Goal: Task Accomplishment & Management: Manage account settings

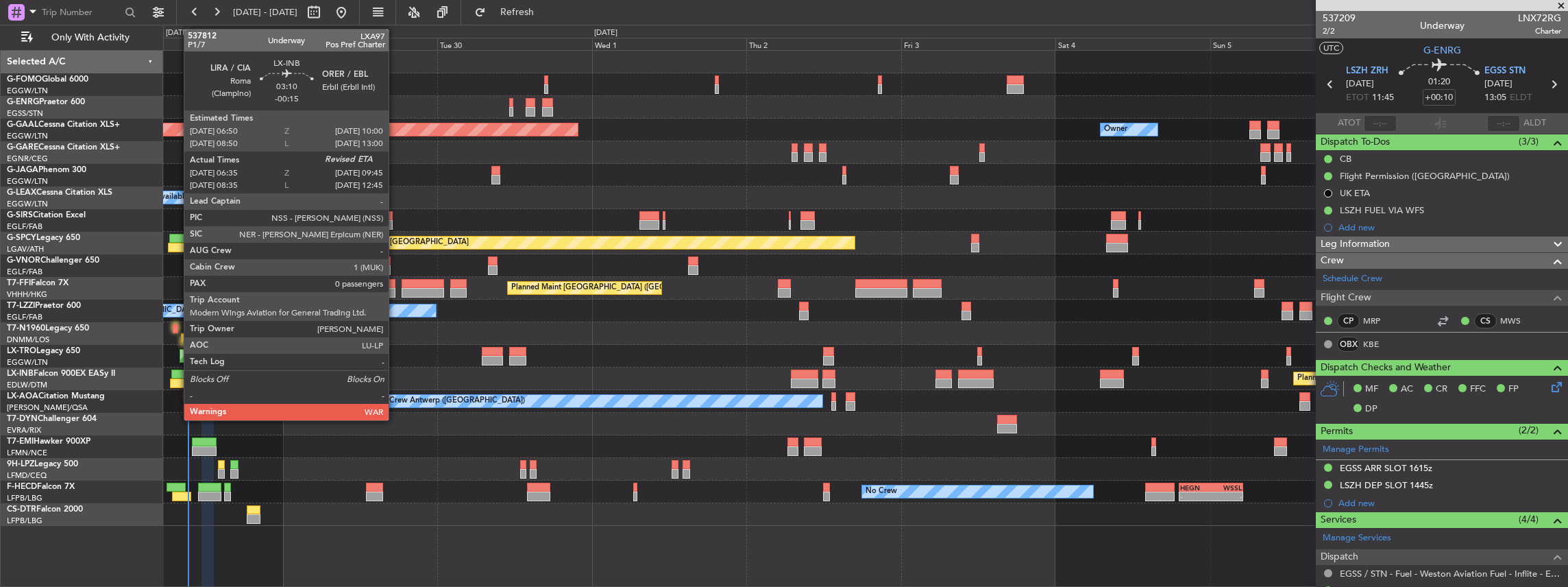
click at [177, 258] on div at bounding box center [180, 384] width 21 height 9
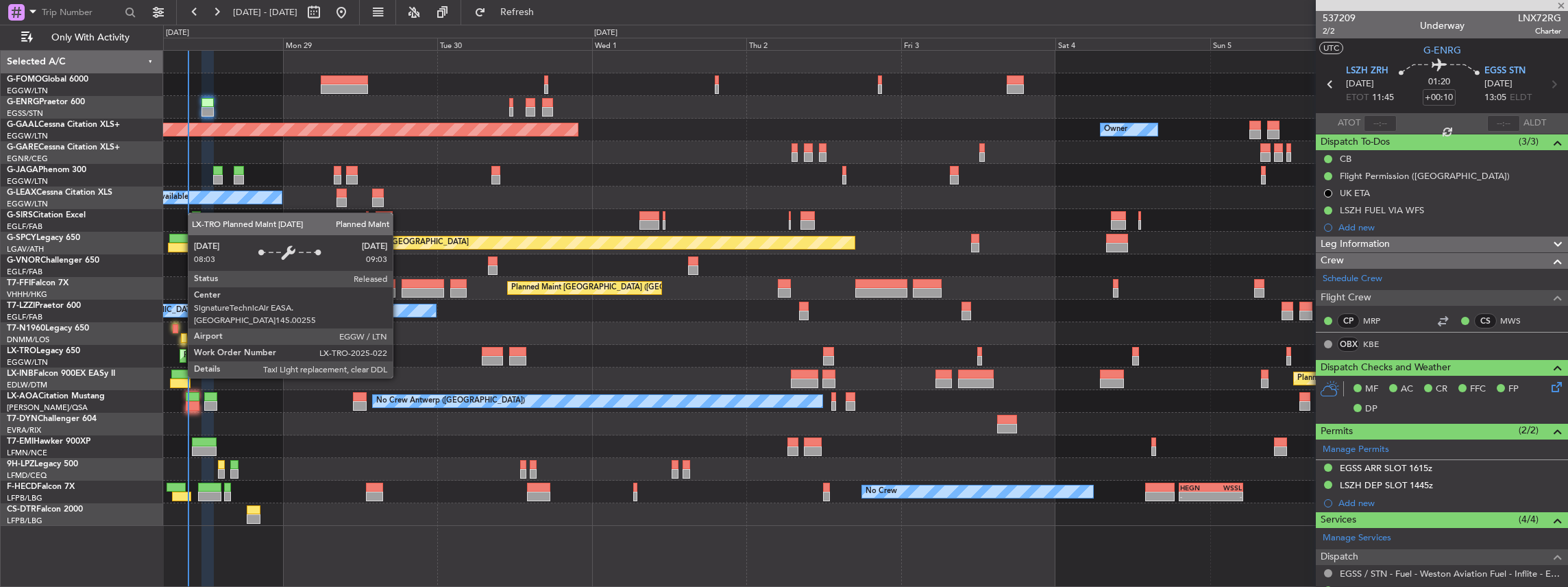
type input "-00:15"
type input "06:35"
type input "0"
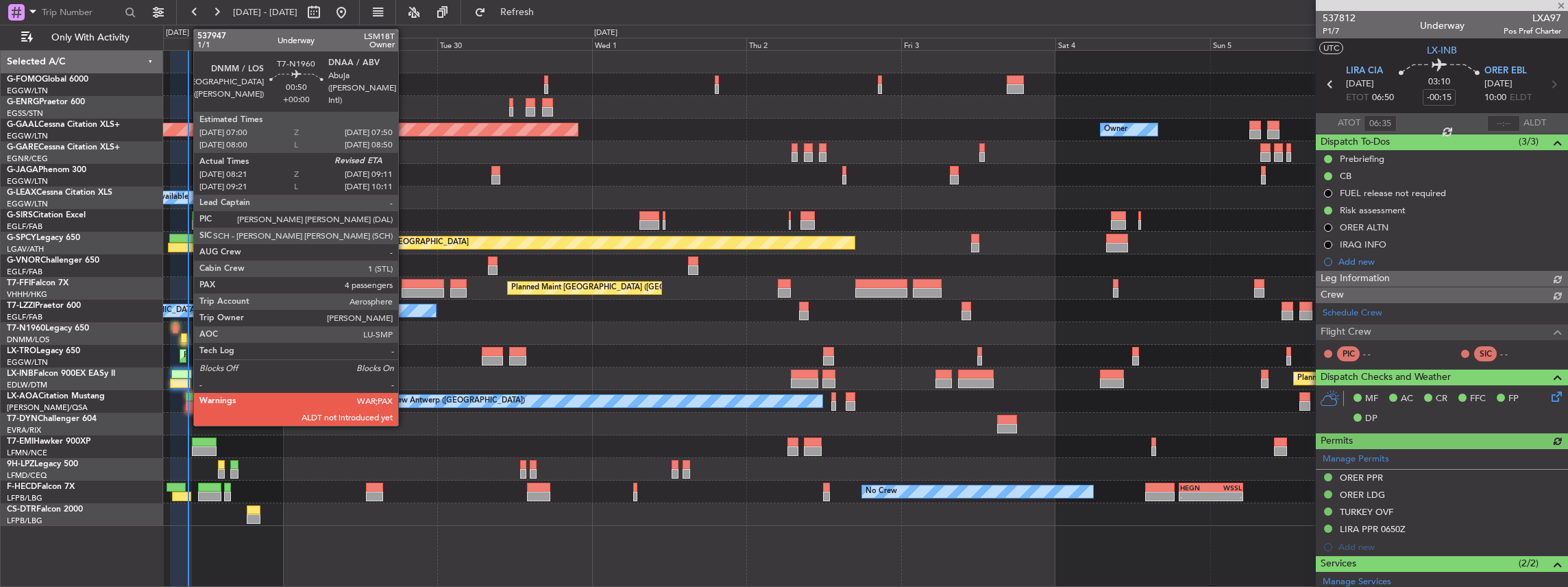
click at [186, 258] on div at bounding box center [183, 338] width 5 height 9
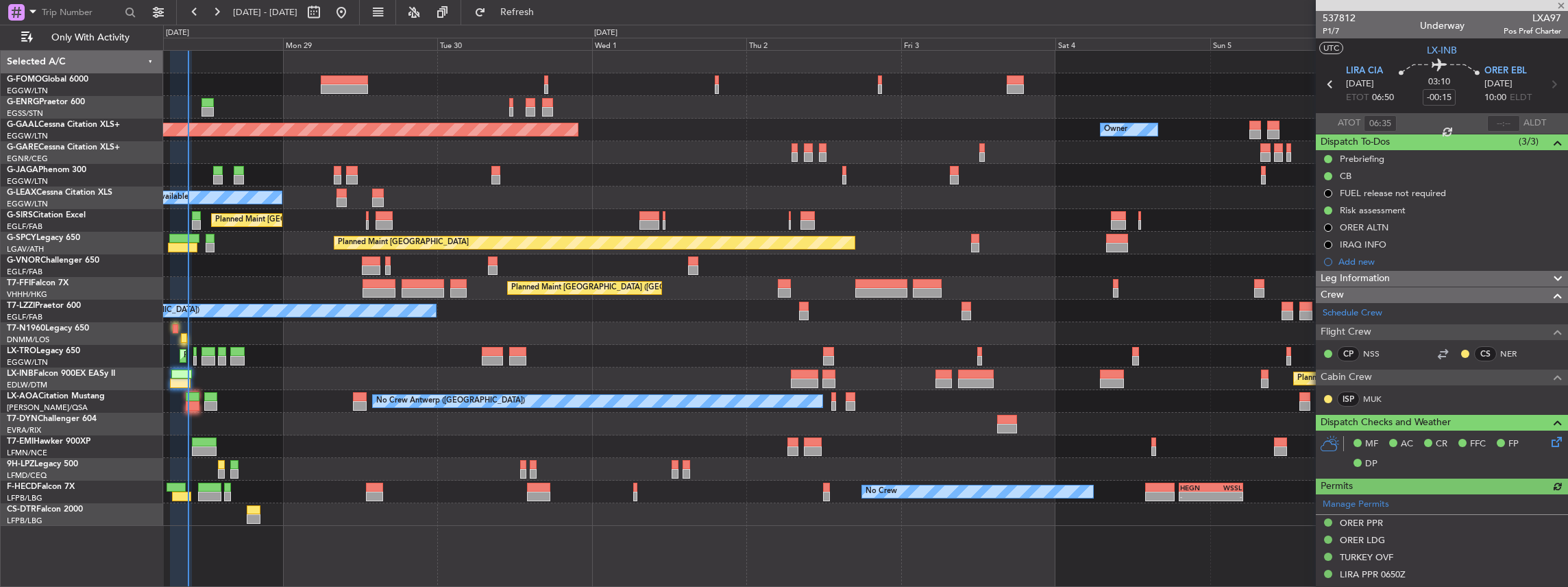
type input "08:21"
type input "4"
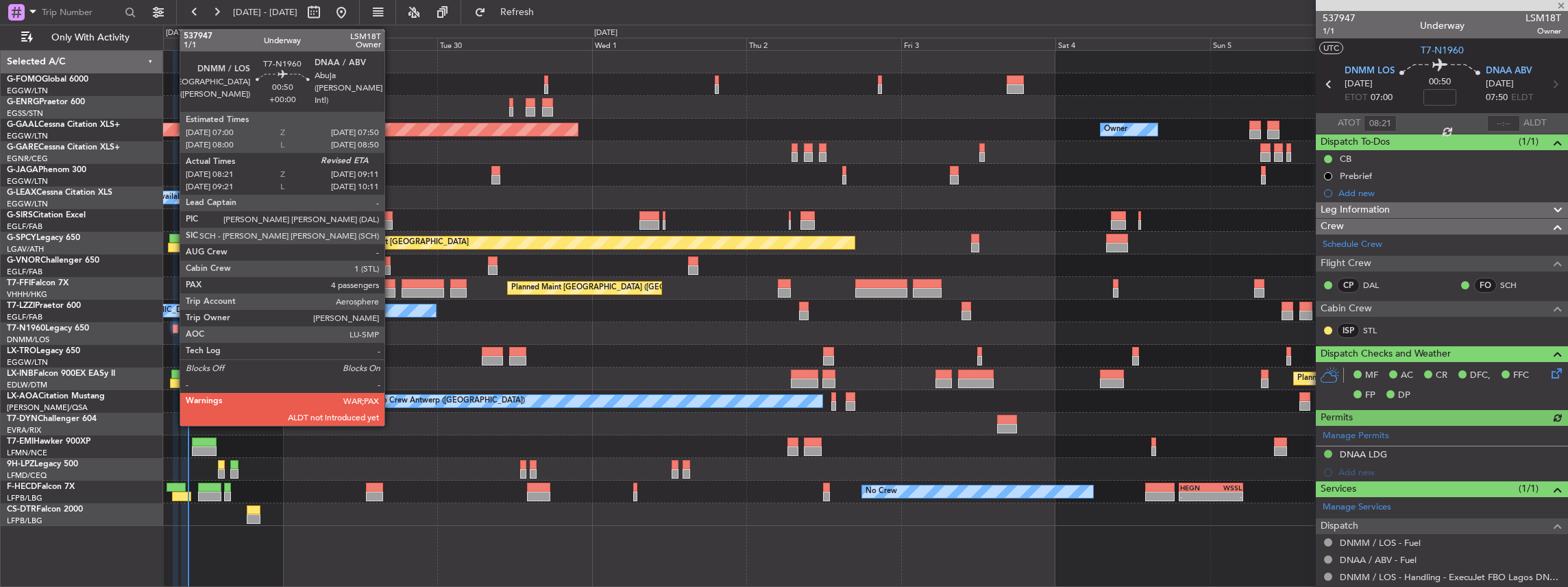
click at [172, 258] on div at bounding box center [175, 329] width 5 height 9
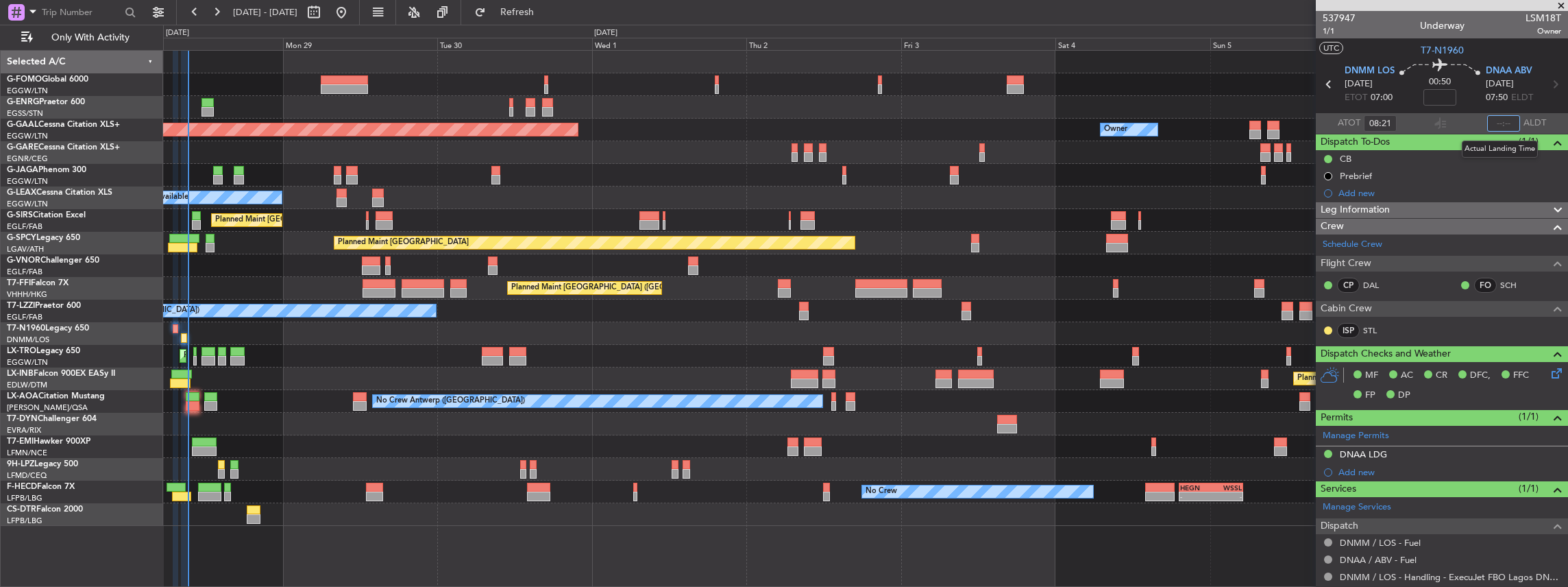
click at [580, 122] on input "text" at bounding box center [1503, 123] width 33 height 16
type input "09:18"
type input "08:21"
type input "09:18"
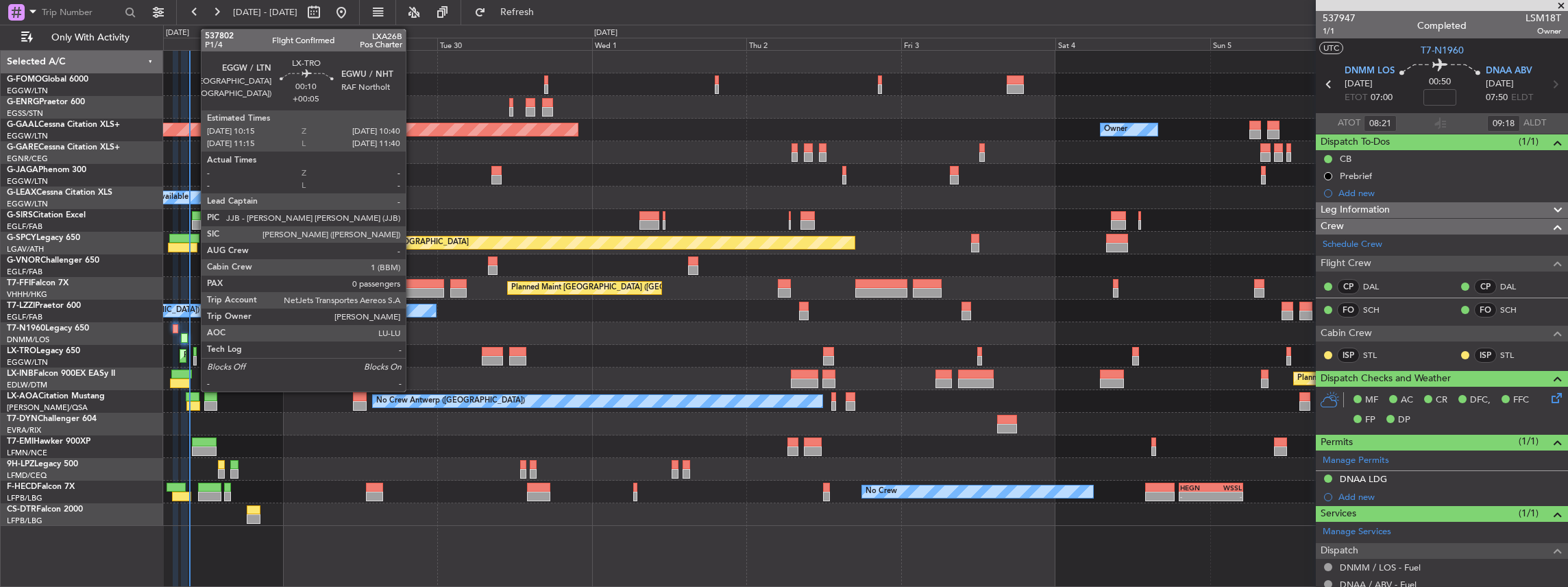
click at [194, 258] on div at bounding box center [195, 352] width 3 height 9
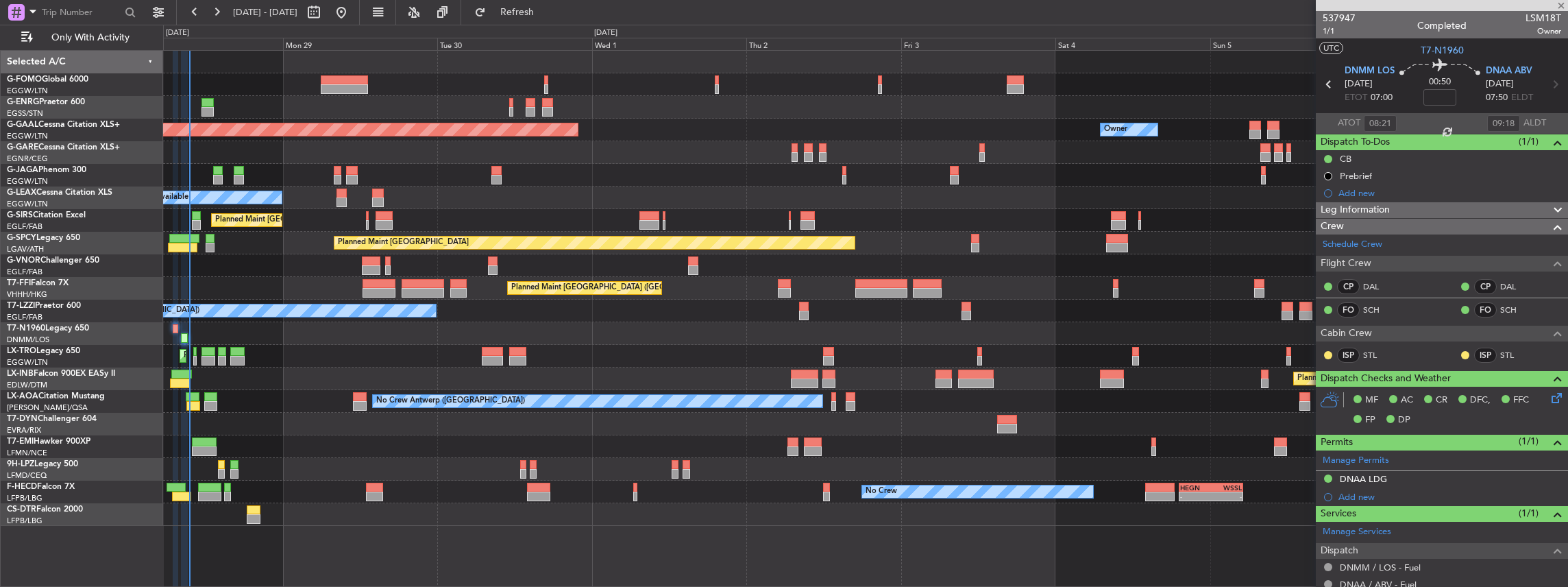
type input "+00:05"
type input "0"
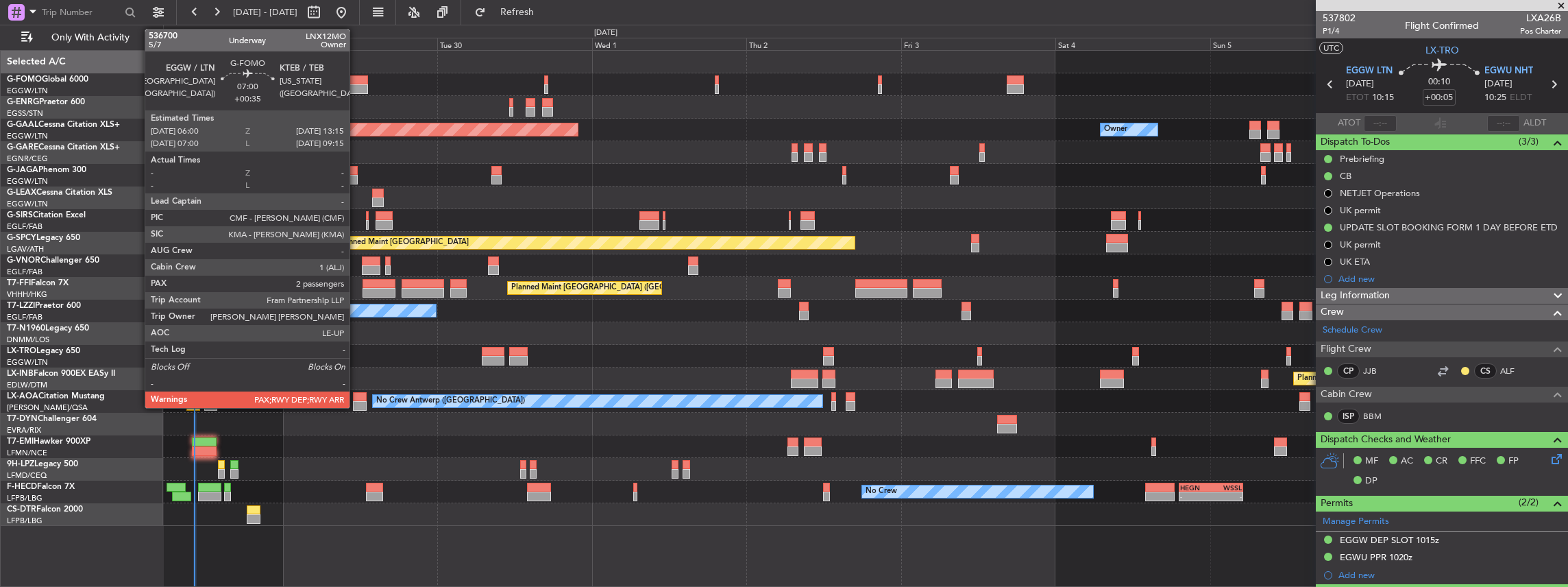
click at [356, 76] on div at bounding box center [344, 80] width 47 height 9
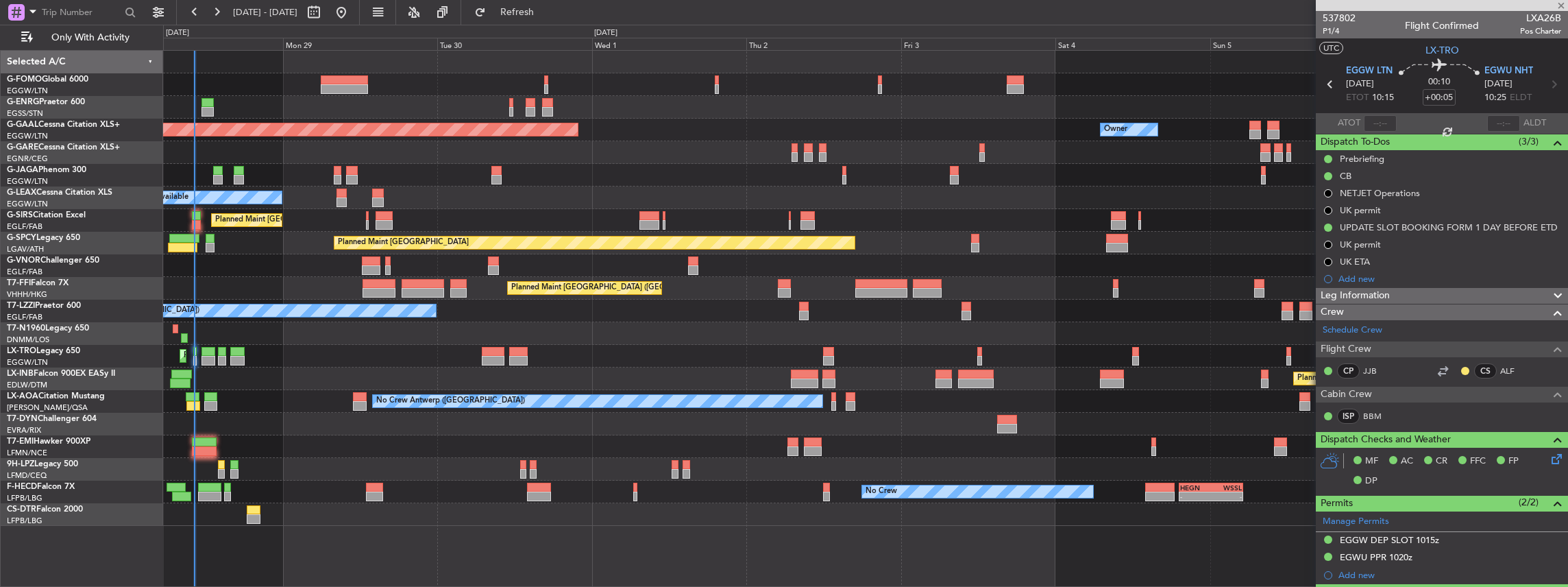
type input "+00:35"
type input "2"
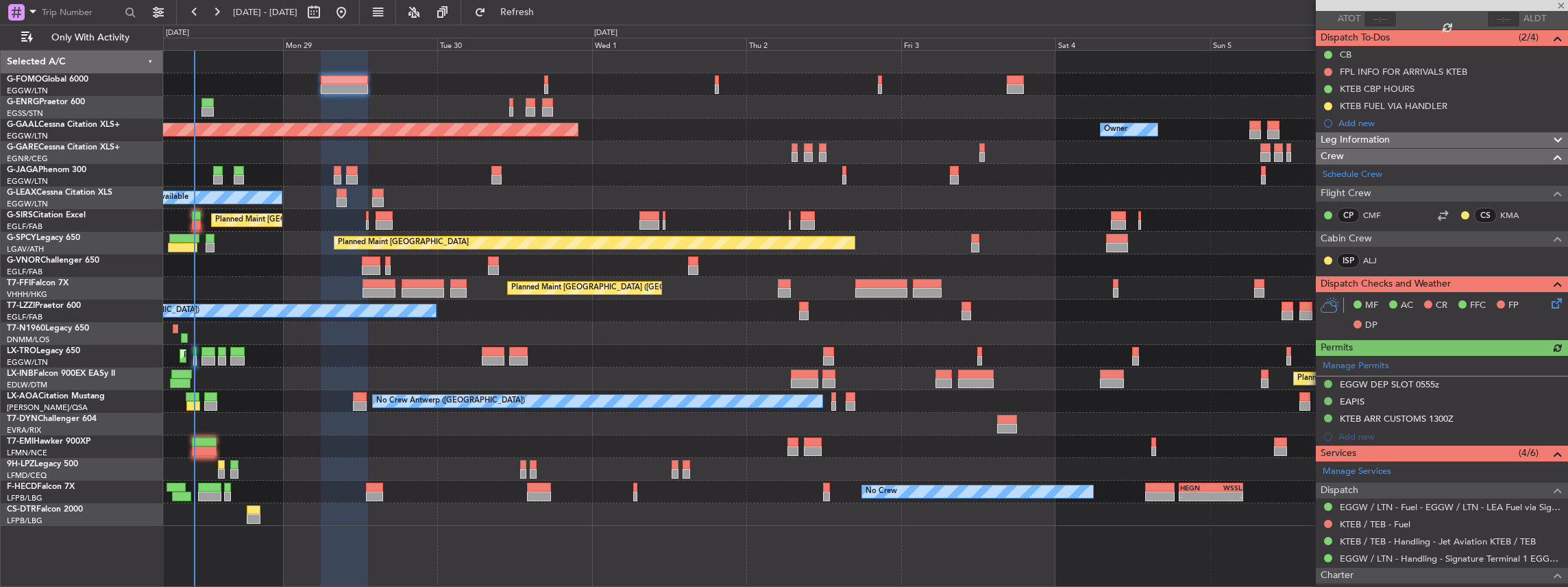
scroll to position [137, 0]
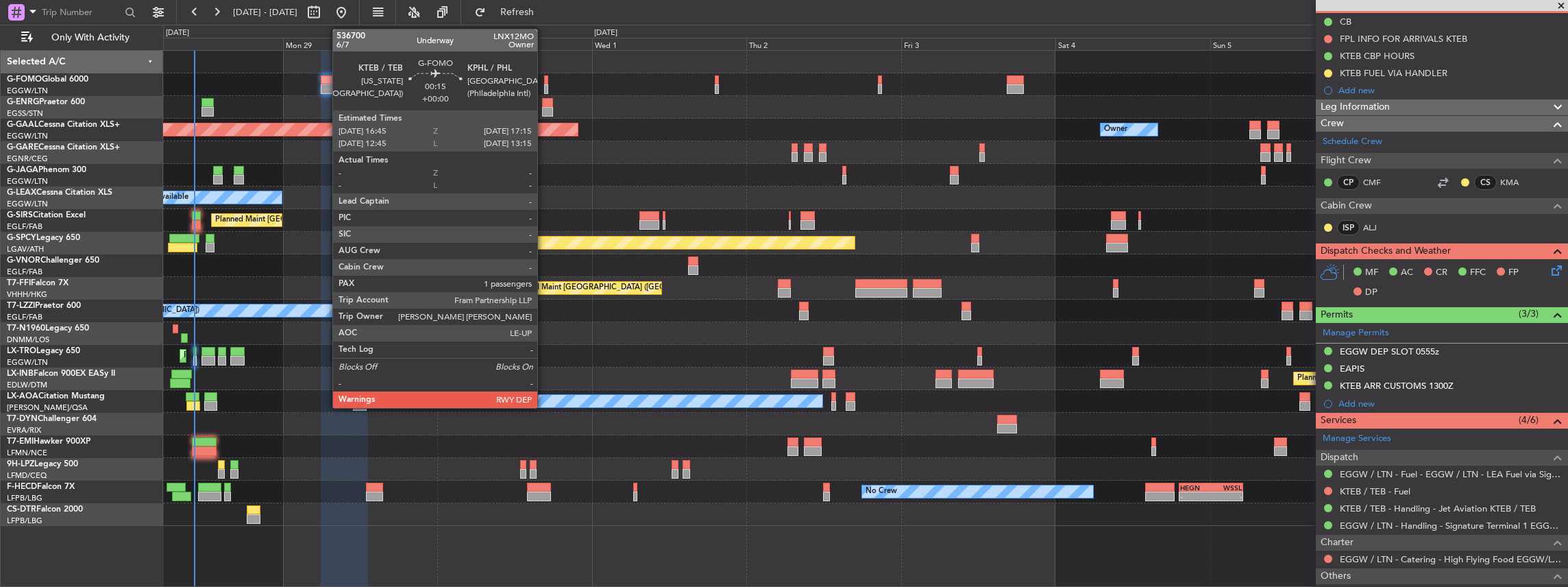
click at [544, 84] on div at bounding box center [546, 89] width 3 height 9
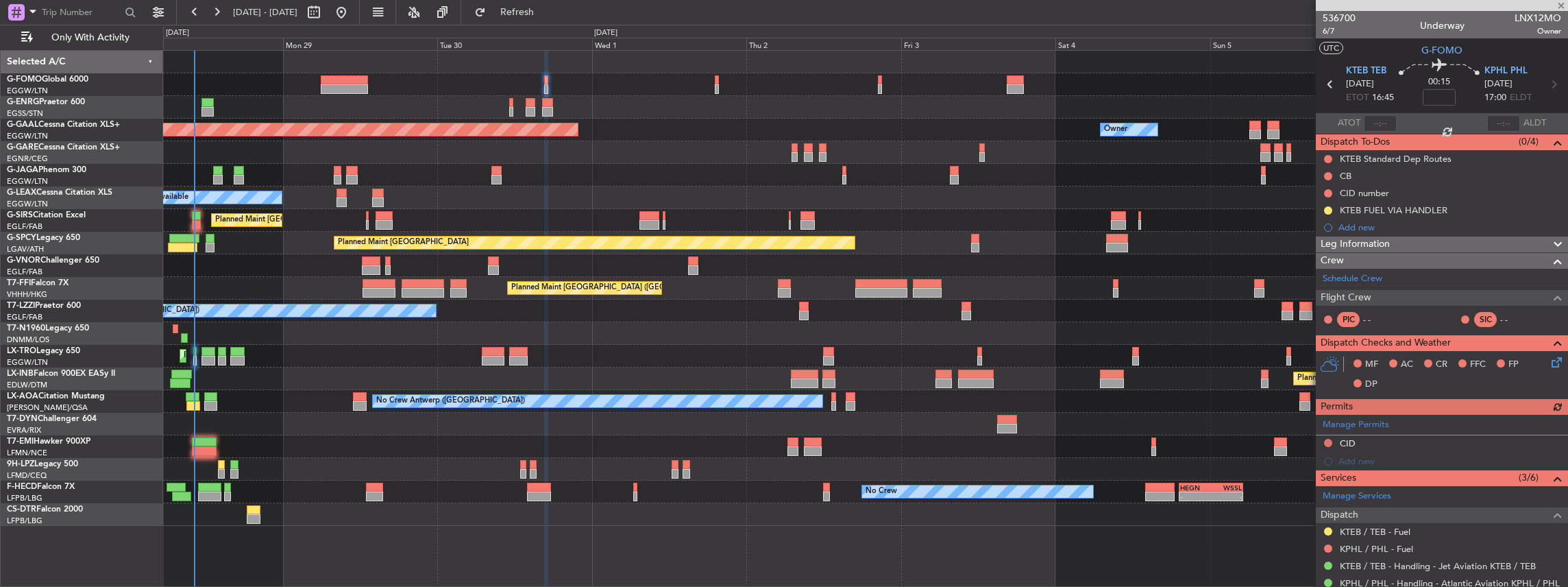
scroll to position [91, 0]
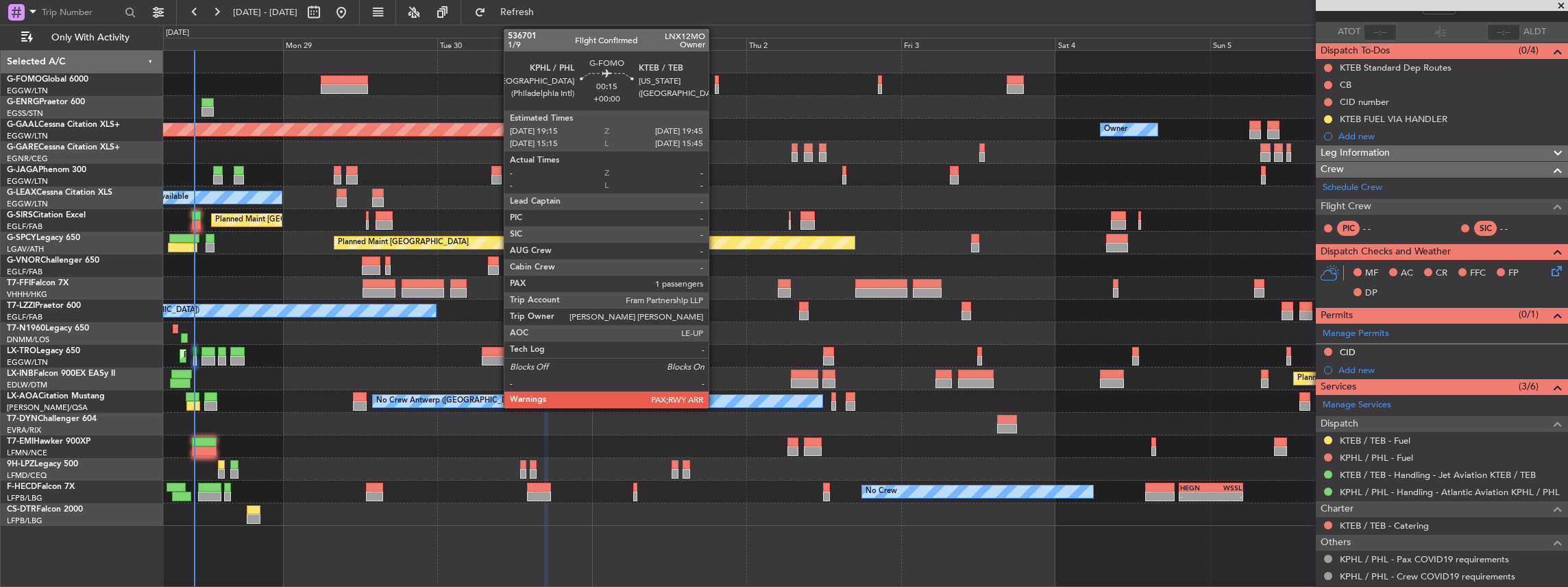
click at [580, 86] on div at bounding box center [716, 89] width 3 height 9
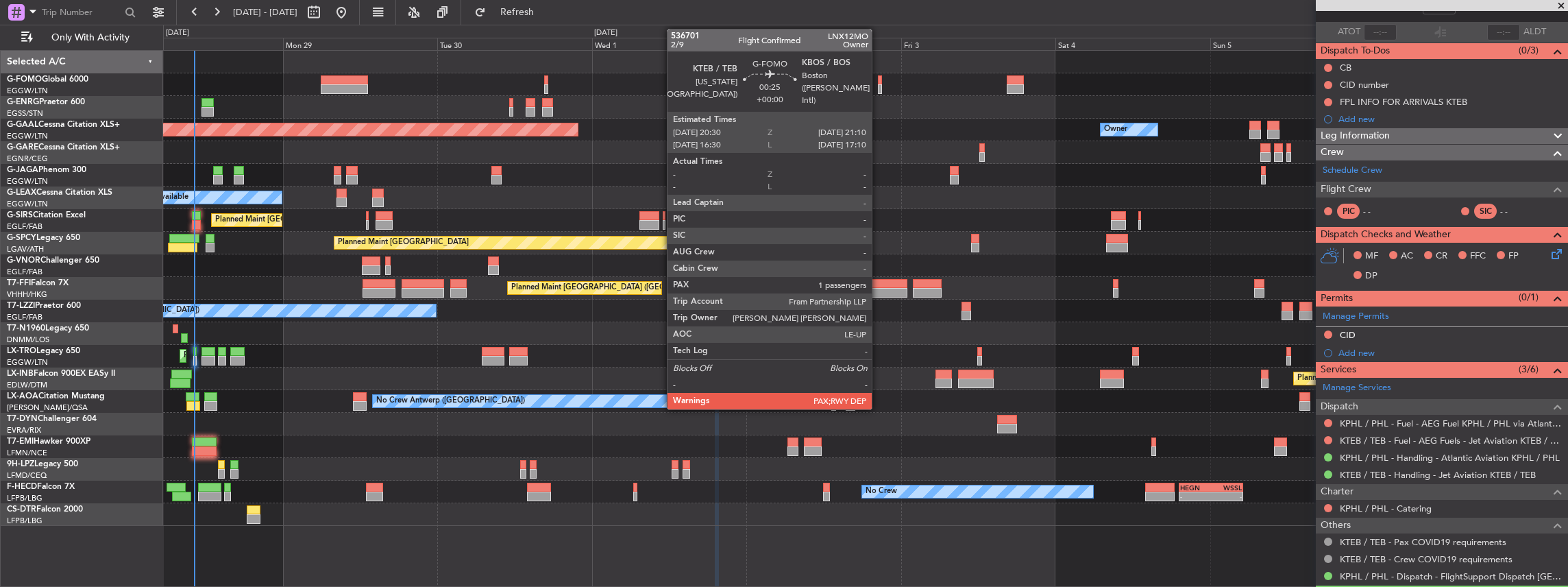
click at [580, 85] on div at bounding box center [880, 89] width 5 height 9
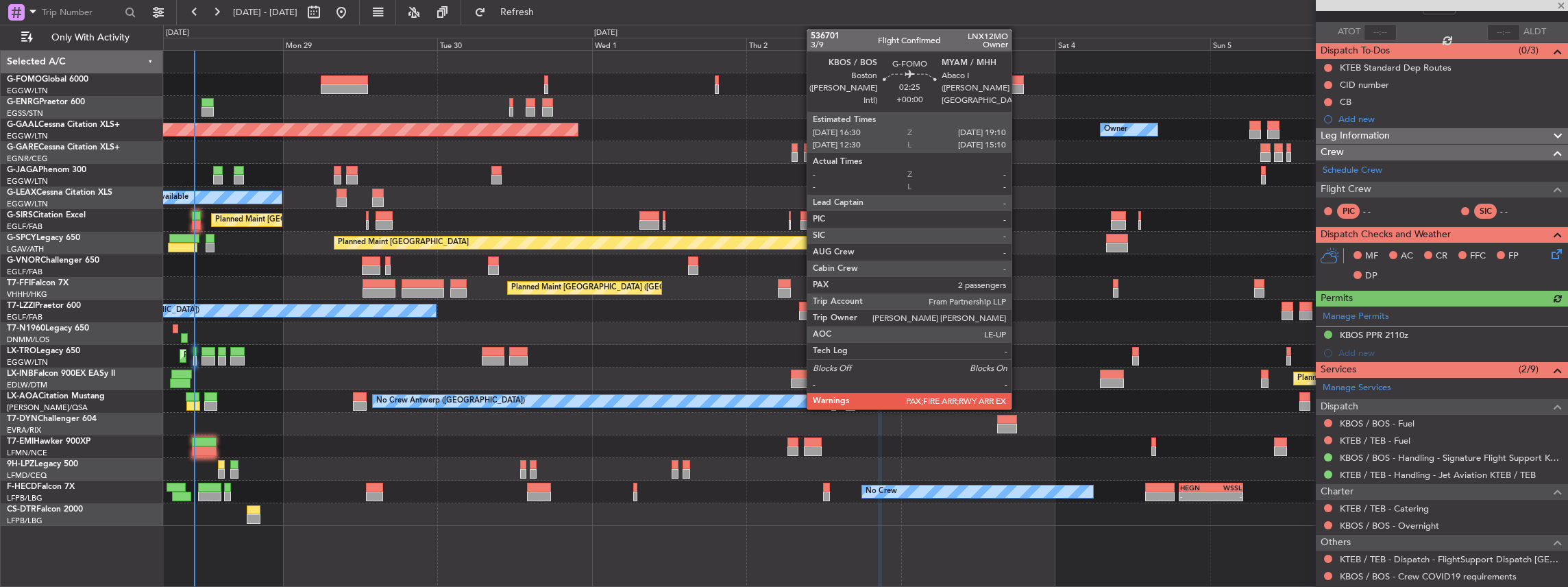
click at [580, 77] on div at bounding box center [1015, 80] width 18 height 9
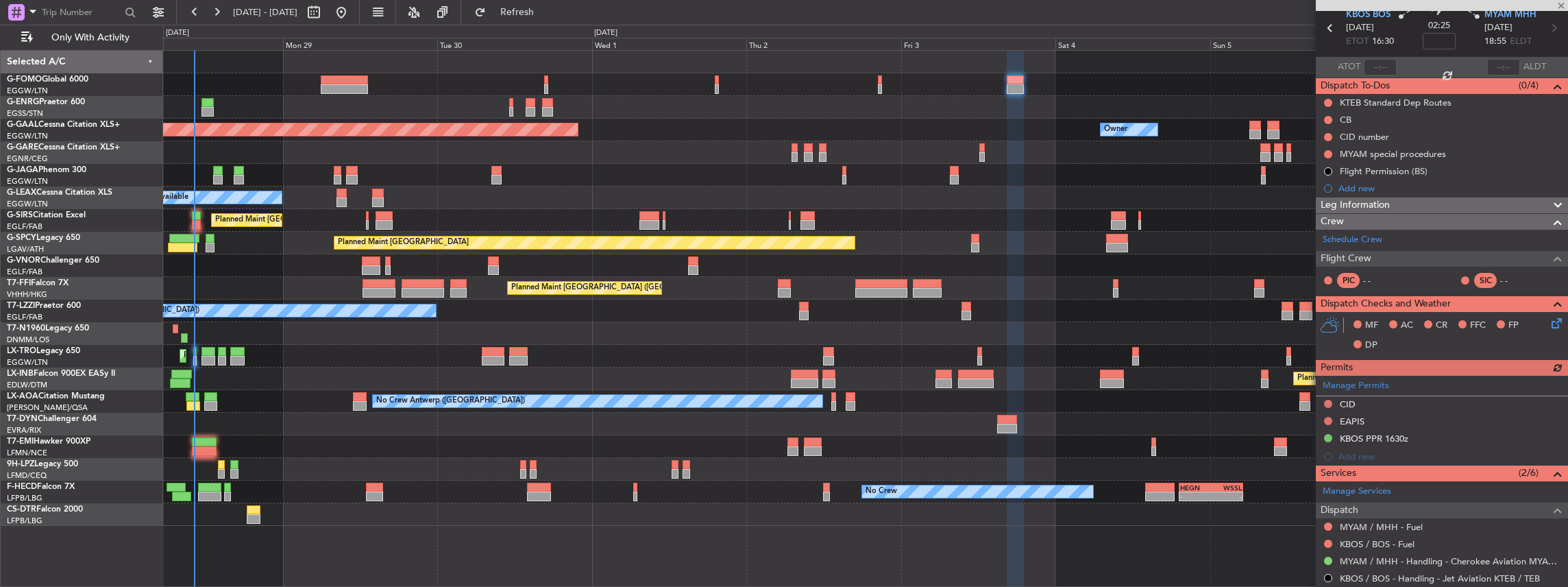
scroll to position [183, 0]
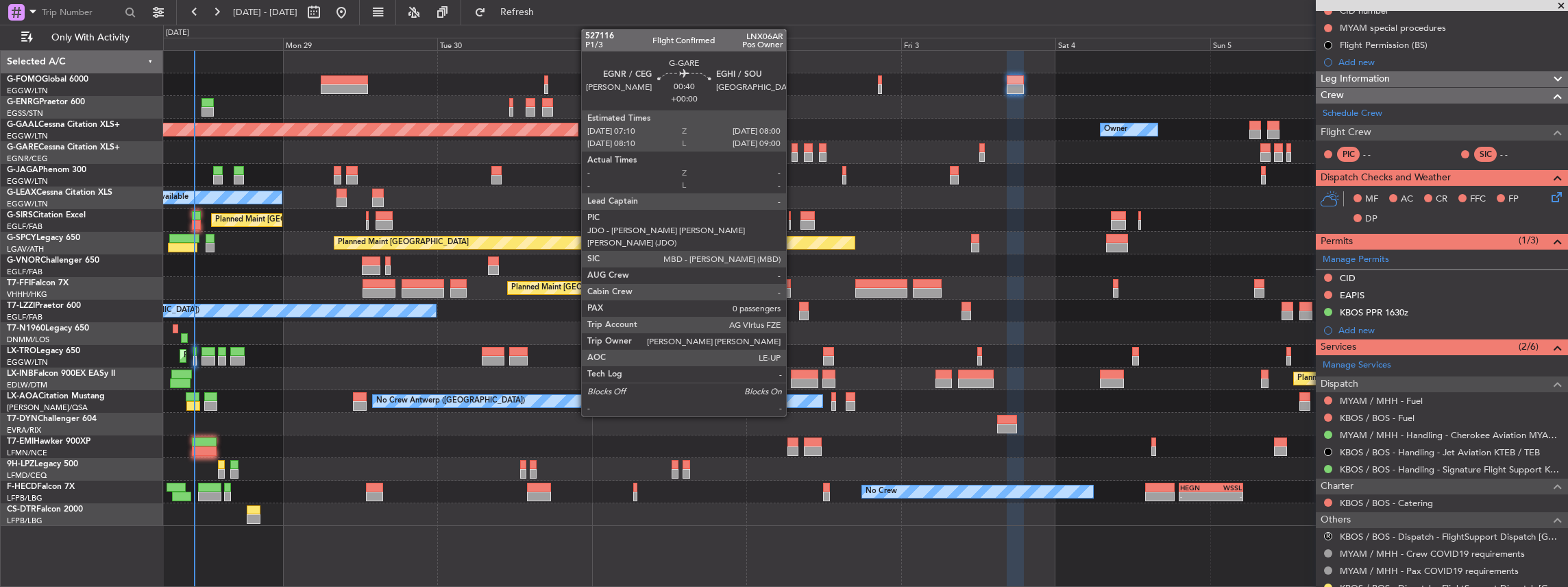
click at [580, 152] on div at bounding box center [794, 157] width 5 height 9
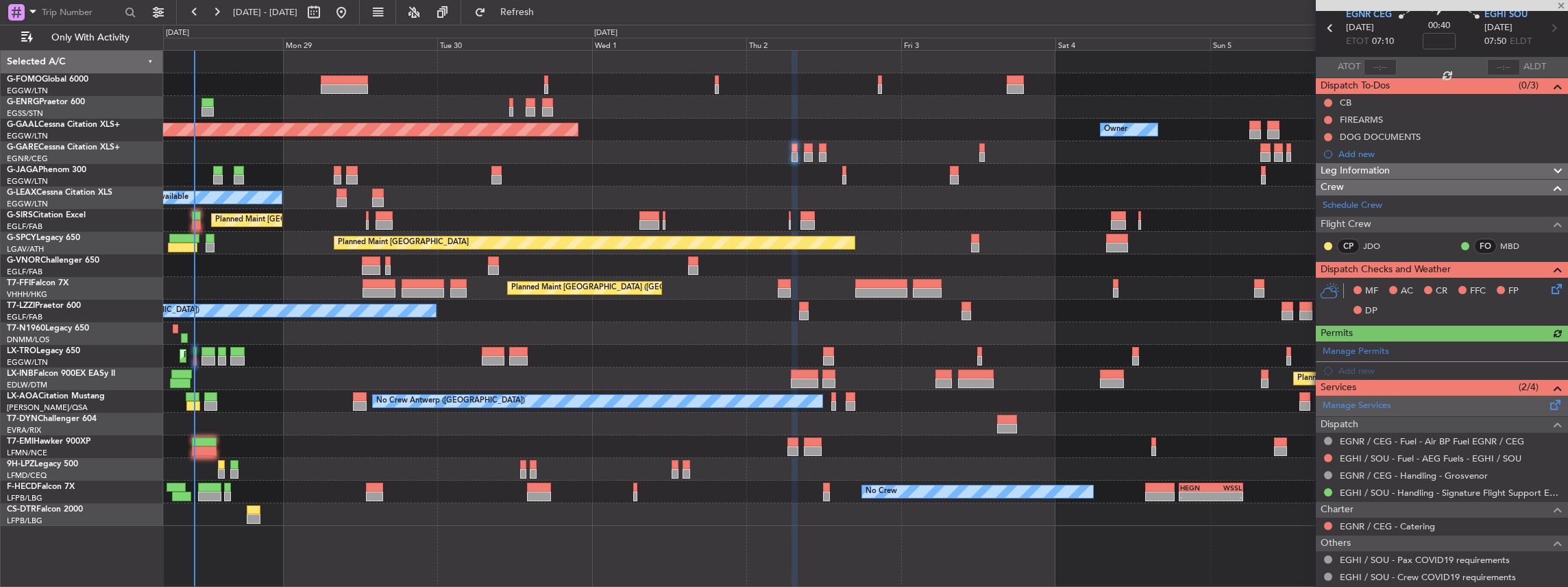
scroll to position [107, 0]
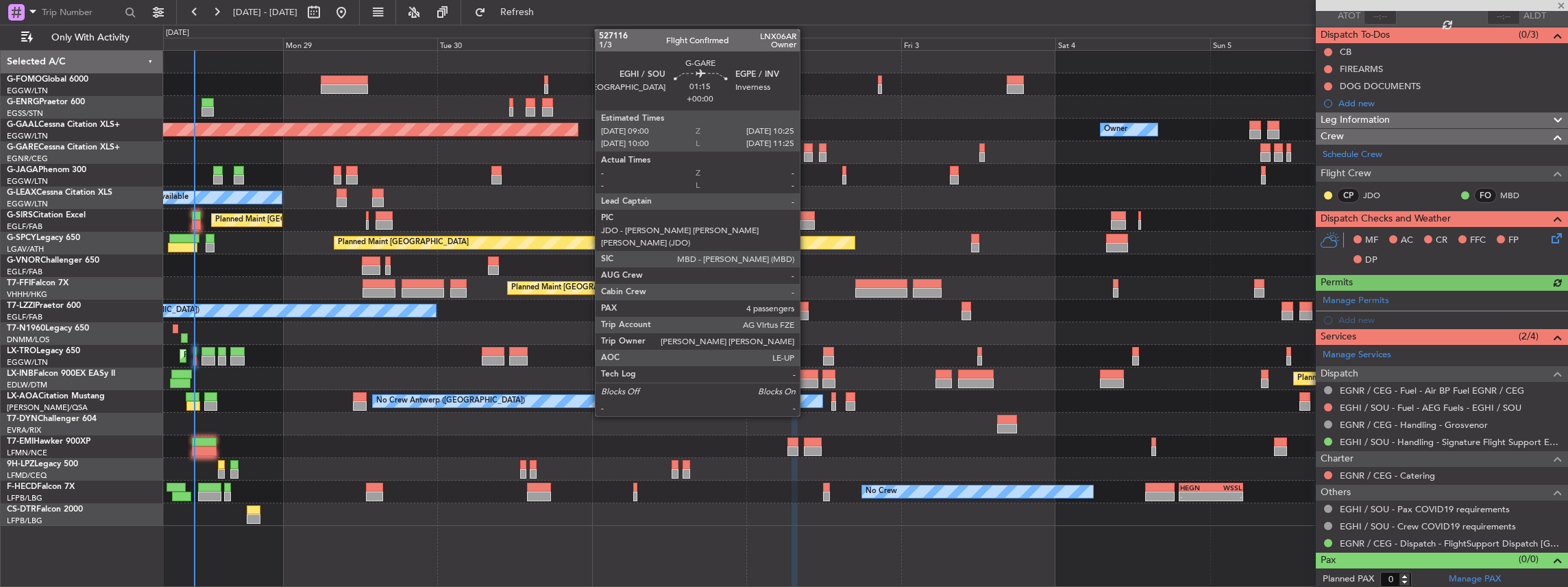
click at [580, 147] on div at bounding box center [808, 148] width 9 height 9
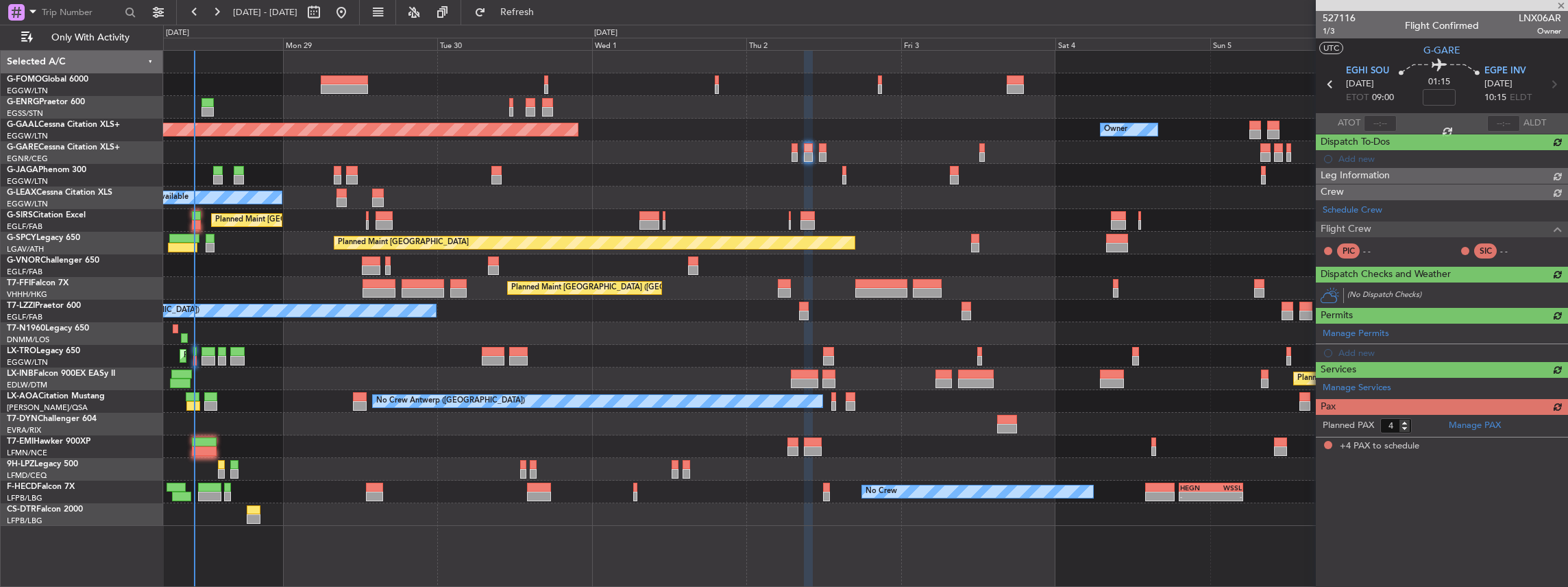
scroll to position [0, 0]
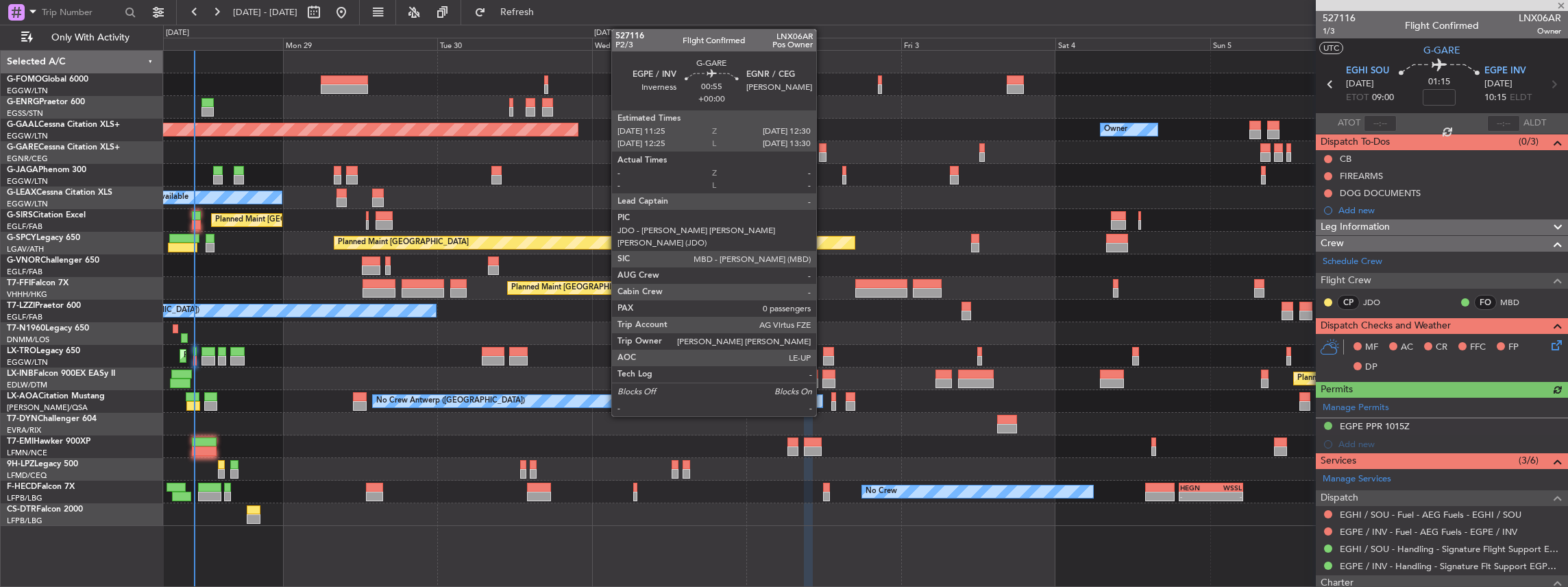
click at [580, 156] on div at bounding box center [823, 157] width 8 height 9
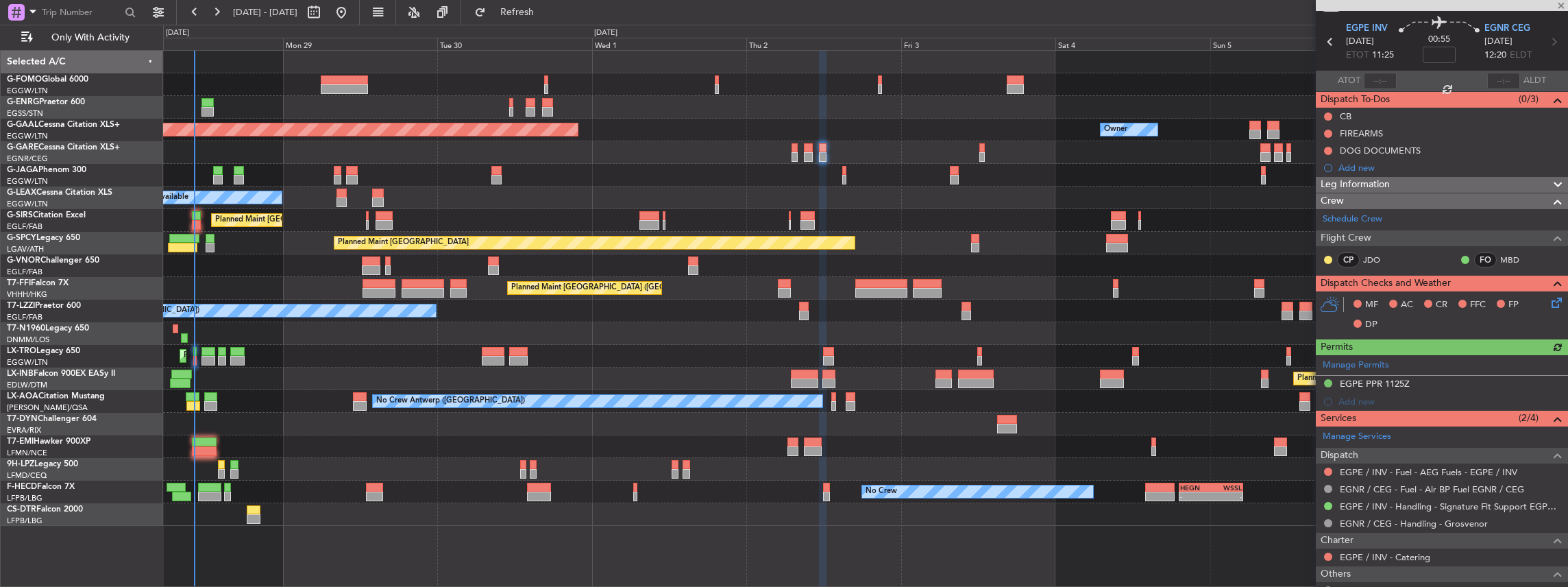
scroll to position [91, 0]
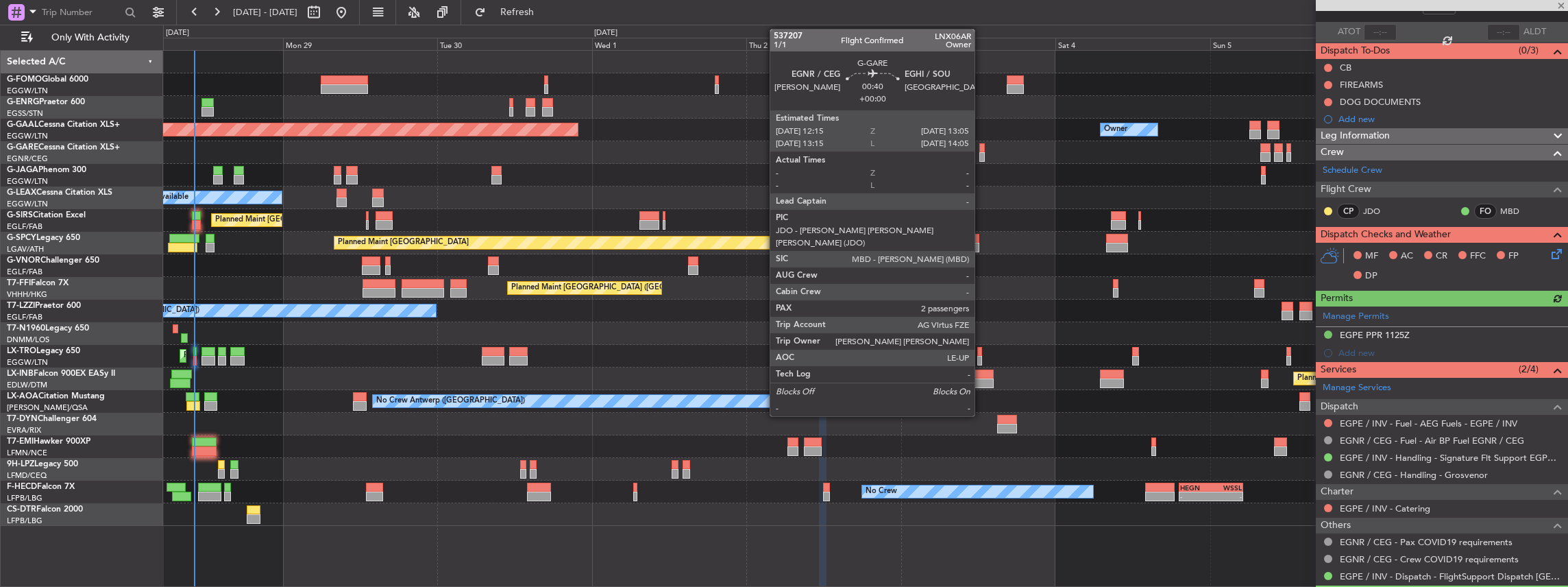
click at [580, 155] on div at bounding box center [981, 157] width 5 height 9
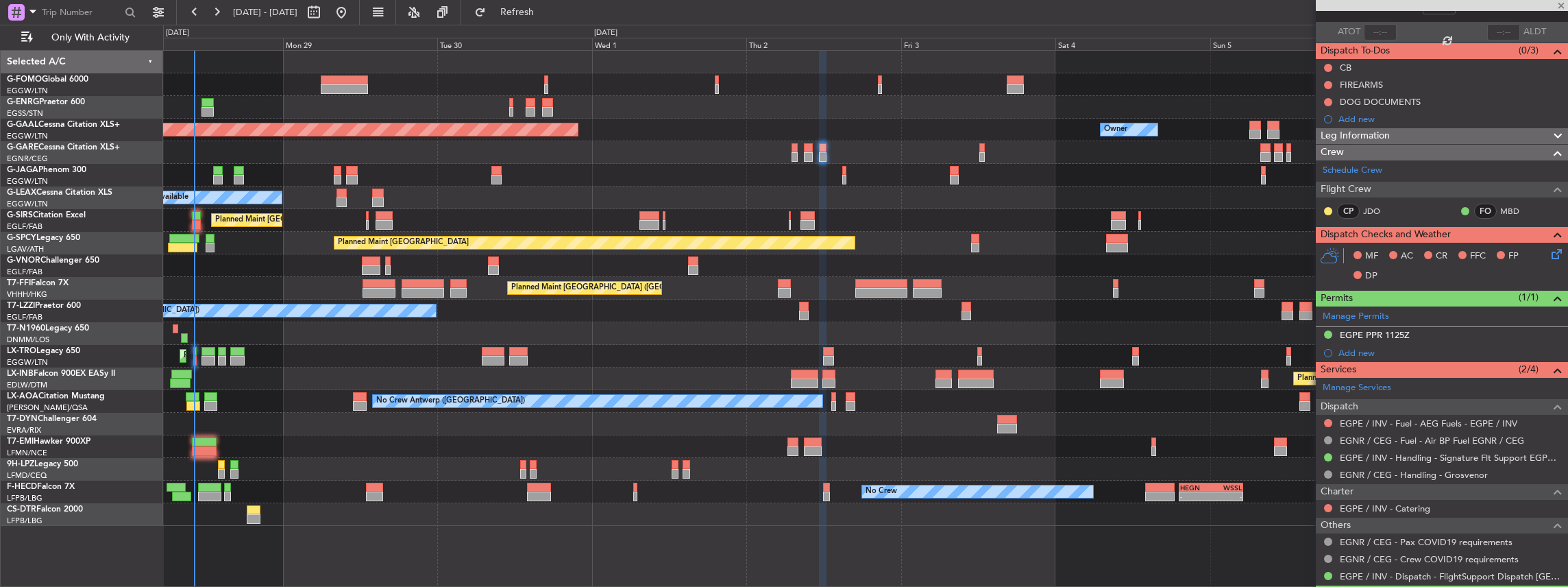
type input "2"
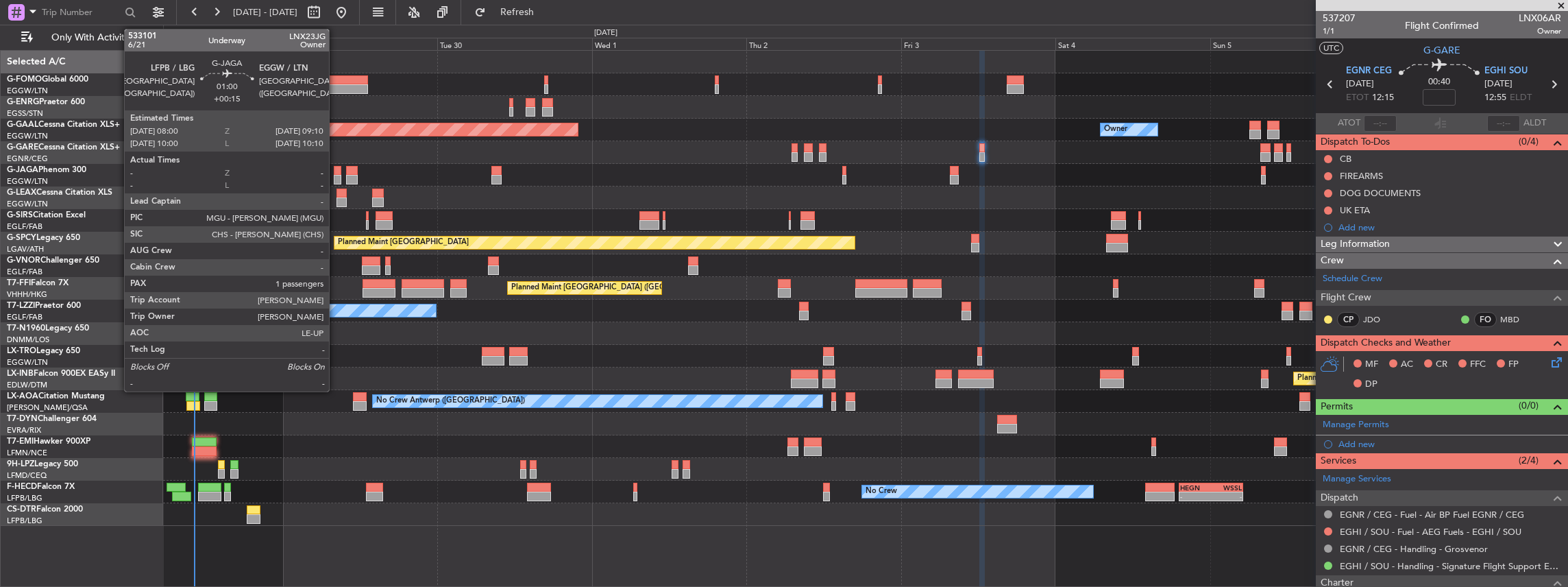
click at [335, 172] on div at bounding box center [338, 171] width 8 height 9
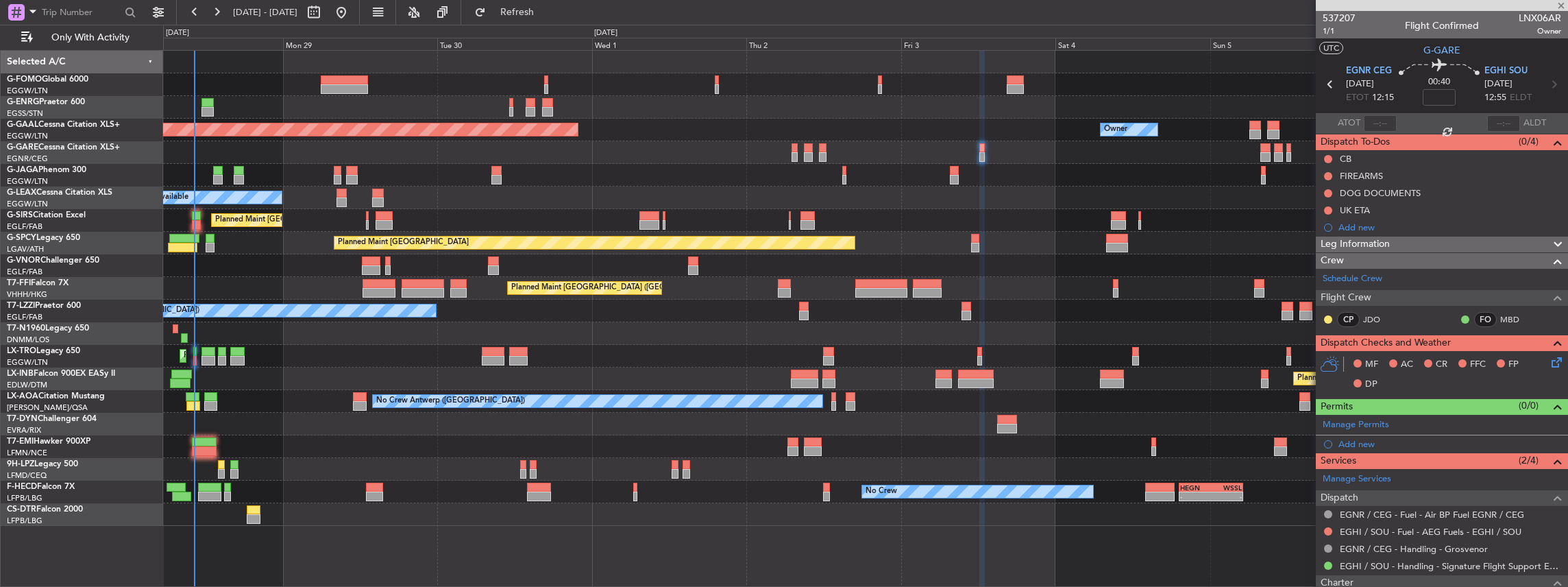
type input "+00:15"
type input "1"
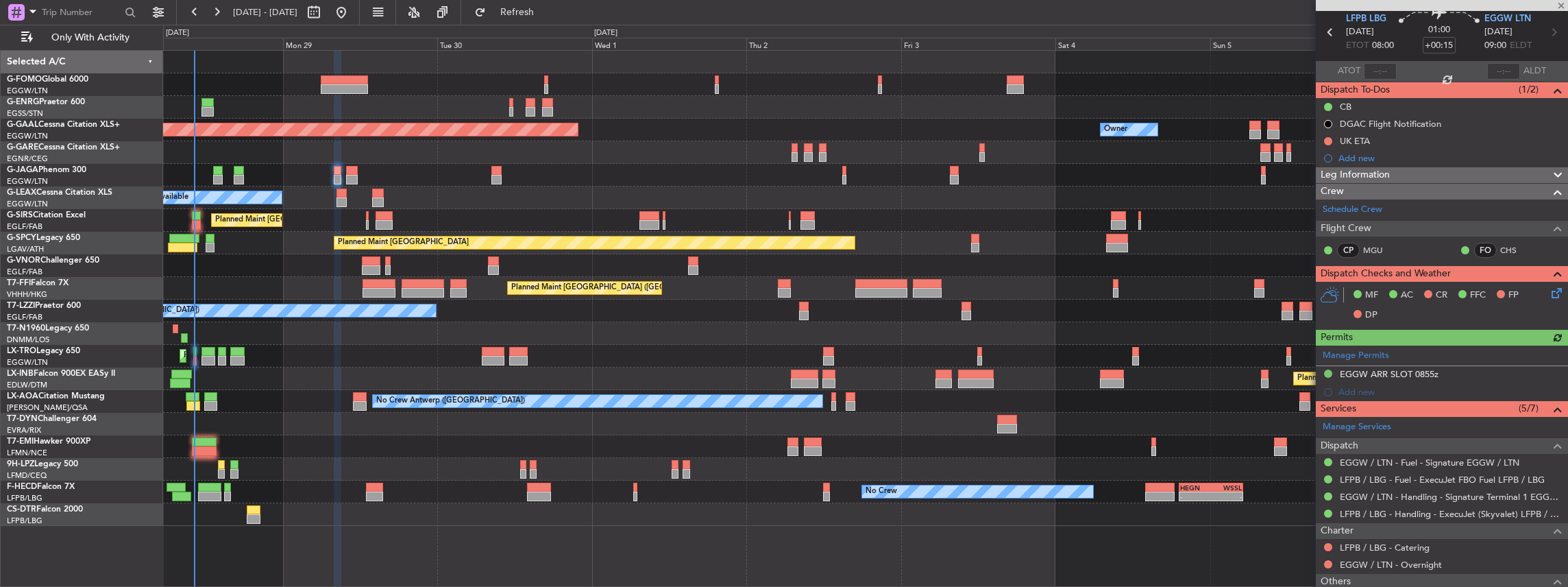
scroll to position [91, 0]
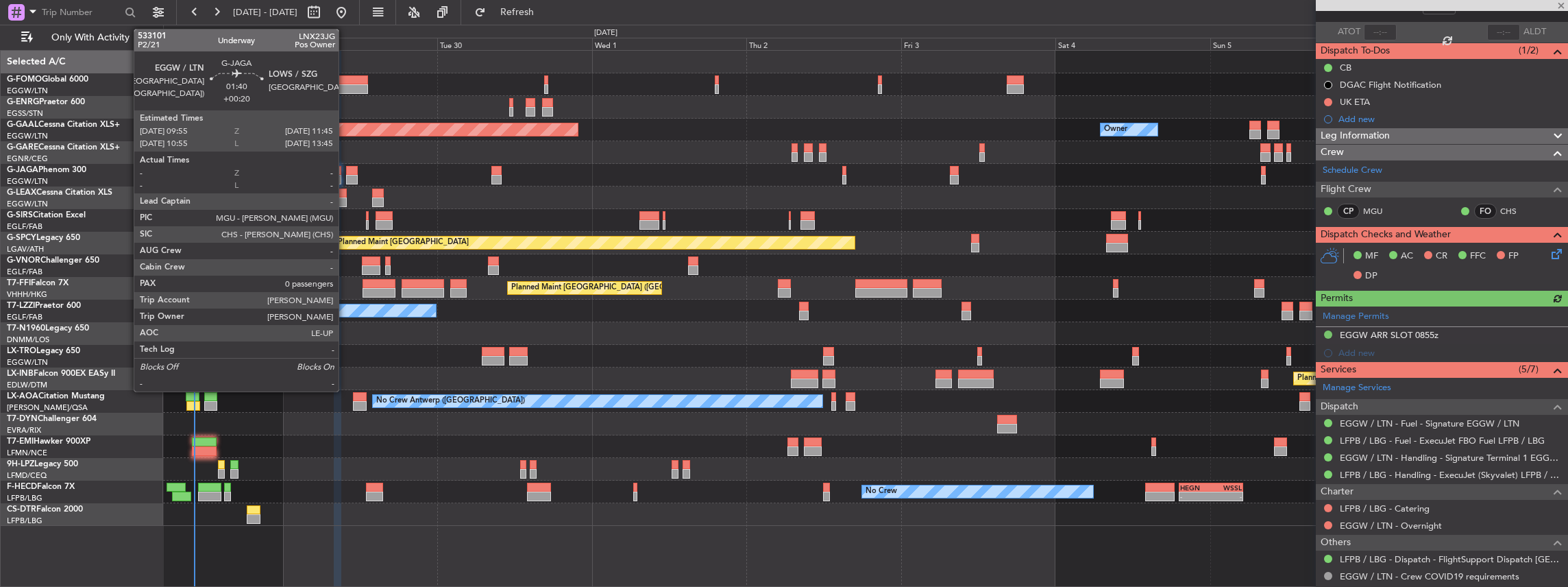
click at [346, 172] on div at bounding box center [352, 171] width 12 height 9
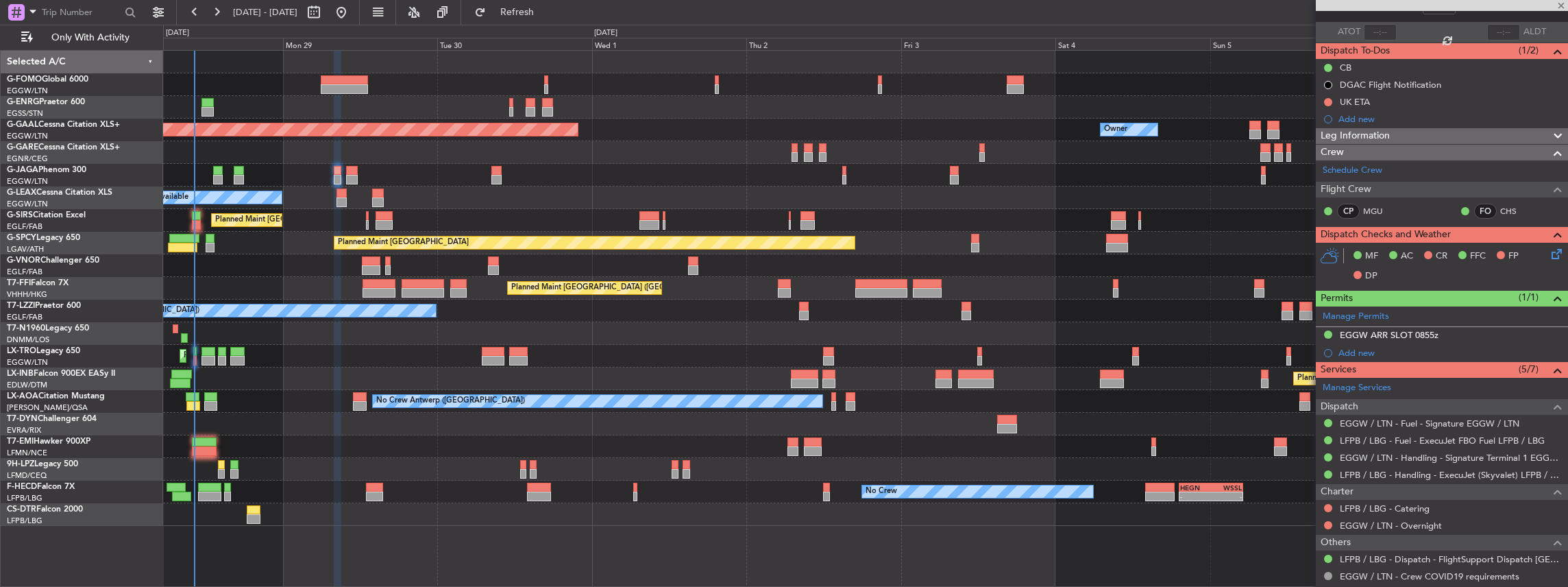
type input "+00:20"
type input "0"
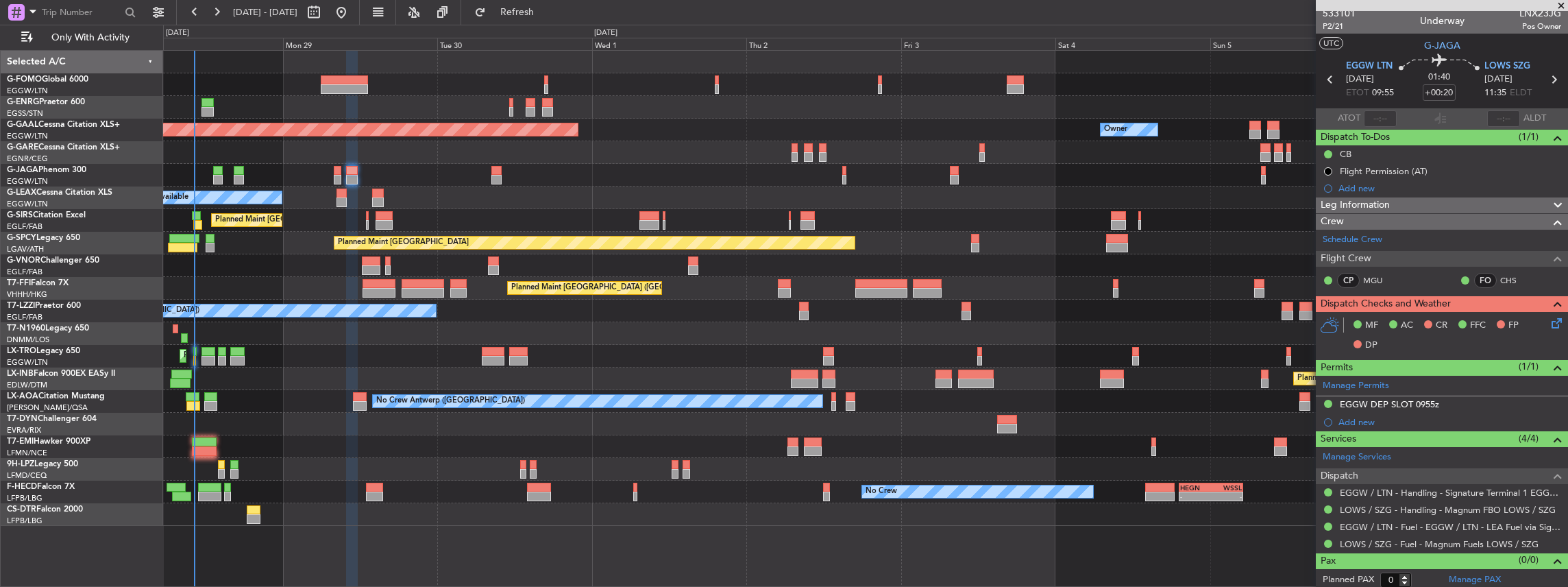
scroll to position [5, 0]
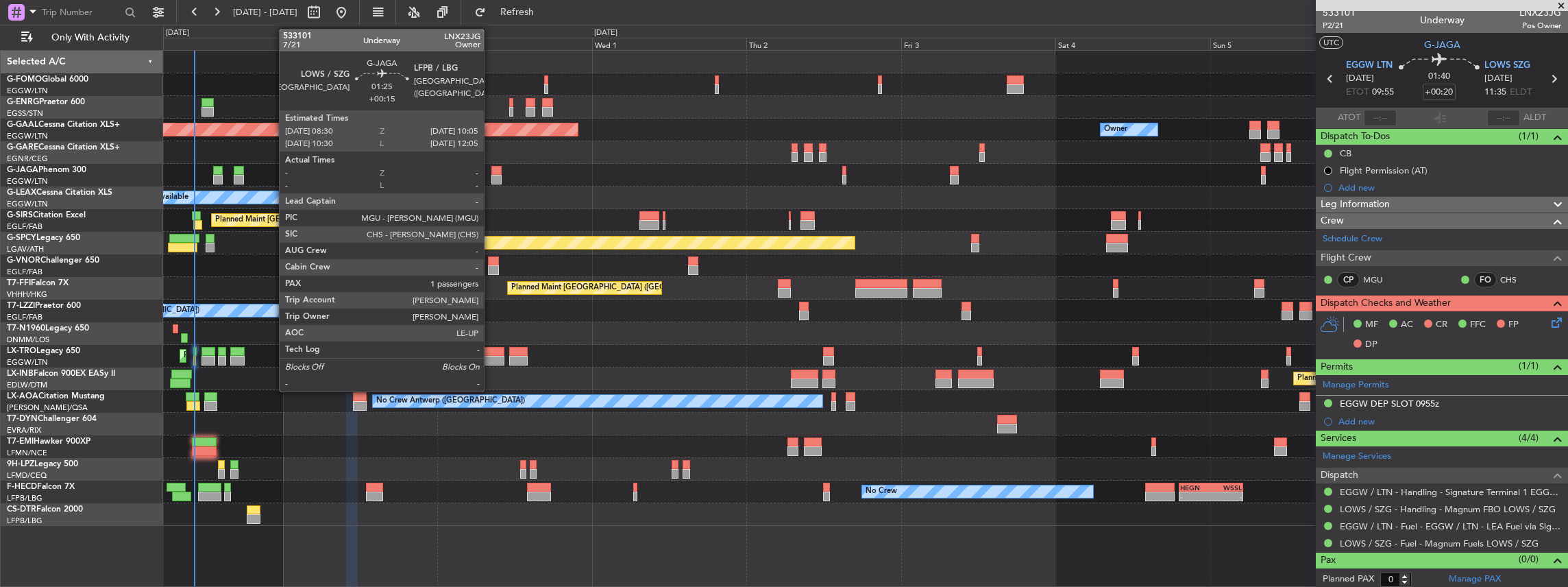
click at [491, 176] on div at bounding box center [496, 179] width 10 height 9
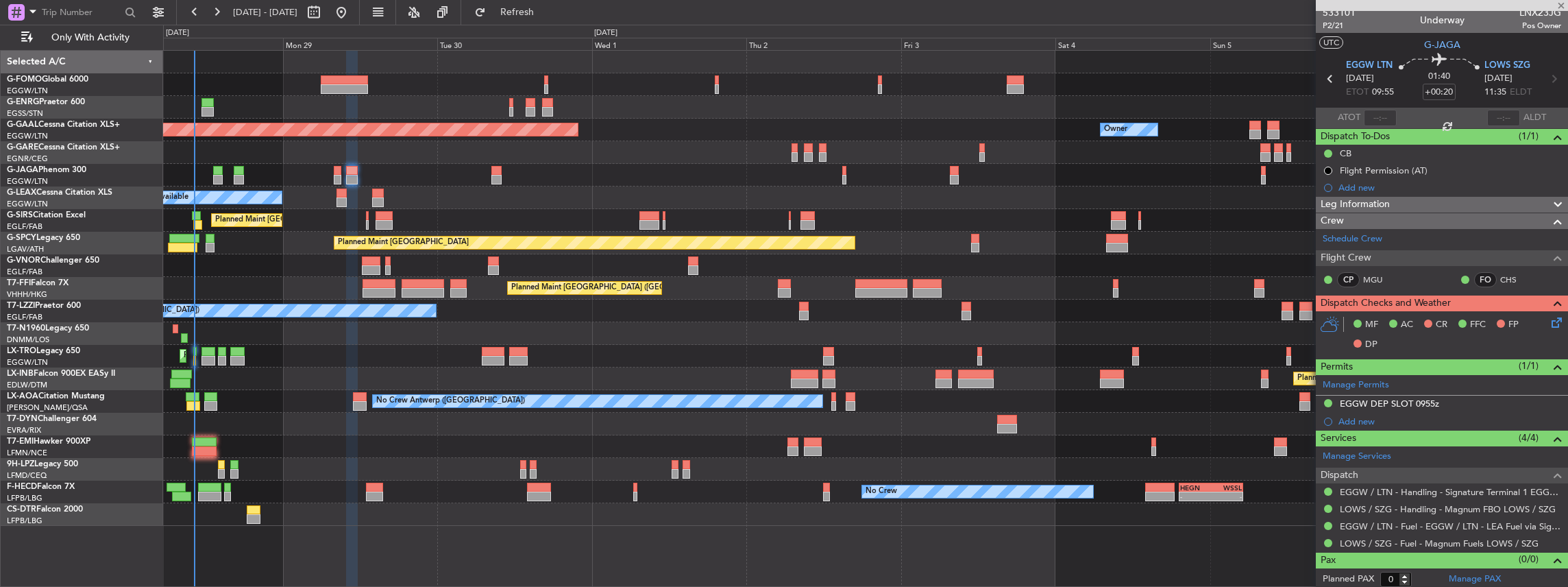
type input "+00:15"
type input "1"
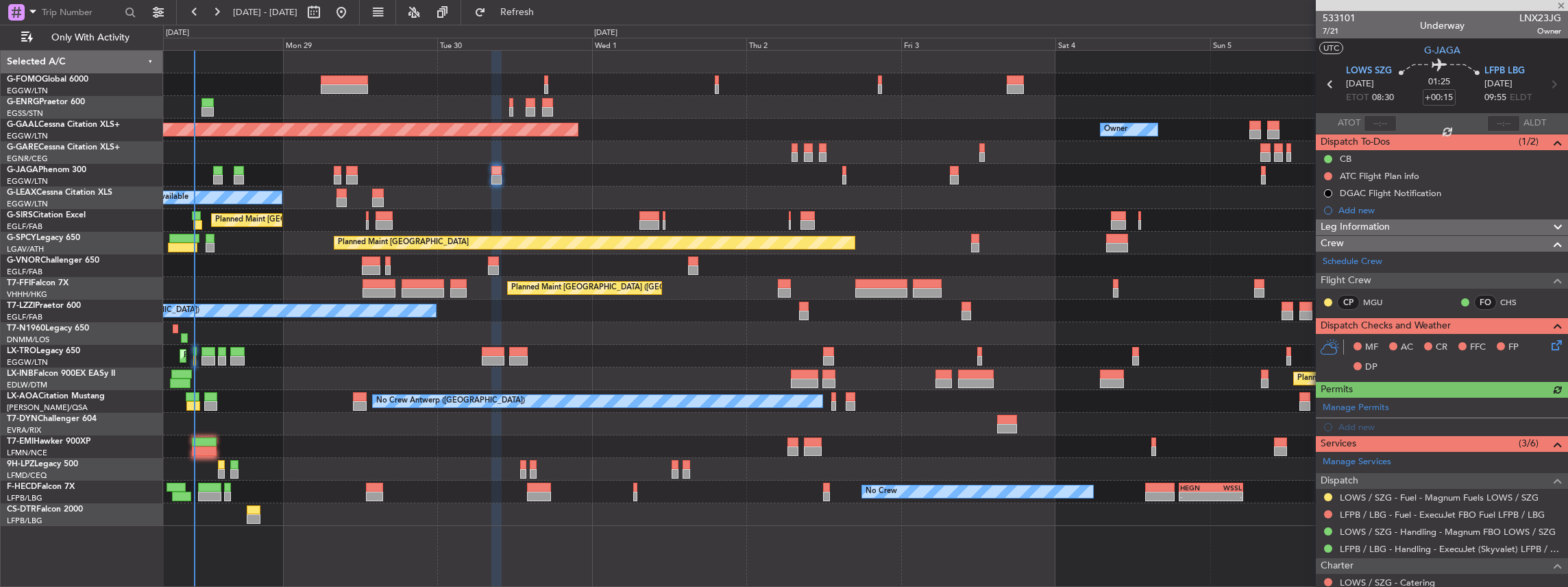
scroll to position [91, 0]
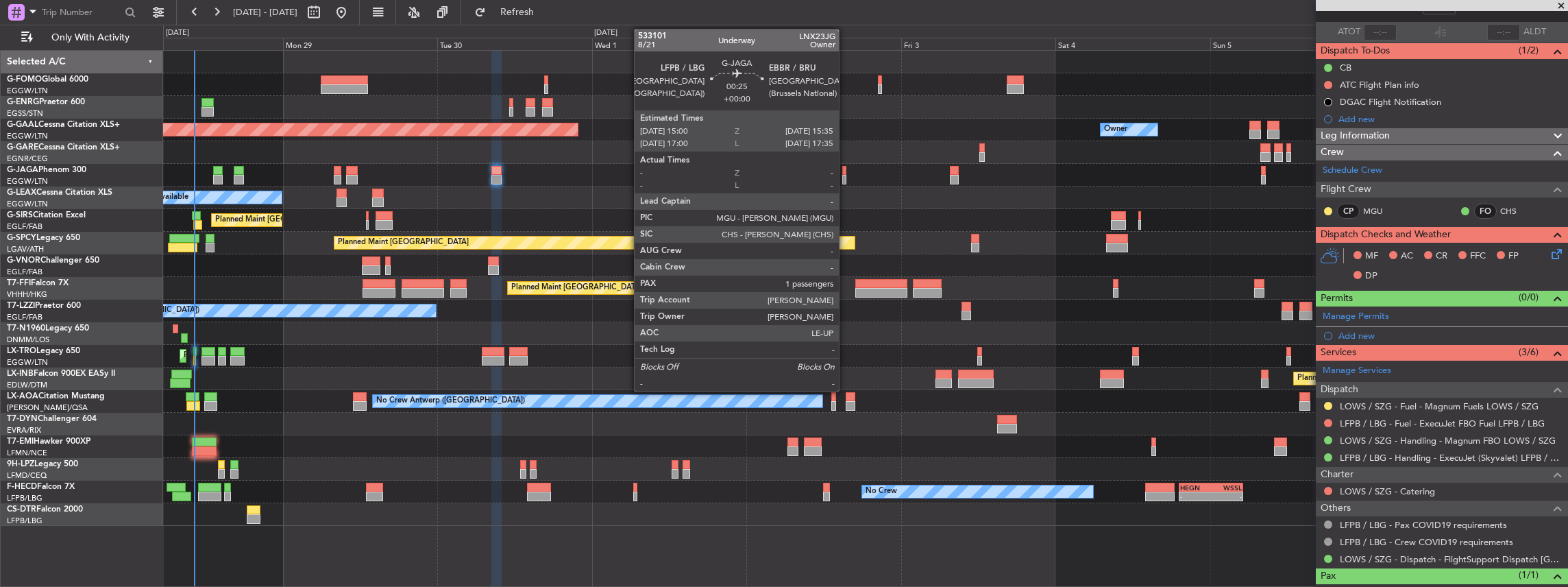
click at [580, 176] on div at bounding box center [844, 179] width 4 height 9
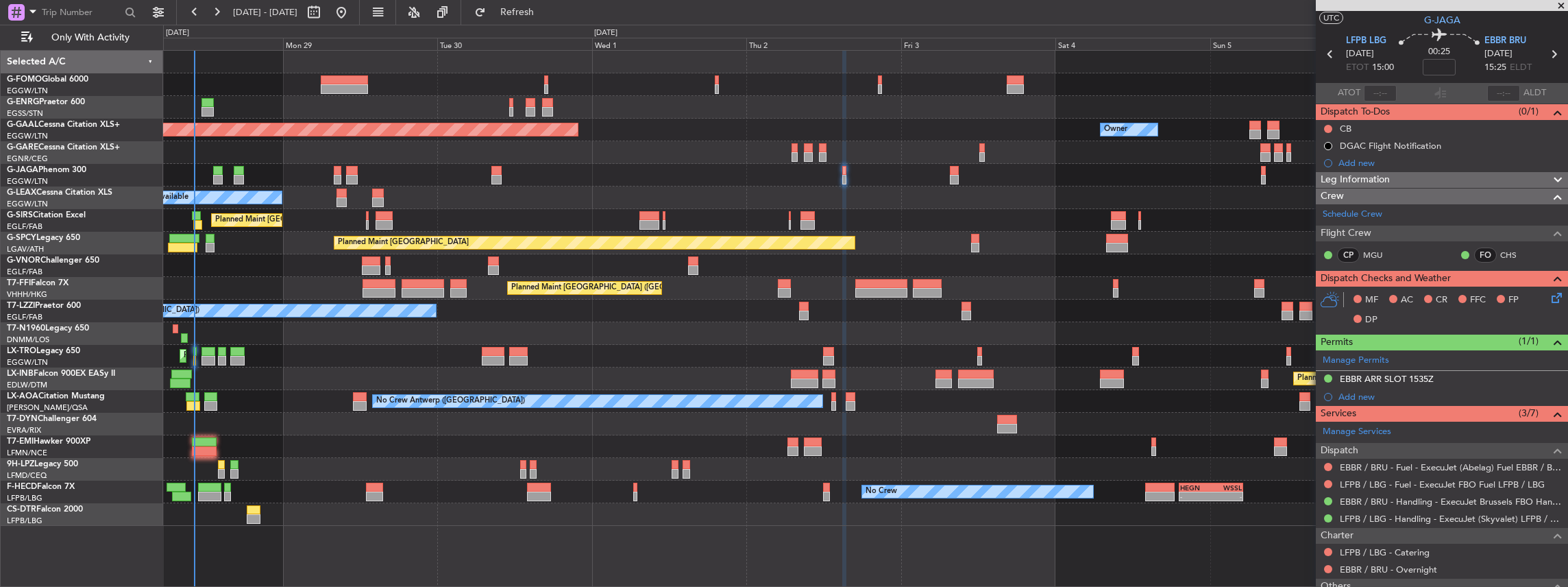
scroll to position [46, 0]
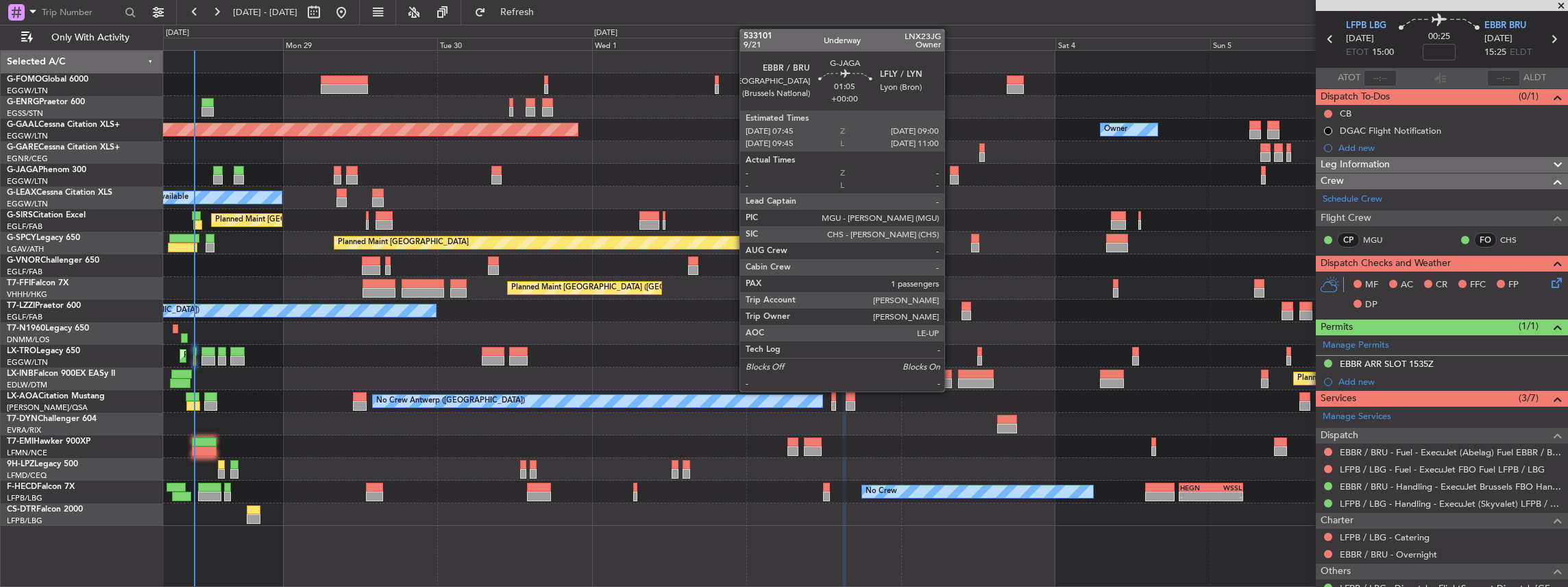
click at [580, 172] on div at bounding box center [954, 171] width 9 height 9
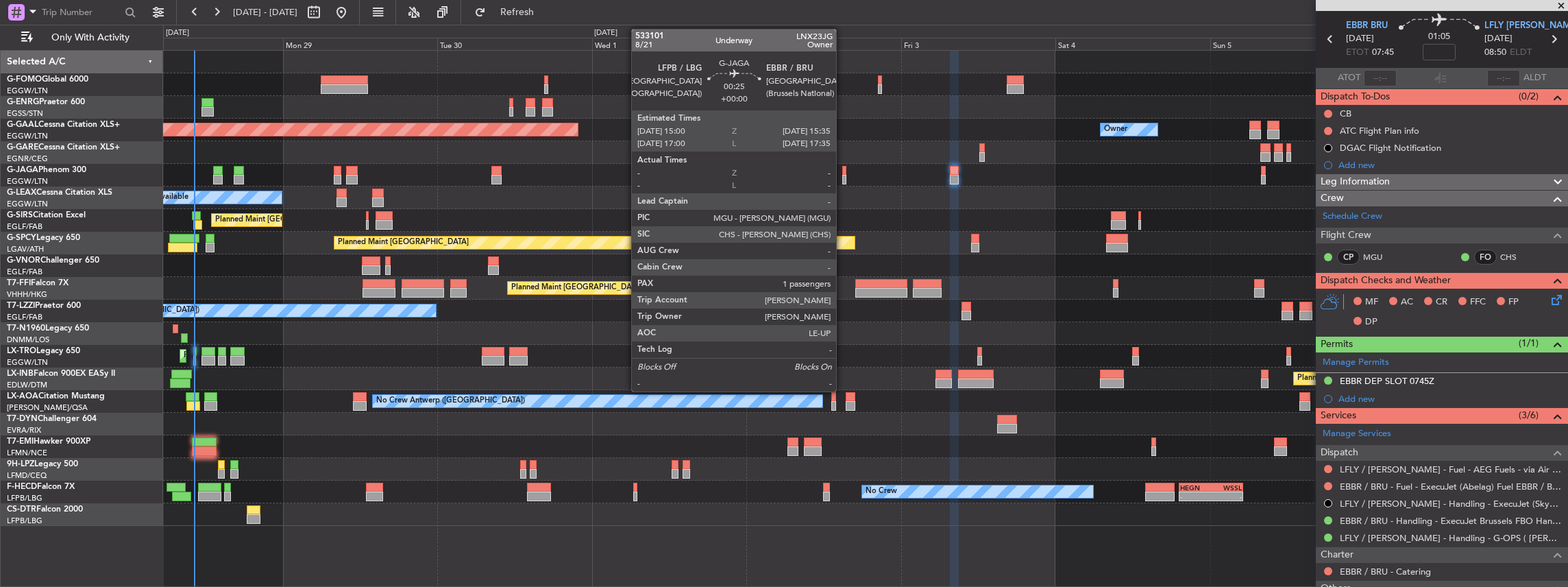
click at [580, 176] on div at bounding box center [844, 179] width 4 height 9
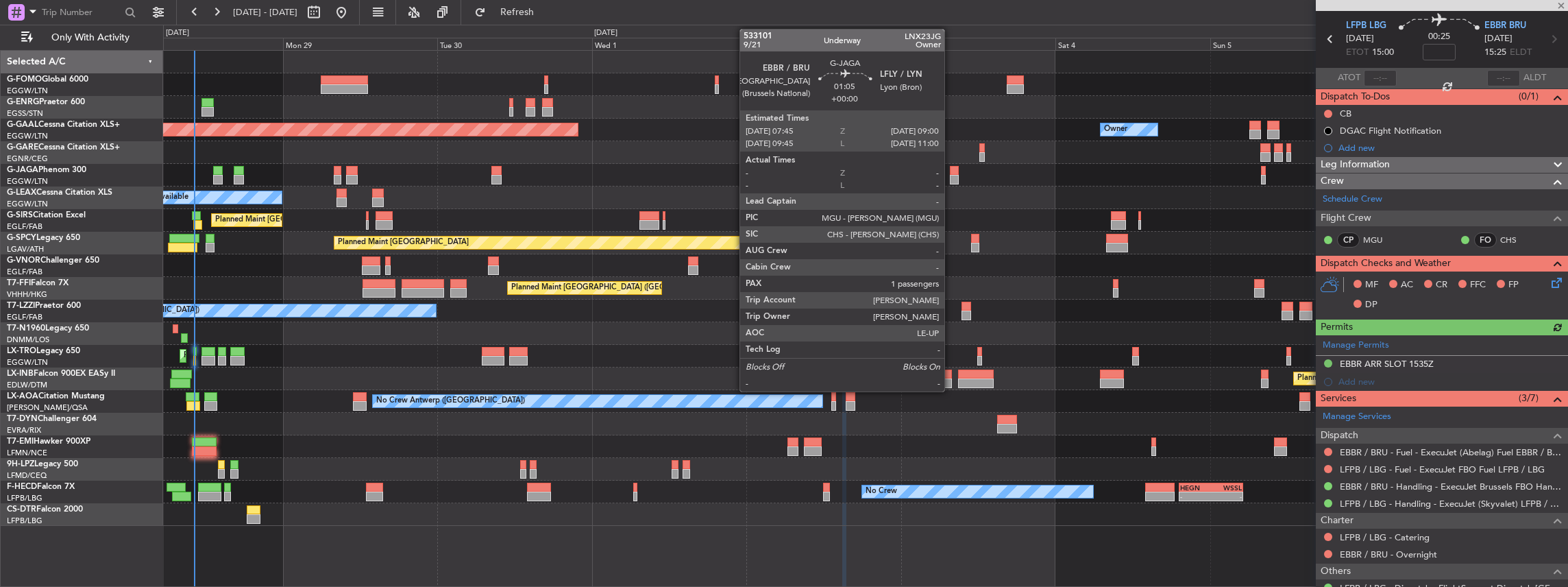
click at [580, 176] on div at bounding box center [954, 179] width 9 height 9
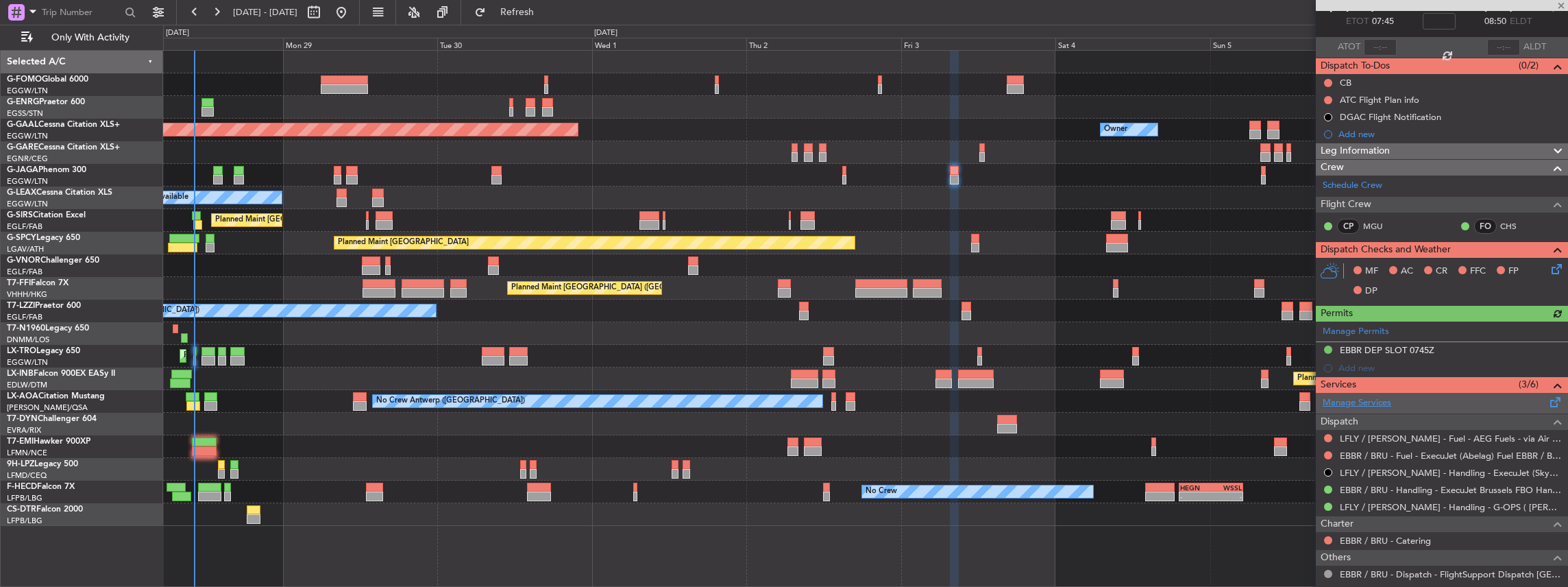
scroll to position [137, 0]
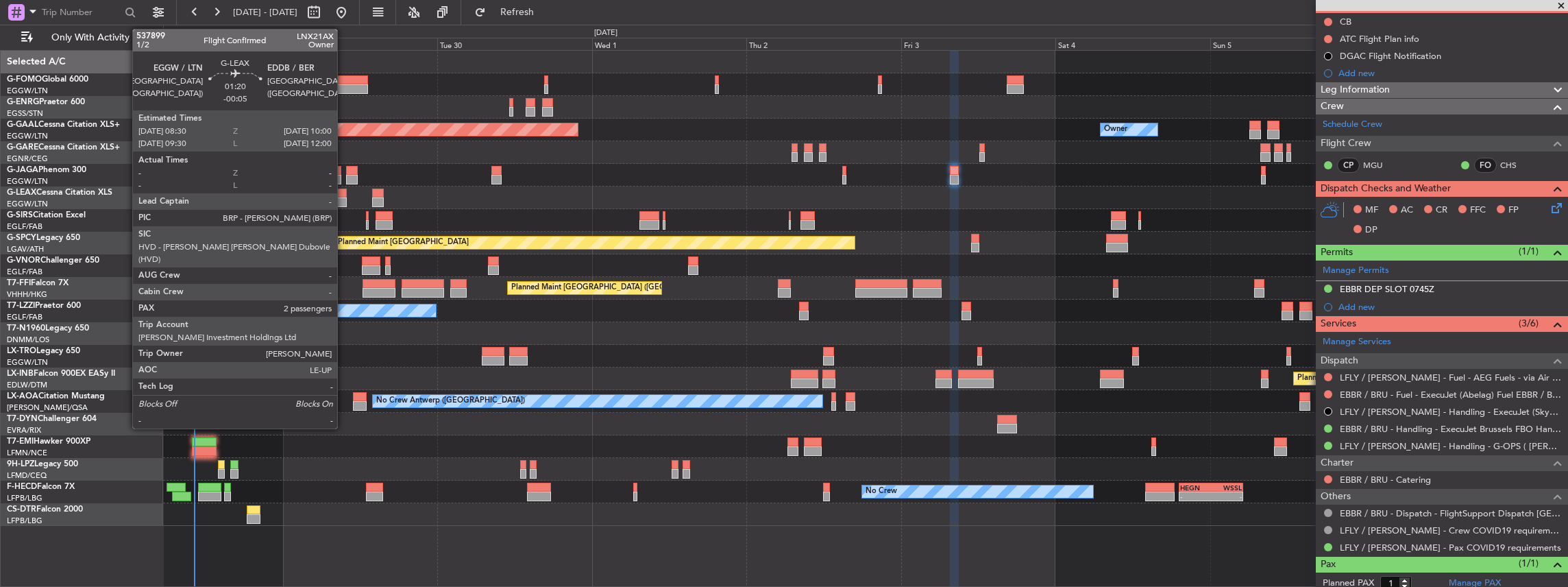
click at [344, 196] on div at bounding box center [341, 193] width 10 height 9
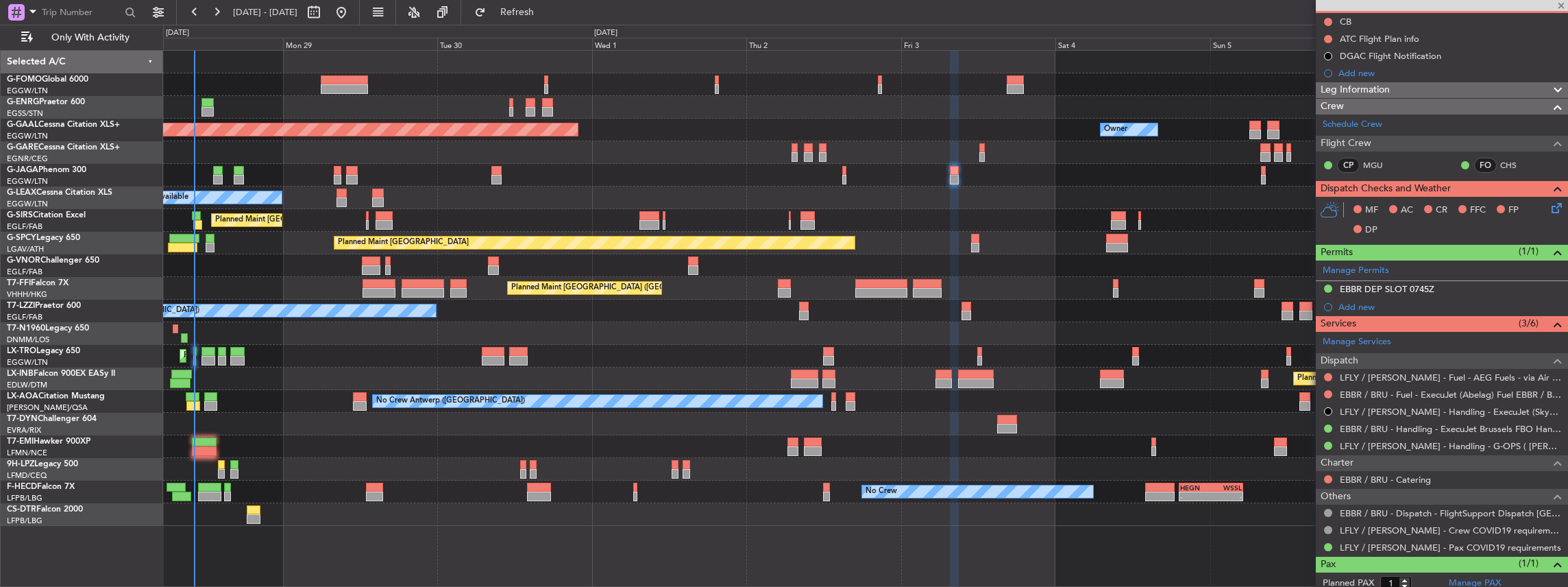
type input "-00:05"
type input "2"
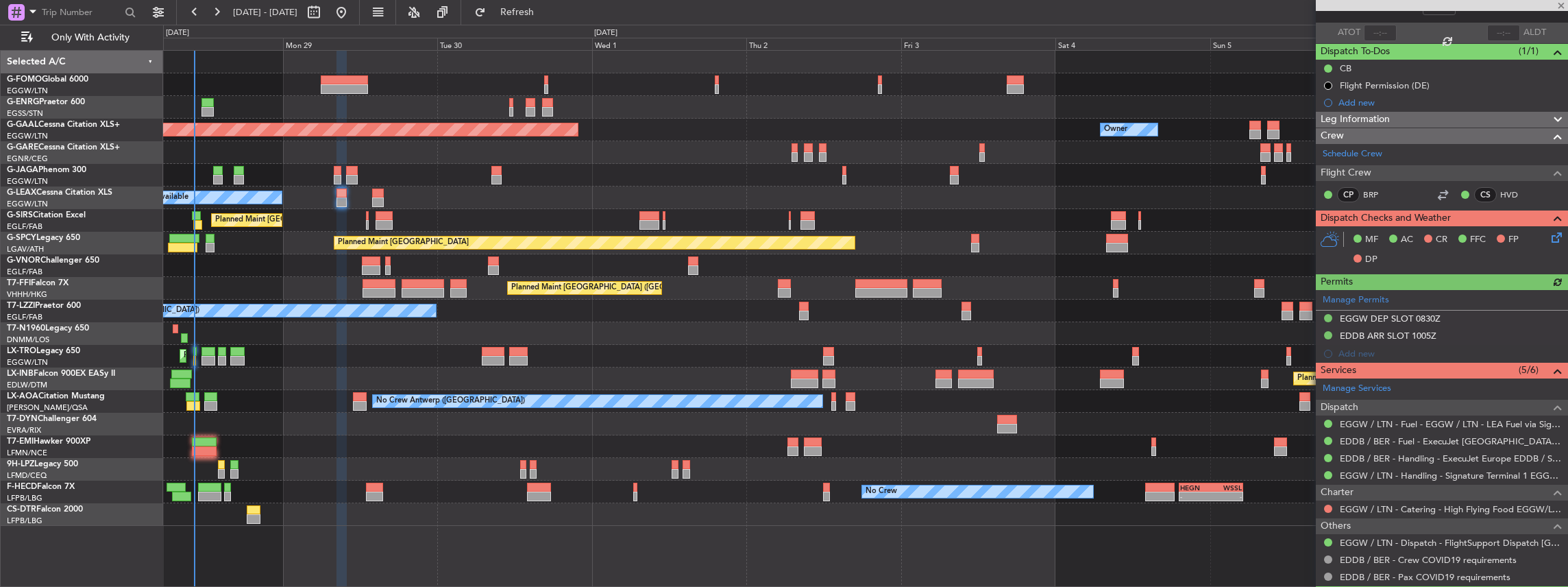
scroll to position [91, 0]
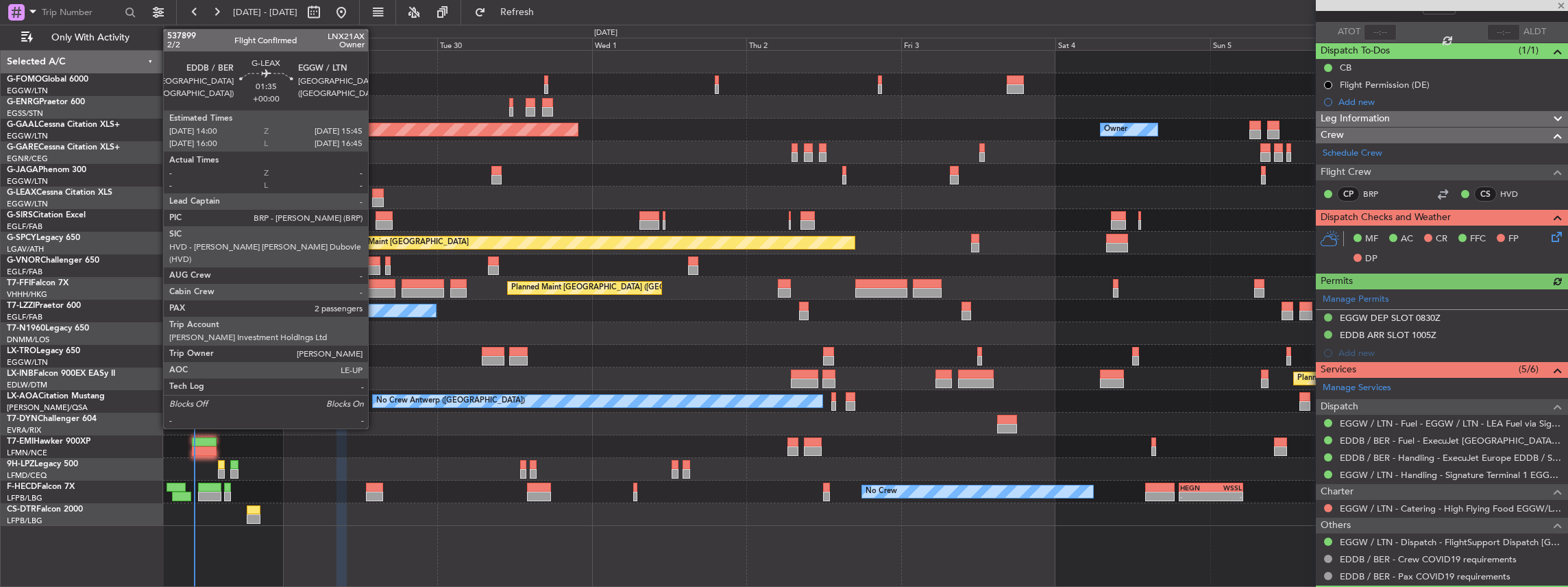
click at [374, 193] on div at bounding box center [378, 193] width 12 height 9
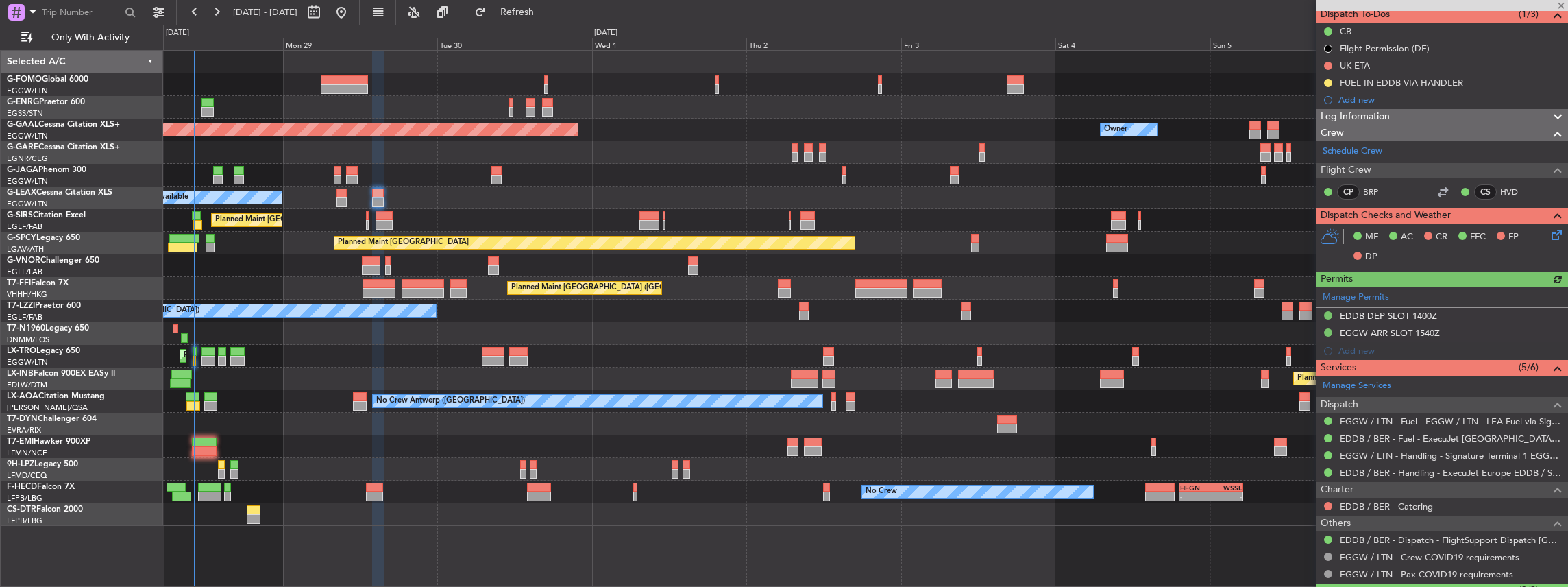
scroll to position [137, 0]
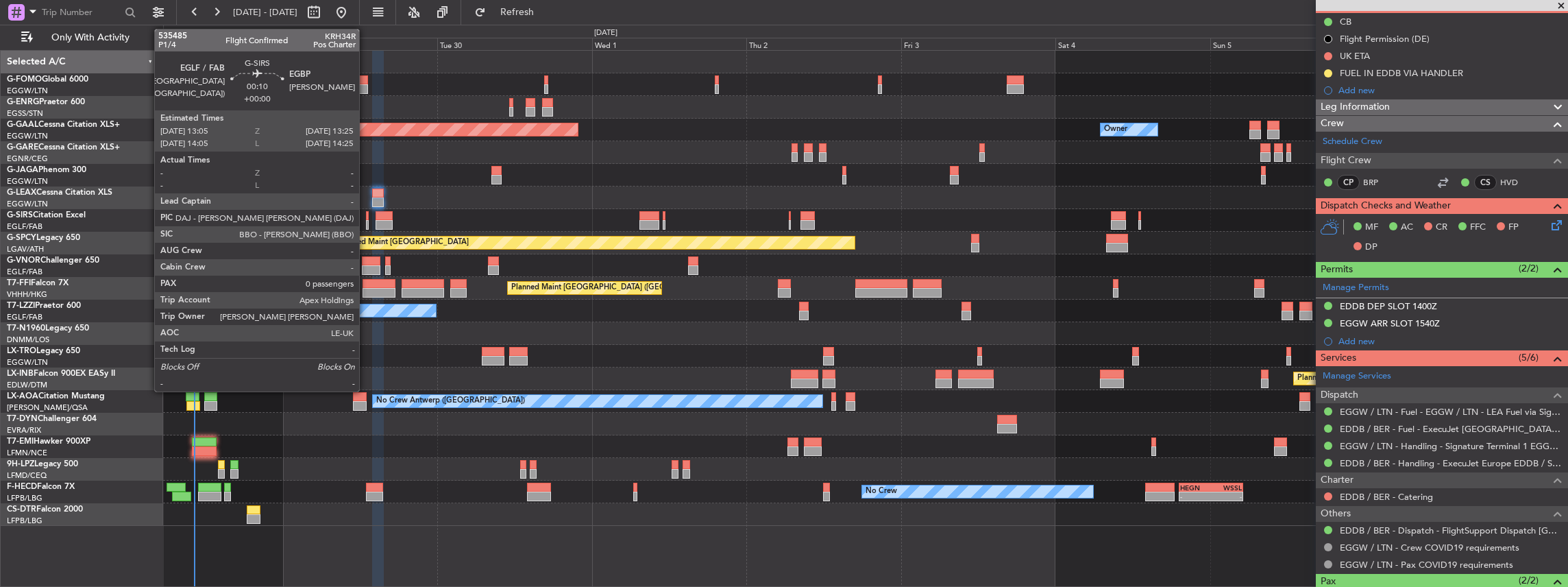
click at [366, 225] on div at bounding box center [368, 225] width 3 height 9
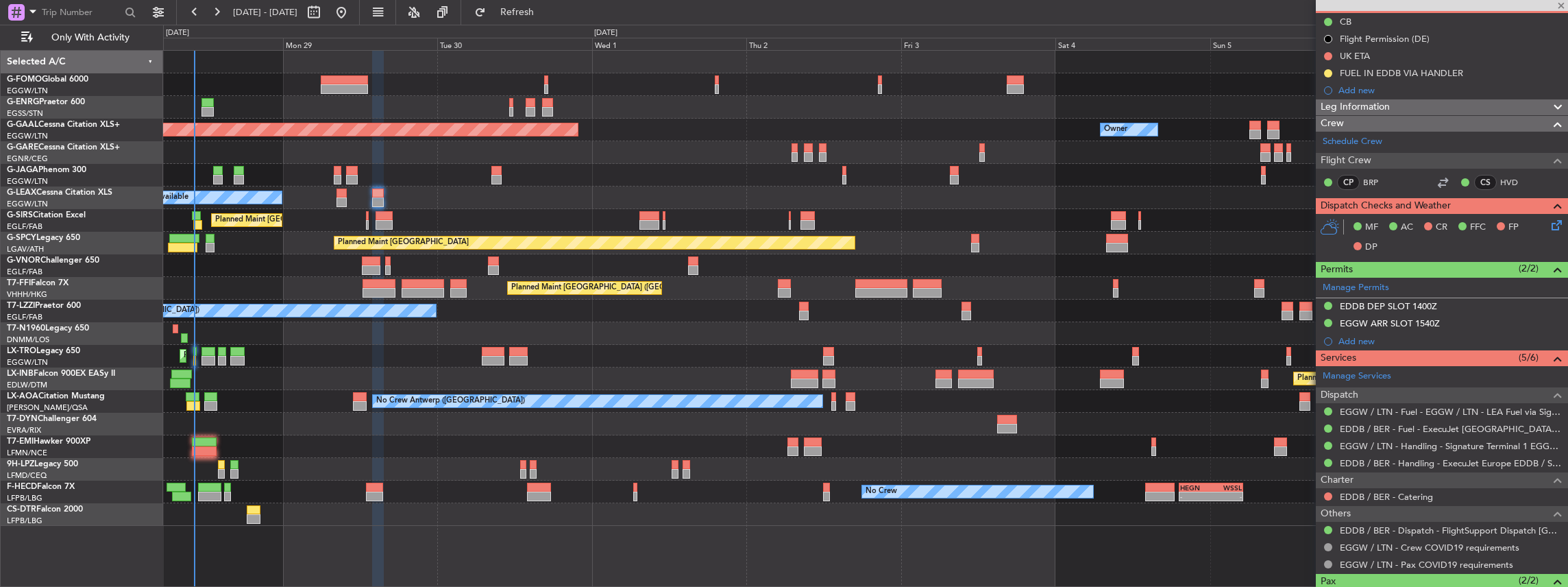
type input "0"
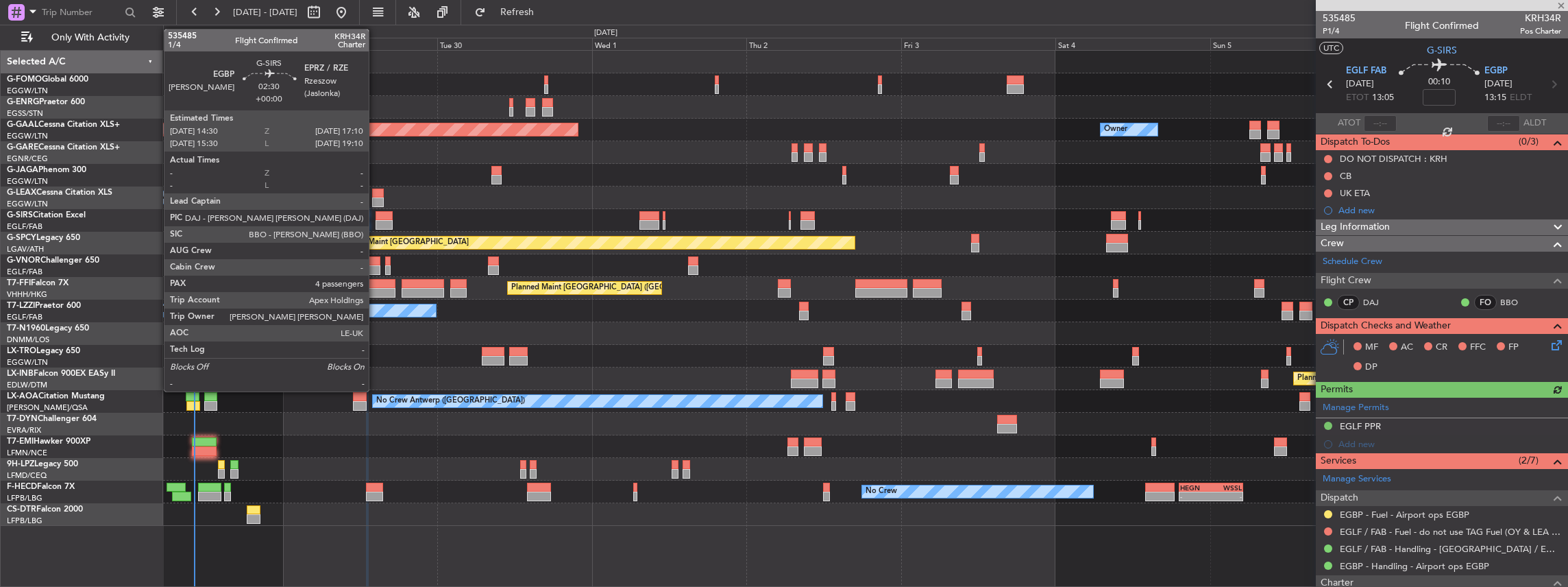
click at [376, 222] on div at bounding box center [384, 225] width 18 height 9
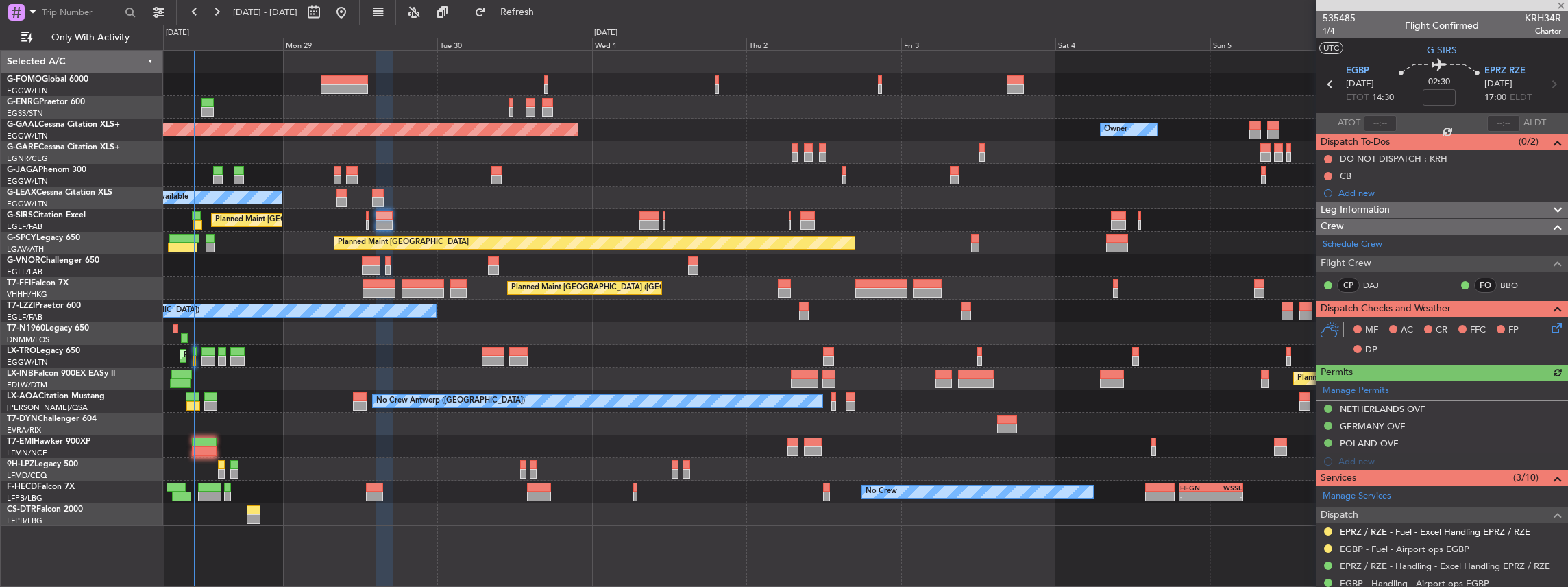
scroll to position [91, 0]
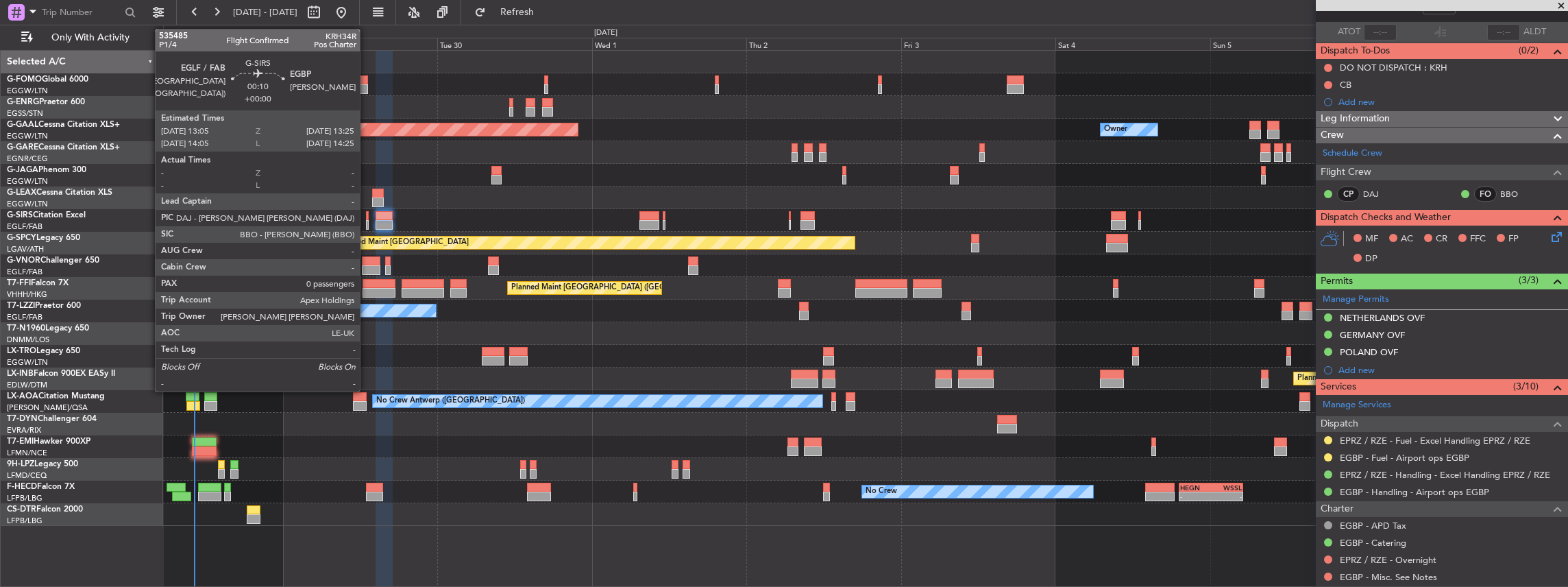
click at [366, 222] on div at bounding box center [368, 225] width 3 height 9
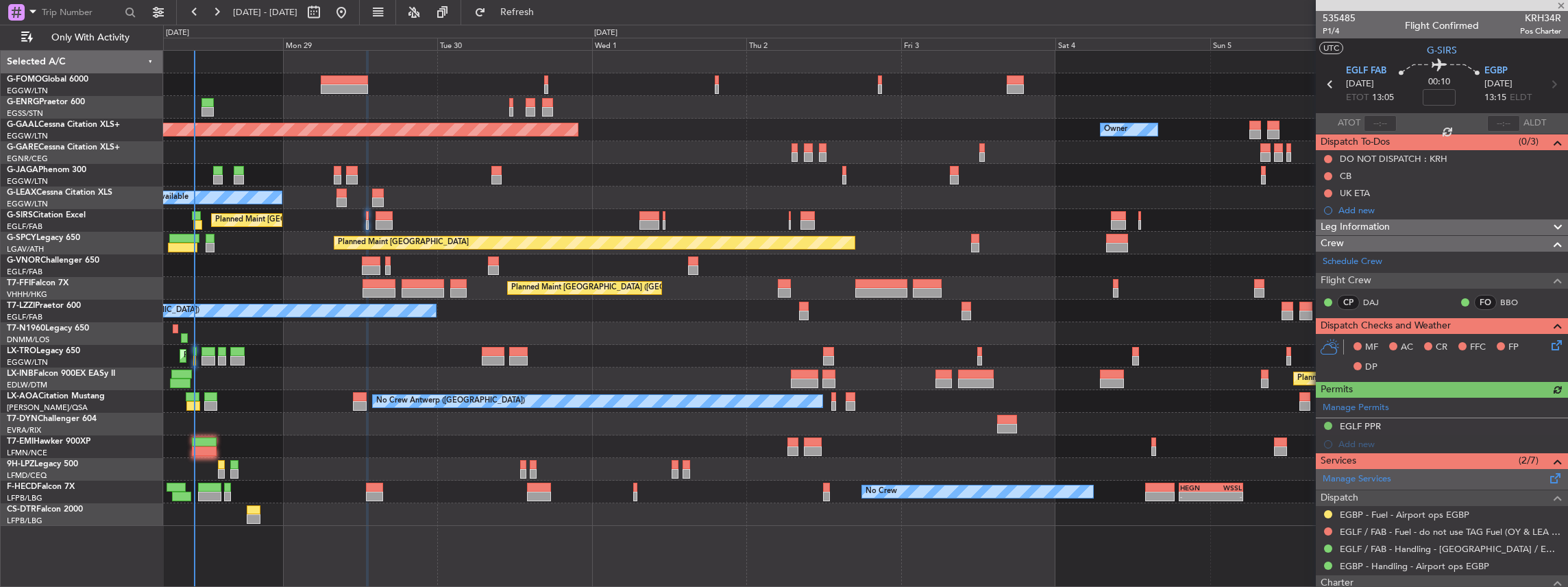
scroll to position [46, 0]
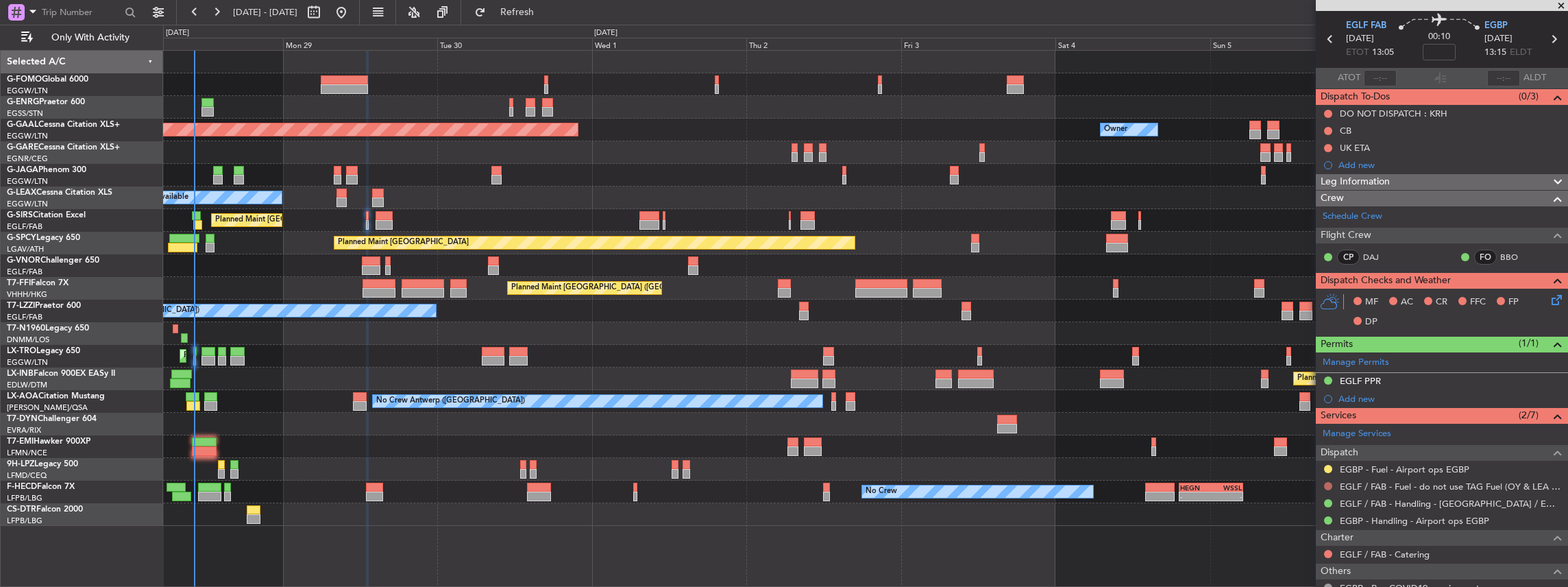
click at [1324, 483] on button at bounding box center [1328, 486] width 9 height 9
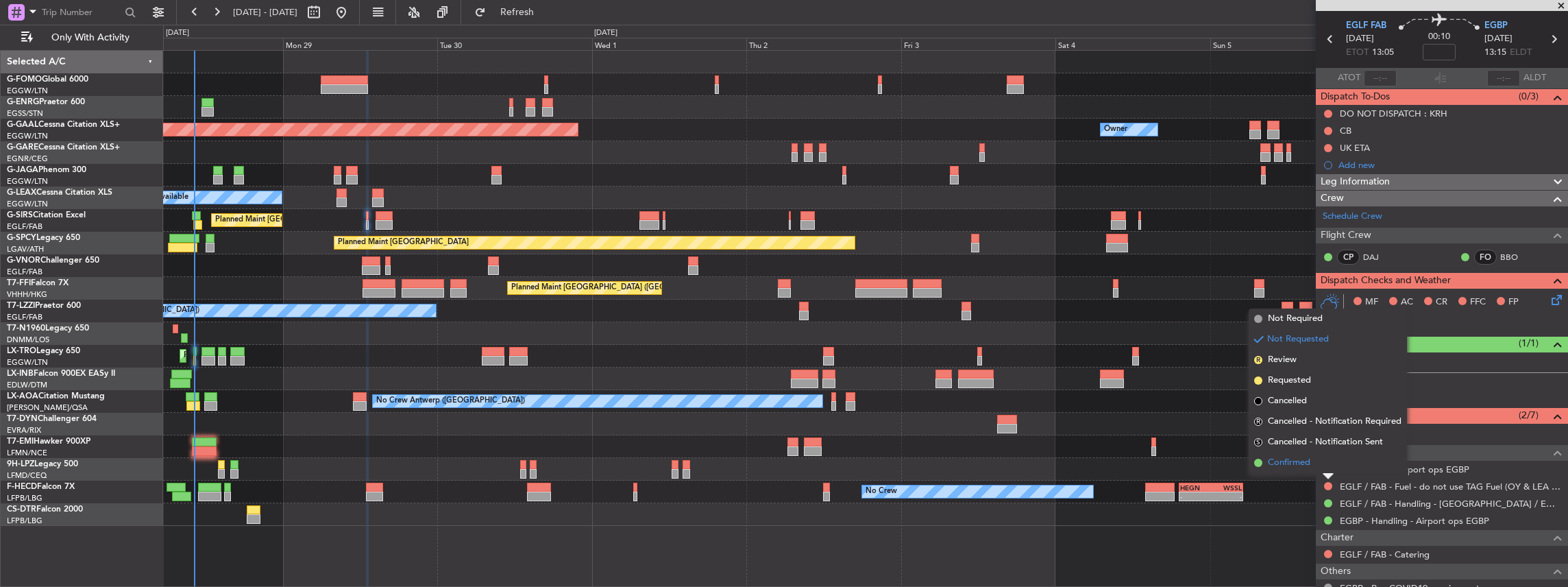
click at [1294, 464] on span "Confirmed" at bounding box center [1289, 463] width 43 height 14
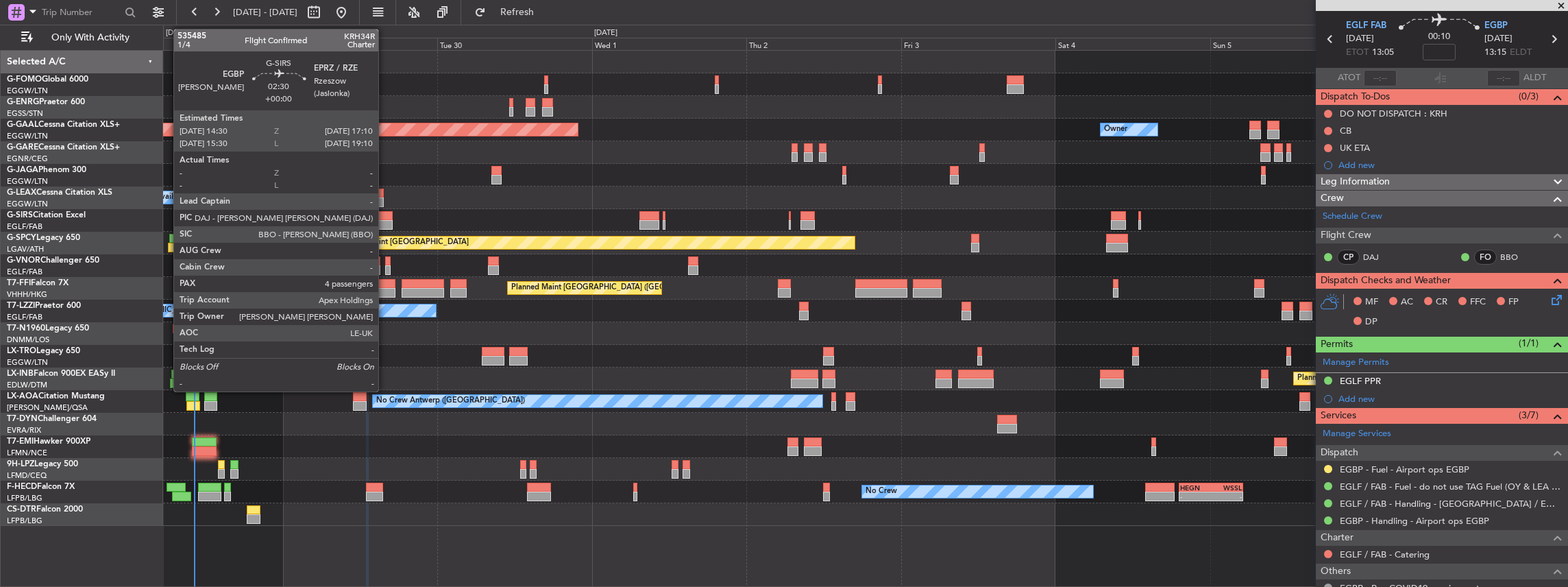
click at [385, 213] on div at bounding box center [384, 216] width 18 height 9
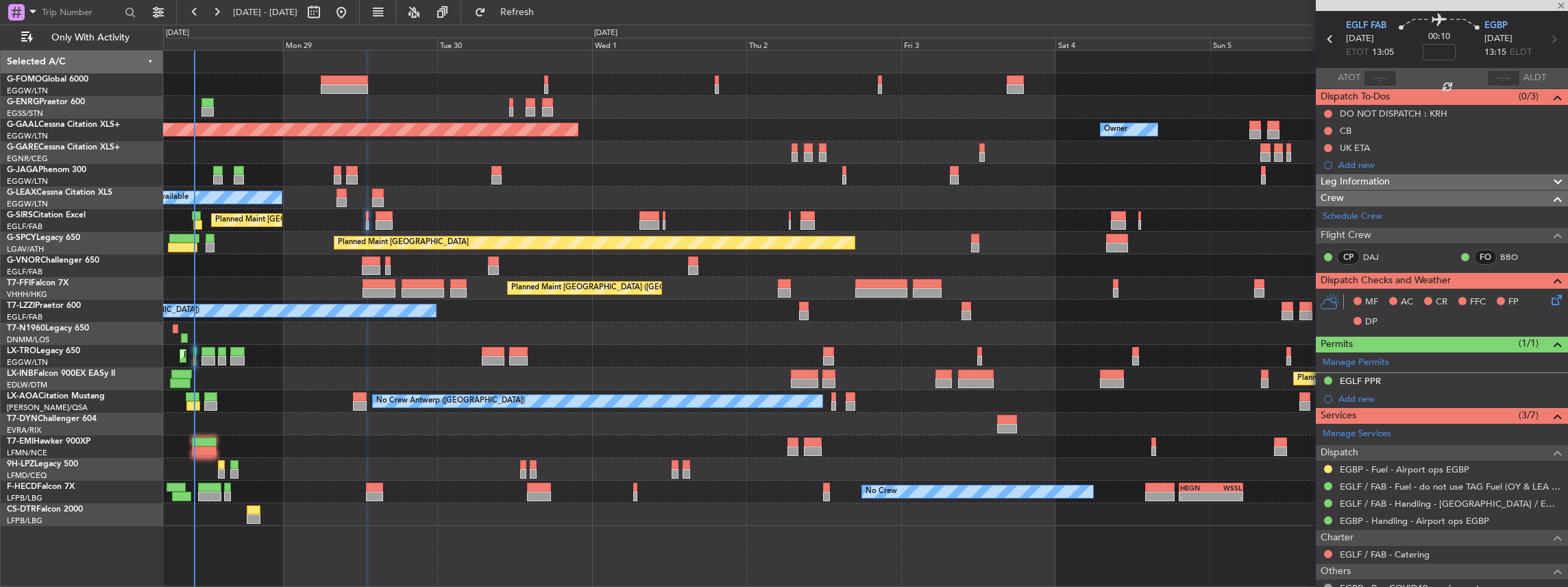
type input "4"
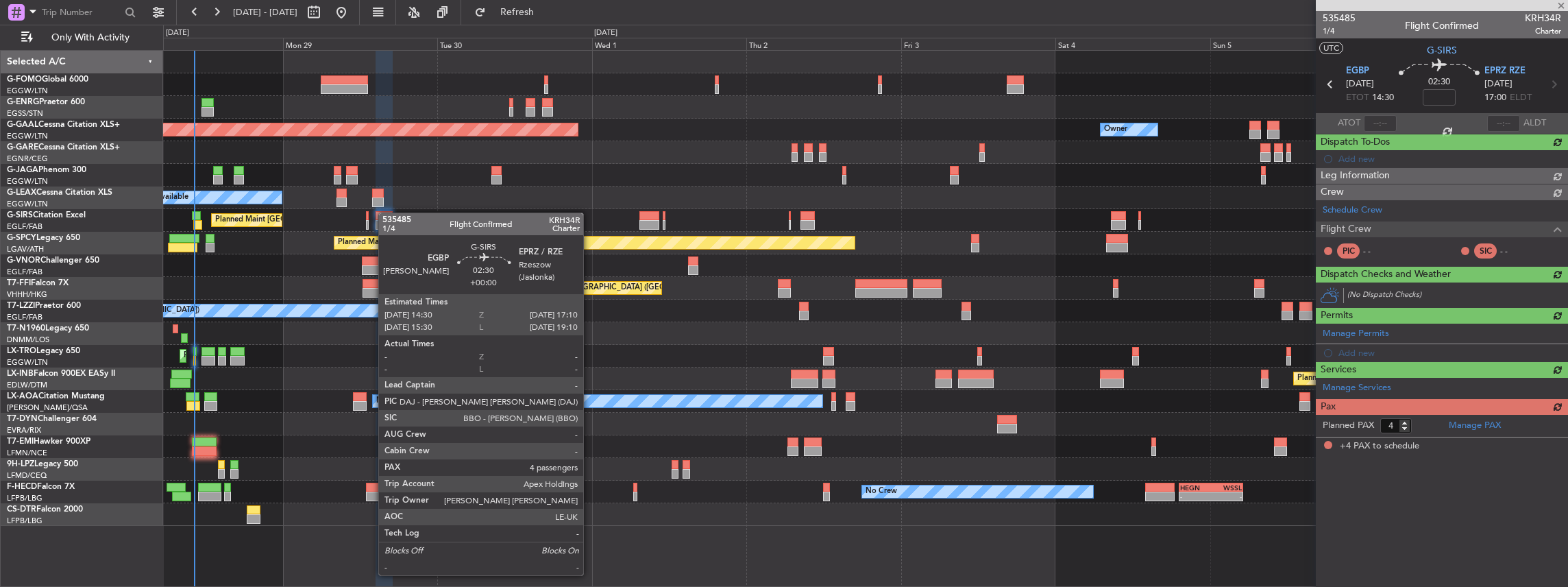
scroll to position [0, 0]
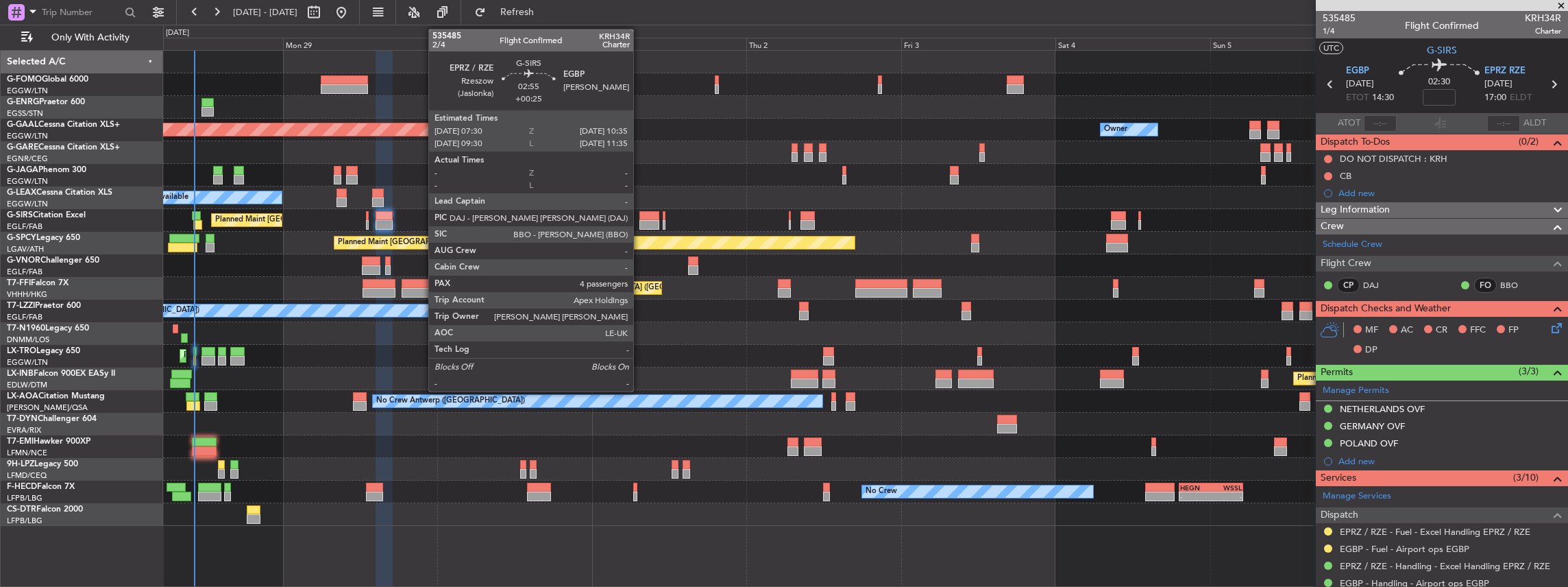
click at [640, 221] on div at bounding box center [649, 225] width 20 height 9
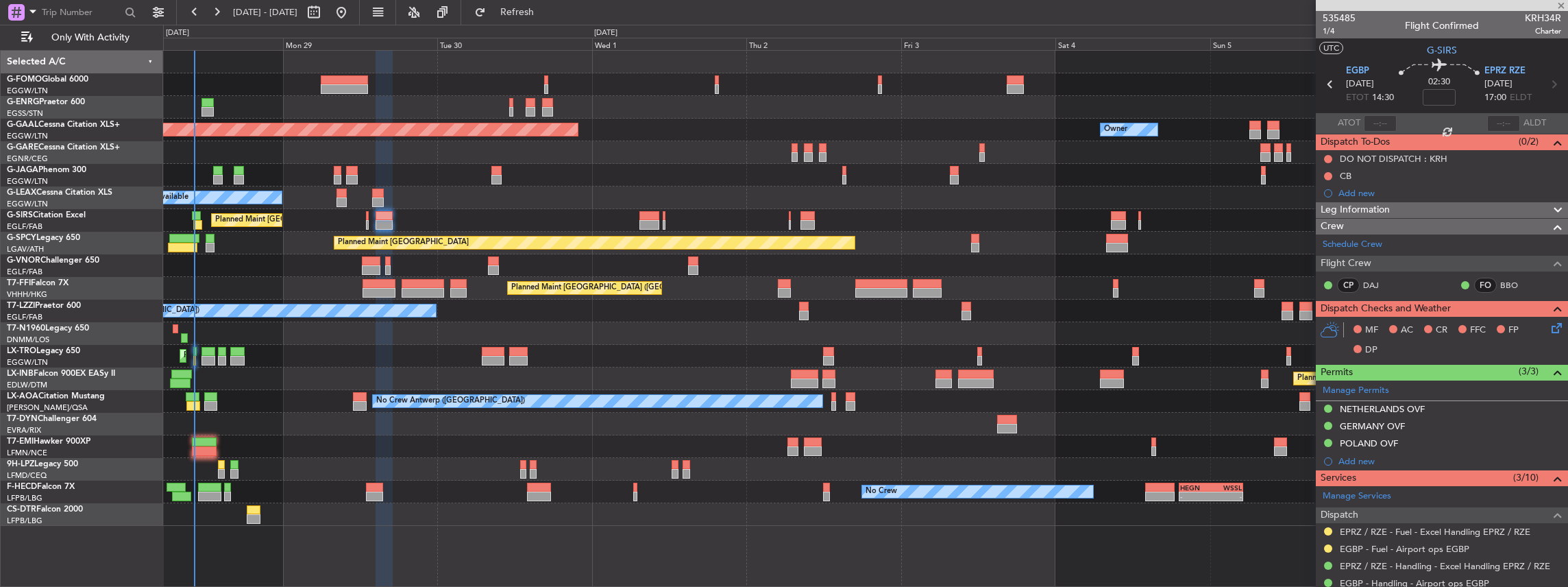
type input "+00:25"
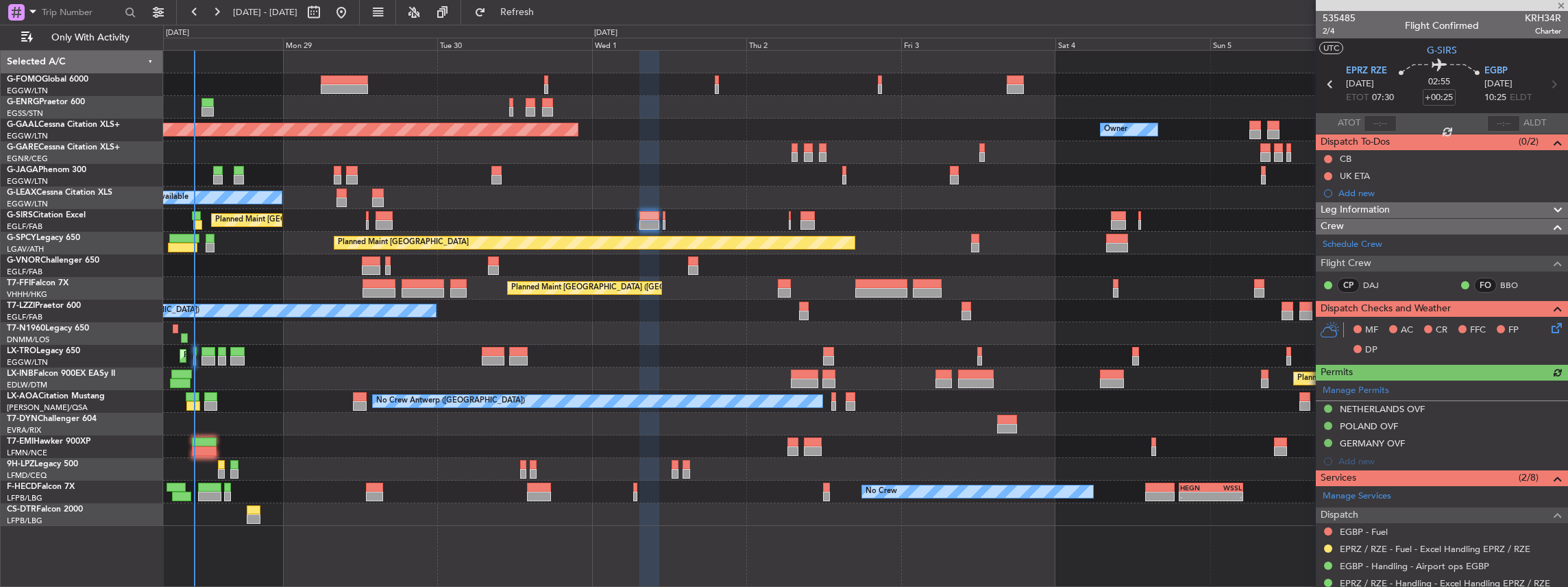
scroll to position [46, 0]
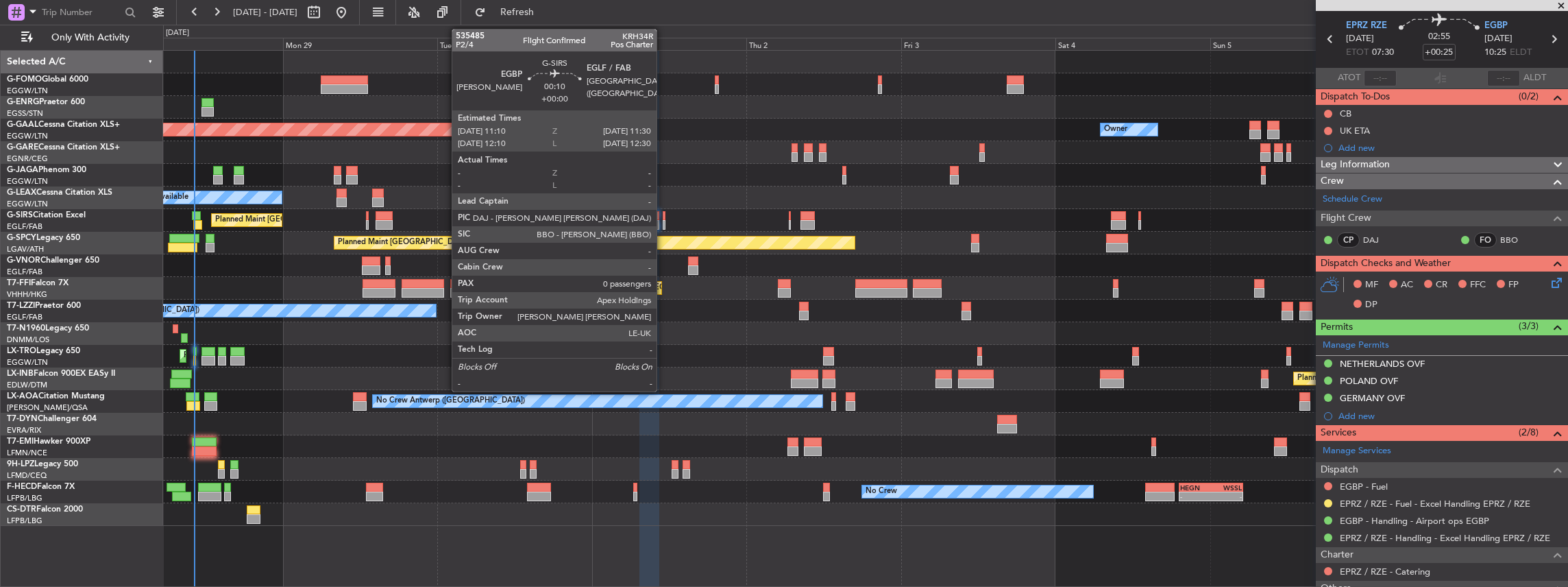
click at [663, 225] on div at bounding box center [665, 225] width 3 height 9
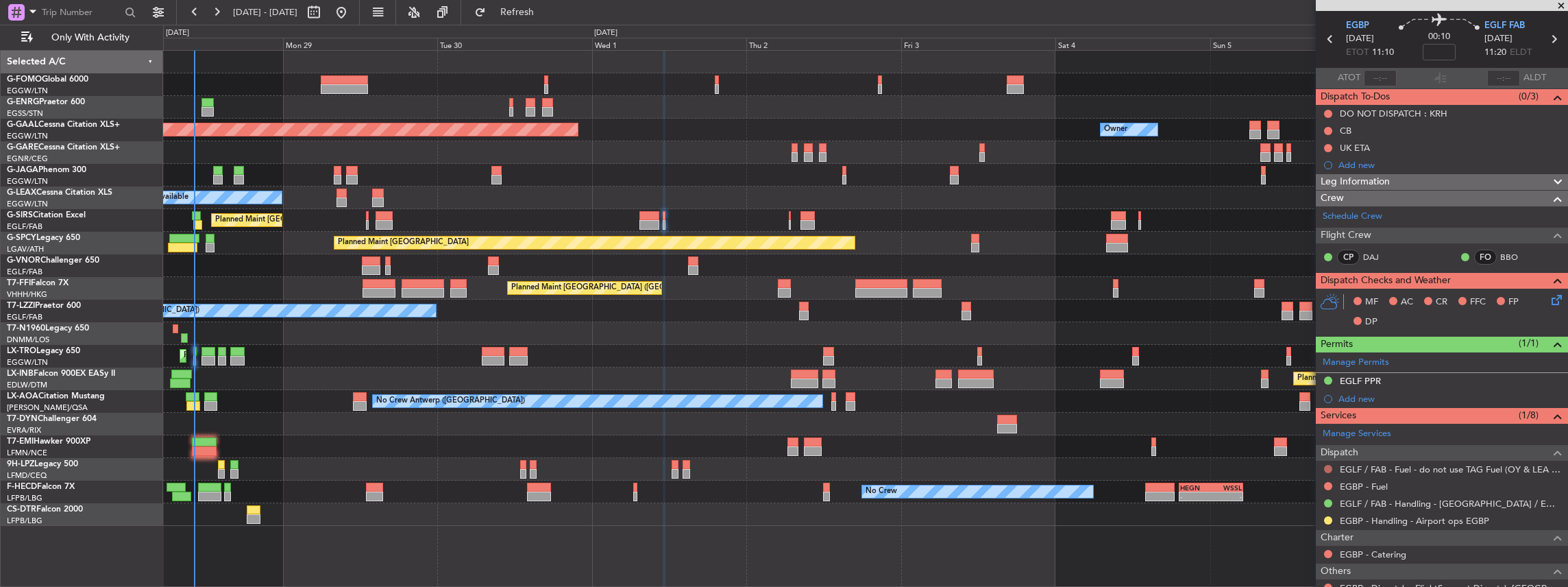
click at [1328, 467] on button at bounding box center [1328, 469] width 9 height 9
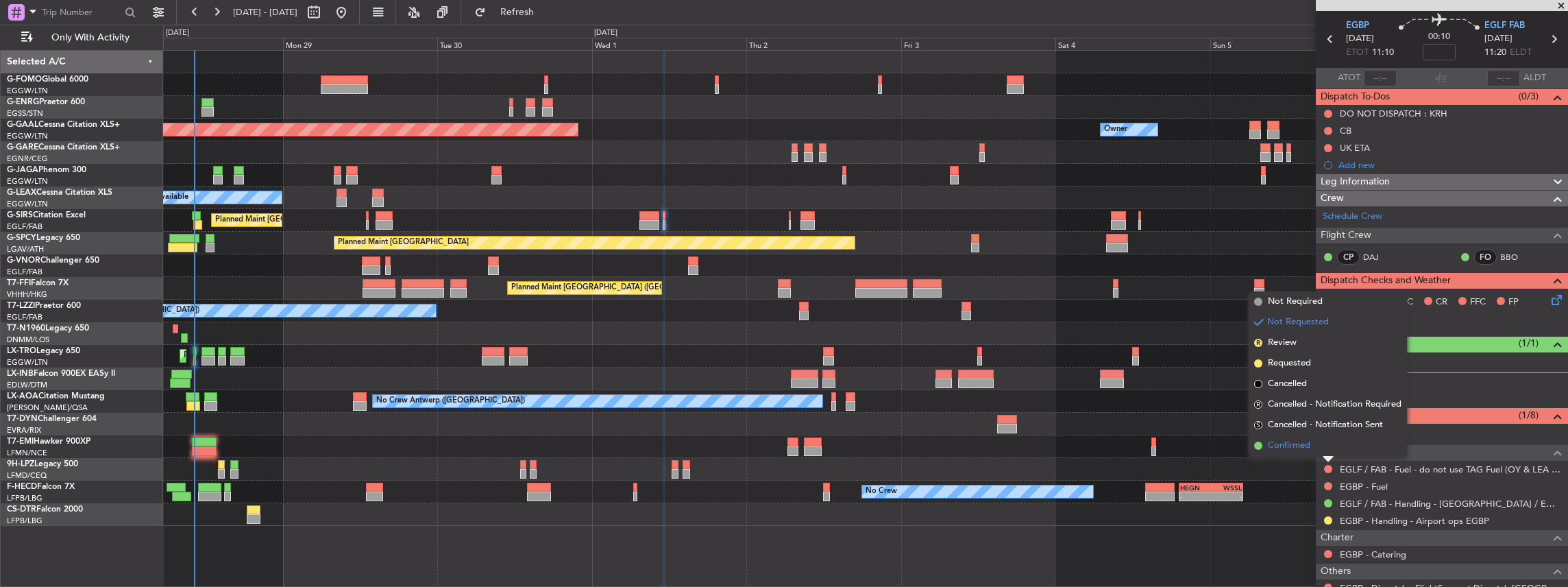
click at [1304, 444] on span "Confirmed" at bounding box center [1289, 446] width 43 height 14
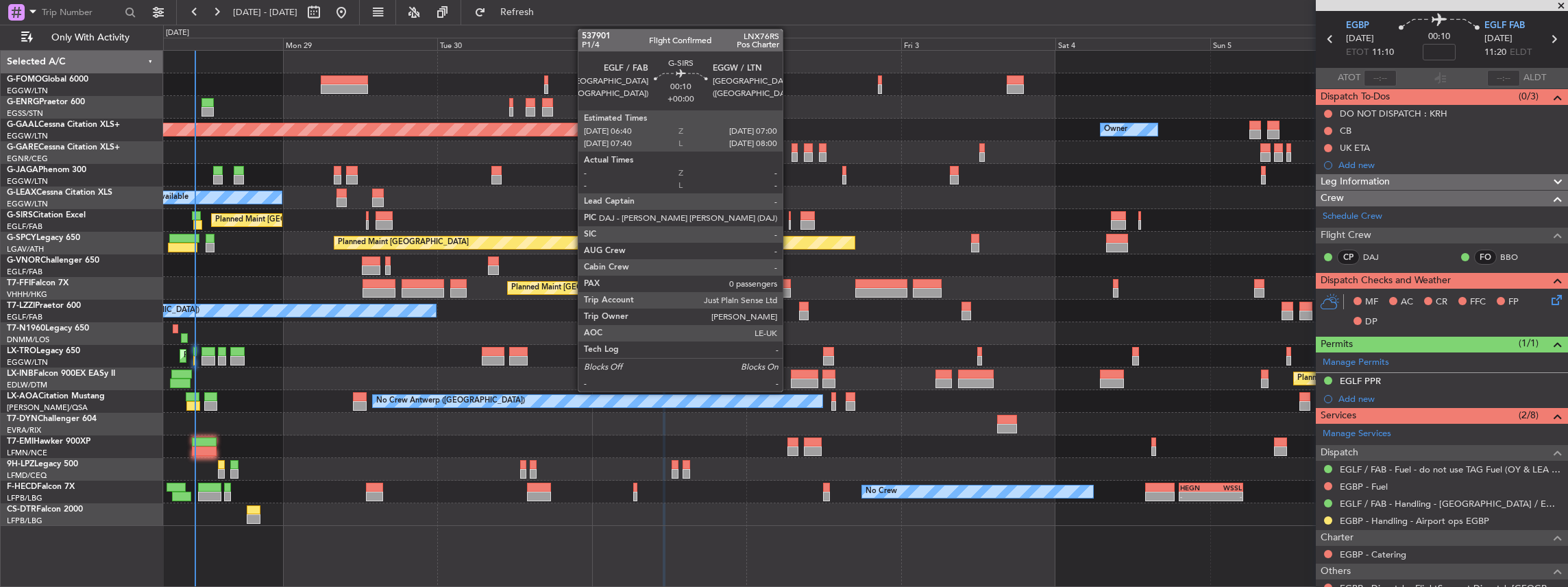
click at [790, 220] on div at bounding box center [791, 225] width 3 height 9
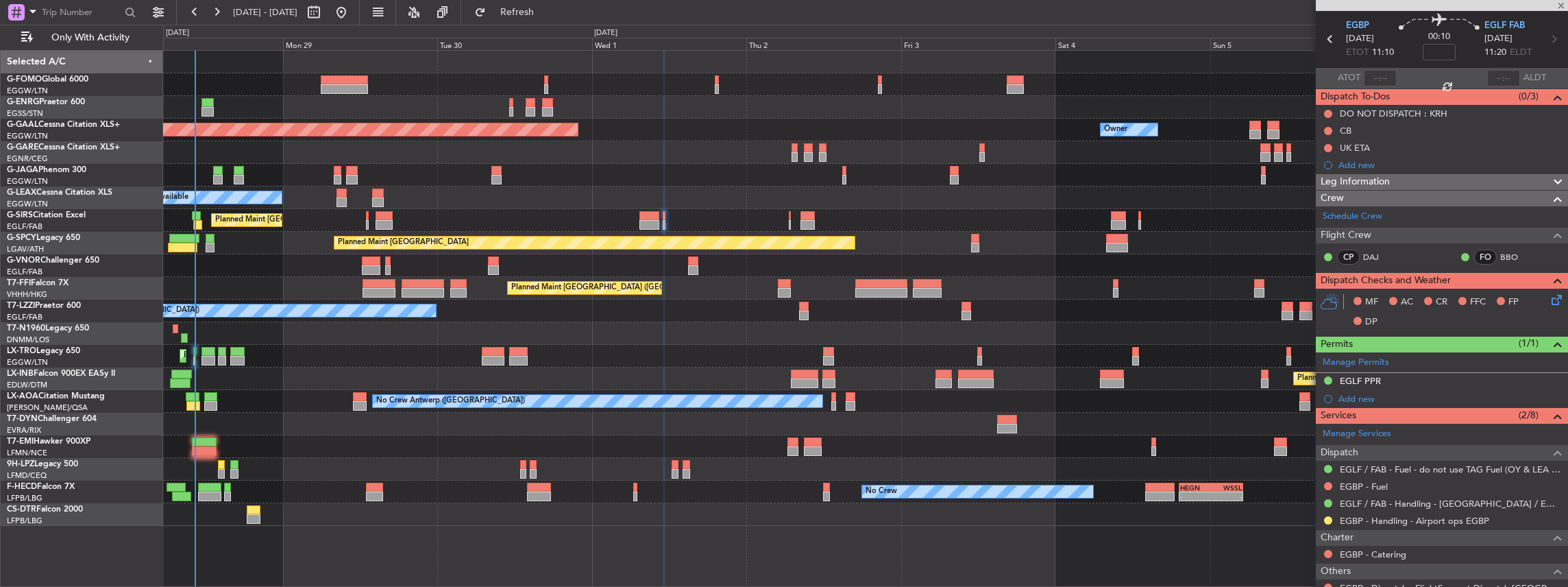
scroll to position [0, 0]
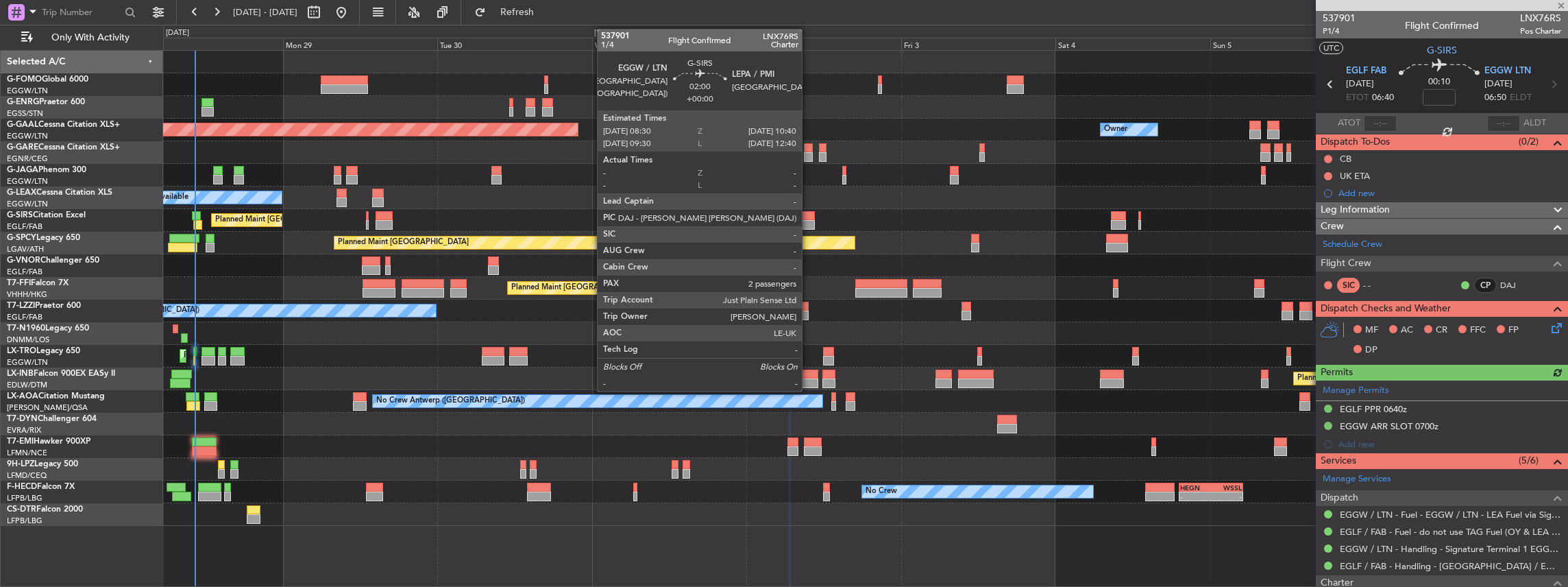
click at [808, 217] on div at bounding box center [808, 216] width 15 height 9
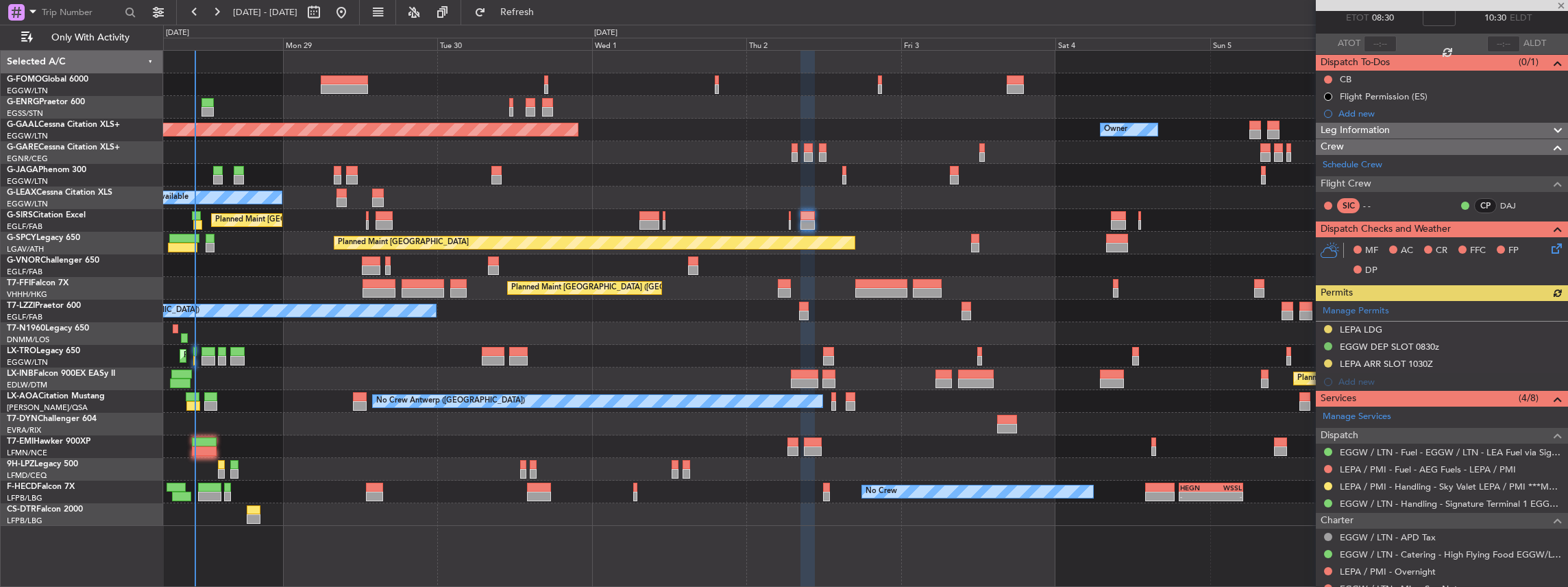
scroll to position [91, 0]
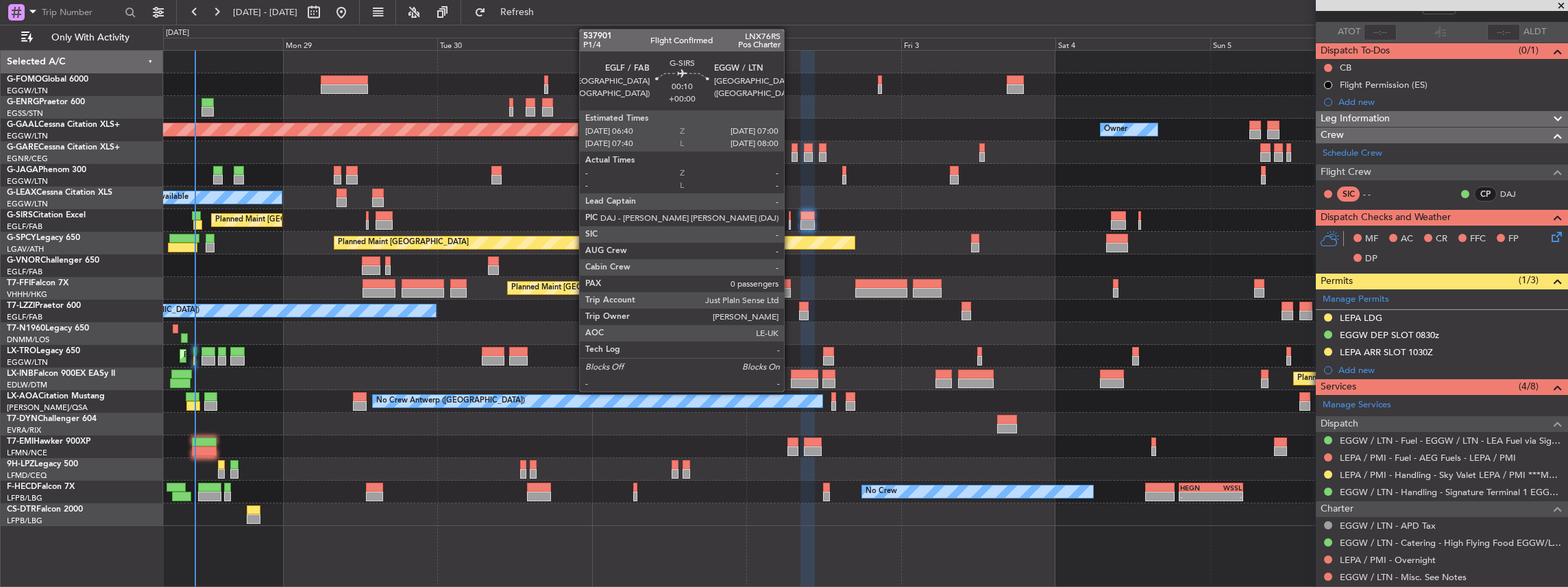
click at [791, 222] on div at bounding box center [791, 225] width 3 height 9
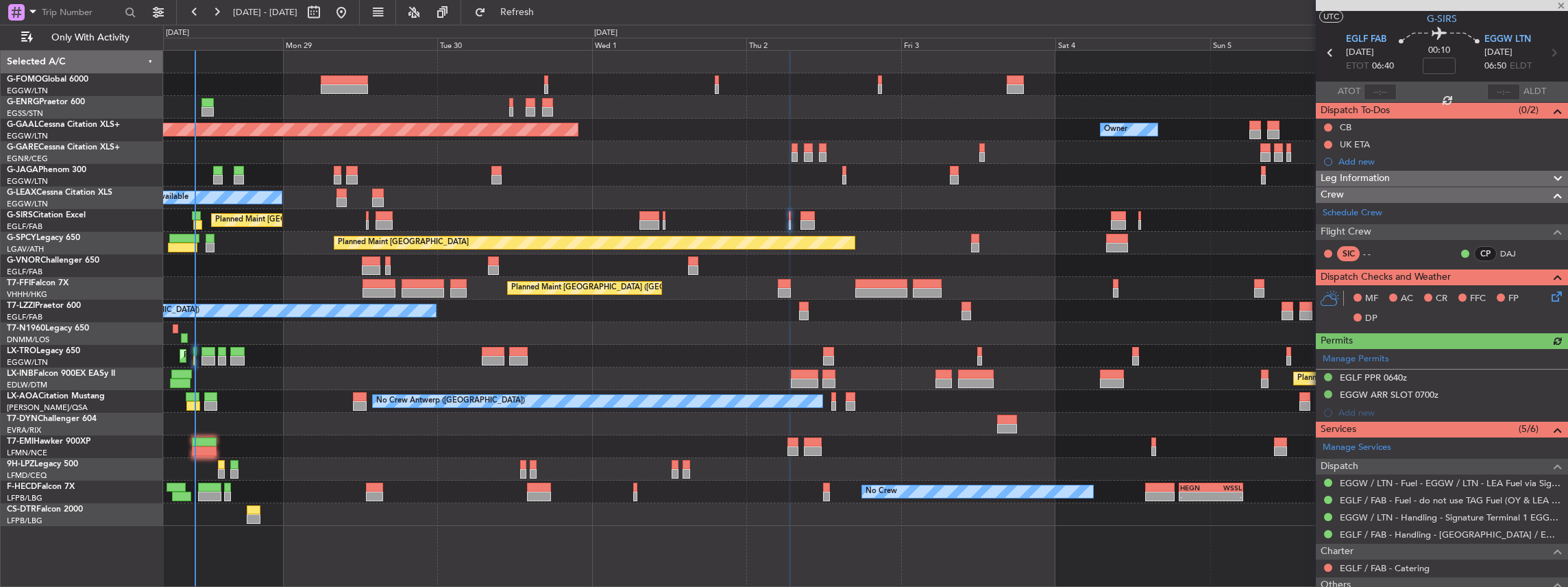
scroll to position [46, 0]
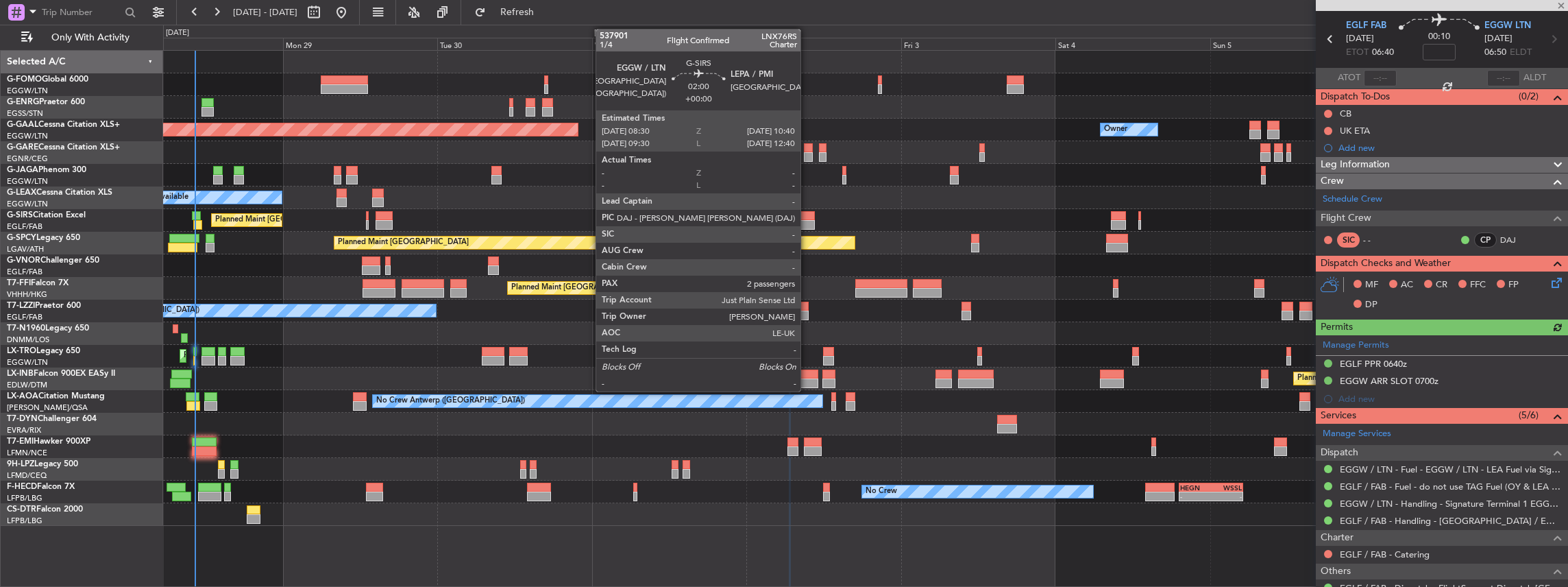
click at [808, 223] on div at bounding box center [808, 225] width 15 height 9
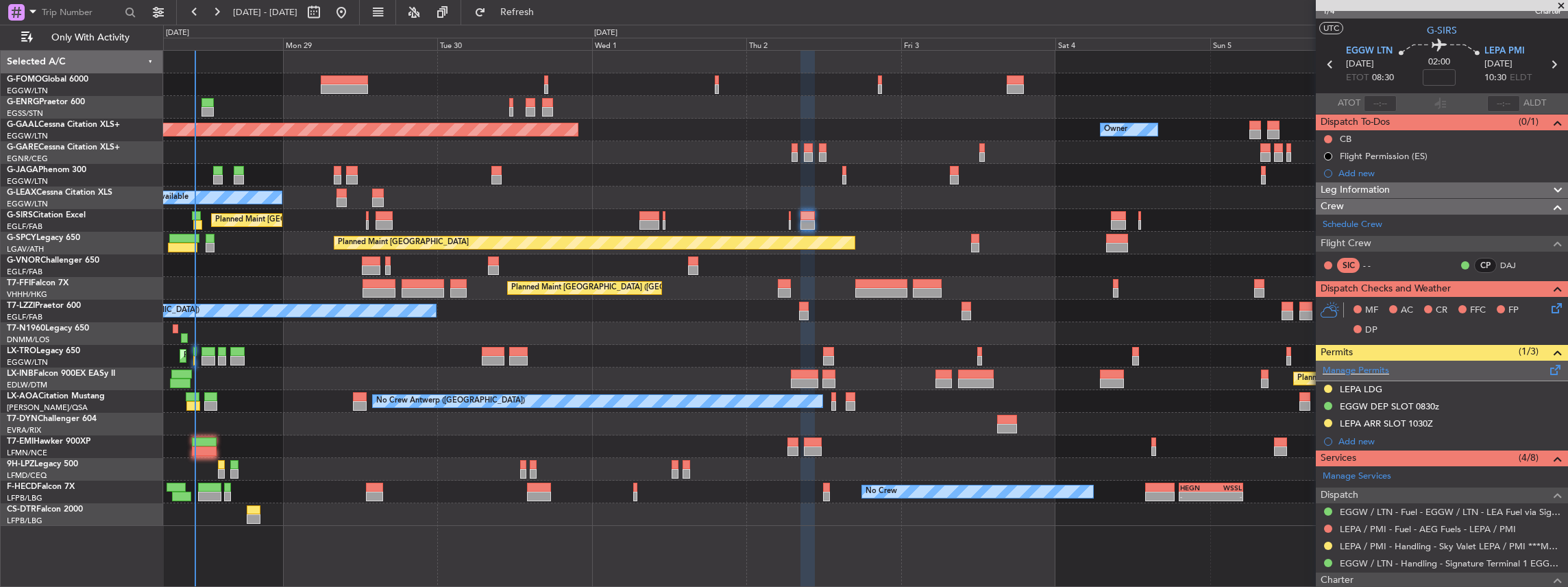
scroll to position [0, 0]
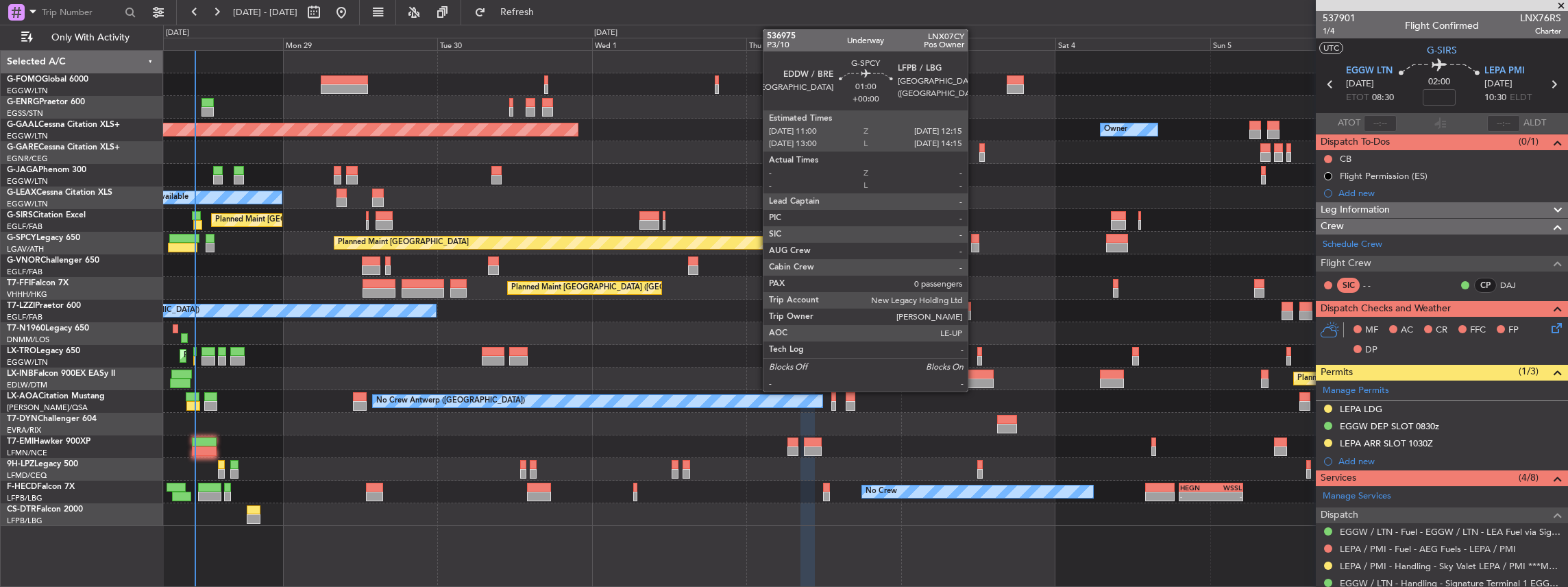
click at [974, 243] on div at bounding box center [975, 247] width 9 height 9
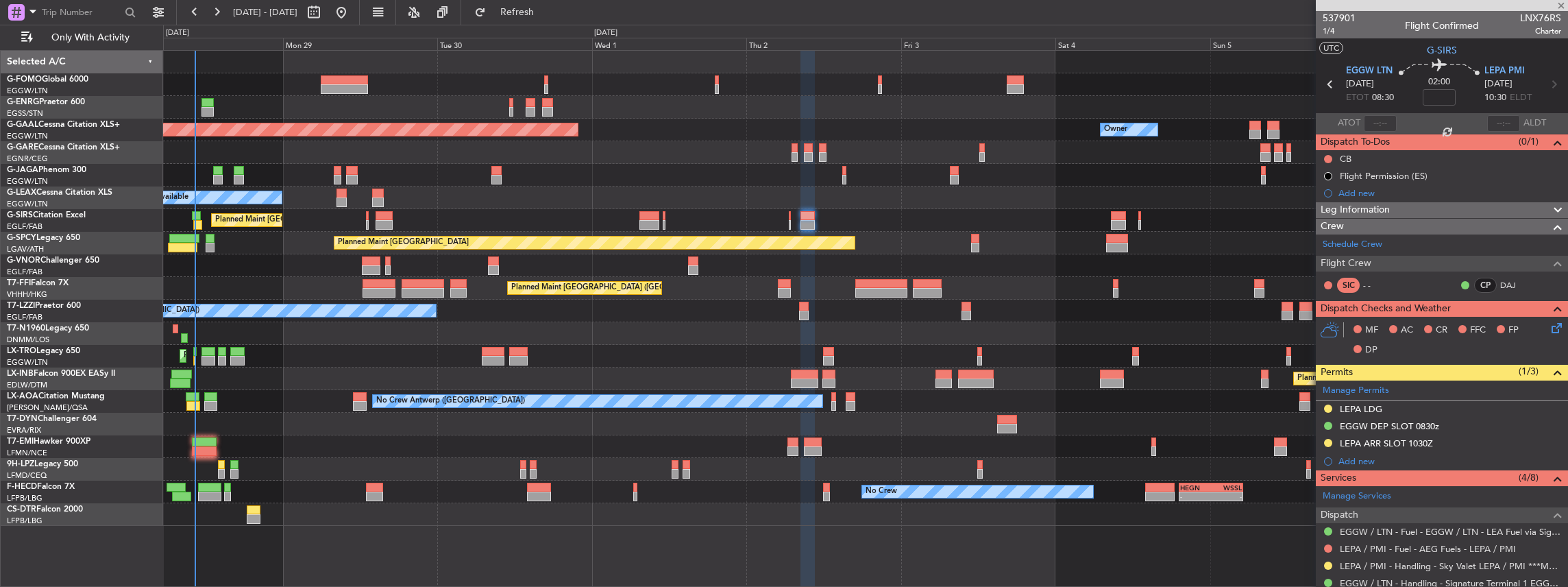
type input "0"
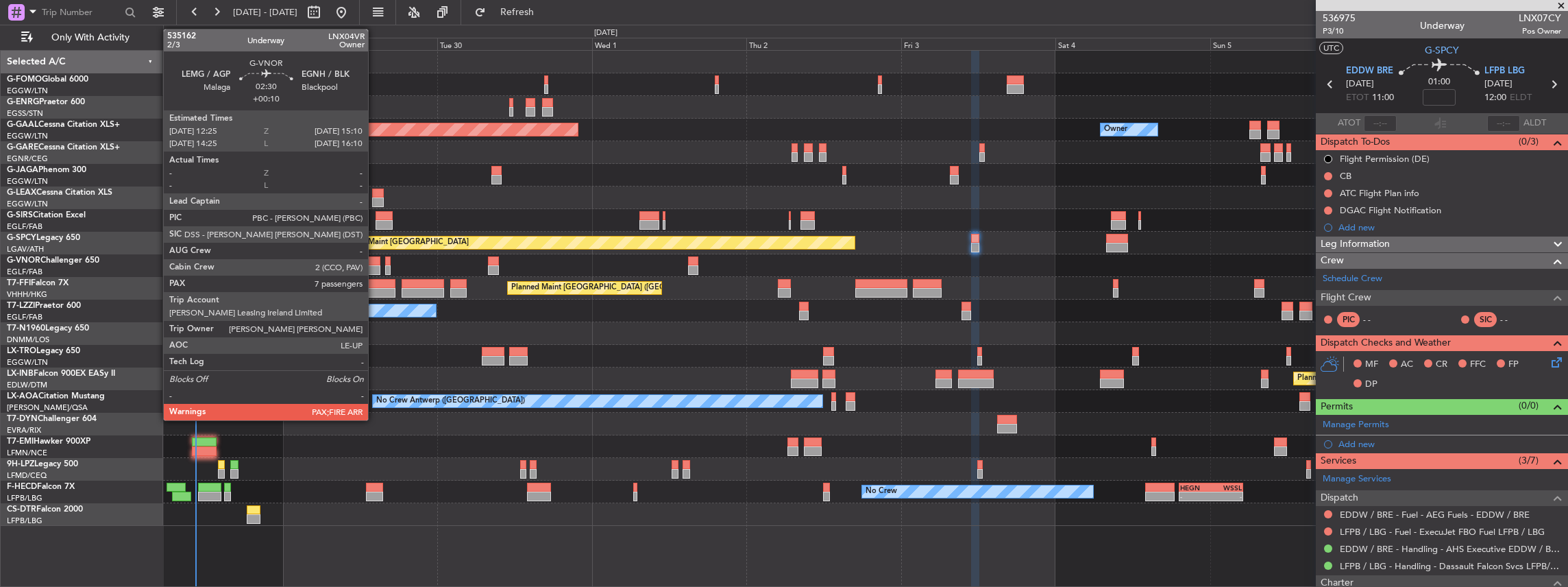
click at [375, 264] on div at bounding box center [370, 261] width 18 height 9
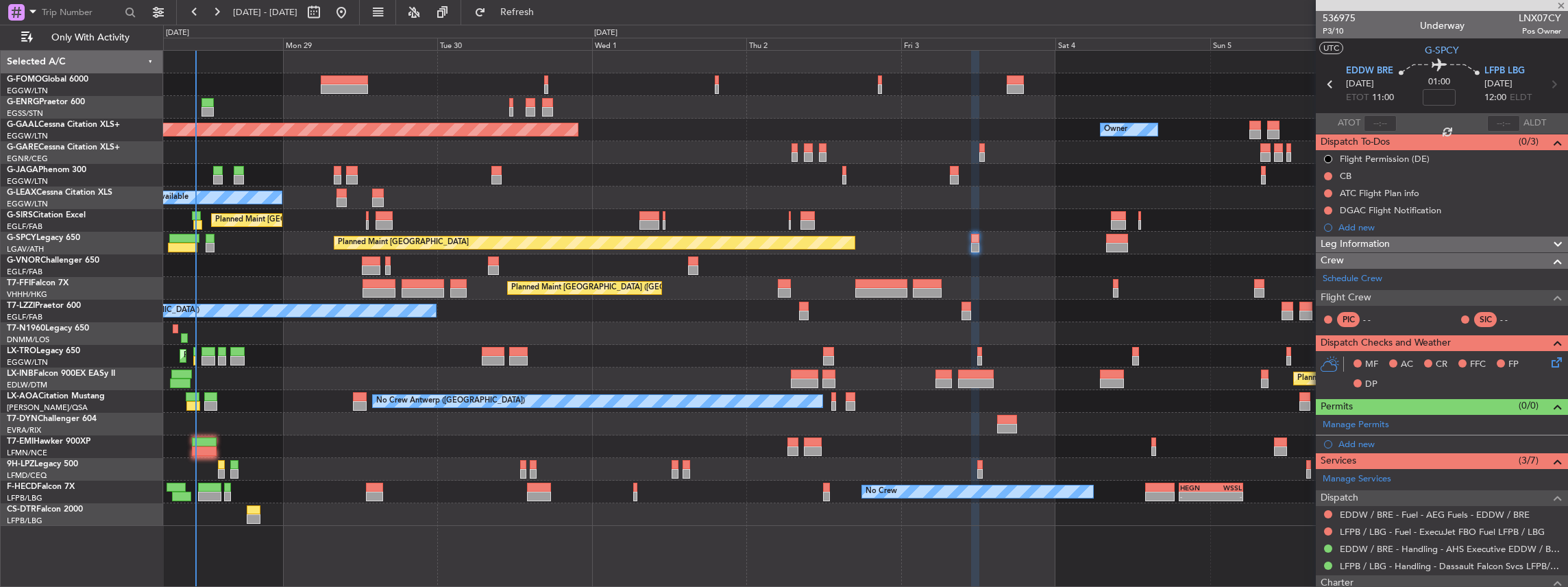
type input "+00:10"
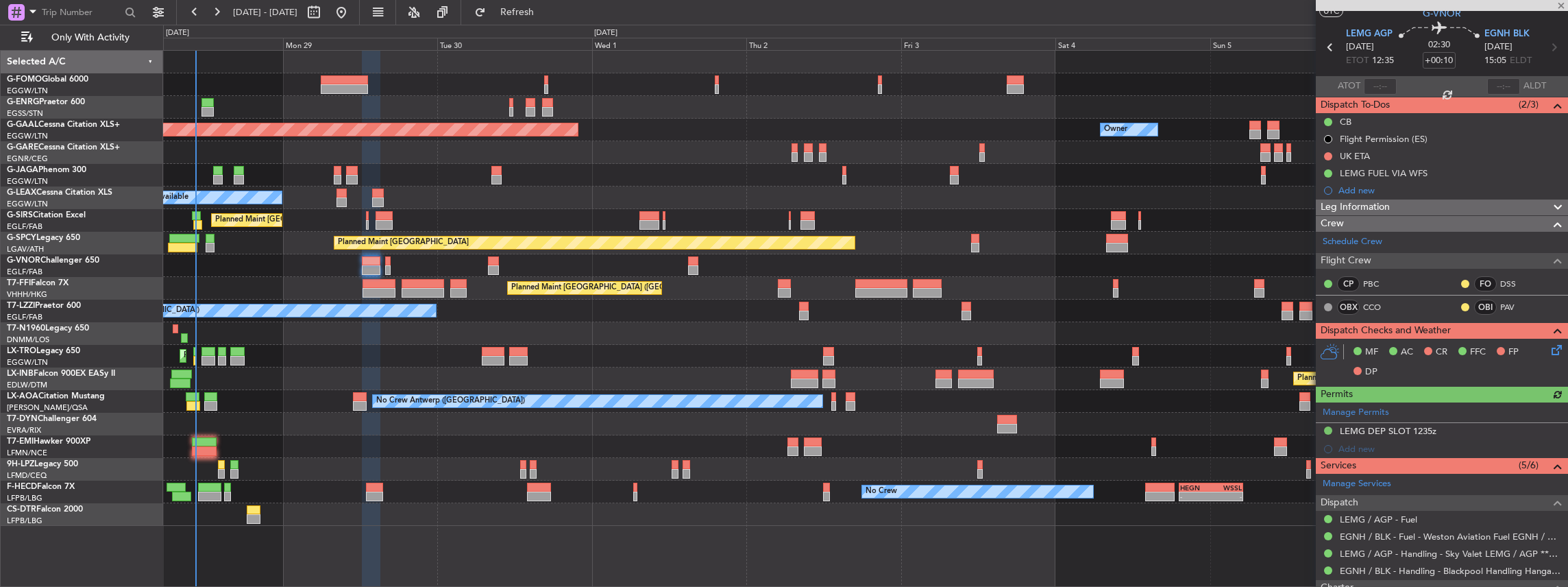
scroll to position [91, 0]
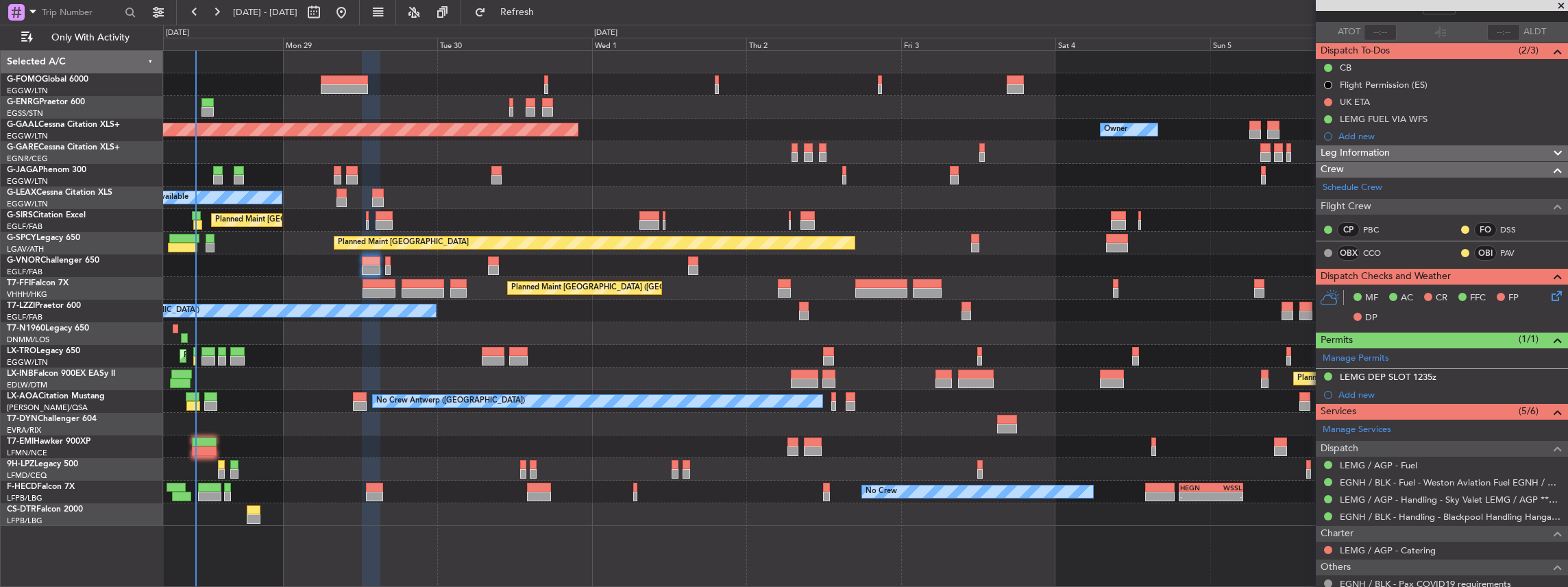
click at [384, 259] on div "Planned Maint [GEOGRAPHIC_DATA] ([GEOGRAPHIC_DATA])" at bounding box center [866, 265] width 1405 height 22
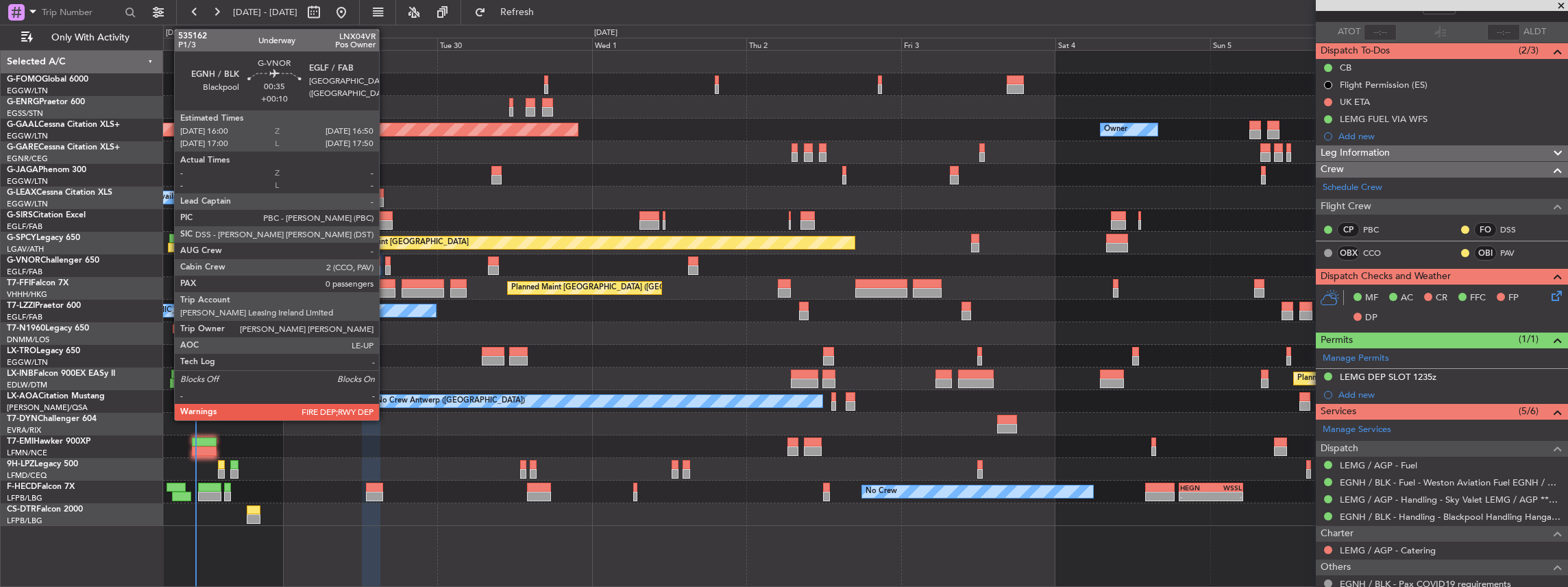
click at [386, 261] on div at bounding box center [387, 261] width 5 height 9
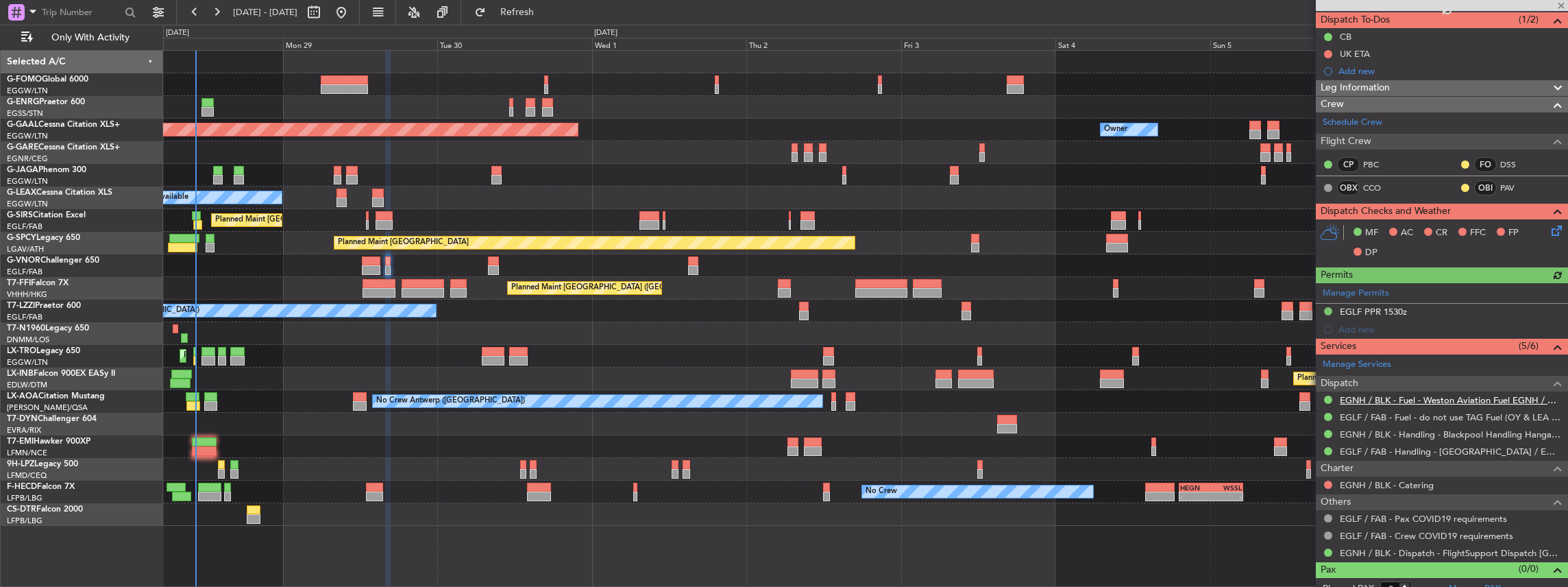
scroll to position [131, 0]
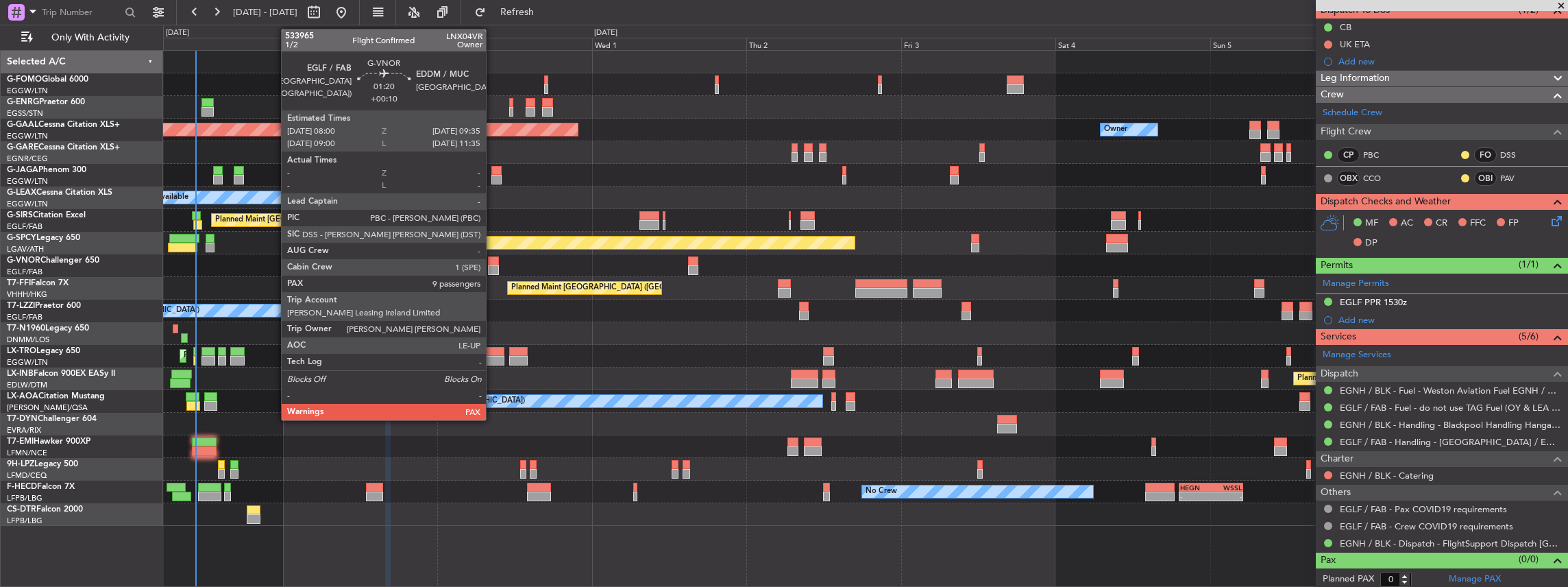
click at [493, 269] on div at bounding box center [492, 270] width 10 height 9
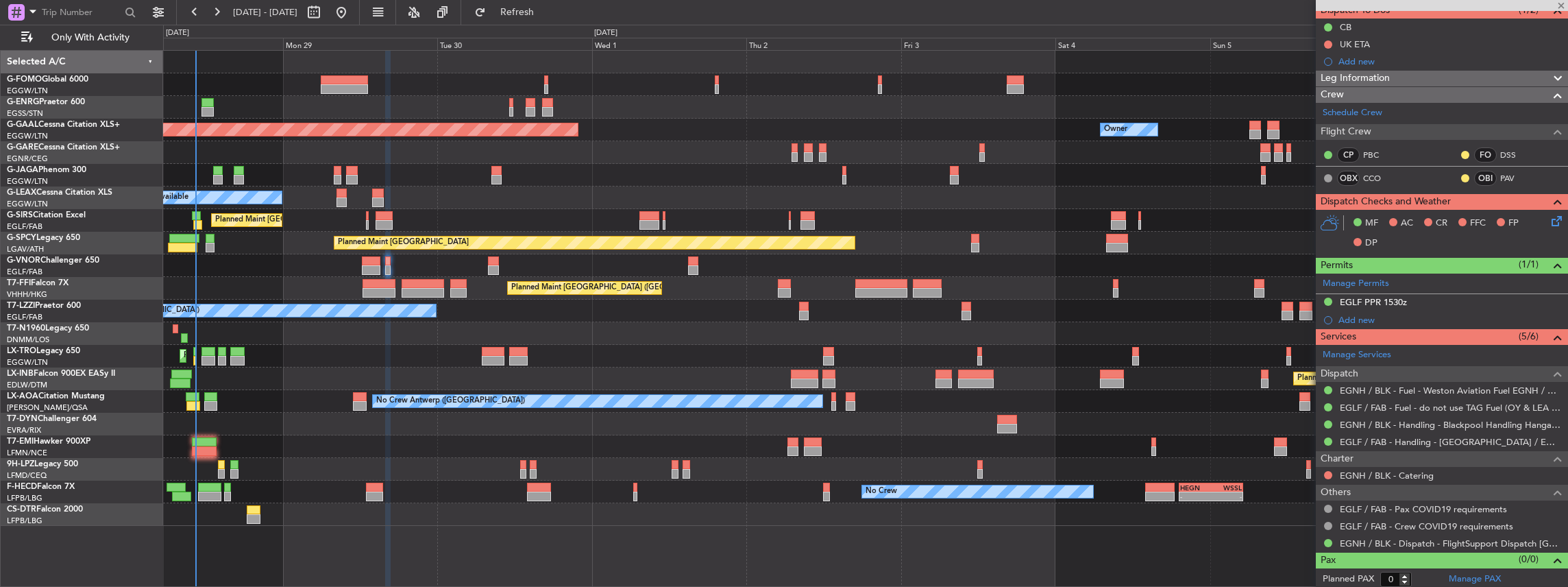
type input "10"
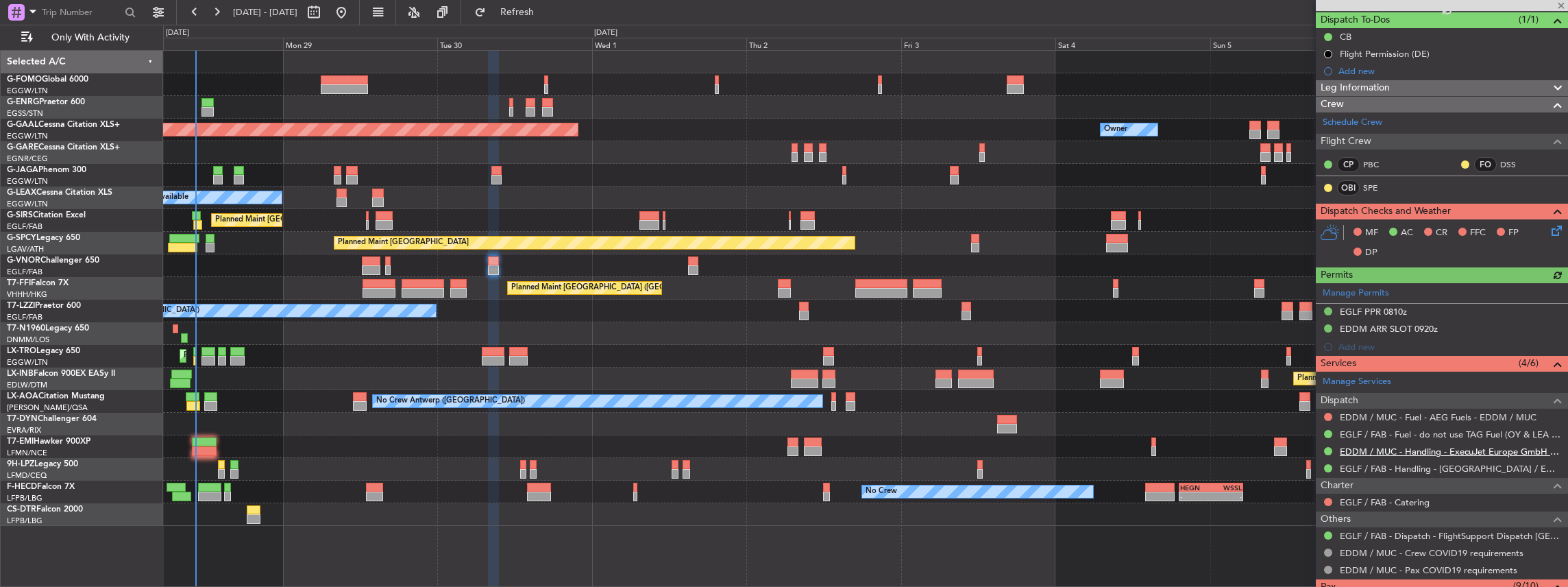
scroll to position [137, 0]
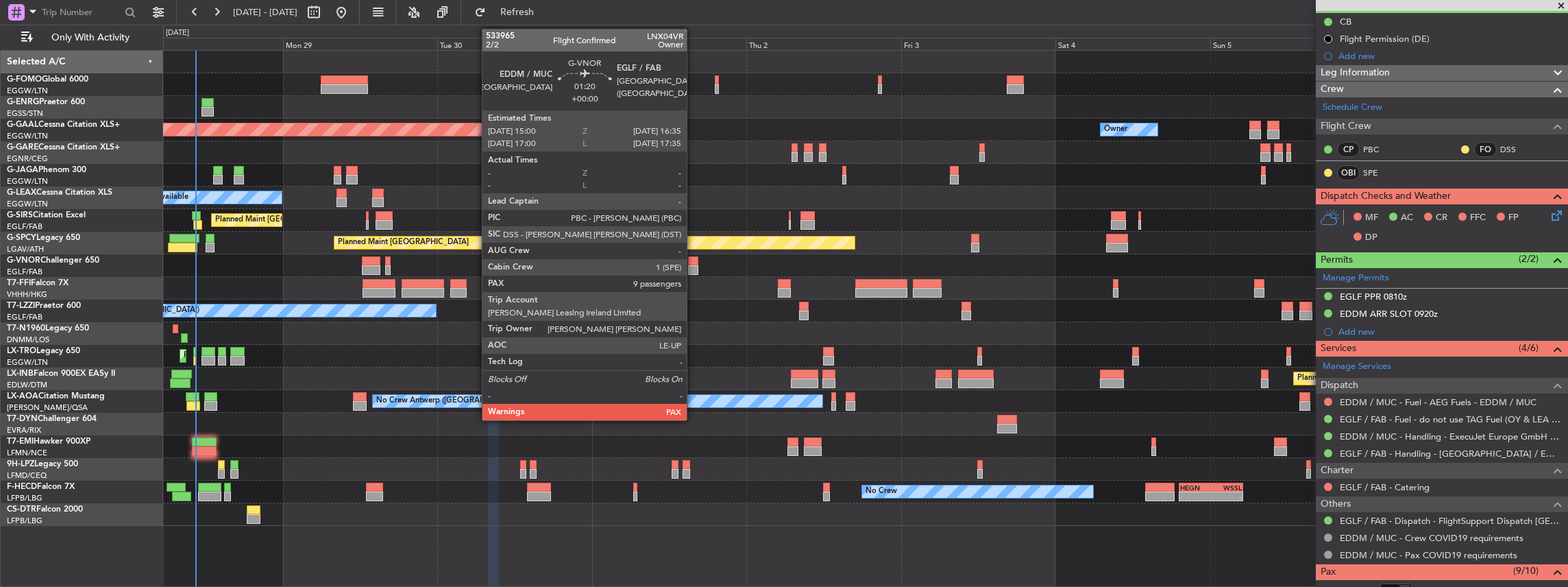
click at [693, 266] on div at bounding box center [692, 270] width 10 height 9
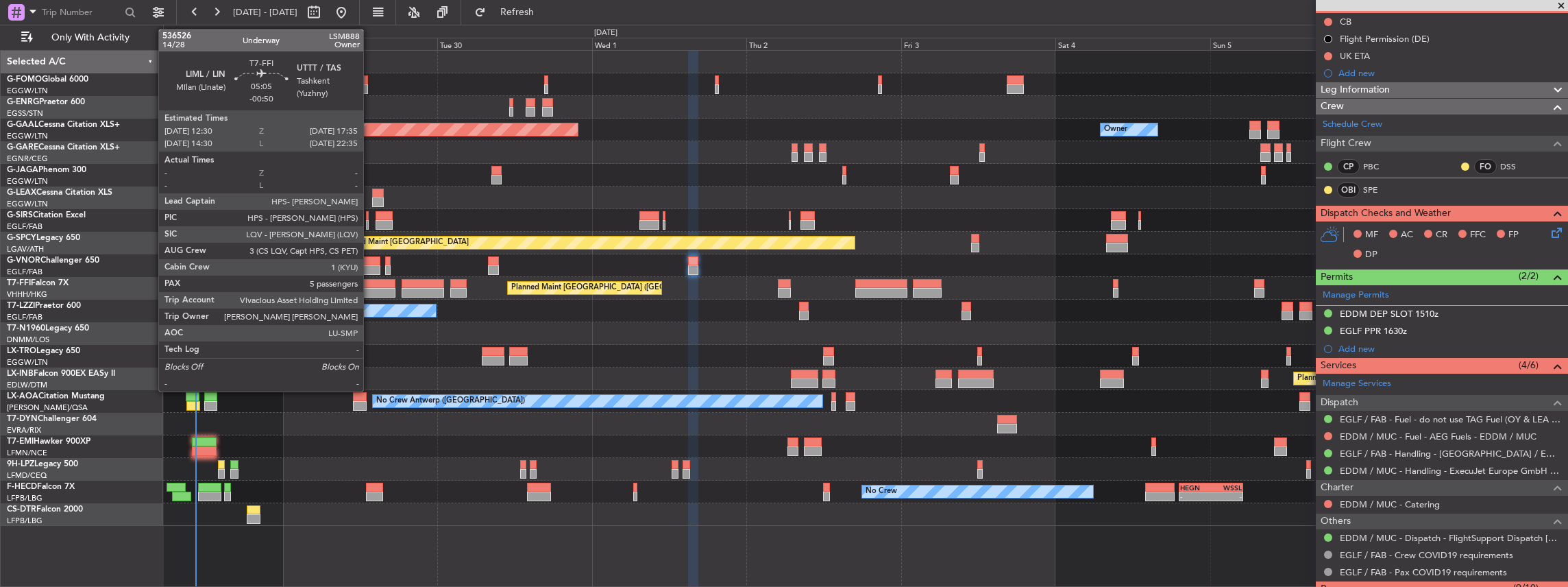
click at [370, 285] on div at bounding box center [379, 284] width 33 height 9
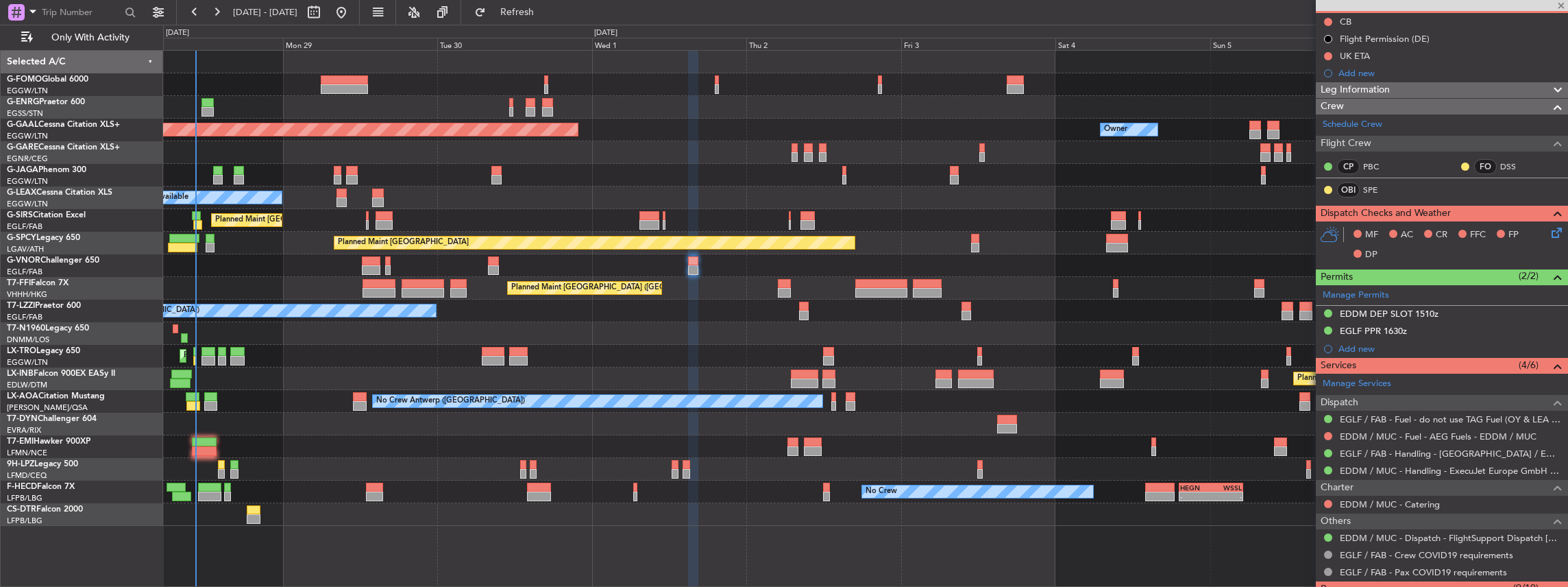
type input "-00:50"
type input "5"
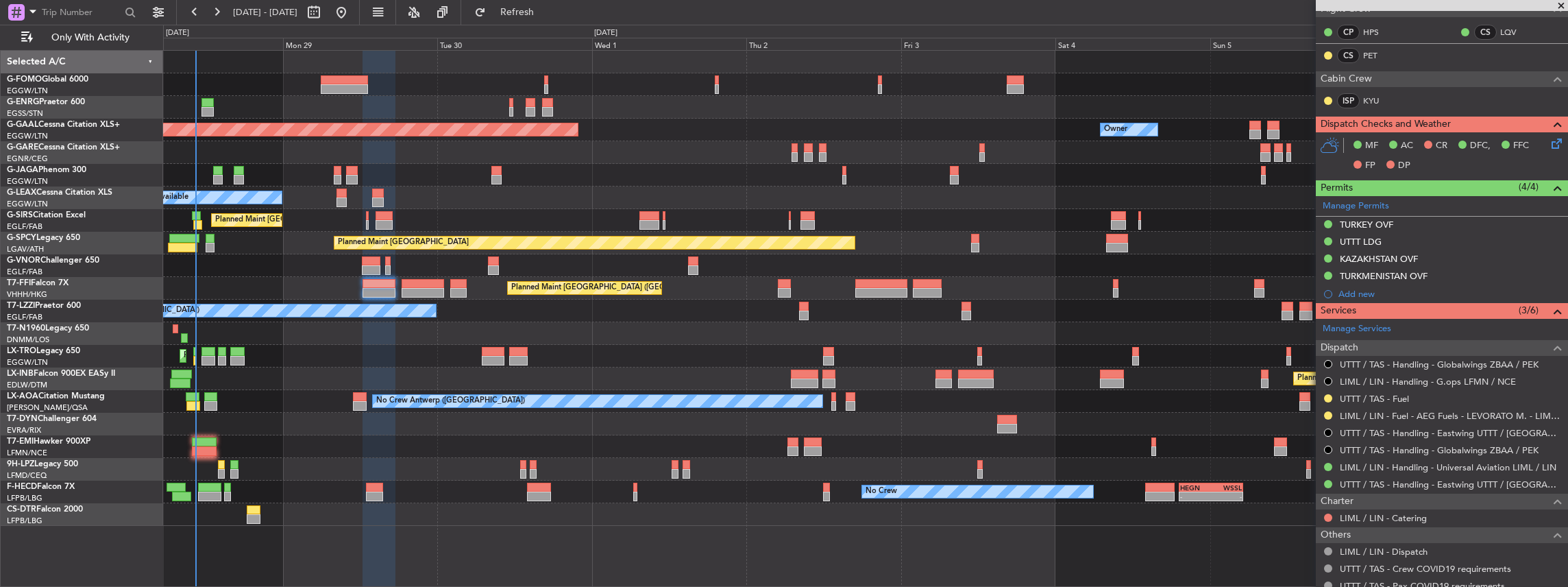
scroll to position [319, 0]
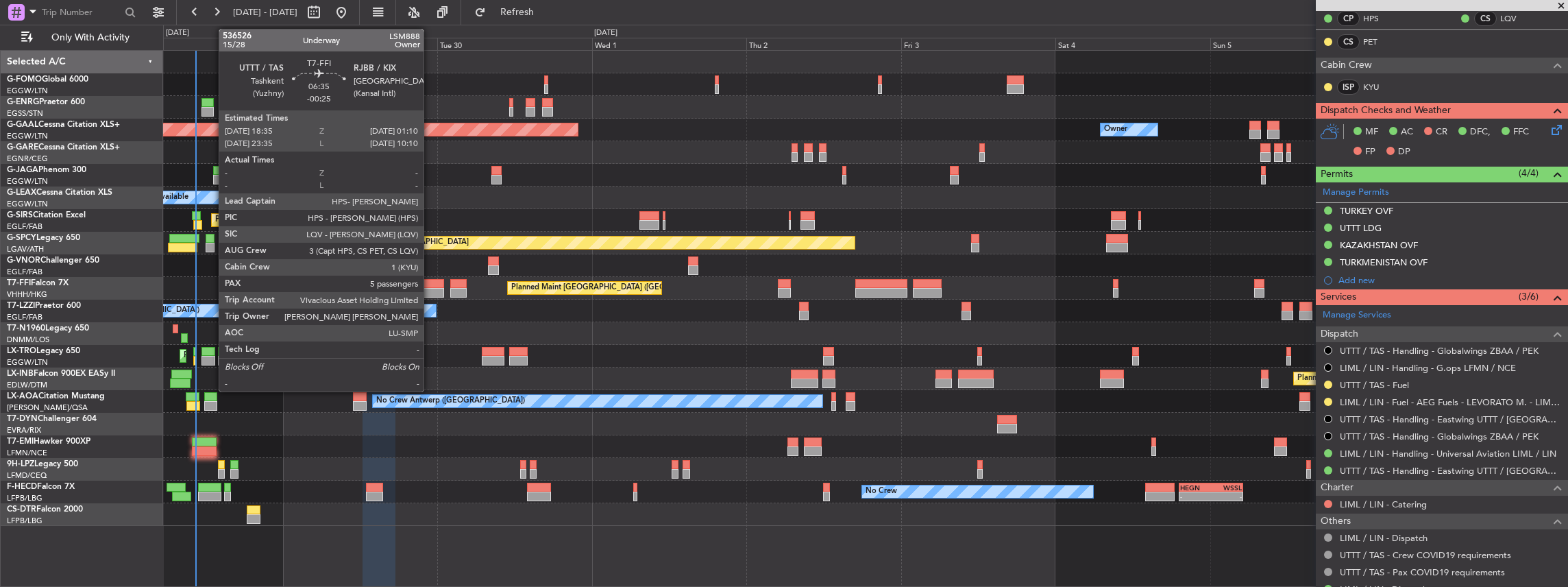
click at [430, 282] on div at bounding box center [423, 284] width 43 height 9
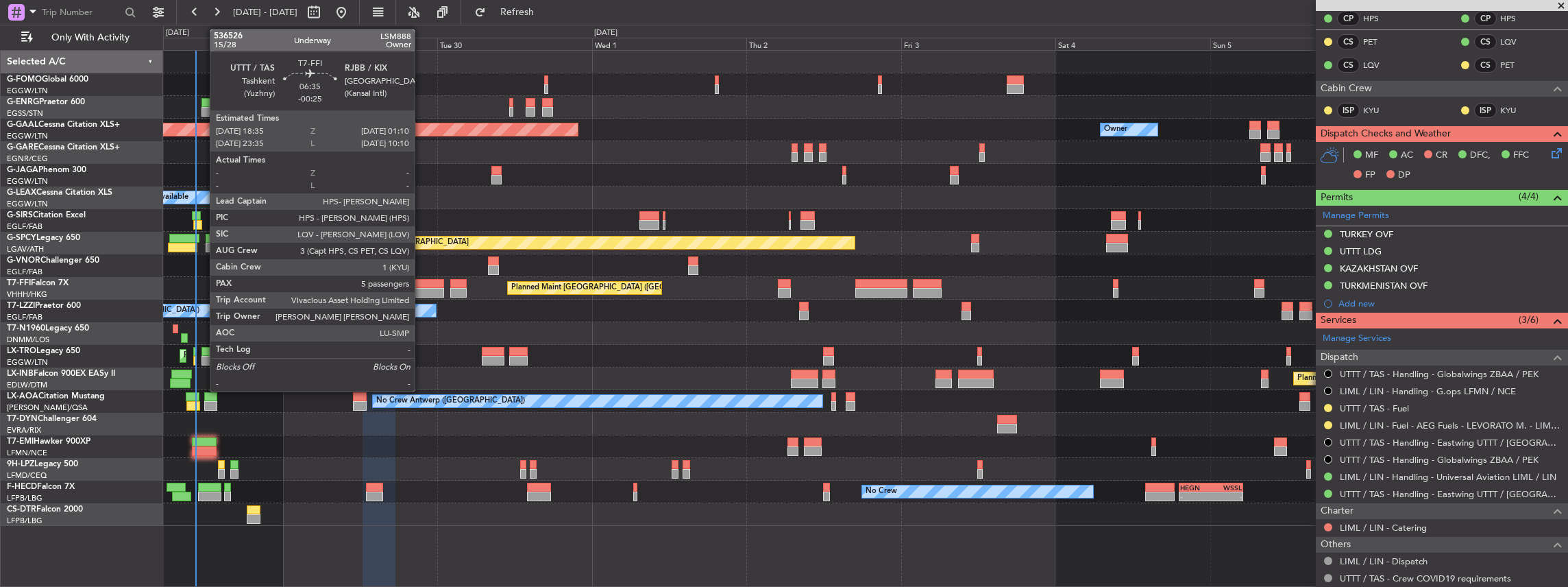
click at [421, 288] on div at bounding box center [423, 292] width 43 height 9
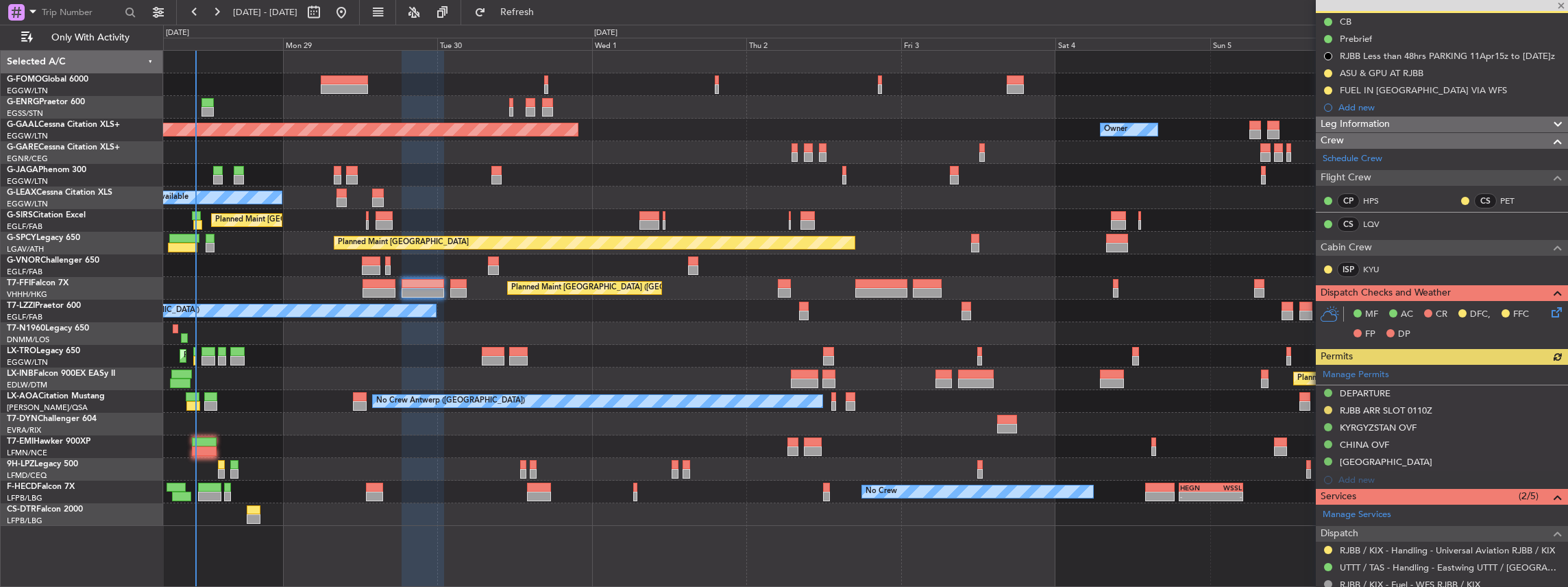
scroll to position [228, 0]
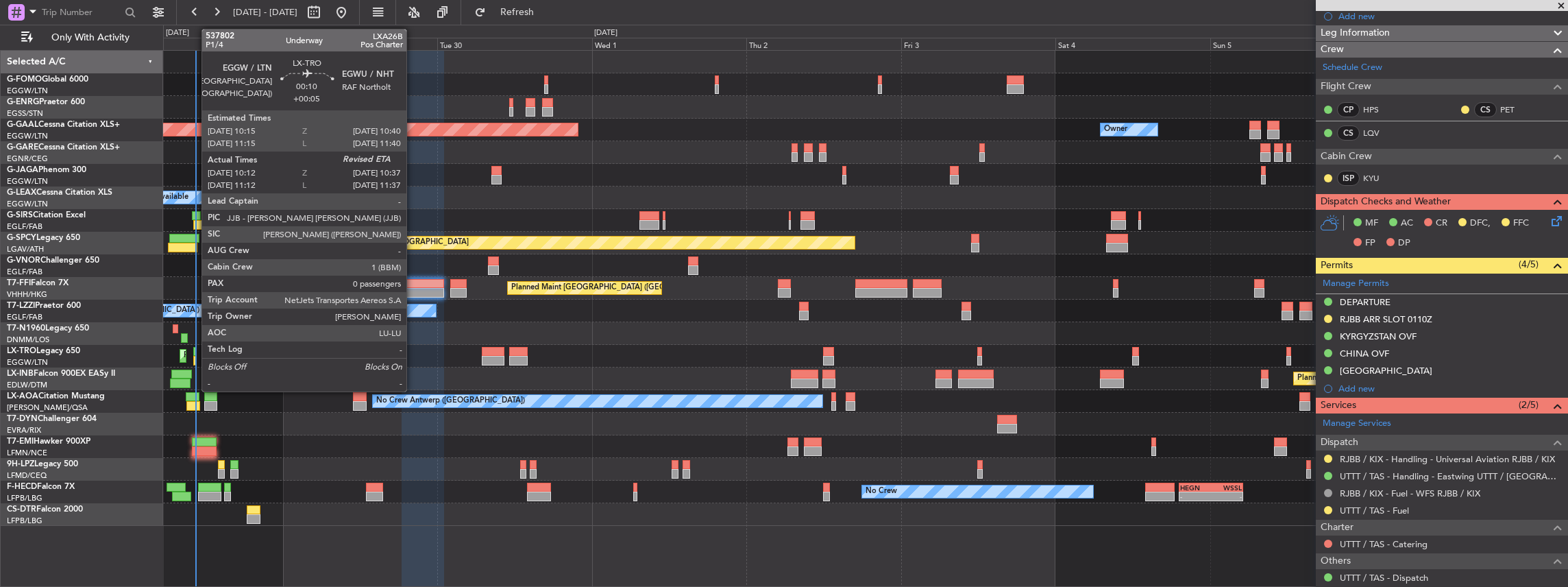
click at [195, 358] on div at bounding box center [195, 360] width 3 height 9
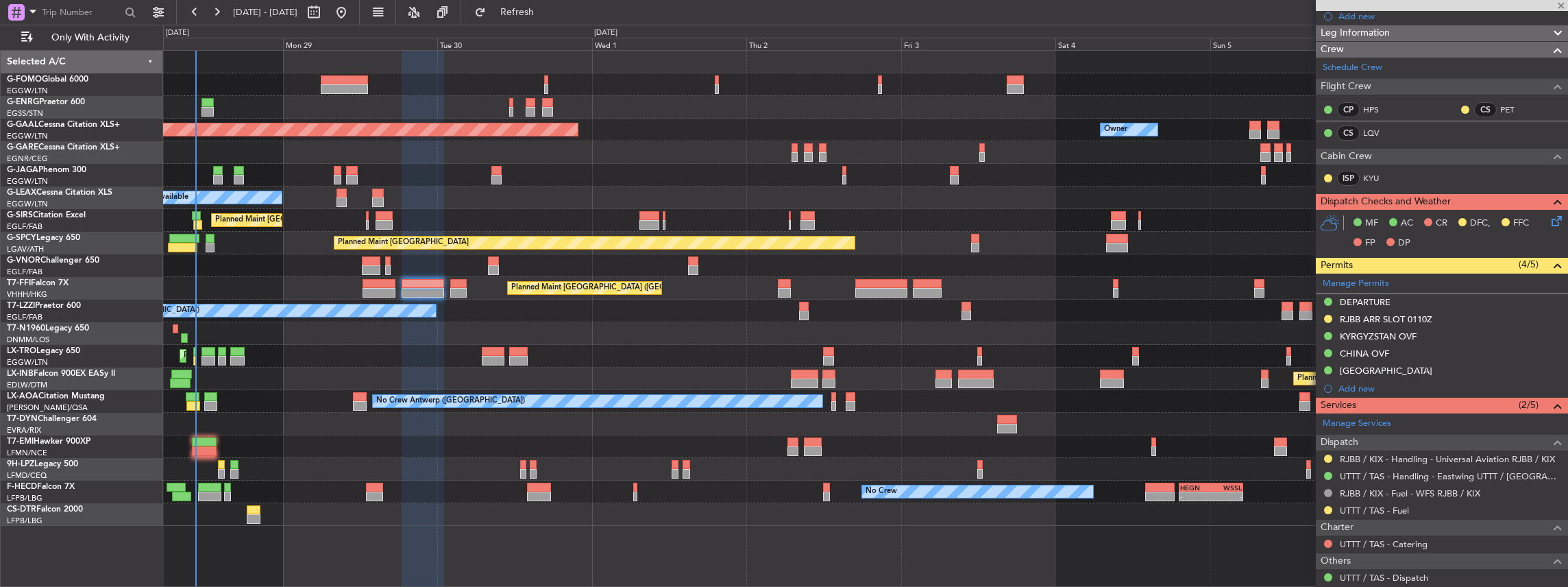
type input "+00:05"
type input "10:12"
type input "0"
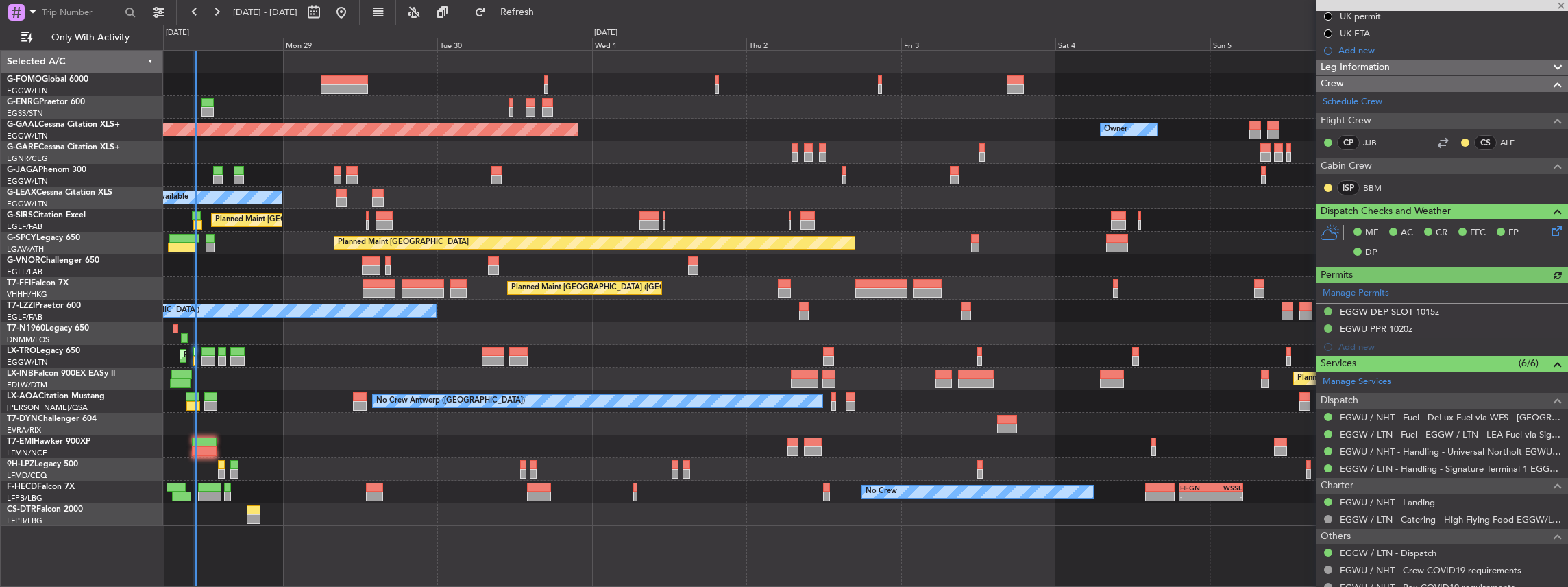
scroll to position [0, 0]
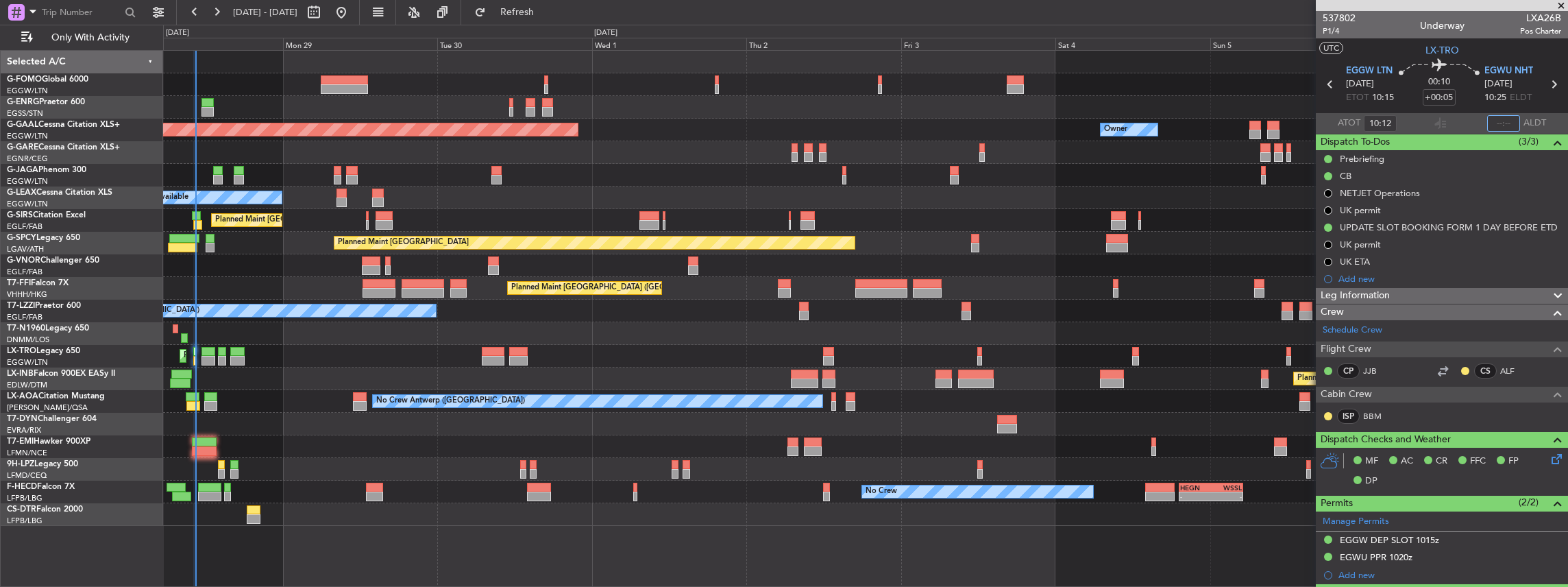
click at [1500, 122] on input "text" at bounding box center [1503, 123] width 33 height 16
click at [1471, 118] on section "ATOT 10:12 1028 ALDT" at bounding box center [1442, 123] width 252 height 21
type input "10:28"
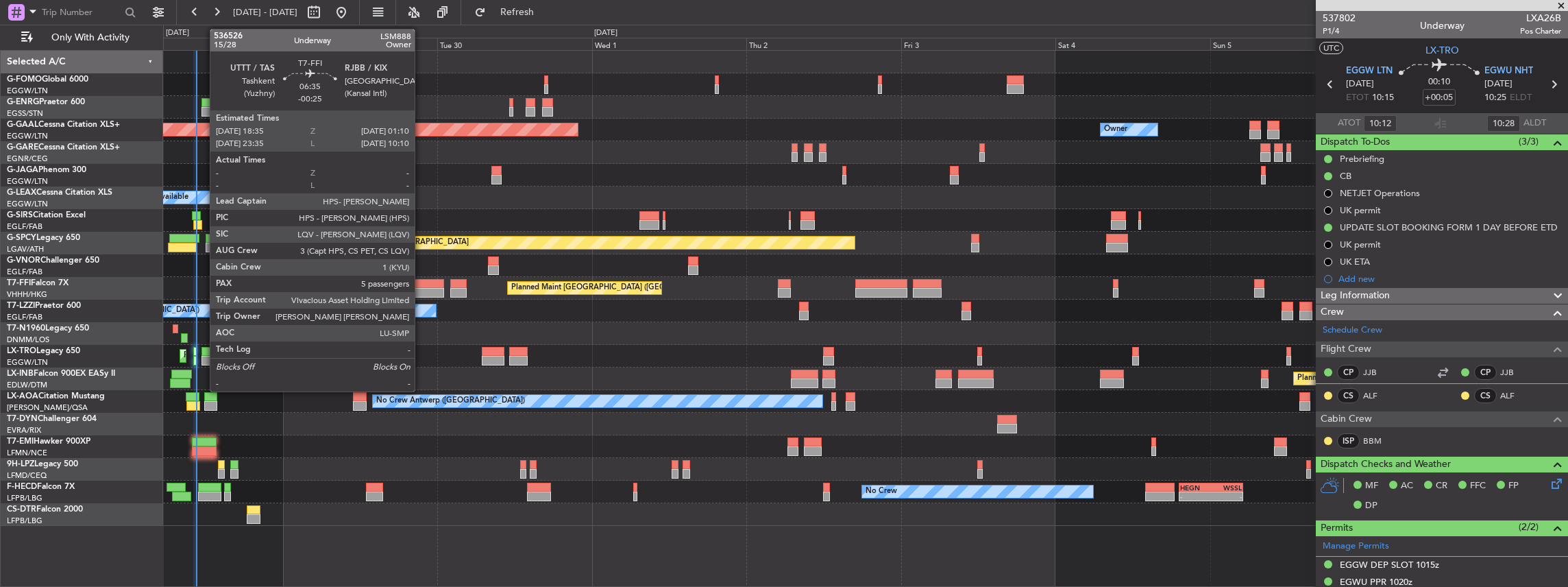
click at [422, 287] on div at bounding box center [423, 284] width 43 height 9
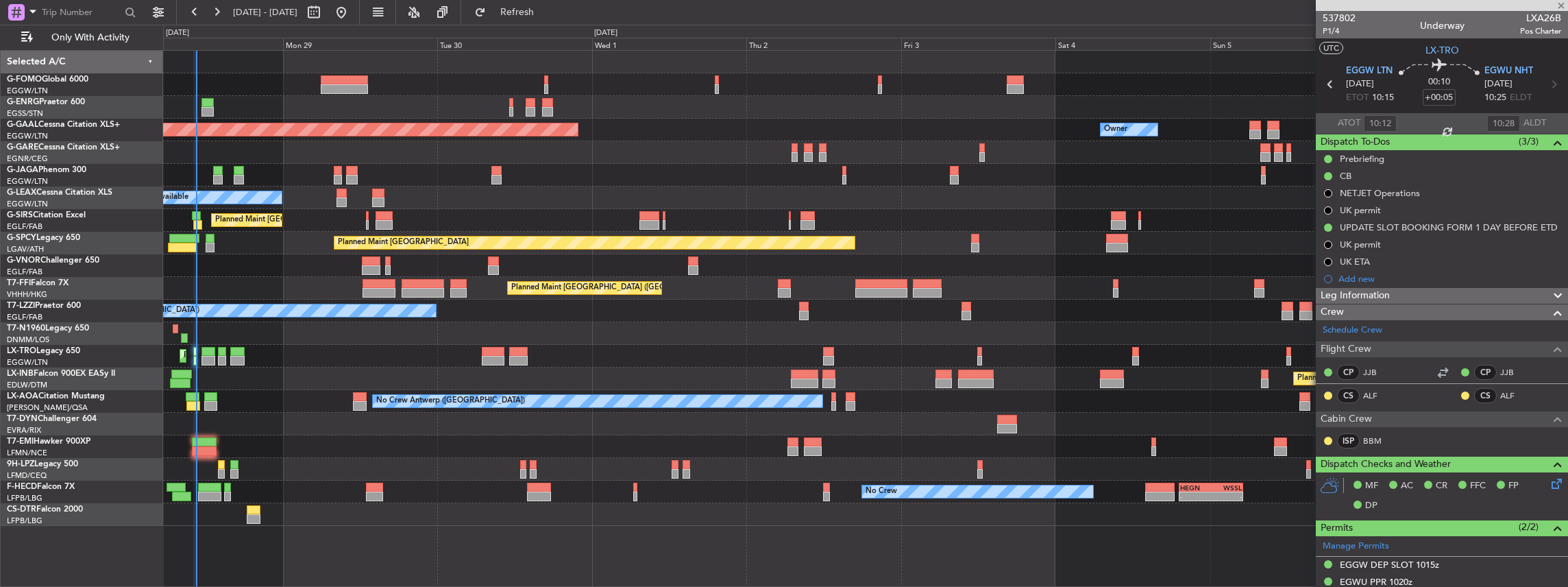
type input "-00:25"
type input "5"
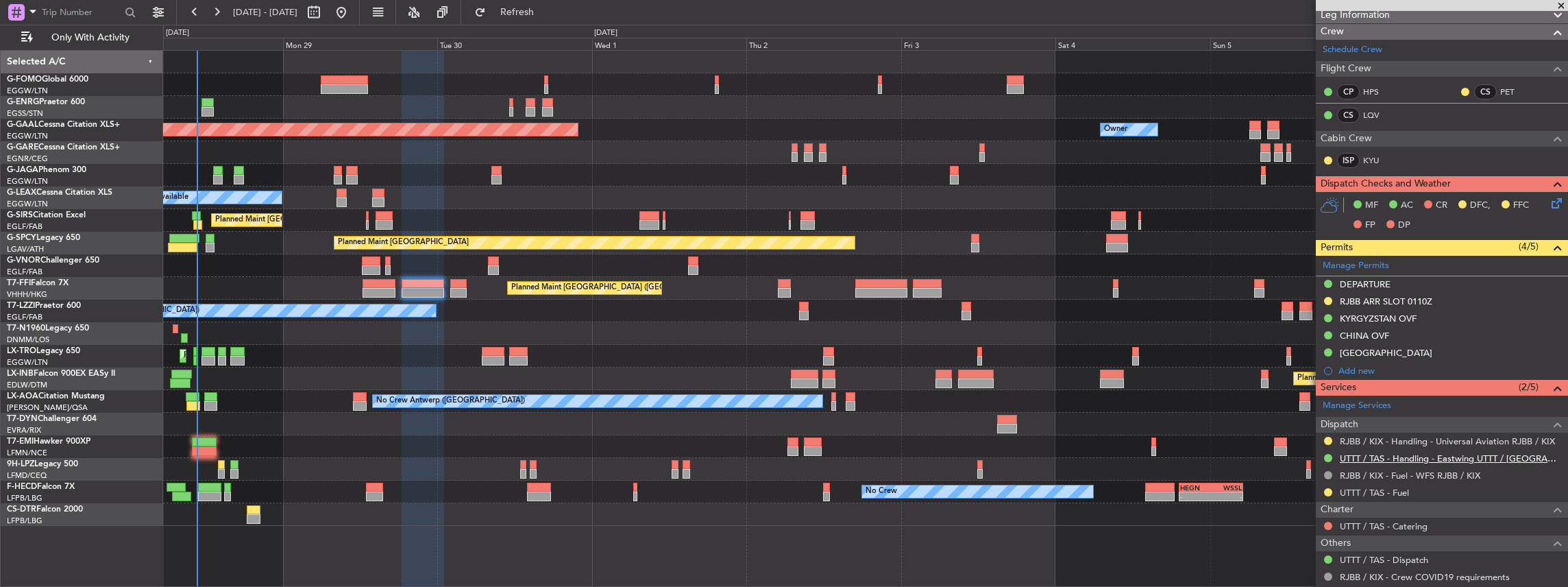
scroll to position [228, 0]
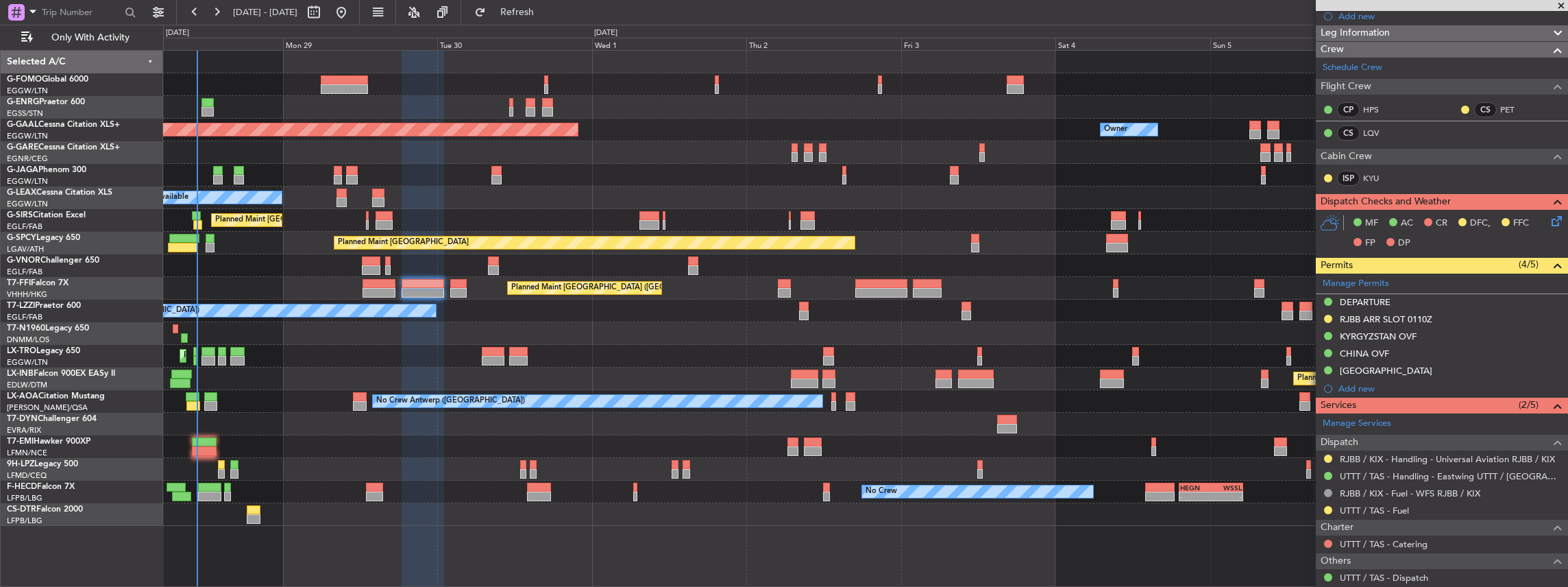
click at [851, 526] on div "Unplanned Maint London (Stansted) A/C Unavailable Planned Maint Dusseldorf Owne…" at bounding box center [866, 319] width 1406 height 538
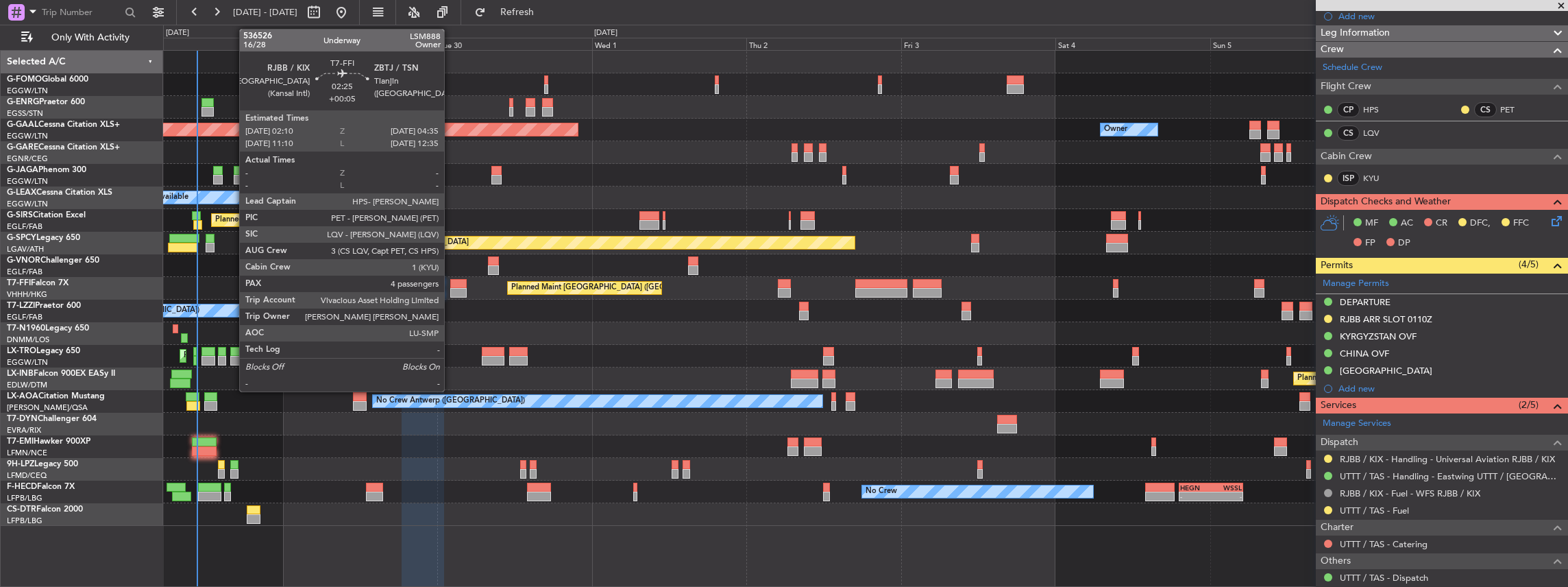
click at [451, 287] on div at bounding box center [458, 284] width 15 height 9
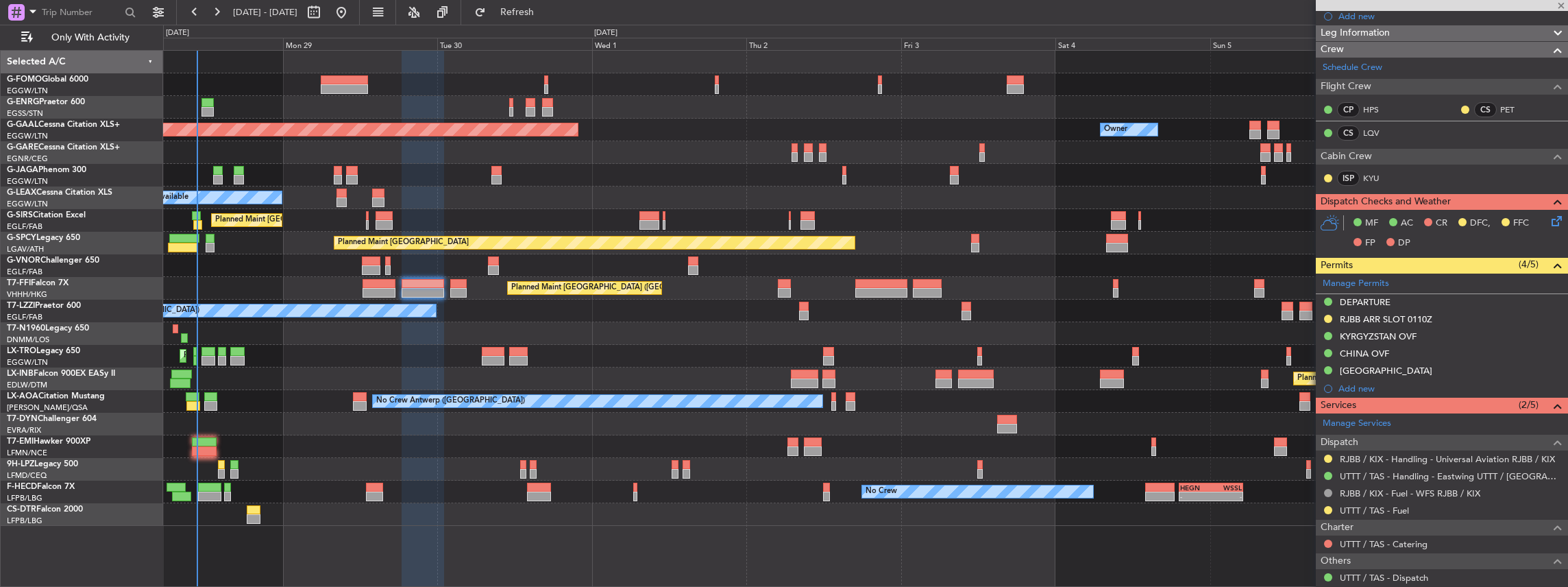
type input "+00:05"
type input "4"
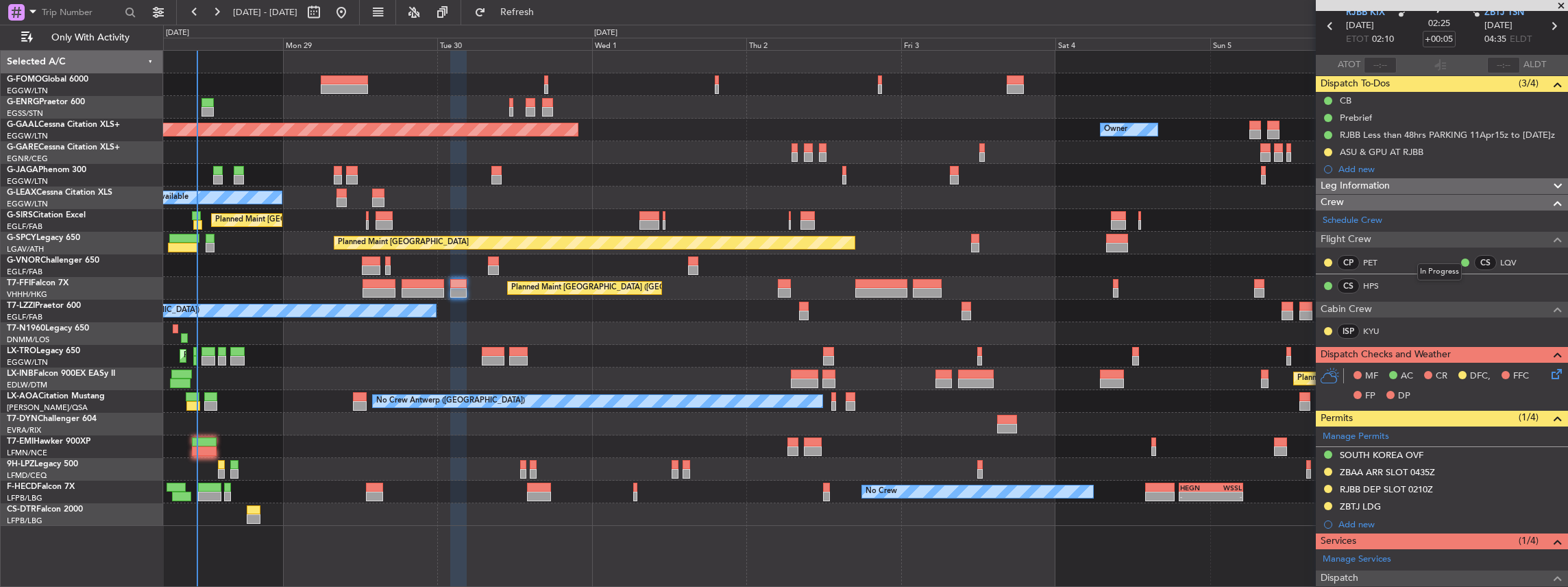
scroll to position [46, 0]
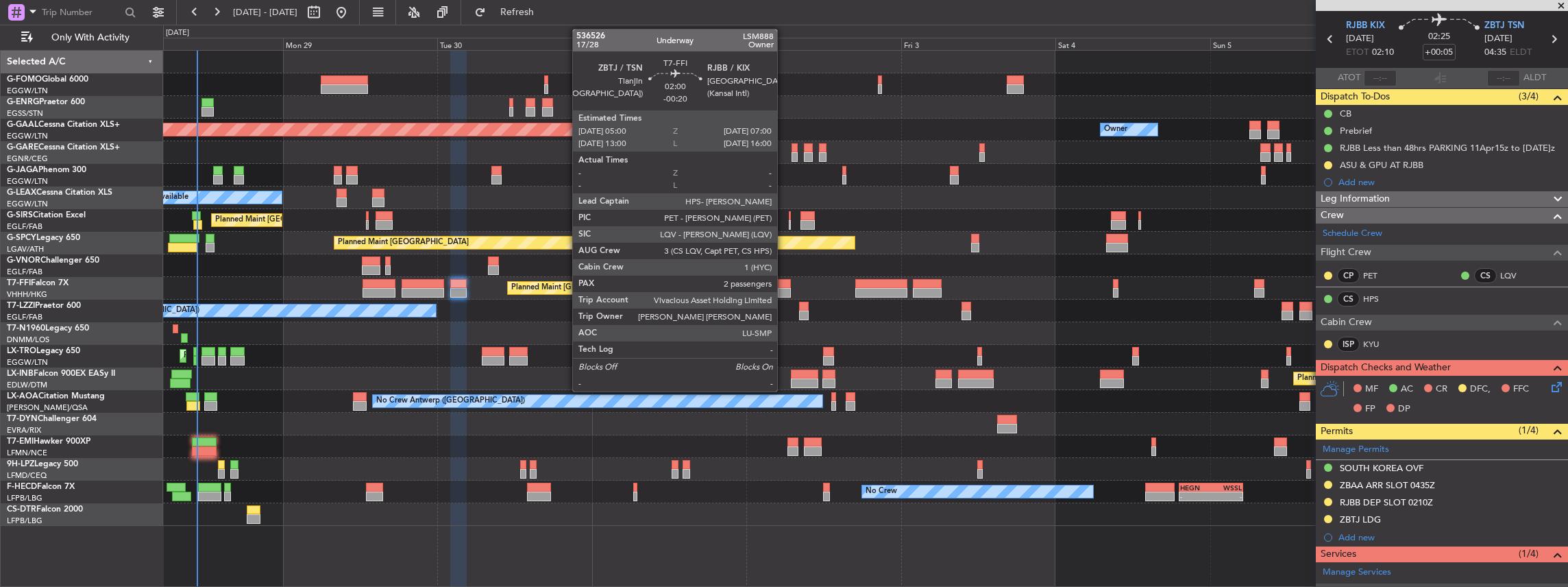
click at [784, 287] on div at bounding box center [784, 284] width 13 height 9
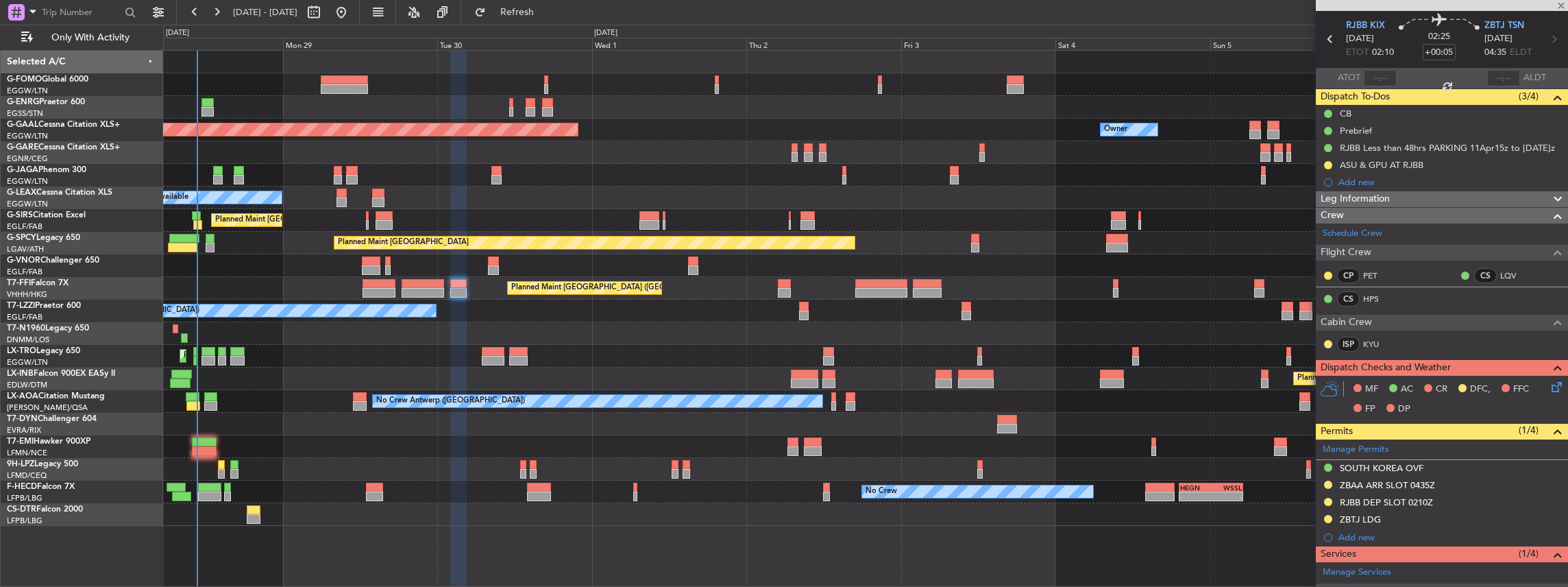
type input "-00:20"
type input "2"
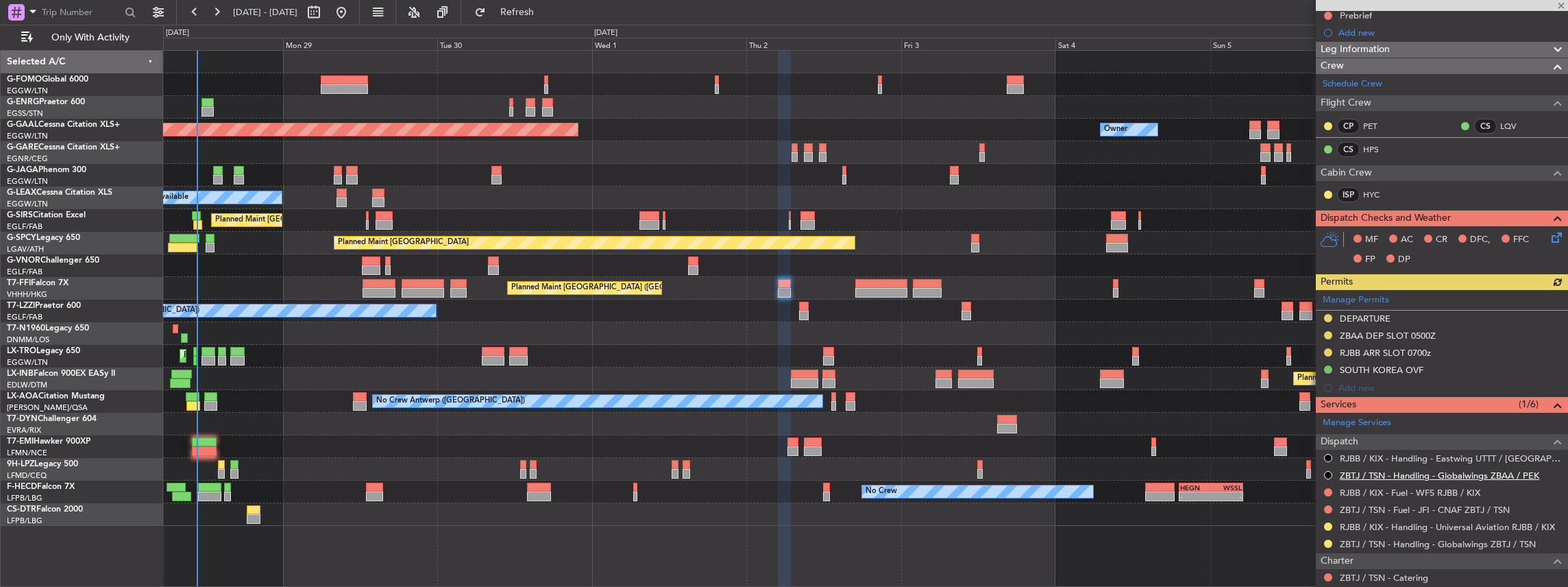
scroll to position [183, 0]
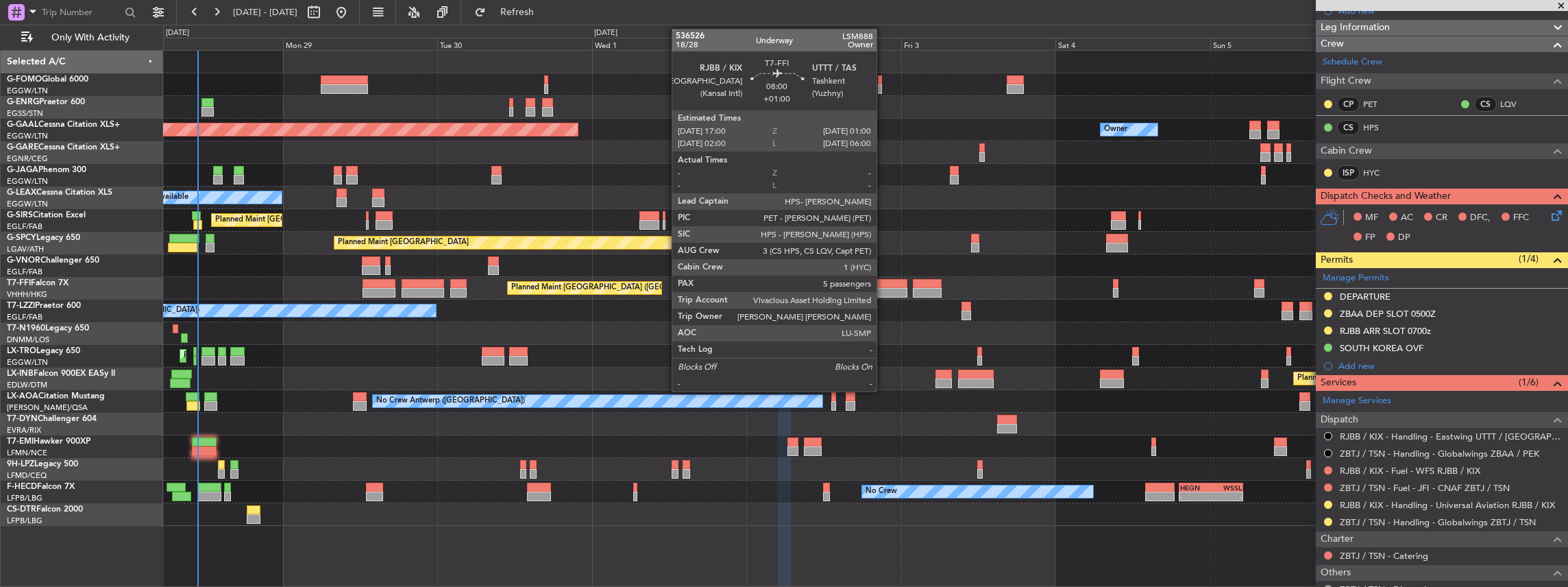
click at [883, 291] on div at bounding box center [881, 292] width 52 height 9
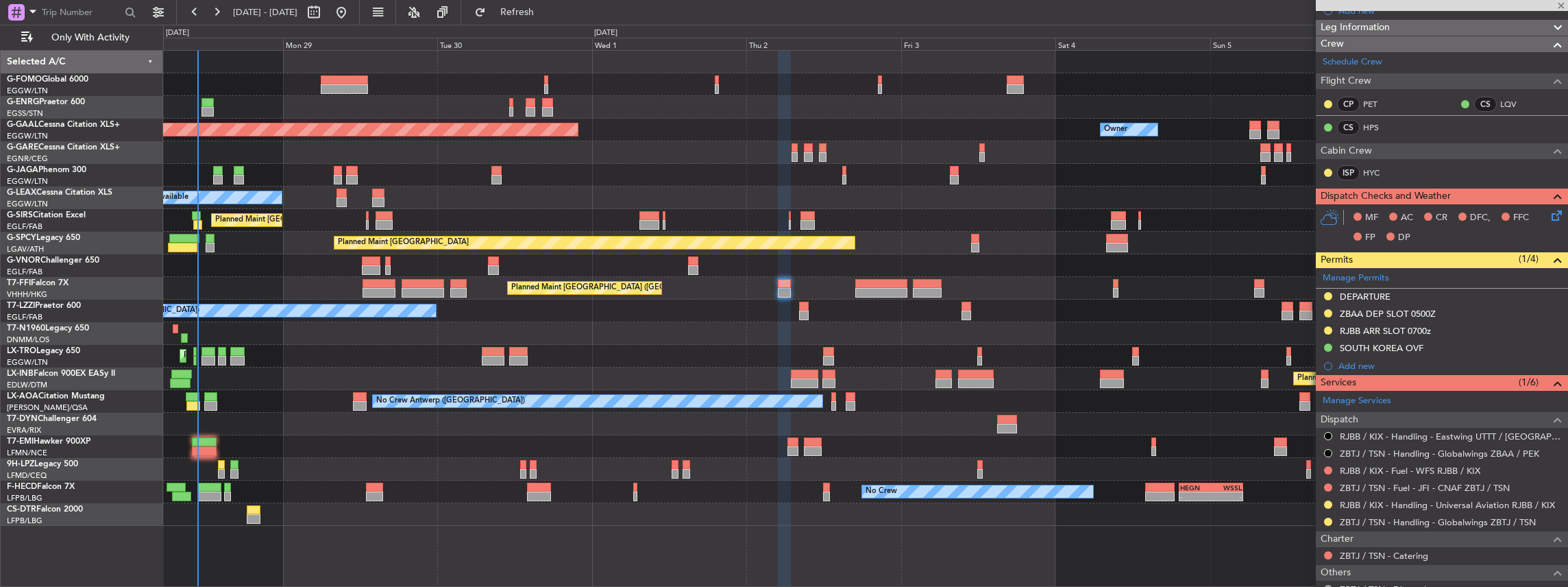
type input "+01:00"
type input "5"
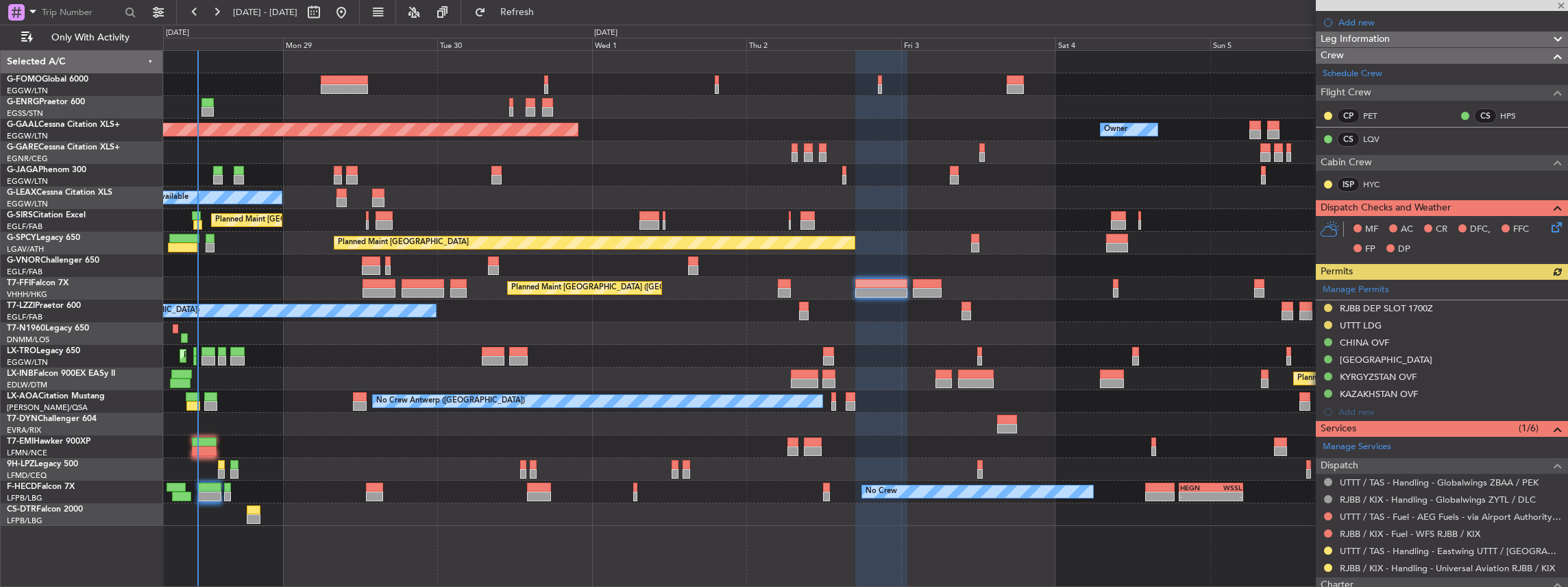
scroll to position [275, 0]
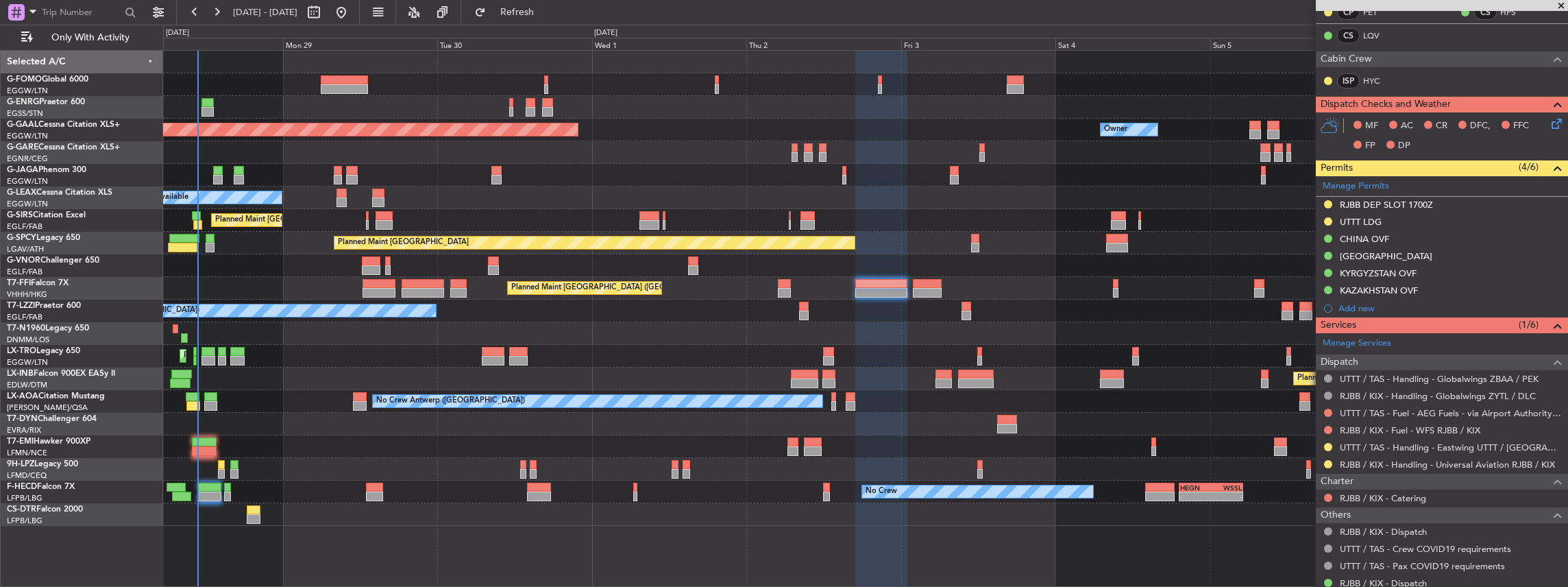
click at [910, 285] on div "Planned Maint [GEOGRAPHIC_DATA] ([GEOGRAPHIC_DATA])" at bounding box center [866, 288] width 1405 height 22
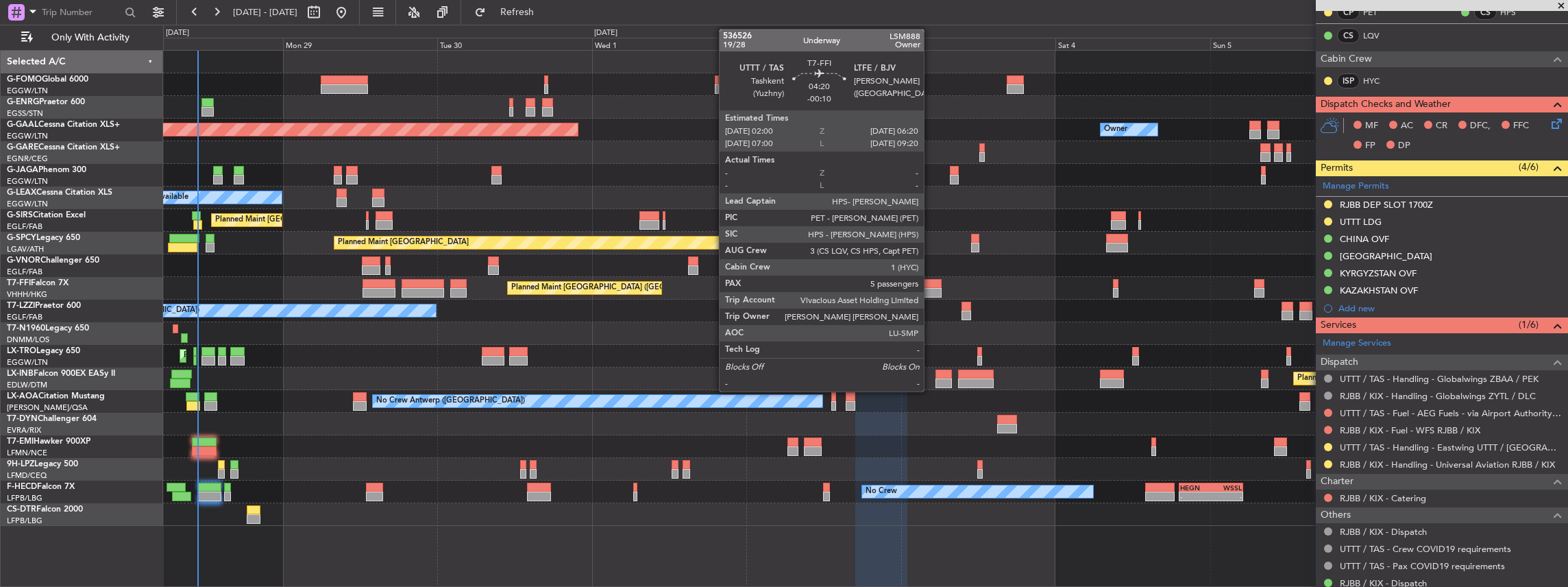
click at [930, 292] on div at bounding box center [927, 292] width 28 height 9
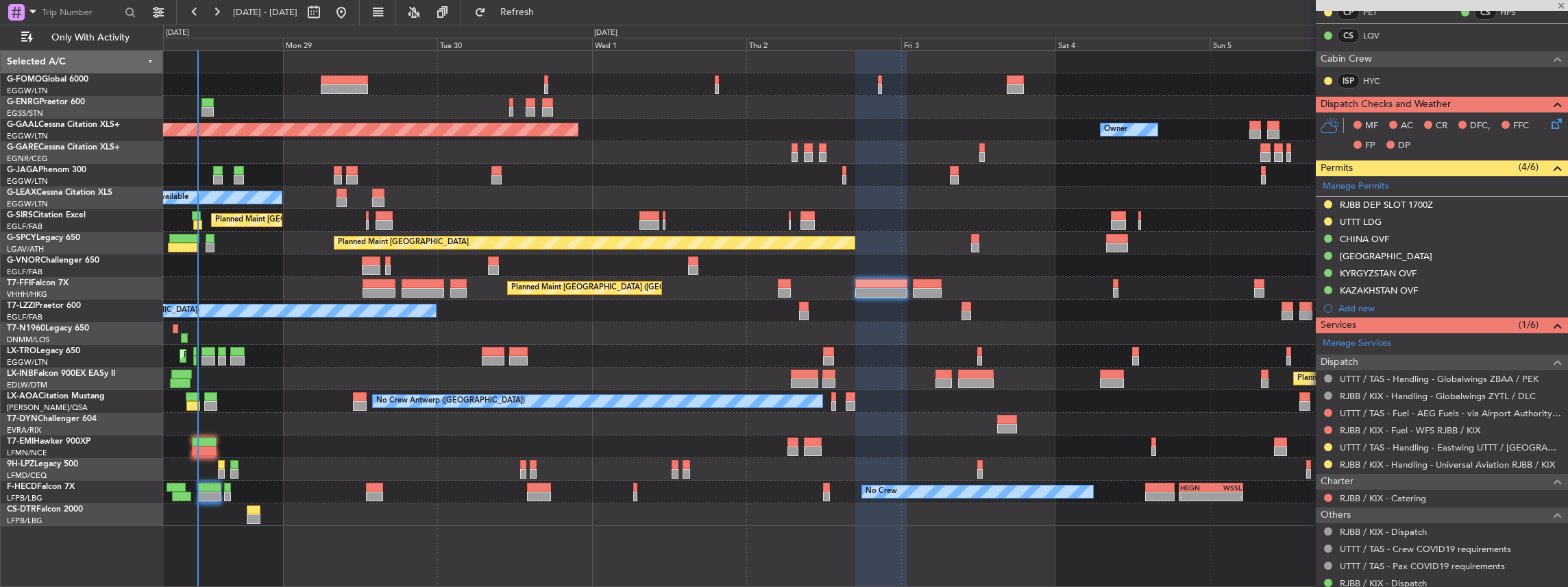
type input "-00:10"
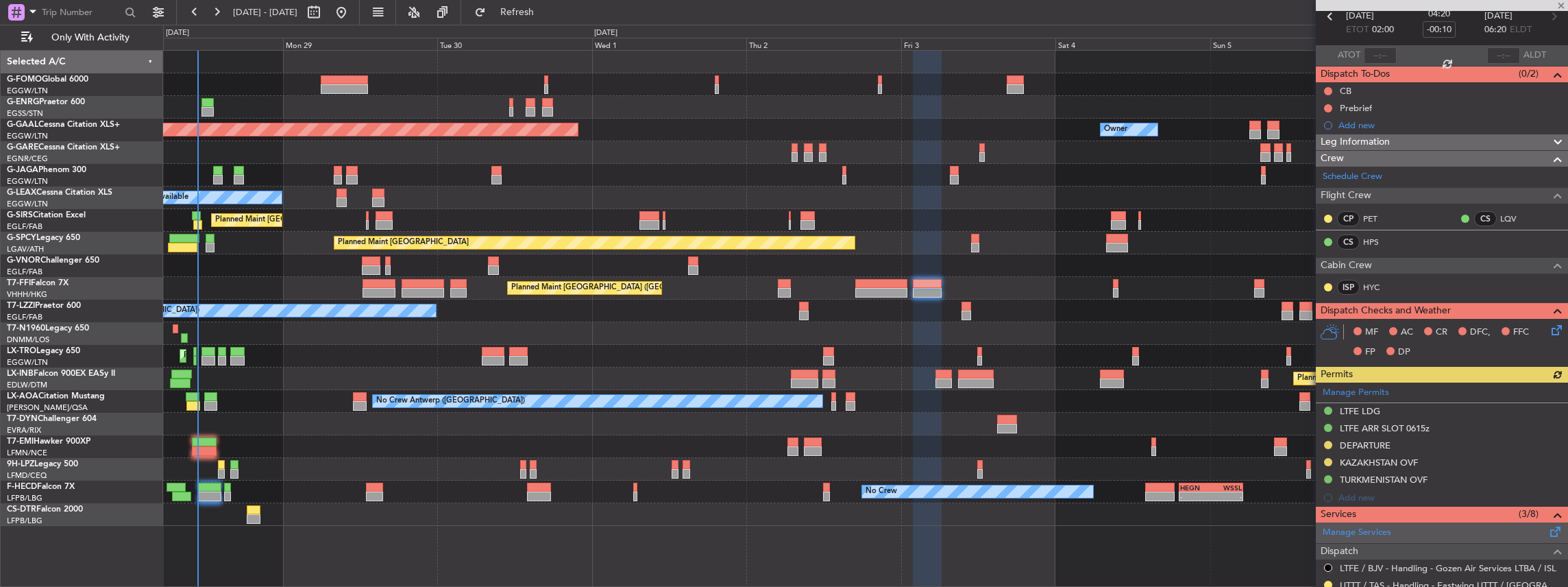
scroll to position [137, 0]
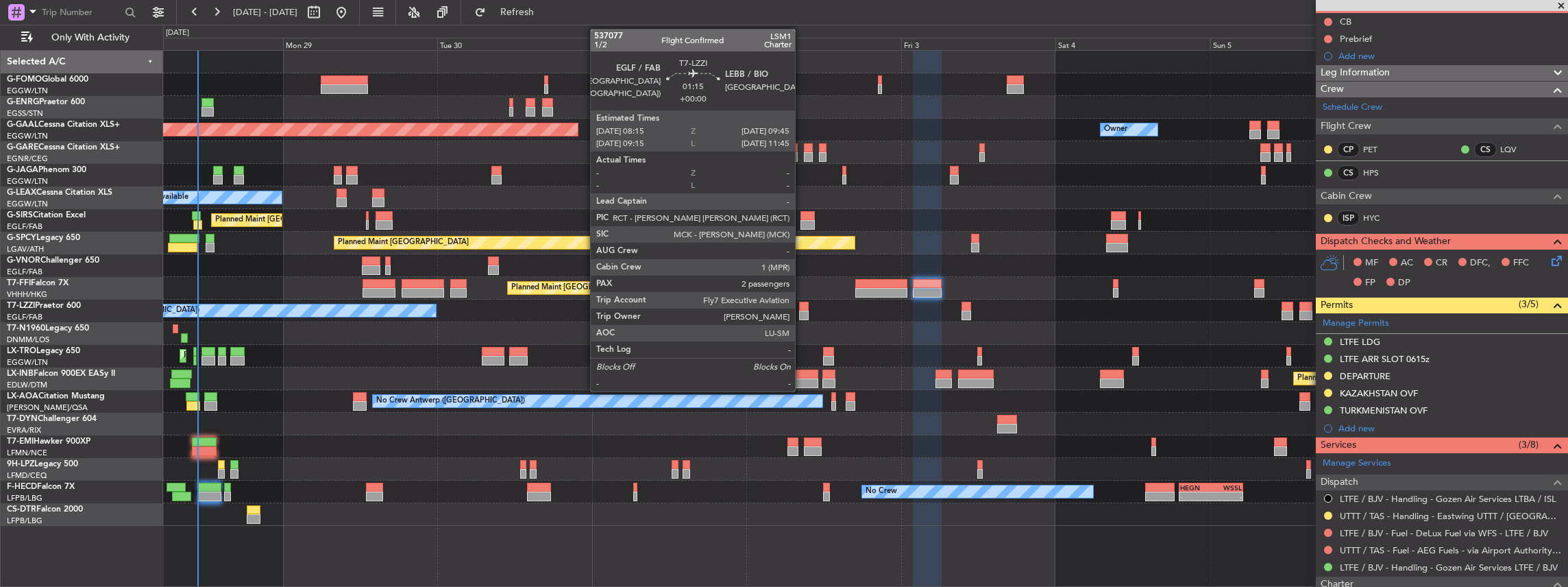
click at [802, 311] on div at bounding box center [804, 316] width 10 height 9
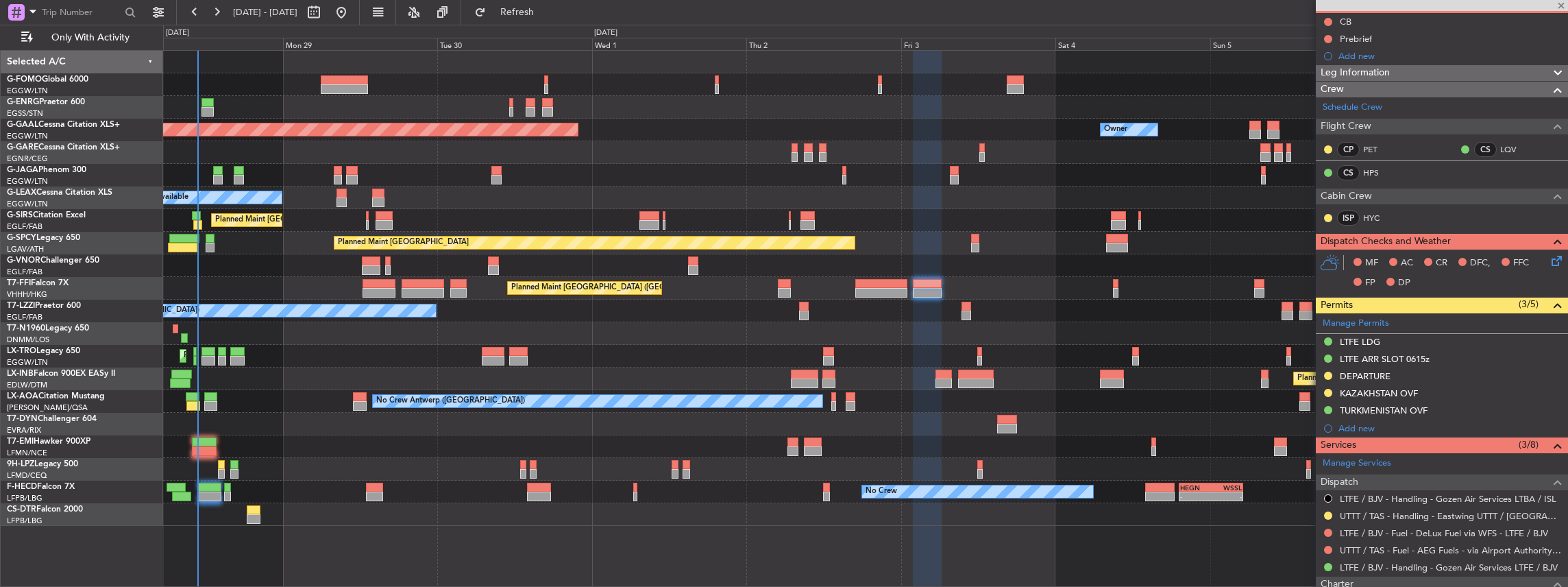
type input "2"
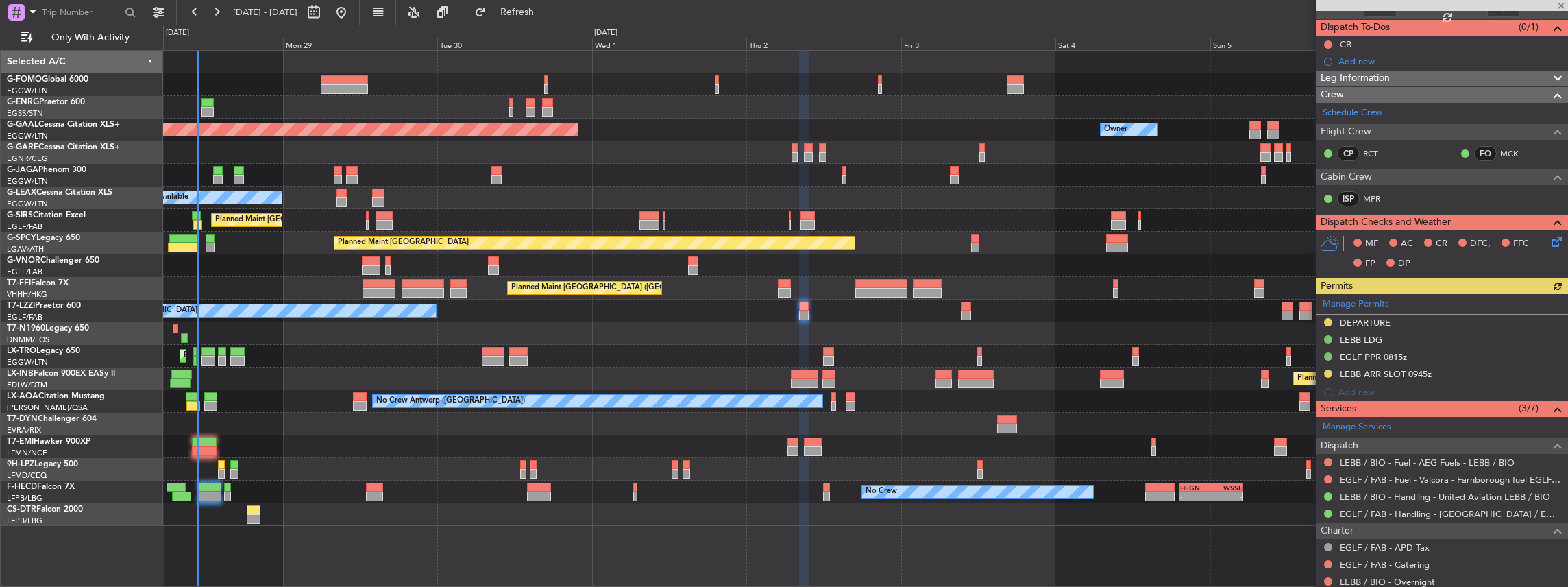
scroll to position [183, 0]
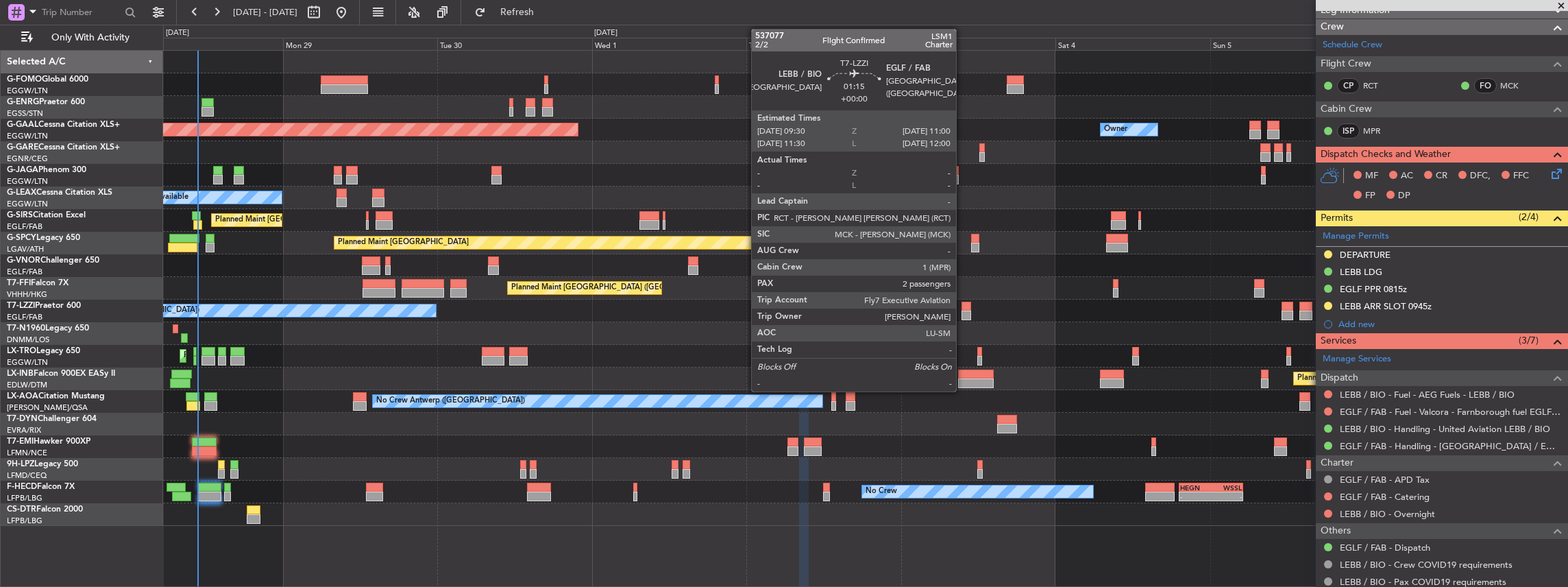
click at [963, 312] on div at bounding box center [966, 316] width 10 height 9
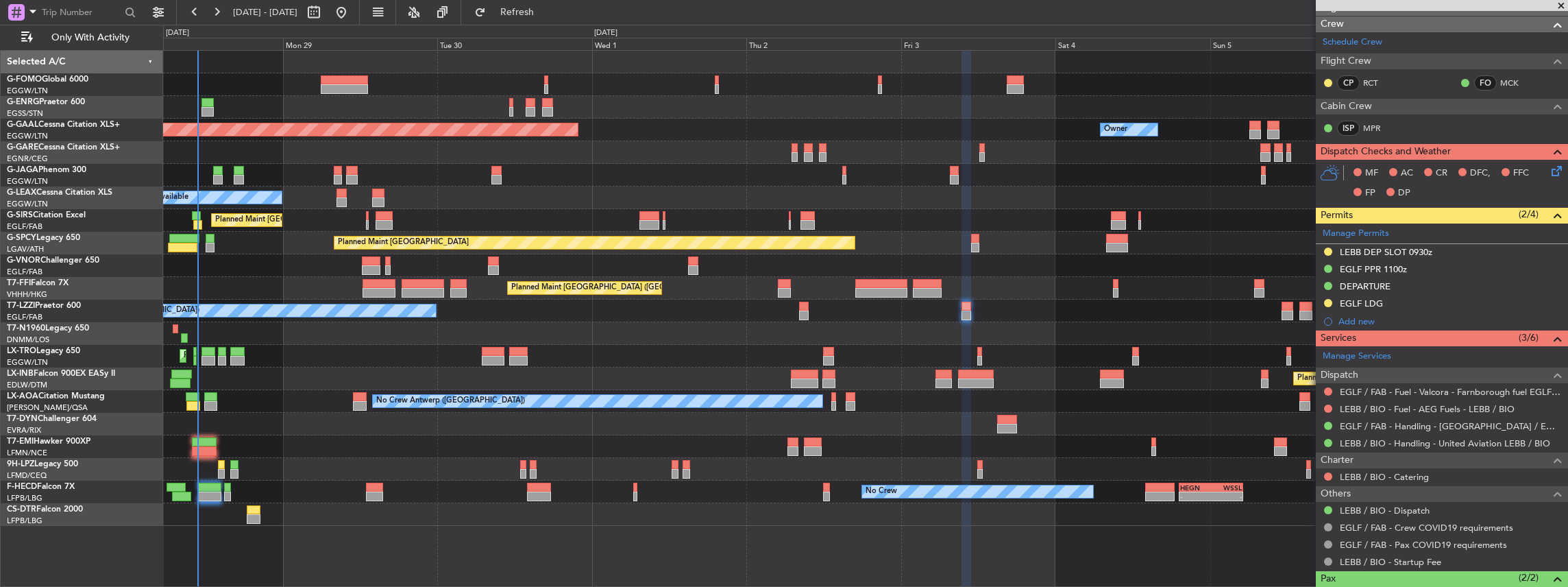
scroll to position [228, 0]
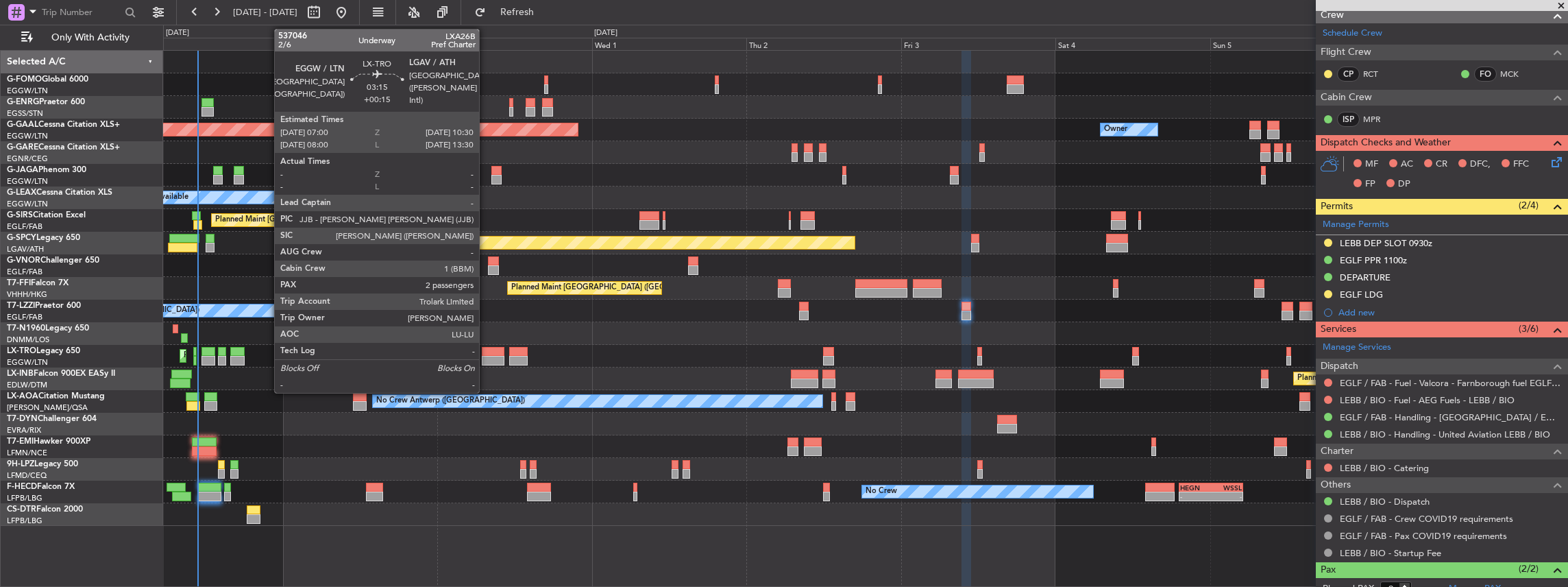
click at [486, 353] on div at bounding box center [492, 352] width 22 height 9
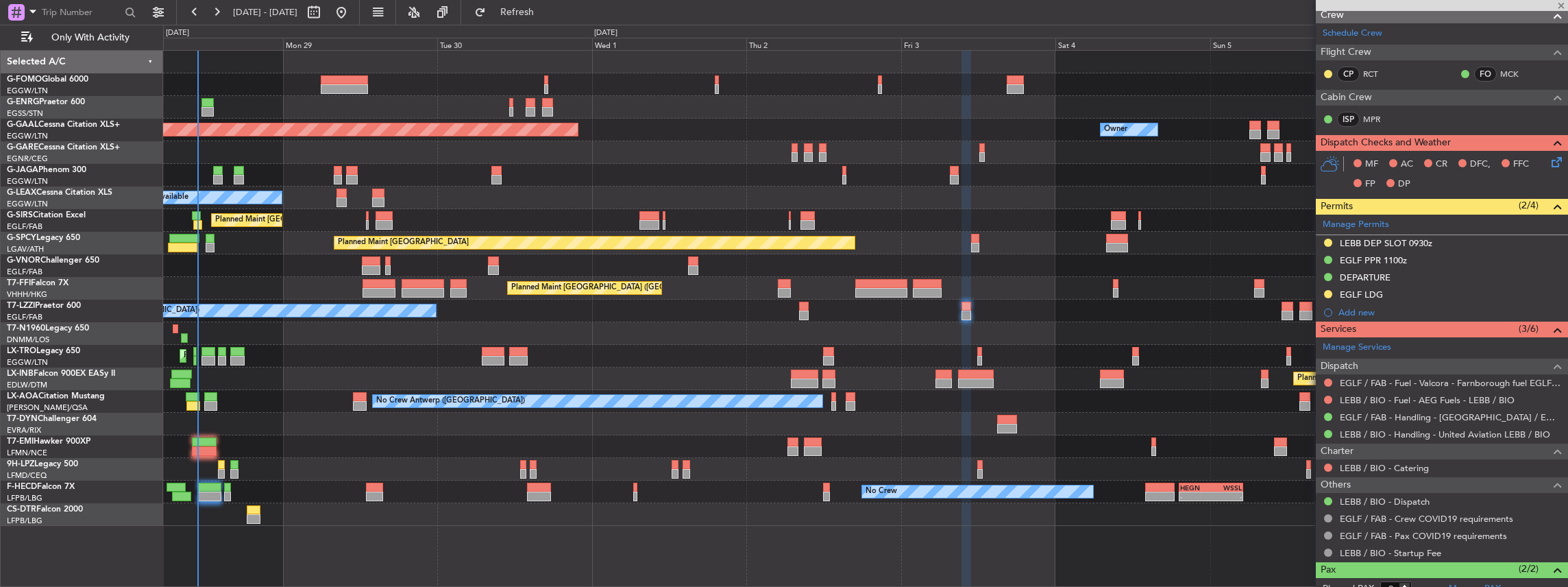
type input "+00:15"
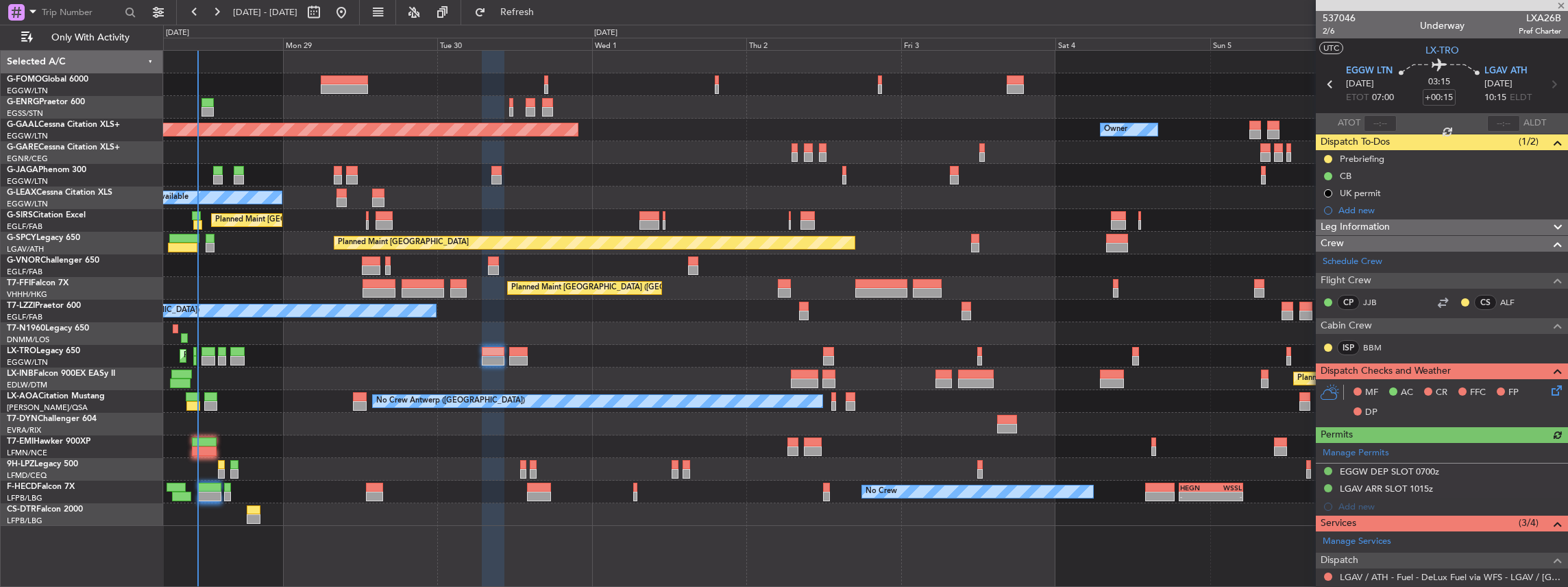
scroll to position [147, 0]
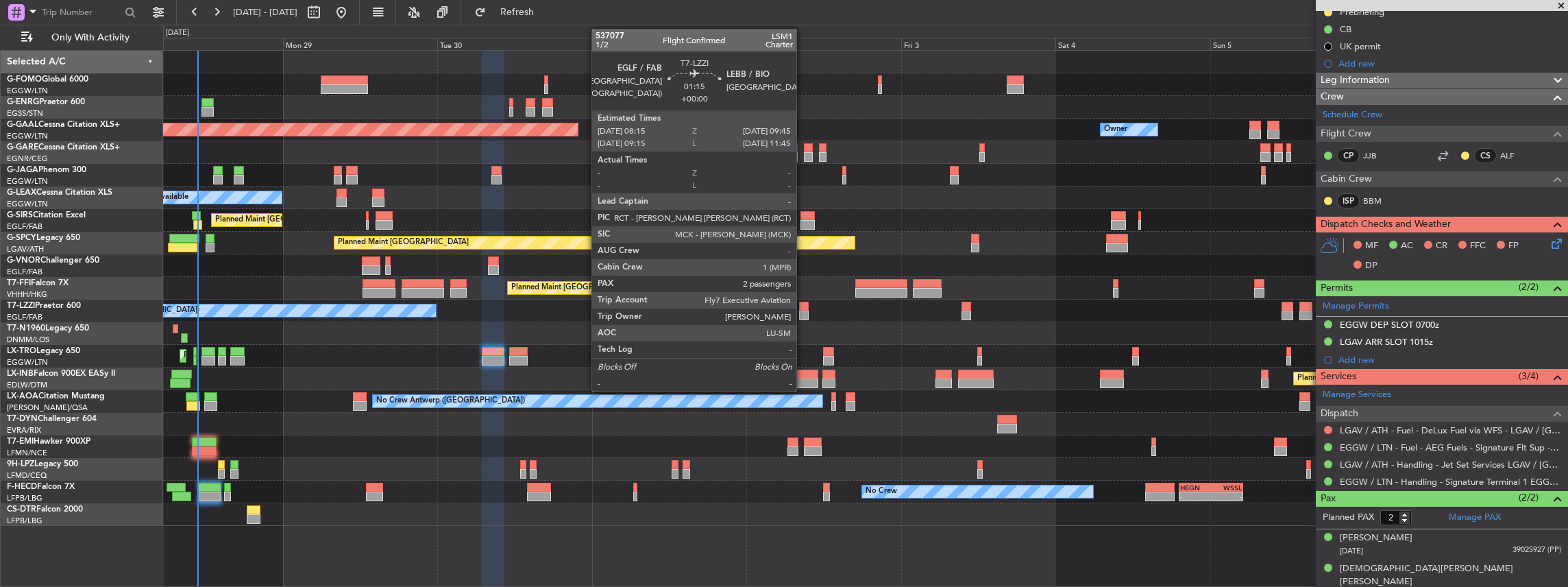
click at [803, 312] on div at bounding box center [804, 316] width 10 height 9
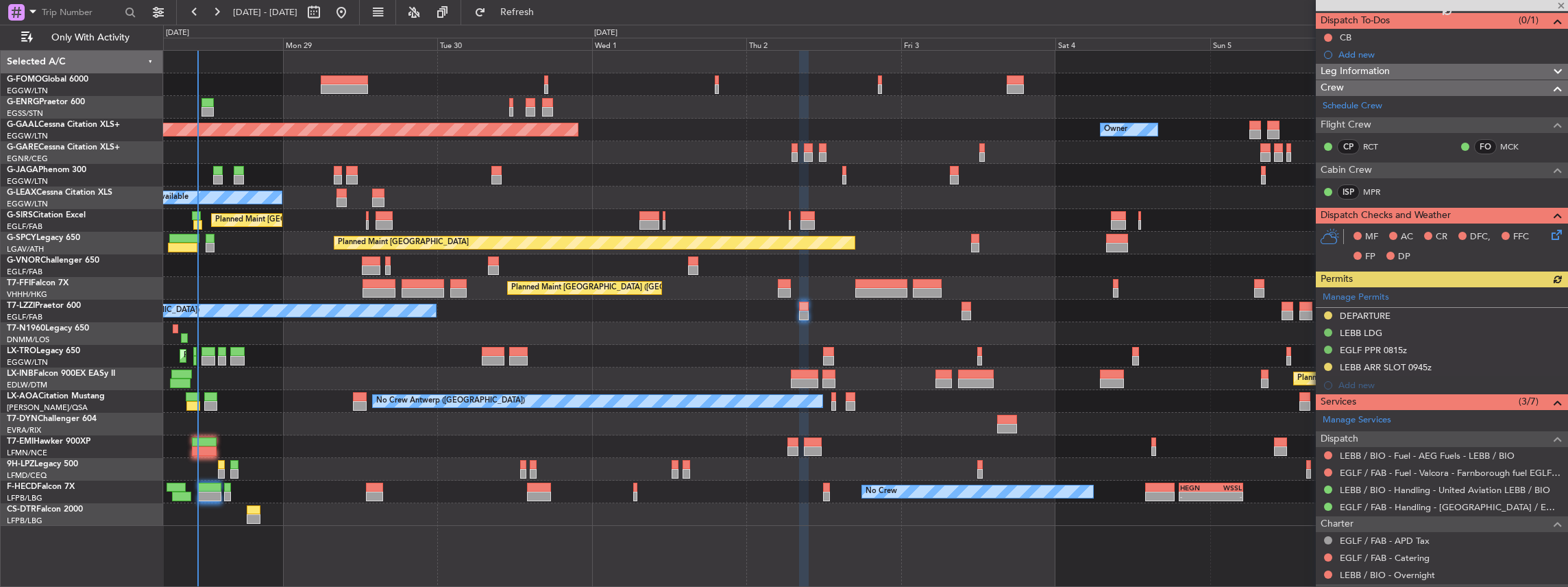
scroll to position [137, 0]
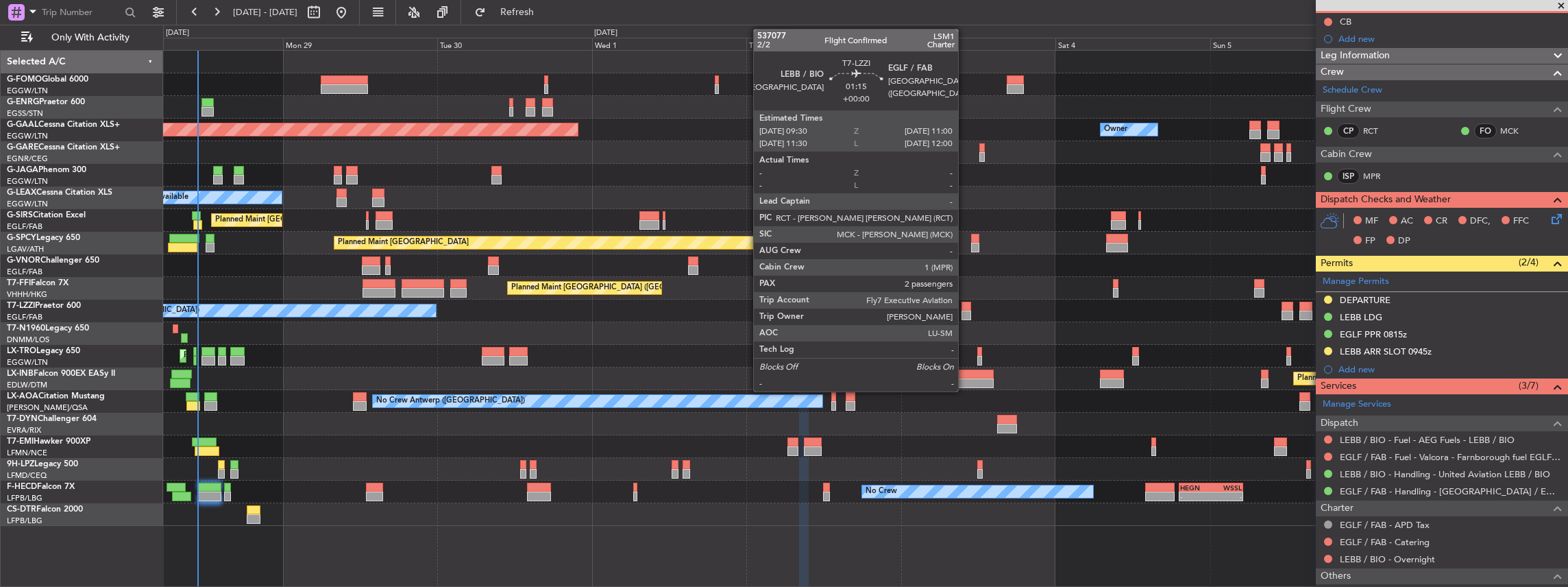
click at [965, 309] on div at bounding box center [966, 306] width 10 height 9
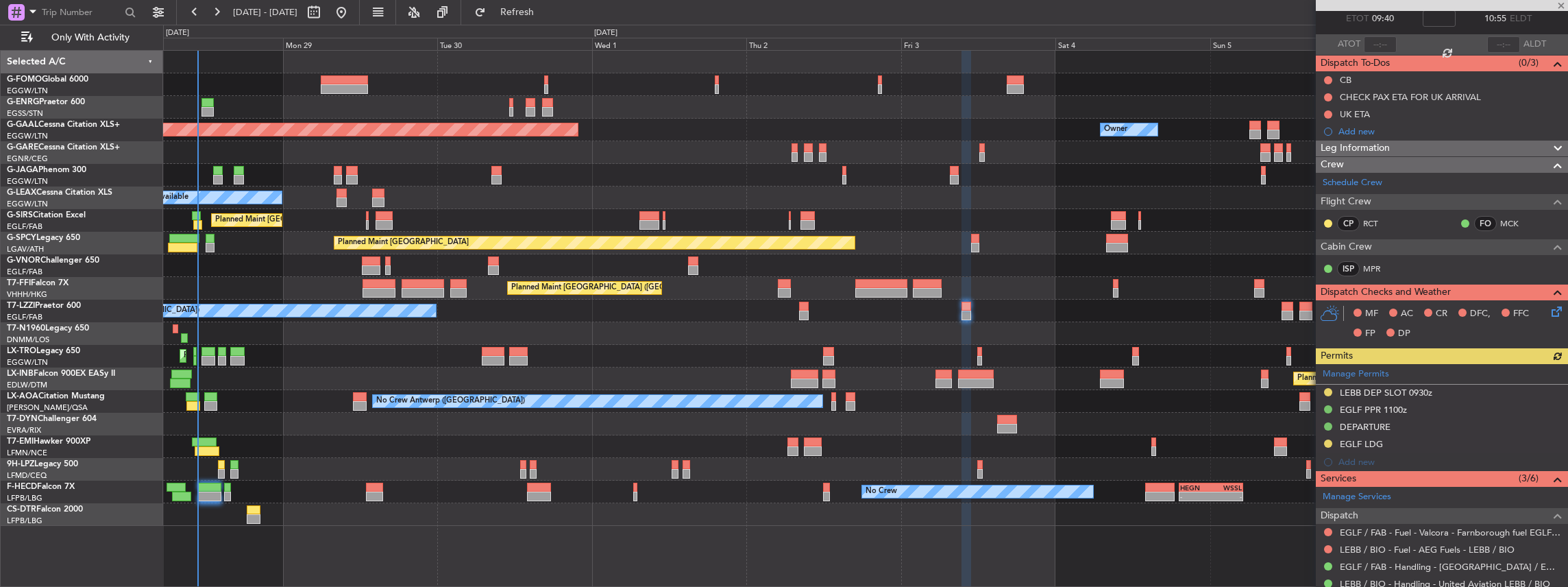
scroll to position [183, 0]
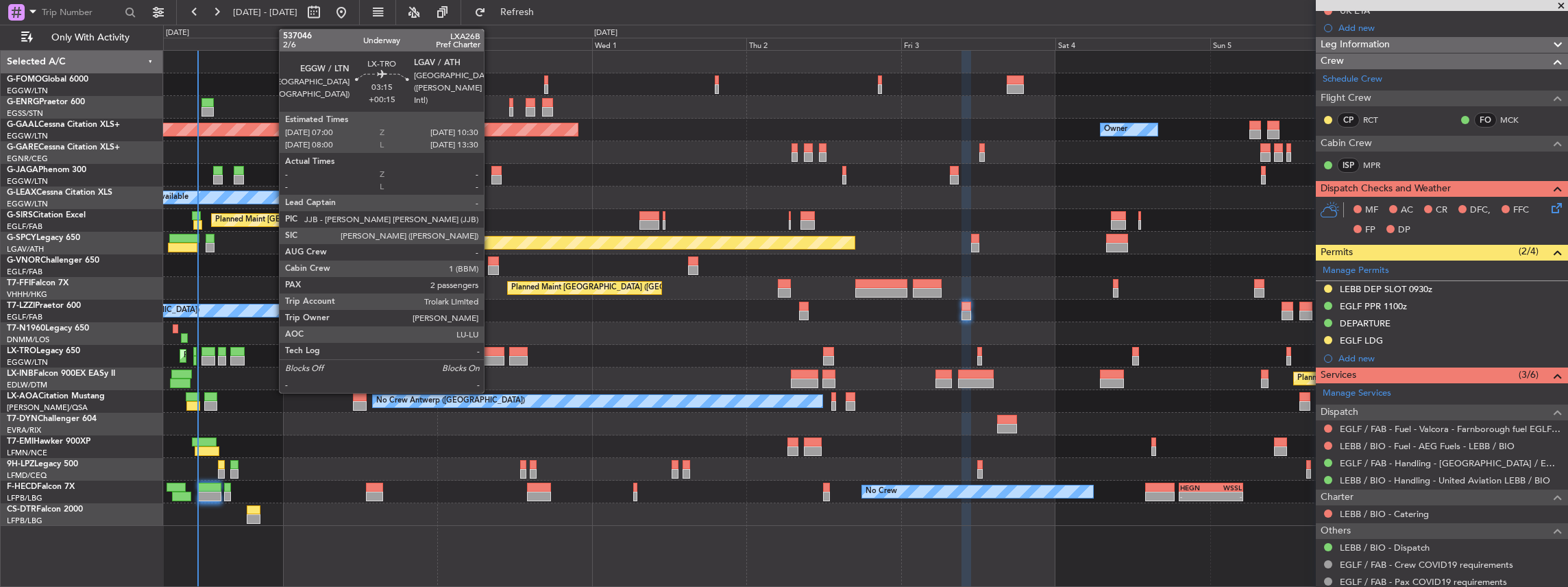
click at [491, 358] on div at bounding box center [492, 360] width 22 height 9
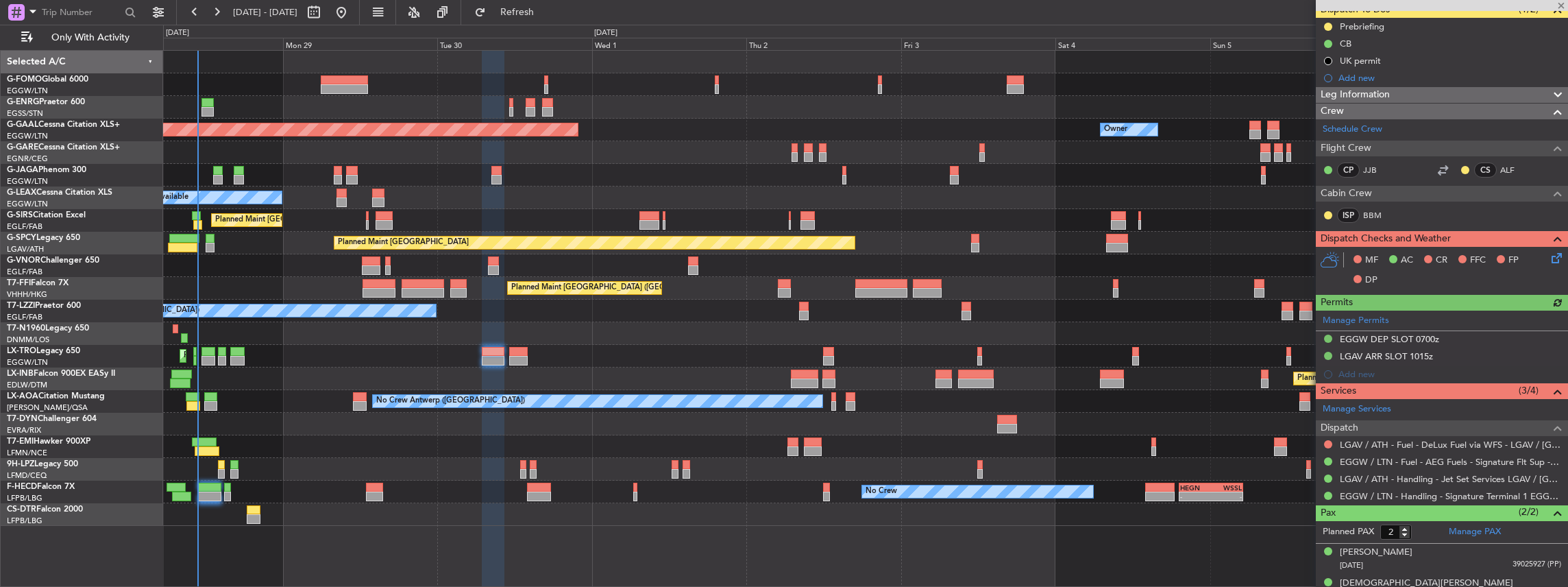
scroll to position [147, 0]
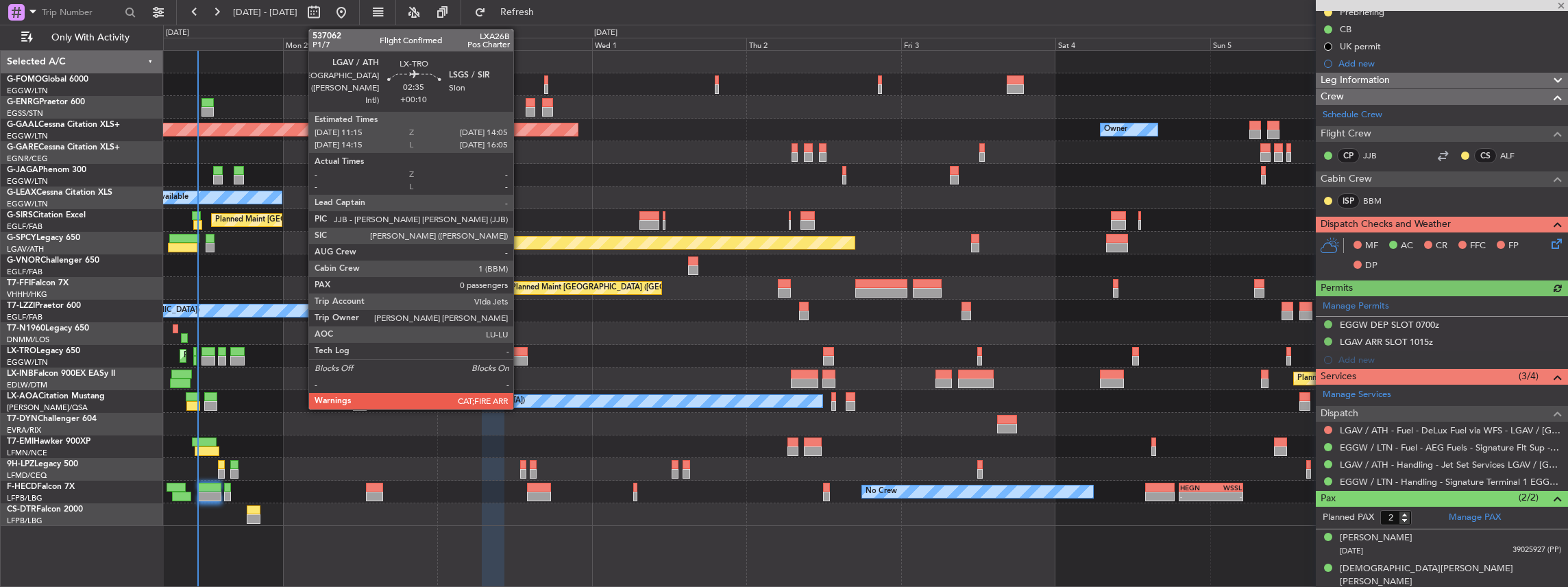
click at [520, 351] on div at bounding box center [519, 352] width 19 height 9
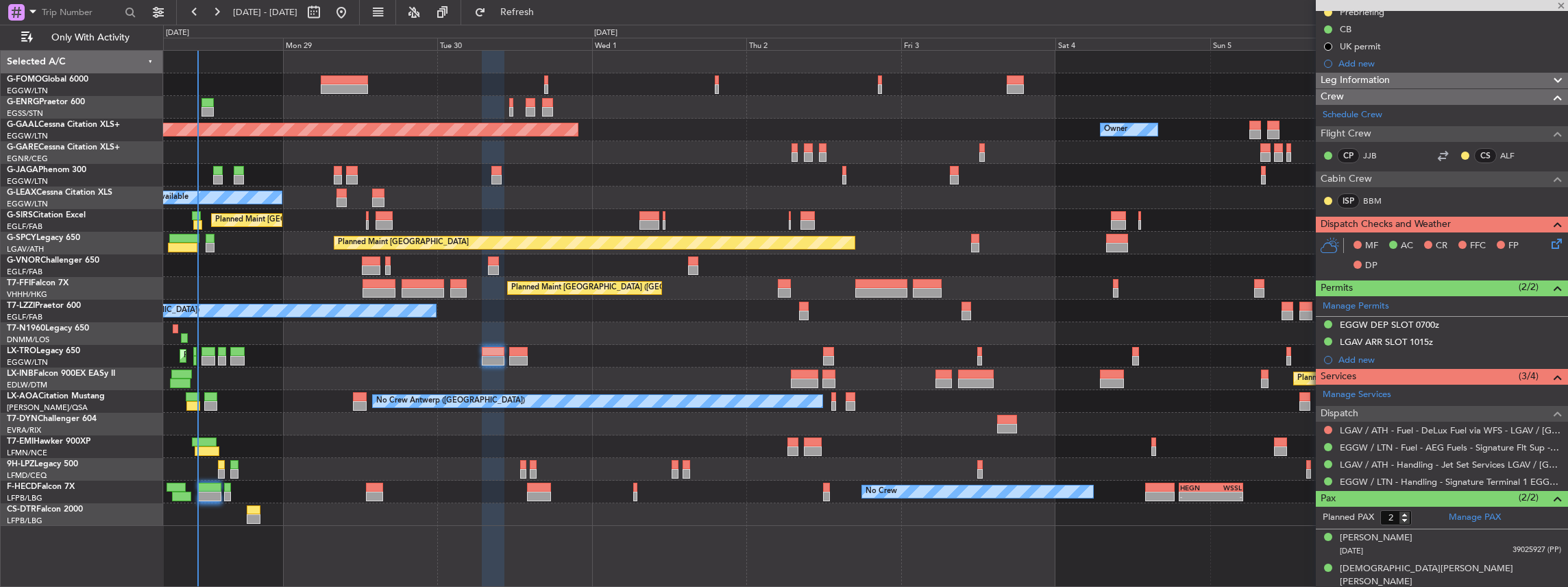
type input "+00:10"
type input "0"
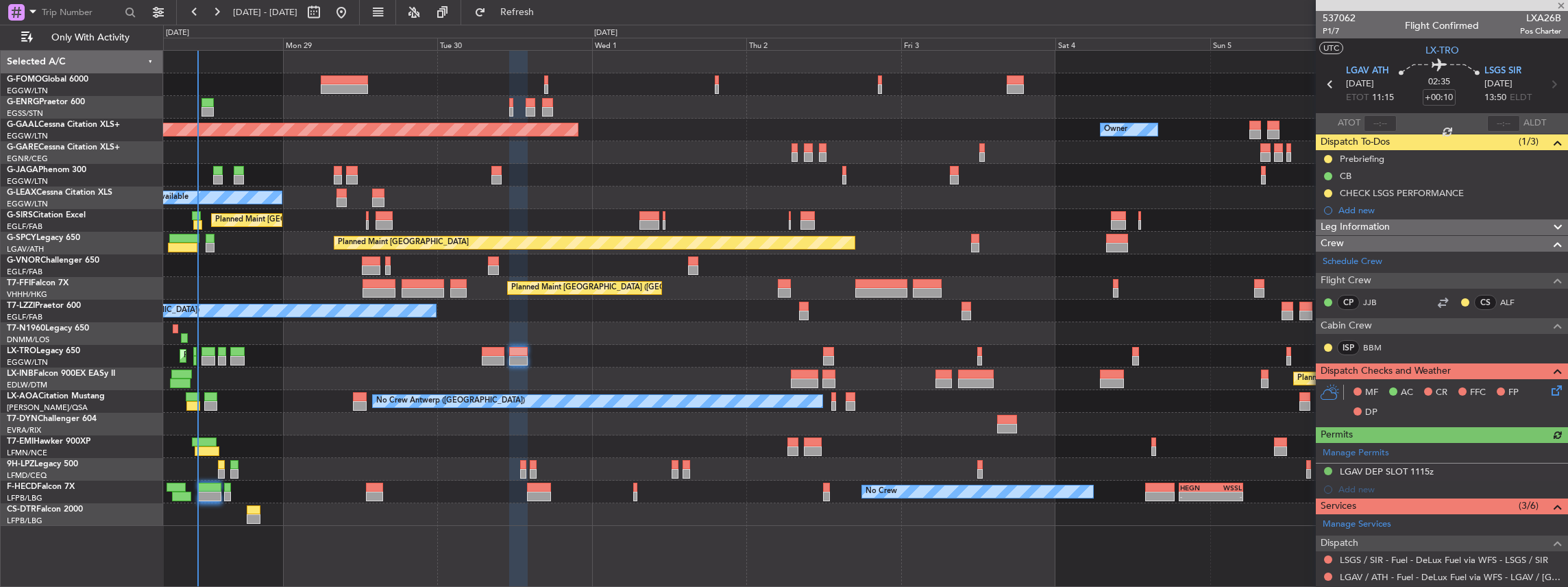
scroll to position [137, 0]
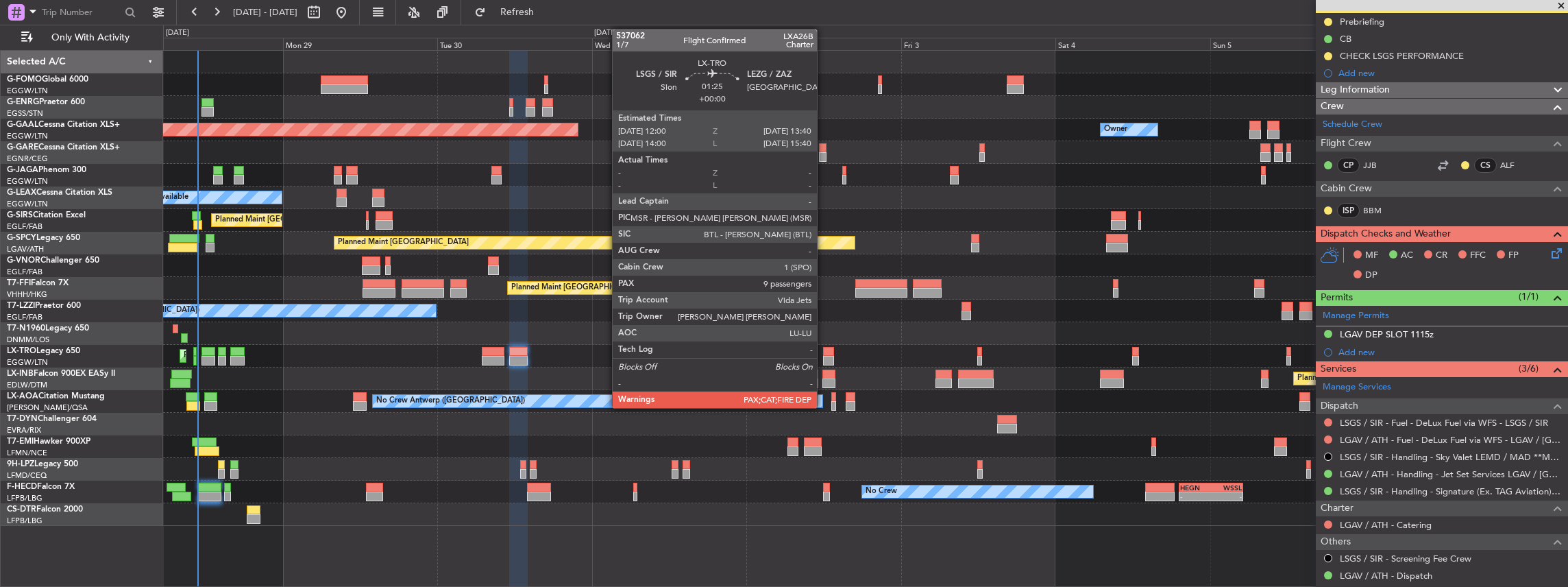
click at [824, 351] on div at bounding box center [828, 352] width 11 height 9
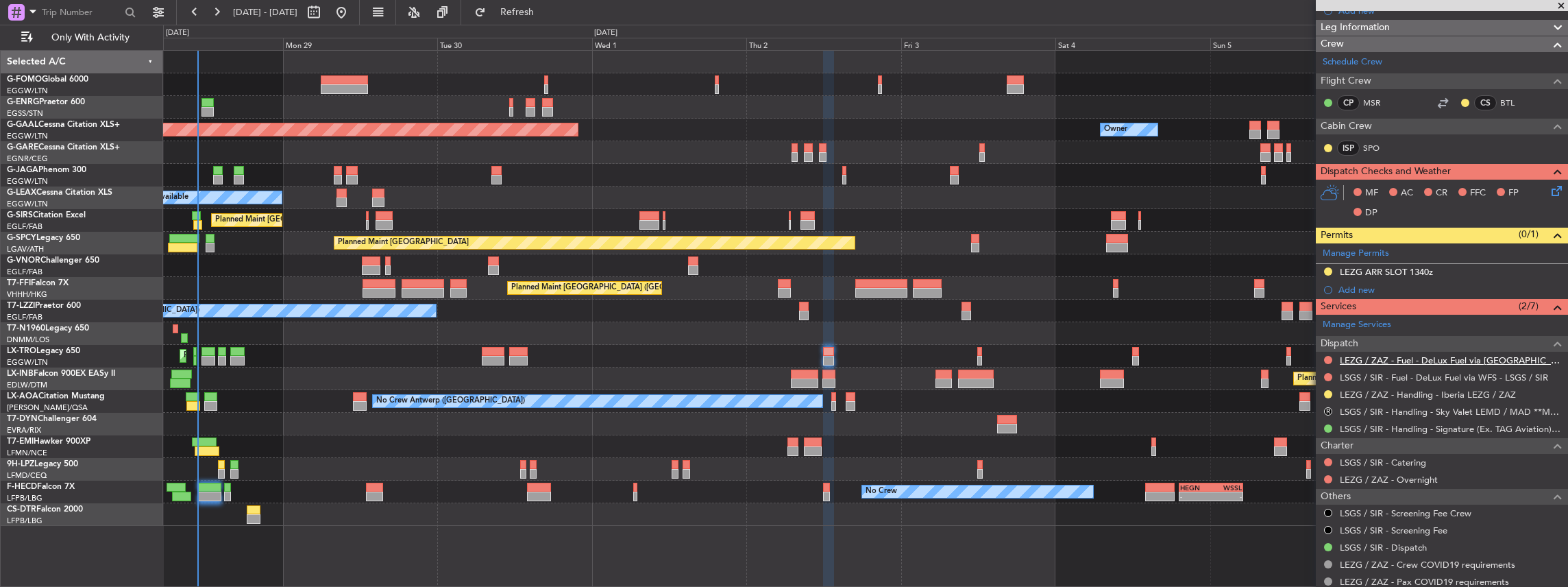
scroll to position [0, 0]
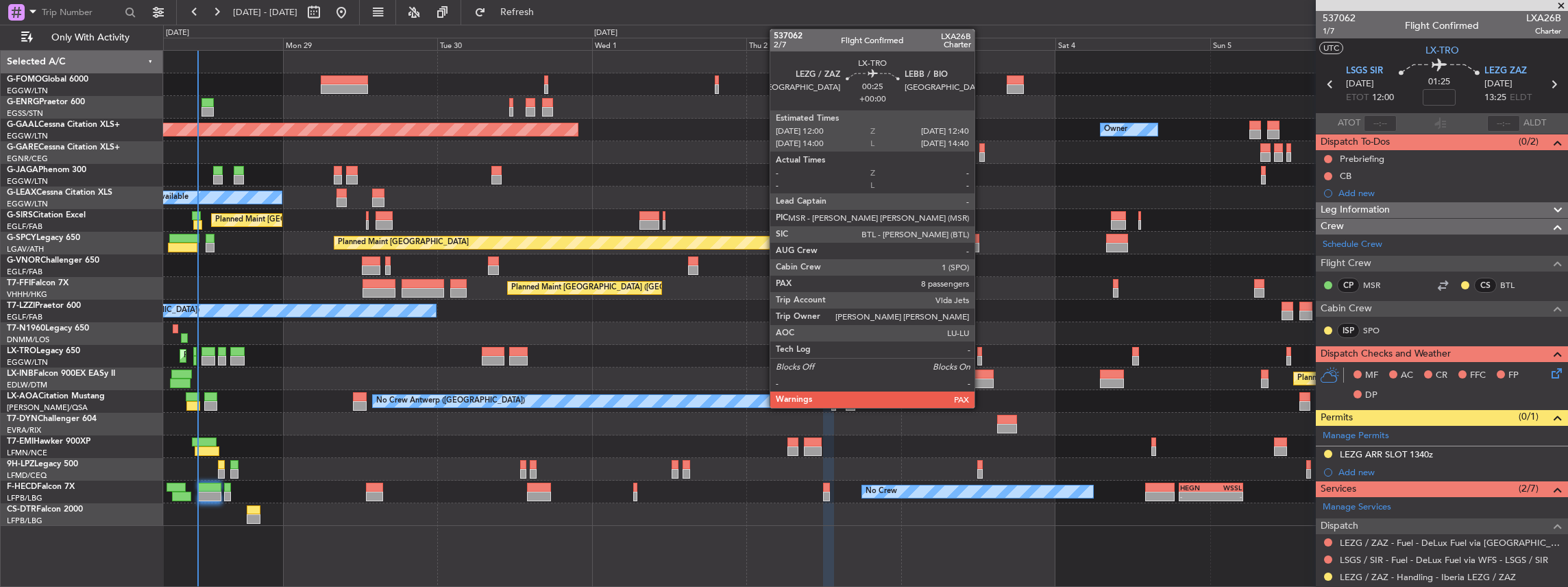
click at [981, 357] on div at bounding box center [980, 360] width 5 height 9
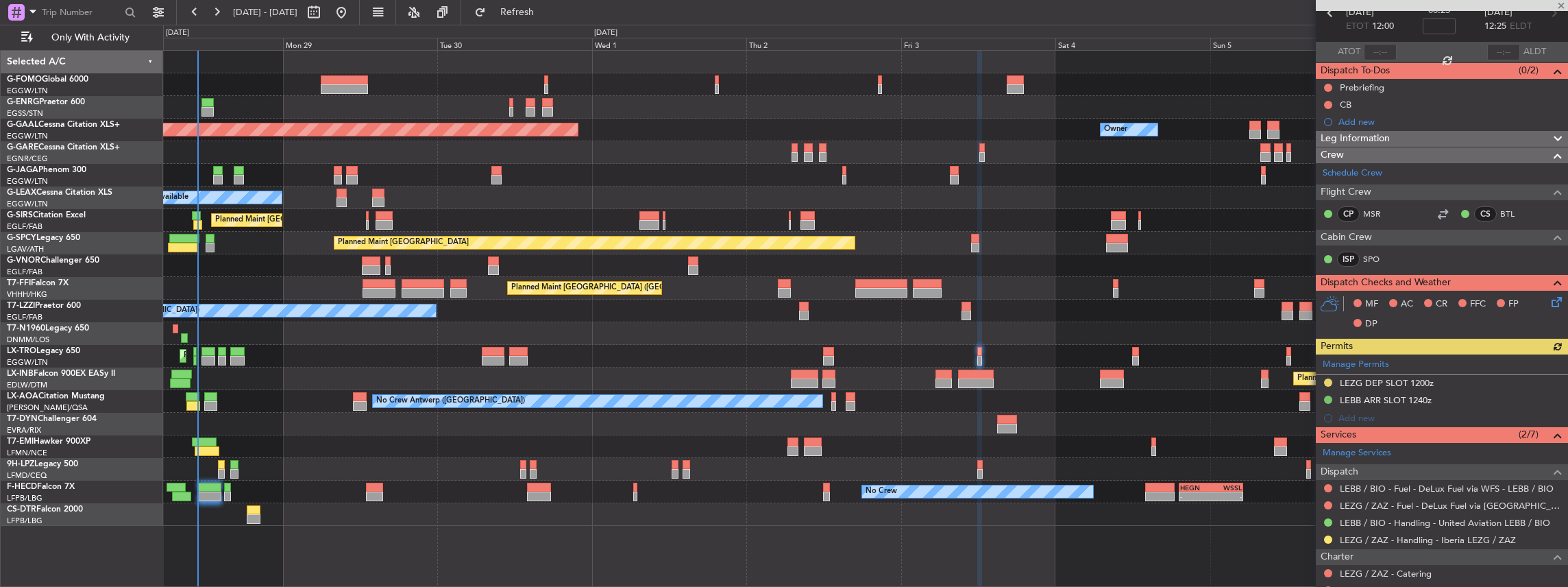
scroll to position [91, 0]
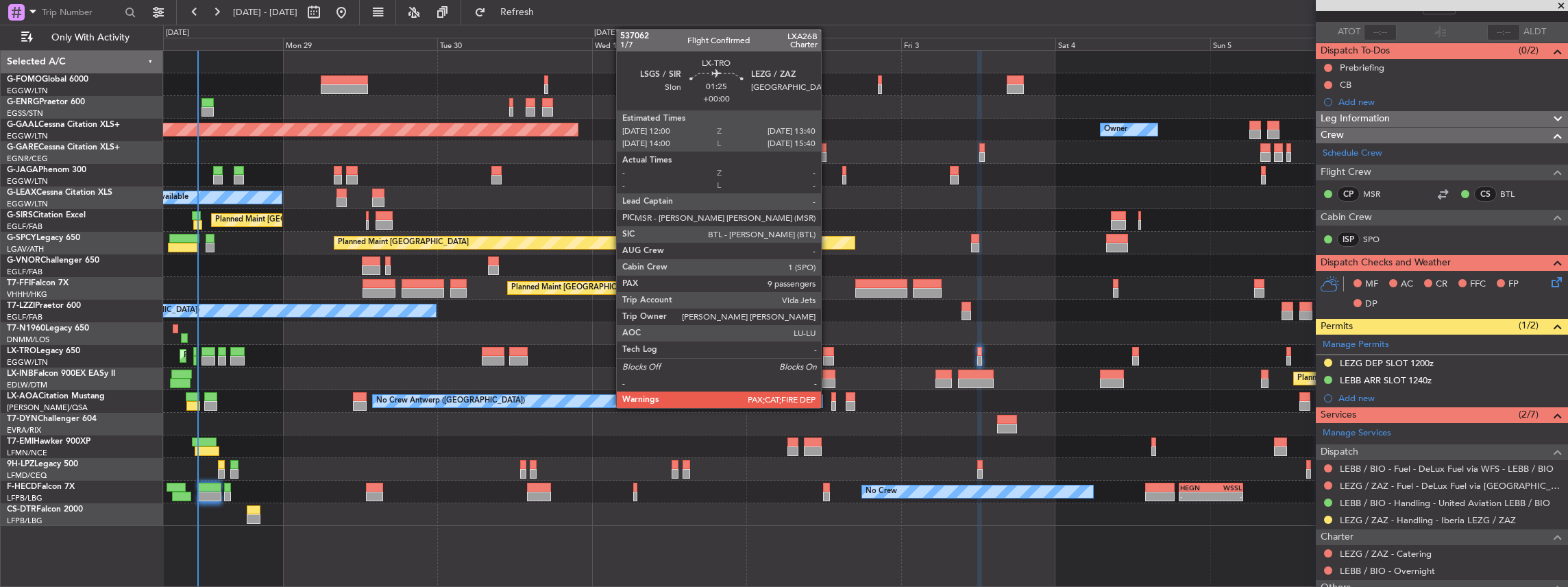
click at [828, 354] on div at bounding box center [828, 352] width 11 height 9
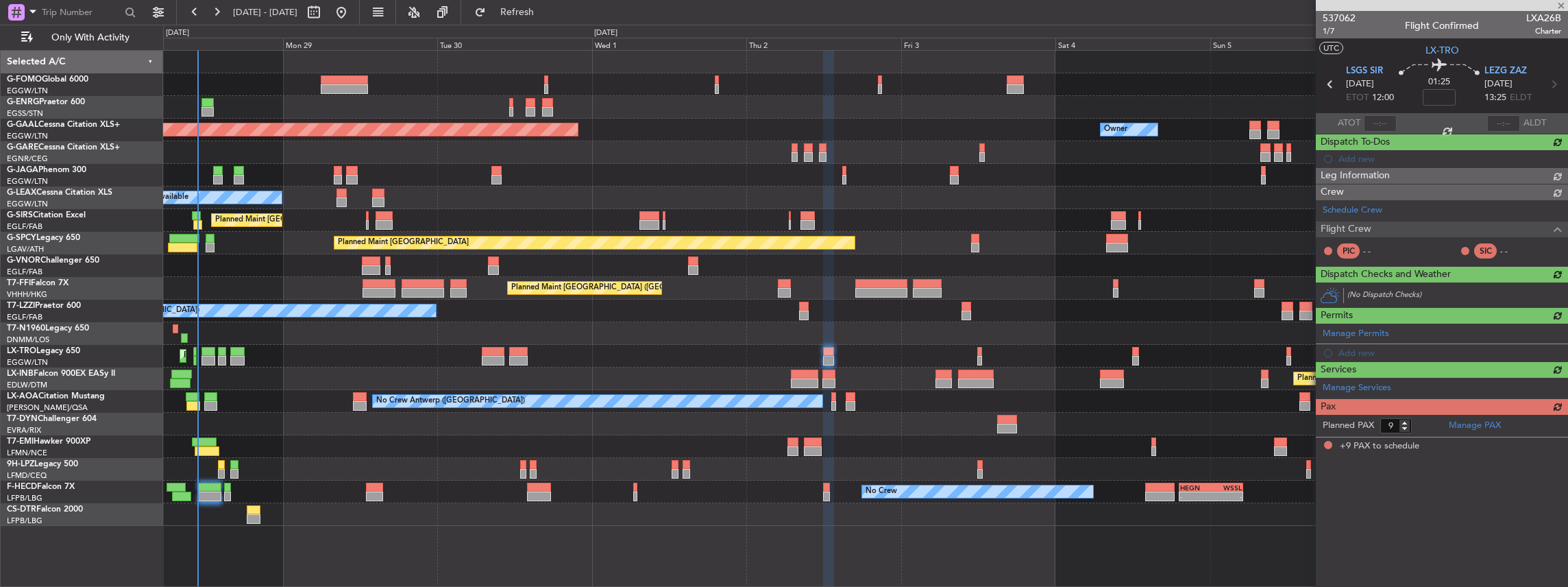
scroll to position [0, 0]
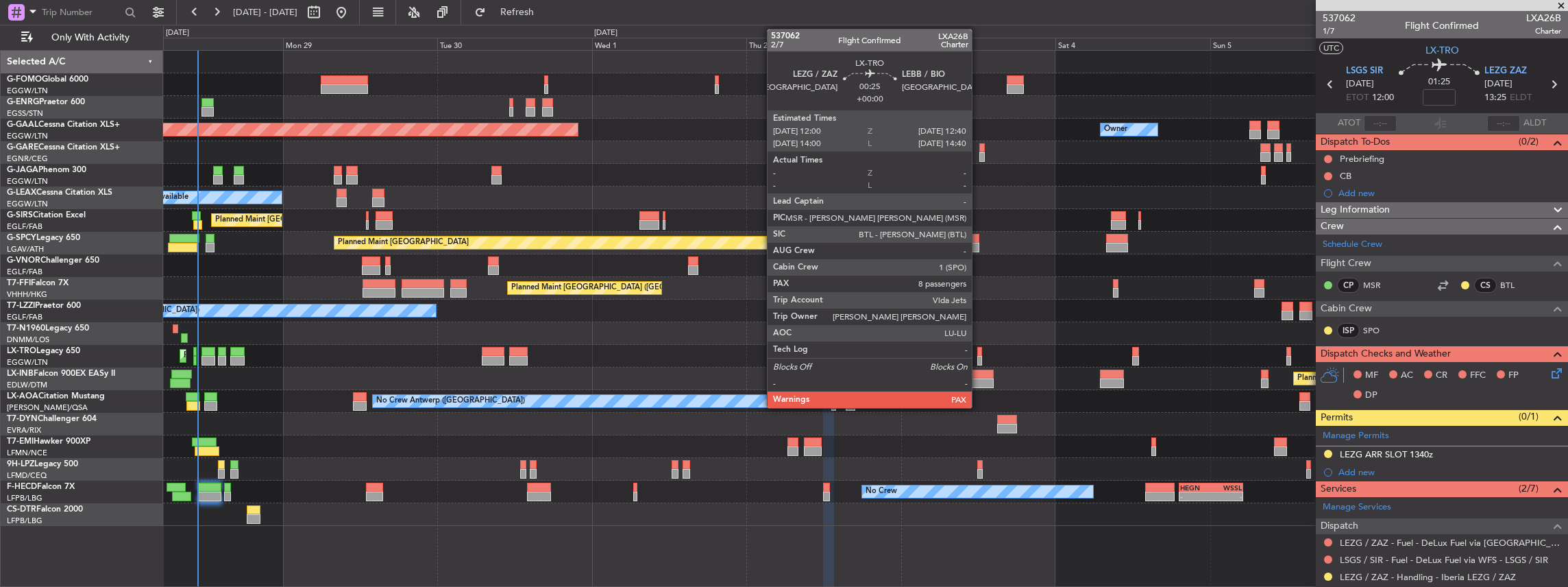
click at [978, 353] on div at bounding box center [980, 352] width 5 height 9
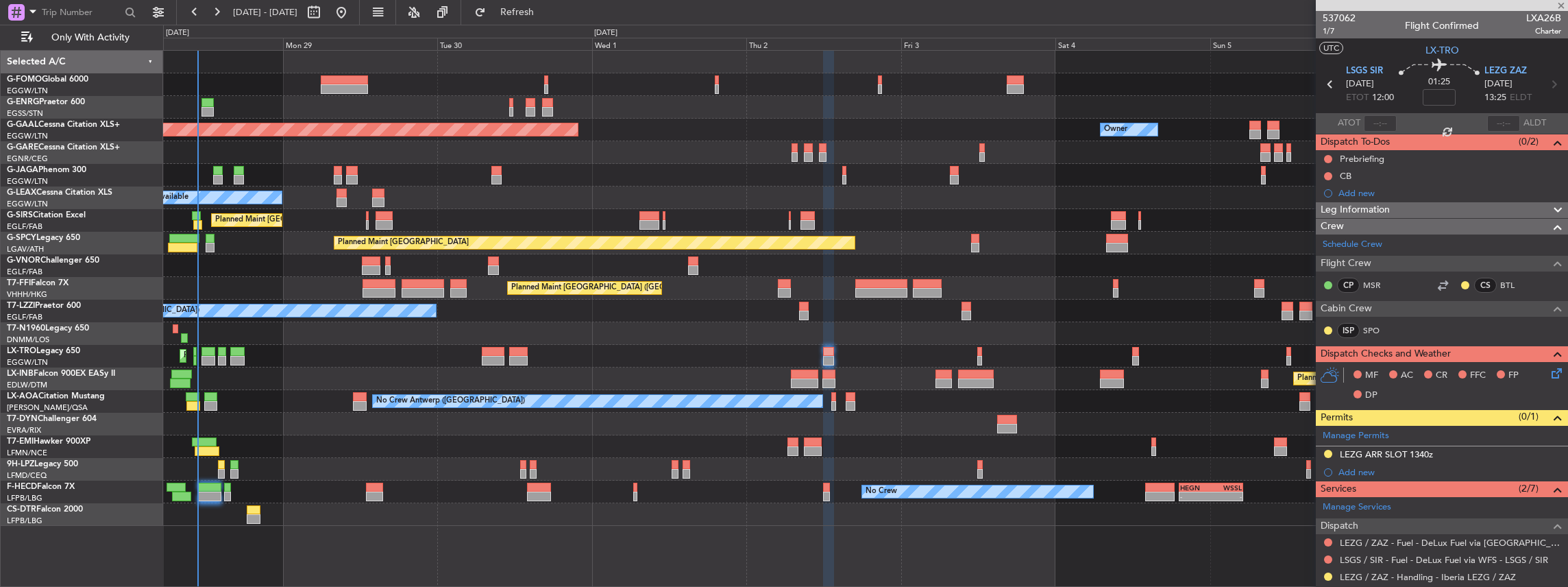
type input "8"
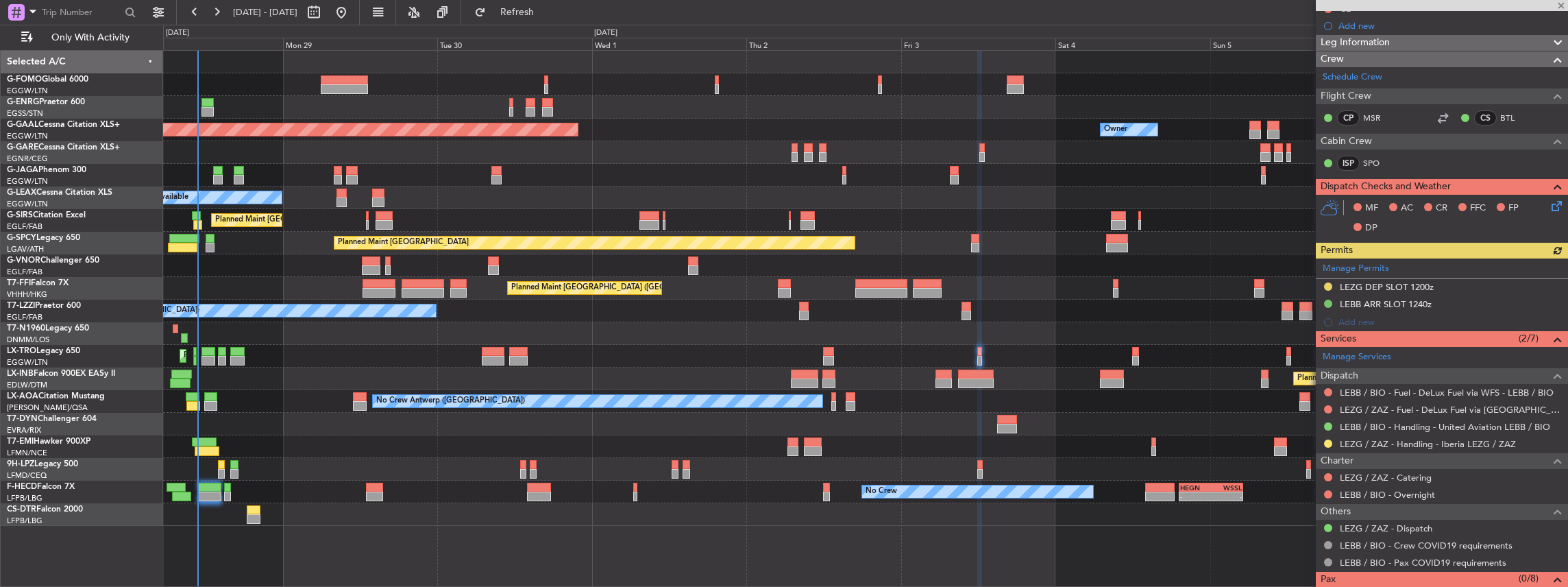
scroll to position [183, 0]
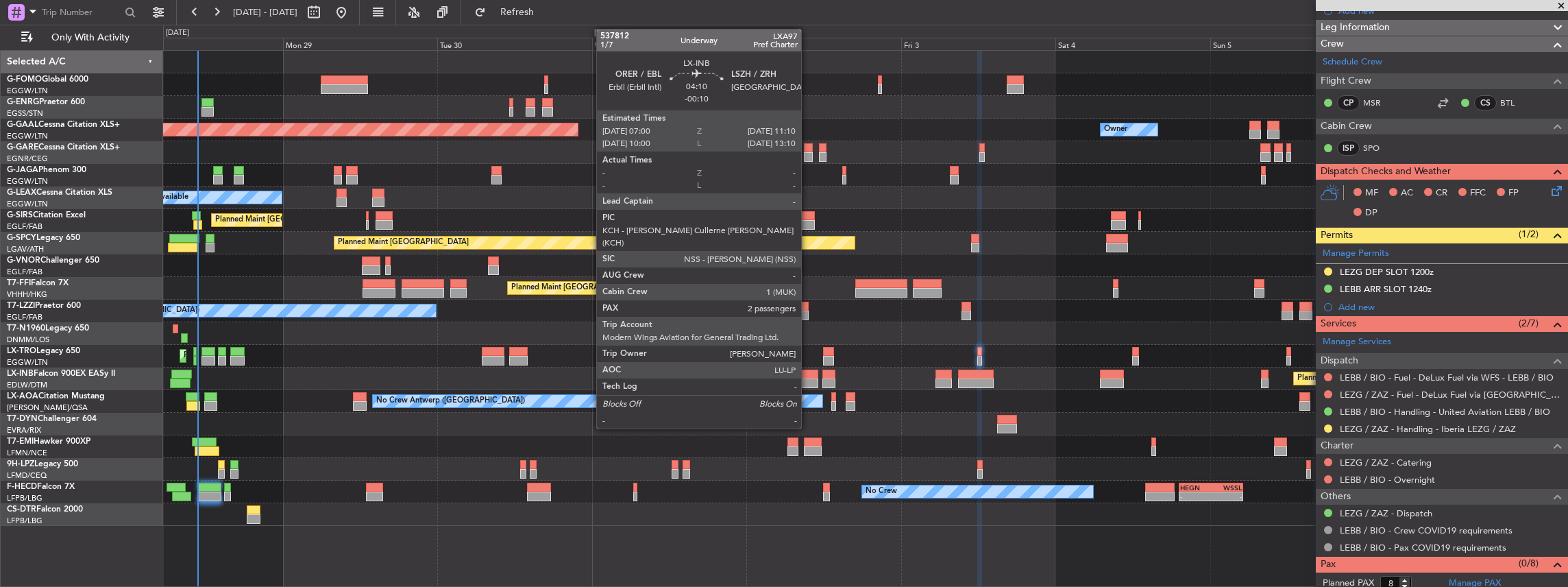
click at [808, 379] on div at bounding box center [804, 384] width 27 height 9
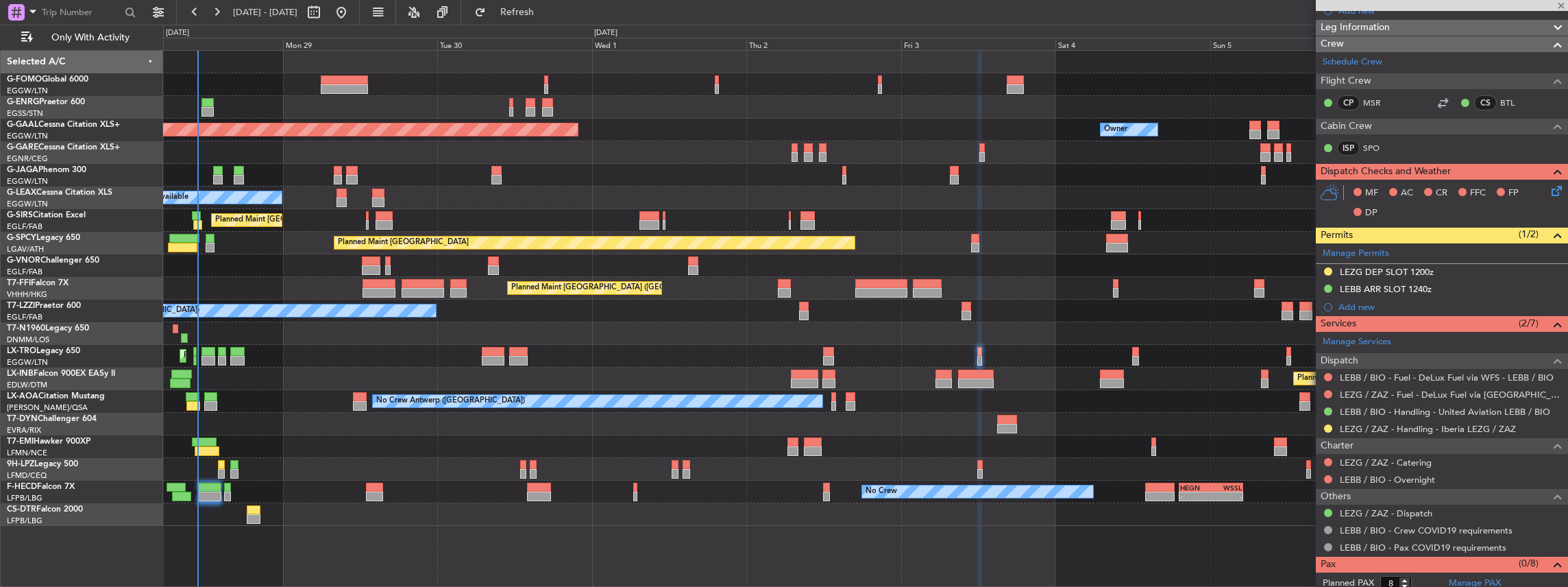
type input "-00:10"
type input "2"
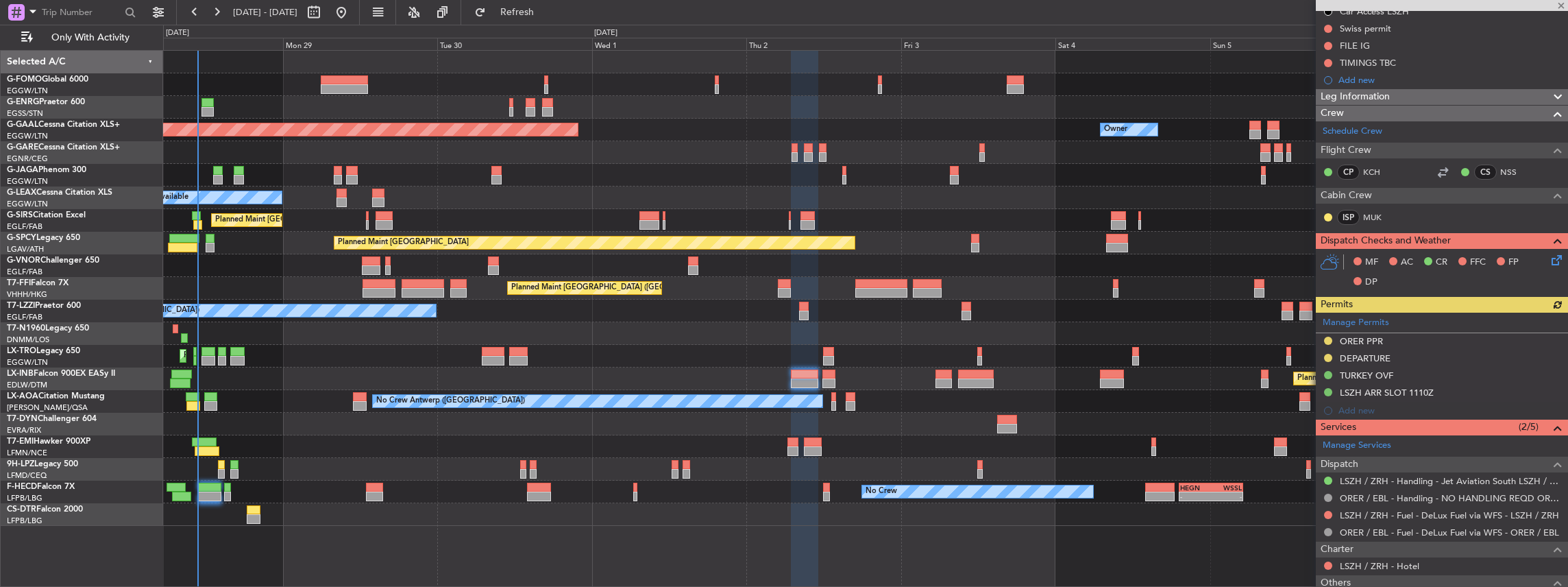
scroll to position [275, 0]
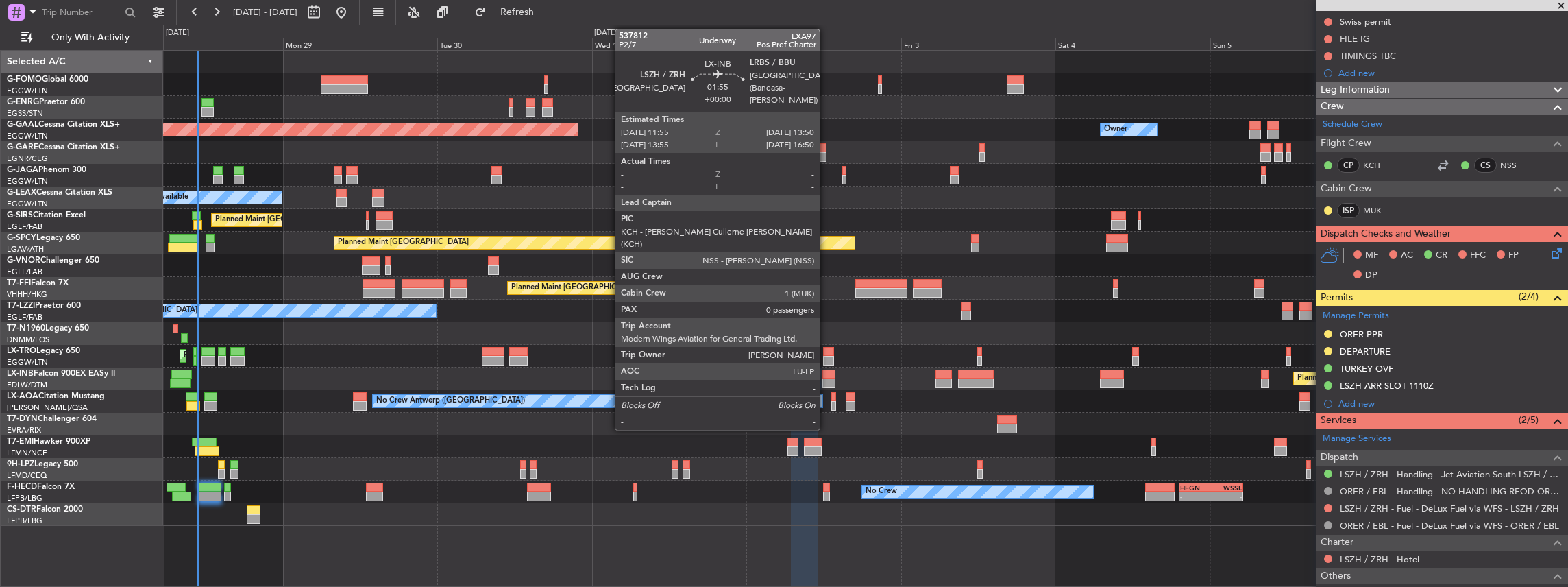
click at [826, 376] on div at bounding box center [828, 374] width 13 height 9
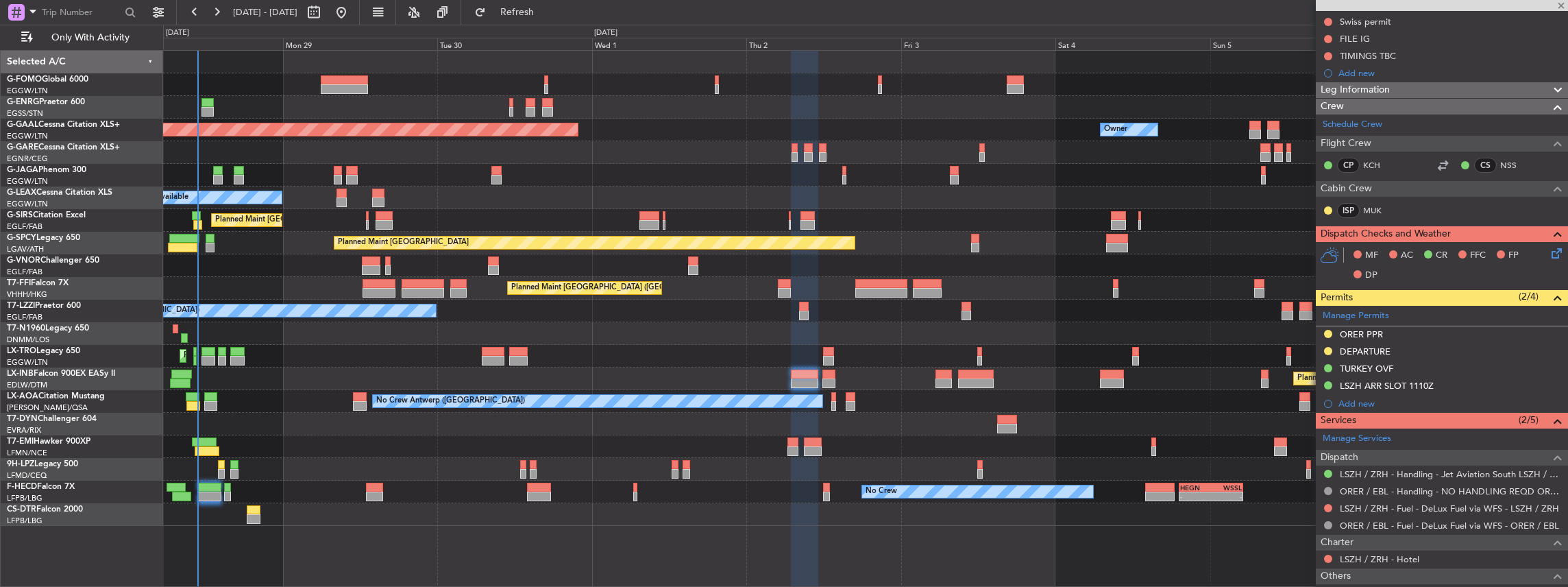
type input "0"
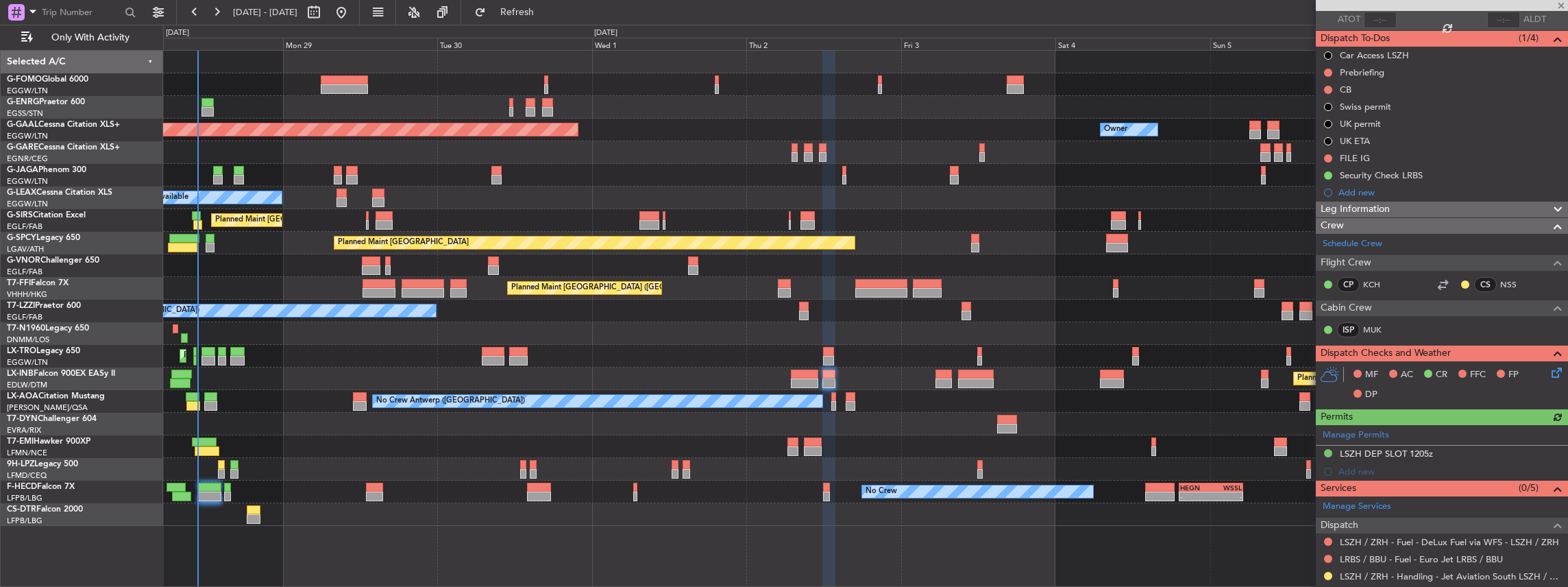
scroll to position [187, 0]
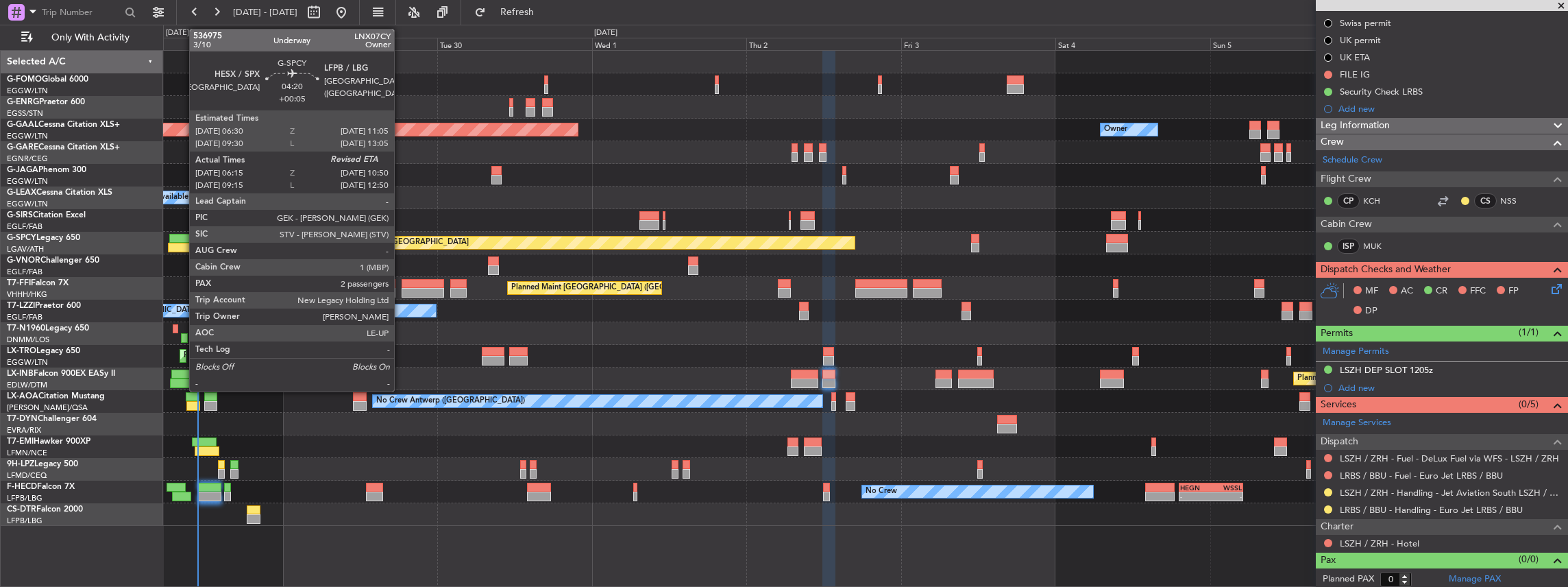
click at [182, 243] on div at bounding box center [182, 247] width 30 height 9
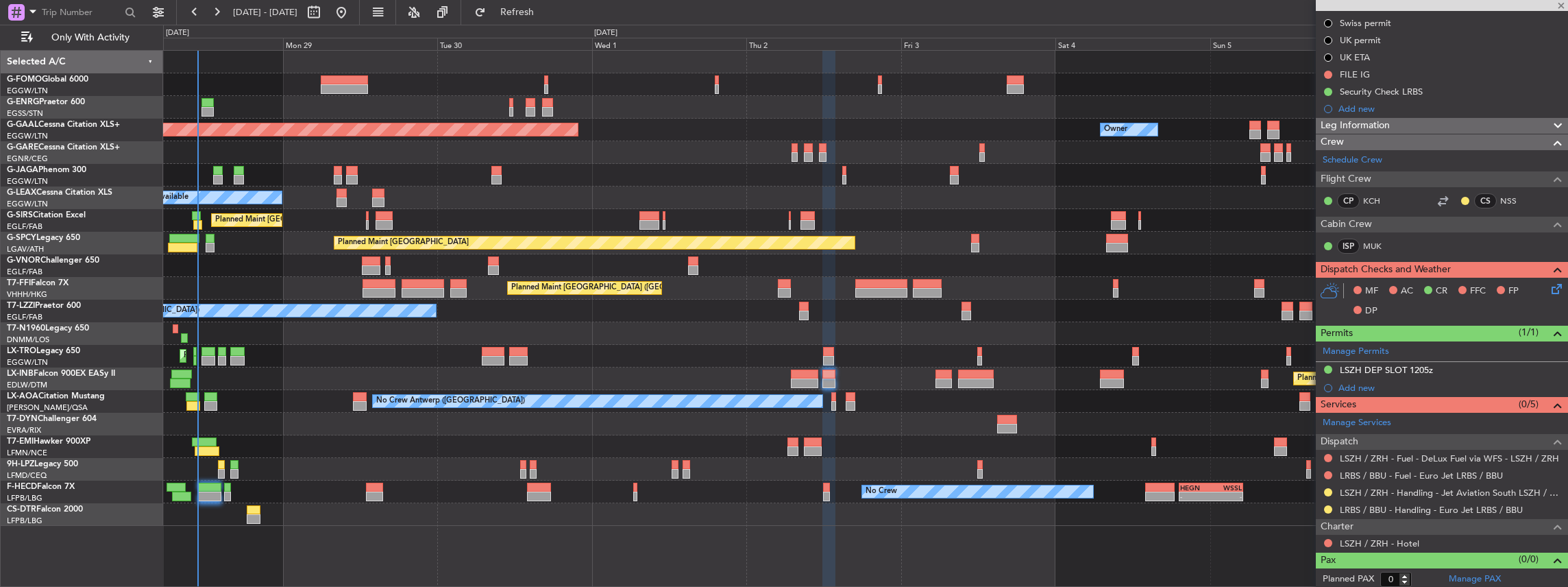
type input "+00:05"
type input "06:15"
type input "2"
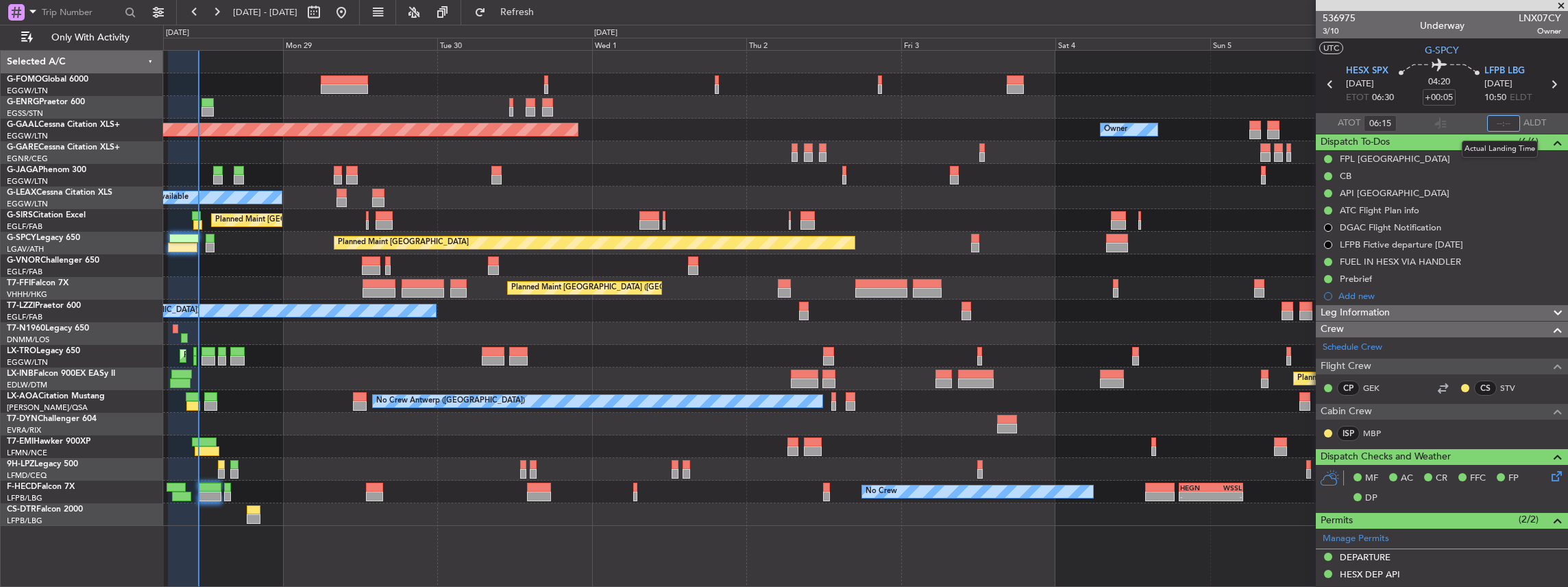
click at [1498, 120] on input "text" at bounding box center [1503, 123] width 33 height 16
type input "10:45"
type input "09:15"
type input "12:45"
type input "06:15"
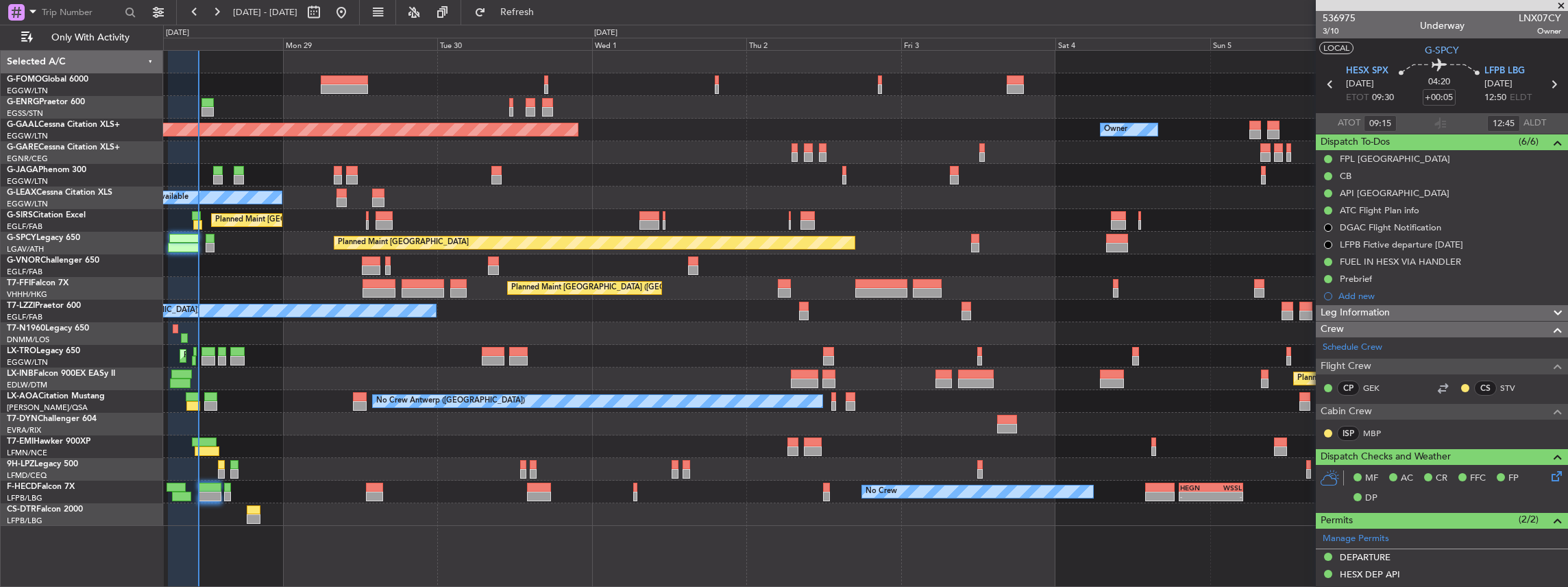
type input "10:45"
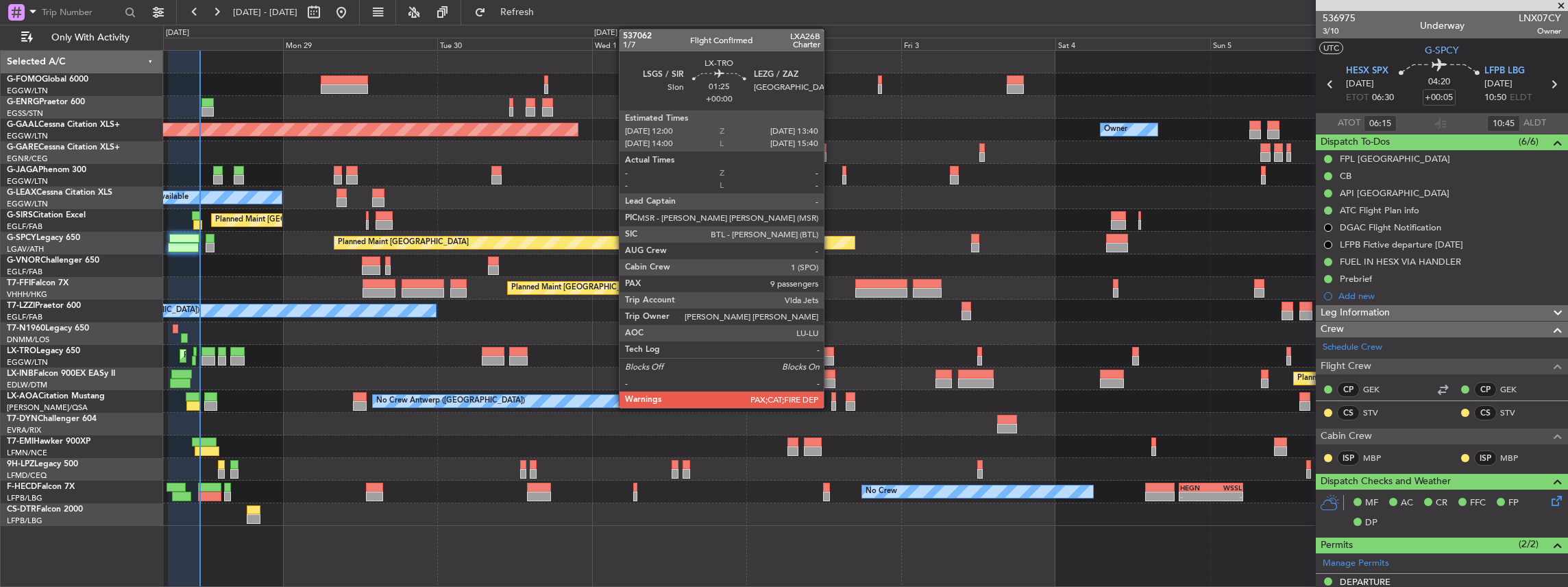
click at [831, 358] on div at bounding box center [828, 360] width 11 height 9
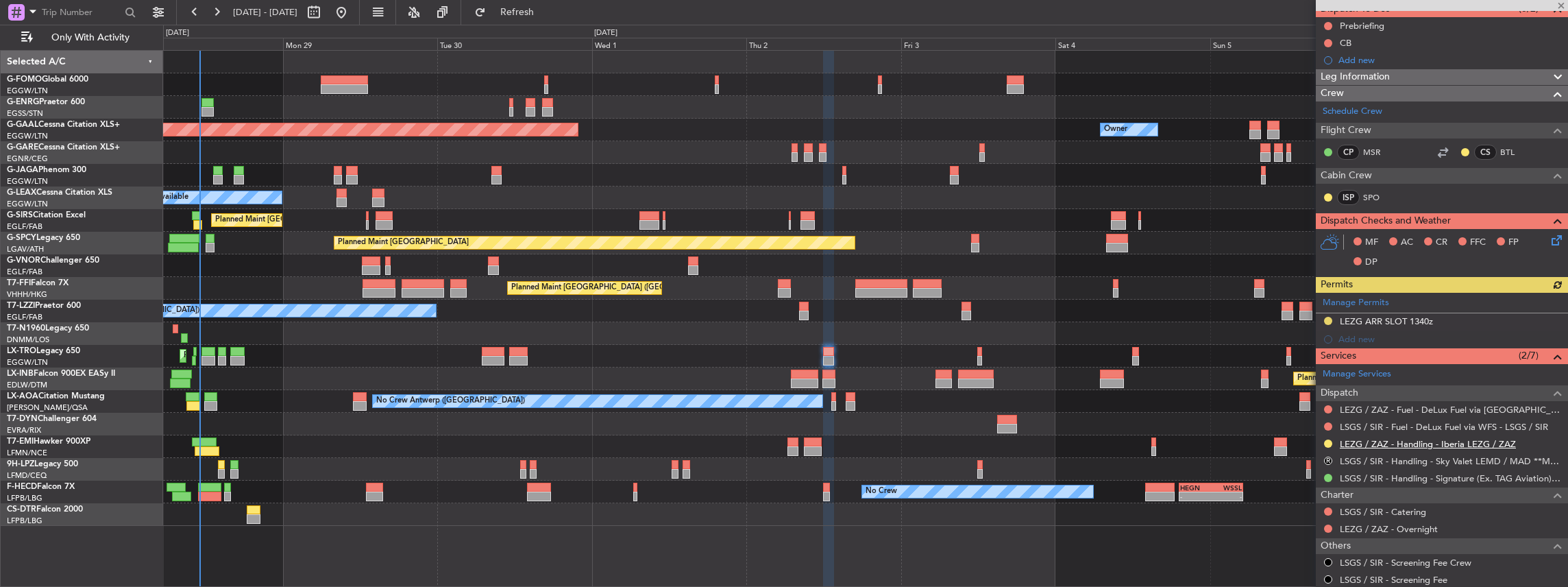
scroll to position [137, 0]
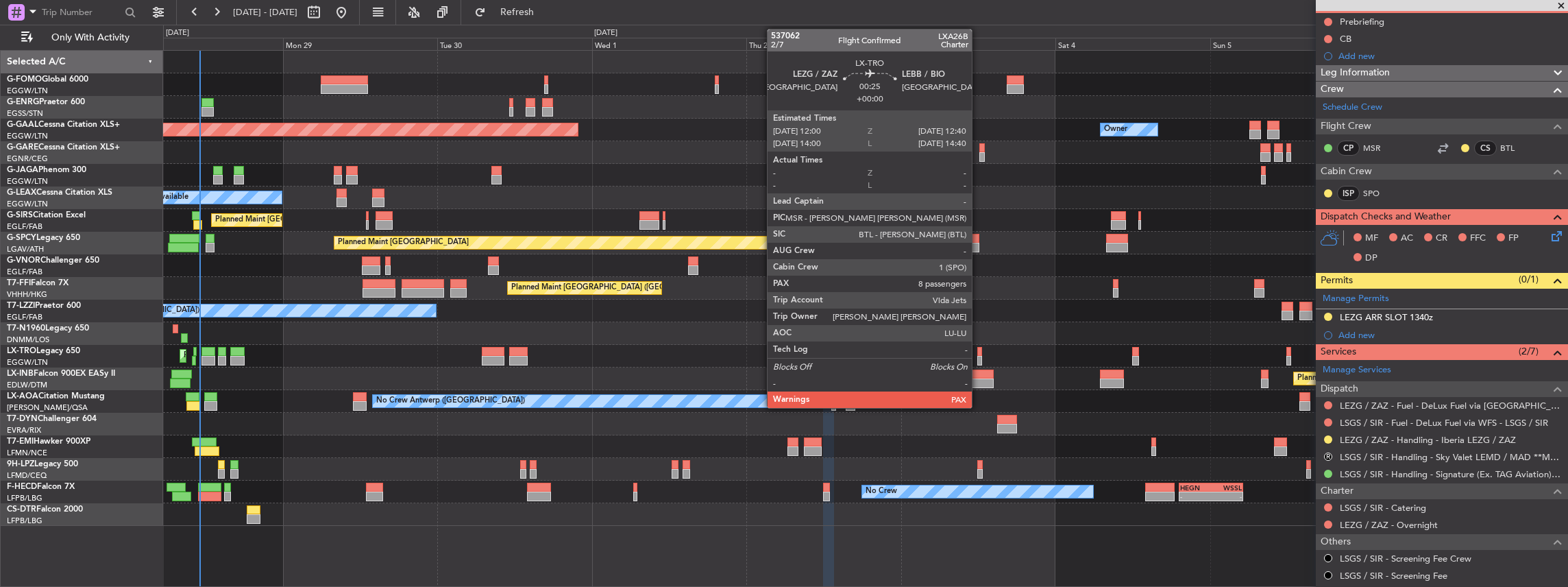
click at [978, 356] on div at bounding box center [980, 360] width 5 height 9
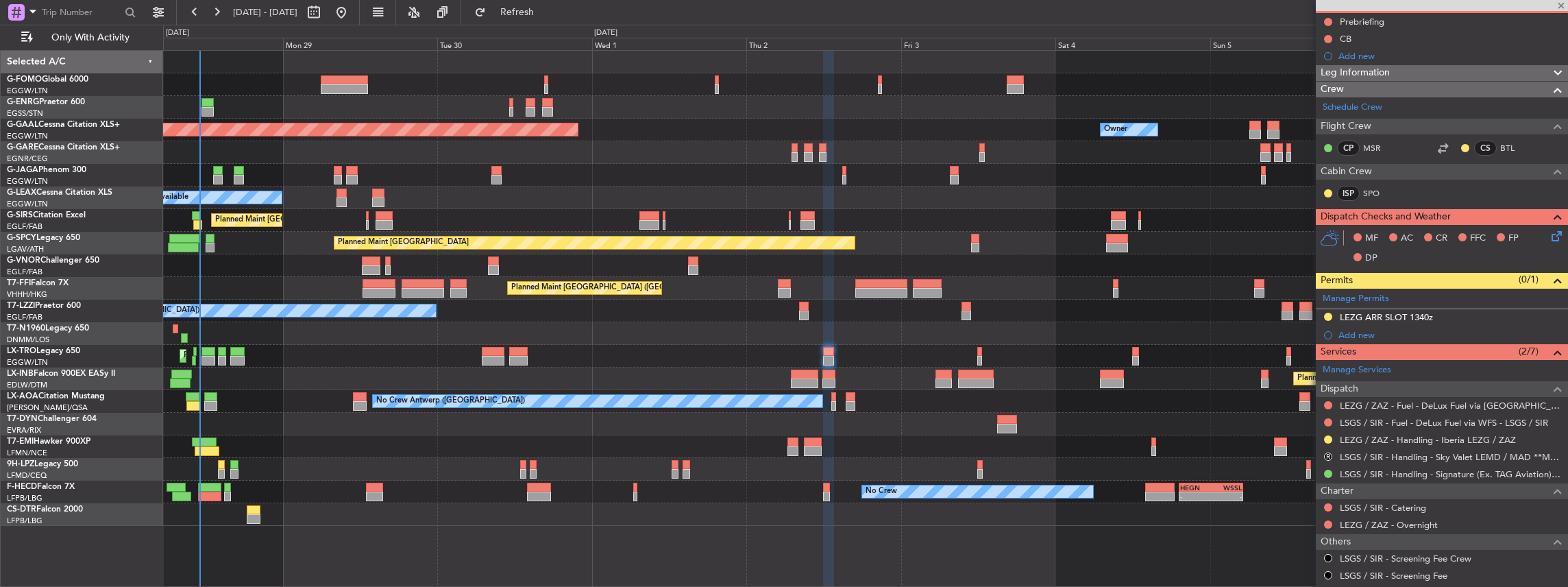
type input "8"
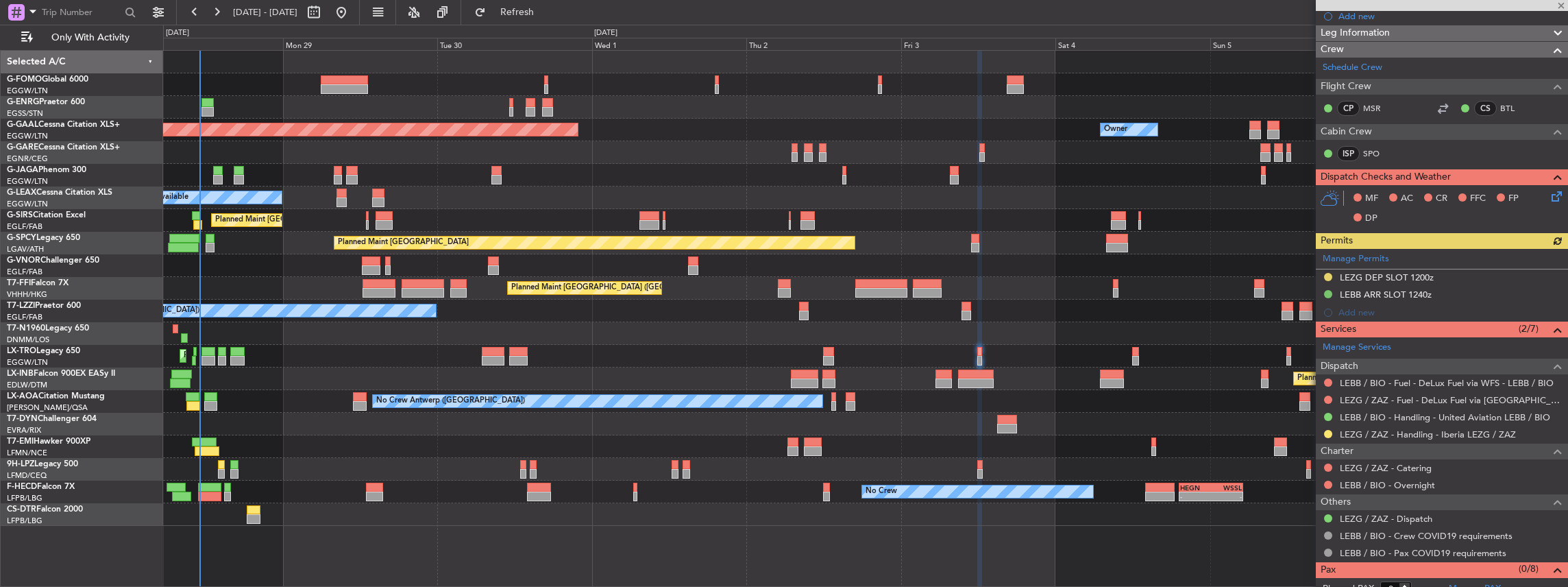
scroll to position [183, 0]
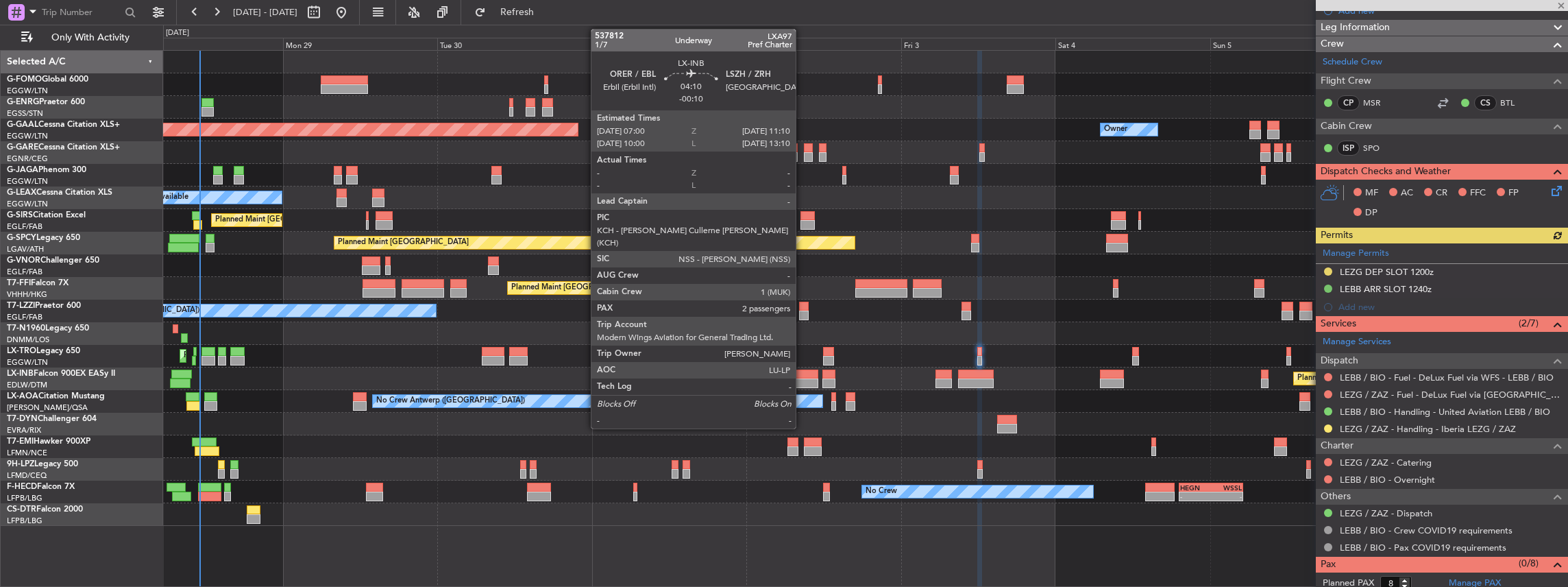
click at [802, 381] on div at bounding box center [804, 384] width 27 height 9
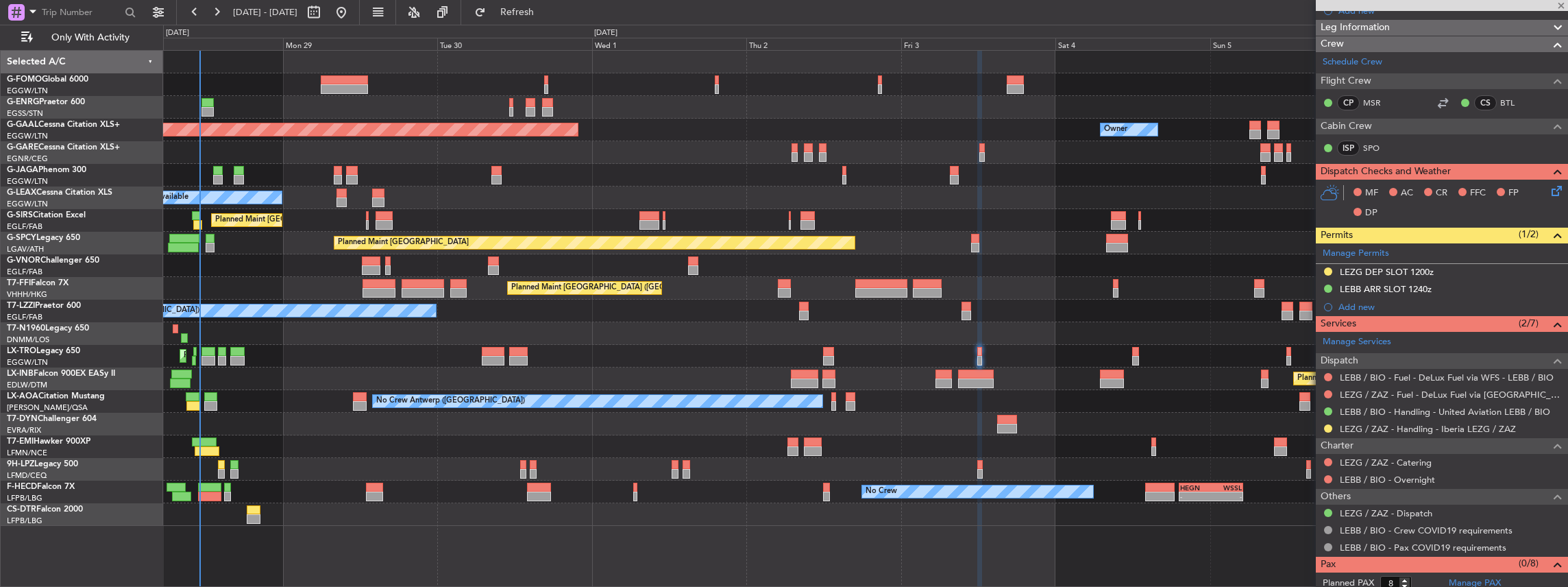
type input "-00:10"
type input "2"
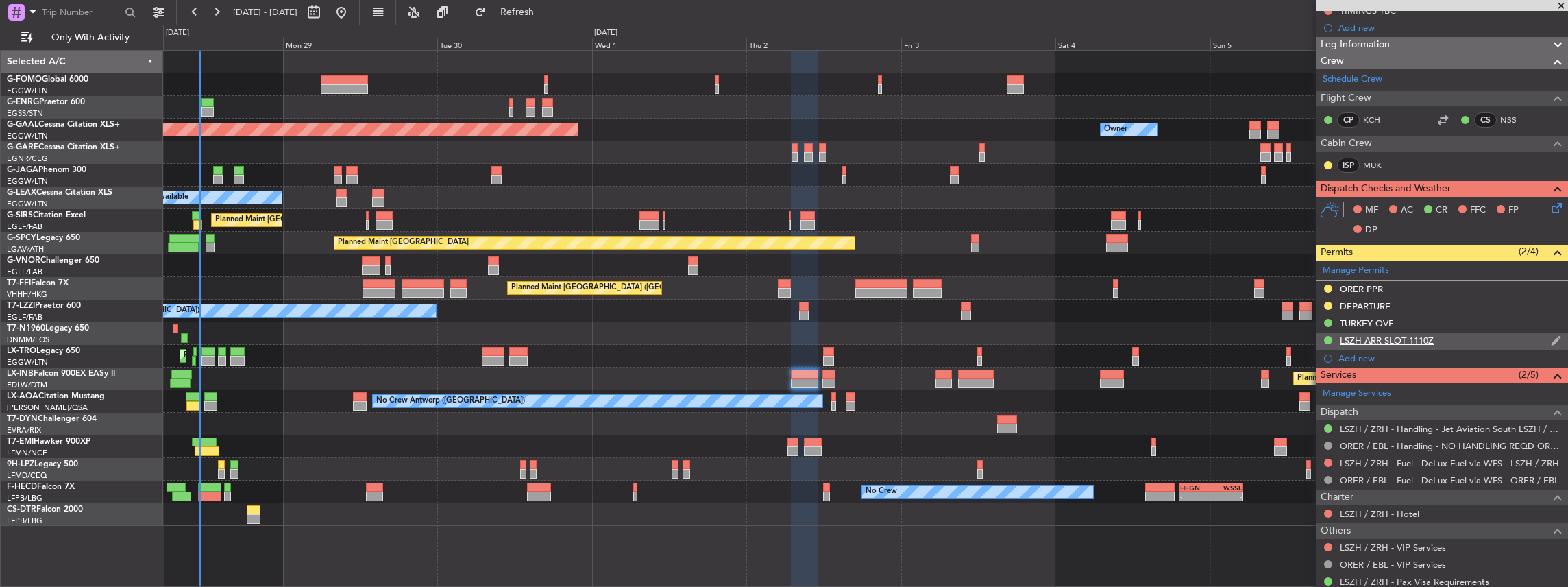
scroll to position [319, 0]
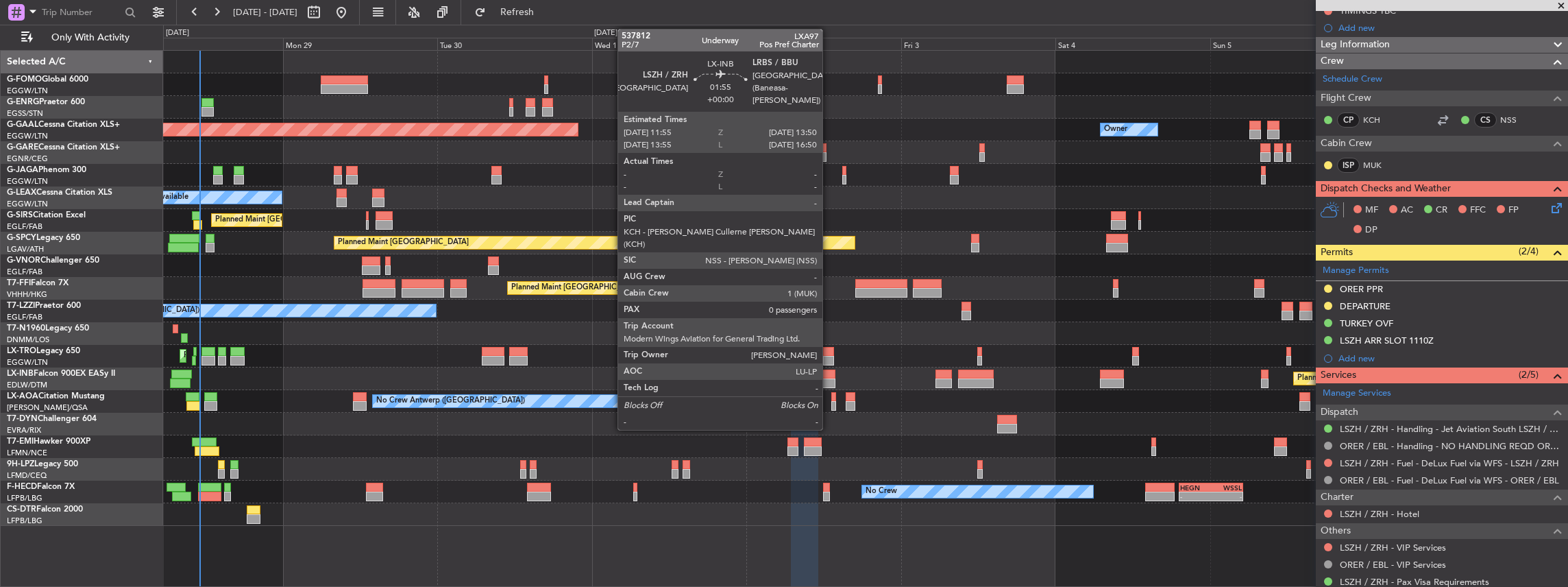
click at [828, 379] on div at bounding box center [828, 384] width 13 height 9
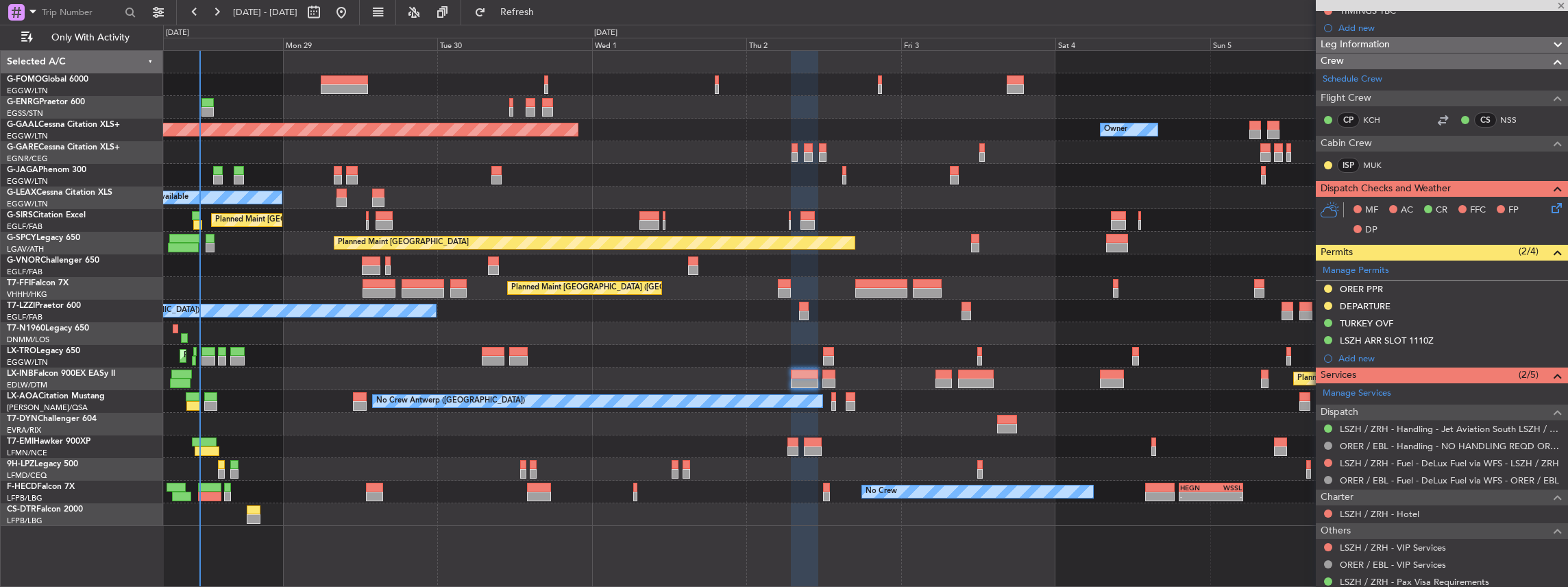
type input "0"
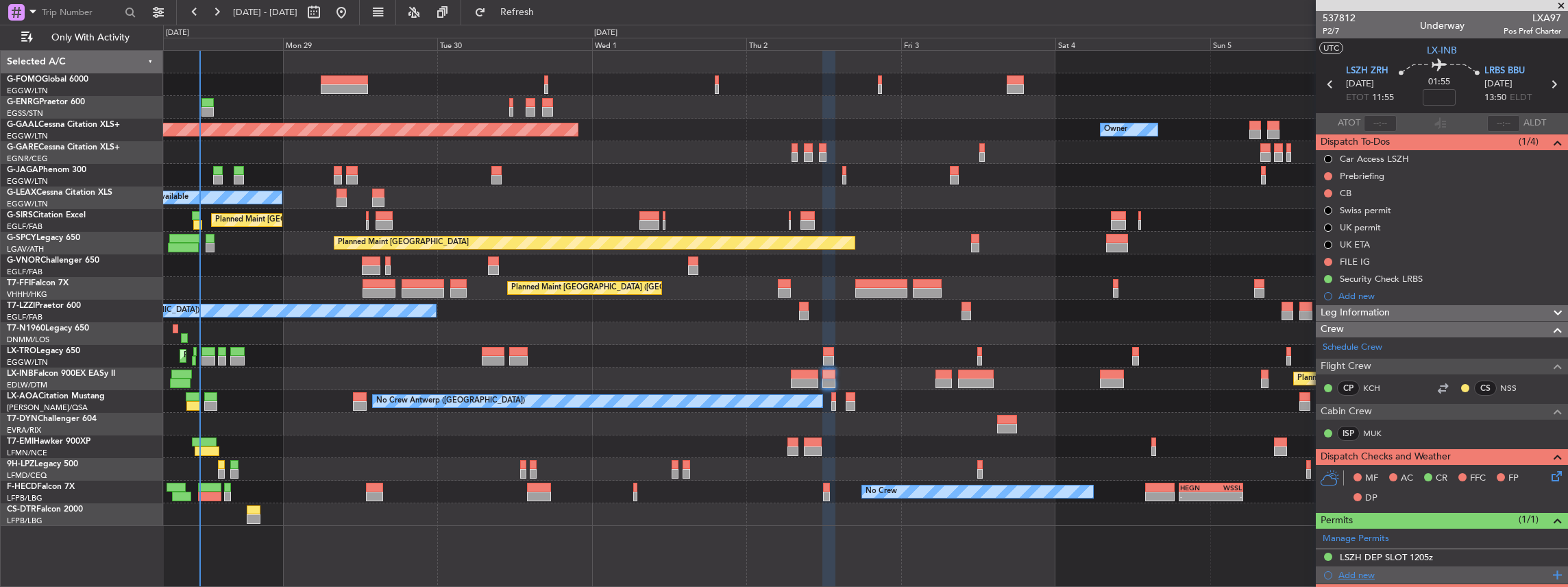
scroll to position [183, 0]
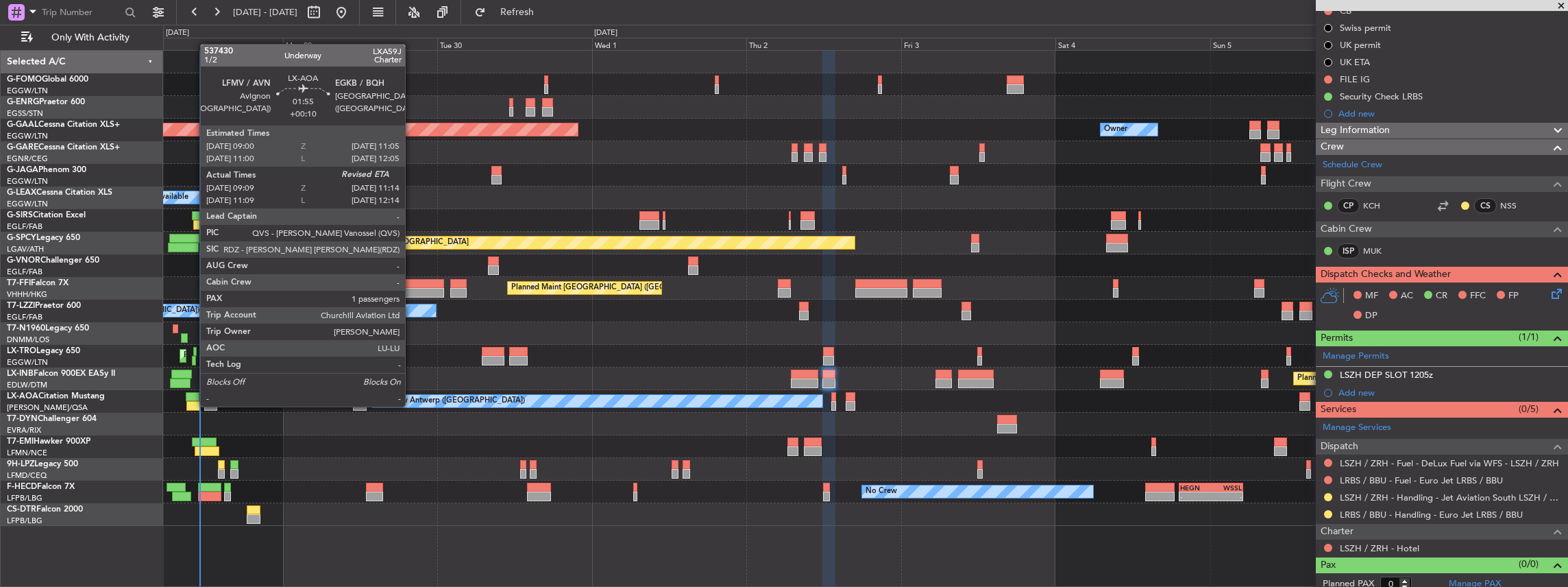
click at [193, 405] on div at bounding box center [193, 406] width 14 height 9
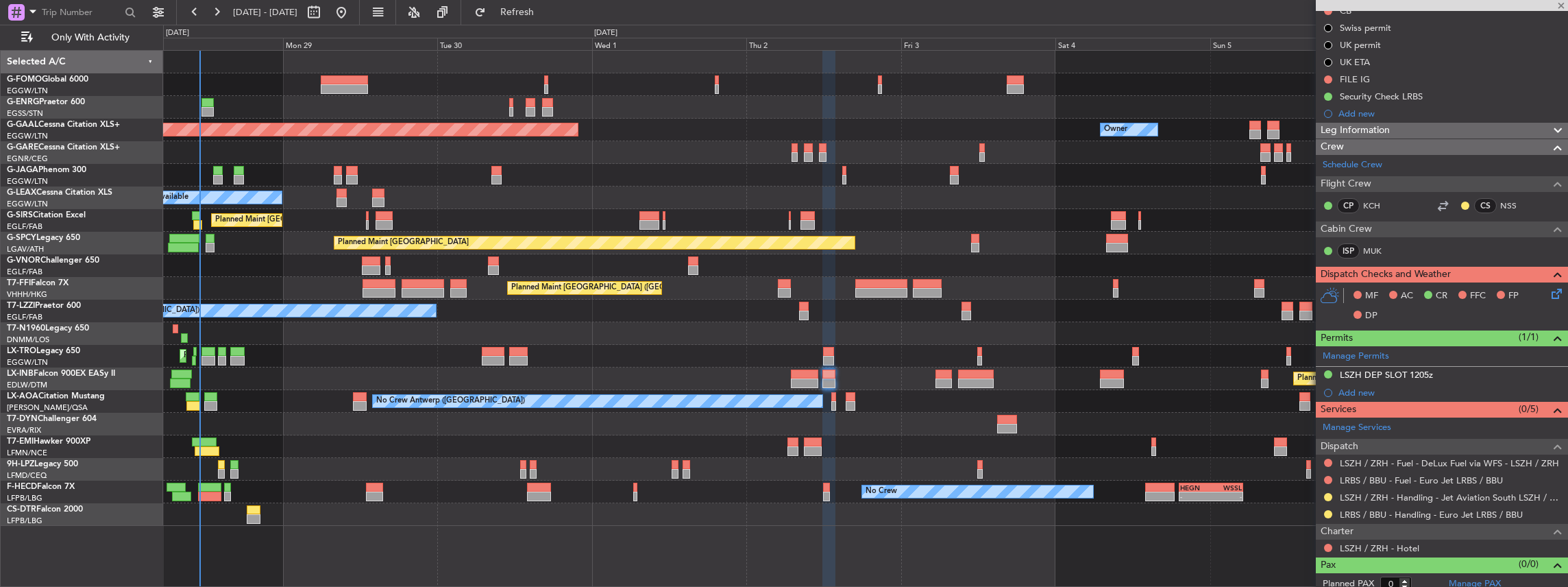
type input "+00:10"
type input "09:19"
type input "1"
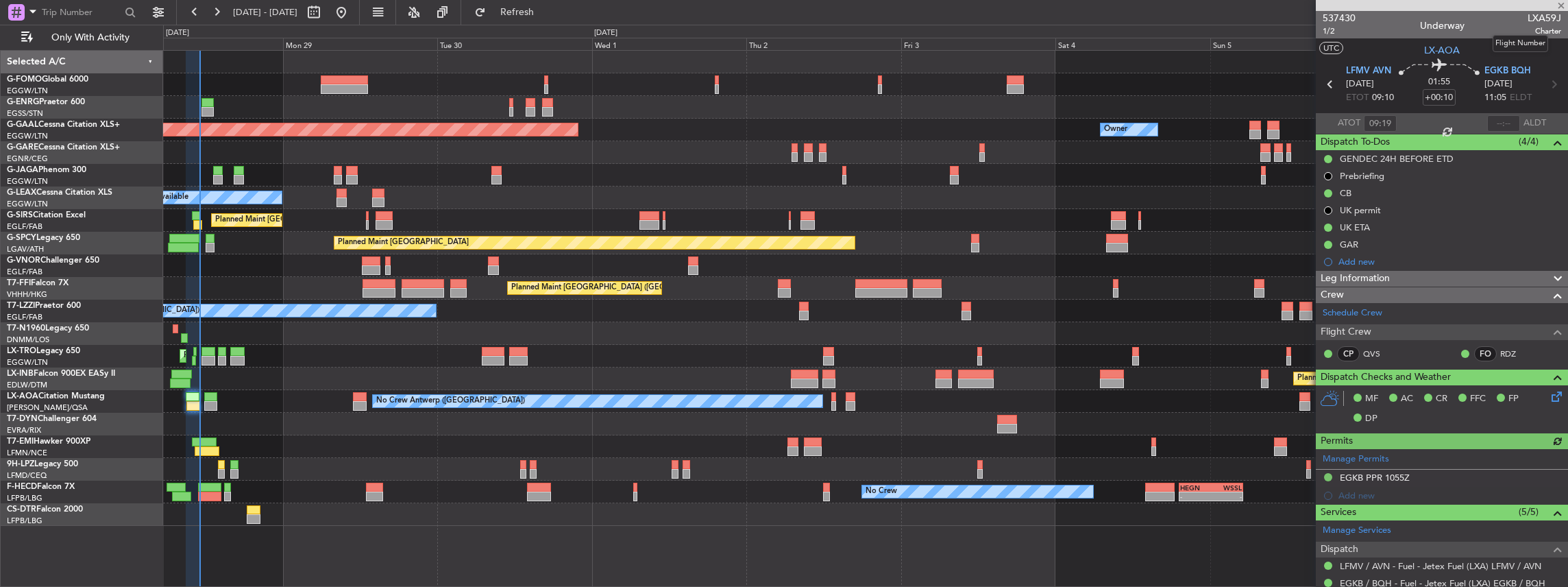
click at [1535, 18] on span "LXA59J" at bounding box center [1544, 18] width 33 height 15
copy span "LXA59J"
click at [1488, 121] on input "text" at bounding box center [1503, 123] width 33 height 16
click at [1199, 305] on div "A/C Unavailable [GEOGRAPHIC_DATA] ([GEOGRAPHIC_DATA])" at bounding box center [866, 311] width 1405 height 22
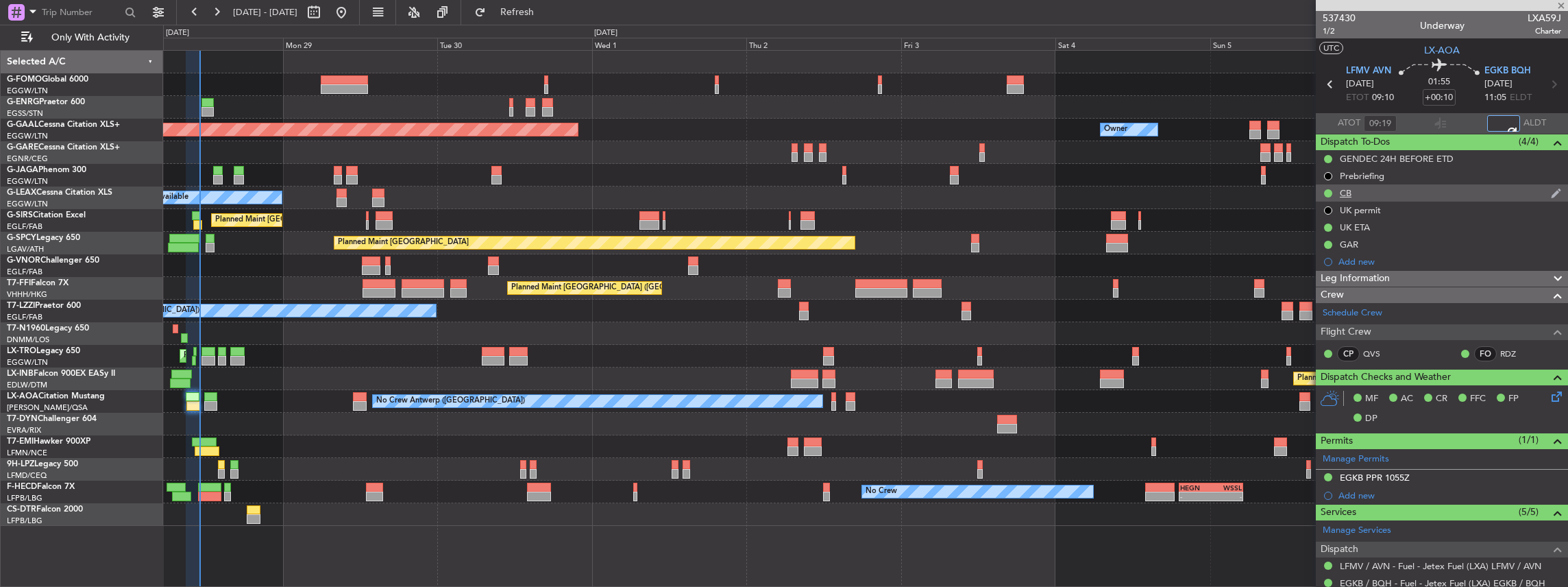
type input "11:03"
click at [1432, 125] on div at bounding box center [1440, 123] width 16 height 16
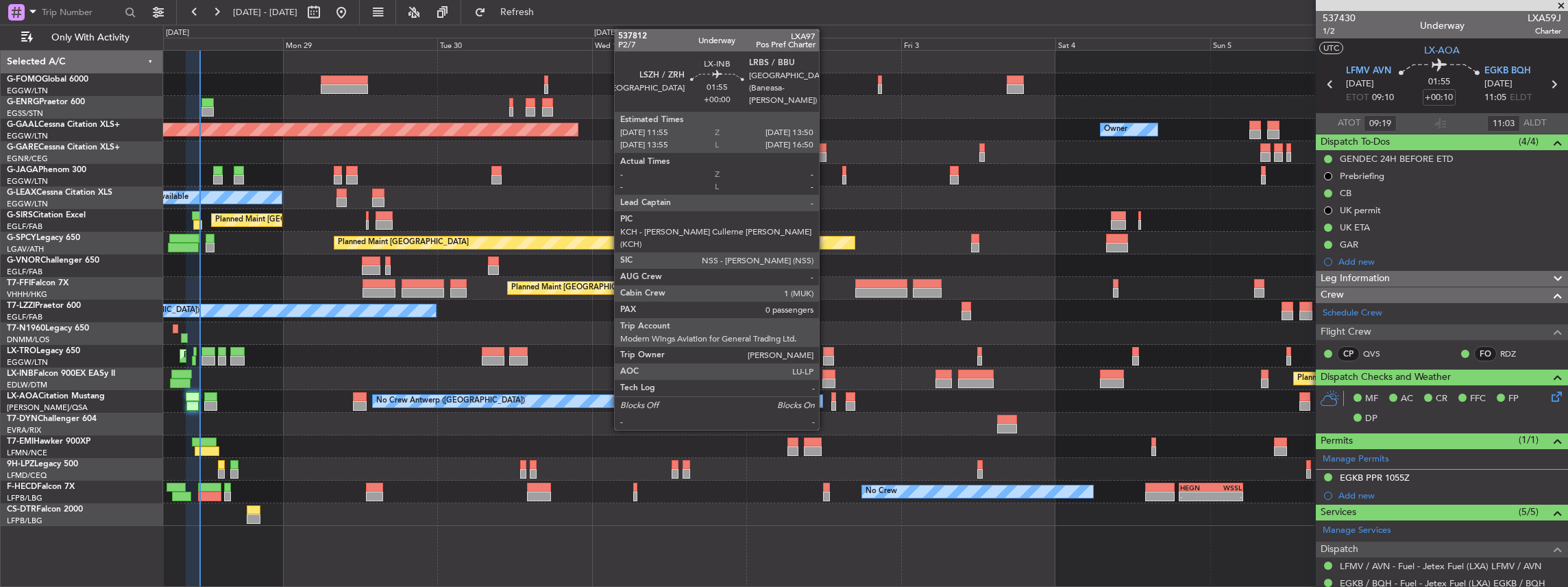
click at [826, 374] on div at bounding box center [828, 374] width 13 height 9
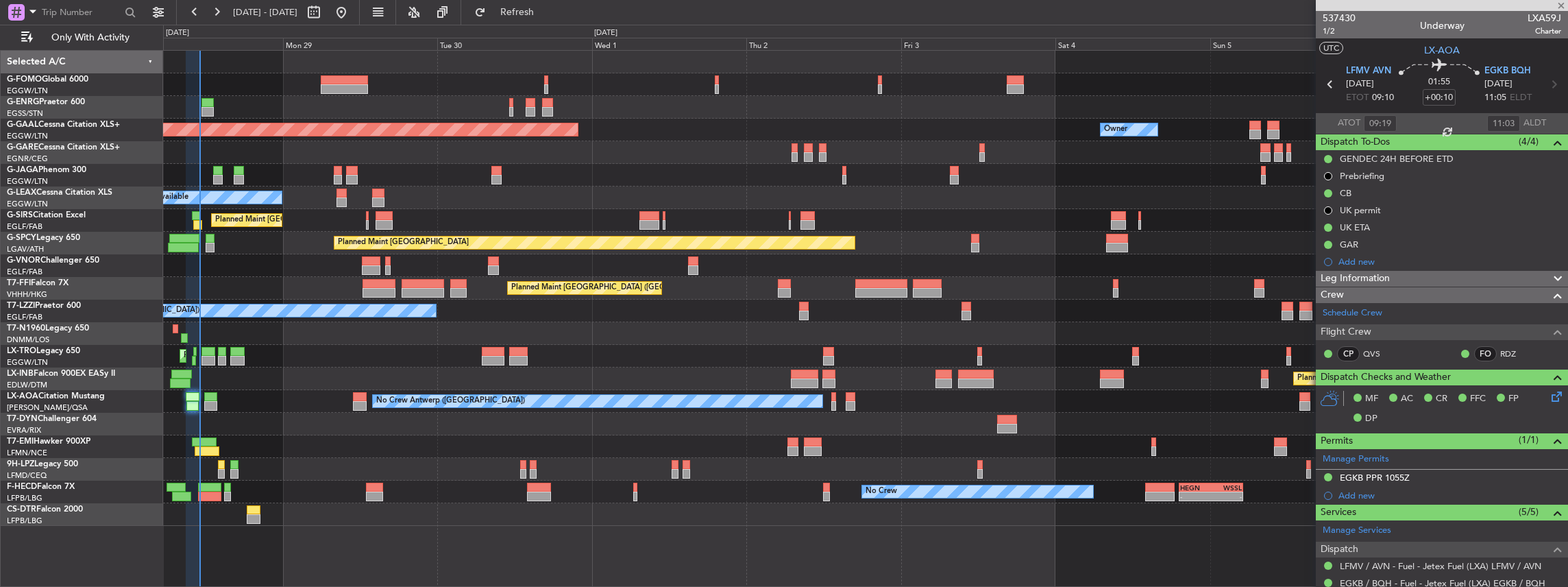
type input "0"
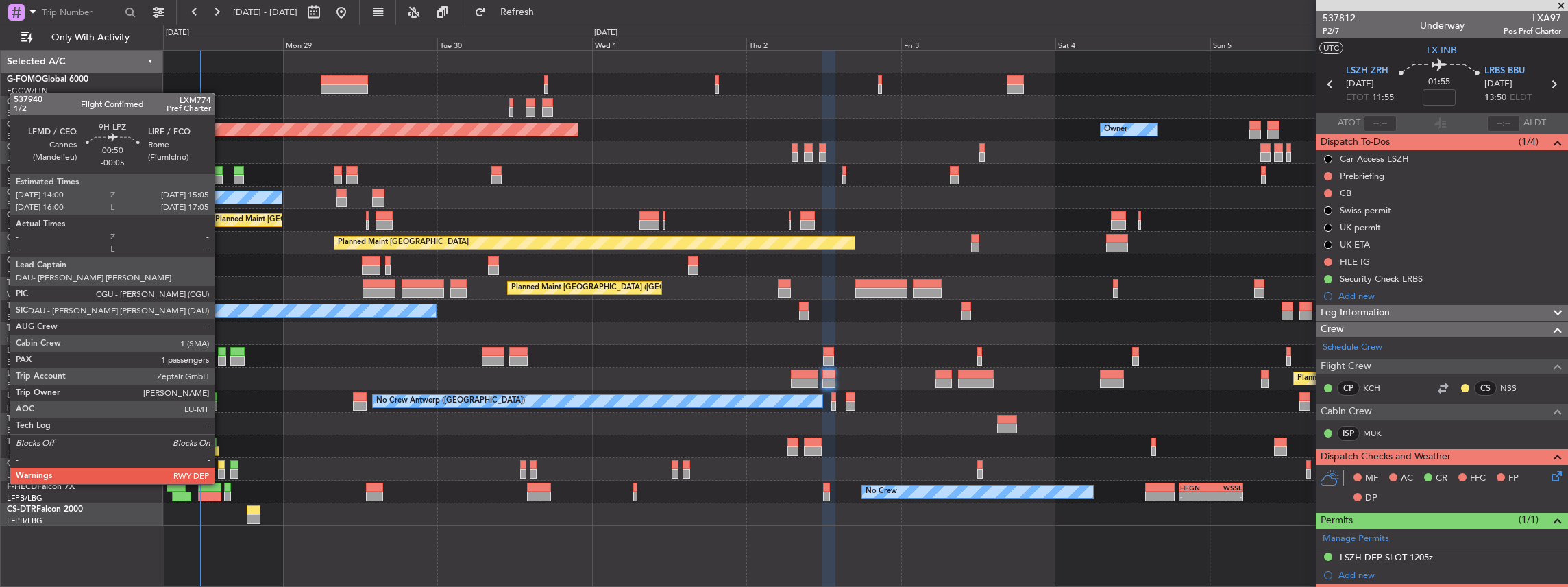
click at [221, 470] on div at bounding box center [222, 474] width 8 height 9
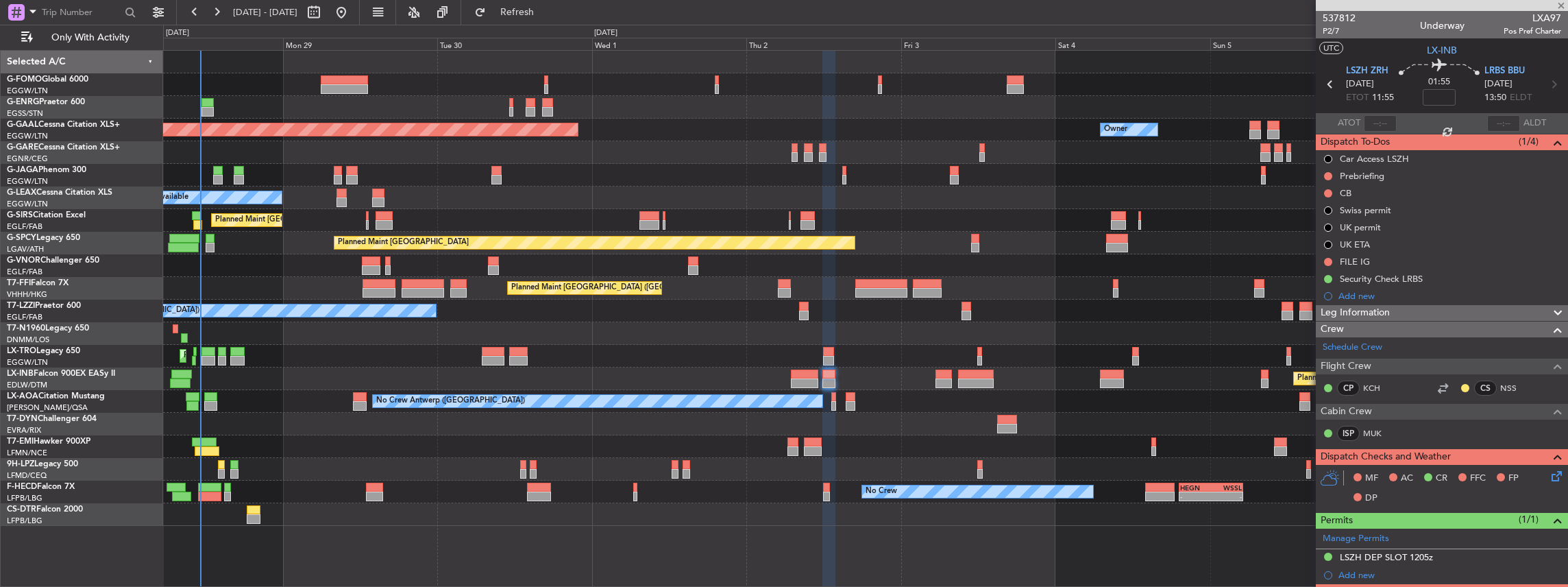
type input "-00:05"
type input "1"
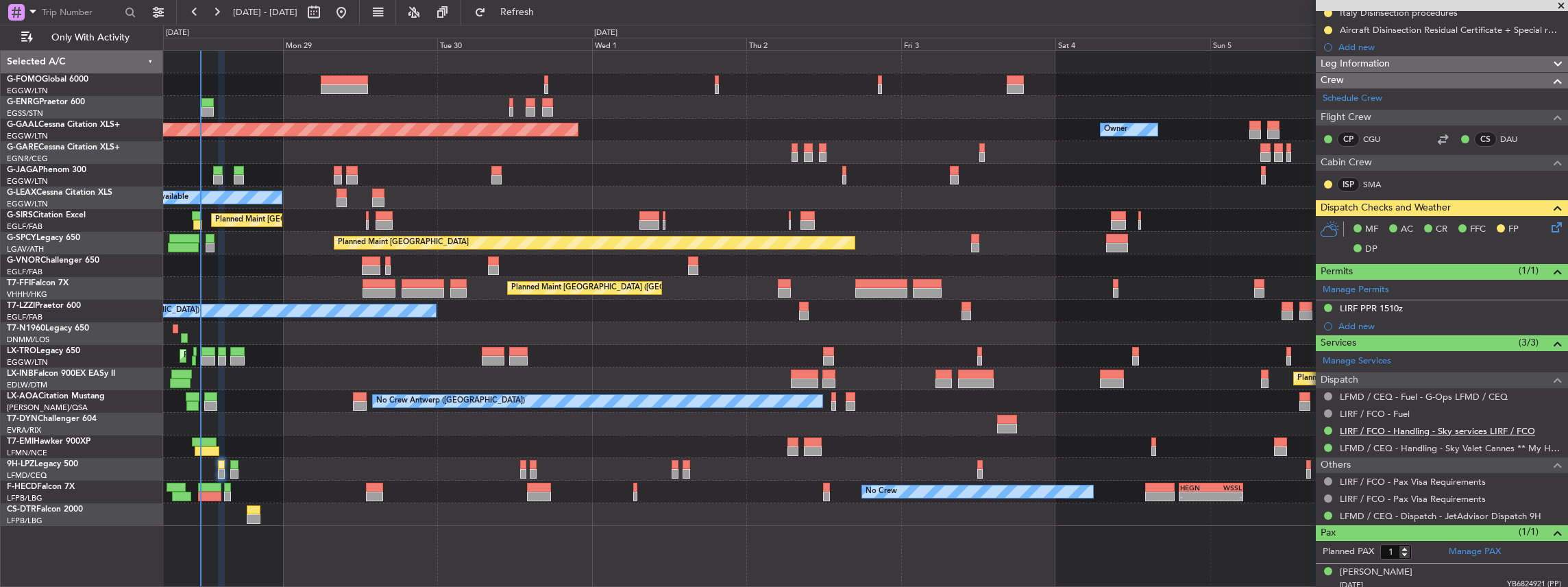
scroll to position [201, 0]
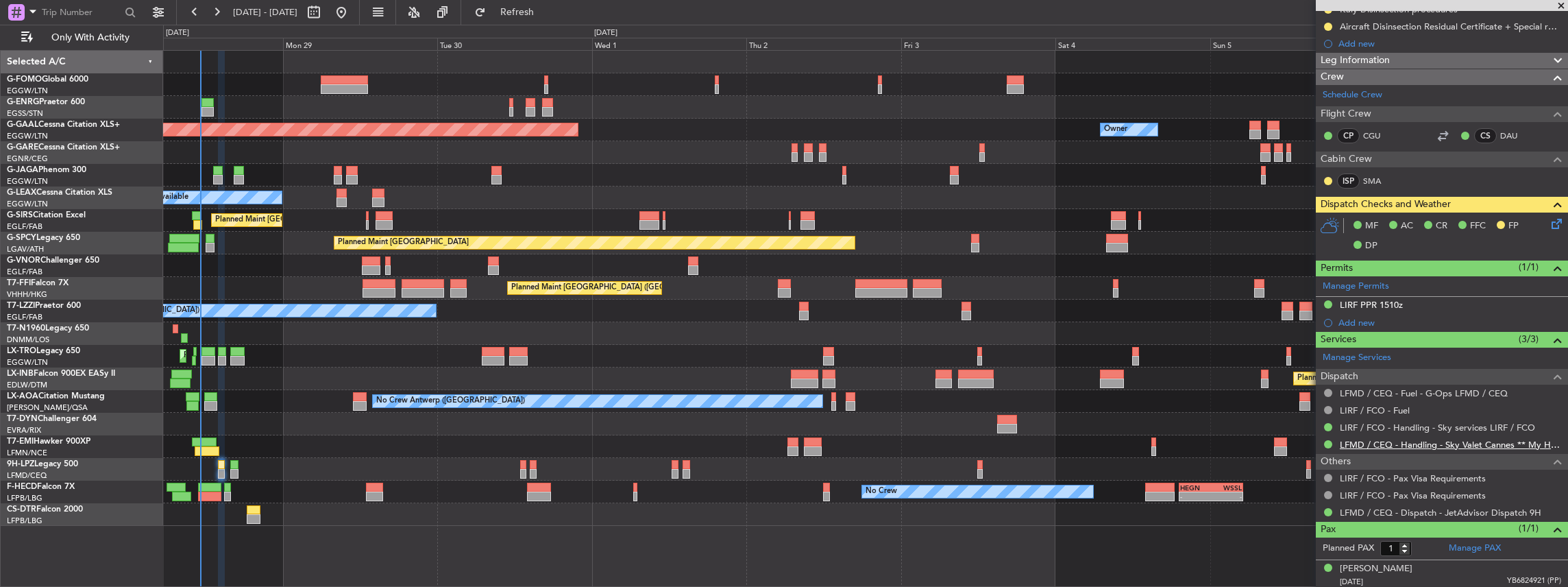
click at [1359, 439] on link "LFMD / CEQ - Handling - Sky Valet Cannes ** My Handling**LFMD / CEQ" at bounding box center [1451, 445] width 221 height 12
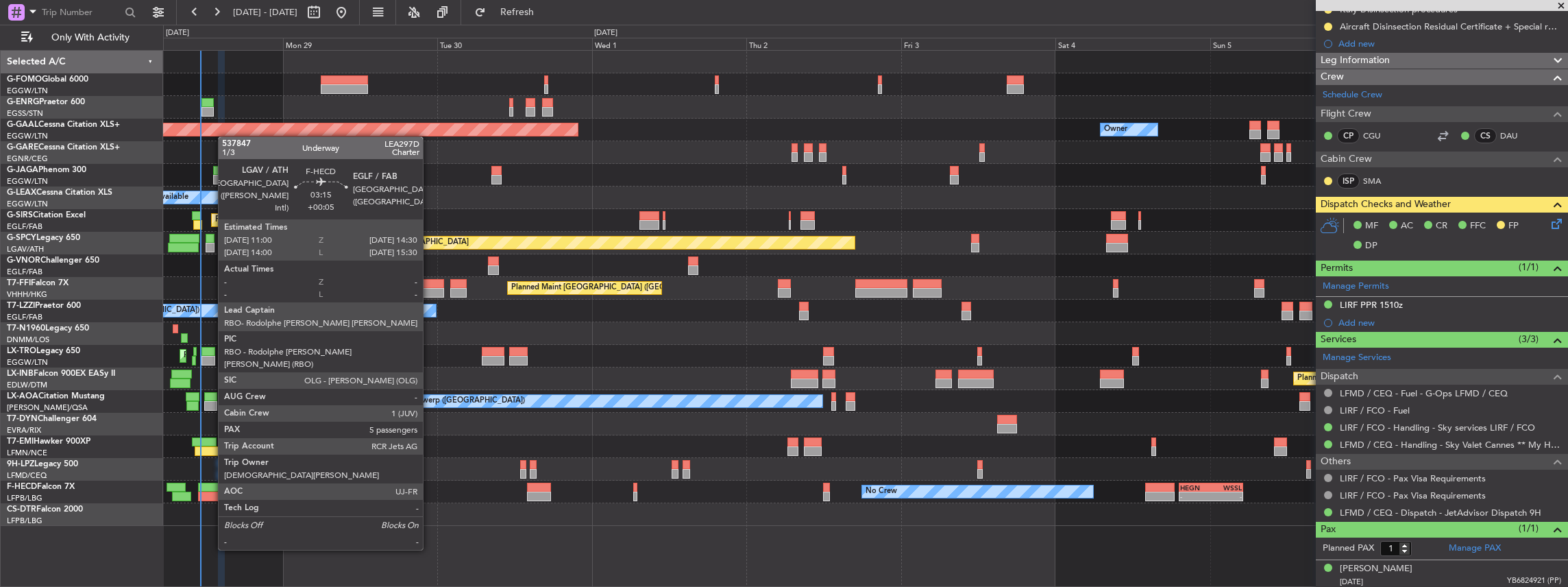
click at [211, 500] on div at bounding box center [209, 497] width 22 height 9
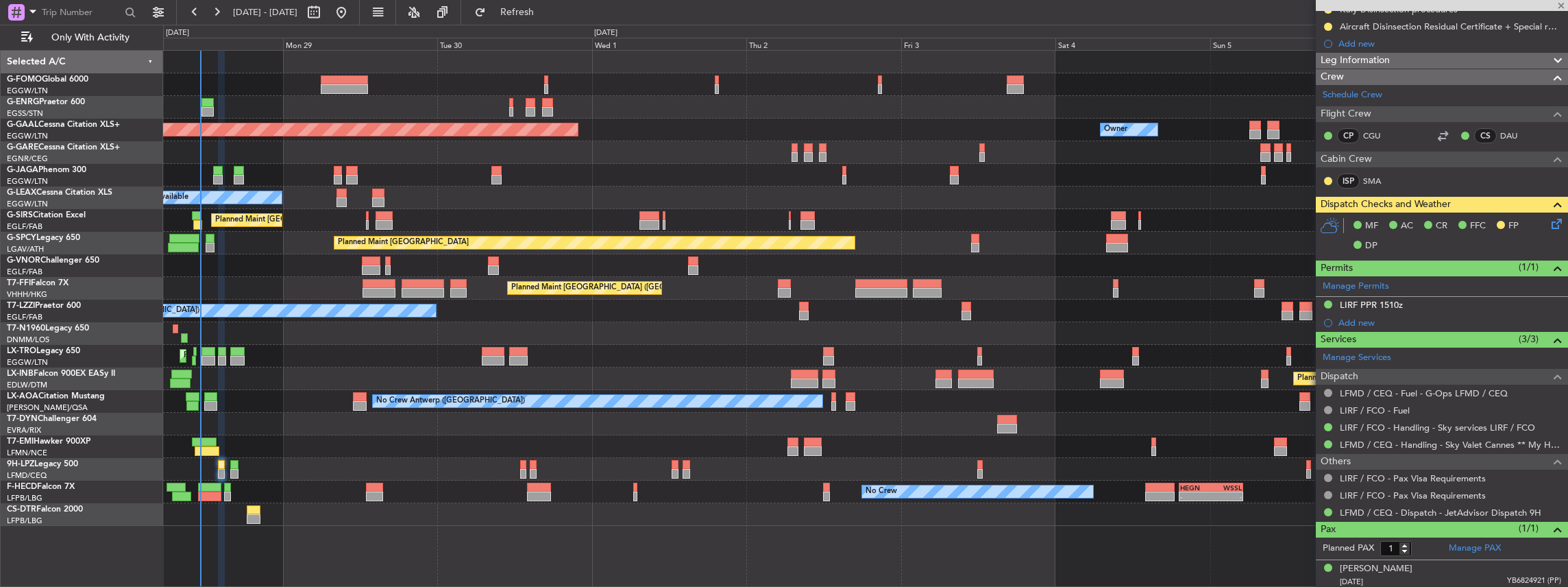
type input "+00:05"
type input "5"
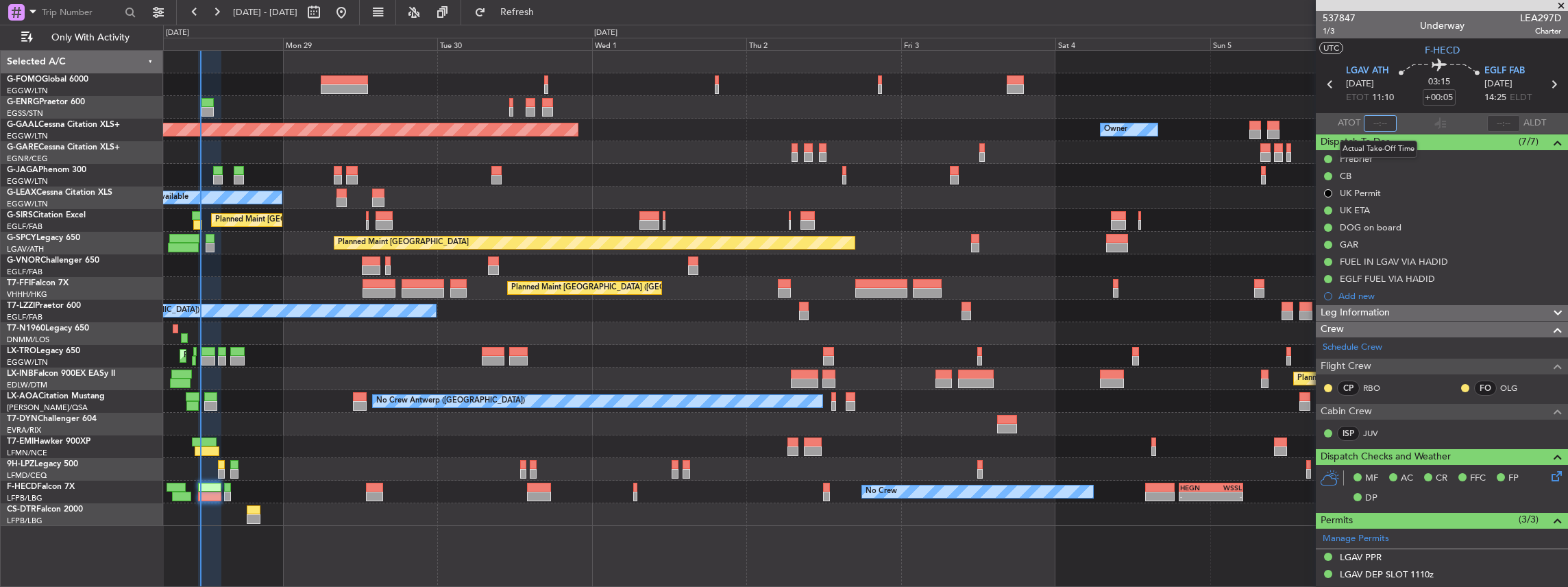
click at [1378, 125] on input "text" at bounding box center [1380, 123] width 33 height 16
click at [1410, 118] on section "ATOT 1113 ALDT" at bounding box center [1442, 123] width 252 height 21
type input "11:13"
click at [1083, 560] on div "Unplanned Maint London (Stansted) A/C Unavailable Planned Maint Dusseldorf Owne…" at bounding box center [866, 319] width 1406 height 538
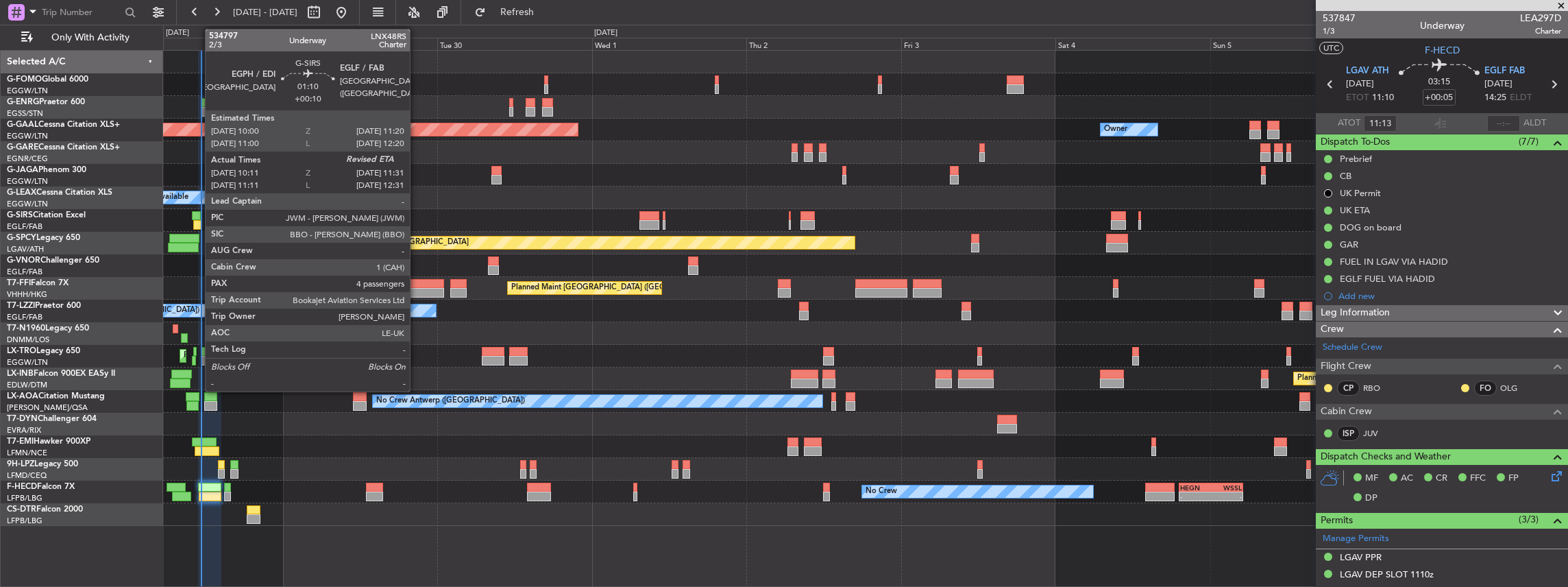
click at [197, 220] on div at bounding box center [198, 225] width 9 height 9
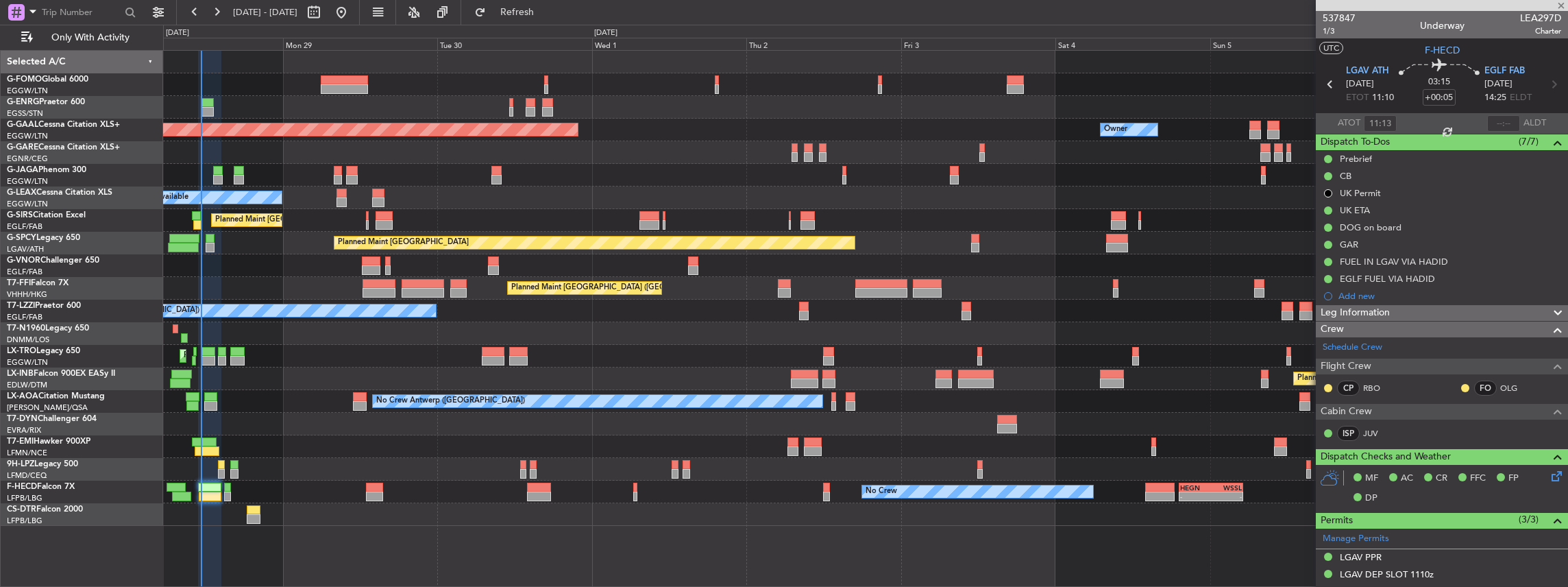
type input "+00:10"
type input "10:11"
type input "4"
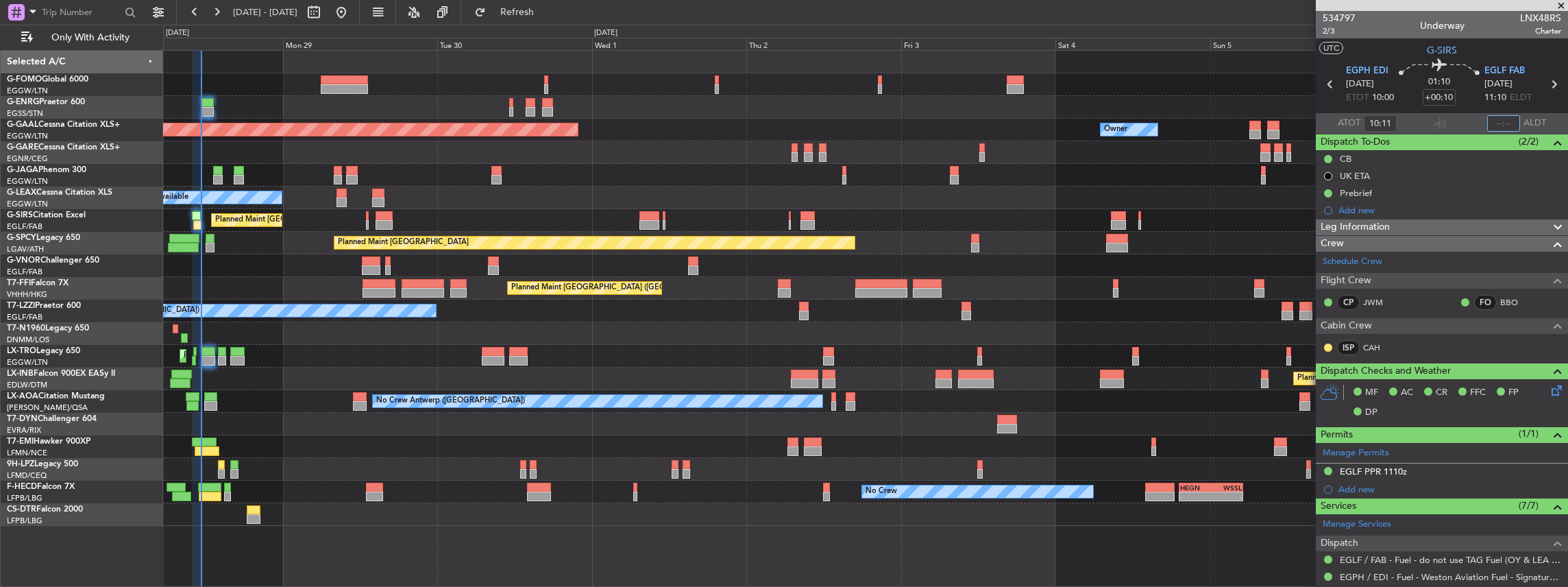
click at [1502, 126] on input "text" at bounding box center [1503, 123] width 33 height 16
type input "11:14"
type input "11:11"
type input "12:14"
type input "10:11"
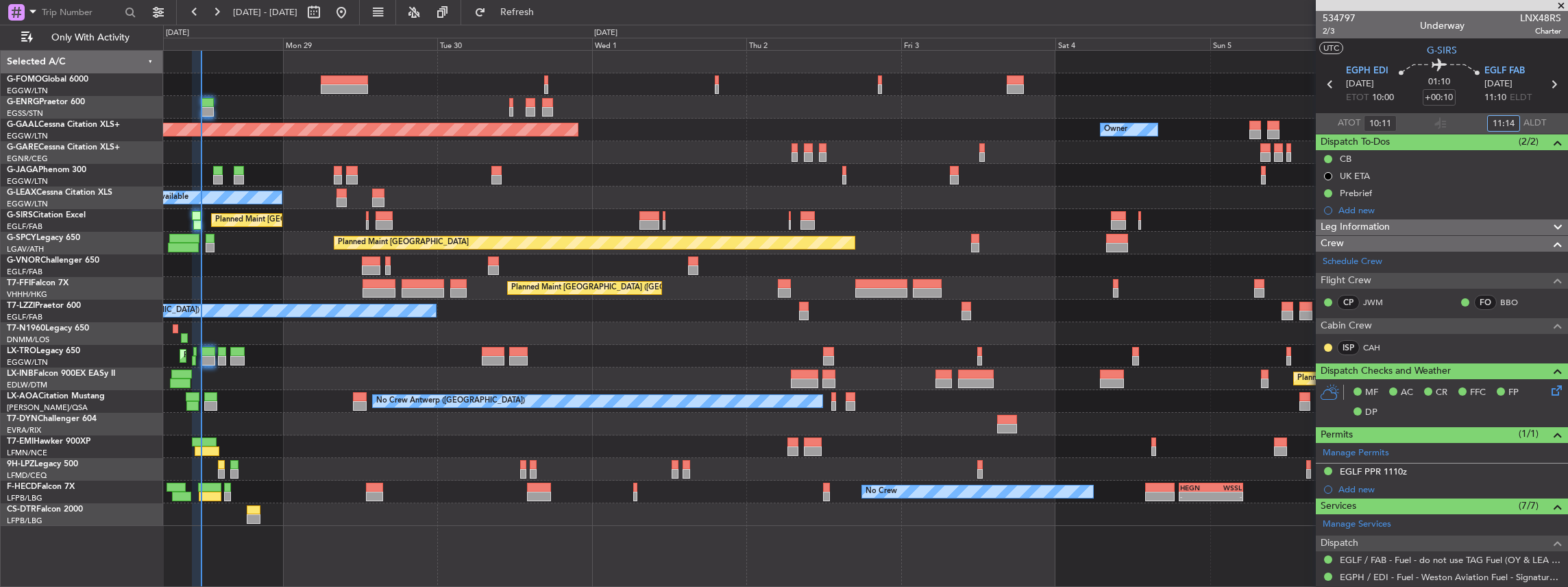
type input "11:14"
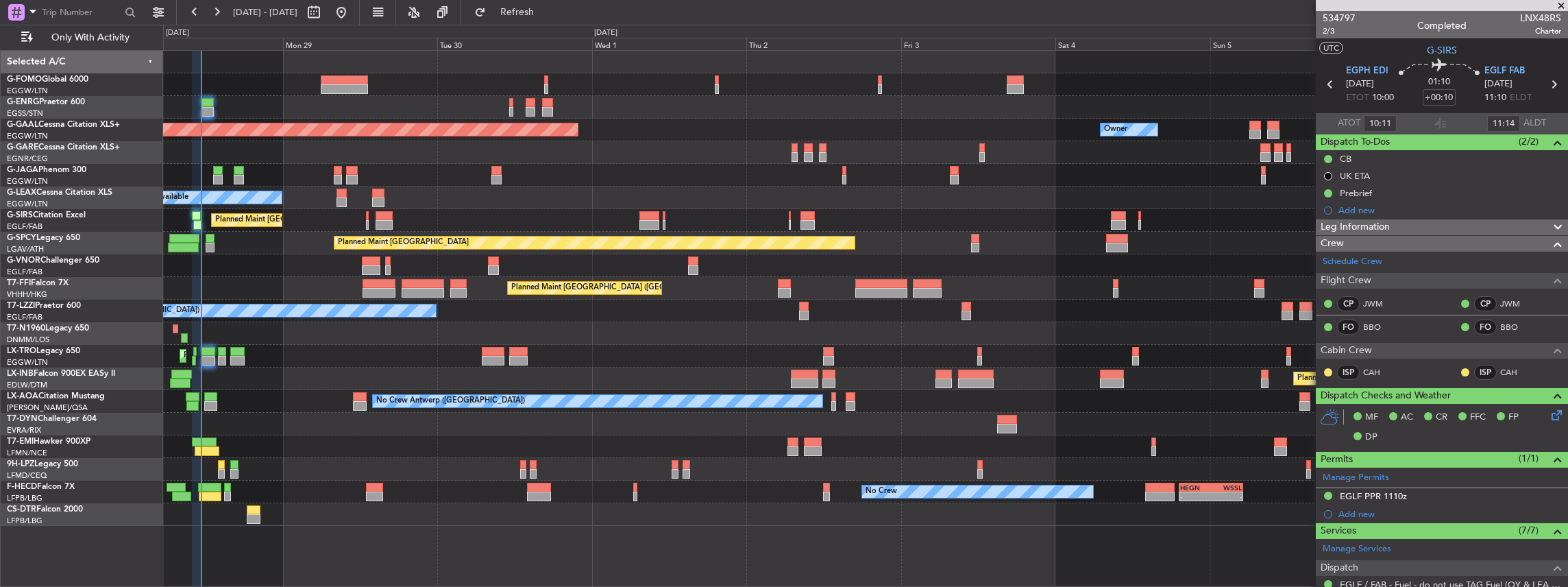
click at [285, 288] on div "Planned Maint [GEOGRAPHIC_DATA] ([GEOGRAPHIC_DATA])" at bounding box center [866, 288] width 1405 height 22
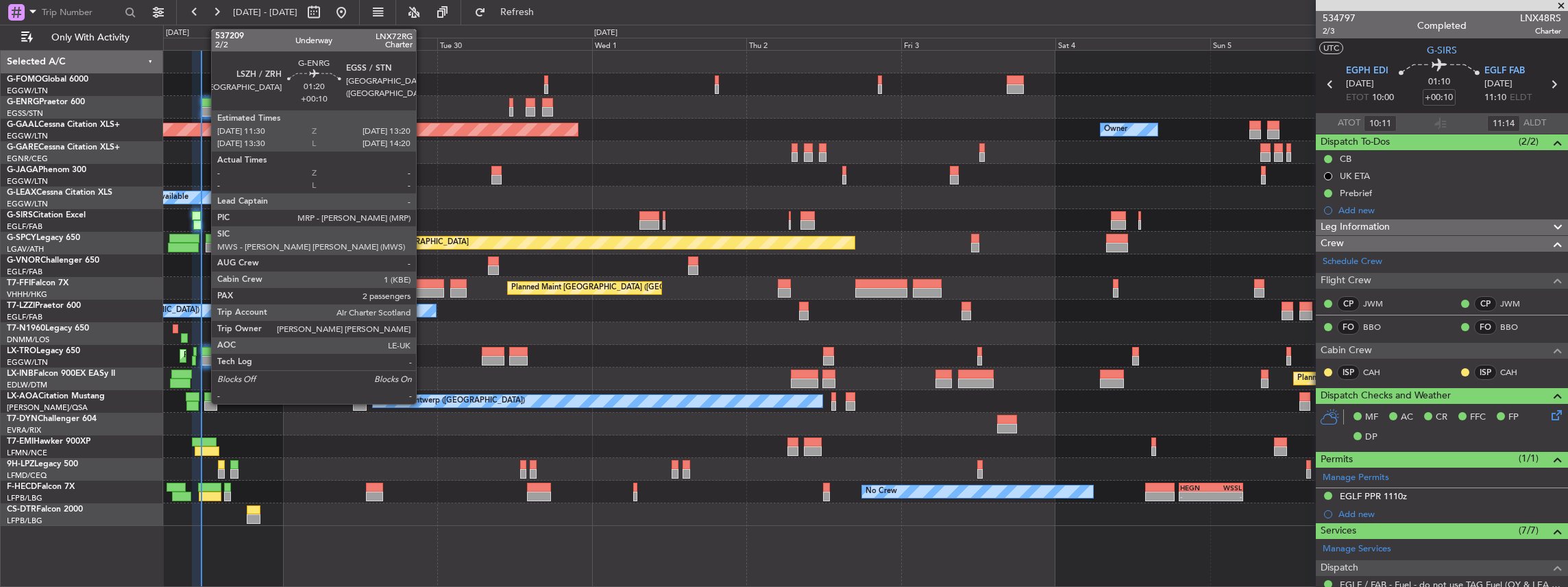
click at [204, 104] on div at bounding box center [208, 103] width 12 height 9
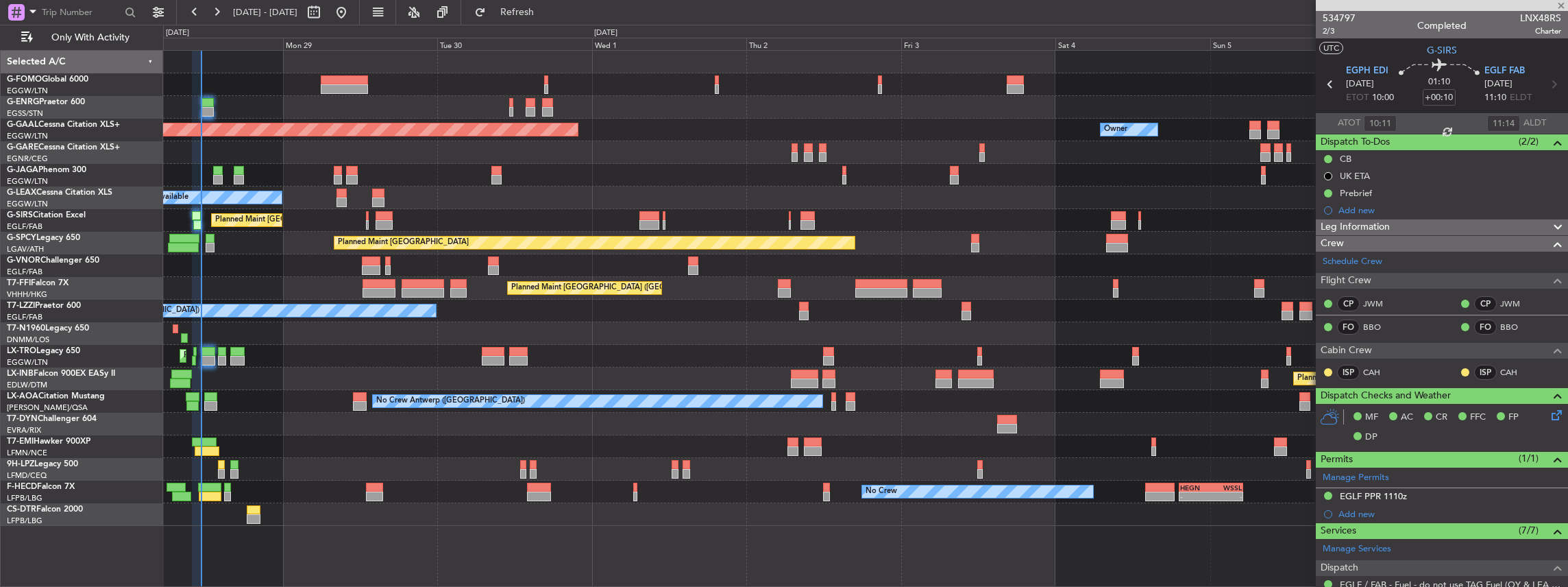
type input "2"
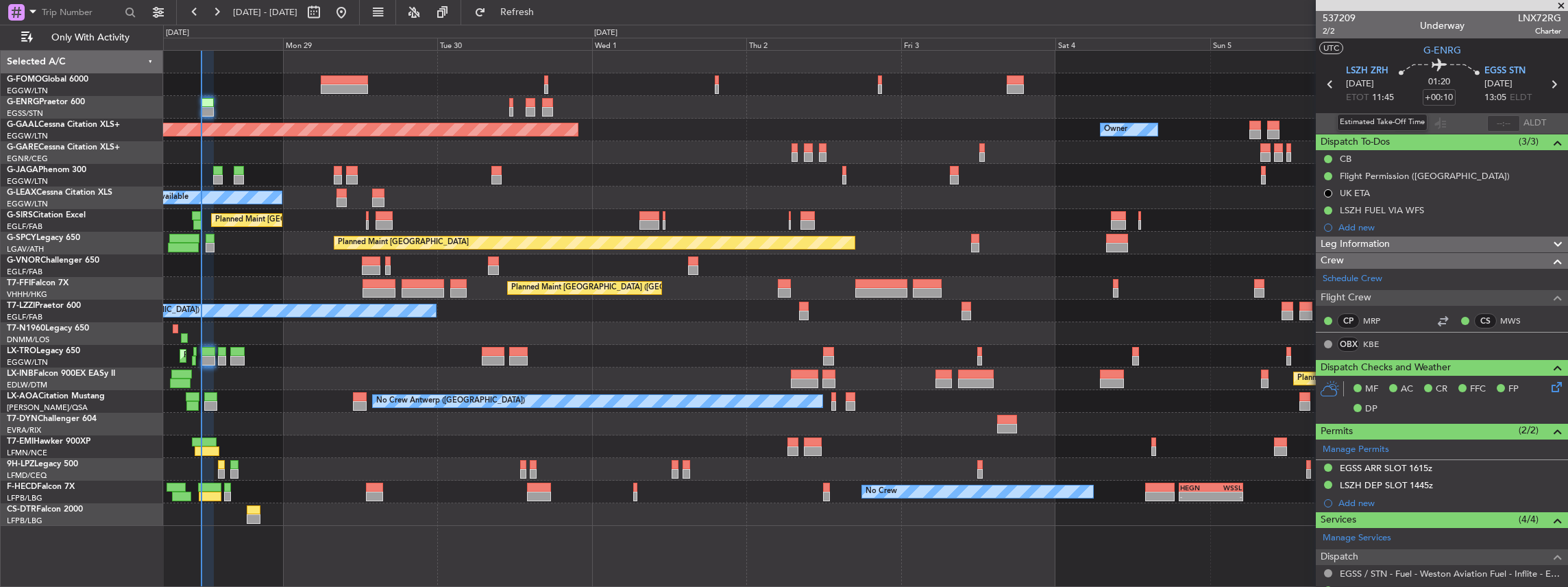
click at [1376, 119] on mat-tooltip-component "Estimated Take-Off Time" at bounding box center [1383, 122] width 110 height 36
click at [1377, 124] on input "text" at bounding box center [1380, 123] width 33 height 16
type input "11:18"
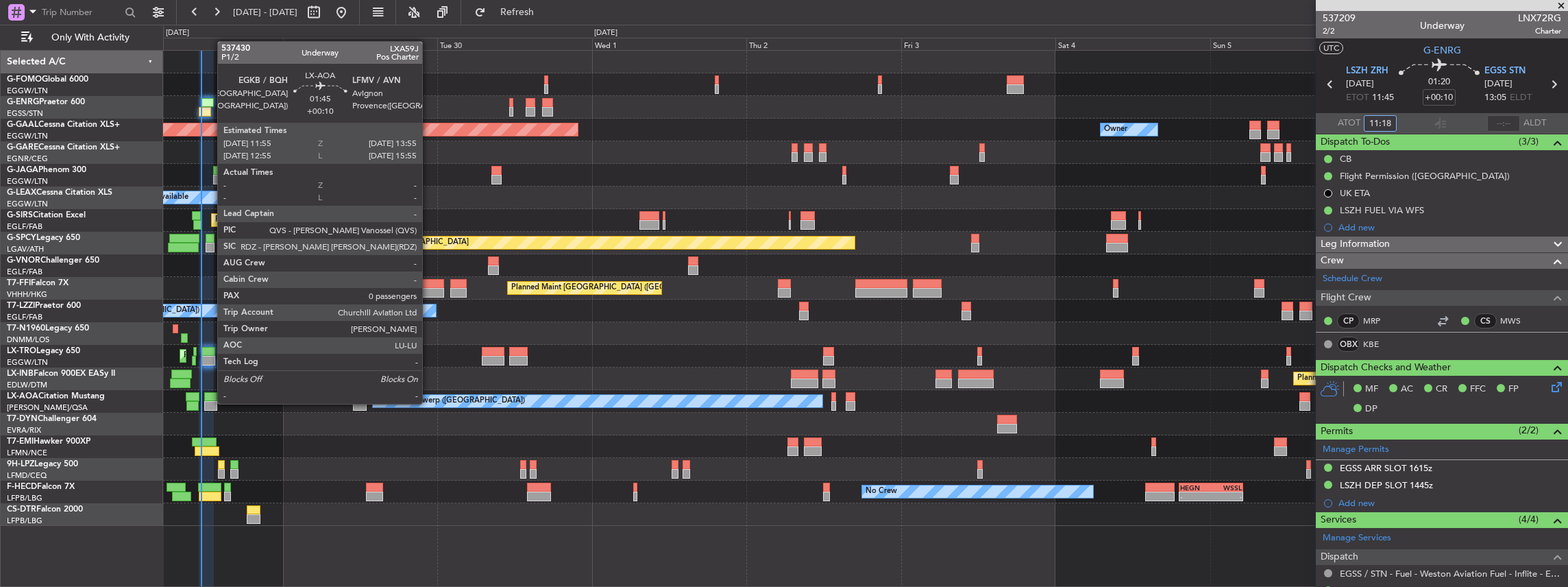
click at [210, 403] on div at bounding box center [210, 406] width 13 height 9
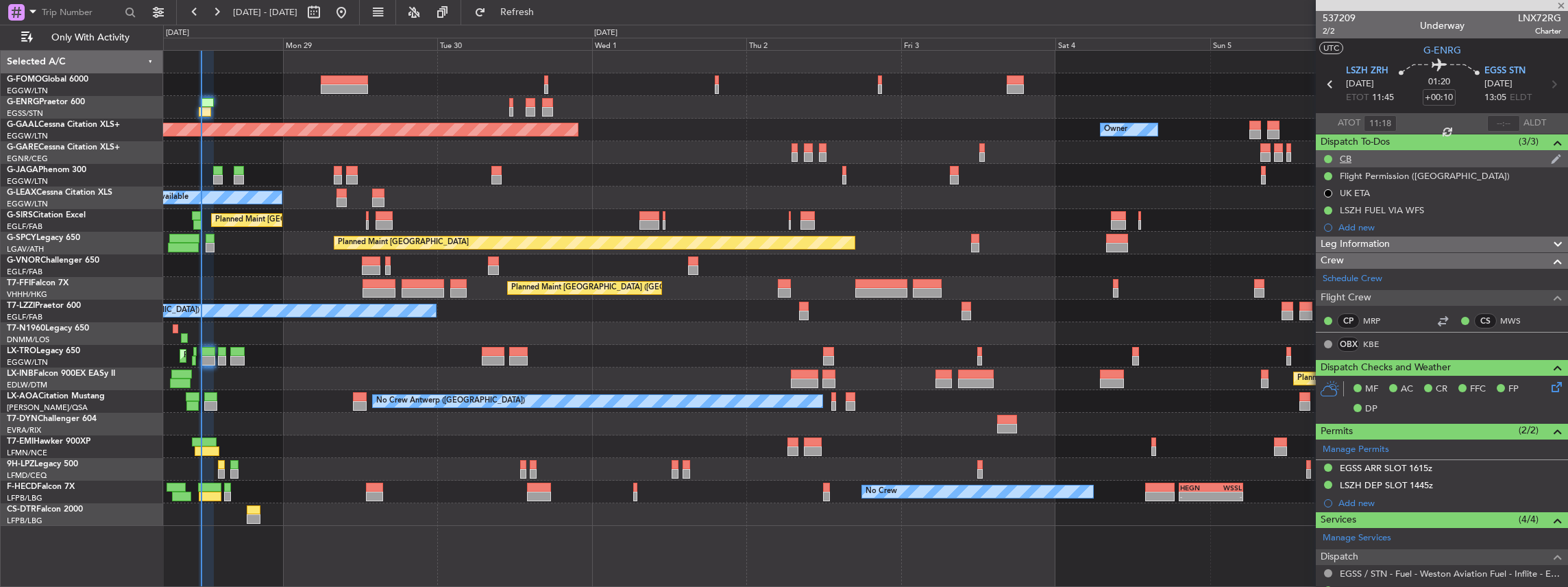
type input "0"
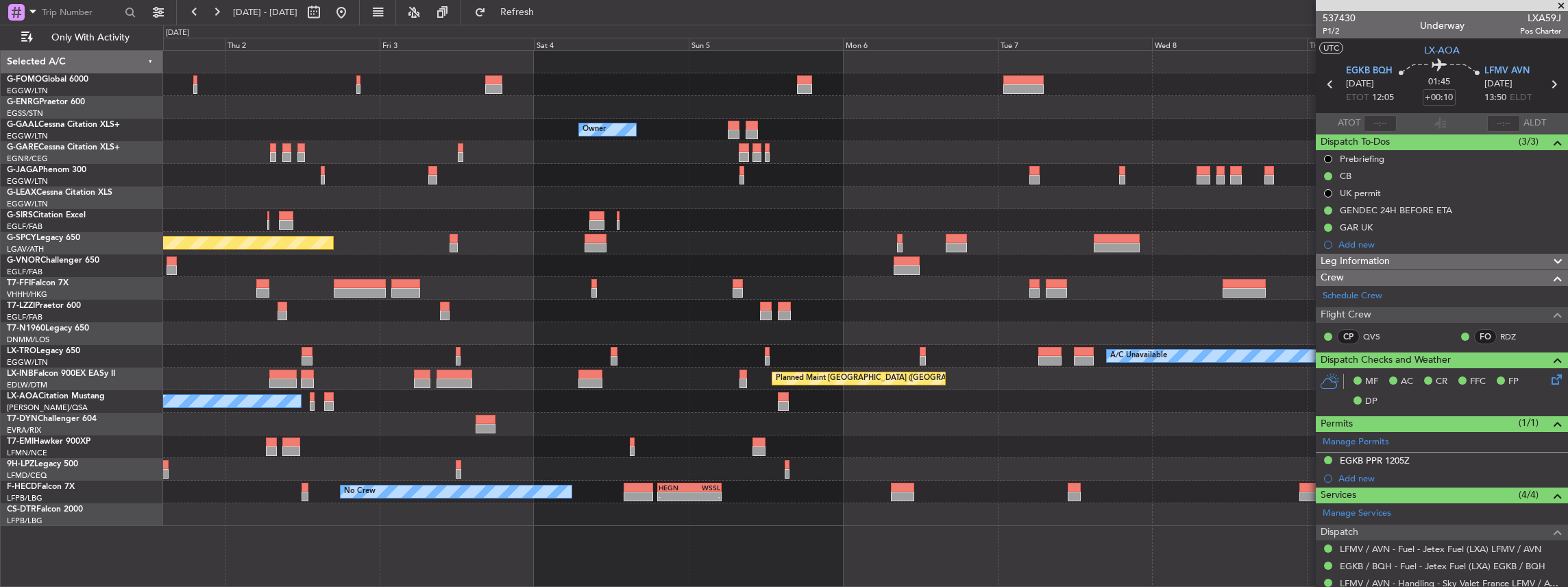
click at [443, 222] on div at bounding box center [866, 220] width 1405 height 22
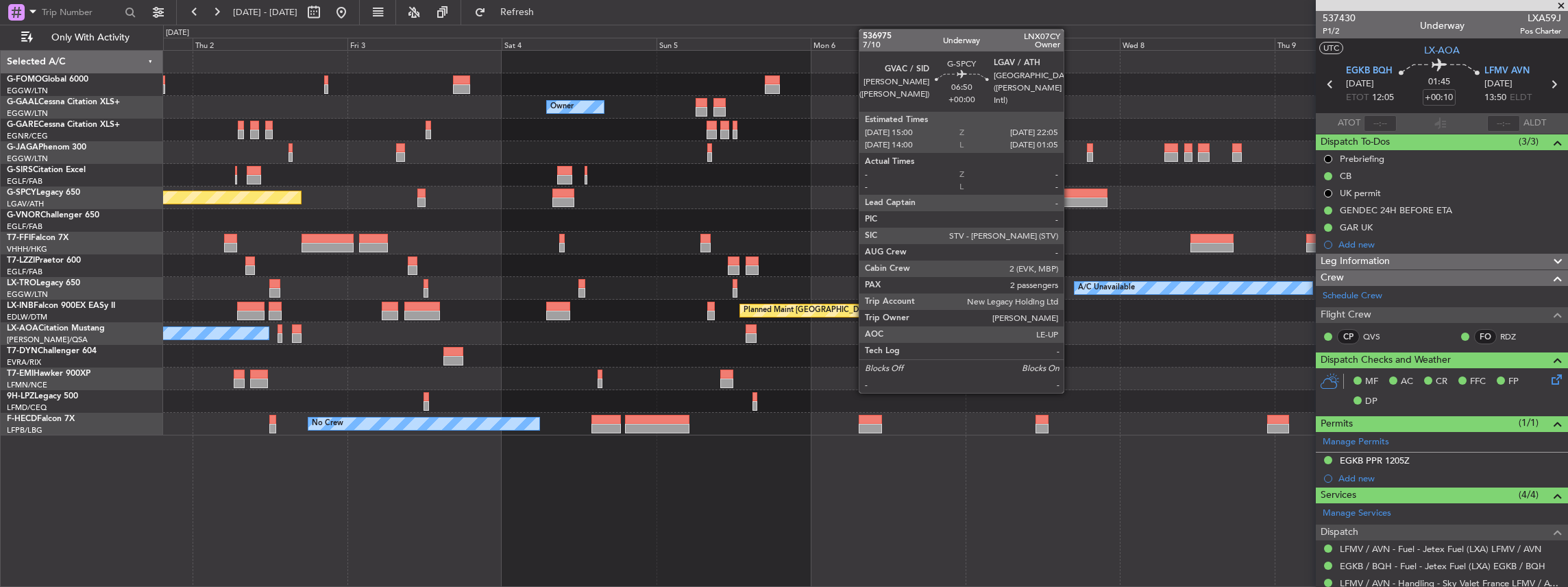
click at [1070, 197] on div at bounding box center [1084, 202] width 46 height 9
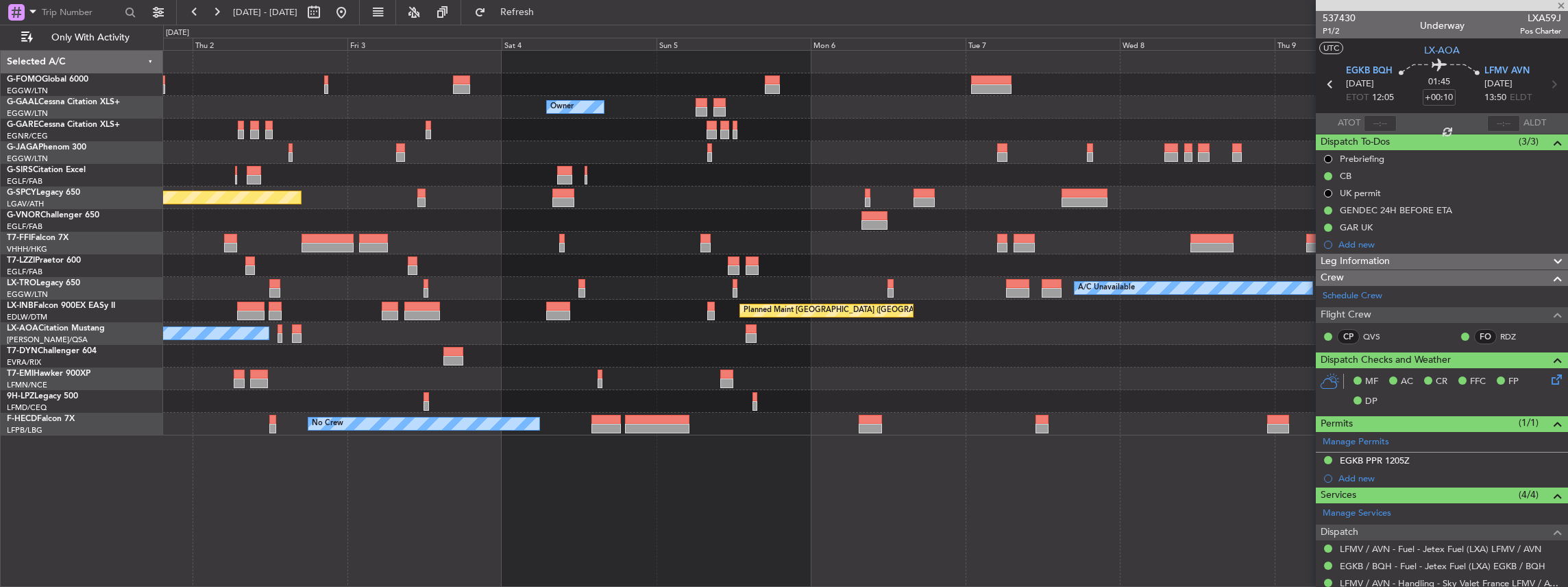
type input "2"
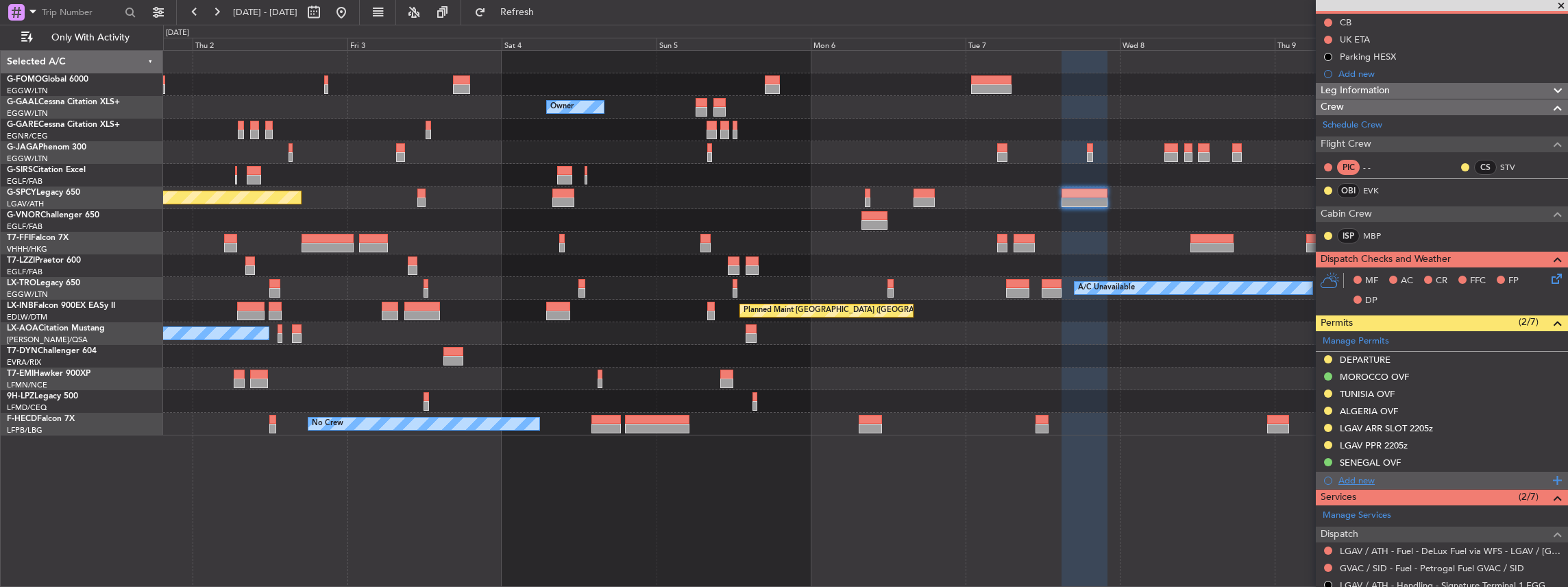
scroll to position [137, 0]
click at [1437, 459] on div "SENEGAL OVF" at bounding box center [1442, 462] width 252 height 17
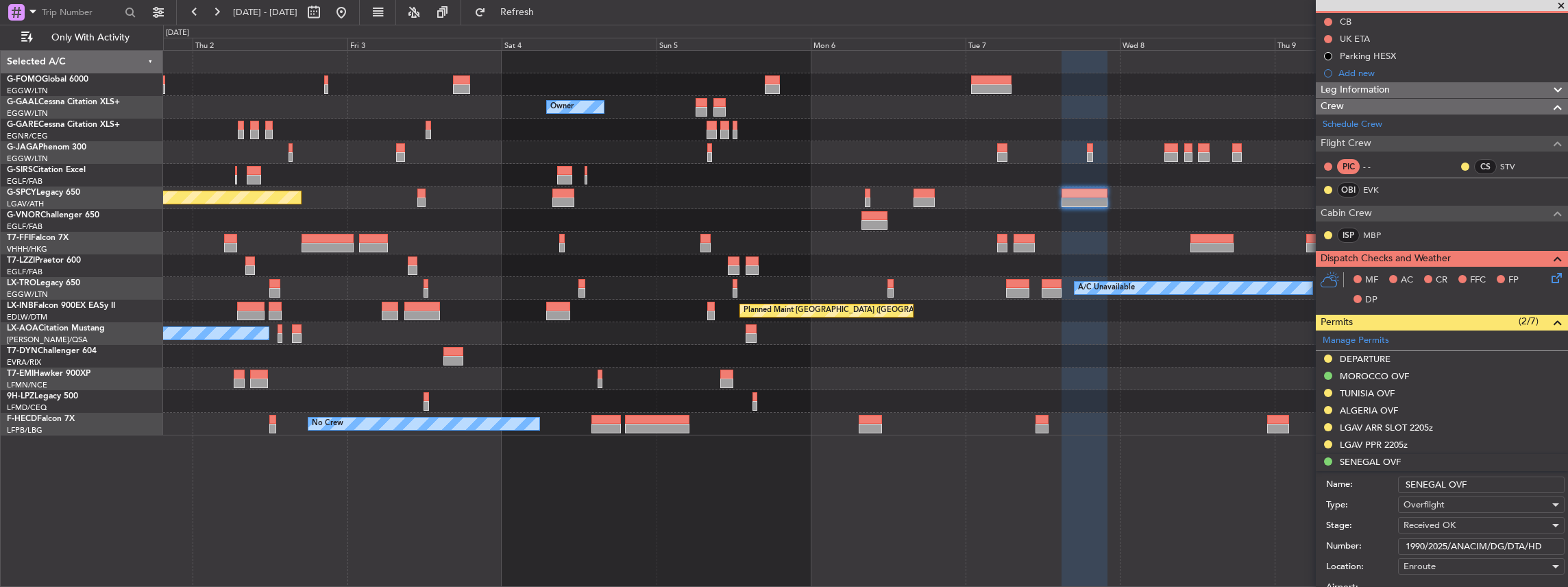
scroll to position [183, 0]
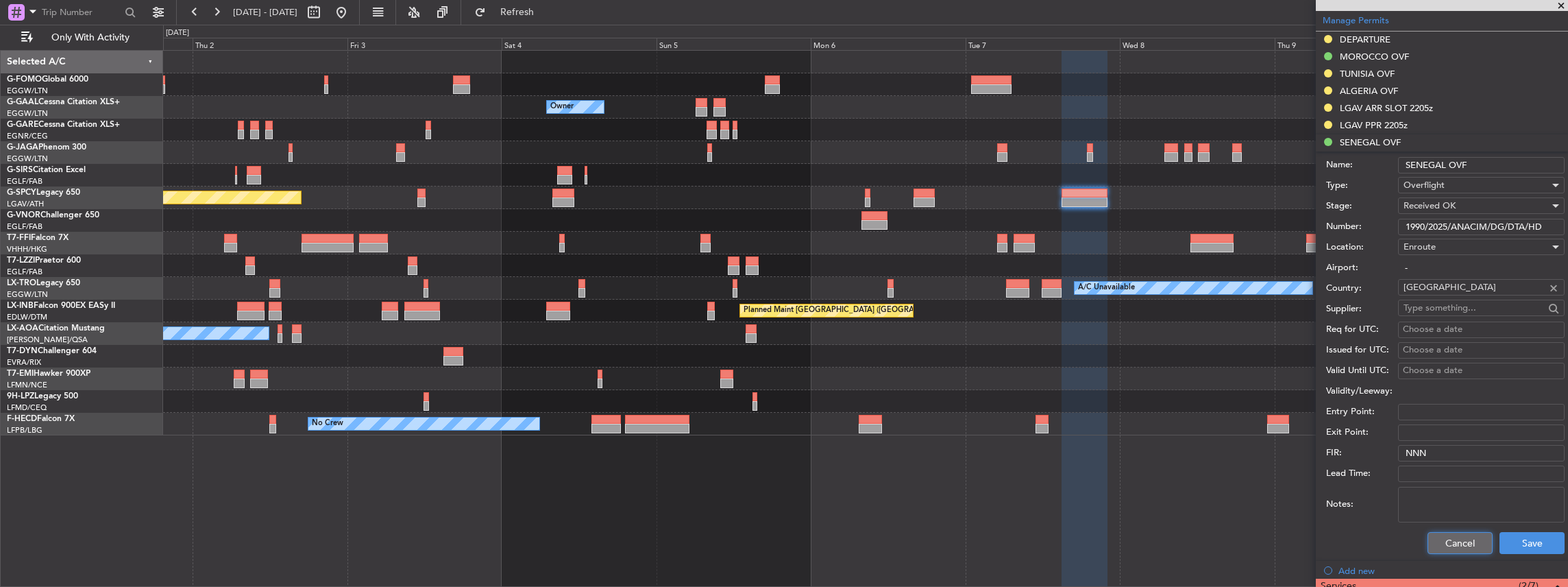
click at [1448, 544] on button "Cancel" at bounding box center [1460, 543] width 65 height 22
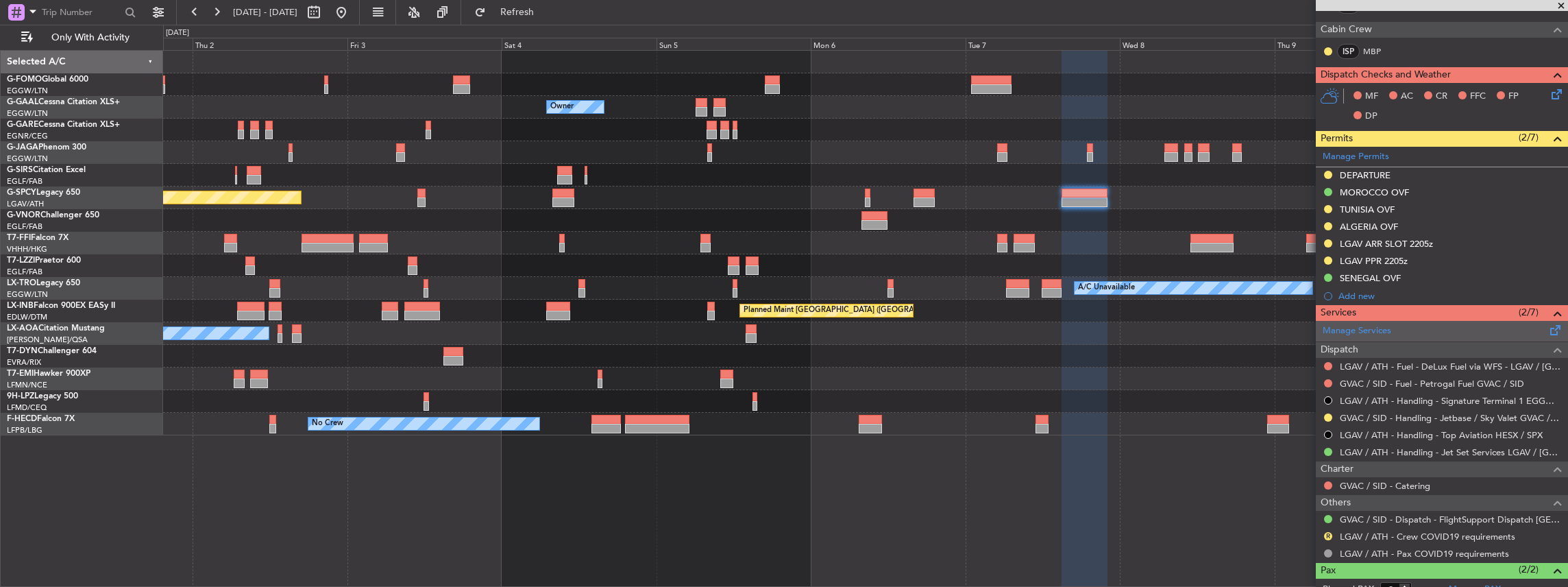
scroll to position [255, 0]
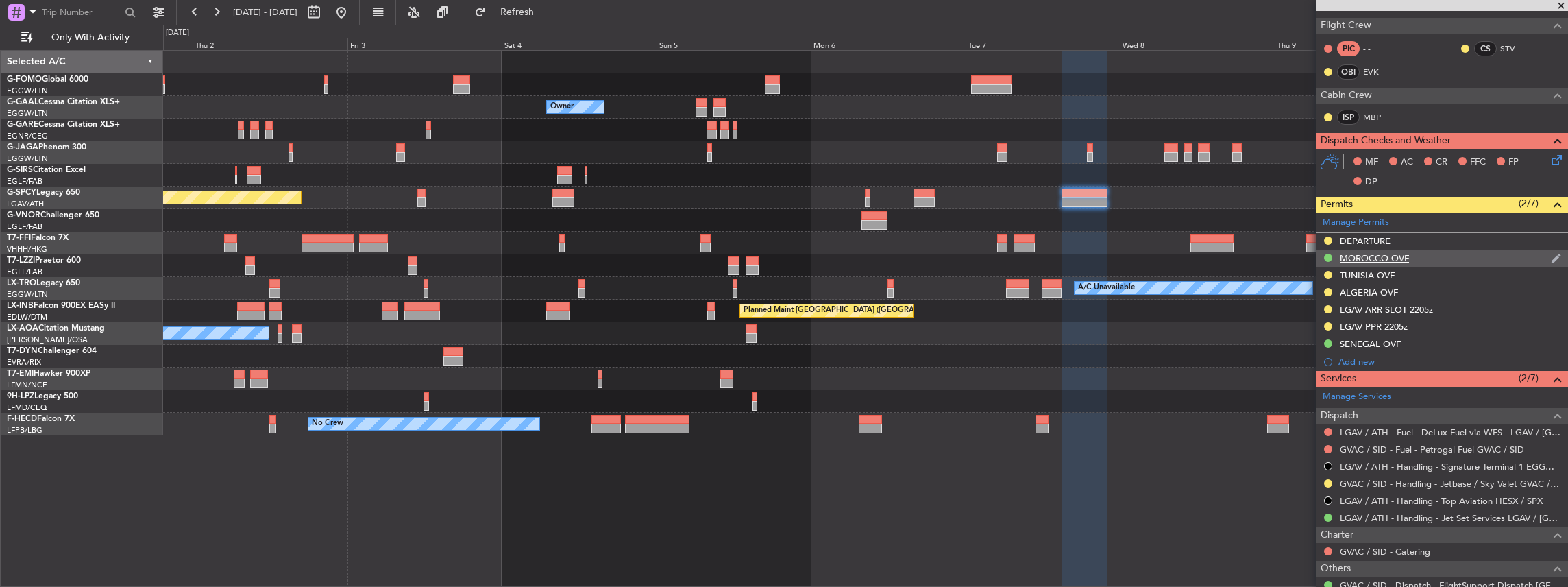
click at [1461, 260] on div "MOROCCO OVF" at bounding box center [1442, 259] width 252 height 17
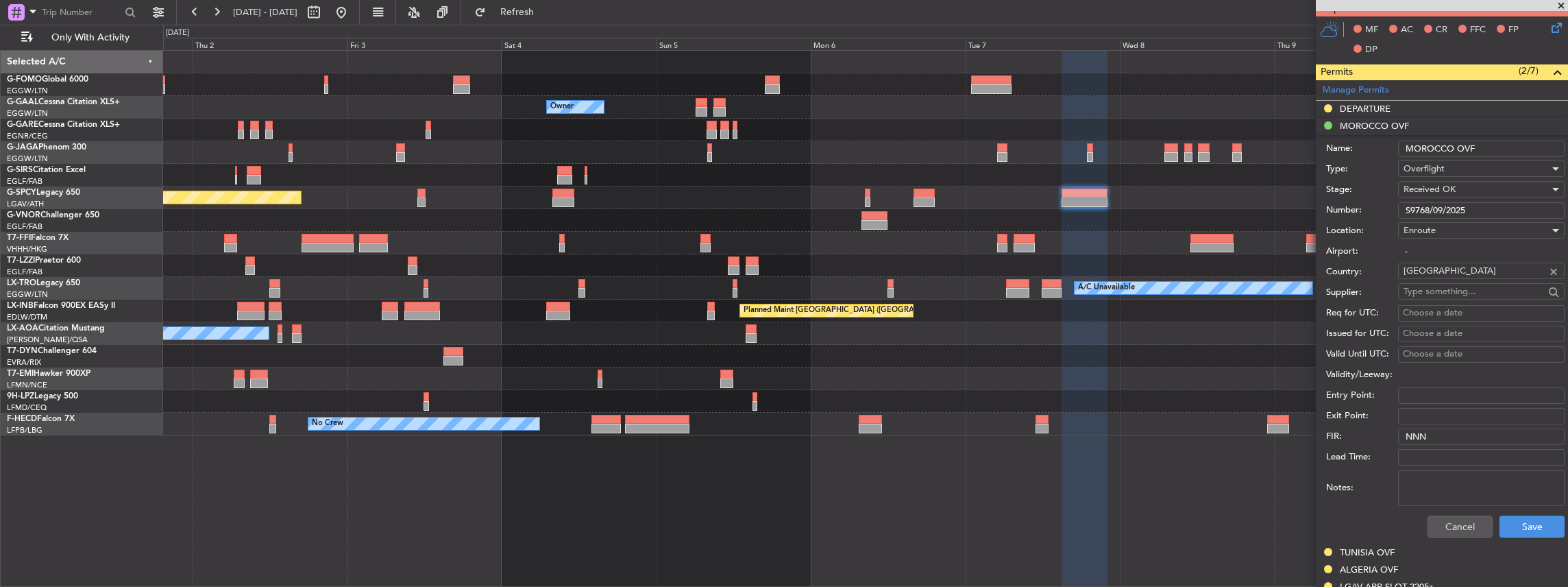
scroll to position [347, 0]
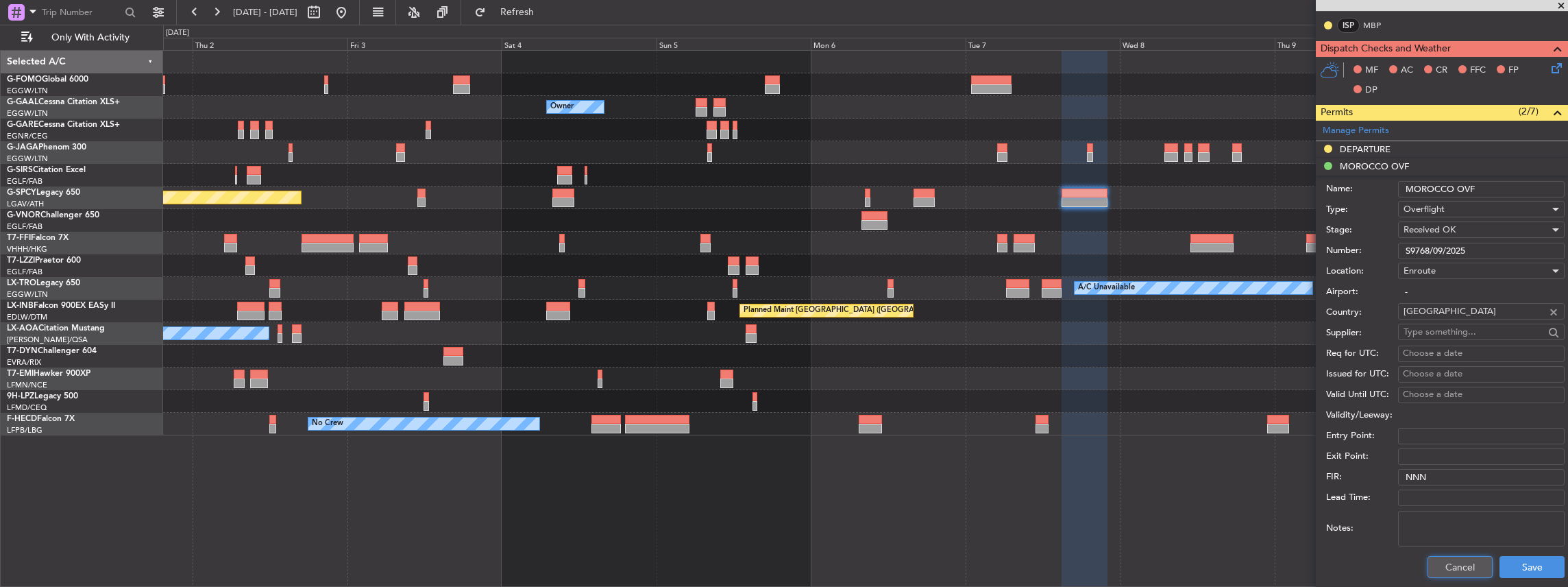
drag, startPoint x: 1444, startPoint y: 566, endPoint x: 1445, endPoint y: 538, distance: 28.0
click at [1444, 565] on button "Cancel" at bounding box center [1460, 567] width 65 height 22
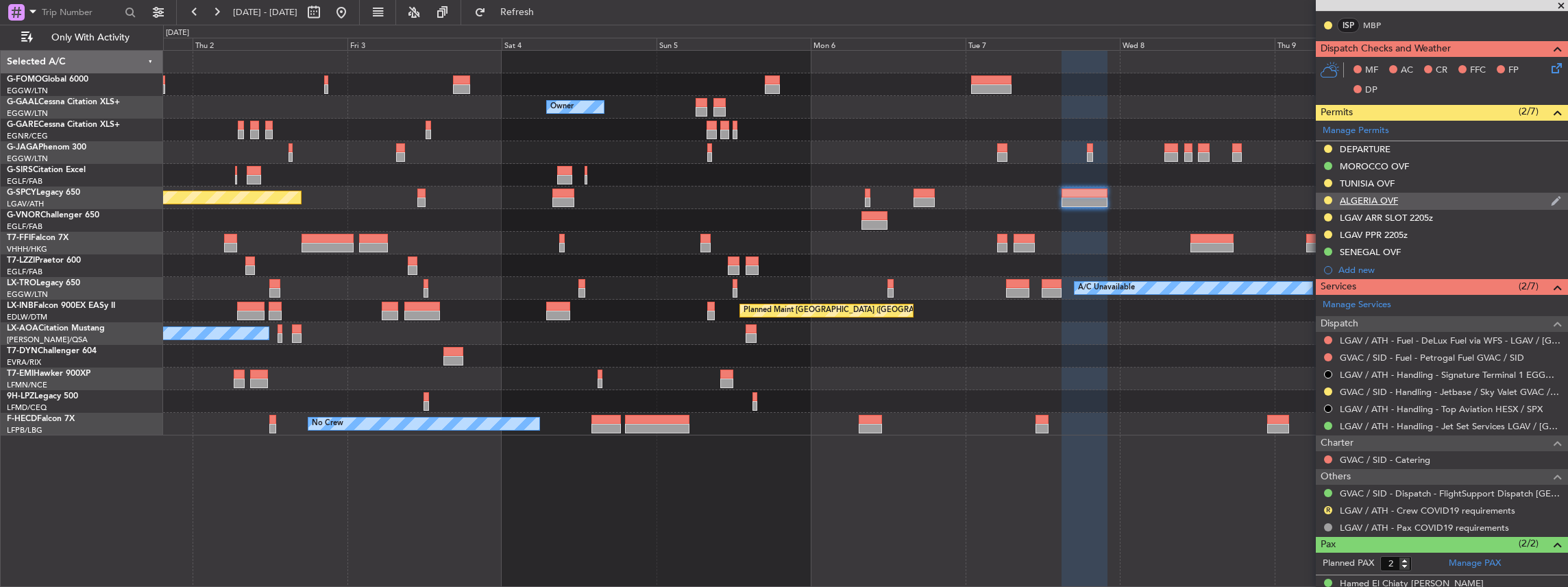
click at [1405, 202] on div "ALGERIA OVF" at bounding box center [1442, 201] width 252 height 17
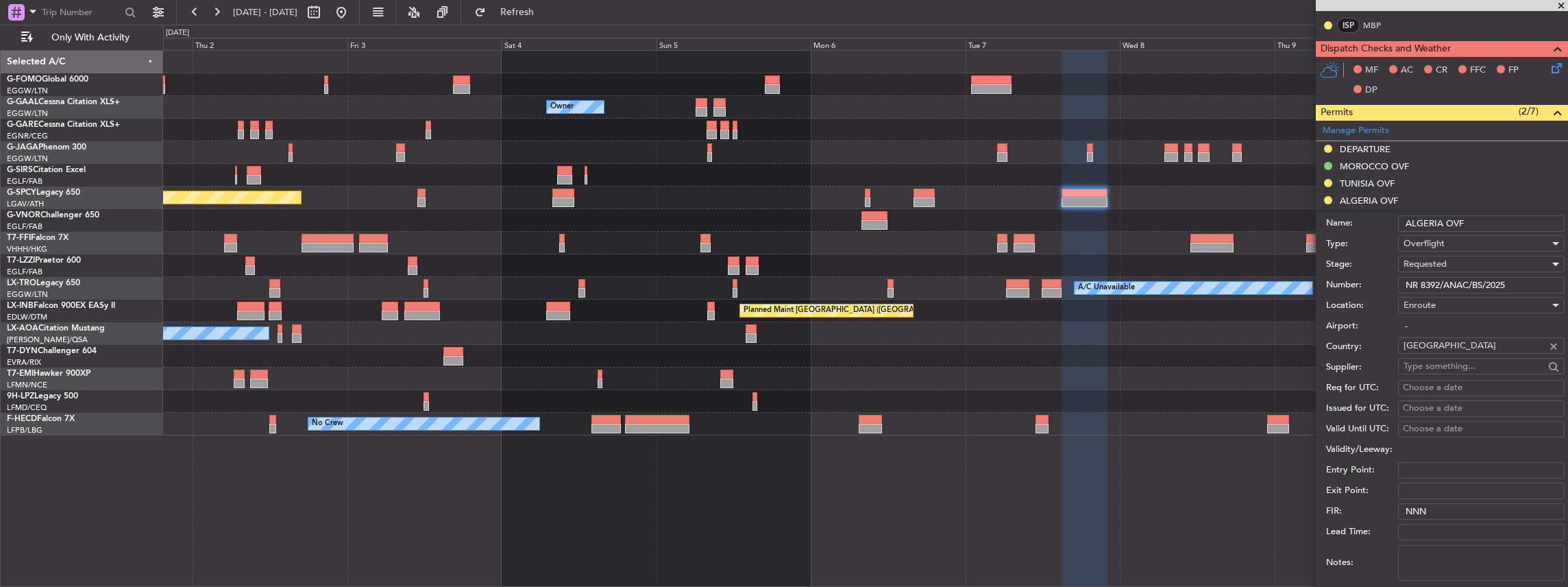
click at [1438, 262] on span "Requested" at bounding box center [1425, 264] width 43 height 12
click at [1440, 360] on span "Received OK" at bounding box center [1478, 367] width 148 height 21
drag, startPoint x: 1517, startPoint y: 282, endPoint x: 1385, endPoint y: 284, distance: 132.0
click at [1385, 284] on div "Number: NR 8392/ANAC/BS/2025" at bounding box center [1445, 285] width 239 height 21
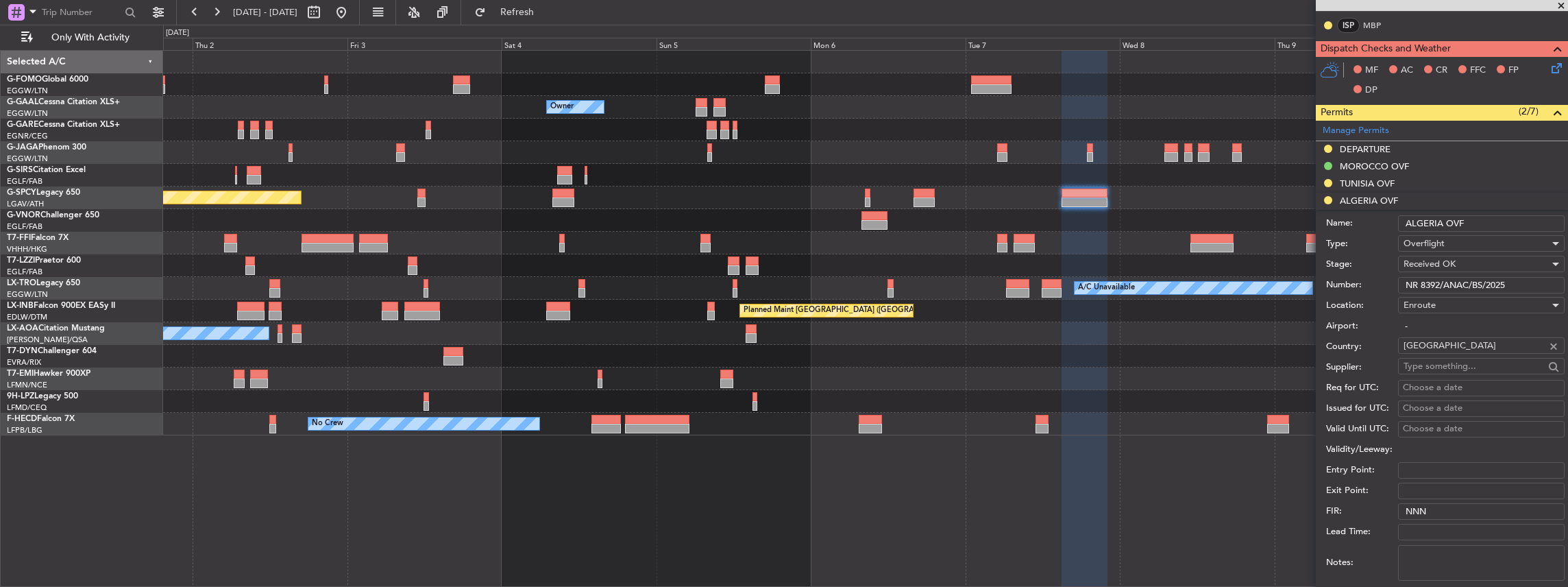
paste input "45"
type input "NR 8452/ANAC/BS/2025"
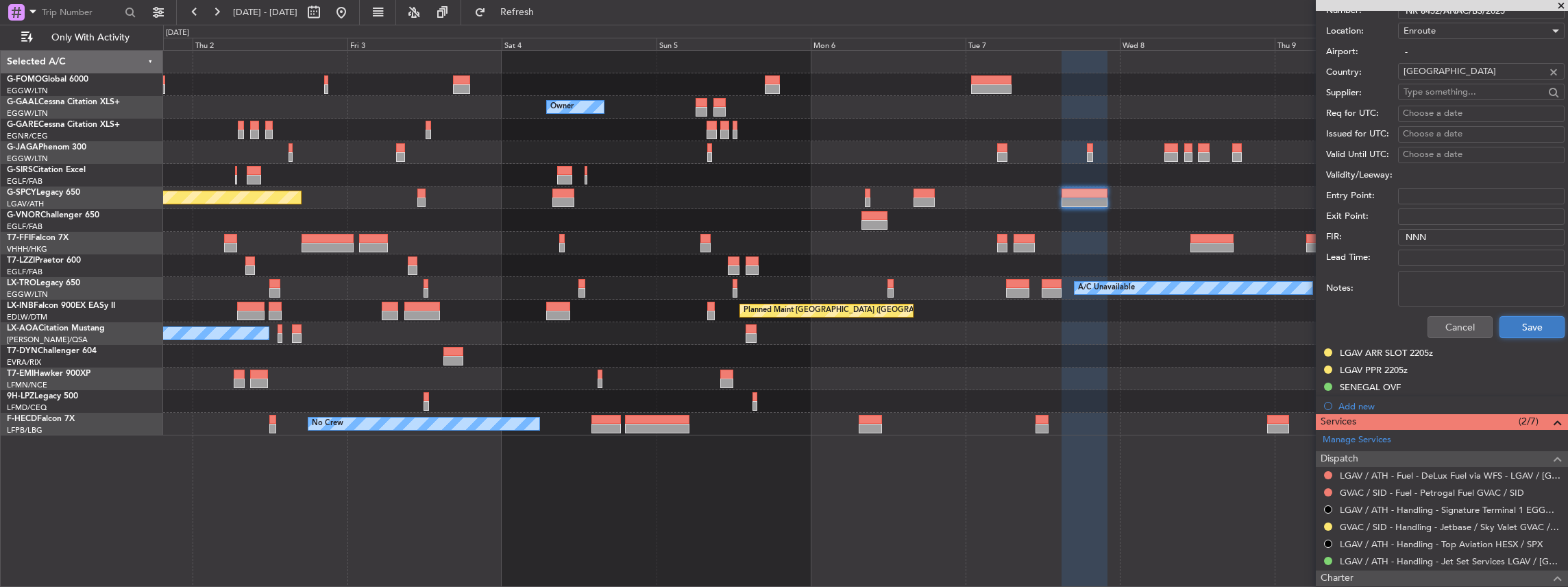
click at [1538, 324] on button "Save" at bounding box center [1532, 327] width 65 height 22
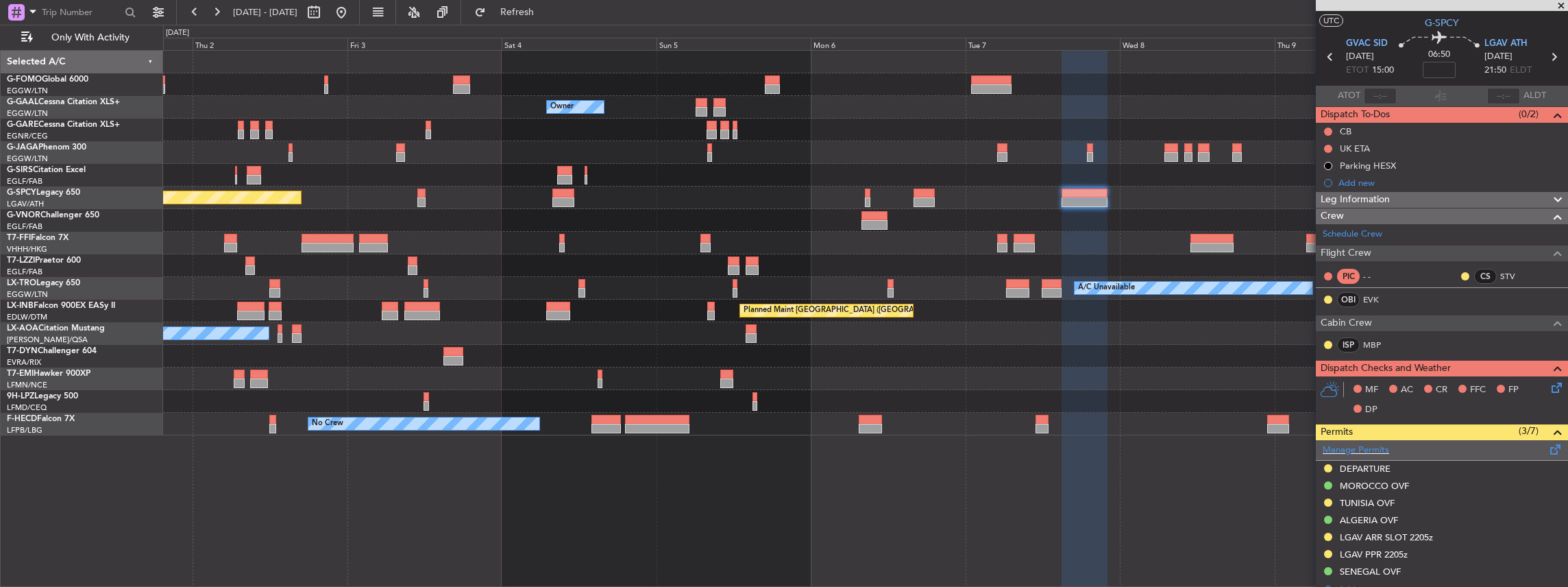
scroll to position [91, 0]
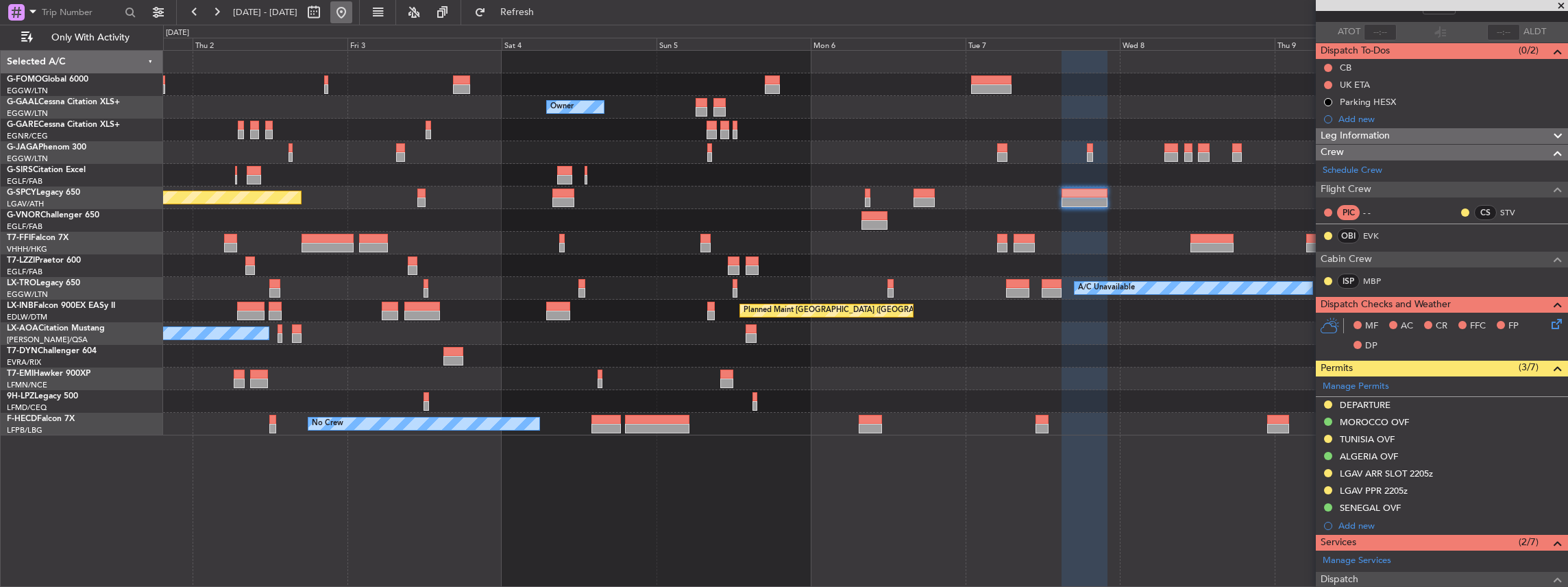
click at [352, 9] on button at bounding box center [341, 12] width 22 height 22
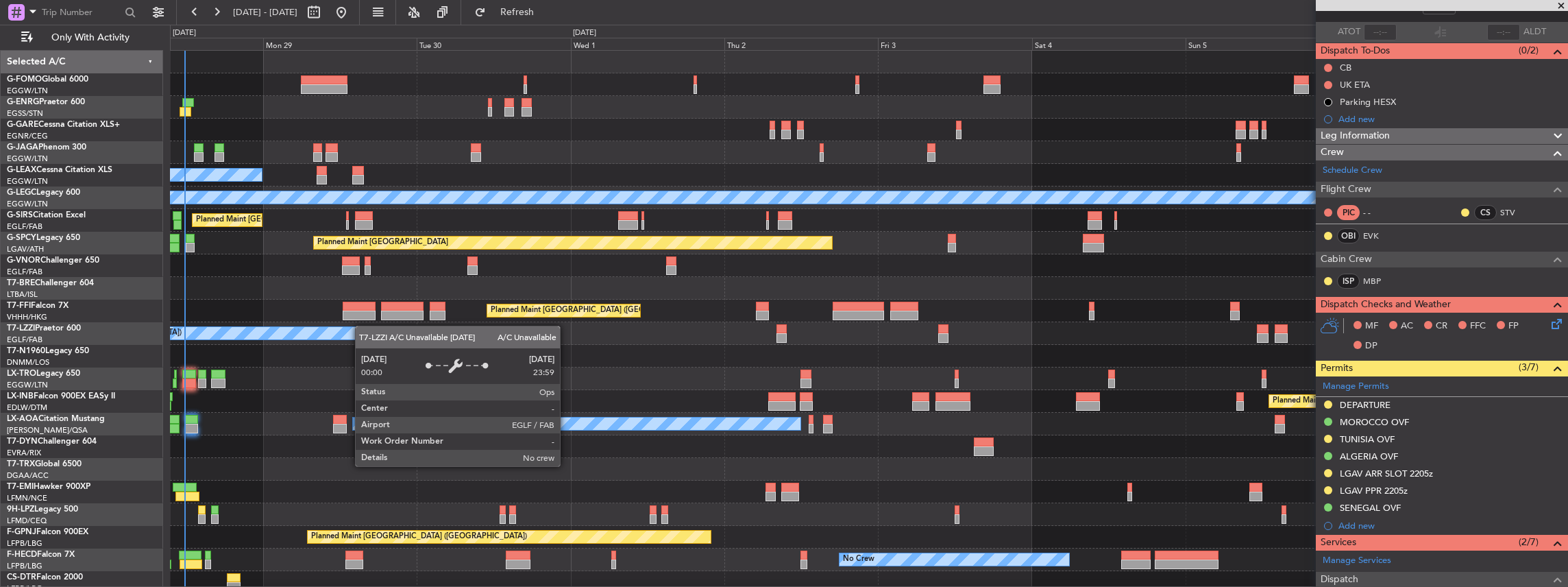
click at [385, 333] on div "Unplanned Maint London (Stansted) A/C Unavailable A/C Unavailable A/C Unavailab…" at bounding box center [869, 323] width 1398 height 543
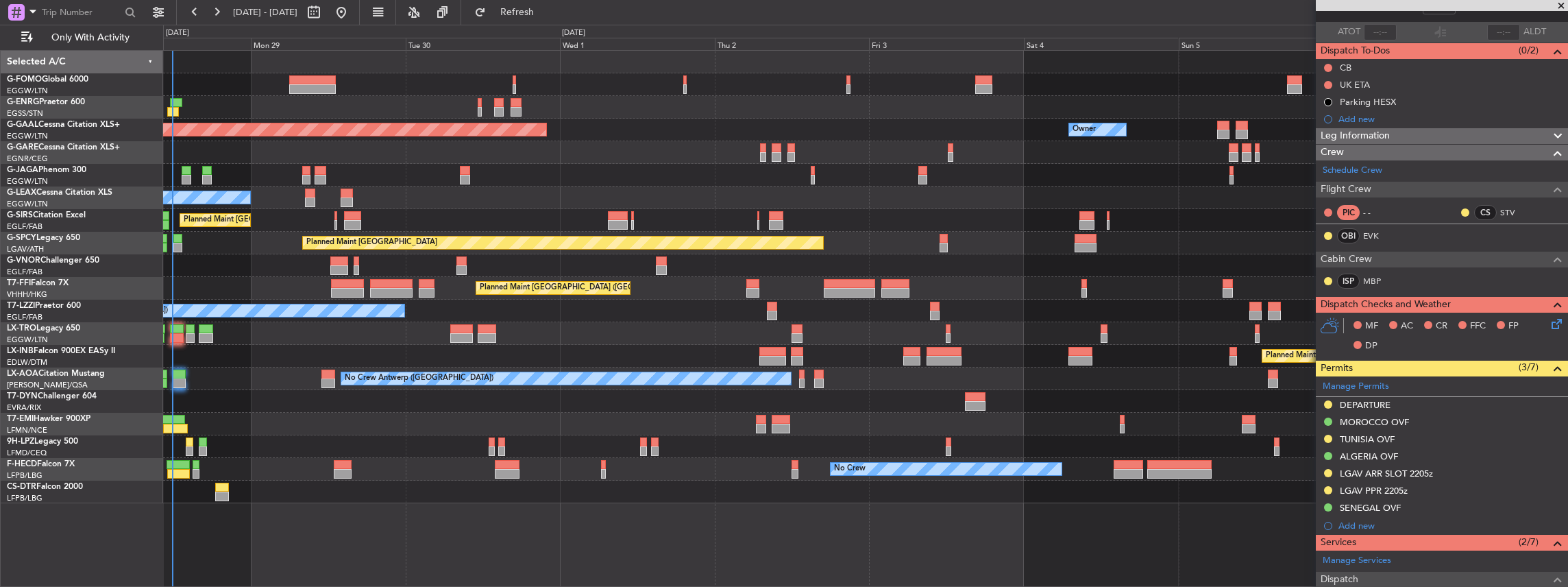
click at [397, 324] on div "Unplanned Maint [GEOGRAPHIC_DATA] ([GEOGRAPHIC_DATA]) A/C Unavailable Planned […" at bounding box center [866, 277] width 1405 height 452
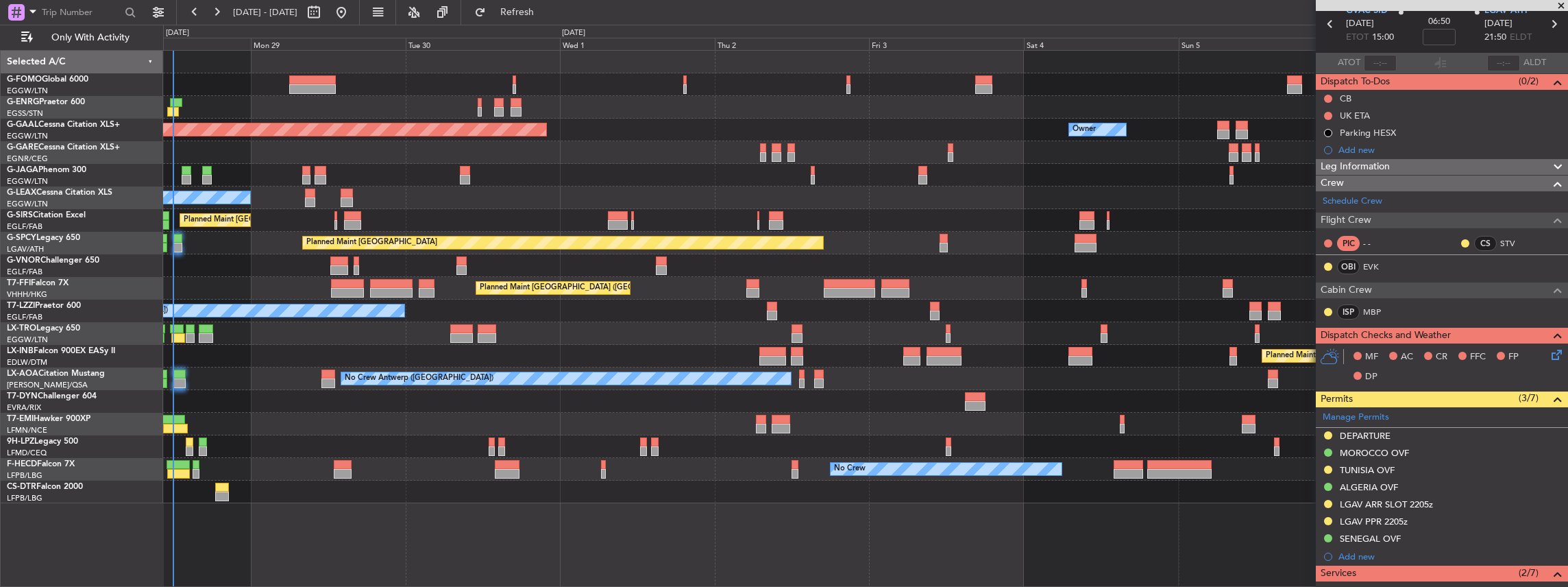
scroll to position [46, 0]
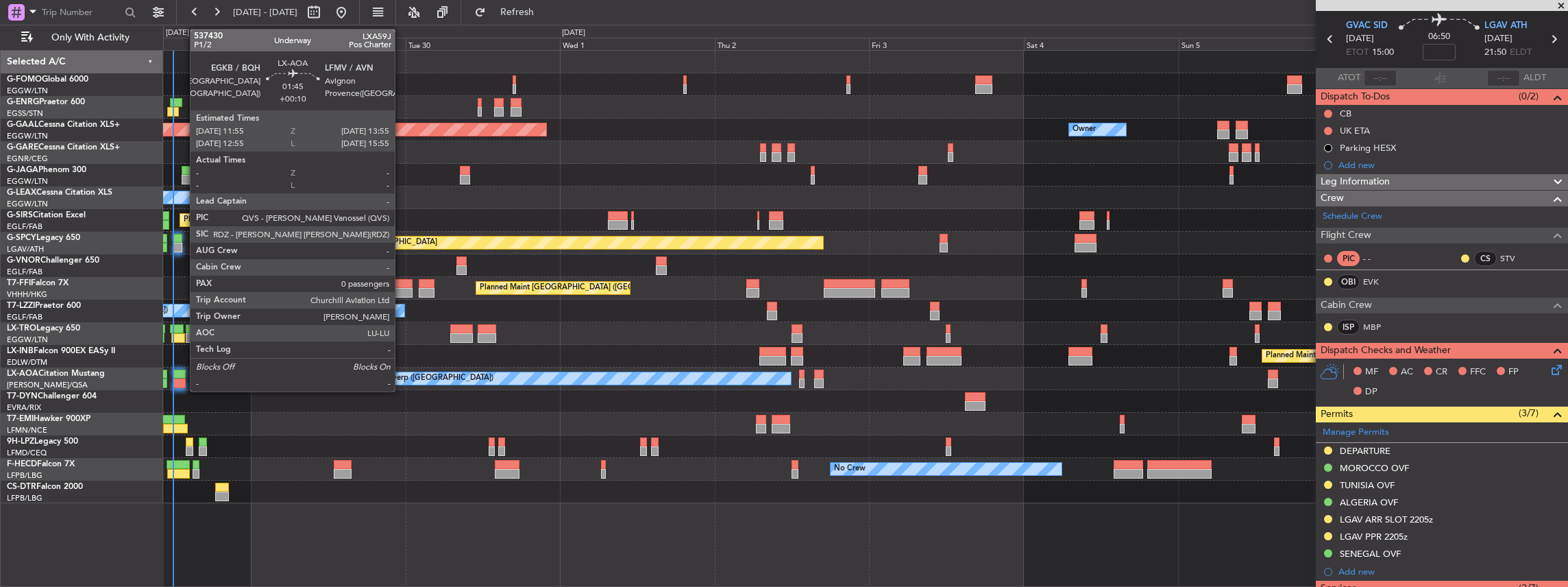
click at [183, 377] on div at bounding box center [179, 374] width 13 height 9
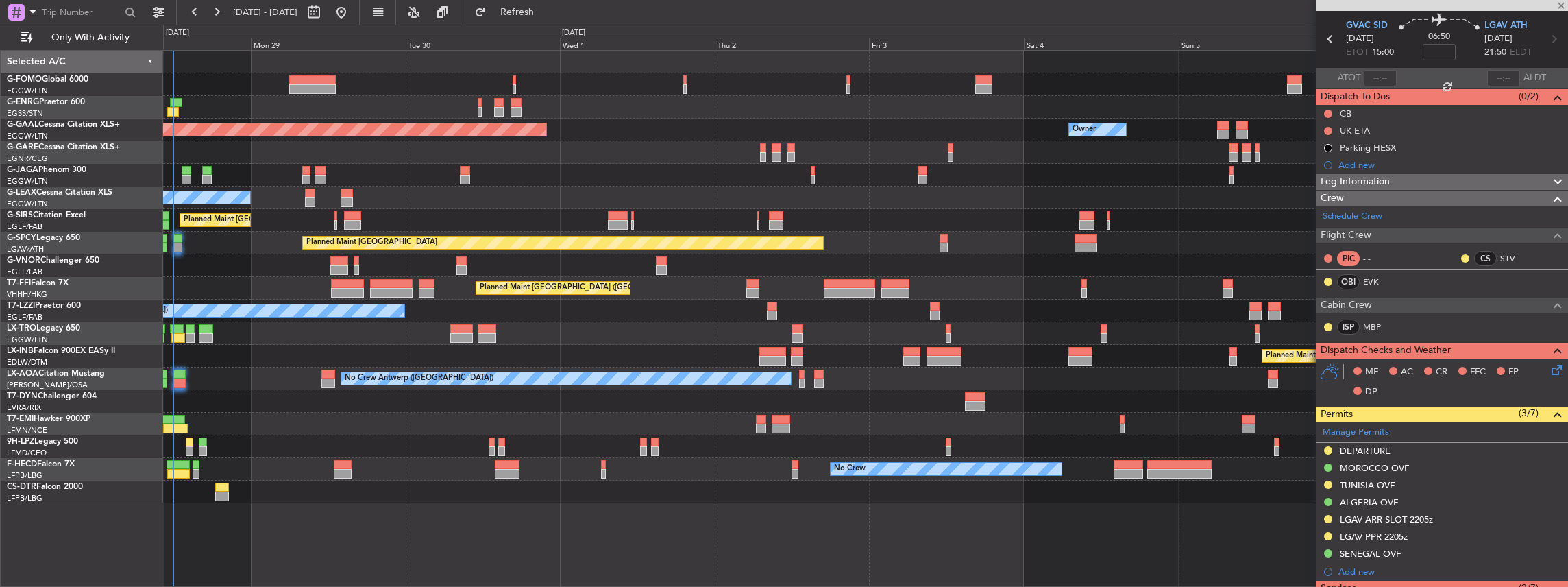
type input "+00:10"
type input "0"
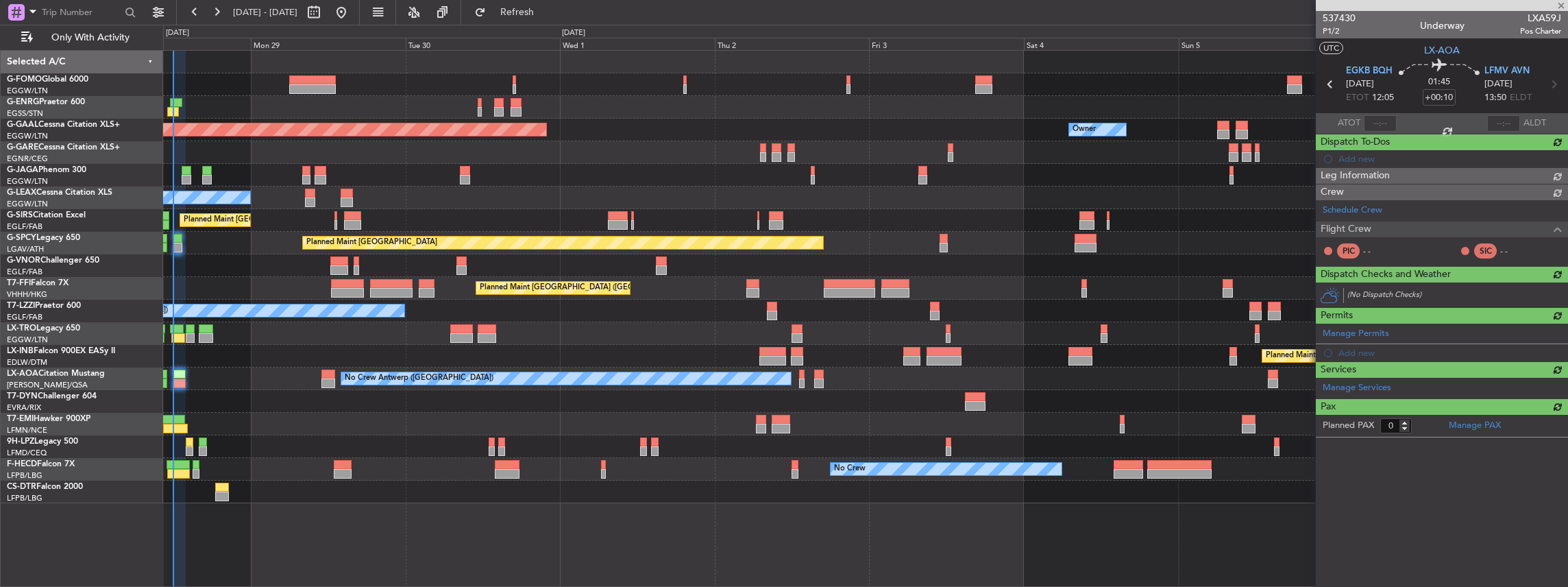
scroll to position [0, 0]
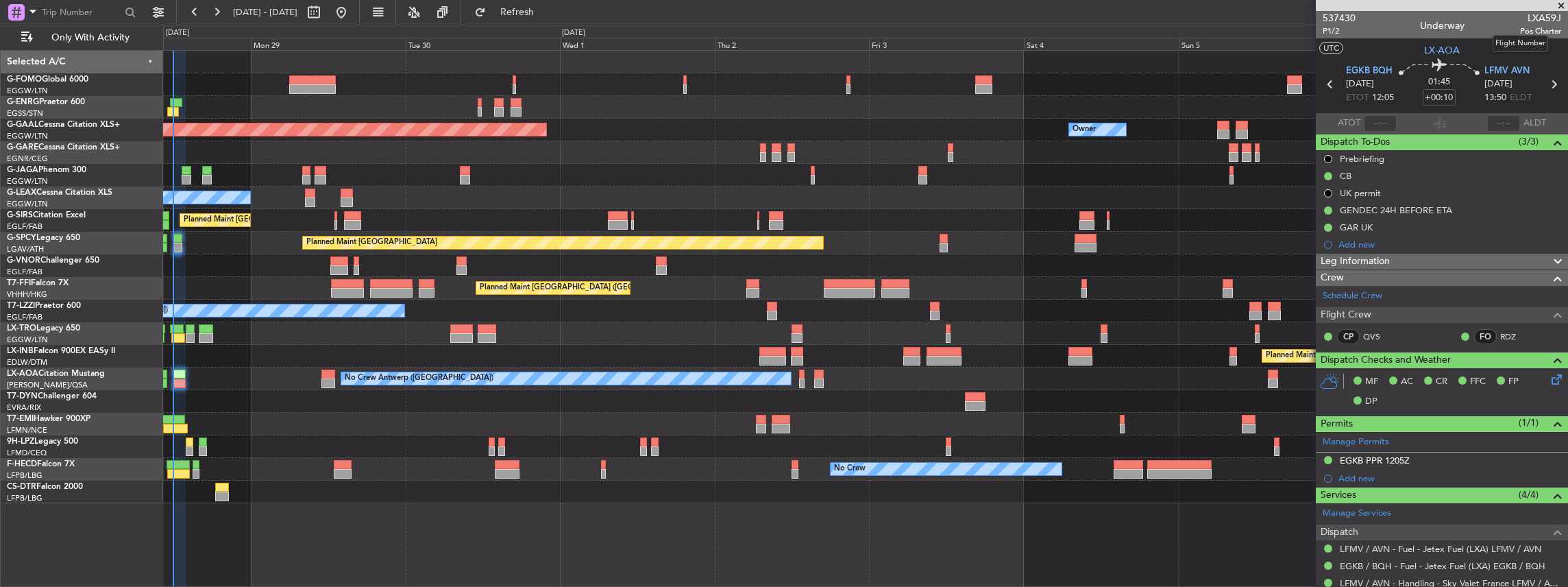
click at [1539, 12] on span "LXA59J" at bounding box center [1540, 18] width 41 height 15
copy span "LXA59J"
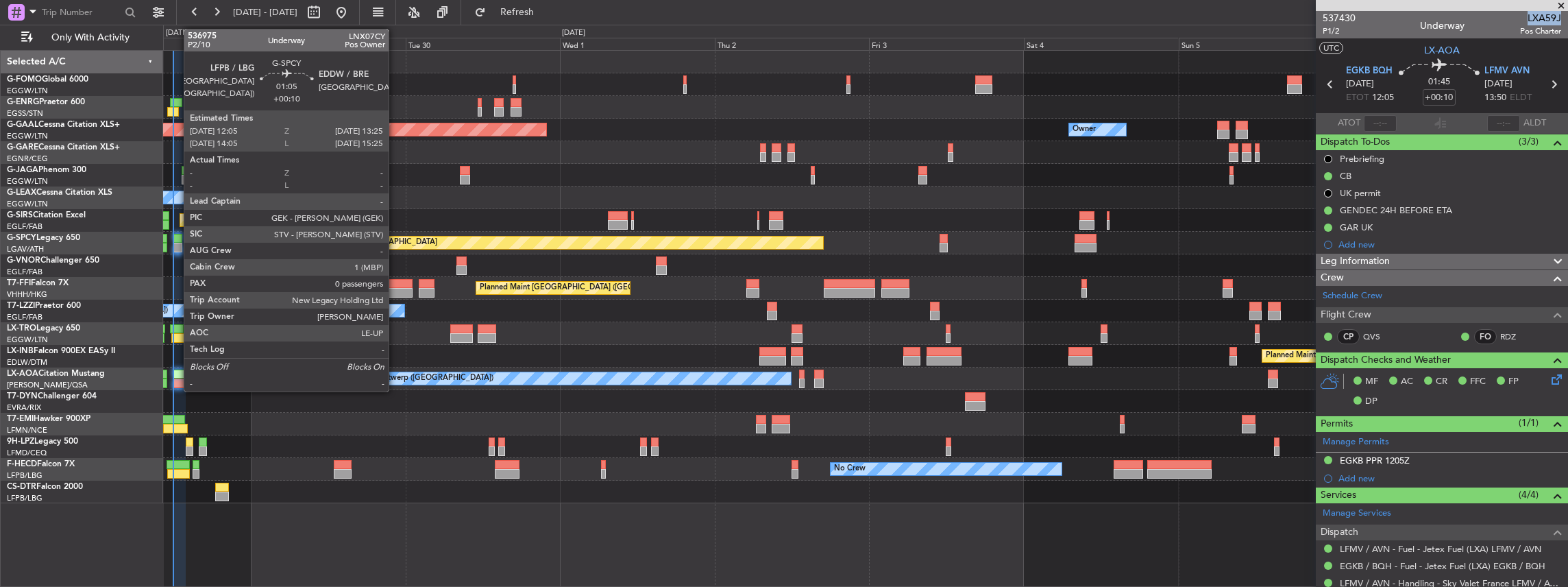
click at [177, 243] on div at bounding box center [178, 247] width 9 height 9
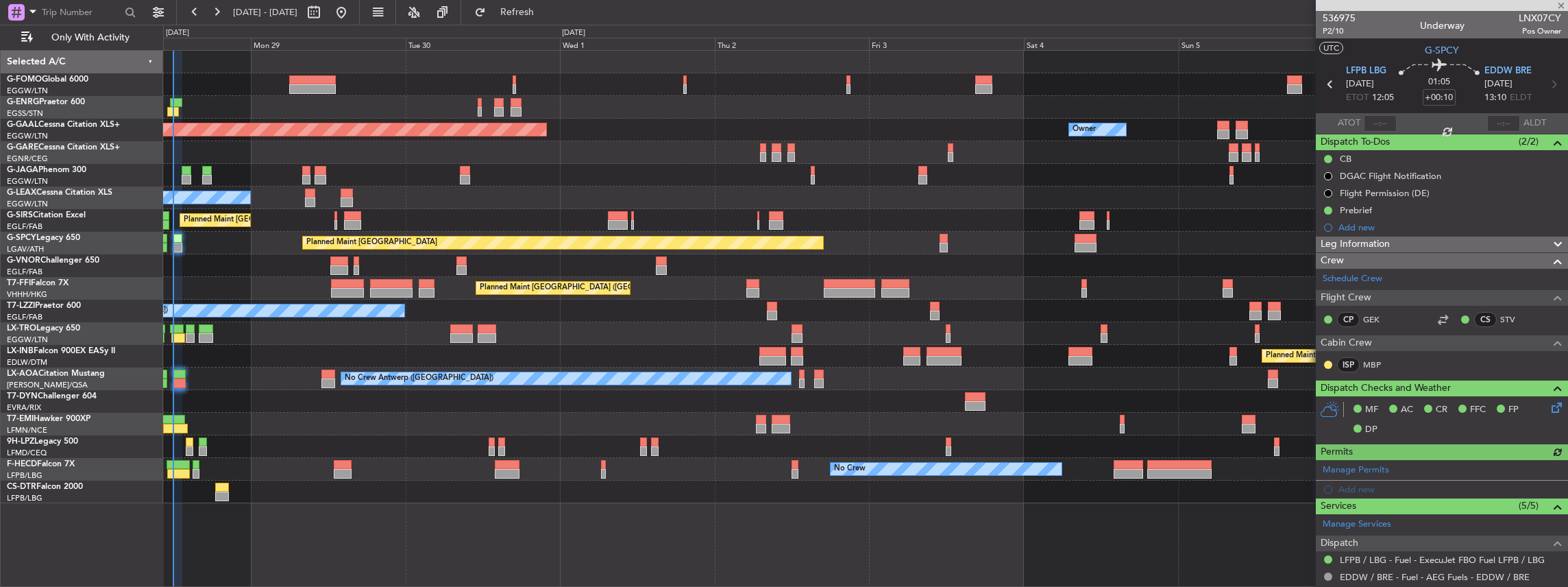
click at [1529, 16] on span "LNX07CY" at bounding box center [1539, 18] width 43 height 15
copy span "LNX07CY"
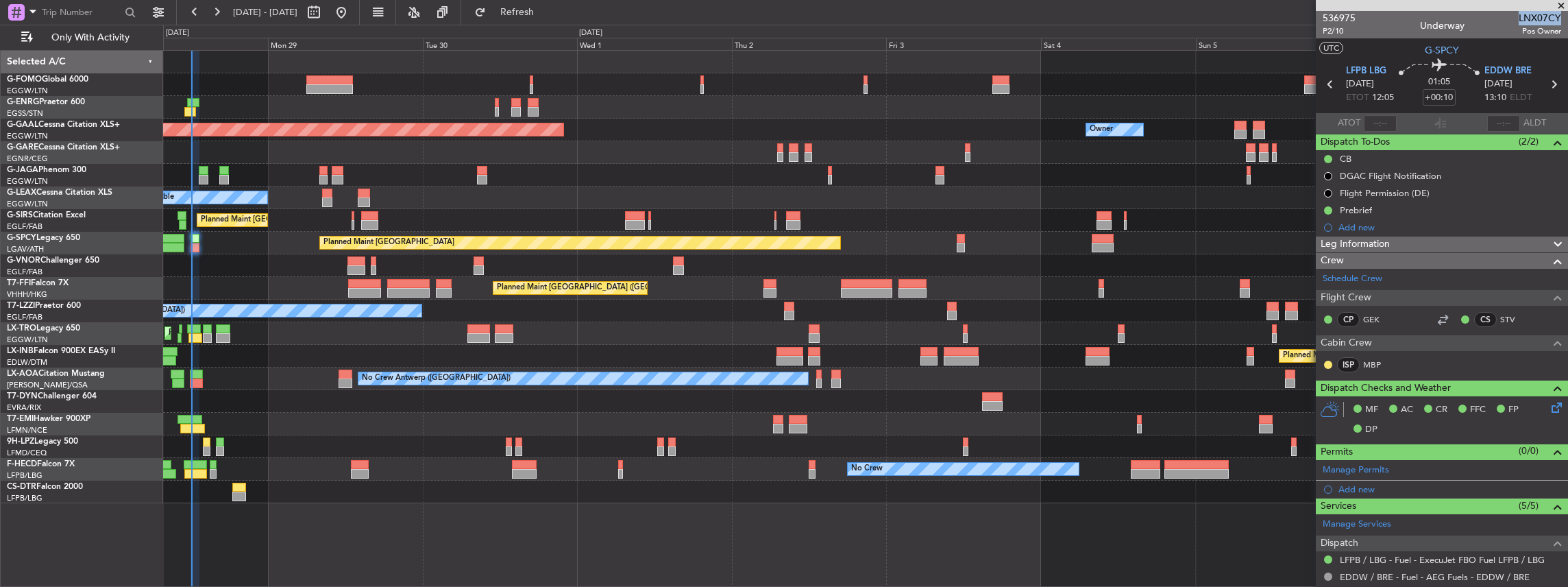
click at [232, 155] on div at bounding box center [866, 152] width 1405 height 22
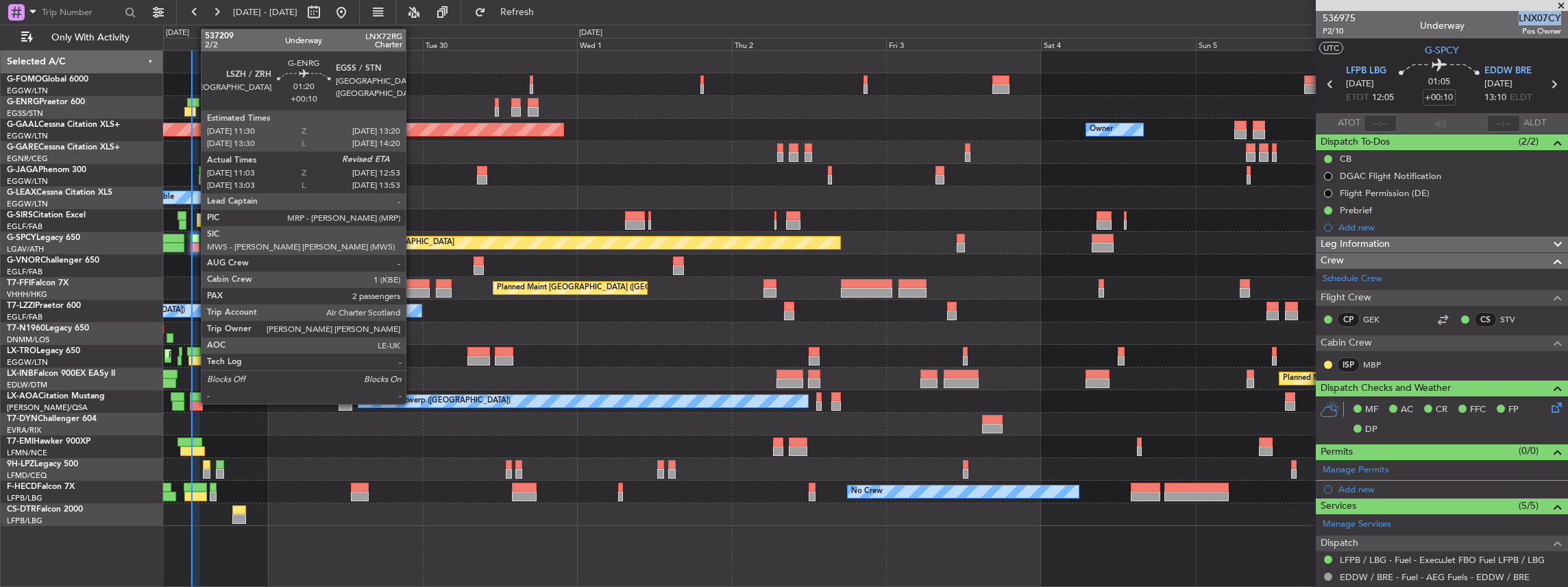
click at [194, 108] on div at bounding box center [191, 111] width 12 height 9
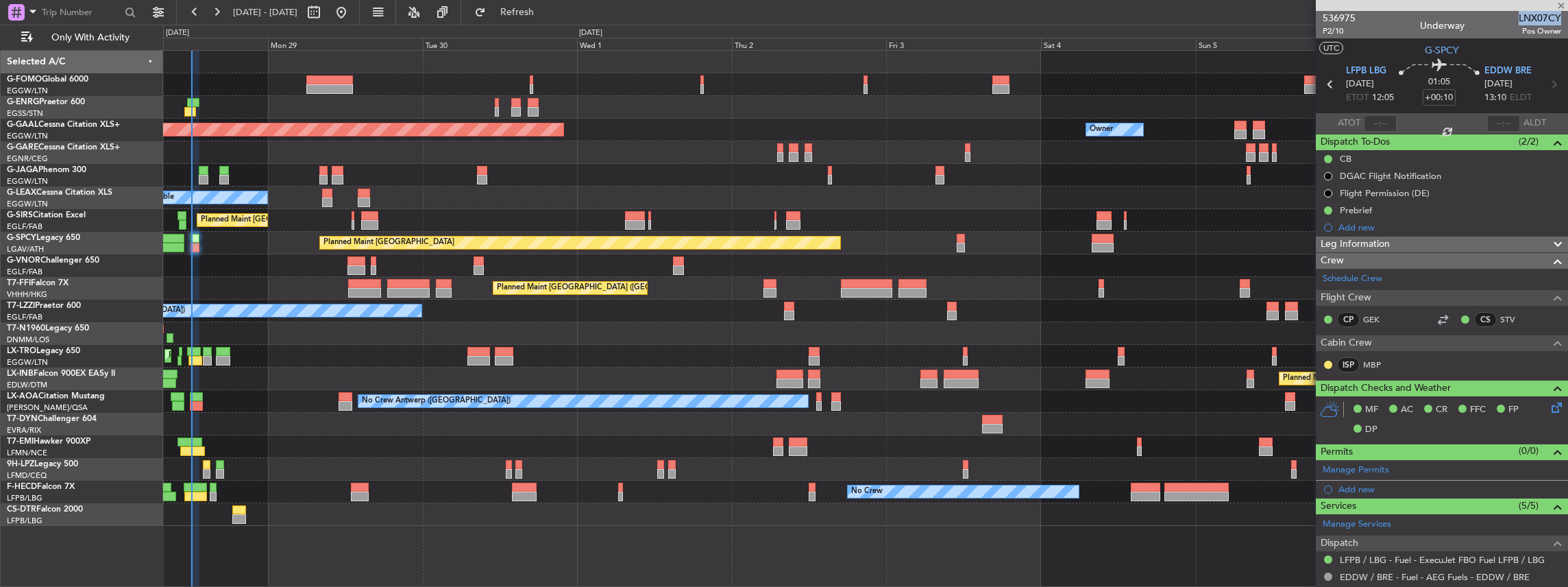
type input "11:18"
type input "2"
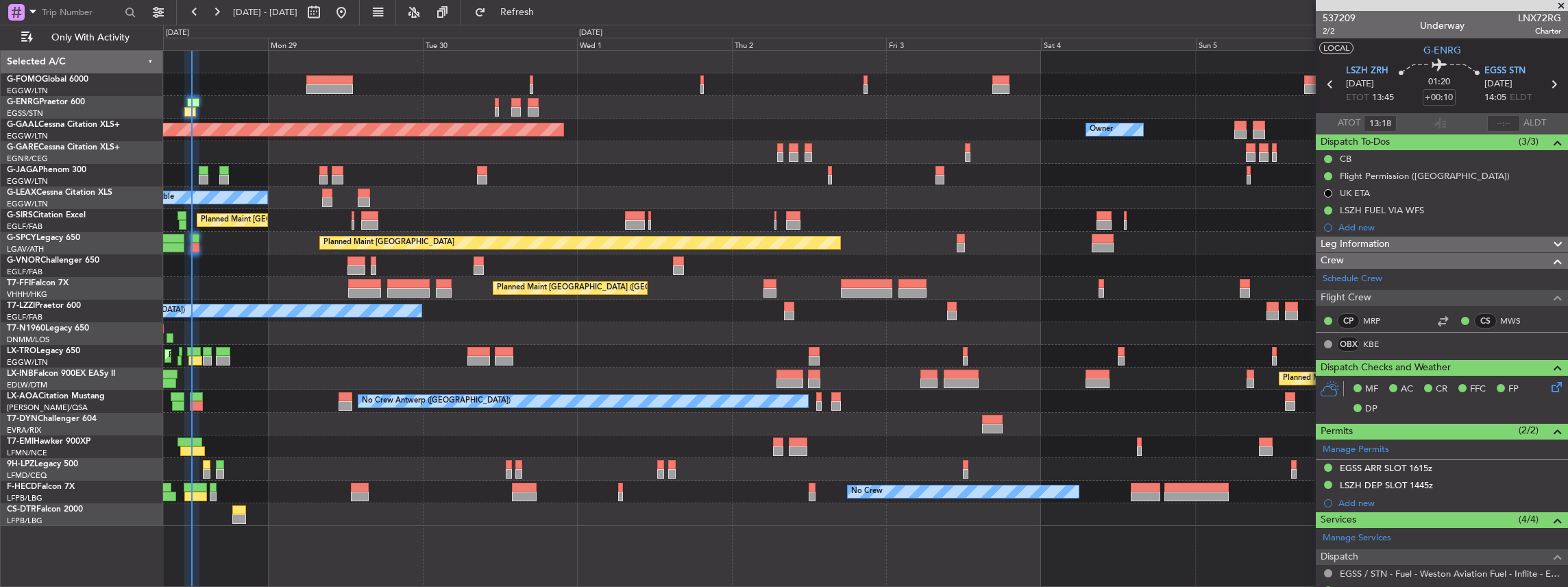
type input "11:18"
click at [1535, 15] on span "LNX72RG" at bounding box center [1539, 18] width 43 height 15
copy span "LNX72RG"
click at [1389, 125] on input "11:18" at bounding box center [1380, 123] width 33 height 16
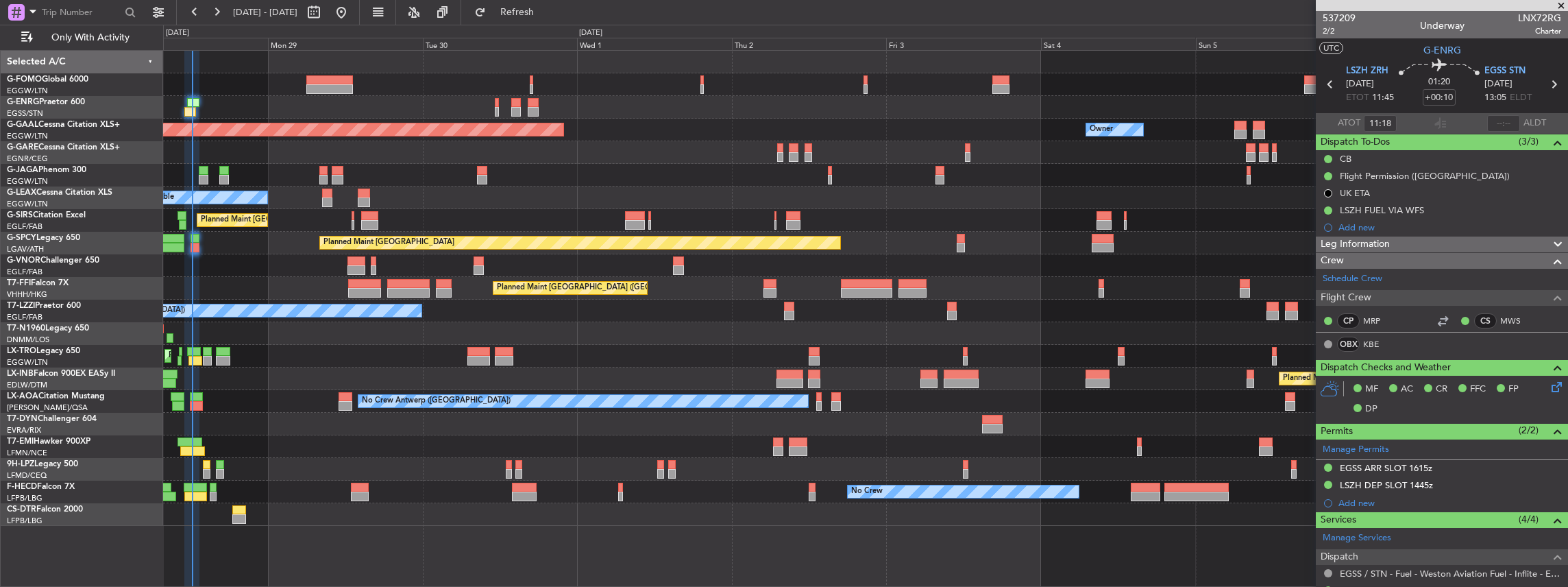
click at [1434, 125] on div at bounding box center [1440, 123] width 16 height 16
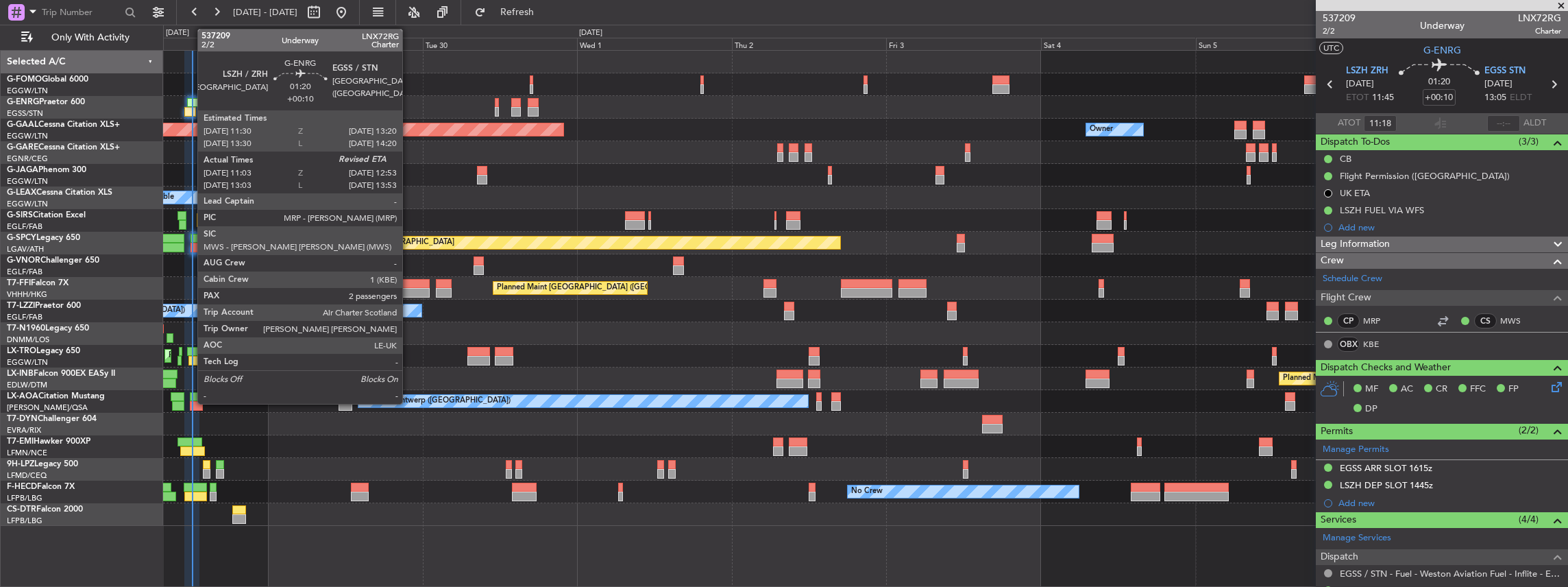
click at [191, 112] on div at bounding box center [191, 111] width 12 height 9
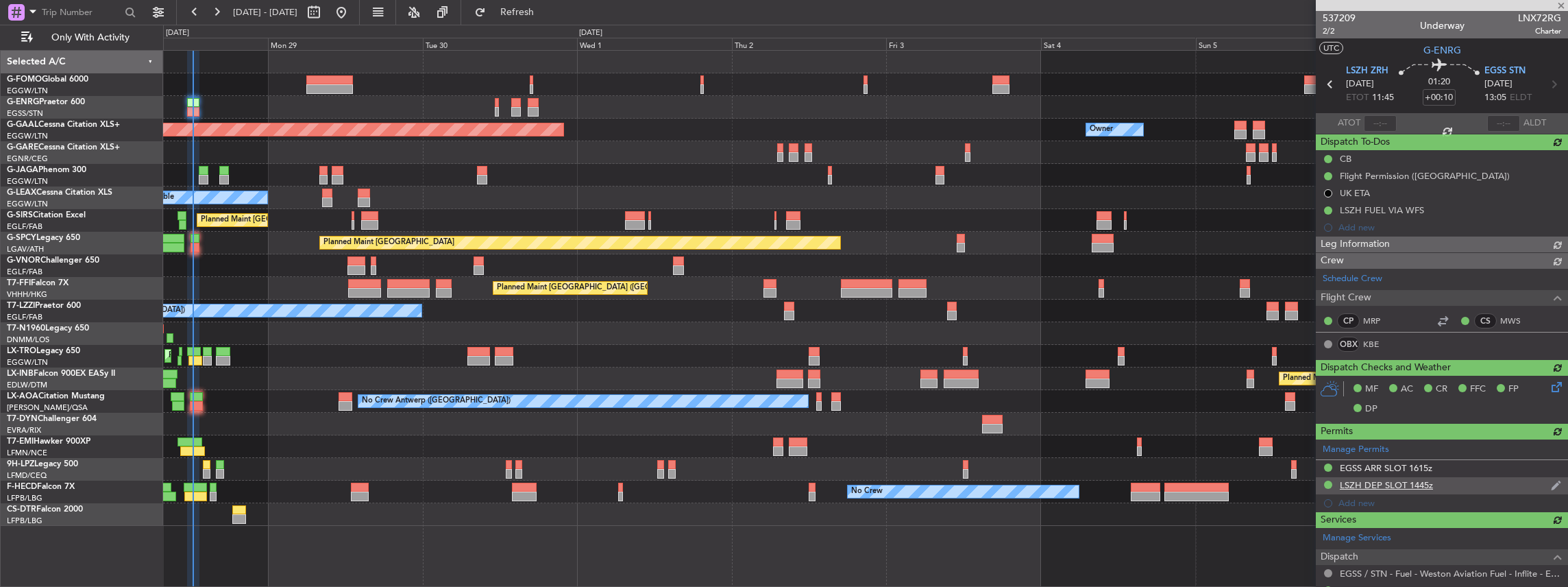
type input "12:07"
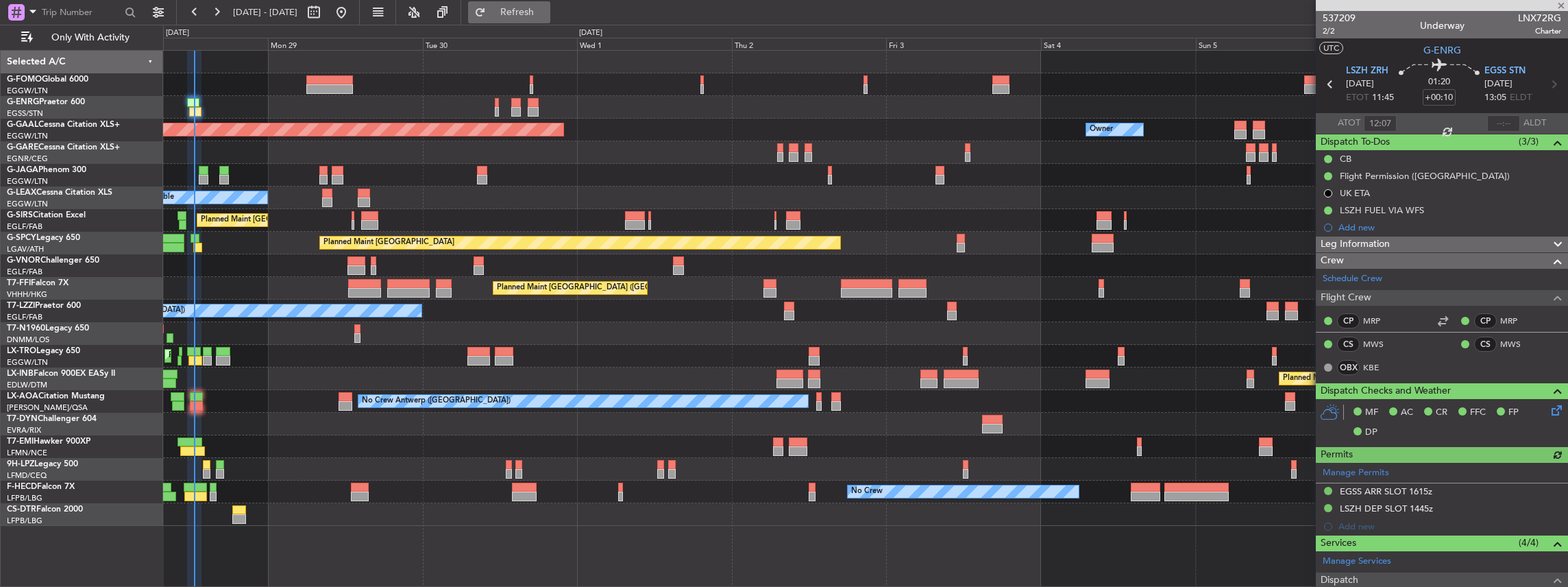
click at [546, 9] on span "Refresh" at bounding box center [517, 12] width 57 height 9
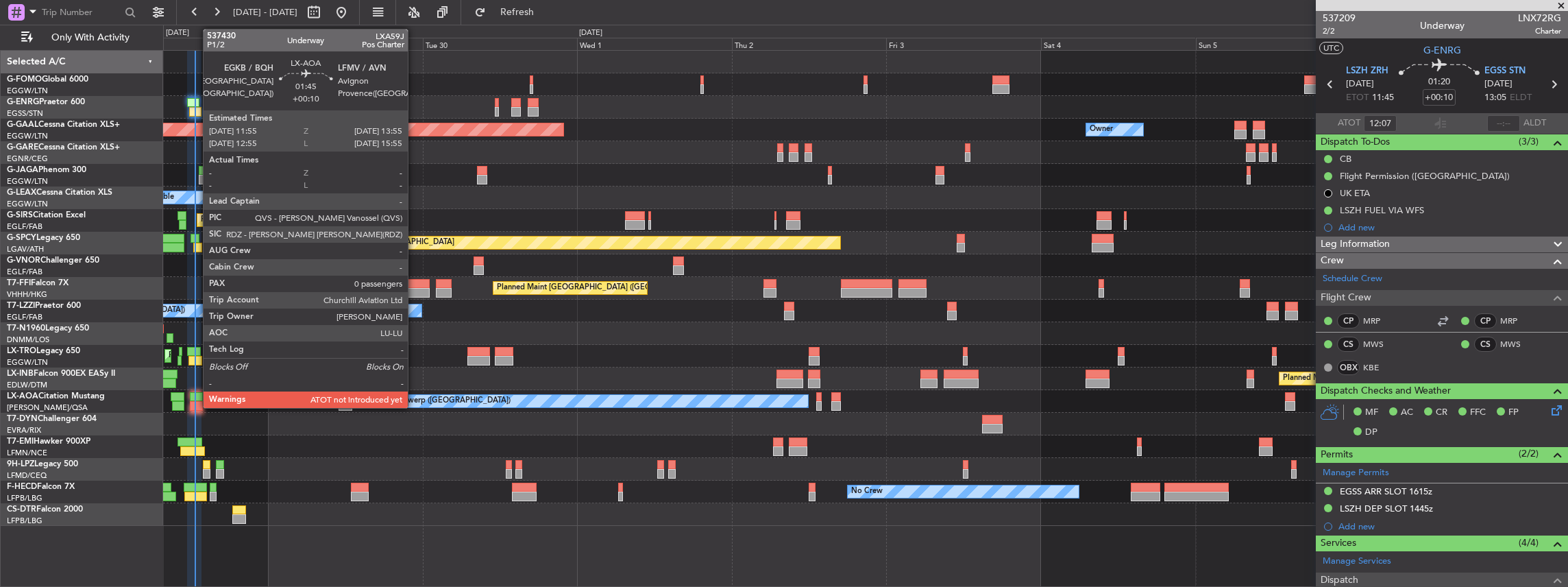
click at [196, 406] on div at bounding box center [196, 406] width 13 height 9
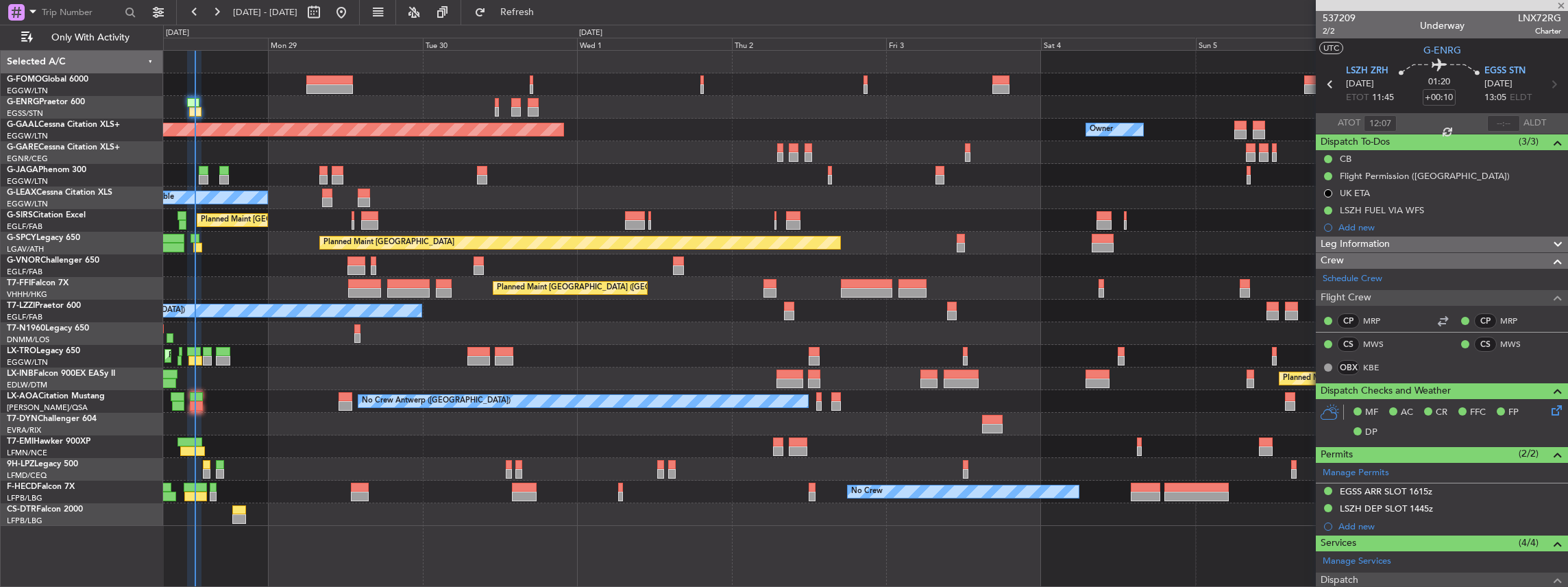
type input "0"
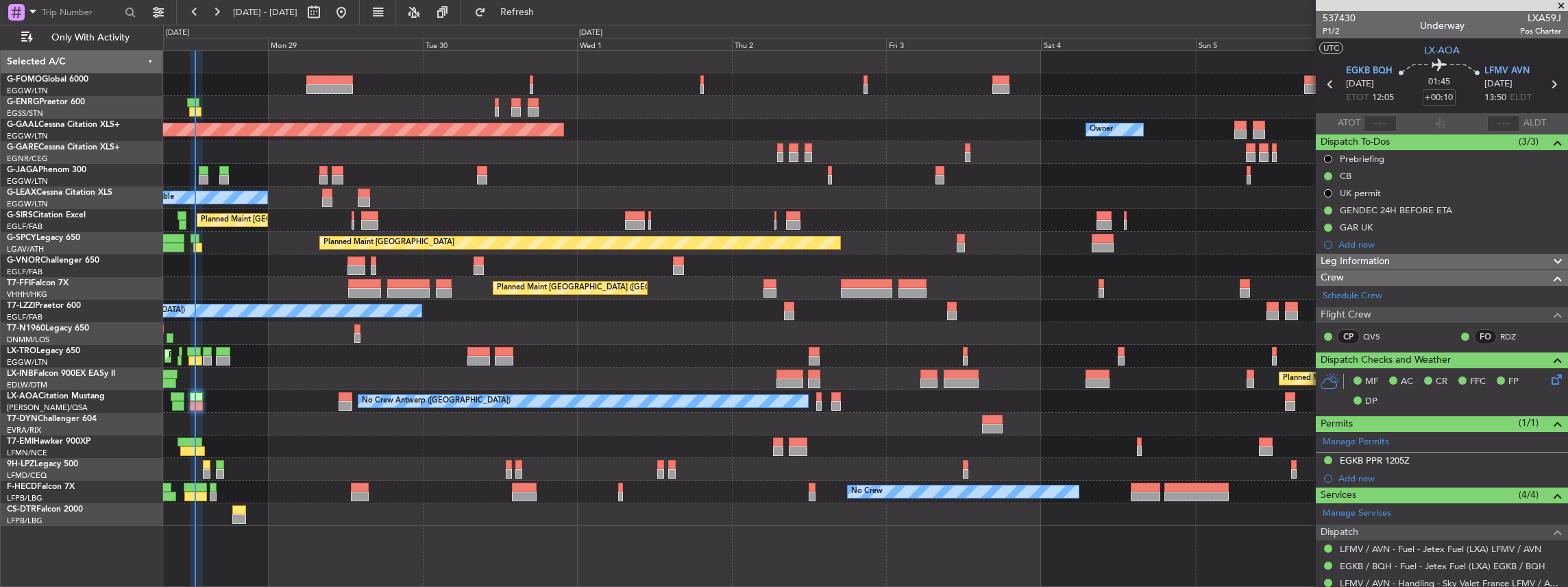
click at [1535, 16] on span "LXA59J" at bounding box center [1540, 18] width 41 height 15
copy span "LXA59J"
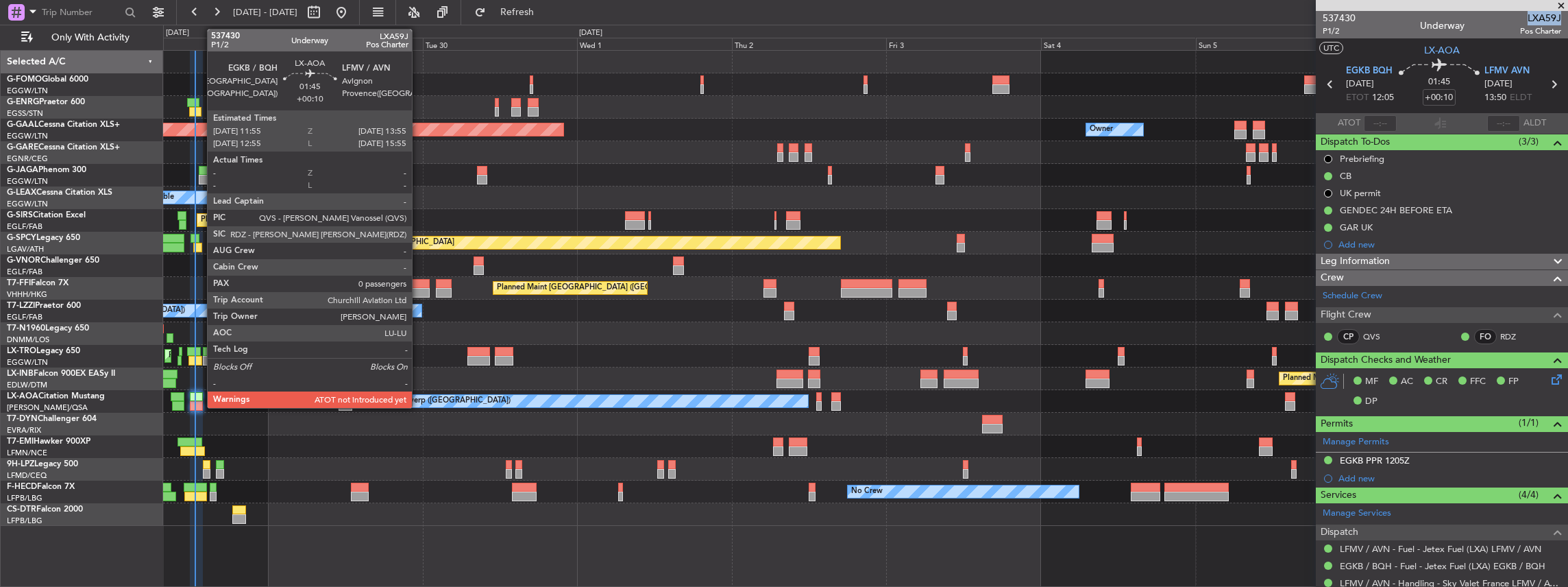
click at [200, 398] on div at bounding box center [196, 397] width 13 height 9
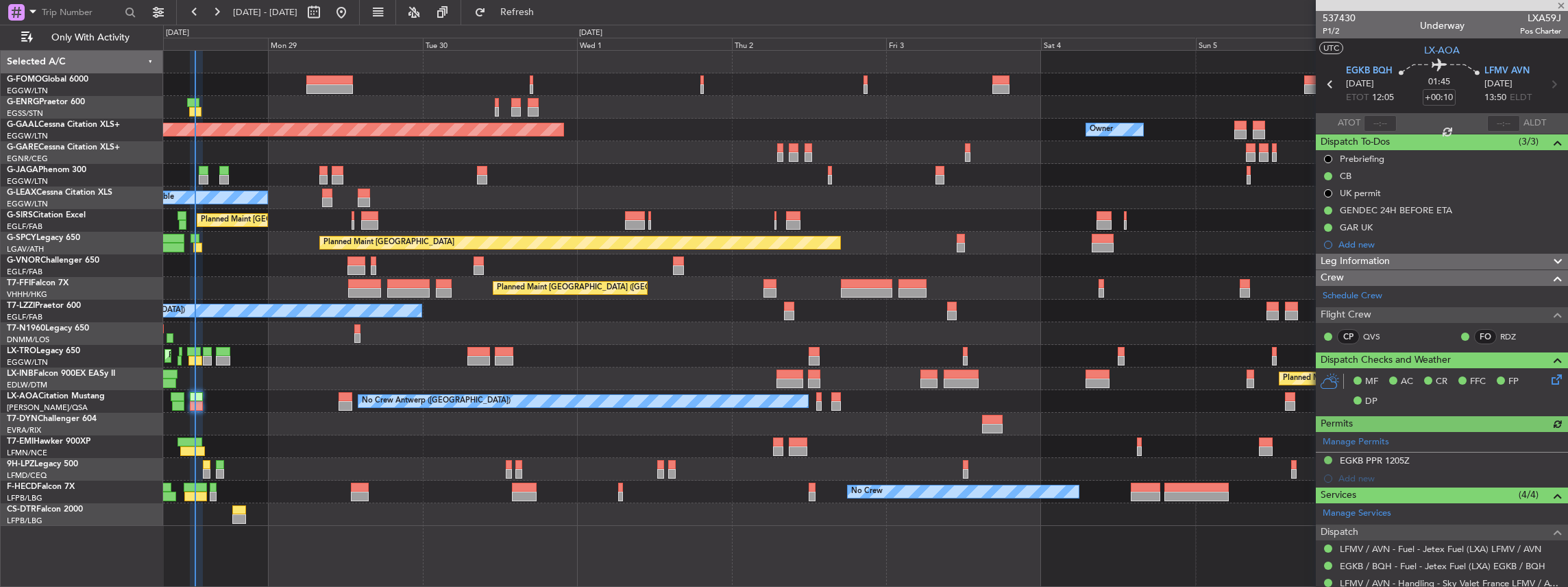
click at [1379, 125] on div at bounding box center [1380, 123] width 33 height 16
click at [1383, 123] on div at bounding box center [1380, 123] width 33 height 16
click at [1370, 127] on input "text" at bounding box center [1380, 123] width 33 height 16
click at [1444, 123] on div at bounding box center [1440, 123] width 16 height 16
type input "12:30"
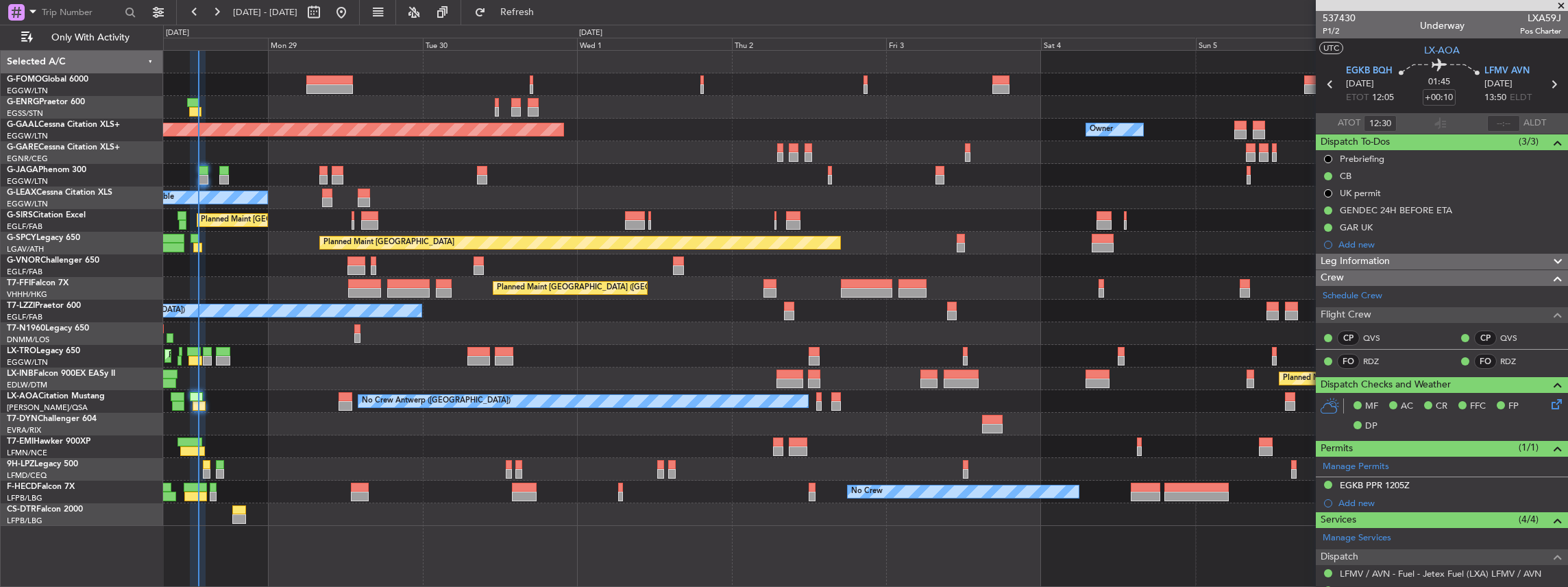
click at [351, 221] on div "Planned Maint [GEOGRAPHIC_DATA] ([GEOGRAPHIC_DATA])" at bounding box center [866, 220] width 1405 height 22
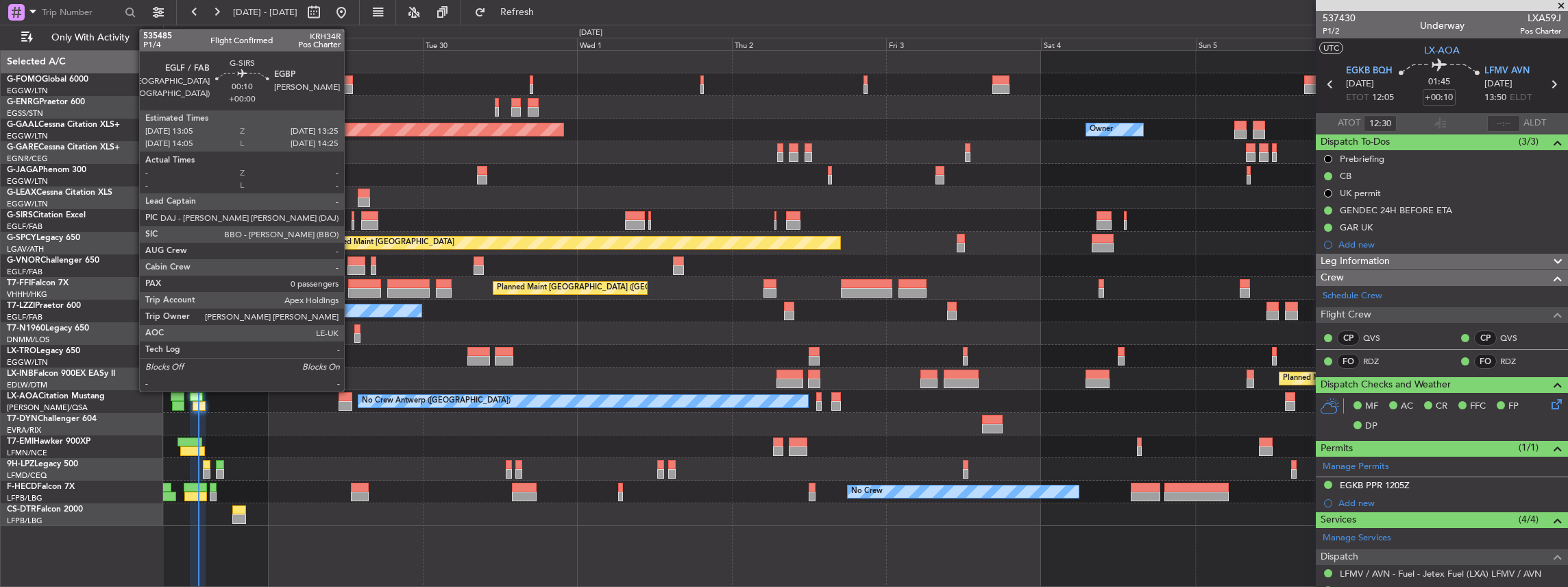
click at [352, 221] on div at bounding box center [353, 225] width 3 height 9
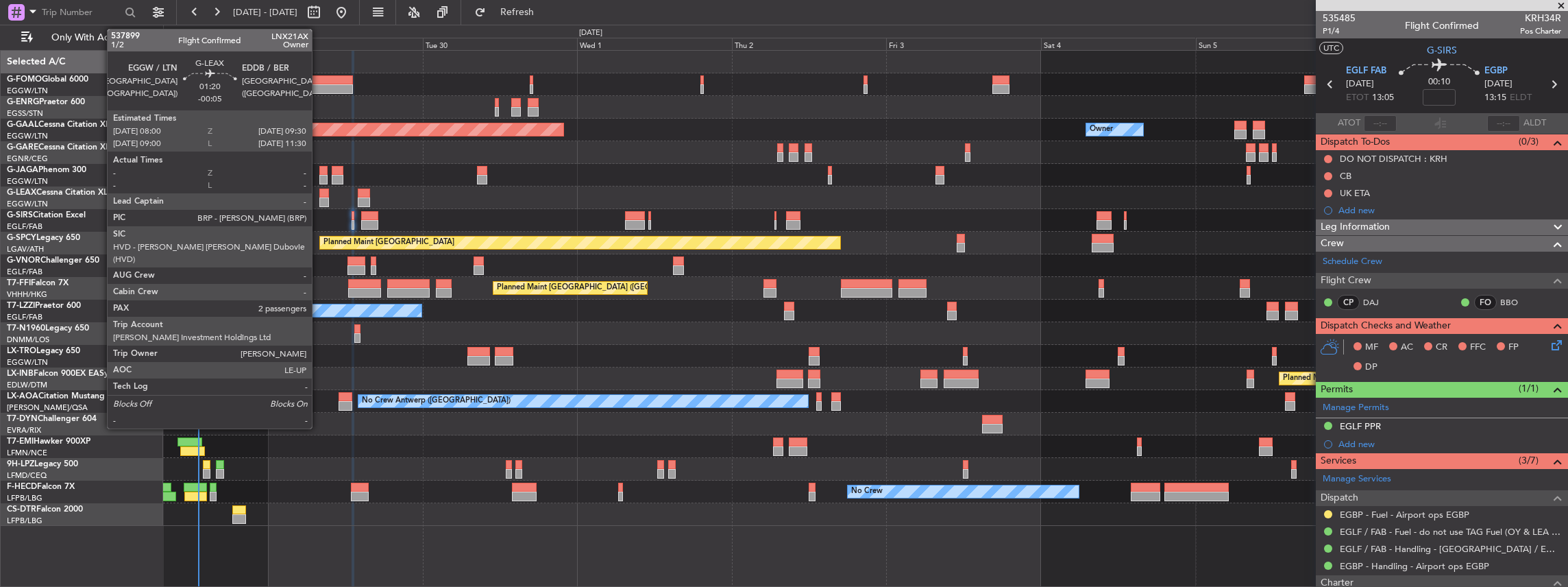
click at [319, 196] on div at bounding box center [324, 193] width 10 height 9
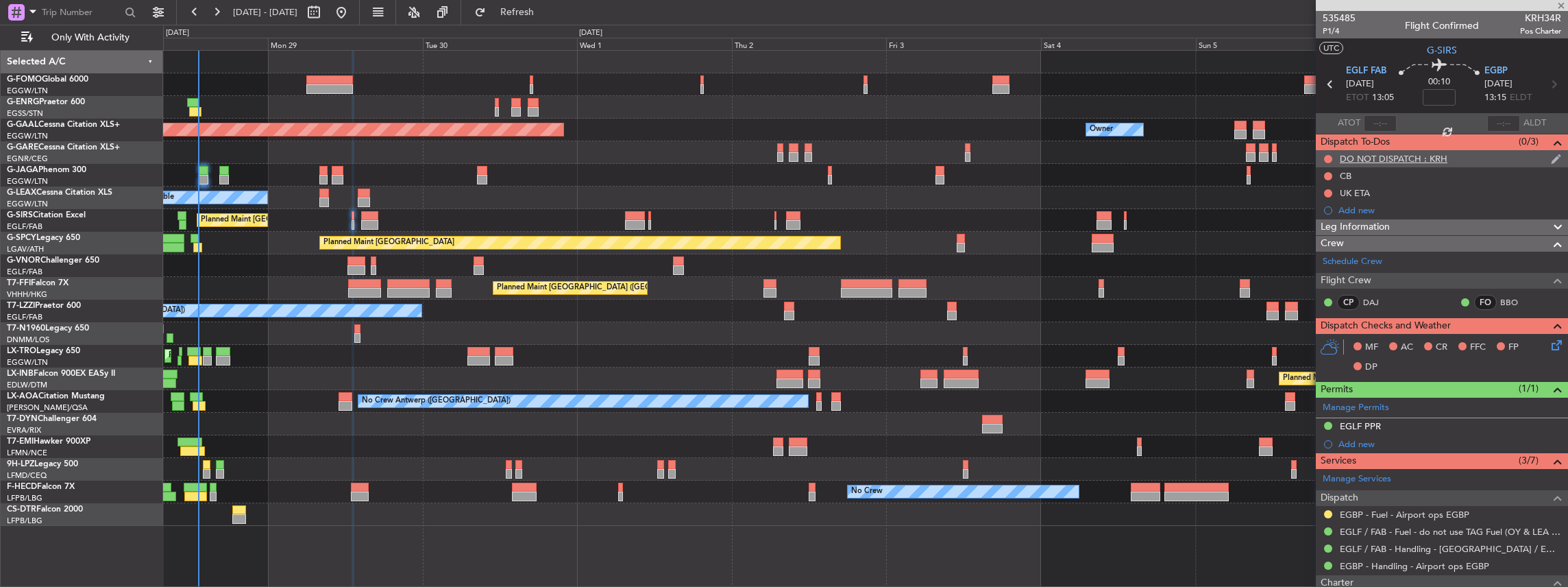
type input "-00:05"
type input "2"
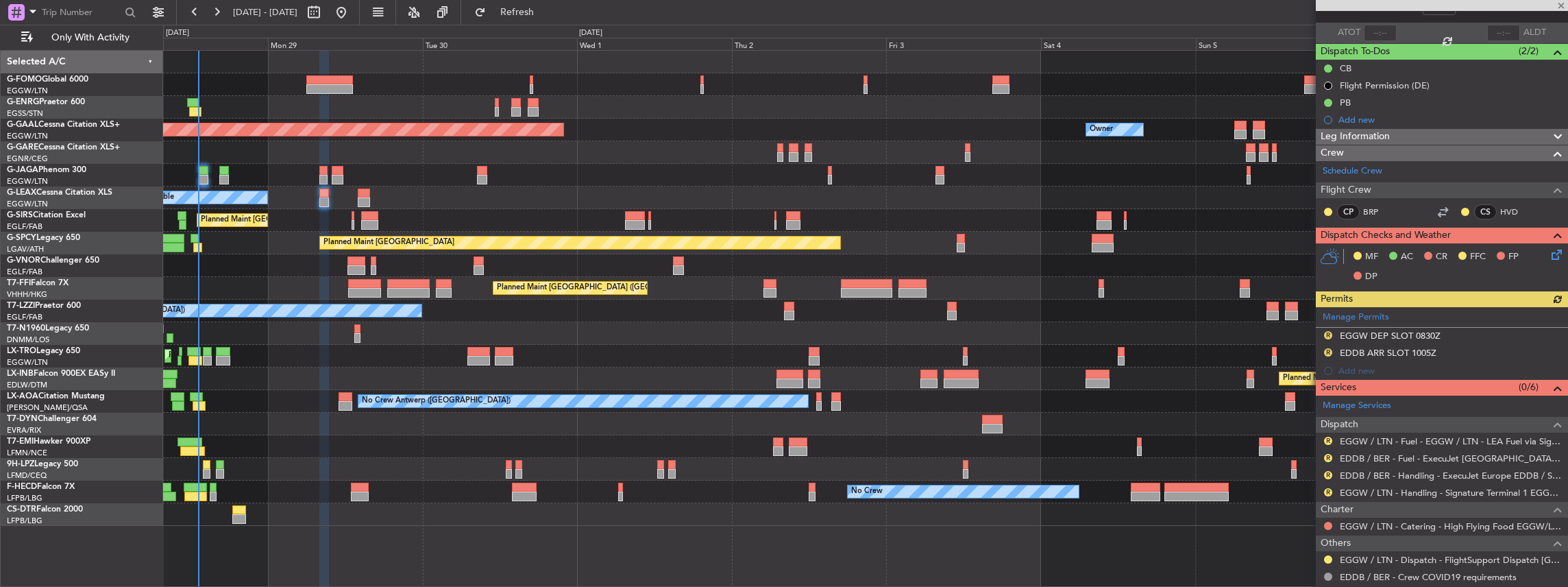
scroll to position [91, 0]
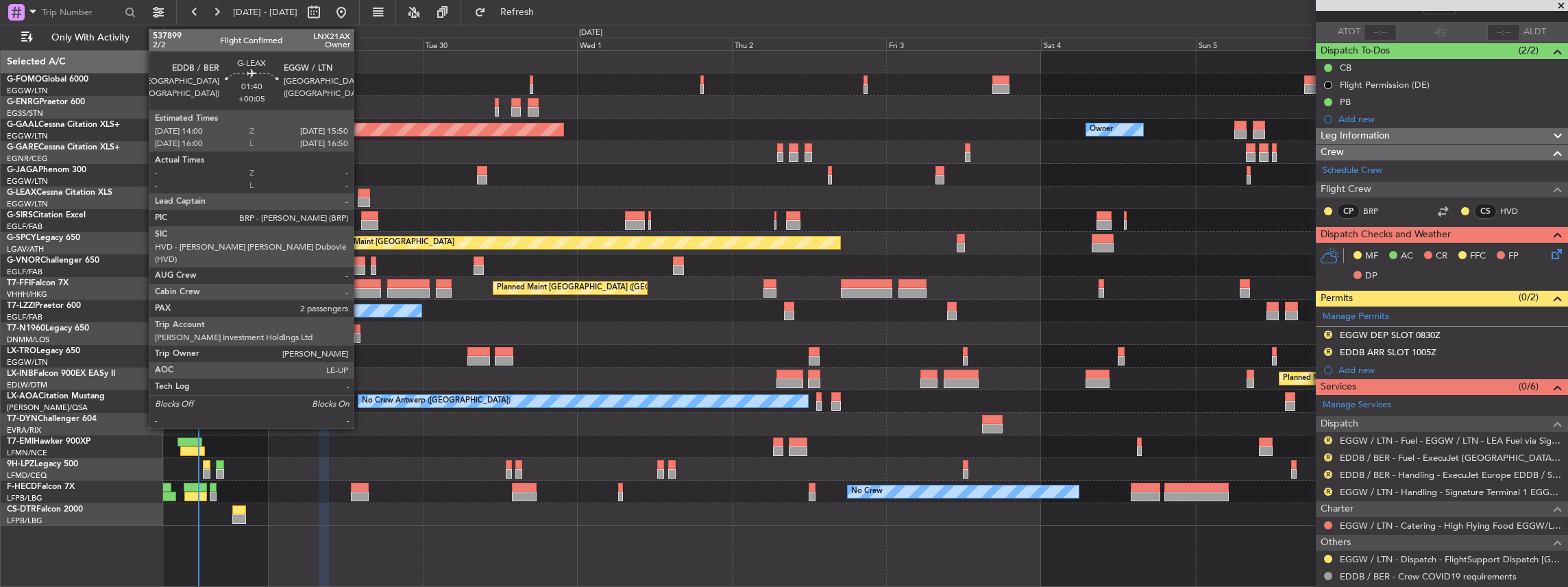
click at [360, 196] on div at bounding box center [364, 193] width 12 height 9
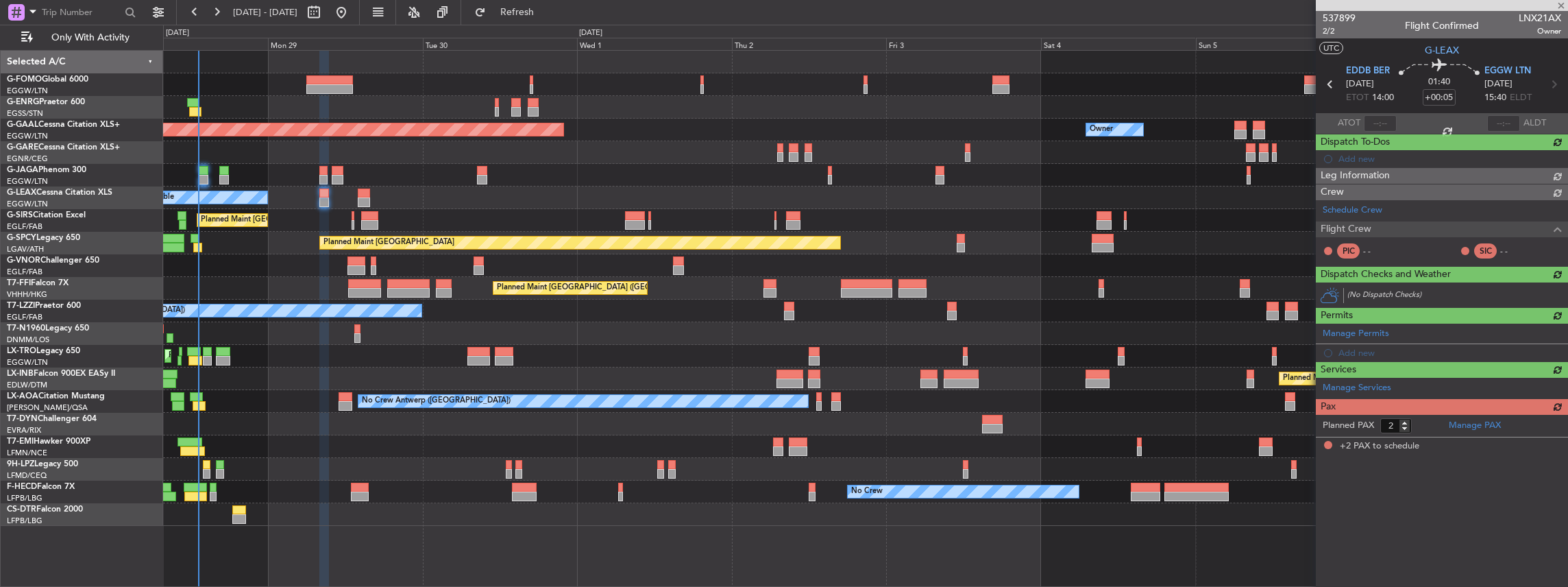
scroll to position [0, 0]
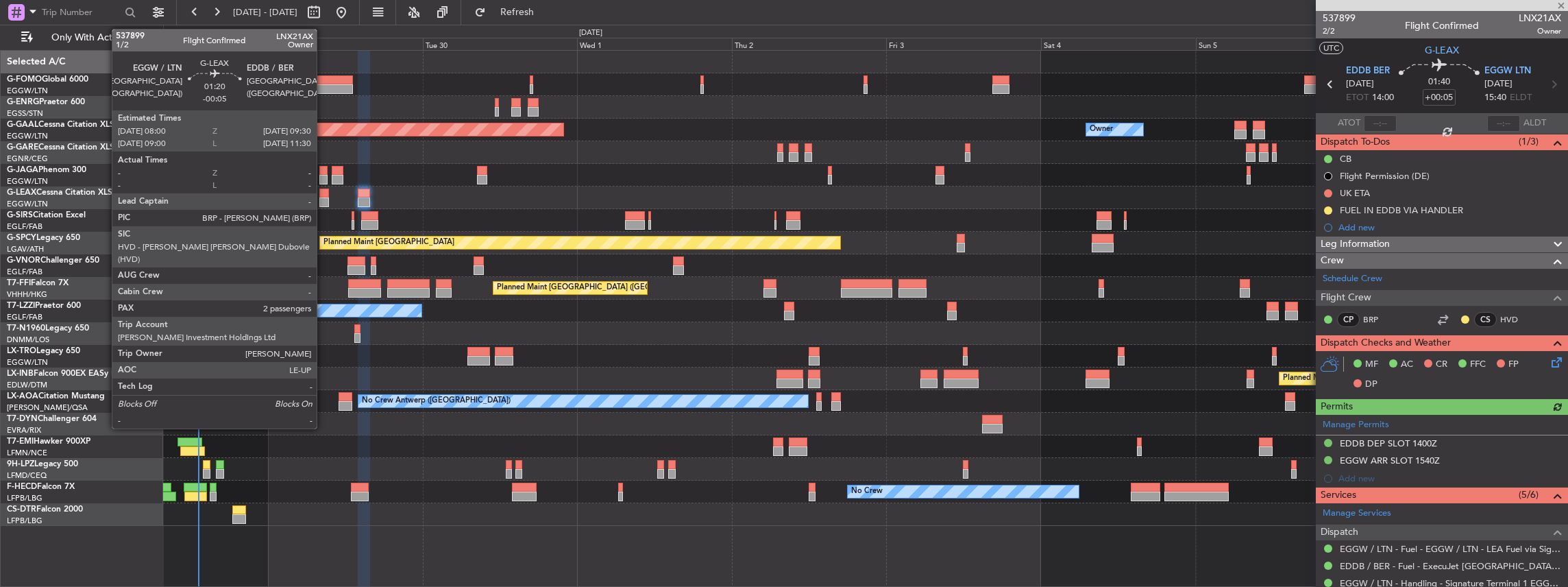
click at [324, 198] on div at bounding box center [324, 202] width 10 height 9
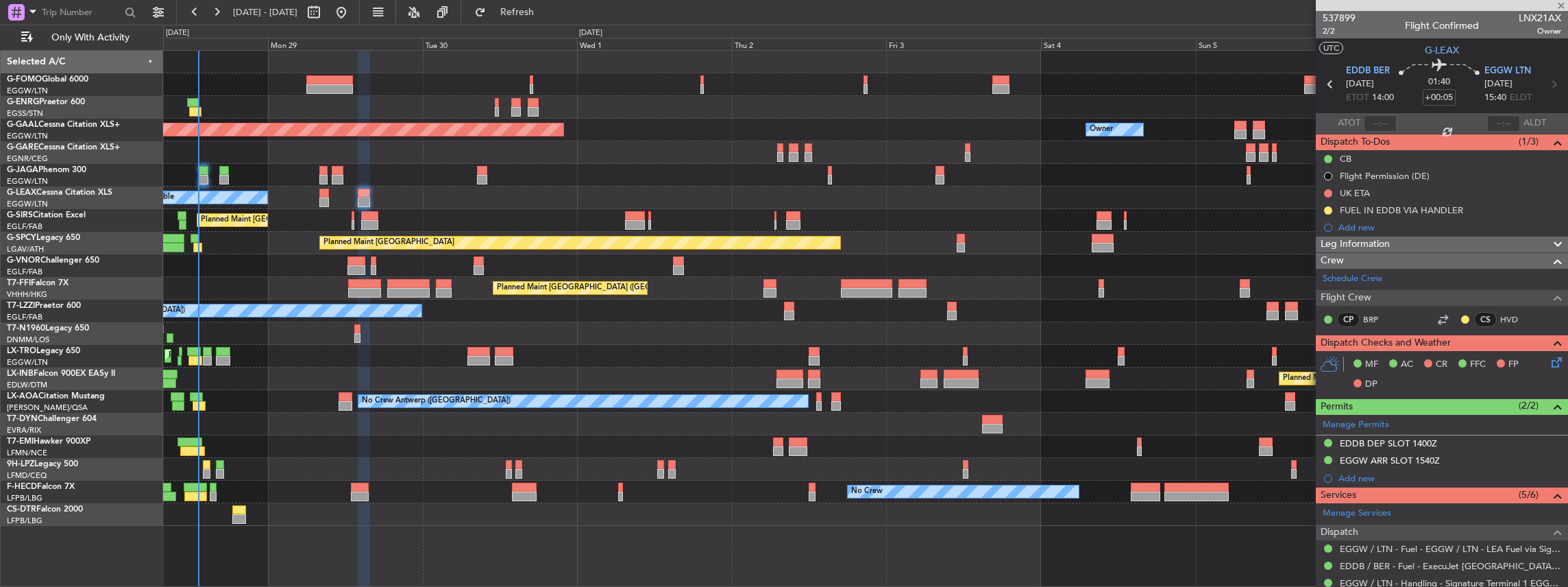
type input "-00:05"
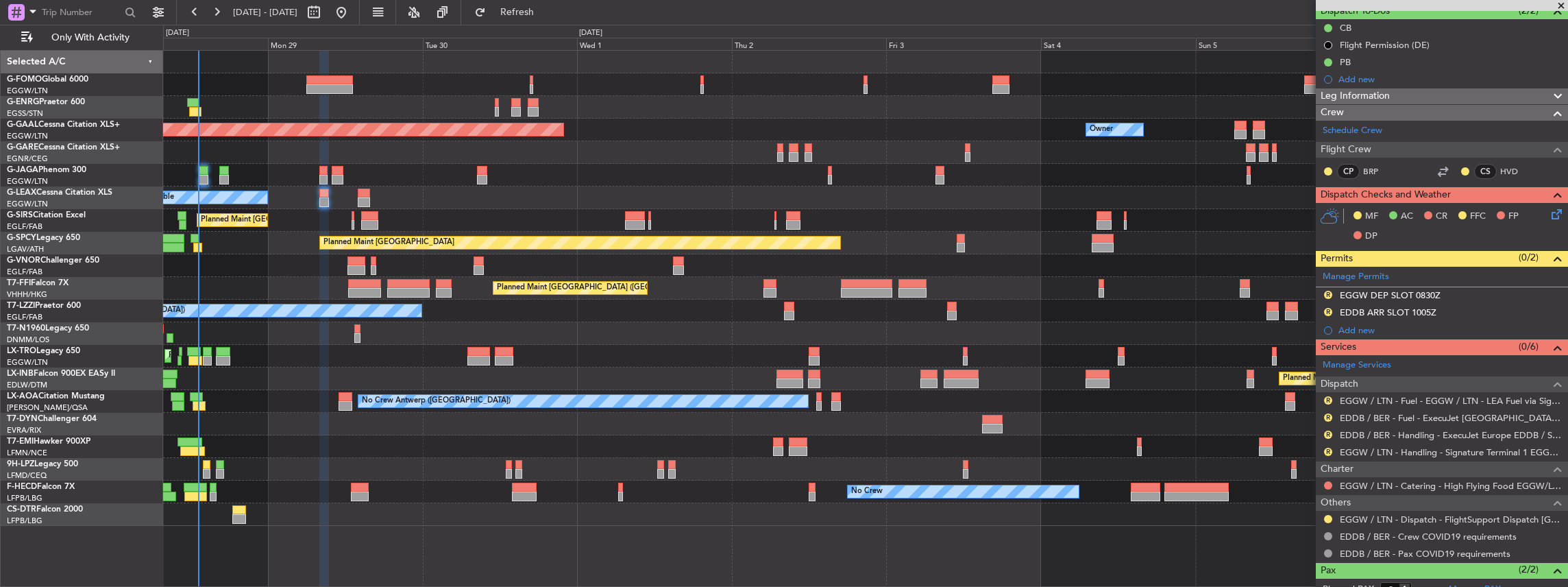
scroll to position [137, 0]
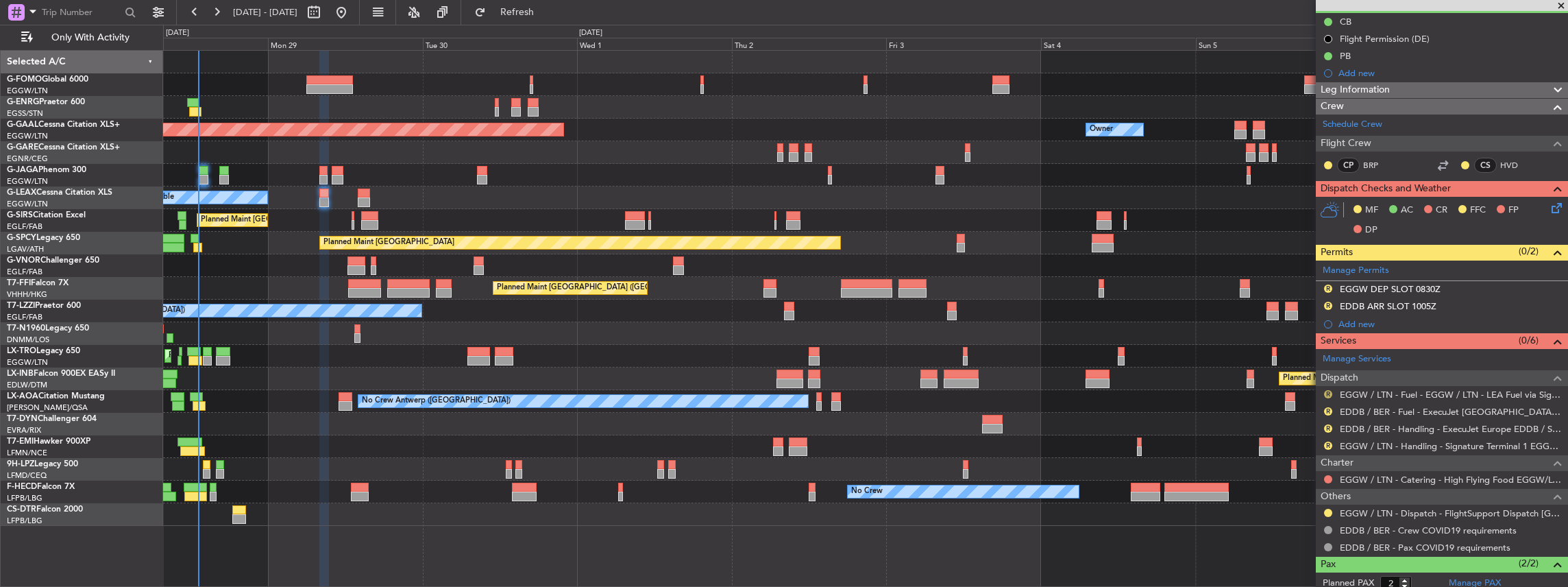
click at [1325, 391] on button "R" at bounding box center [1328, 394] width 9 height 9
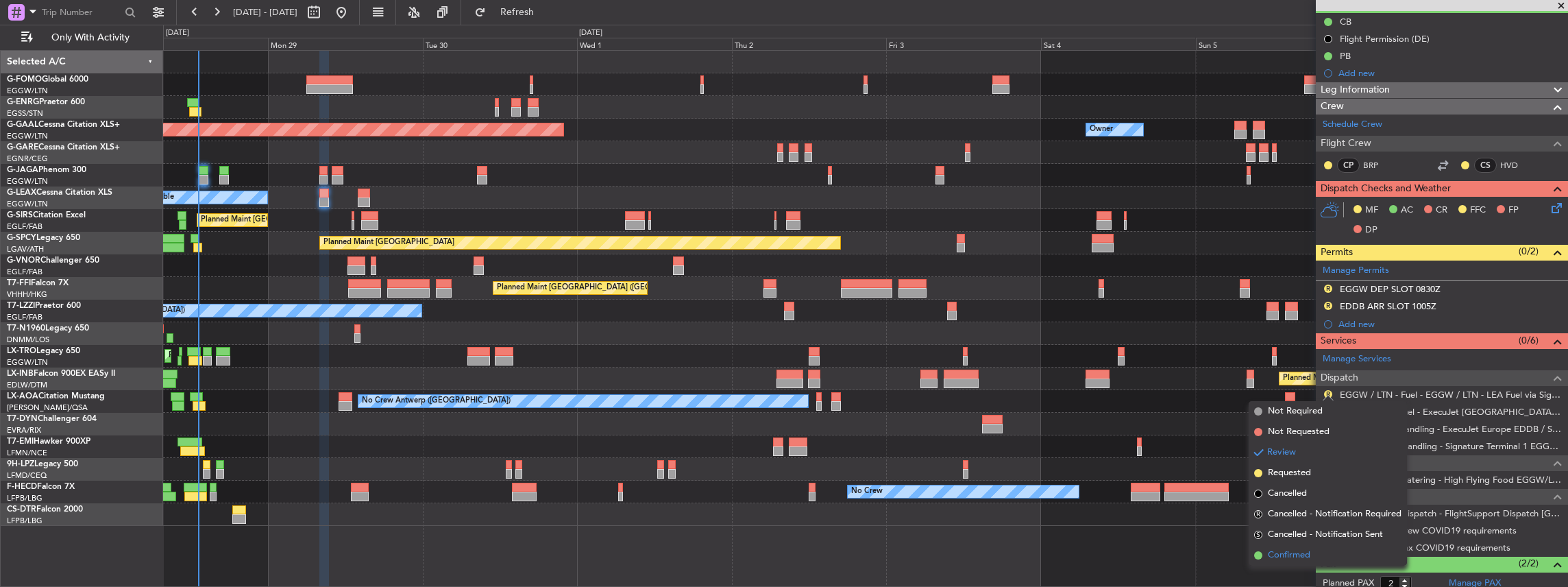
click at [1282, 555] on span "Confirmed" at bounding box center [1289, 555] width 43 height 14
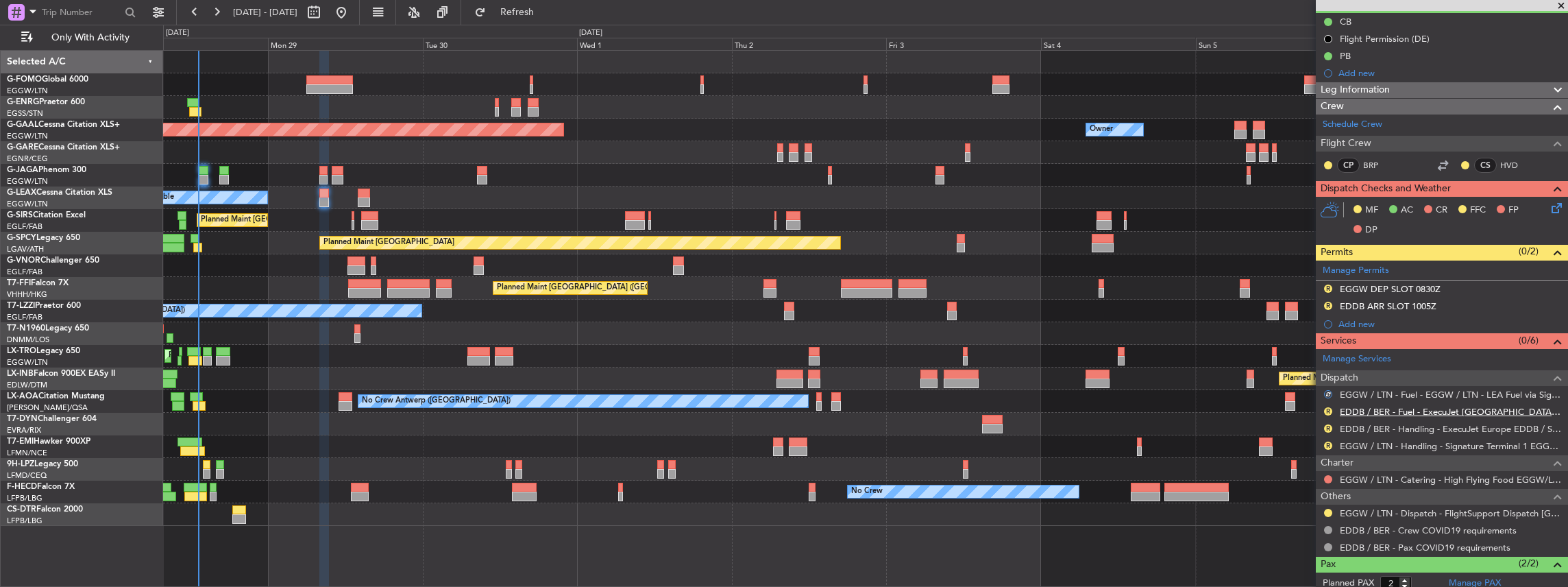
click at [1366, 408] on link "EDDB / BER - Fuel - ExecuJet [GEOGRAPHIC_DATA] Fuel via Valcora EDDB / SXF" at bounding box center [1451, 411] width 221 height 12
click at [1328, 408] on button "R" at bounding box center [1328, 411] width 9 height 9
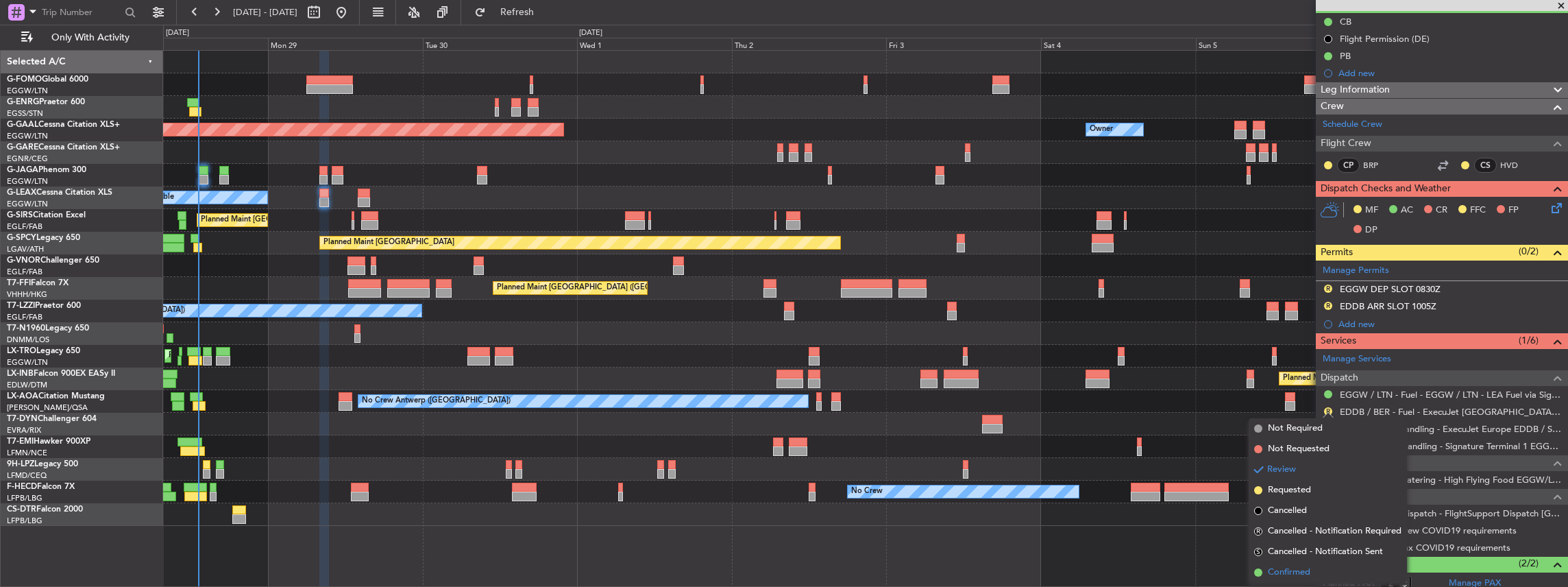
click at [1275, 576] on span "Confirmed" at bounding box center [1289, 573] width 43 height 14
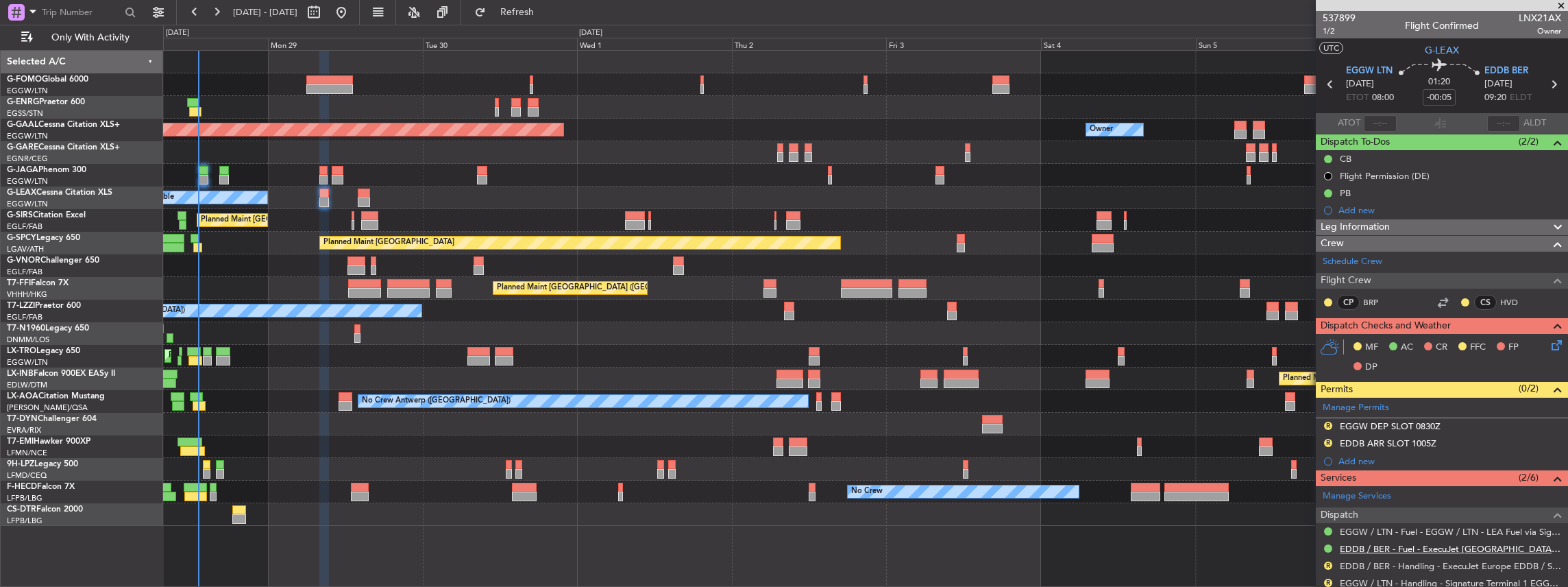
scroll to position [203, 0]
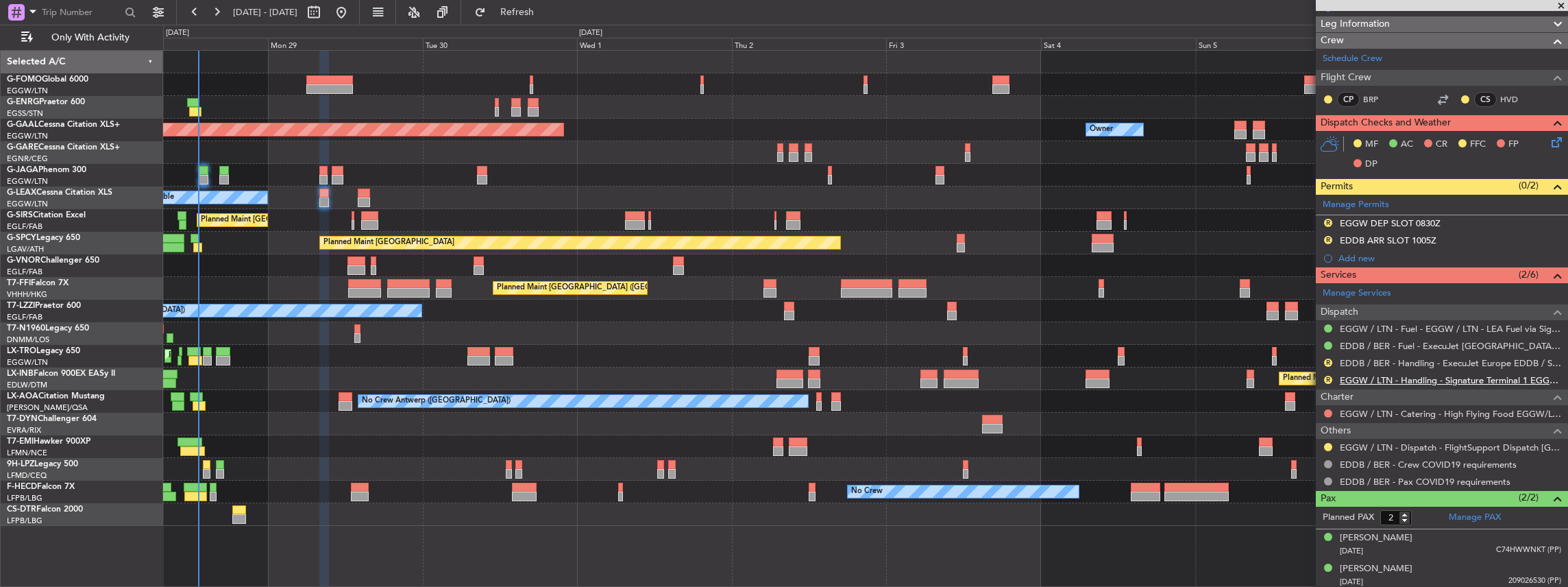
click at [1395, 377] on link "EGGW / LTN - Handling - Signature Terminal 1 EGGW / LTN" at bounding box center [1451, 380] width 221 height 12
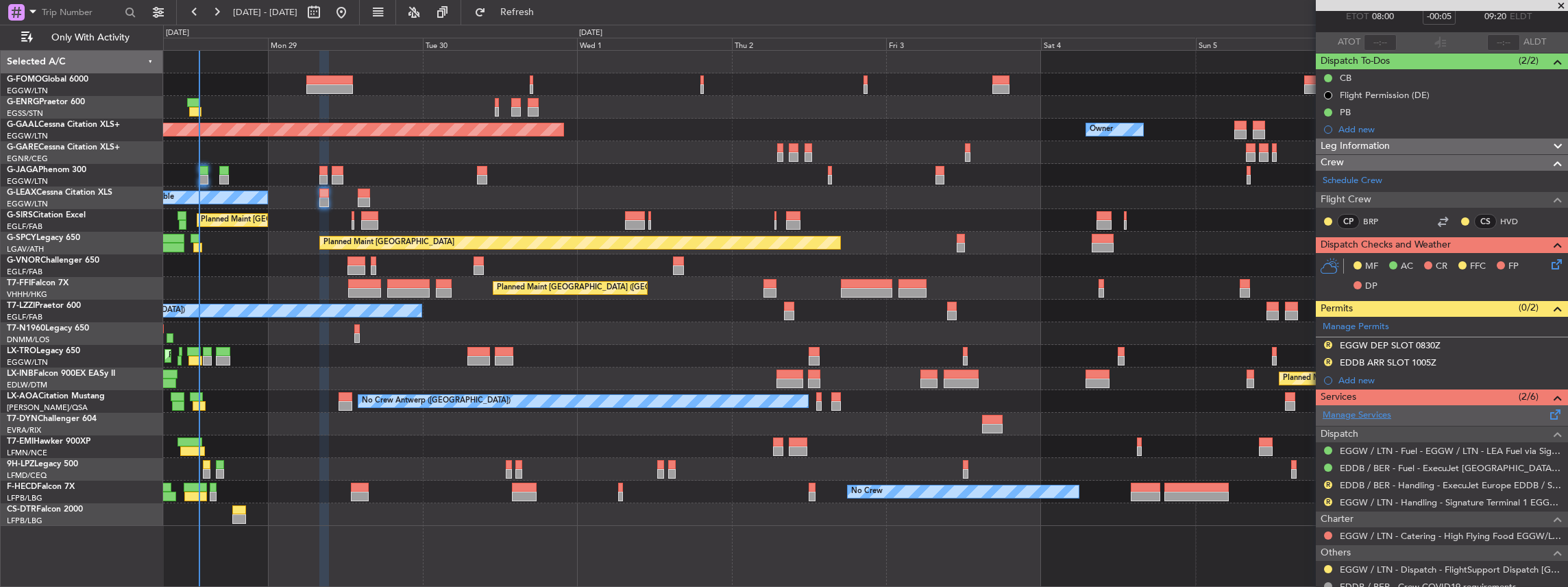
scroll to position [137, 0]
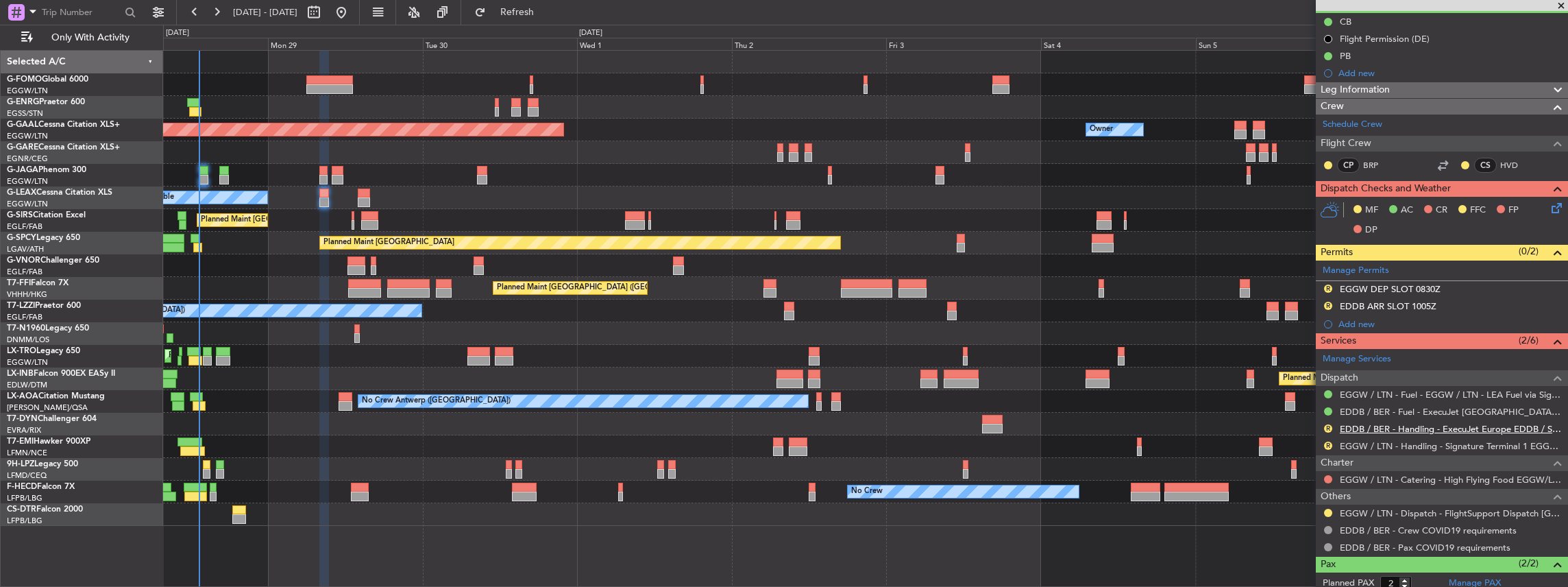
click at [1374, 425] on link "EDDB / BER - Handling - ExecuJet Europe EDDB / SXF" at bounding box center [1451, 428] width 221 height 12
click at [550, 20] on button "Refresh" at bounding box center [509, 12] width 82 height 22
click at [546, 12] on span "Refresh" at bounding box center [517, 12] width 57 height 9
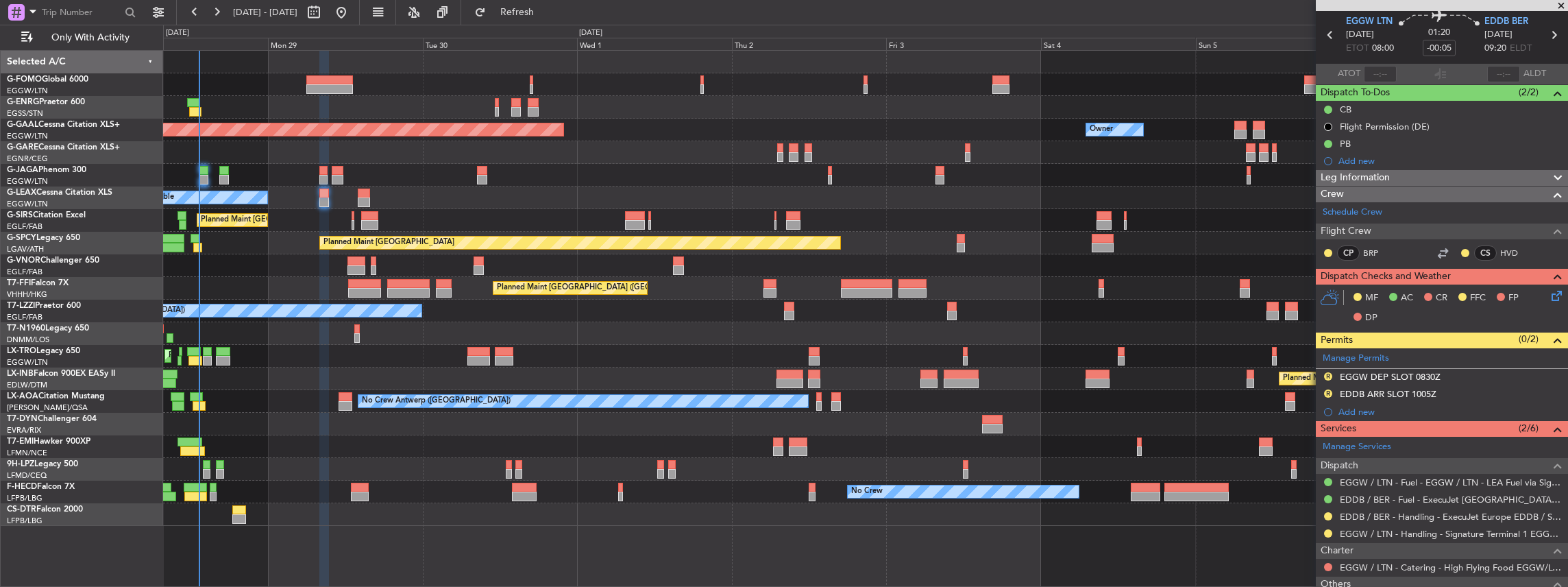
scroll to position [0, 0]
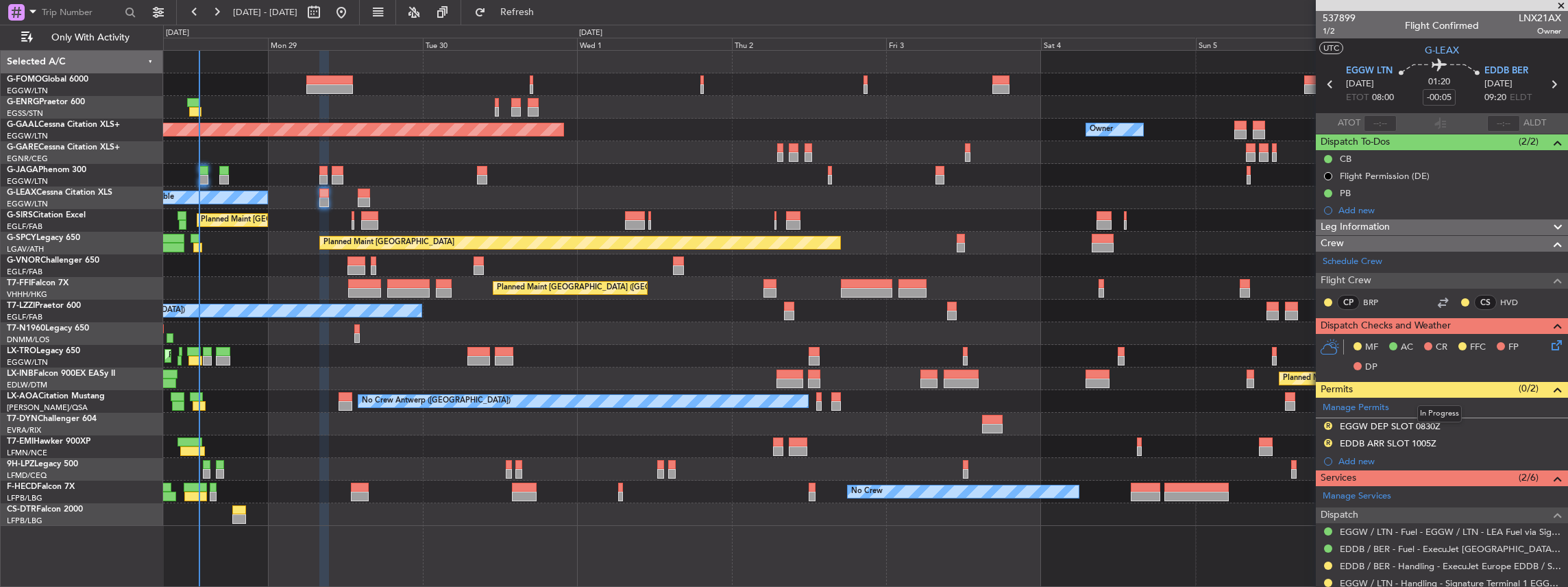
click at [1461, 421] on mat-tooltip-component "In Progress" at bounding box center [1439, 414] width 63 height 36
click at [1474, 421] on div "R EGGW DEP SLOT 0830Z" at bounding box center [1442, 427] width 252 height 17
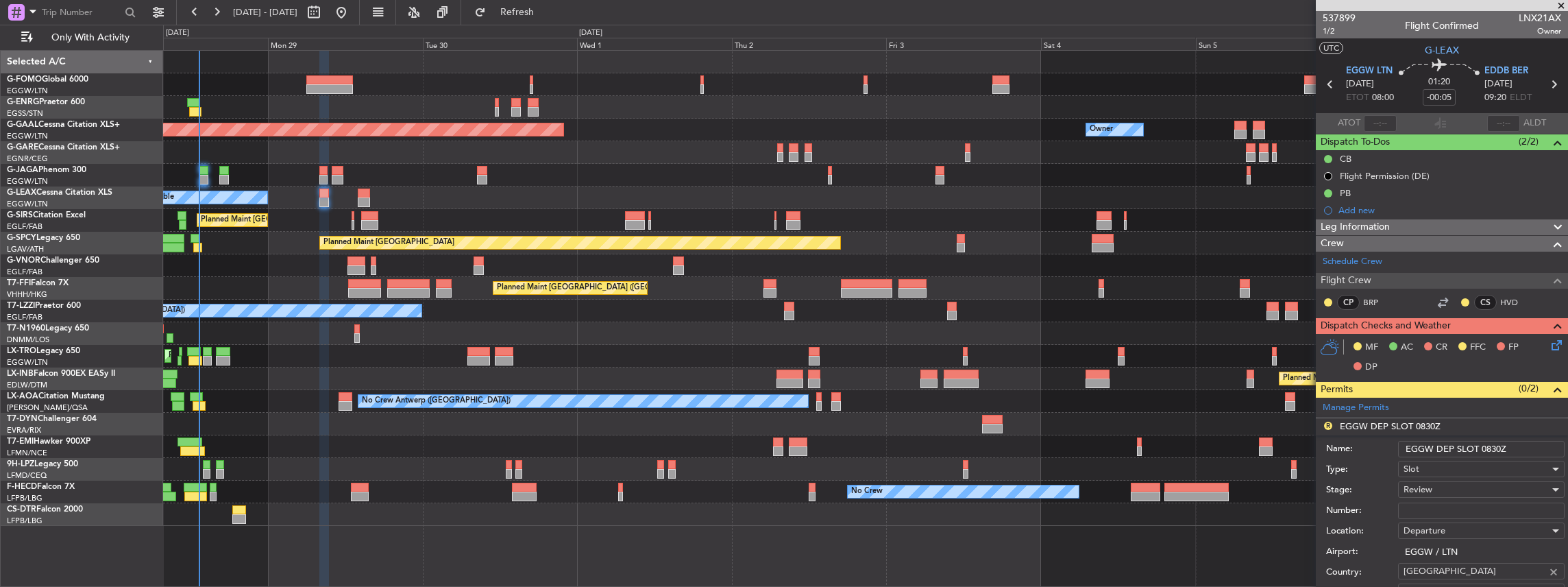
click at [1491, 447] on input "EGGW DEP SLOT 0830Z" at bounding box center [1481, 449] width 166 height 16
type input "EGGW DEP SLOT 0800Z"
click at [1439, 487] on div "Review" at bounding box center [1476, 490] width 146 height 21
click at [1444, 573] on span "Requested" at bounding box center [1478, 577] width 148 height 21
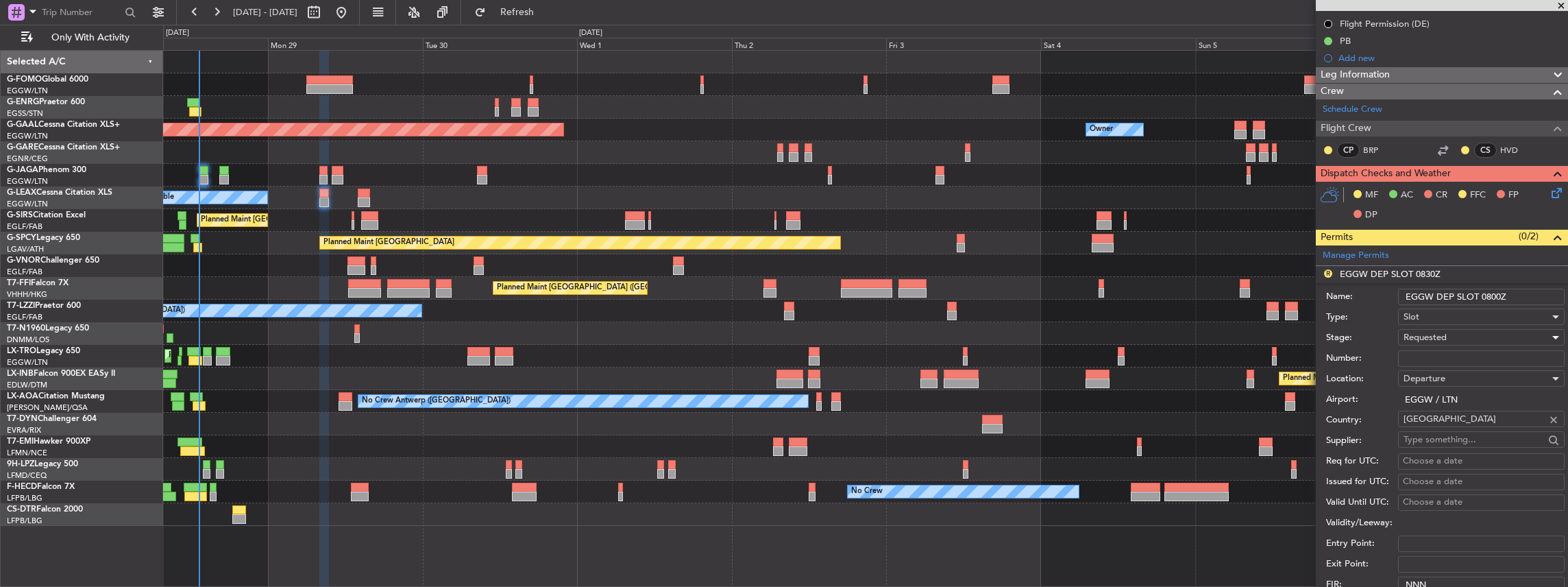
scroll to position [275, 0]
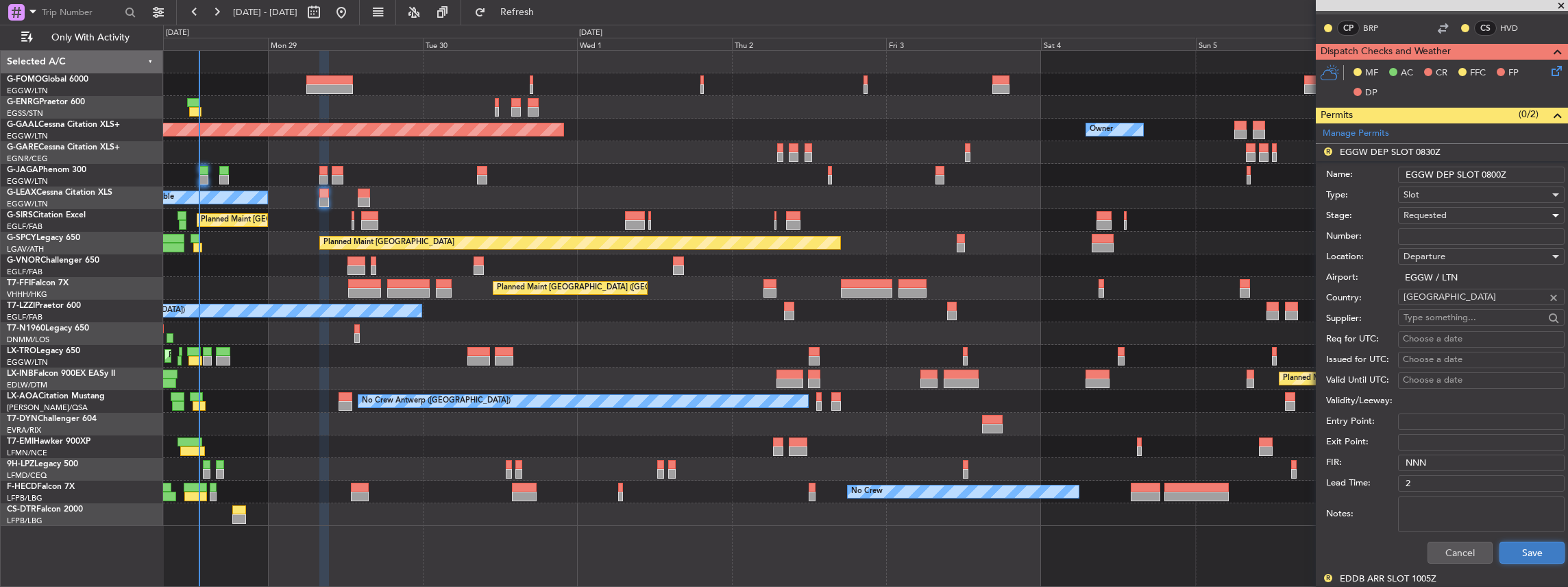
click at [1519, 550] on button "Save" at bounding box center [1532, 553] width 65 height 22
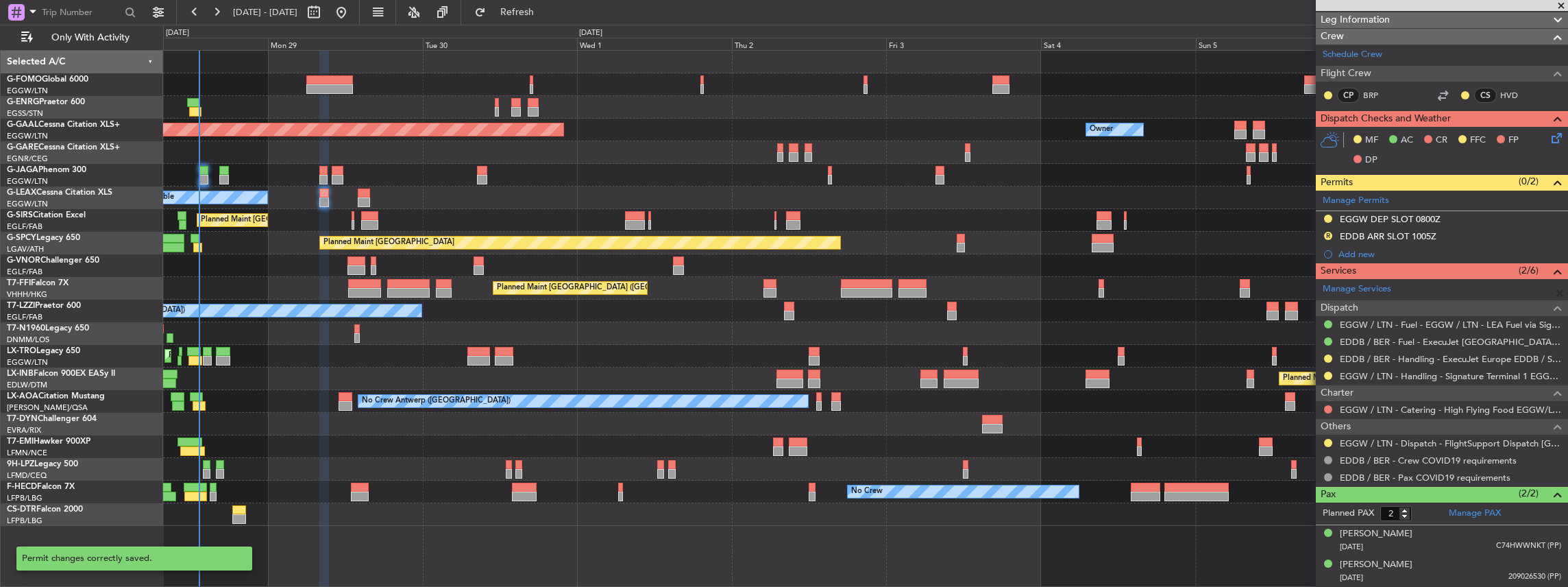
scroll to position [203, 0]
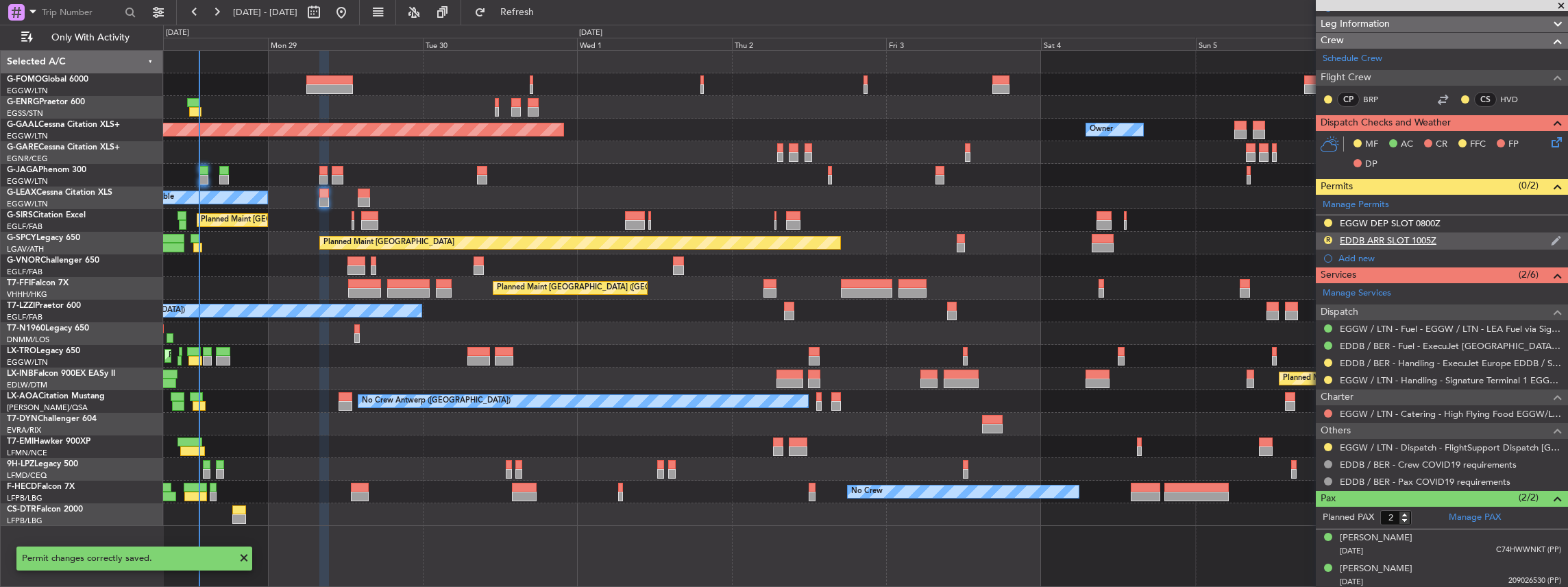
click at [1460, 234] on div "R EDDB ARR SLOT 1005Z" at bounding box center [1442, 241] width 252 height 17
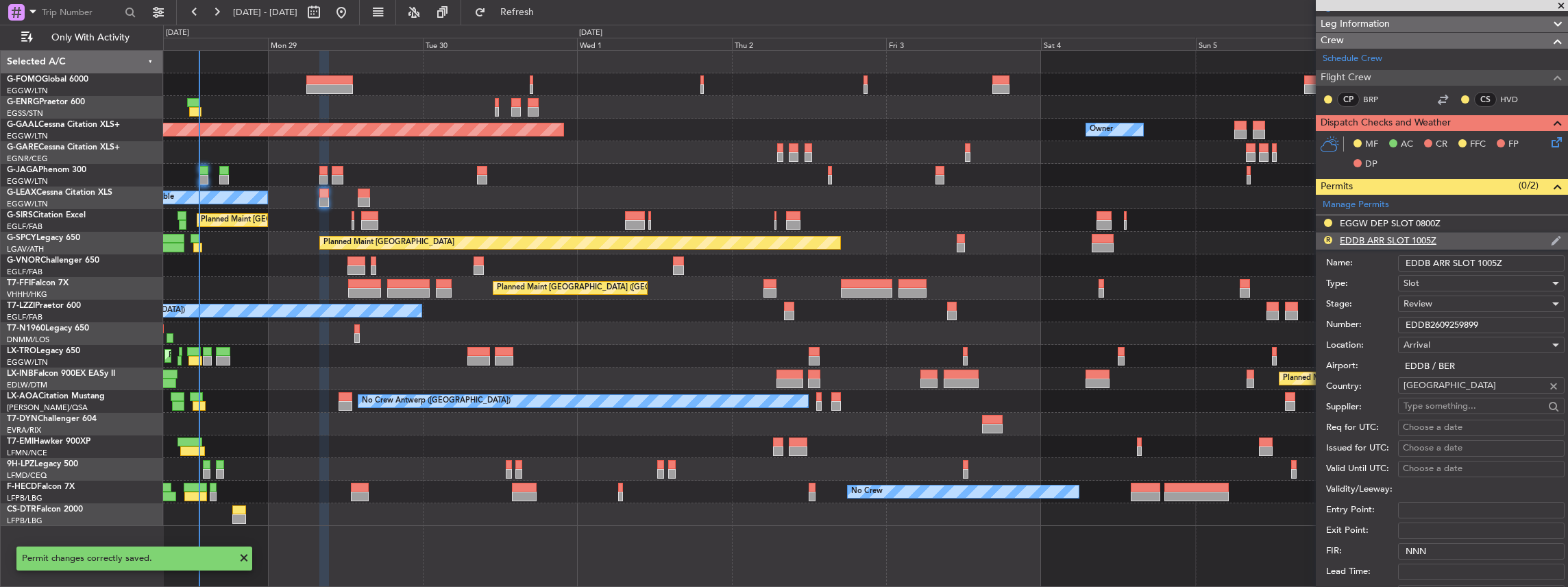
scroll to position [275, 0]
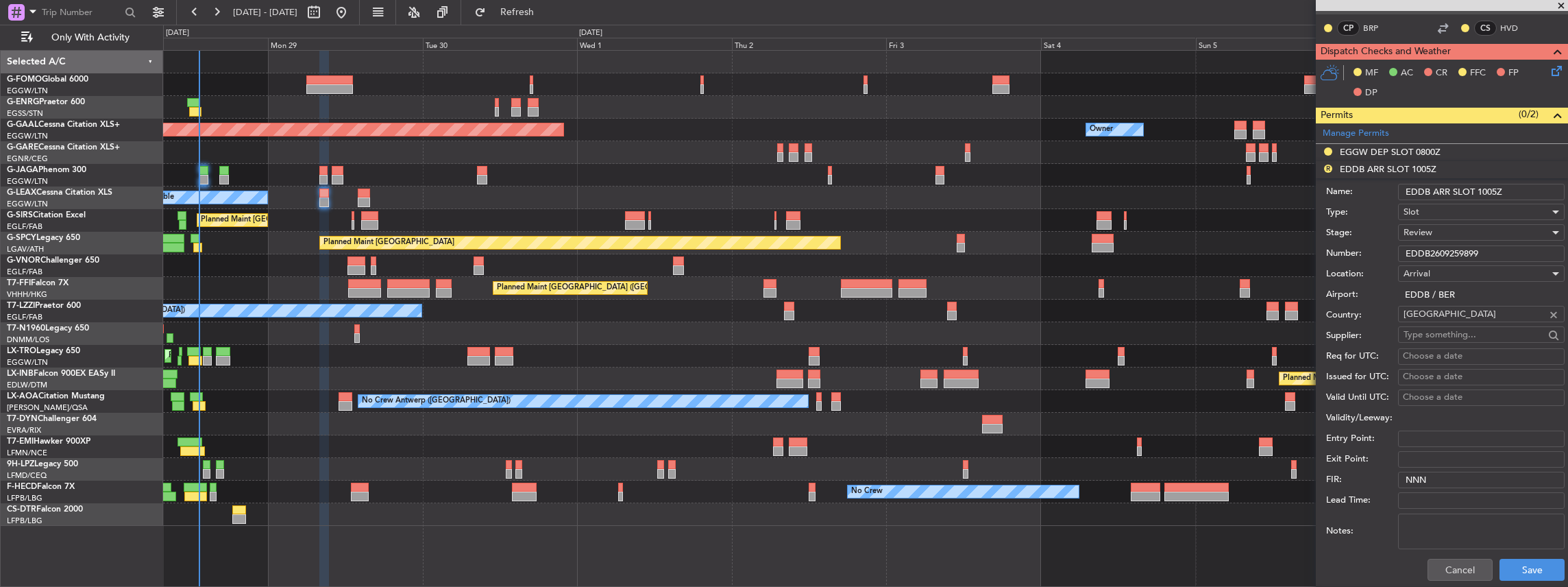
drag, startPoint x: 1497, startPoint y: 189, endPoint x: 1478, endPoint y: 191, distance: 19.1
click at [1478, 194] on input "EDDB ARR SLOT 1005Z" at bounding box center [1481, 192] width 166 height 16
type input "EDDB ARR SLOT 0930Z"
click at [1460, 229] on div "Review" at bounding box center [1476, 232] width 146 height 21
click at [1452, 323] on span "Requested" at bounding box center [1478, 320] width 148 height 21
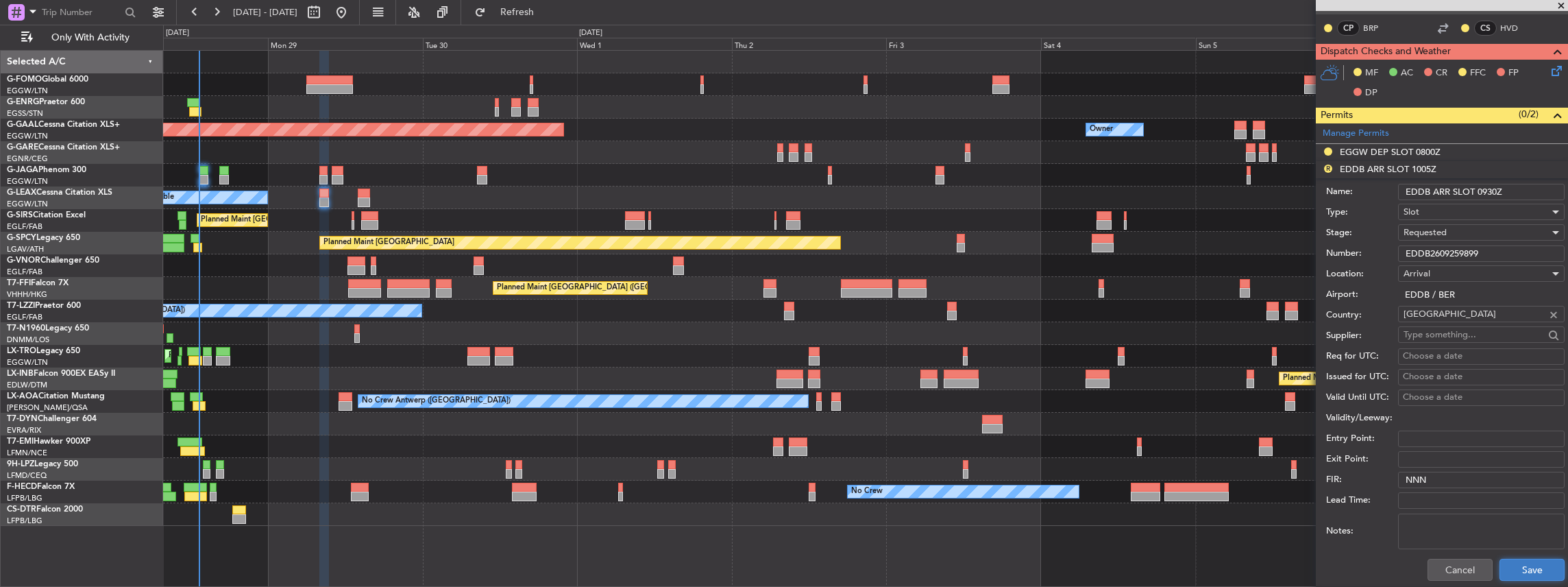
click at [1529, 568] on button "Save" at bounding box center [1532, 570] width 65 height 22
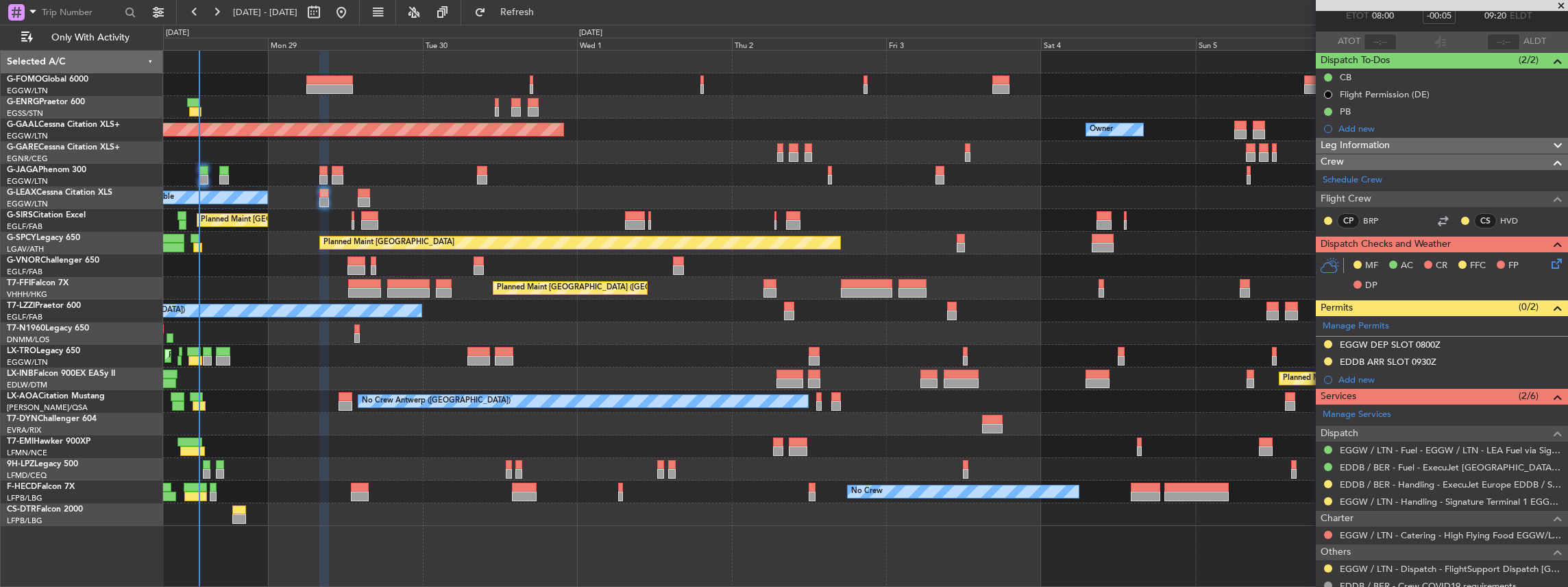
scroll to position [91, 0]
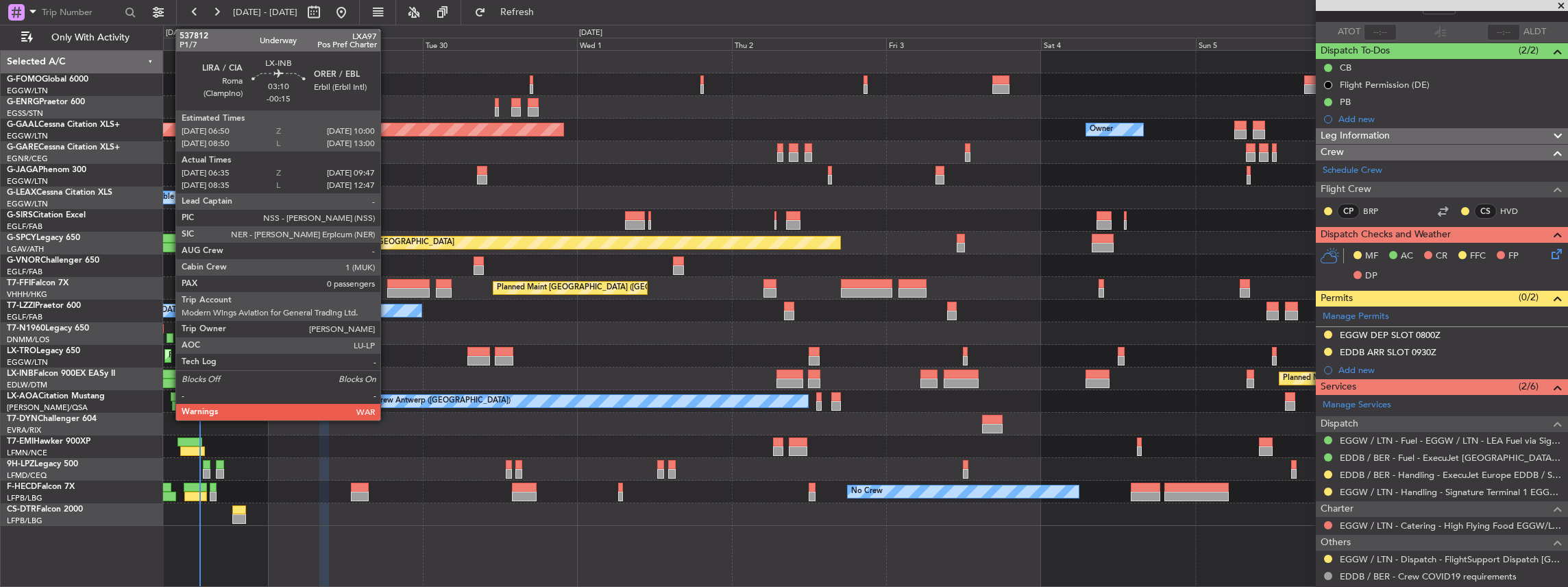
click at [168, 377] on div at bounding box center [167, 374] width 21 height 9
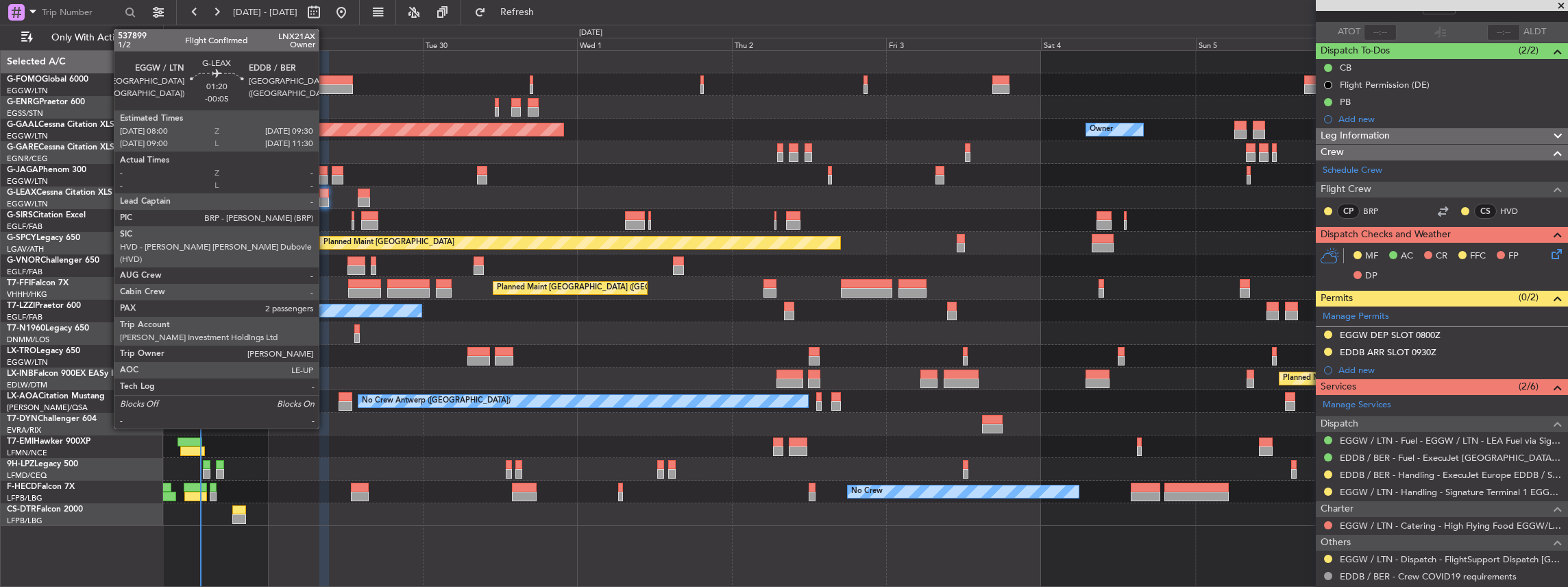
click at [325, 199] on div at bounding box center [324, 202] width 10 height 9
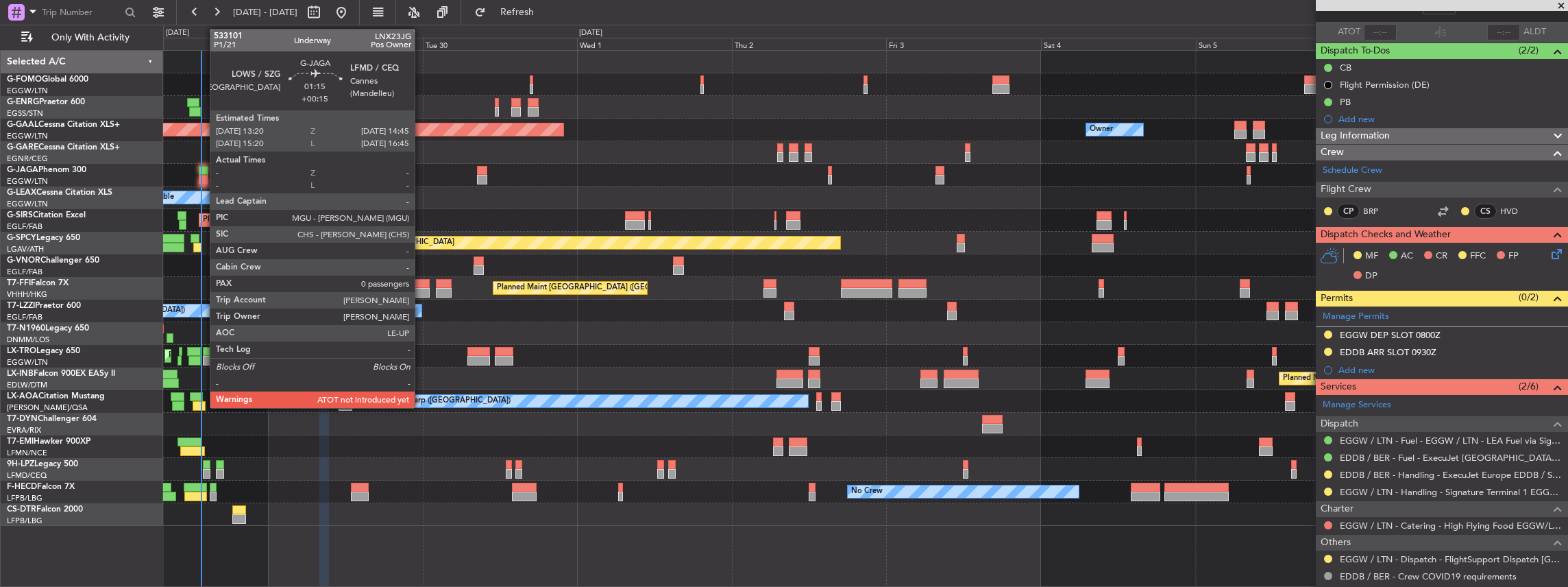
click at [202, 179] on div at bounding box center [203, 179] width 9 height 9
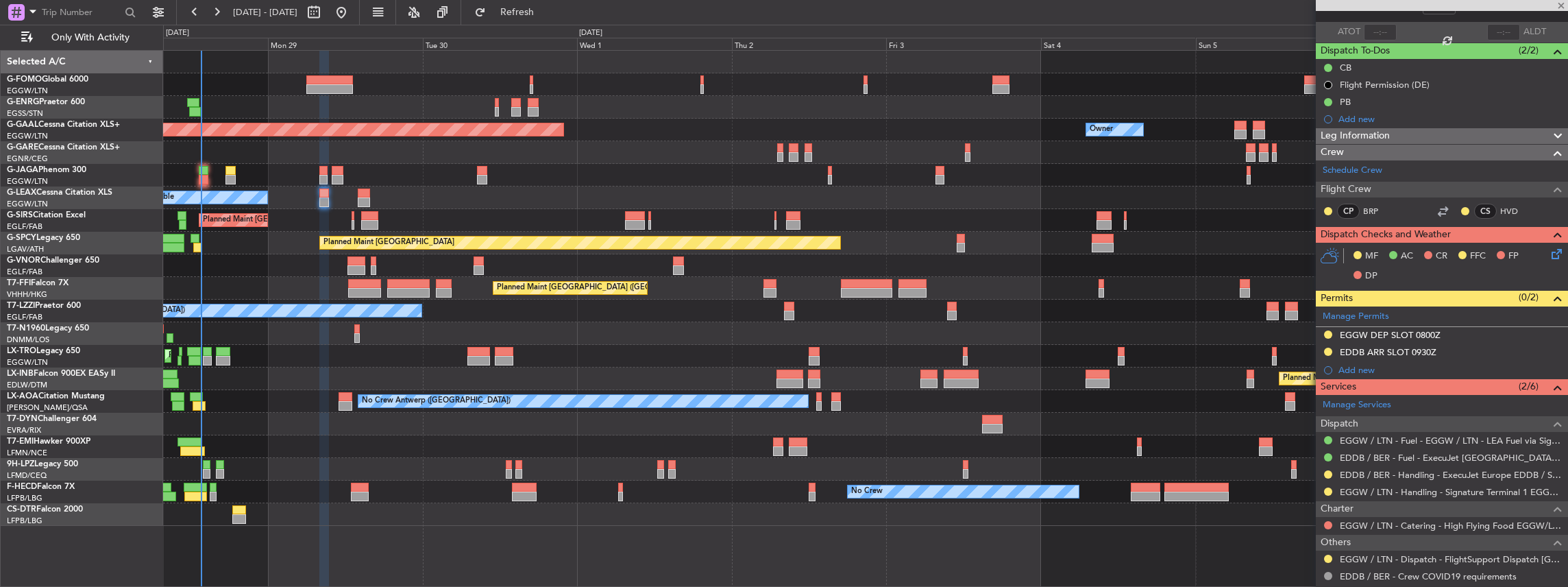
type input "+00:15"
type input "0"
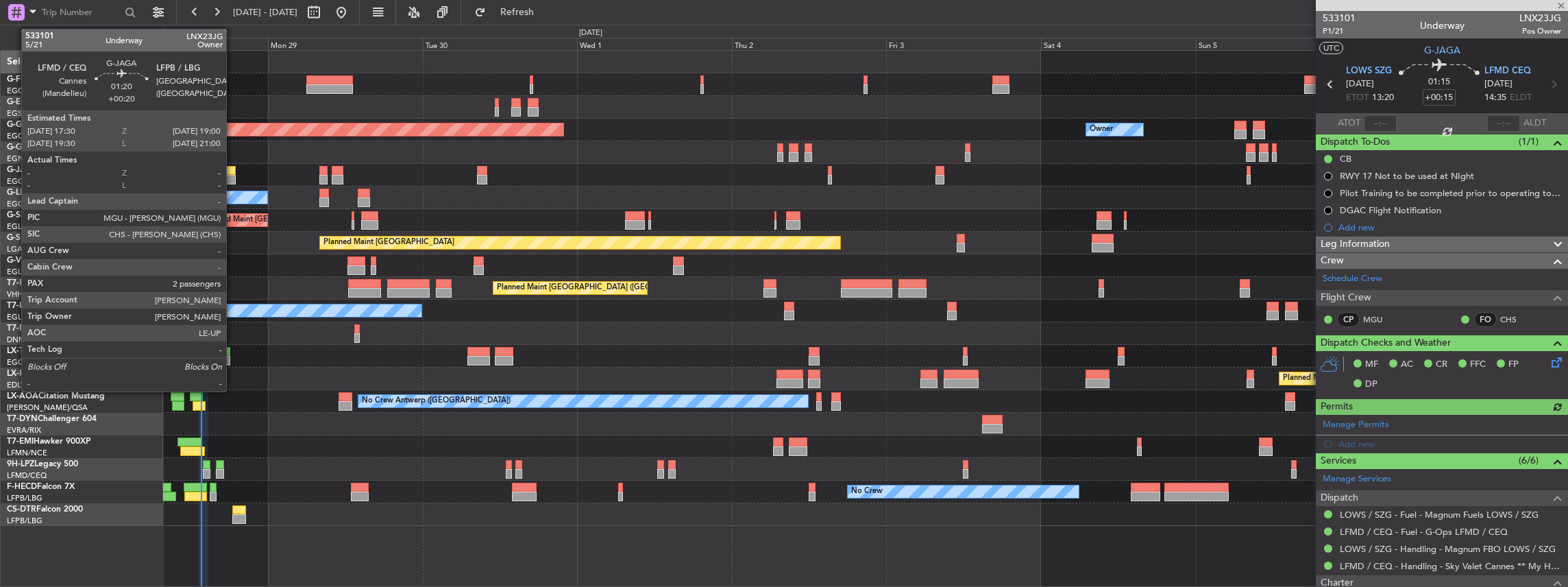
click at [232, 172] on div at bounding box center [230, 171] width 10 height 9
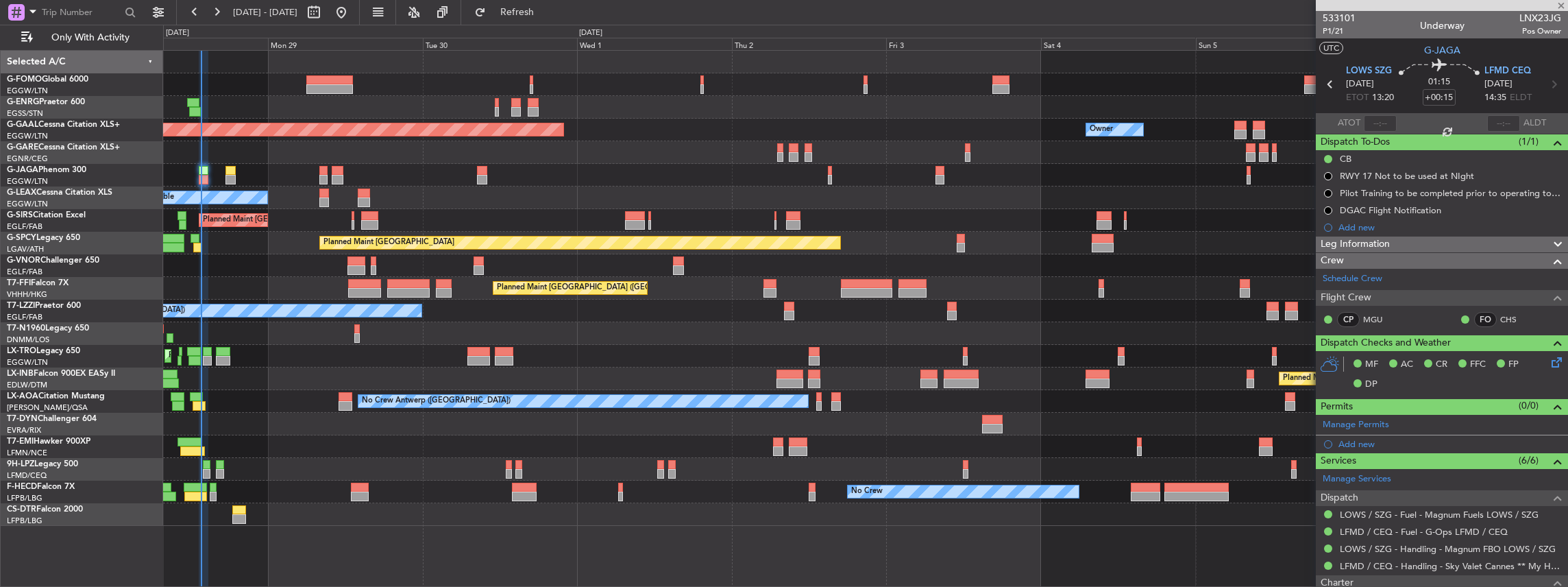
type input "+00:20"
type input "2"
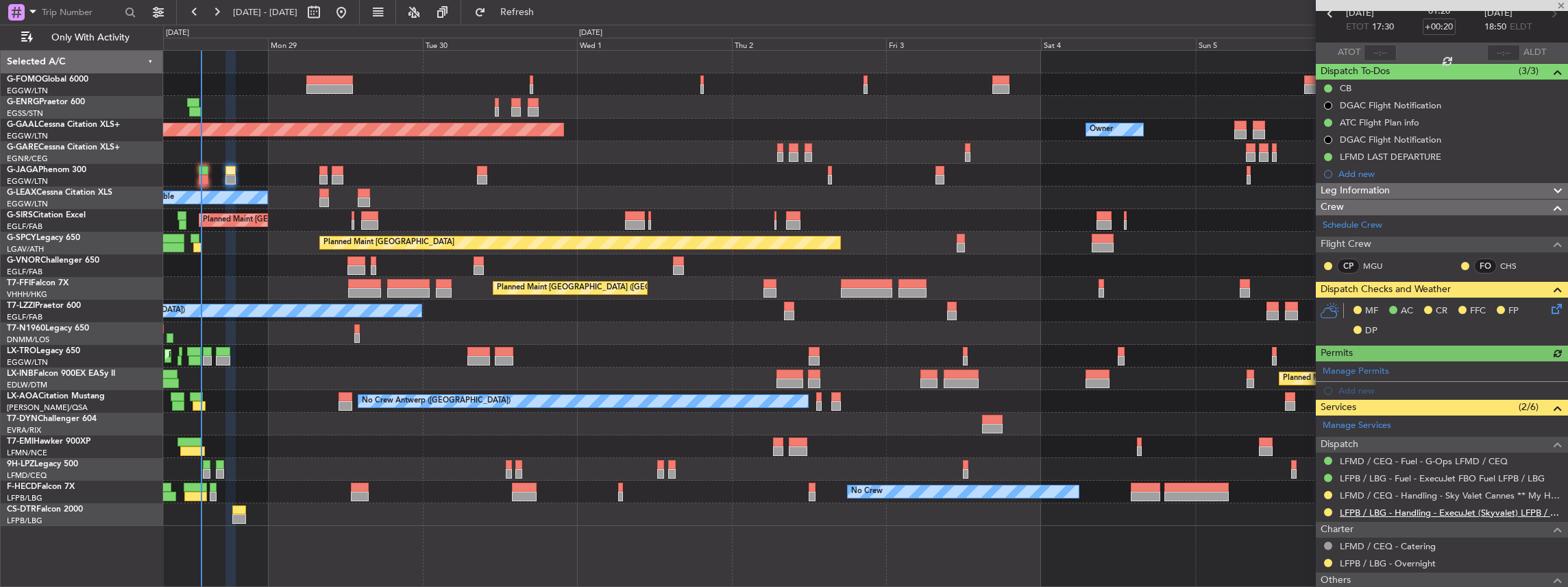
scroll to position [137, 0]
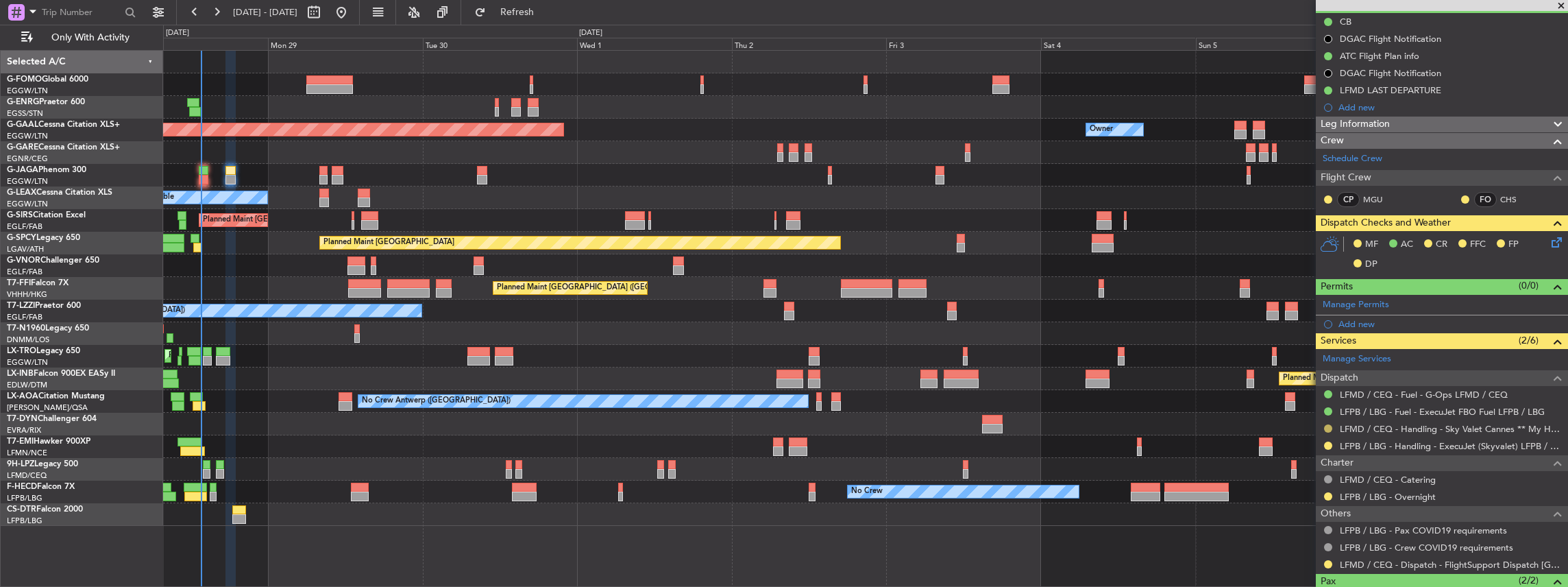
click at [1327, 427] on button at bounding box center [1328, 428] width 9 height 9
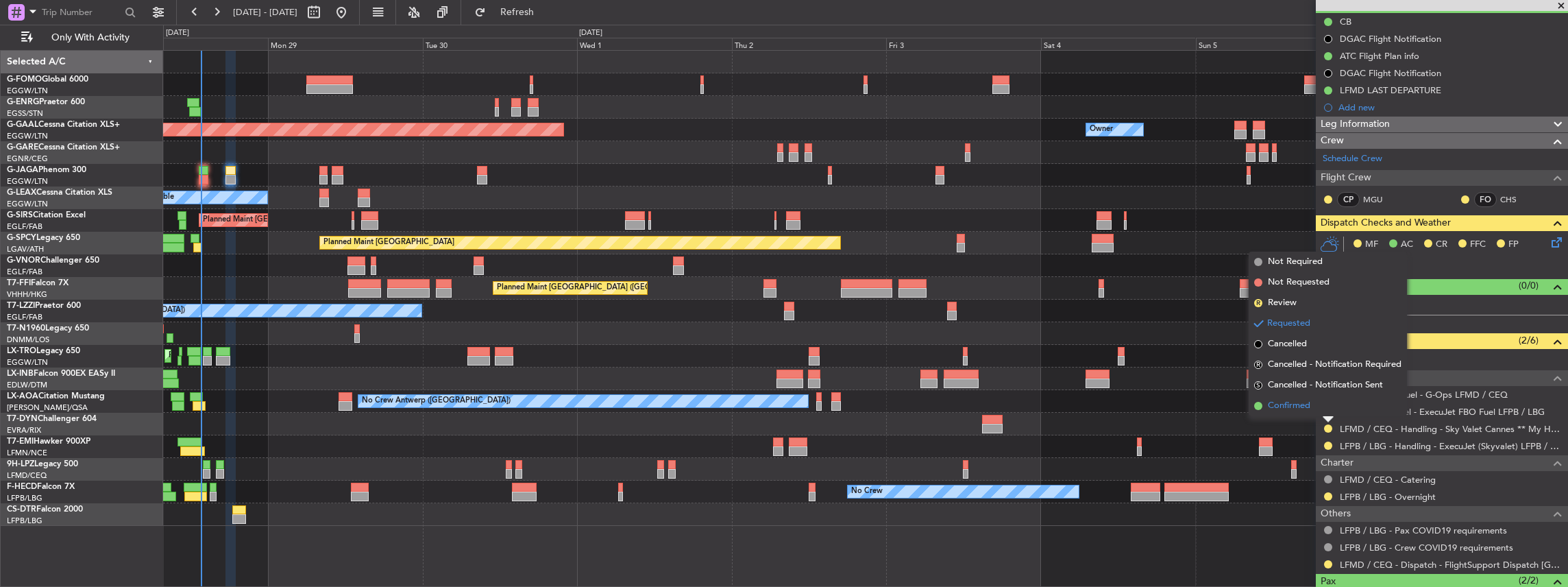
click at [1284, 409] on span "Confirmed" at bounding box center [1289, 406] width 43 height 14
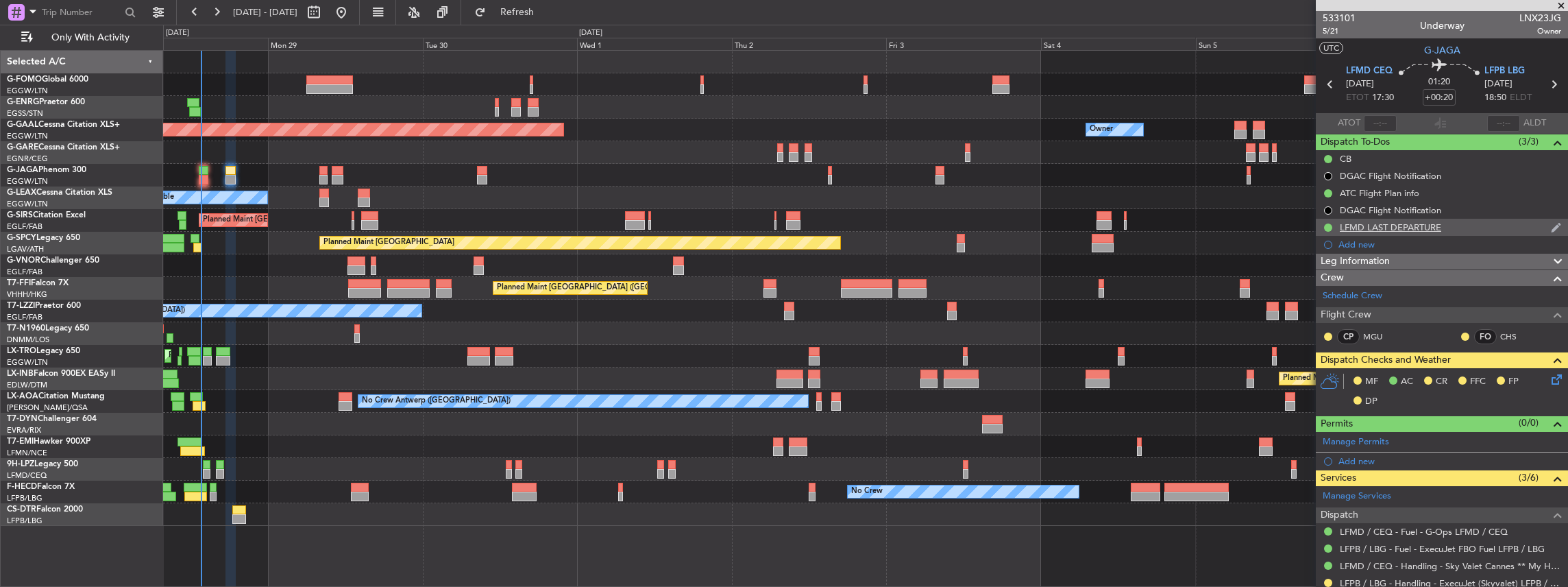
scroll to position [91, 0]
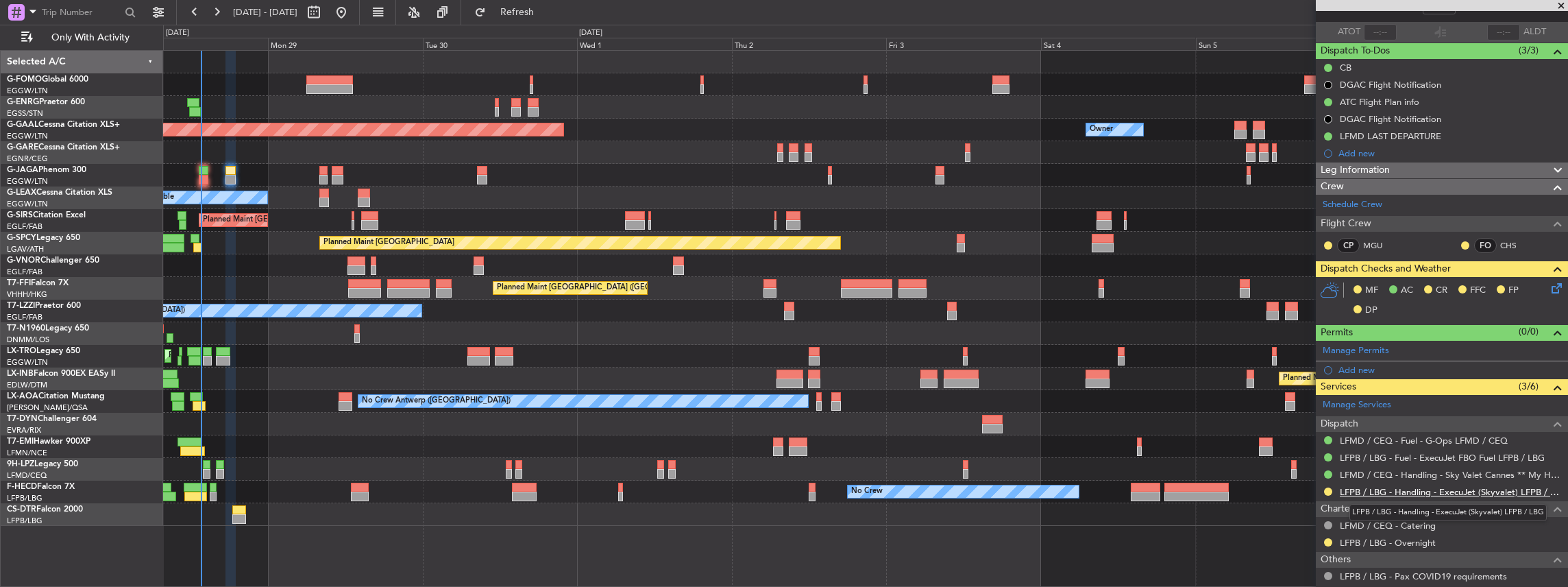
click at [1383, 488] on link "LFPB / LBG - Handling - ExecuJet (Skyvalet) LFPB / LBG" at bounding box center [1451, 492] width 221 height 12
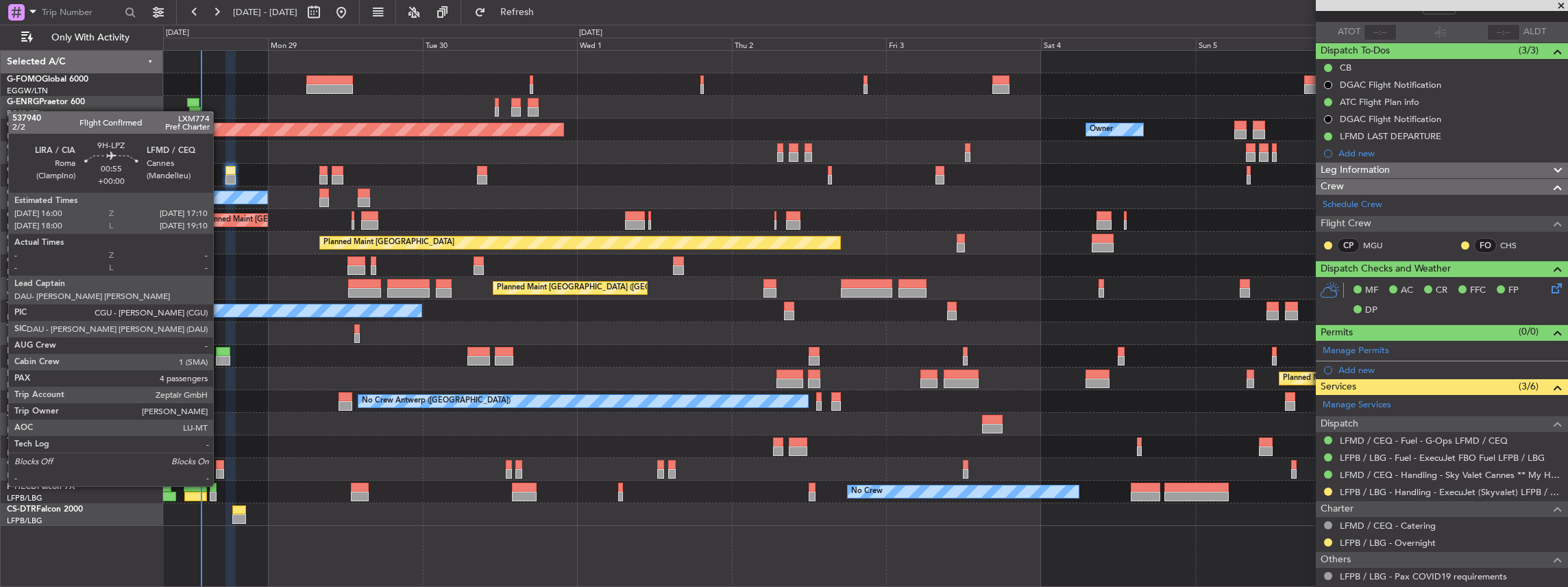
click at [219, 469] on div at bounding box center [219, 474] width 8 height 9
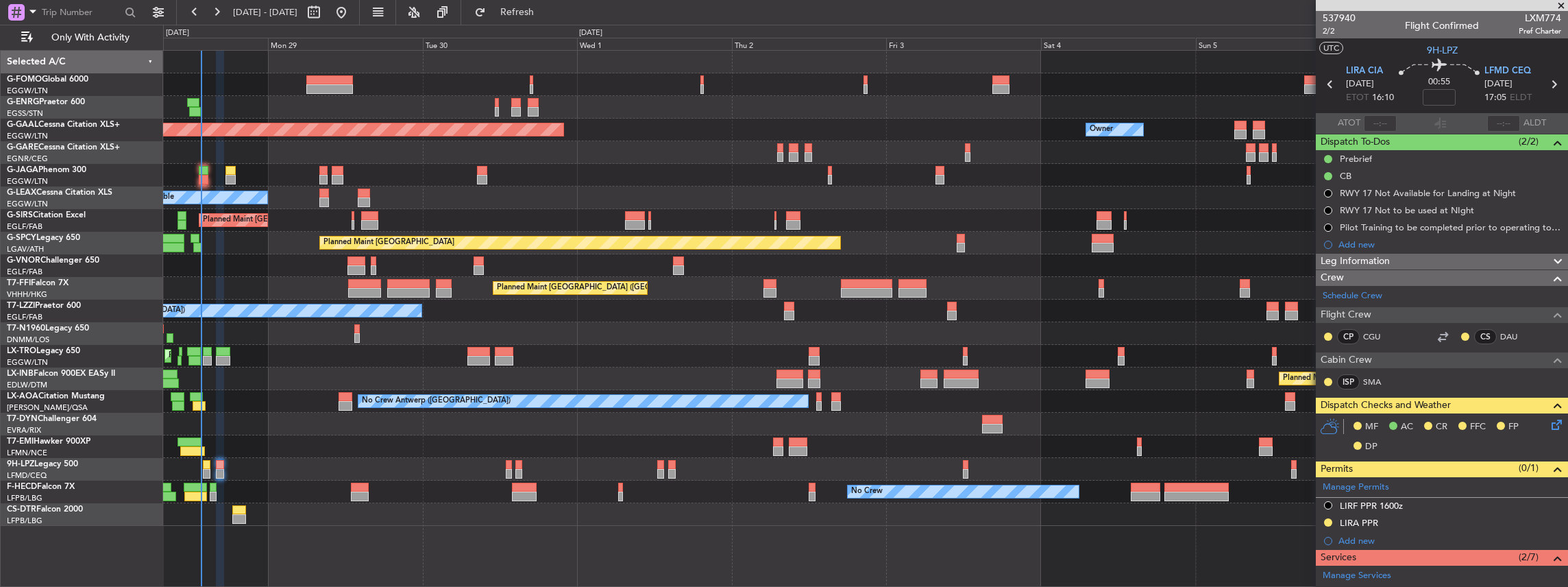
scroll to position [183, 0]
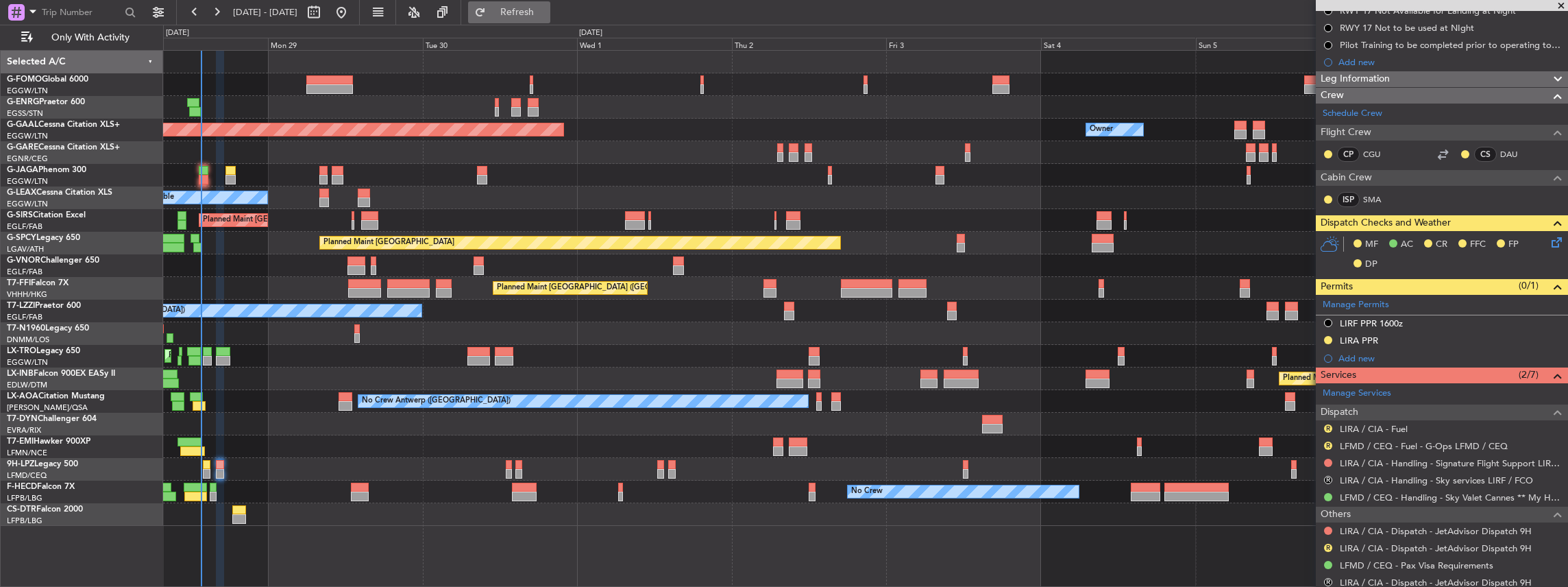
click at [518, 11] on button "Refresh" at bounding box center [509, 12] width 82 height 22
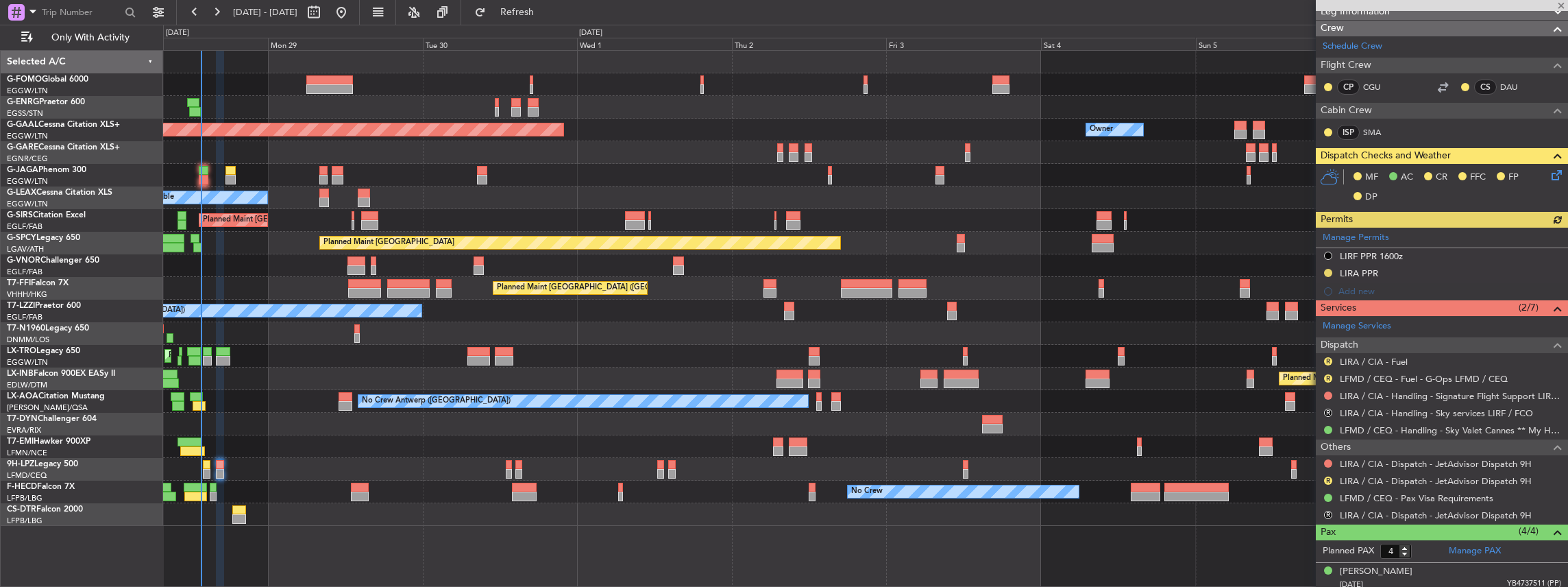
scroll to position [319, 0]
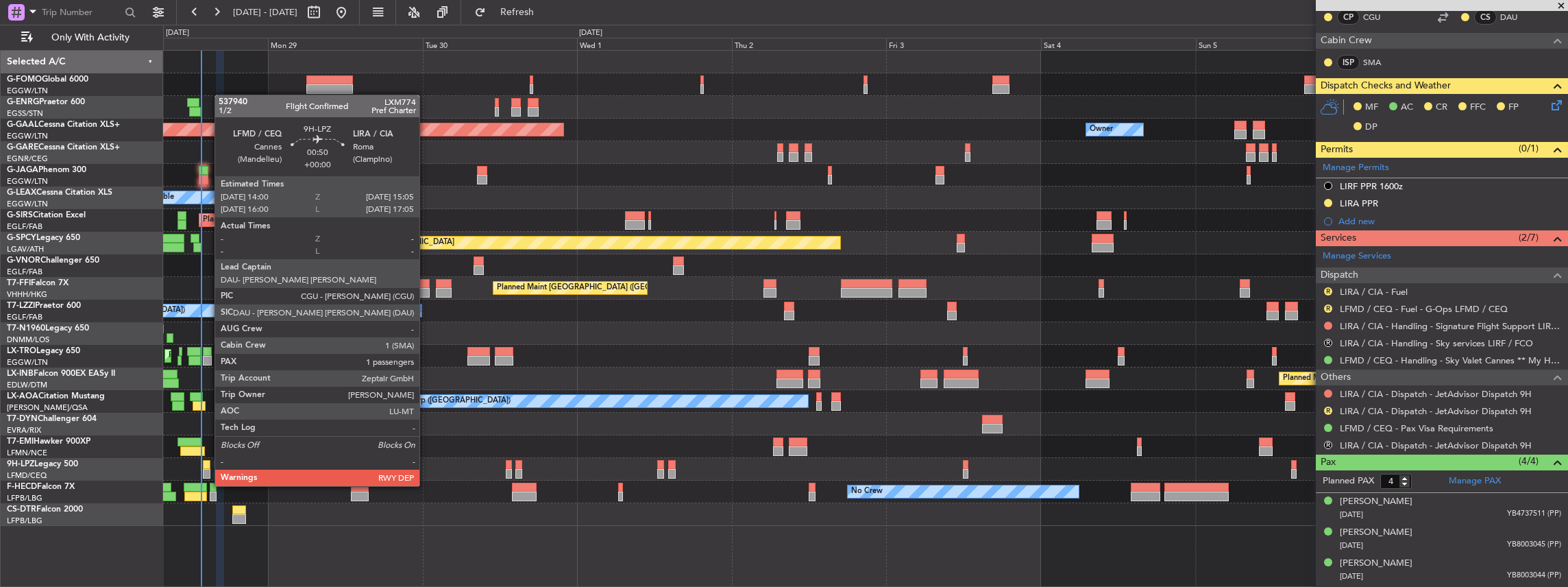
click at [207, 472] on div at bounding box center [206, 474] width 8 height 9
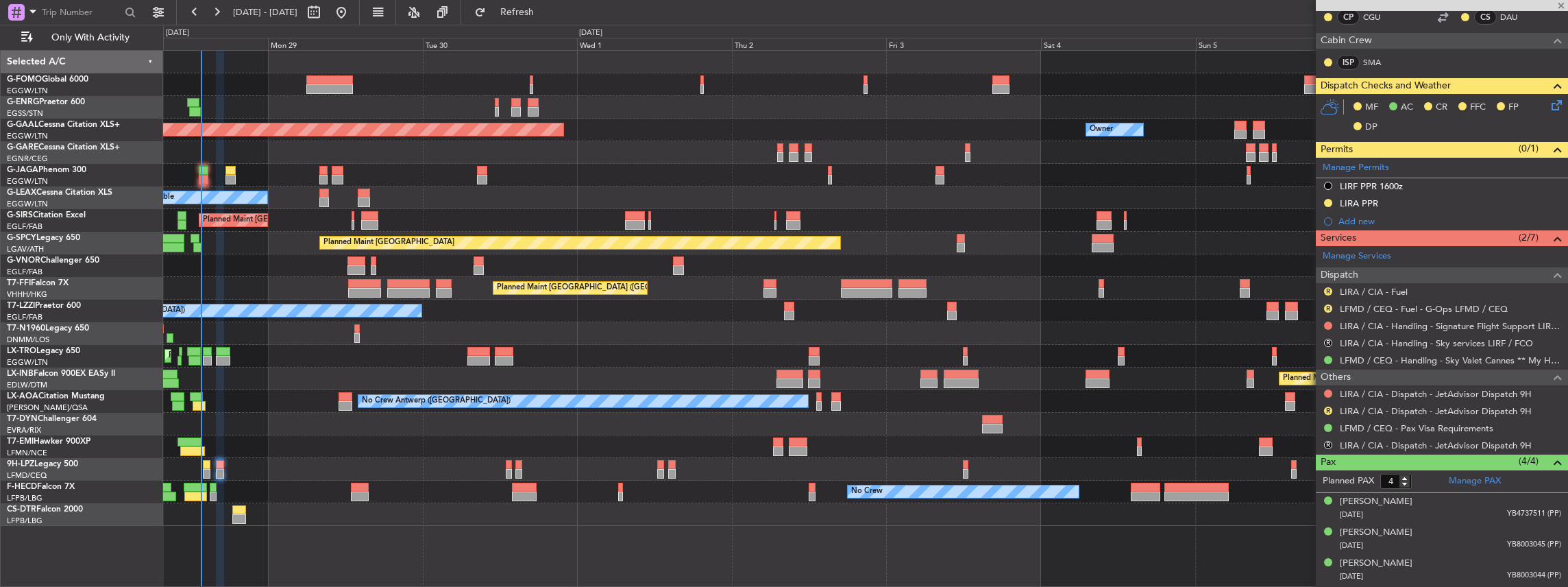
type input "1"
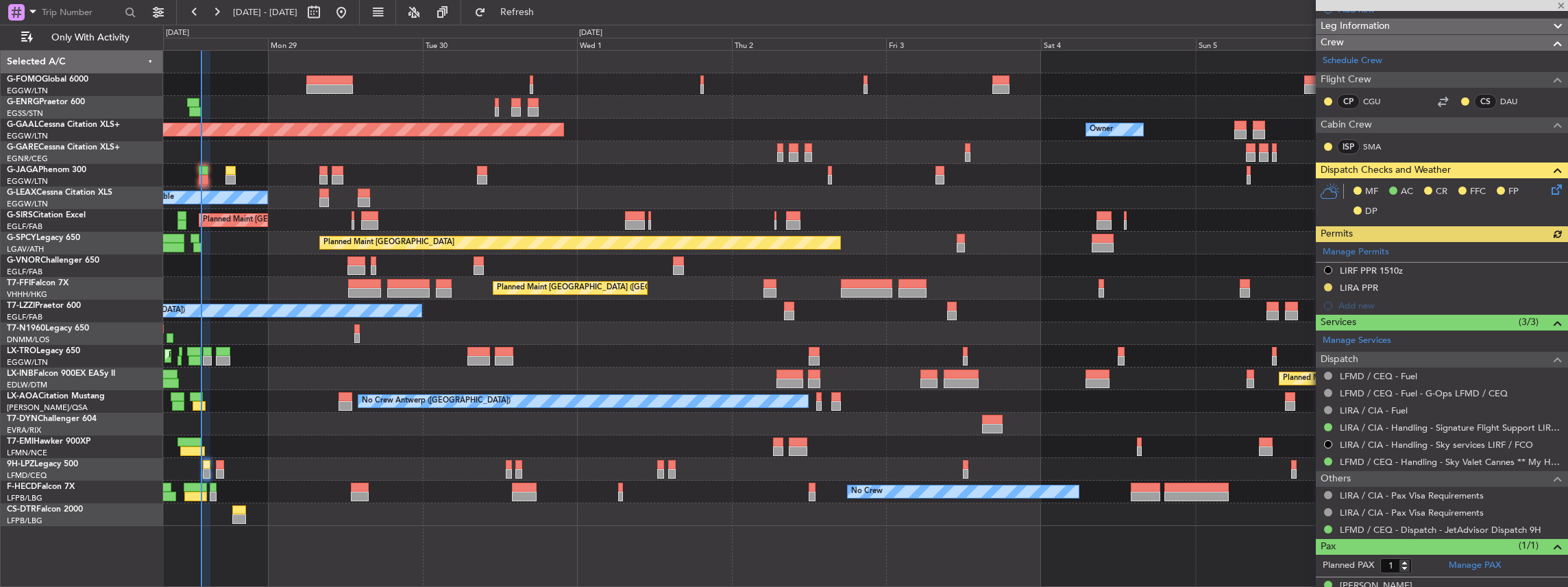
scroll to position [252, 0]
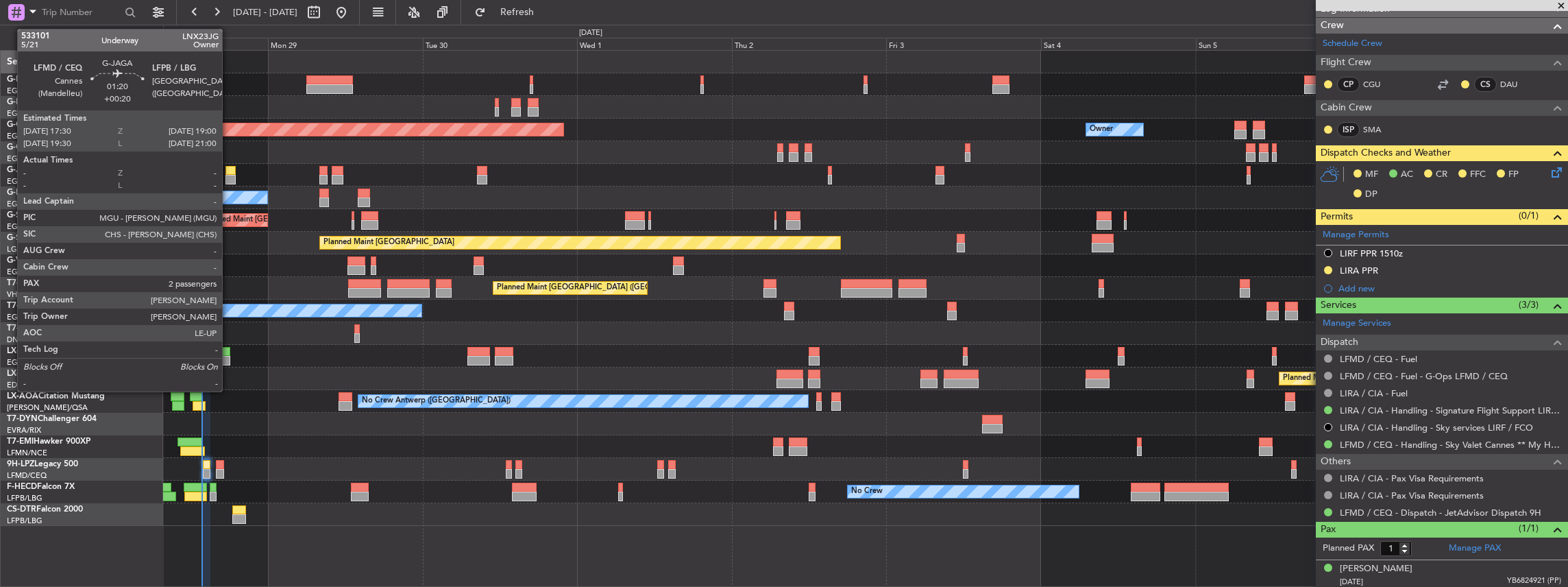
click at [229, 170] on div at bounding box center [230, 171] width 10 height 9
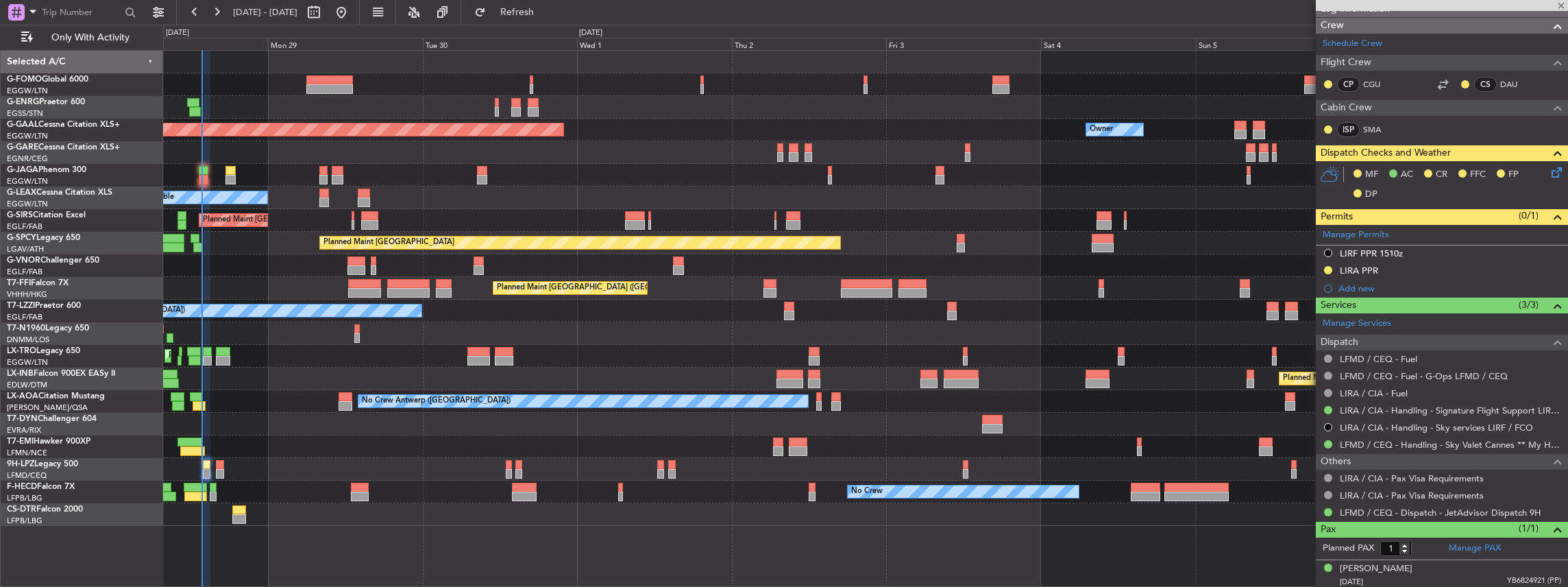
type input "+00:20"
type input "2"
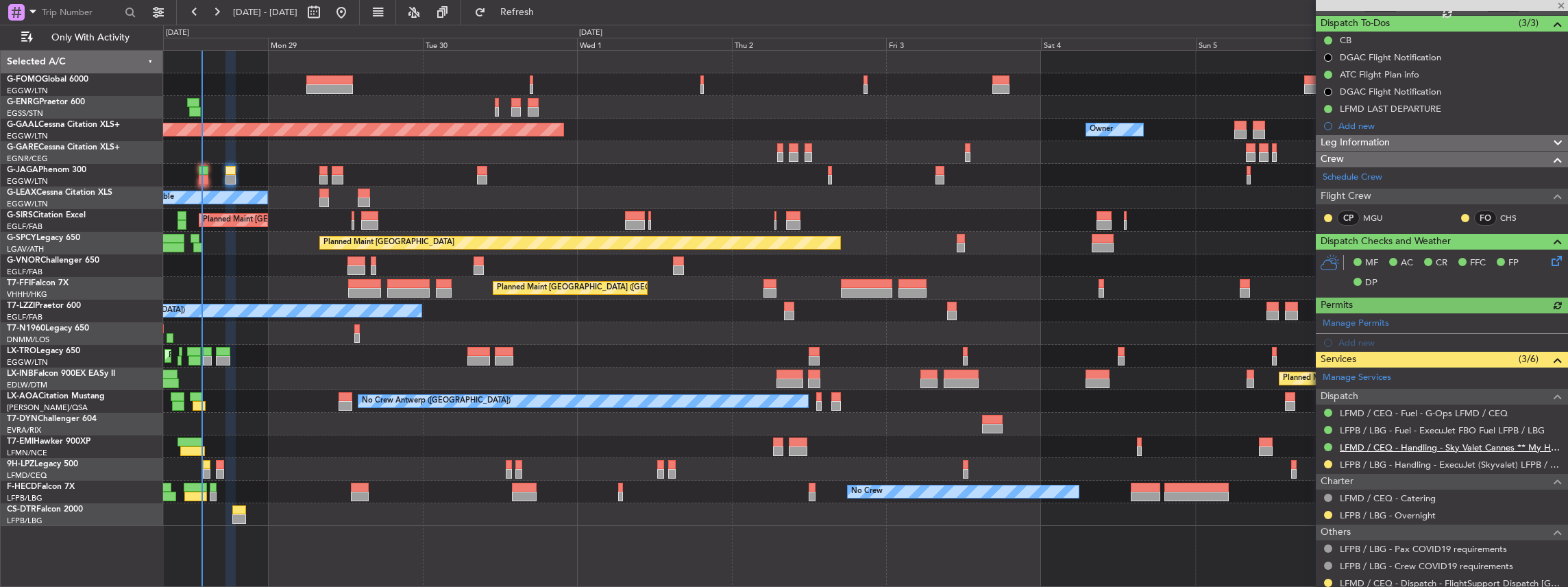
scroll to position [137, 0]
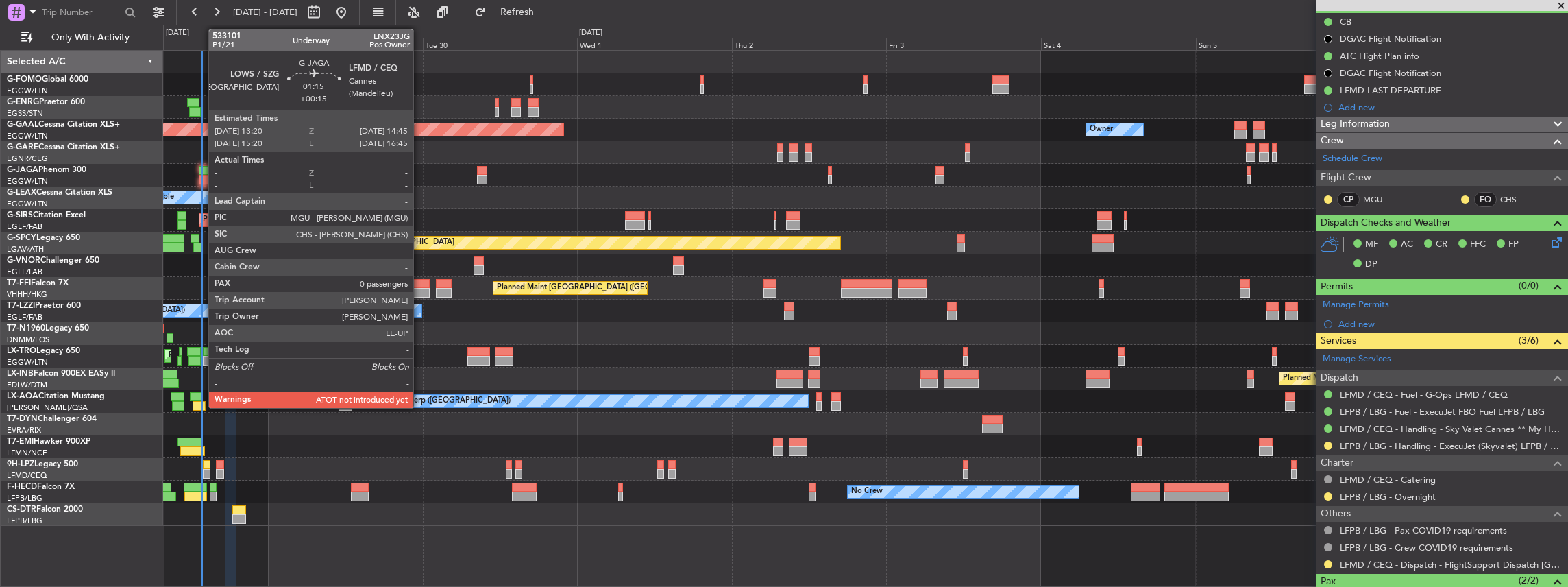
click at [202, 175] on div at bounding box center [203, 179] width 9 height 9
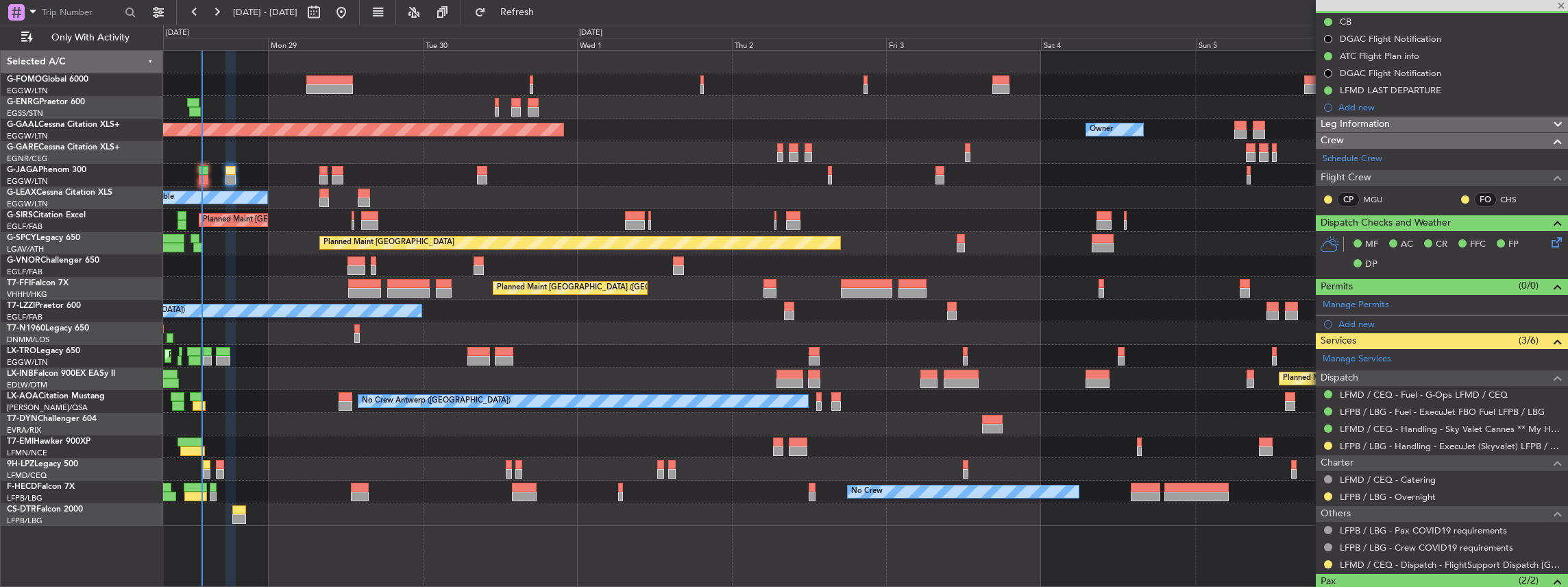
type input "+00:15"
type input "0"
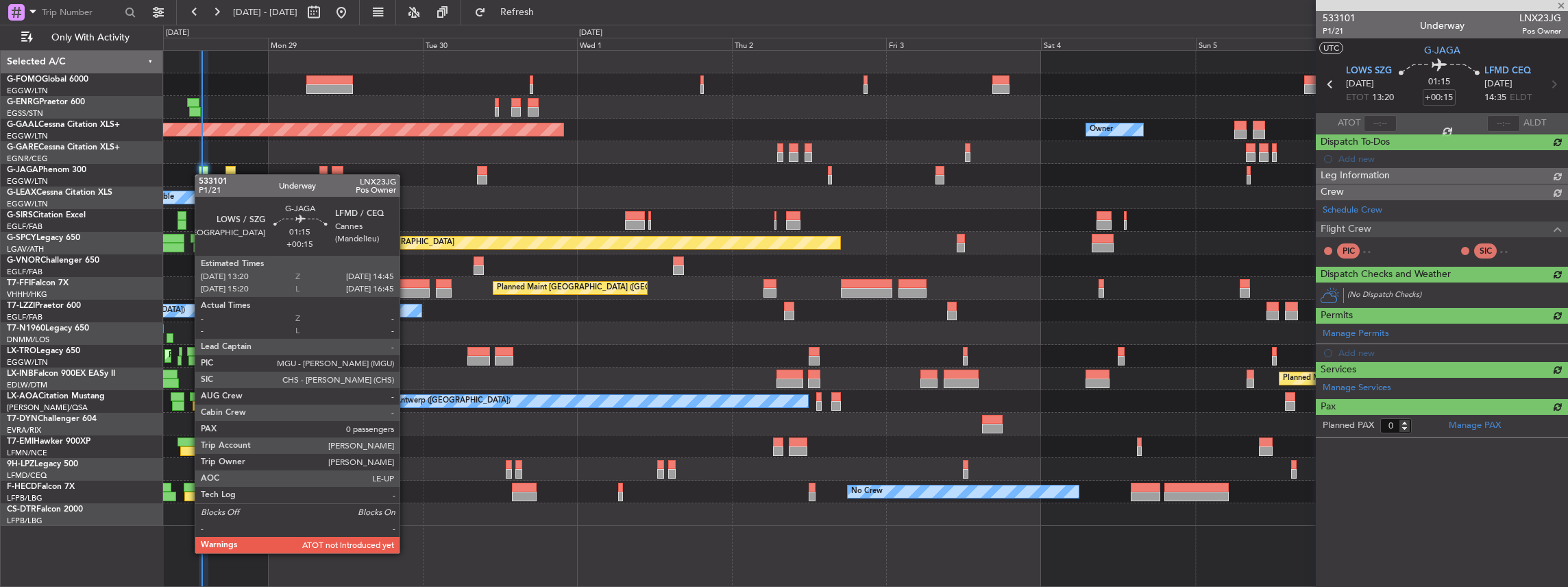
scroll to position [0, 0]
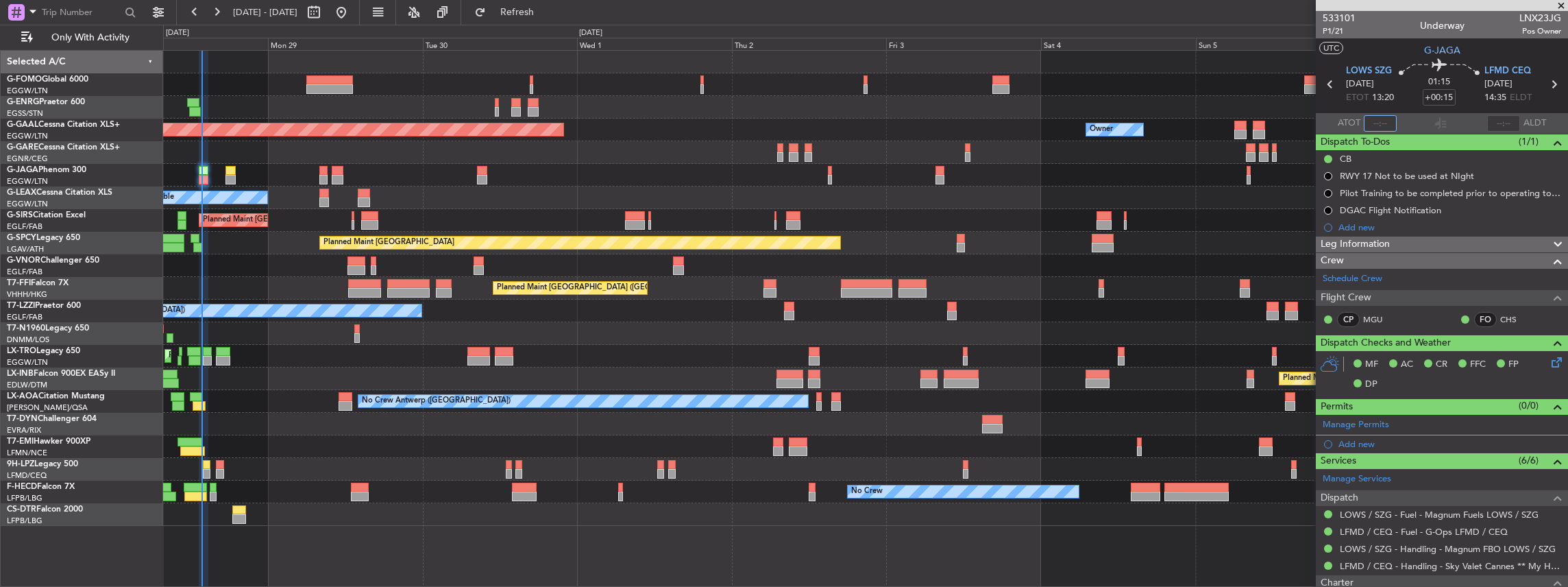
click at [1384, 118] on input "text" at bounding box center [1380, 123] width 33 height 16
type input "13:39"
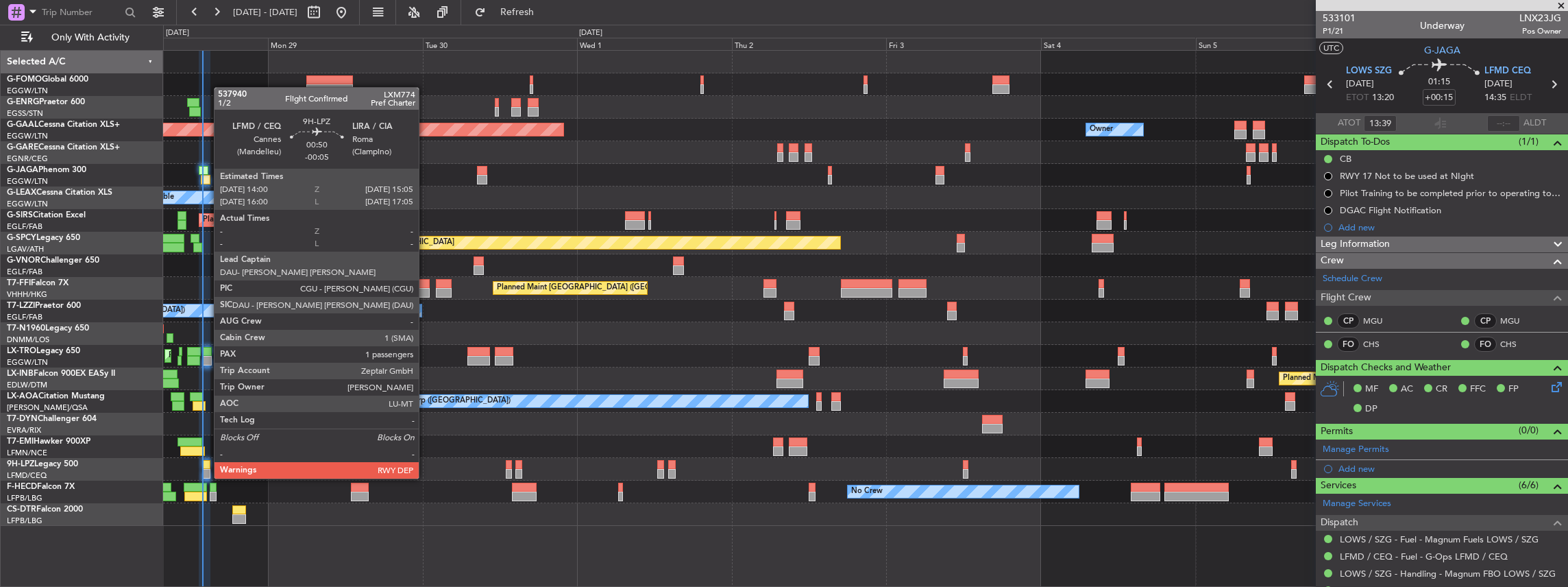
click at [207, 465] on div at bounding box center [206, 465] width 8 height 9
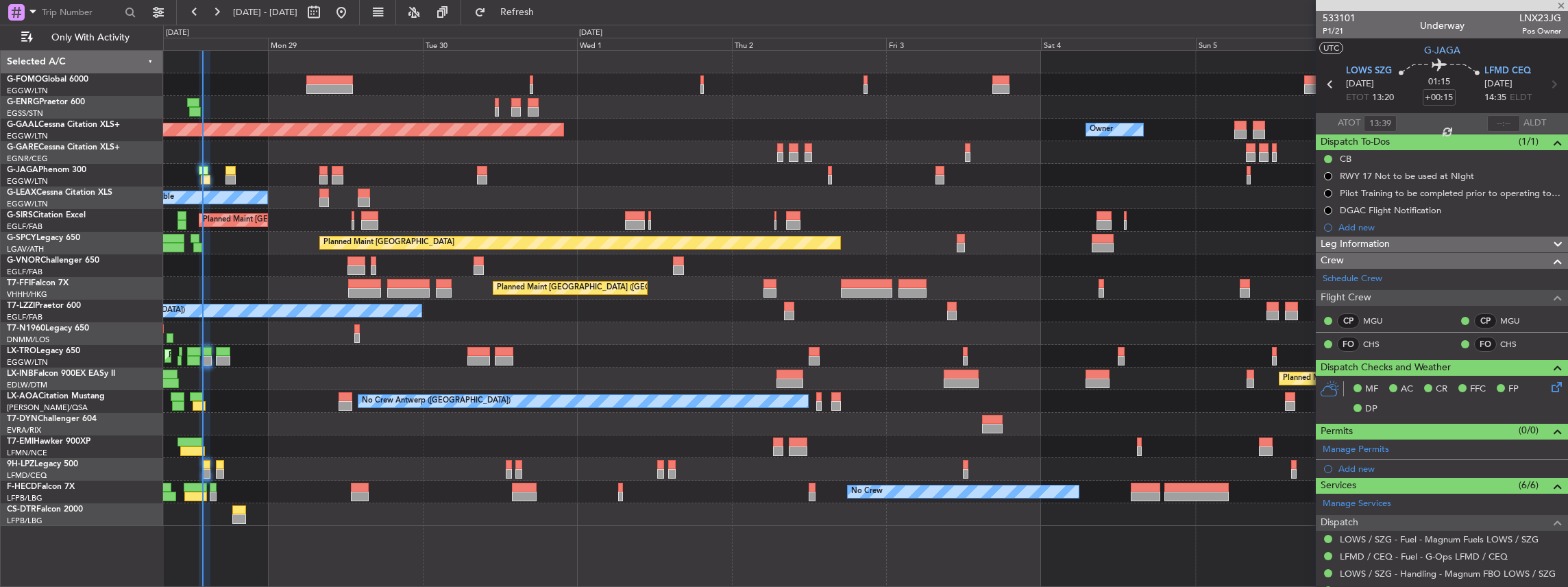
type input "-00:05"
type input "1"
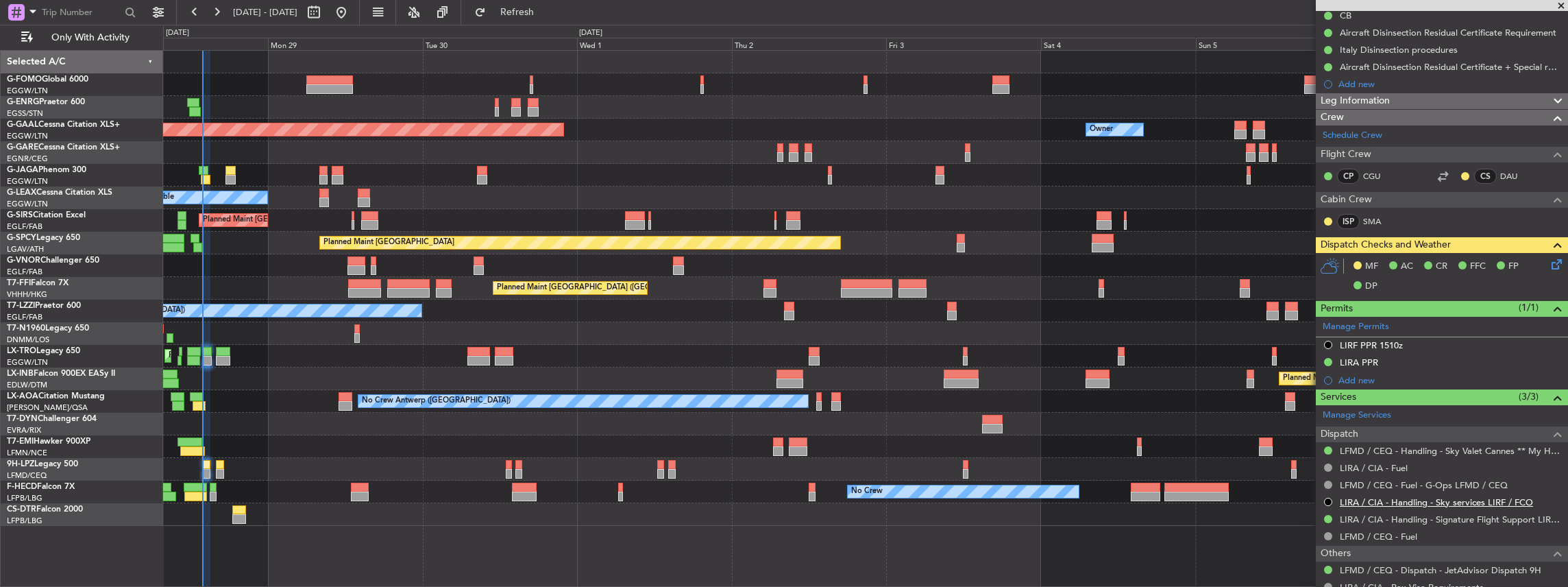
scroll to position [183, 0]
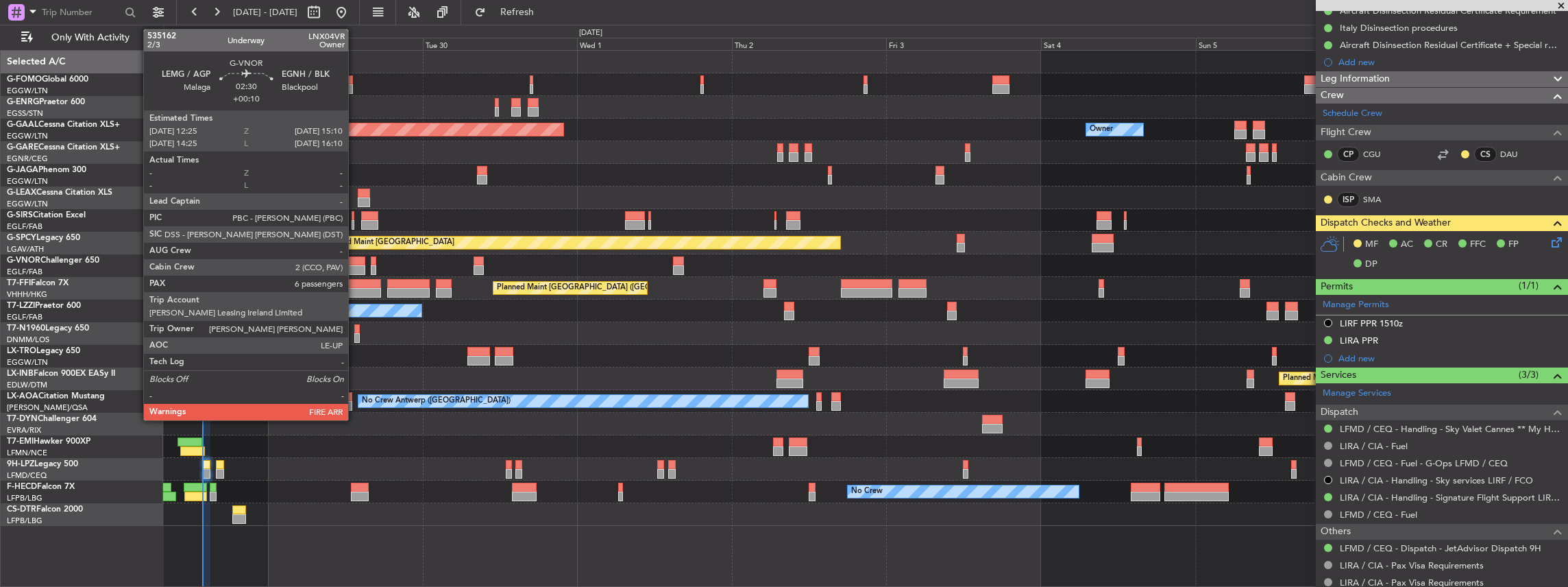
click at [355, 262] on div at bounding box center [356, 261] width 18 height 9
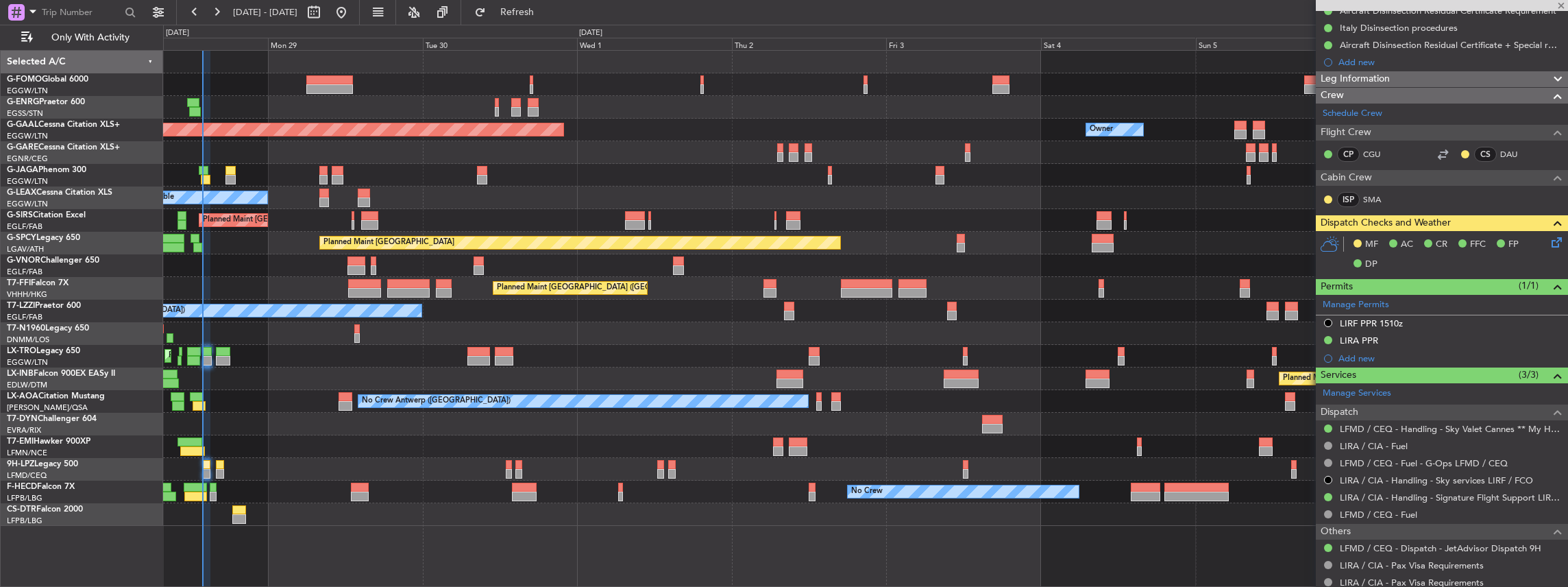
type input "+00:10"
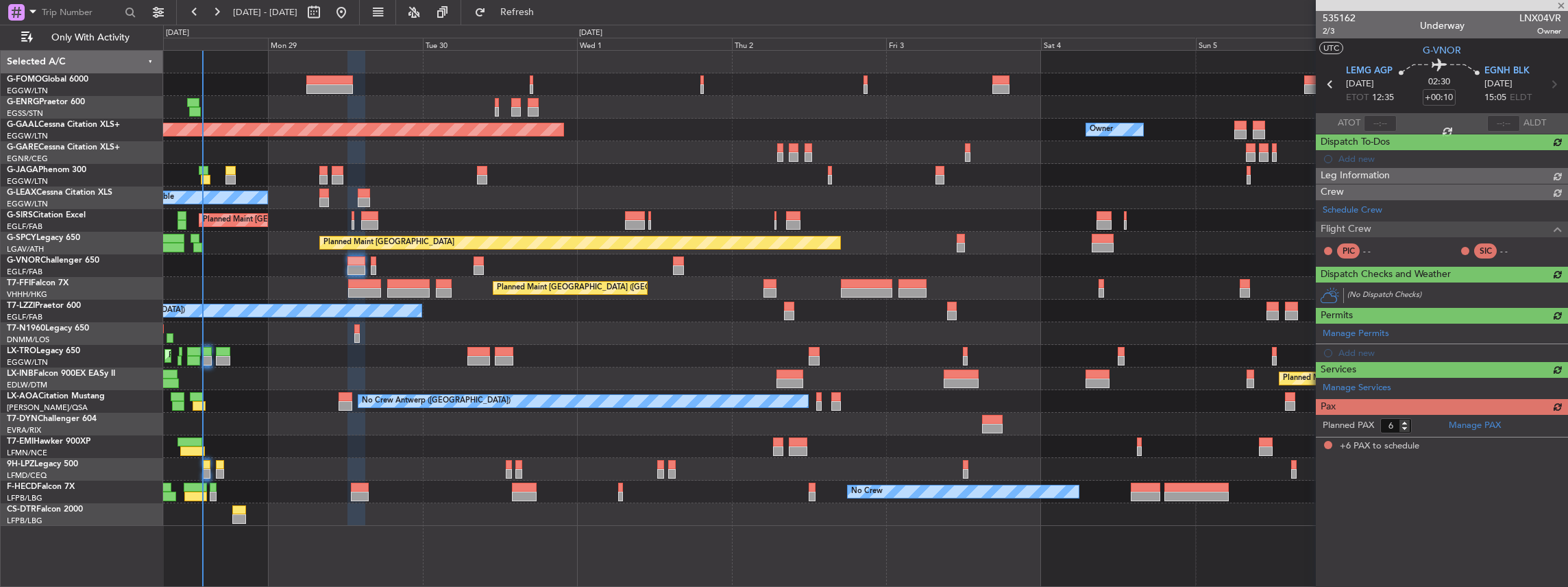
scroll to position [0, 0]
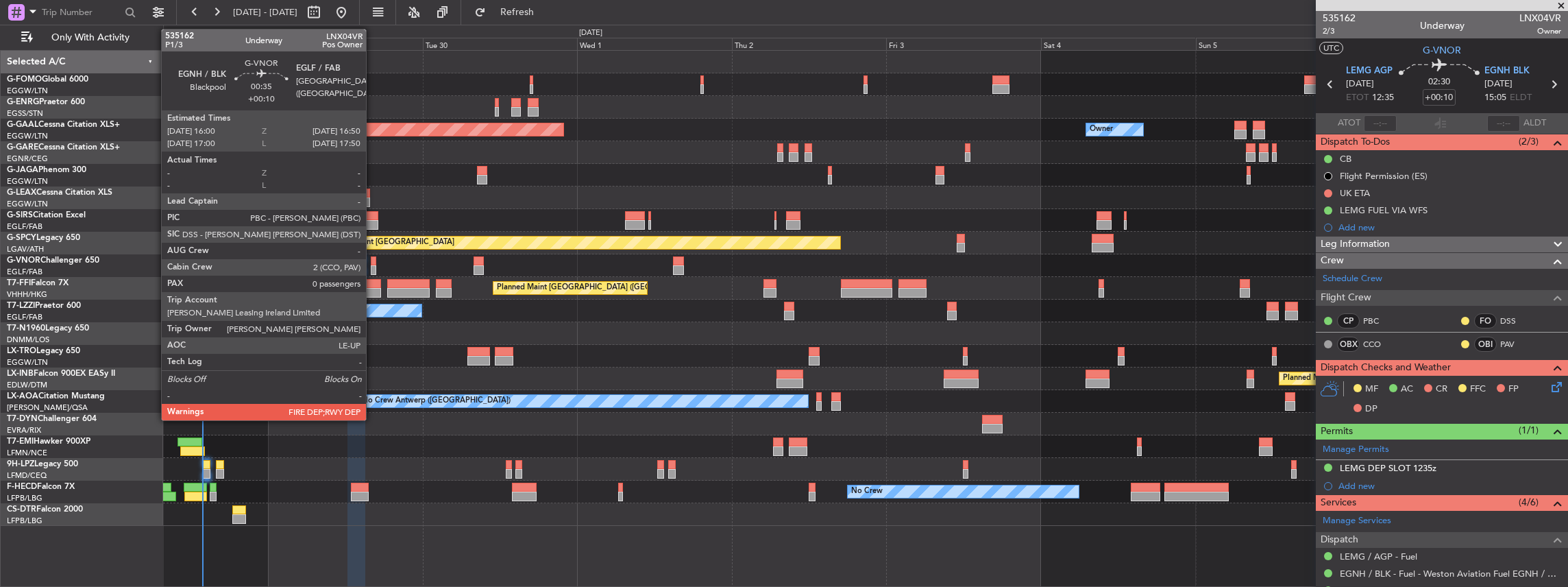
click at [372, 264] on div at bounding box center [373, 261] width 5 height 9
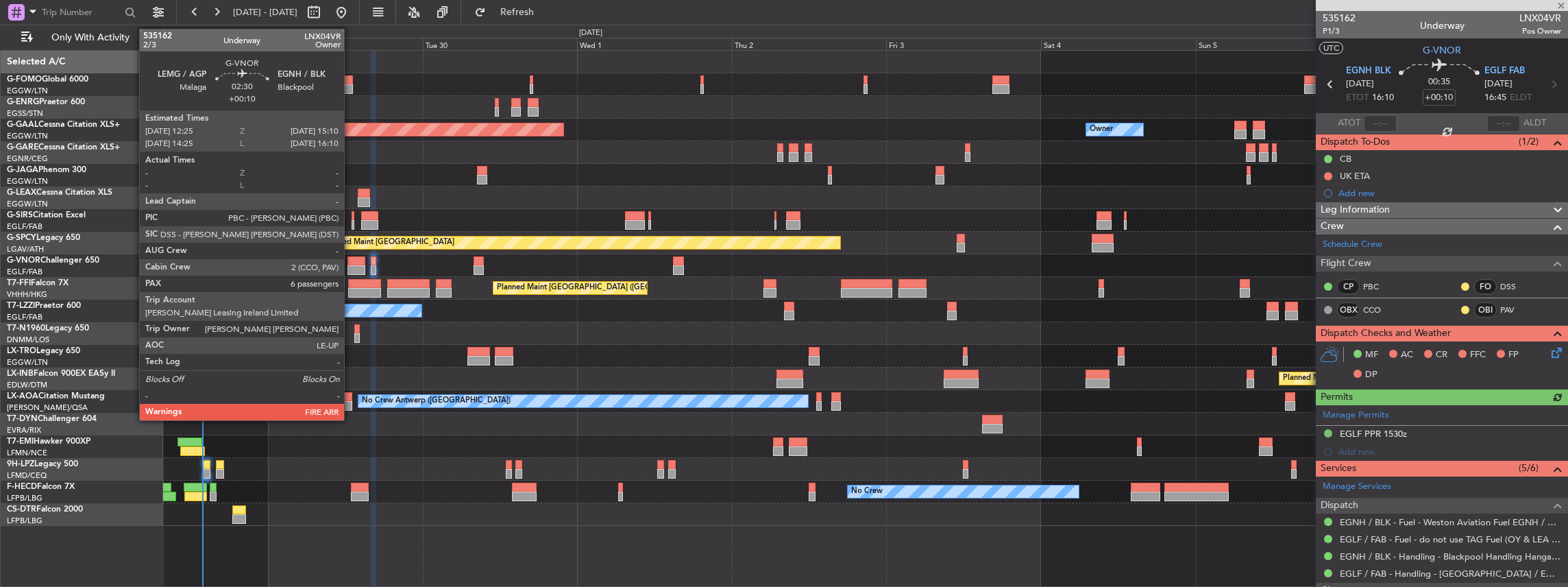
click at [351, 260] on div at bounding box center [356, 261] width 18 height 9
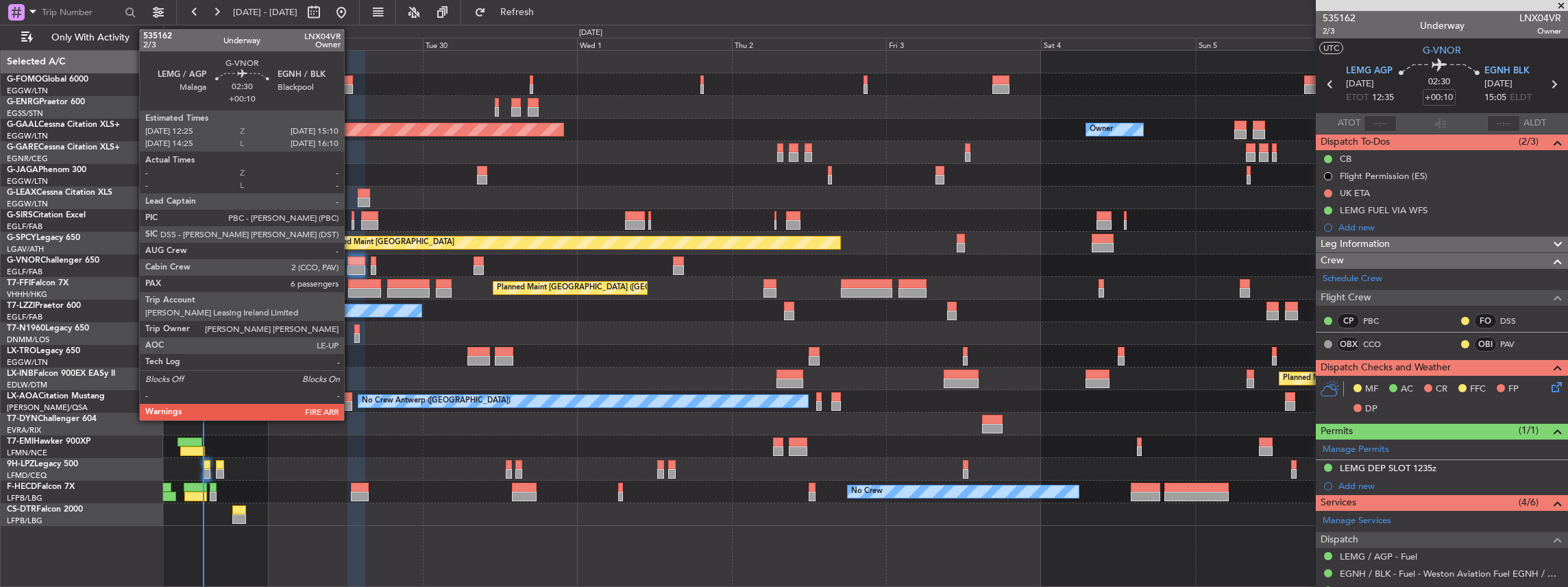
click at [351, 265] on div at bounding box center [356, 270] width 18 height 9
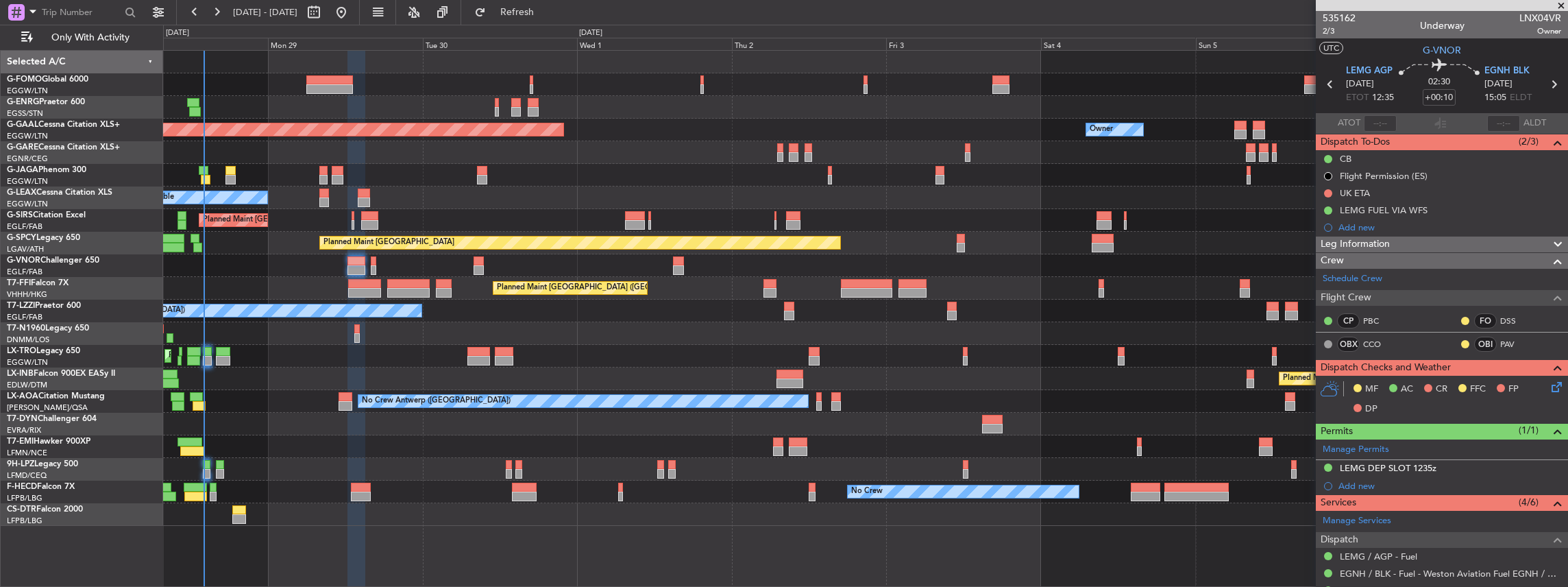
click at [1549, 384] on icon at bounding box center [1554, 384] width 11 height 11
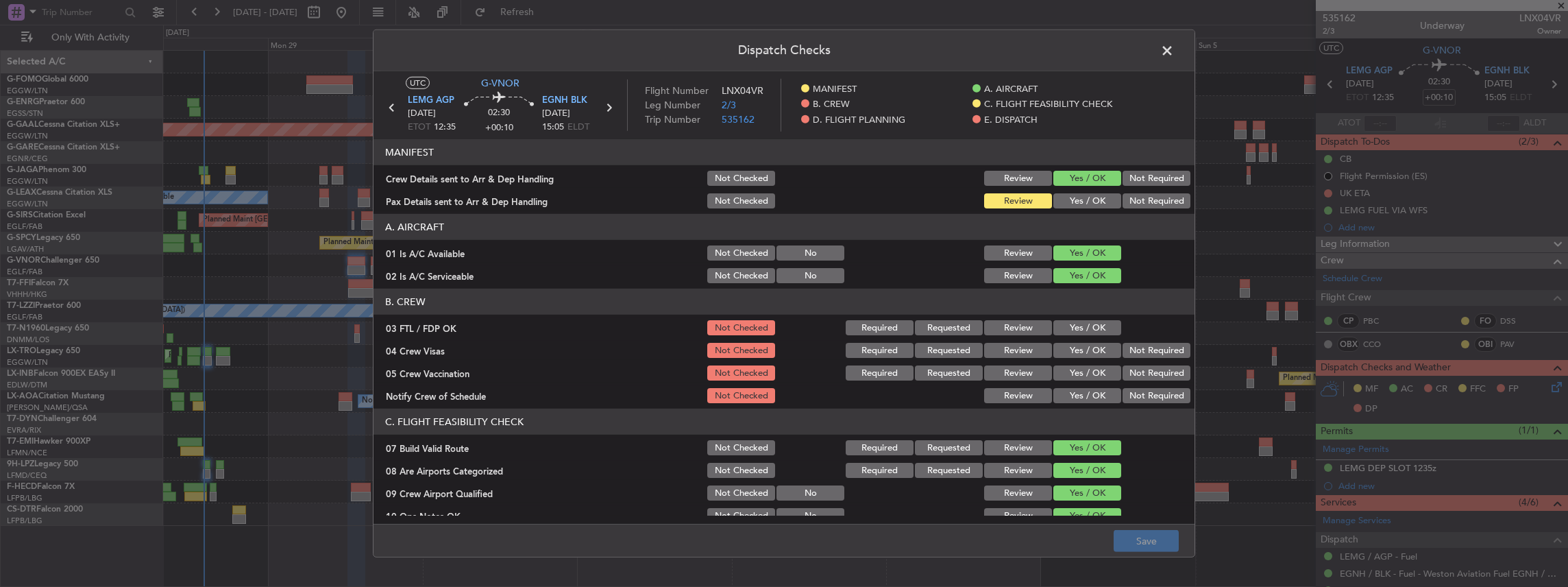
click at [1083, 198] on button "Yes / OK" at bounding box center [1087, 201] width 68 height 15
click at [1141, 538] on button "Save" at bounding box center [1146, 541] width 65 height 22
click at [1174, 56] on span at bounding box center [1174, 53] width 0 height 27
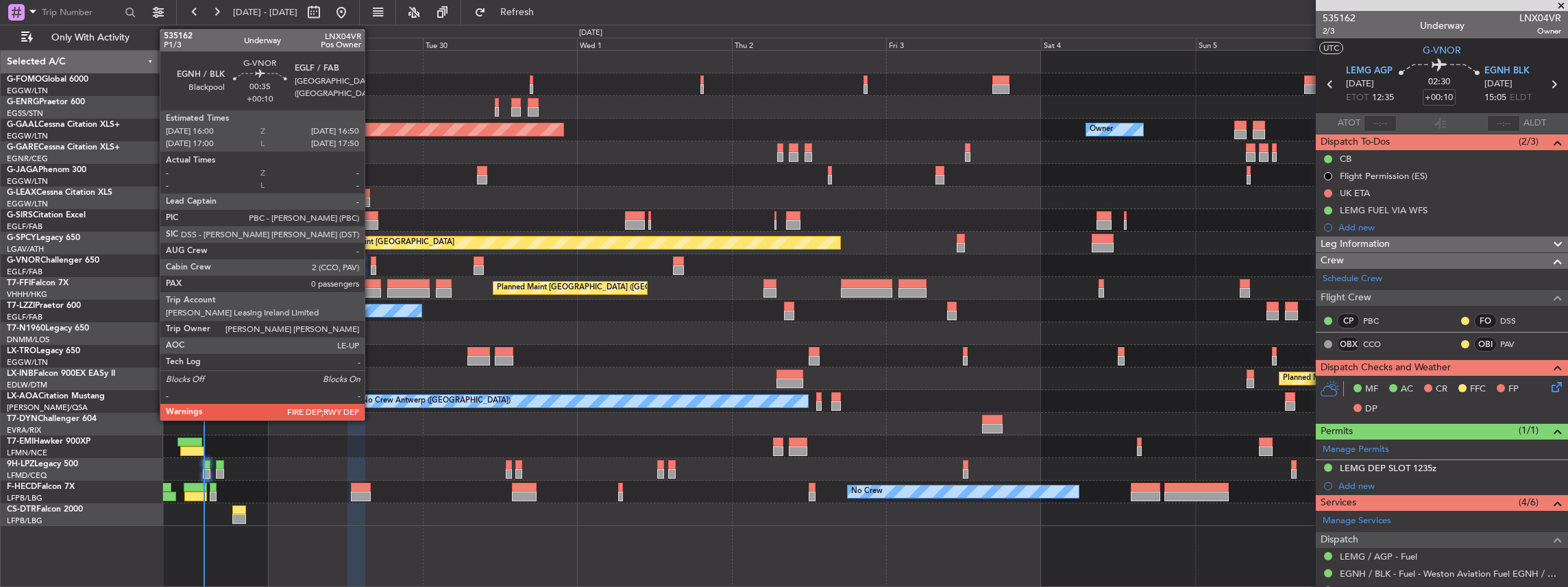
click at [372, 268] on div at bounding box center [373, 270] width 5 height 9
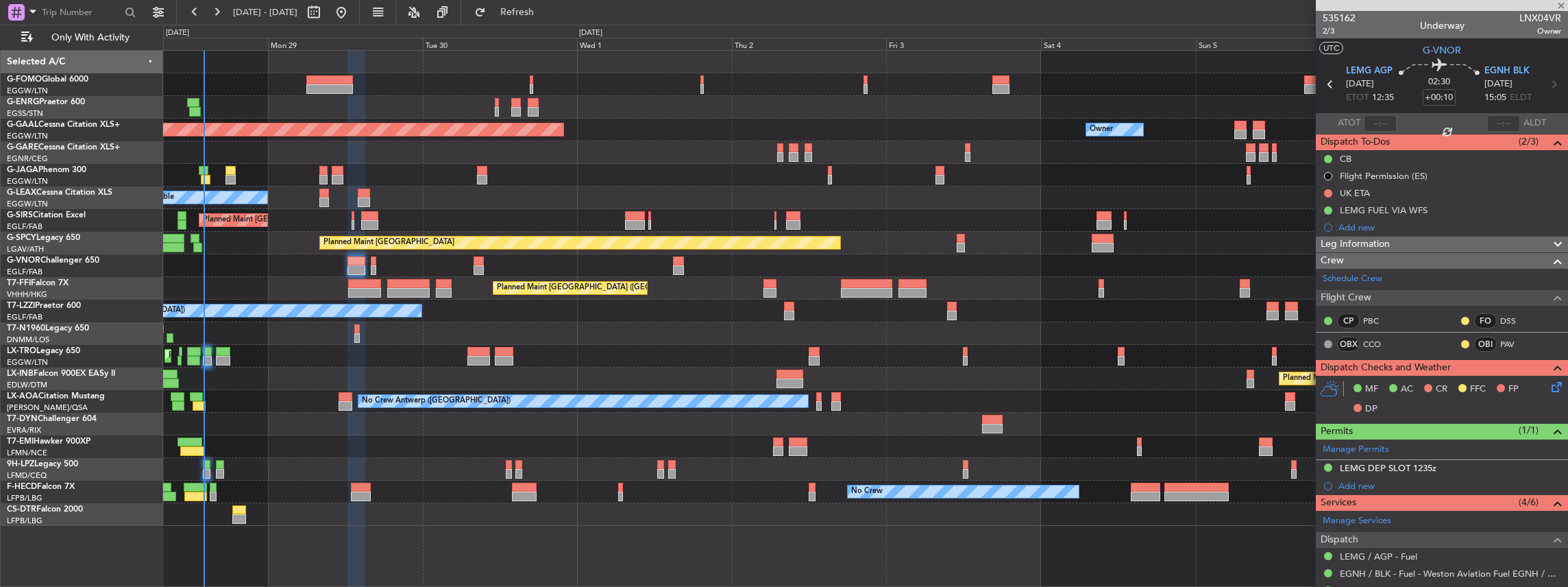
type input "0"
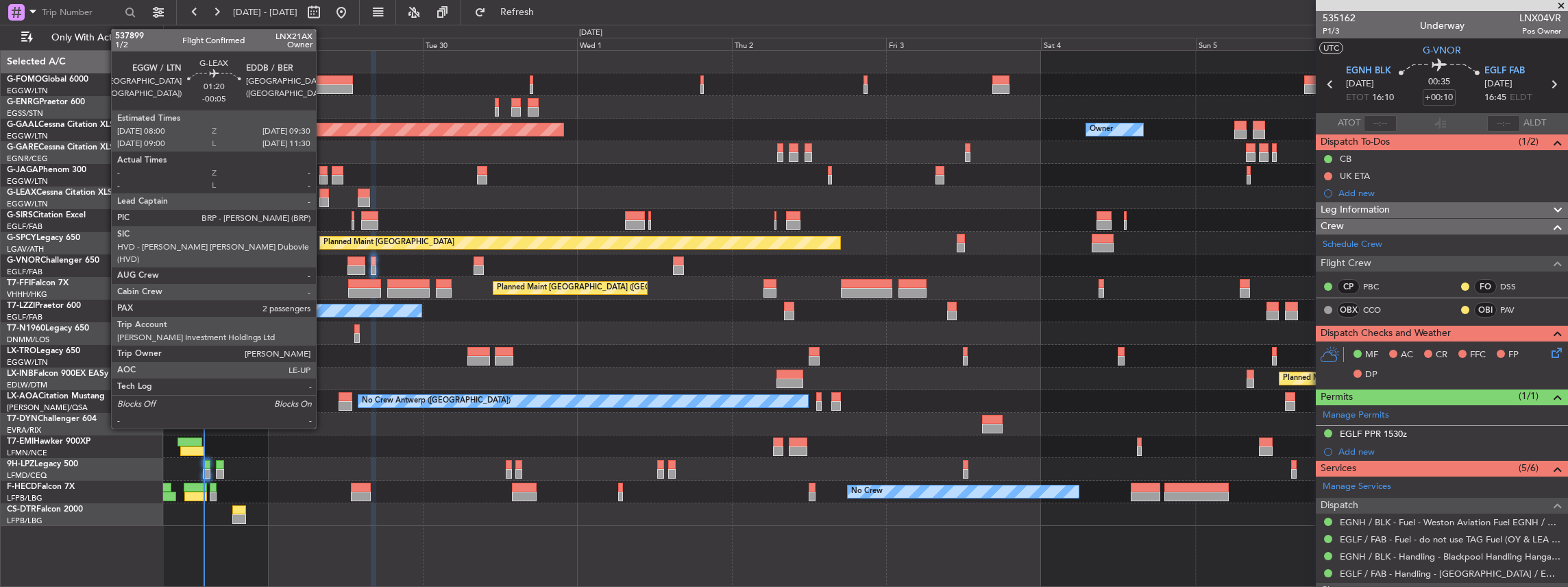
click at [323, 196] on div at bounding box center [324, 193] width 10 height 9
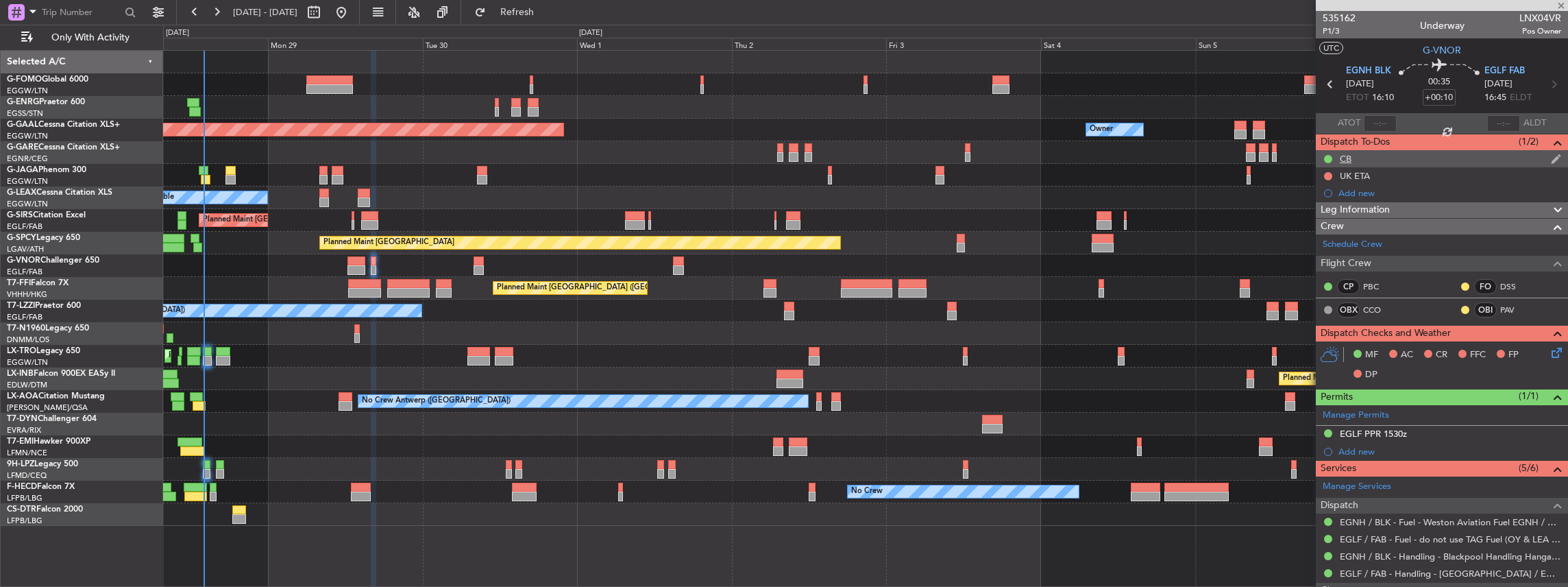
type input "-00:05"
type input "2"
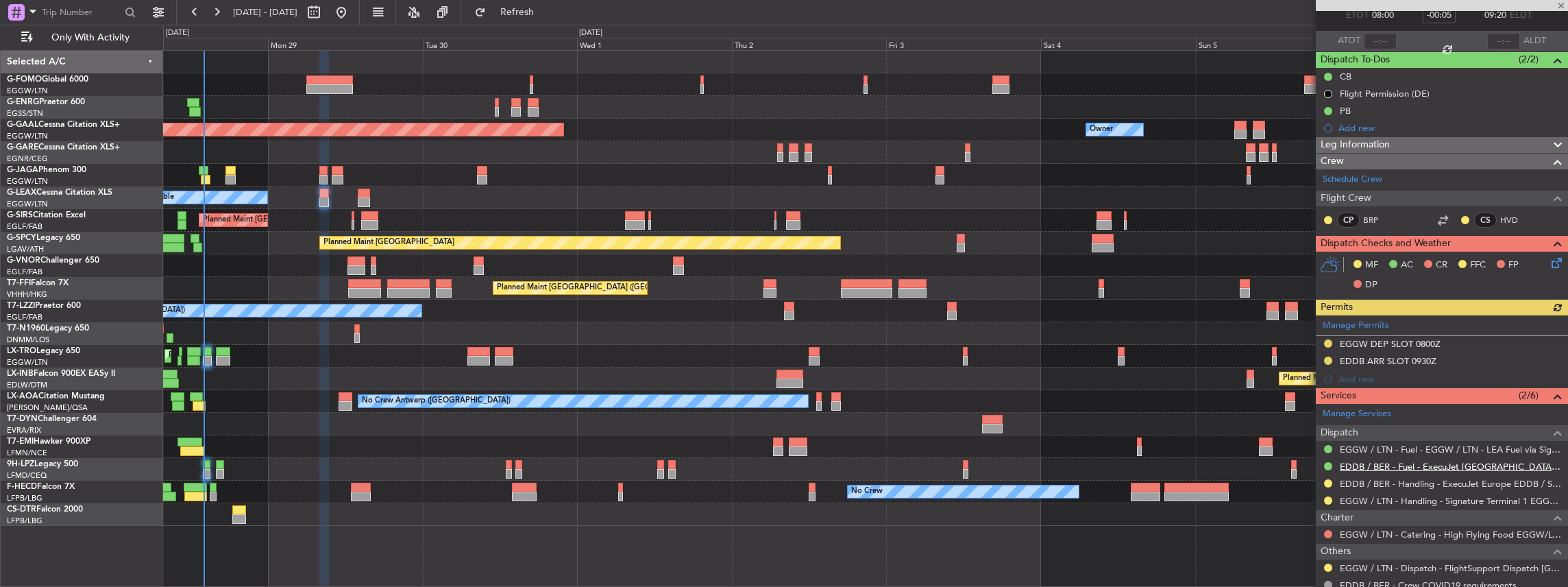
scroll to position [91, 0]
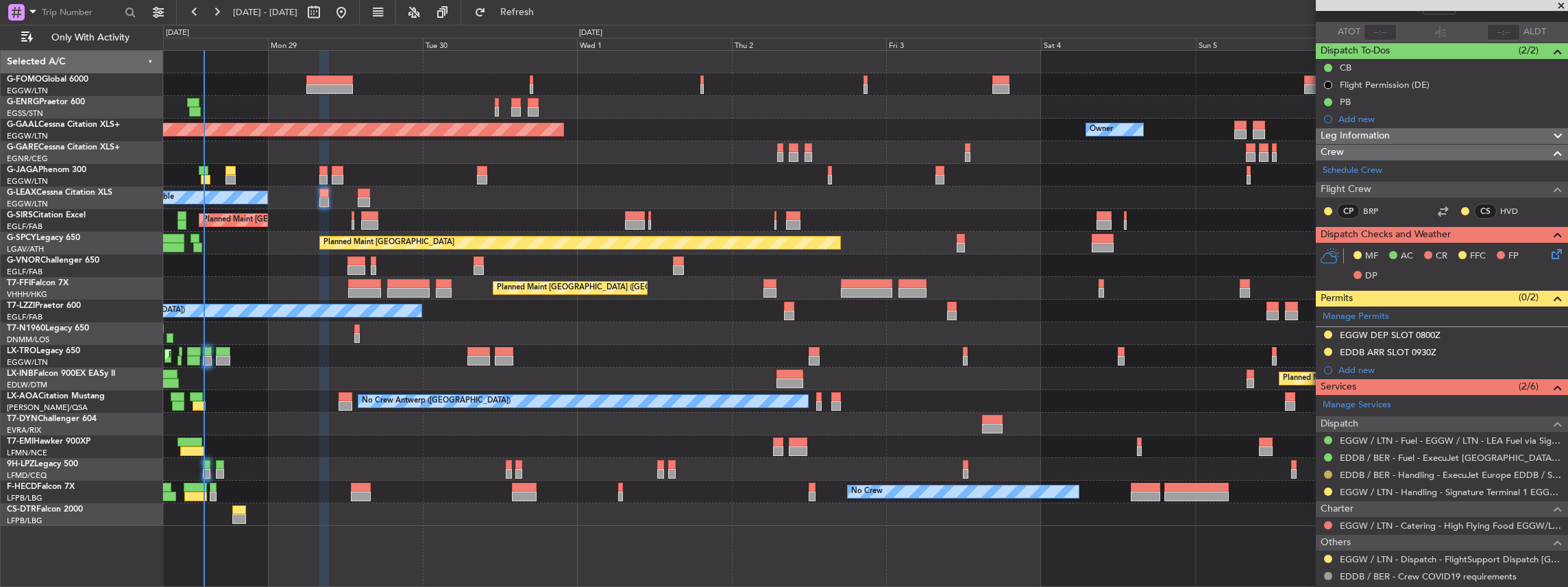
click at [1326, 472] on button at bounding box center [1328, 474] width 9 height 9
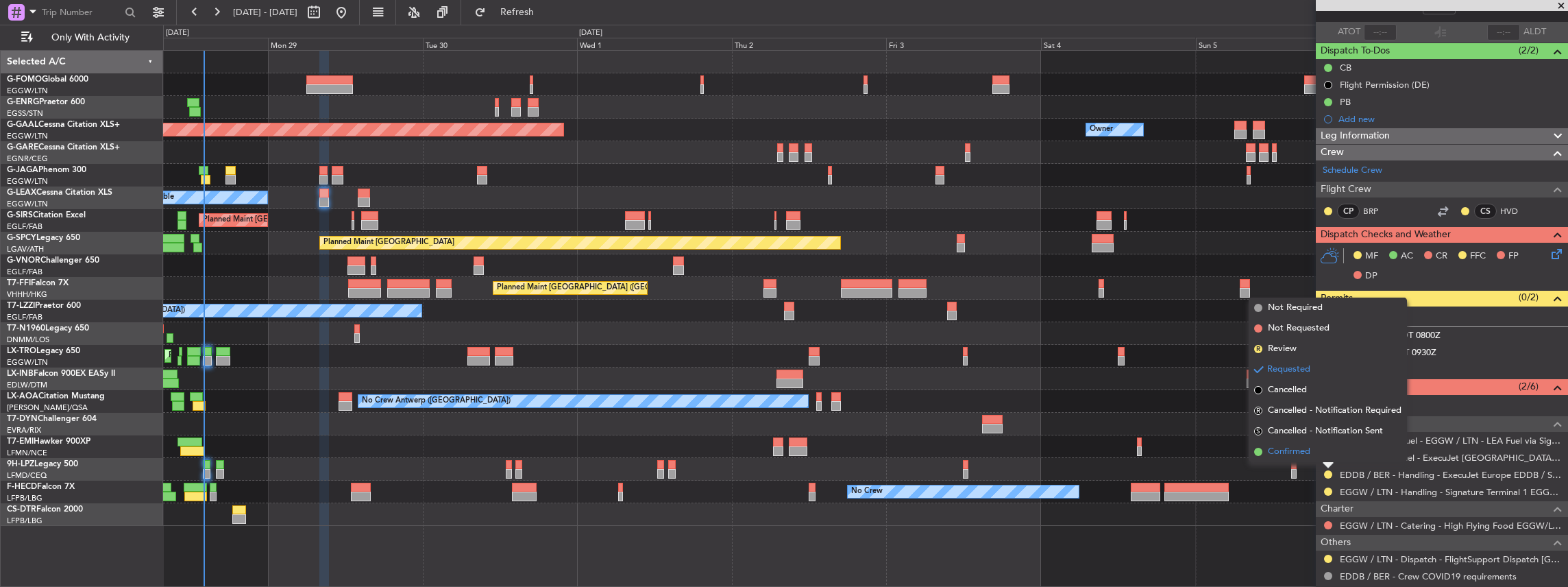
click at [1311, 457] on li "Confirmed" at bounding box center [1328, 452] width 158 height 21
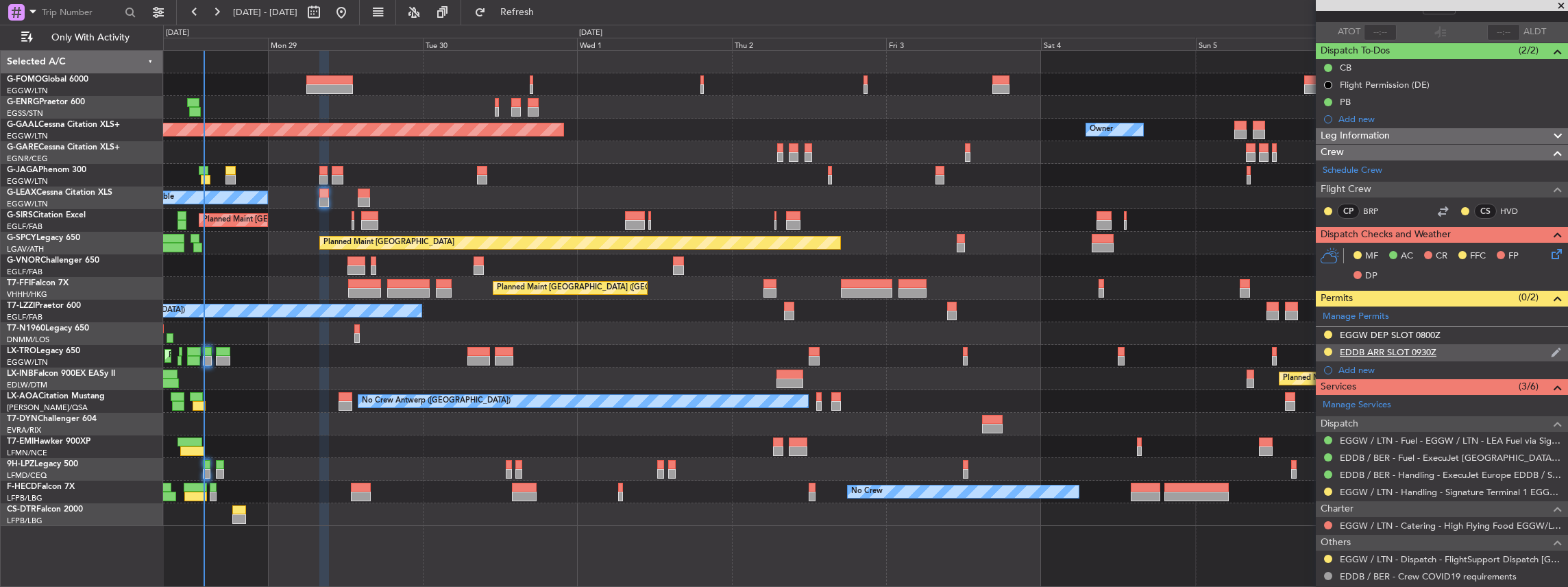
click at [1459, 348] on div "EDDB ARR SLOT 0930Z" at bounding box center [1442, 353] width 252 height 17
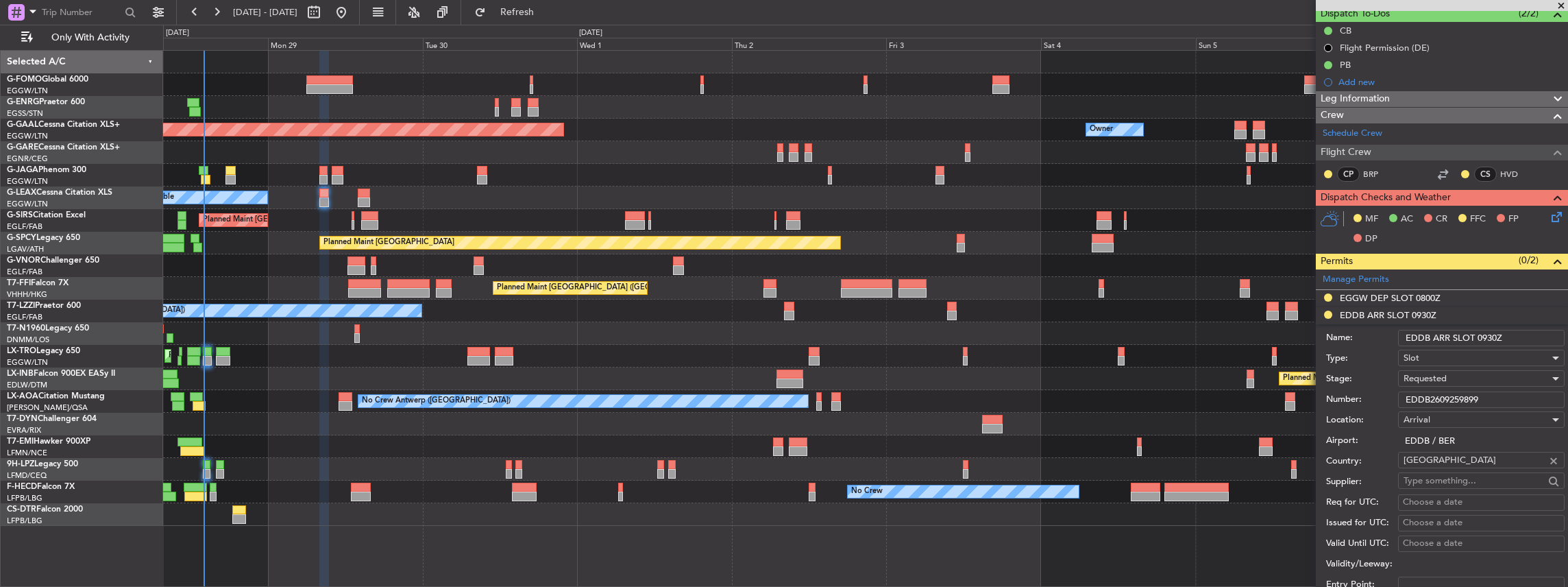
scroll to position [183, 0]
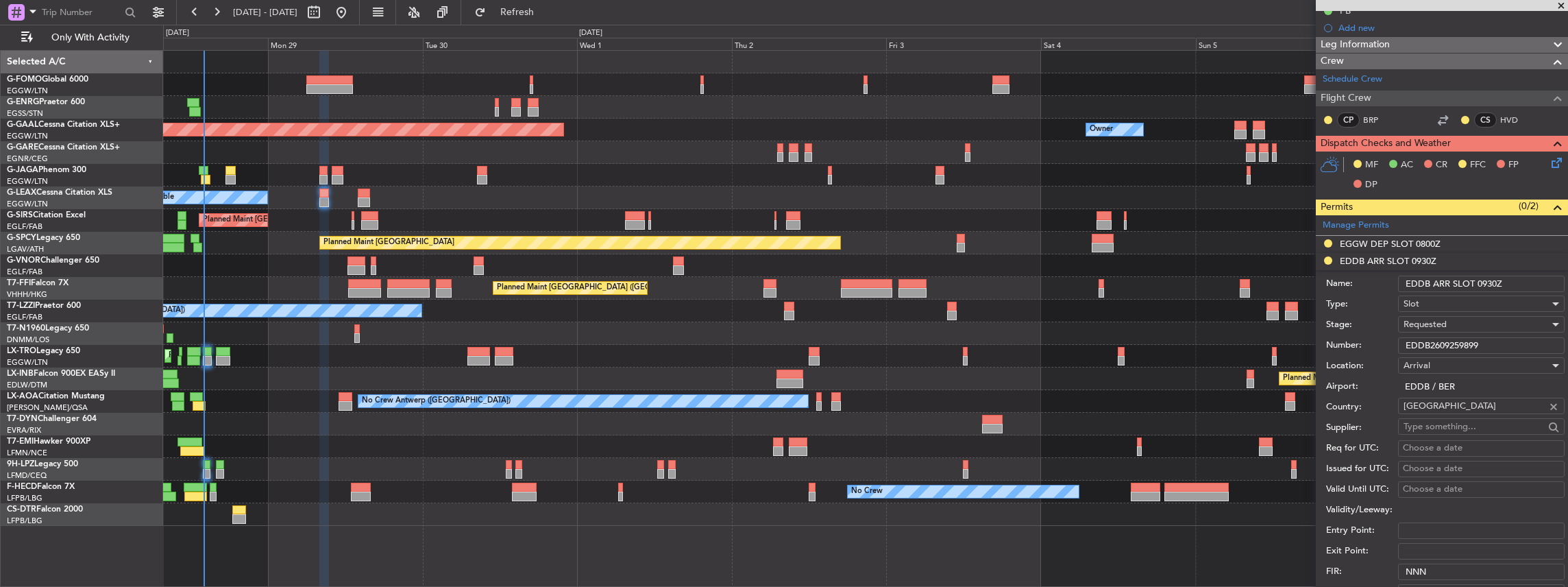
click at [1449, 318] on div "Requested" at bounding box center [1476, 324] width 146 height 21
click at [1437, 417] on span "Received OK" at bounding box center [1478, 427] width 148 height 21
click at [1456, 342] on input "EDDB2609259899" at bounding box center [1481, 345] width 166 height 16
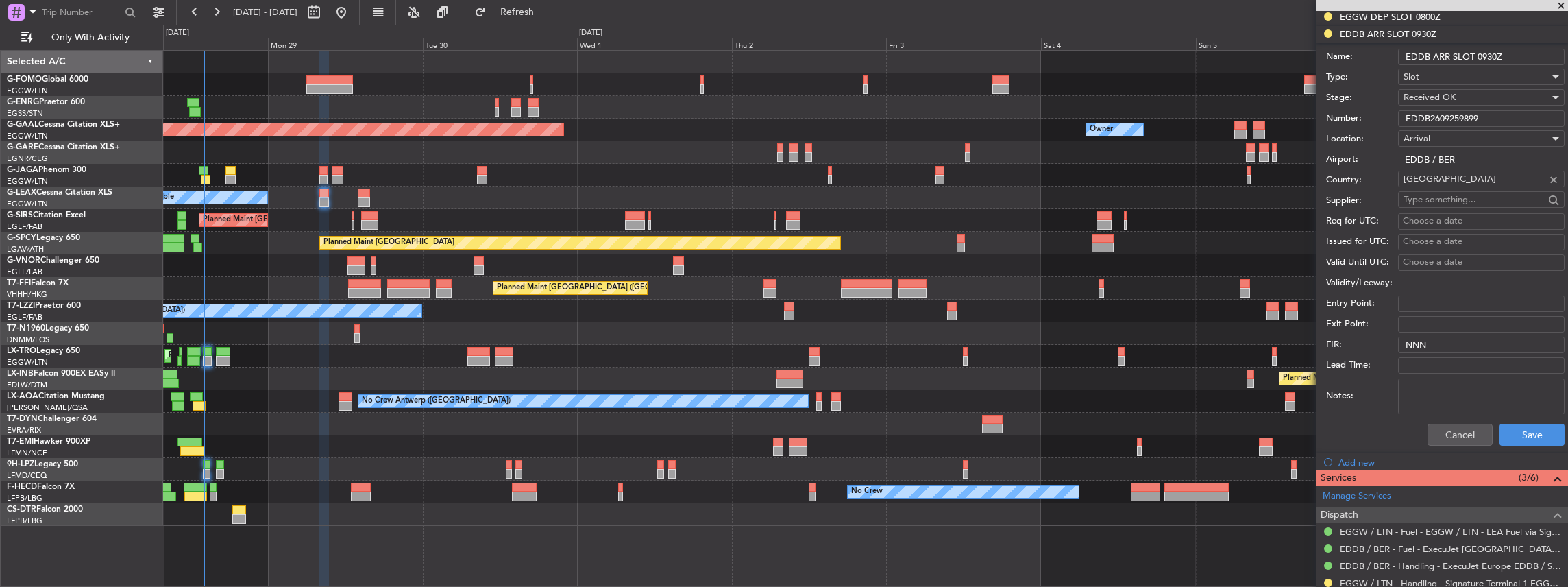
scroll to position [457, 0]
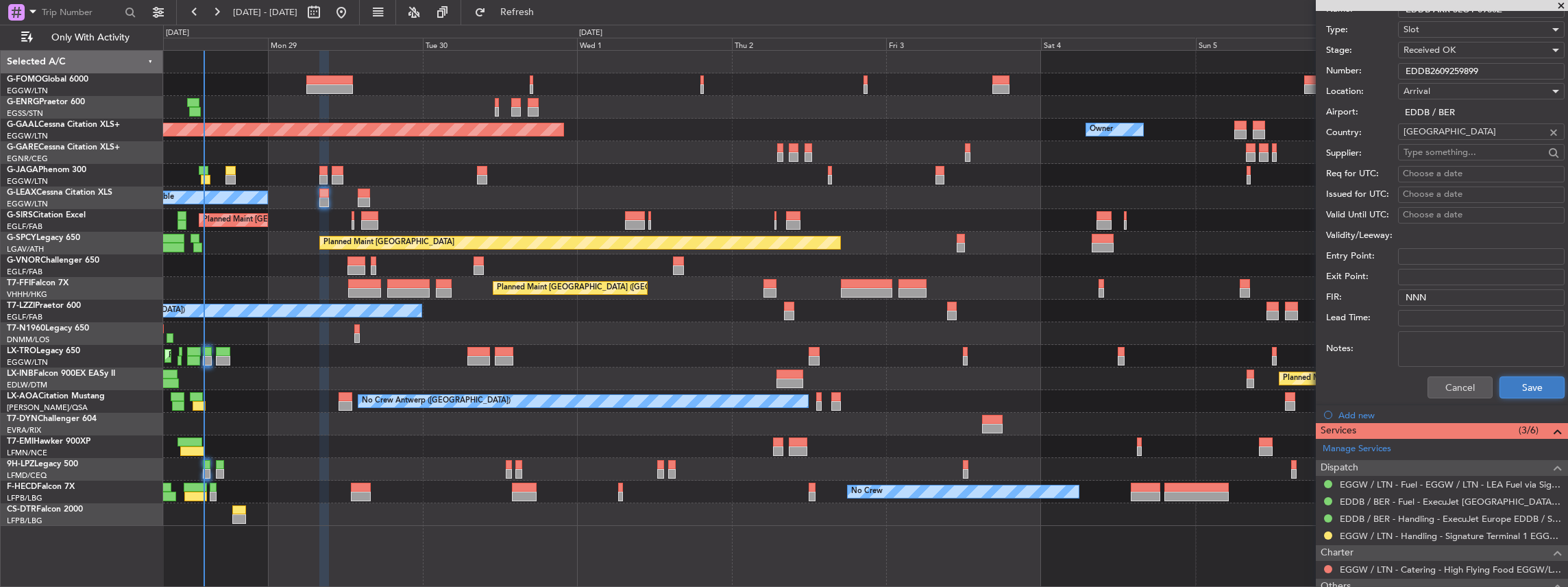
click at [1530, 391] on button "Save" at bounding box center [1532, 387] width 65 height 22
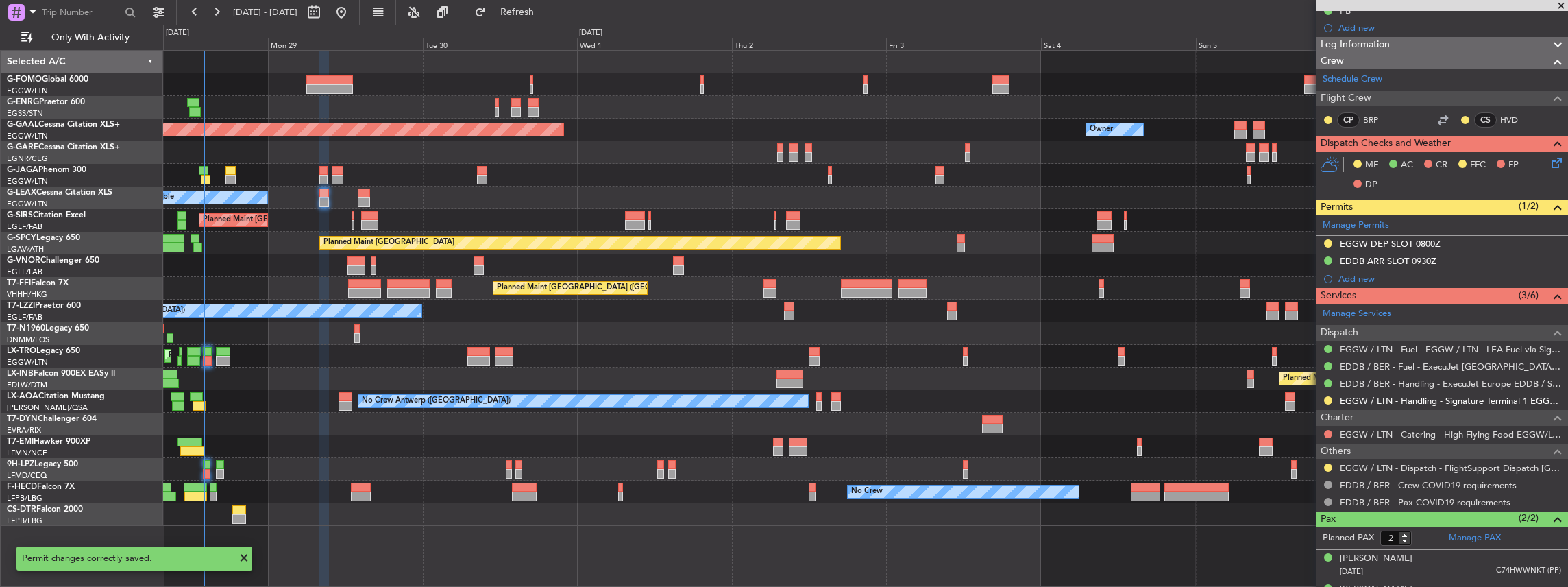
scroll to position [0, 0]
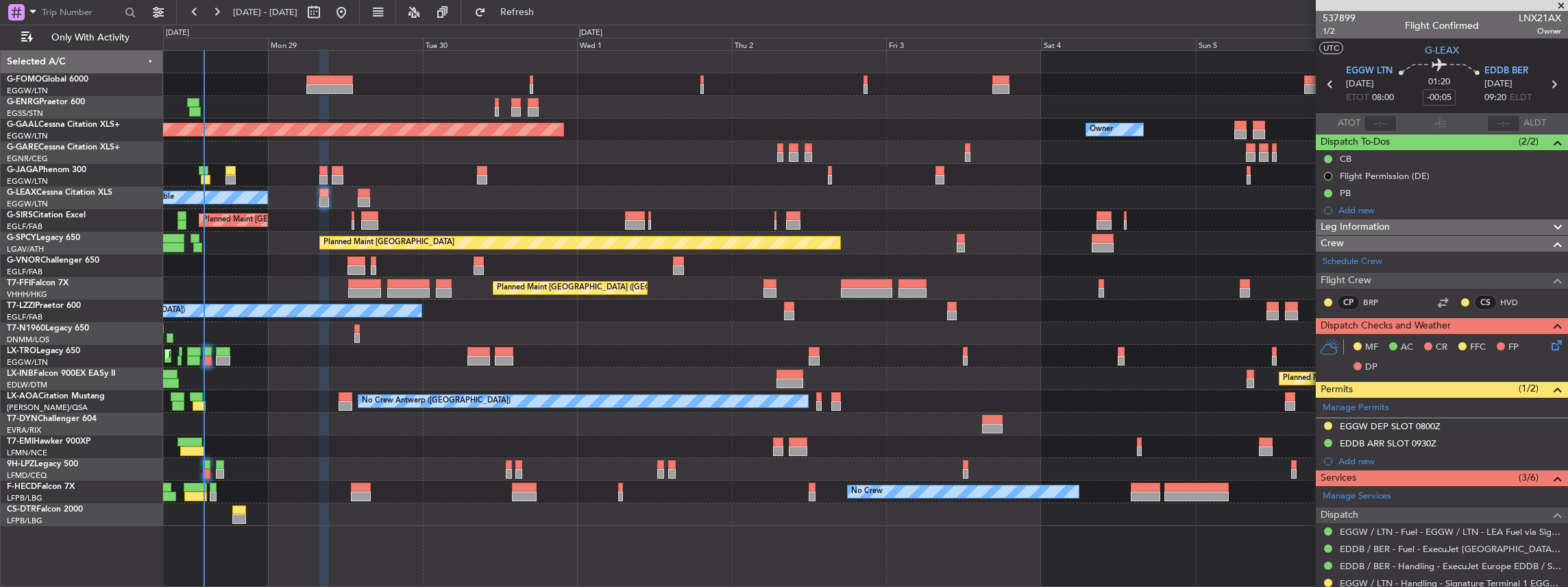
click at [1547, 87] on icon at bounding box center [1553, 84] width 18 height 18
type input "+00:05"
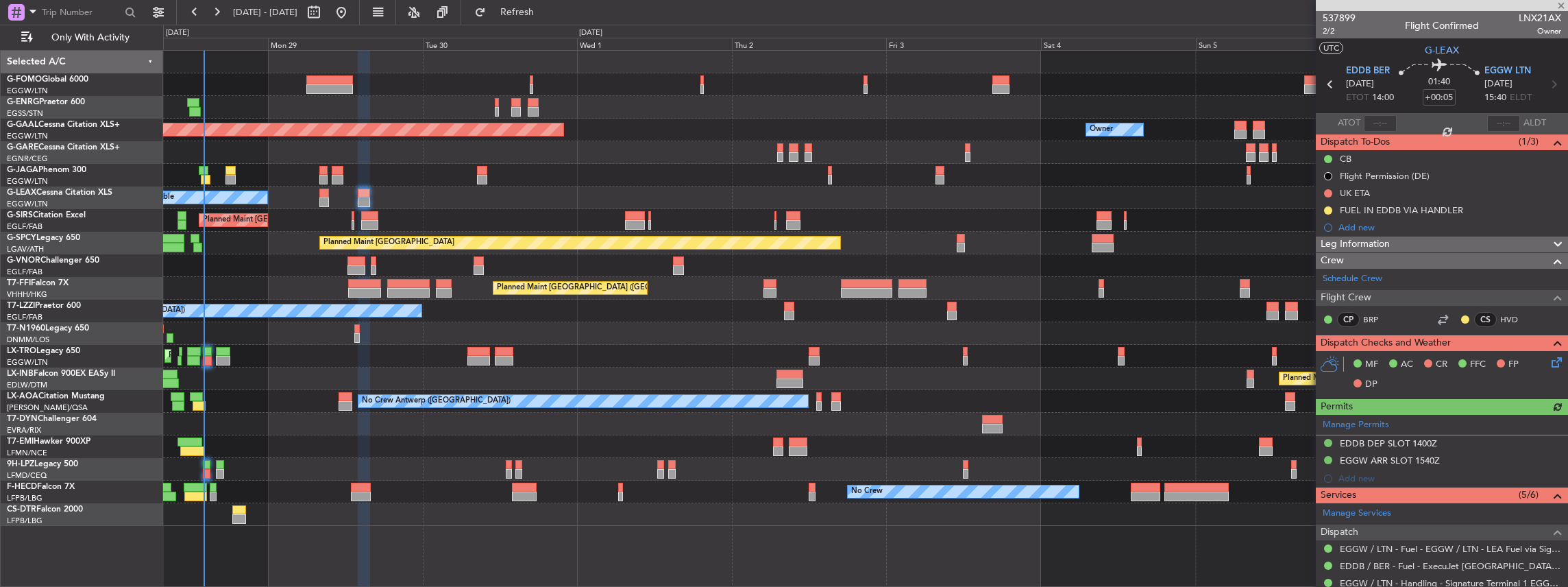
scroll to position [91, 0]
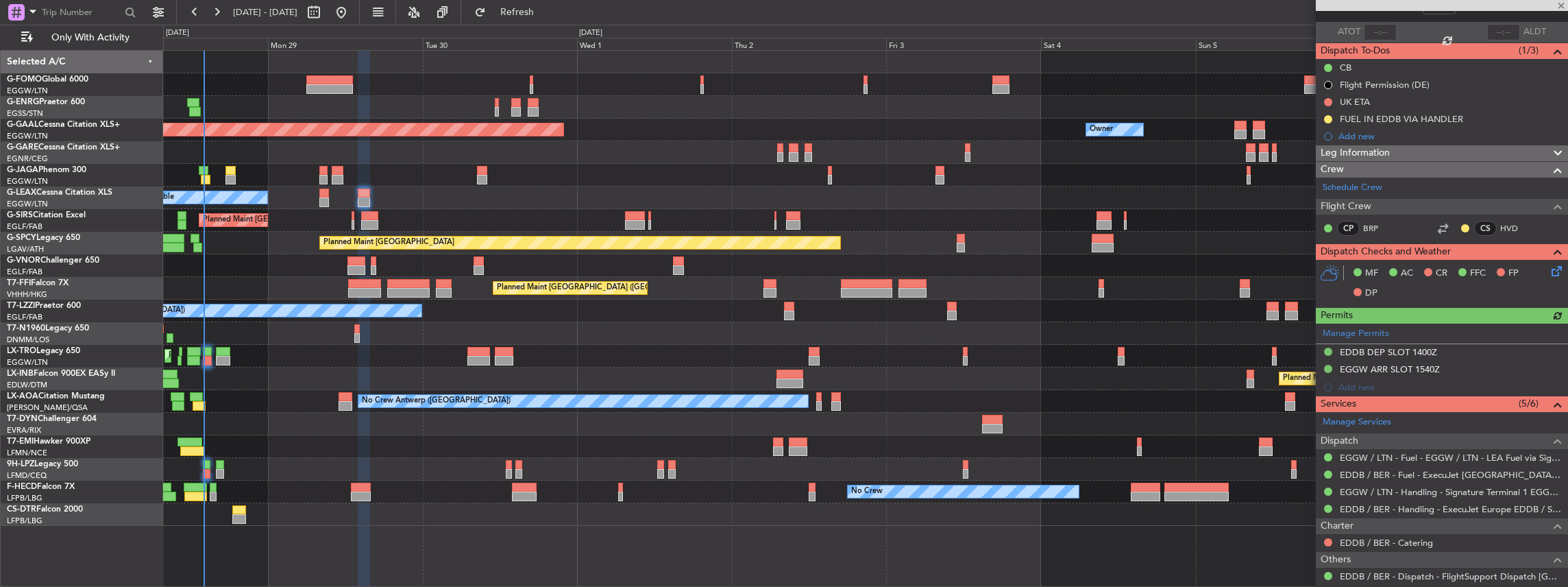
click at [1474, 354] on div "Manage Permits EDDB DEP SLOT 1400Z EGGW ARR SLOT 1540Z Add new" at bounding box center [1442, 360] width 252 height 73
click at [1453, 351] on div "EDDB DEP SLOT 1400Z" at bounding box center [1442, 353] width 252 height 17
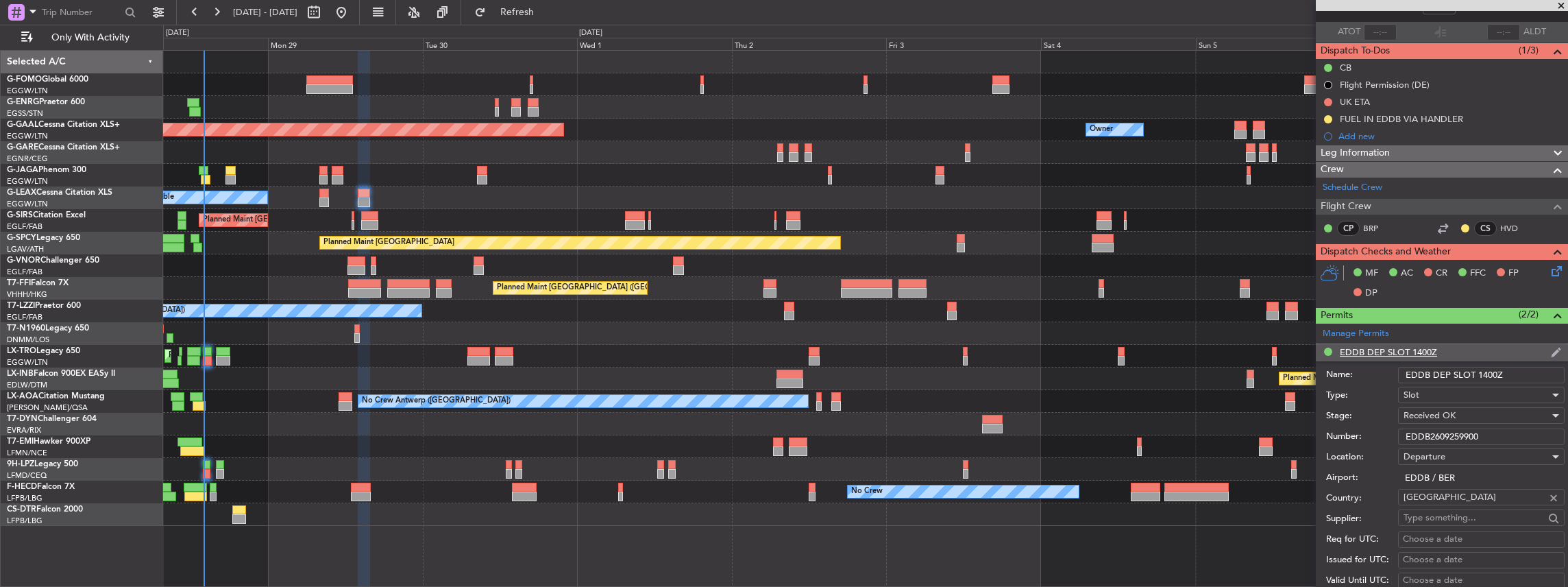
click at [1453, 351] on li "EDDB DEP SLOT 1400Z Name: EDDB DEP SLOT 1400Z Type: Slot Stage: Received OK Num…" at bounding box center [1442, 558] width 252 height 427
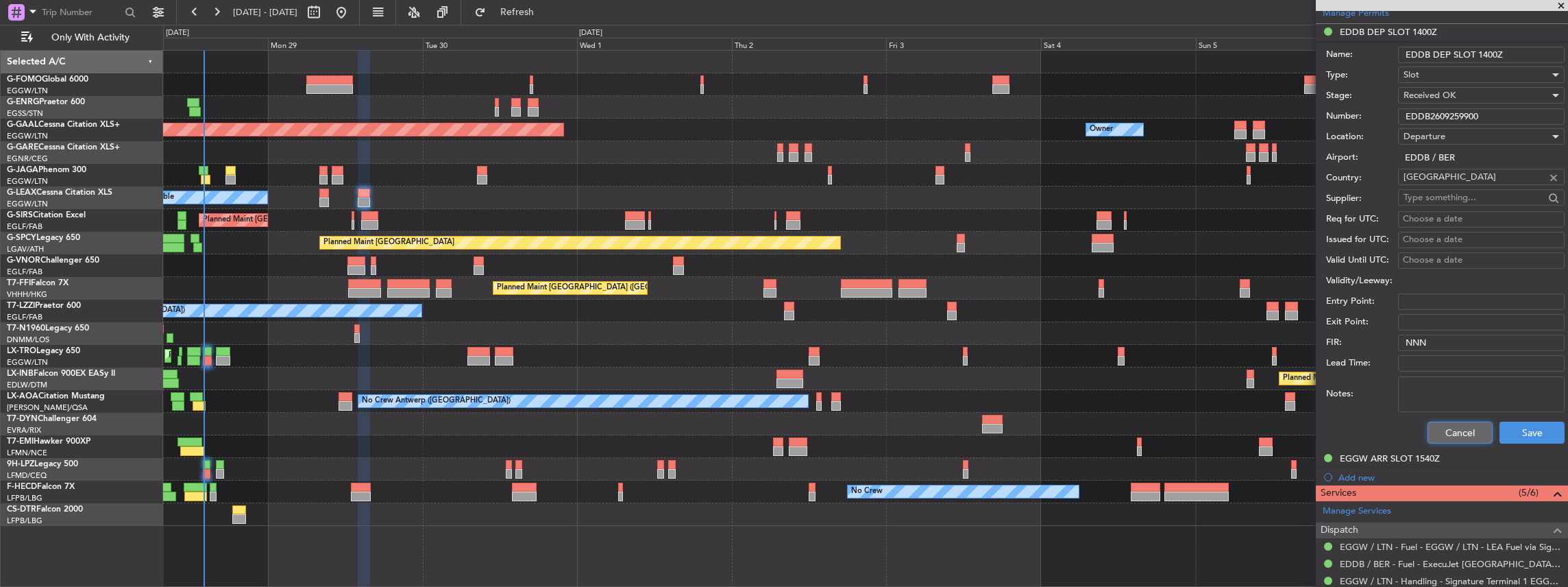
click at [1449, 433] on button "Cancel" at bounding box center [1460, 432] width 65 height 22
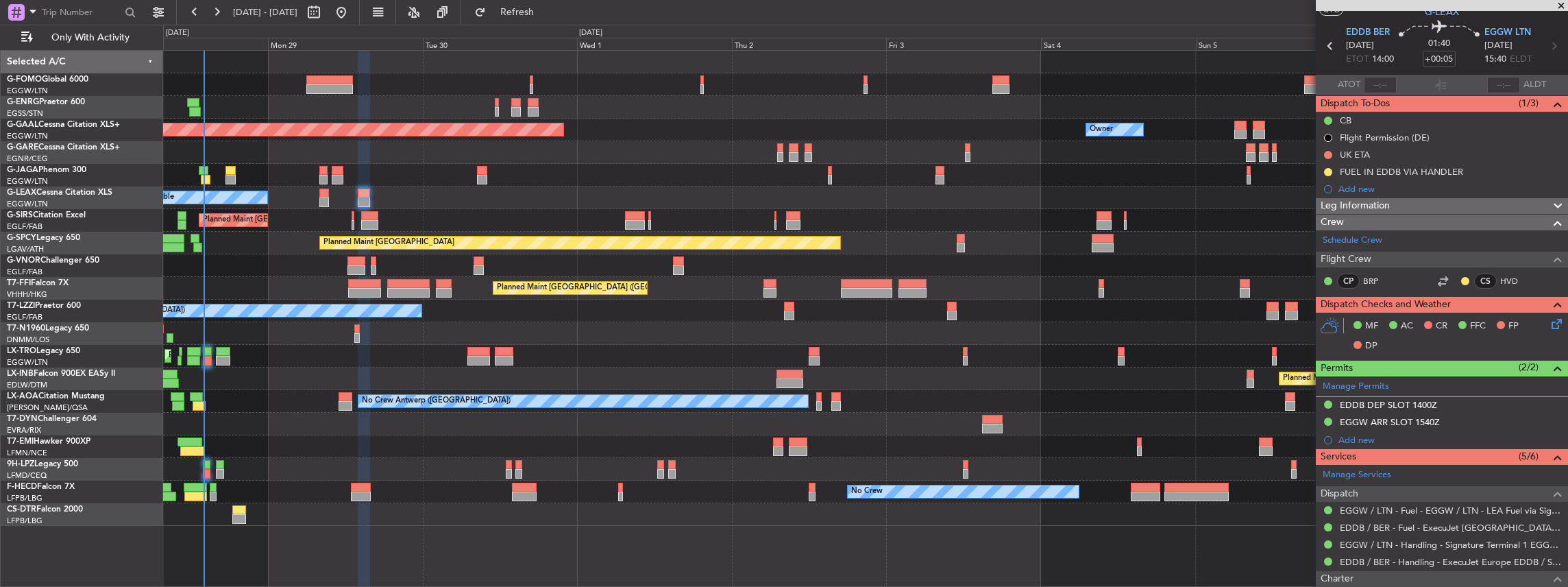
scroll to position [0, 0]
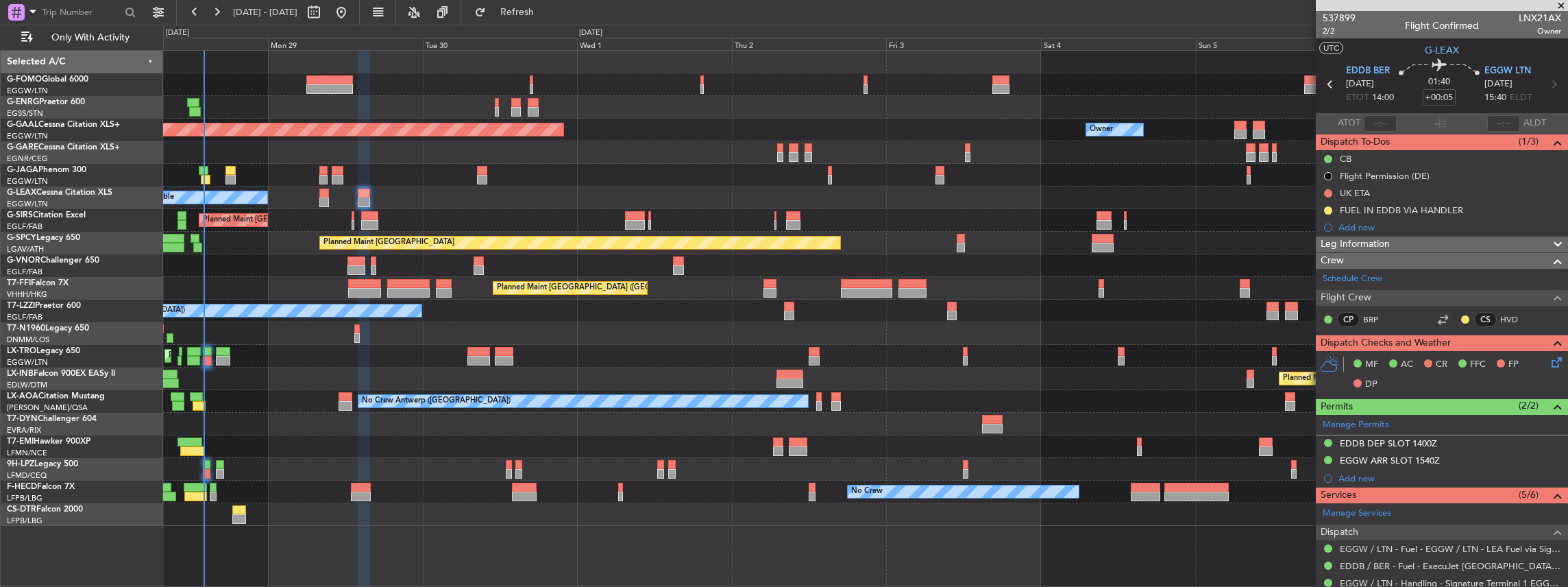
click at [265, 415] on div at bounding box center [866, 424] width 1405 height 22
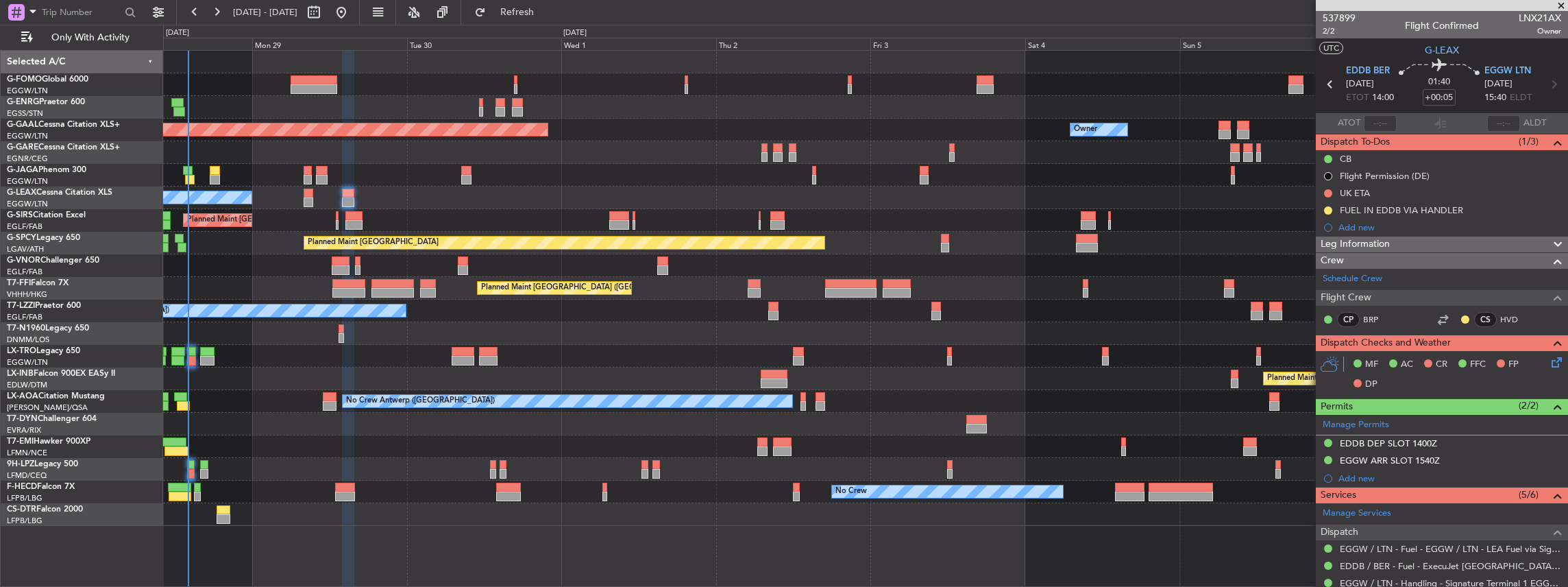
click at [447, 497] on div "Unplanned Maint [GEOGRAPHIC_DATA] ([GEOGRAPHIC_DATA]) A/C Unavailable Planned […" at bounding box center [866, 288] width 1405 height 476
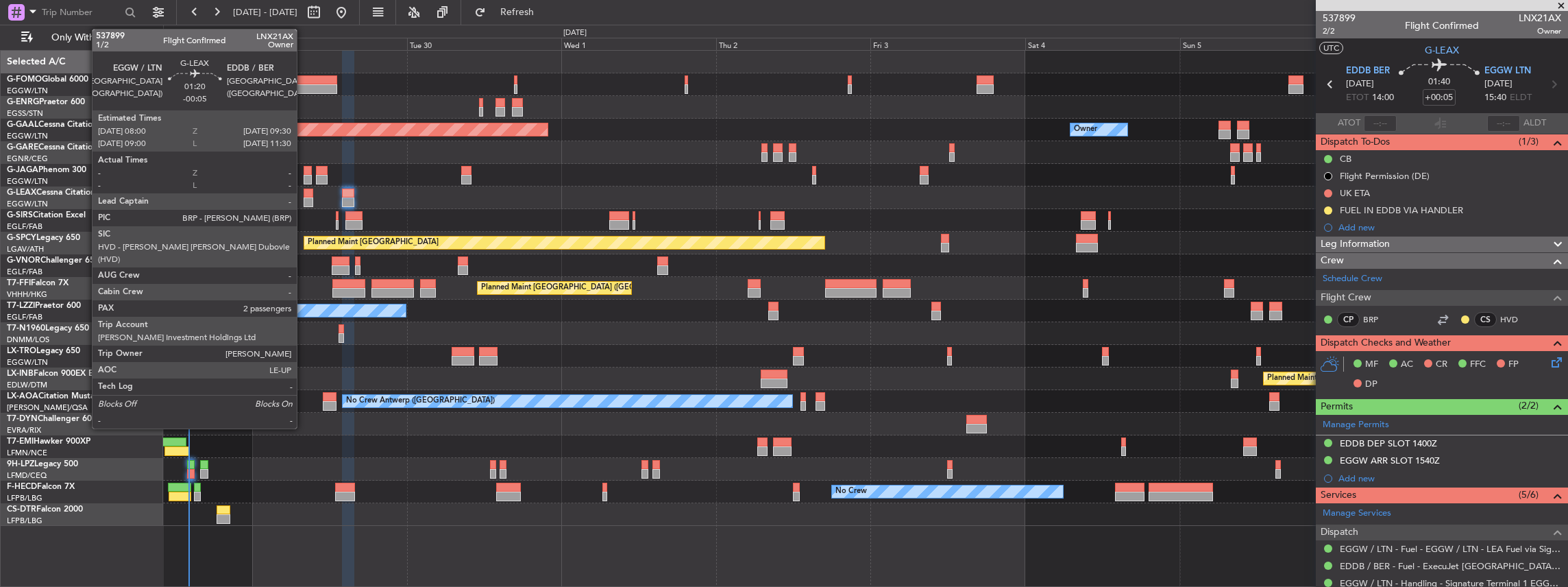
click at [304, 195] on div at bounding box center [308, 193] width 10 height 9
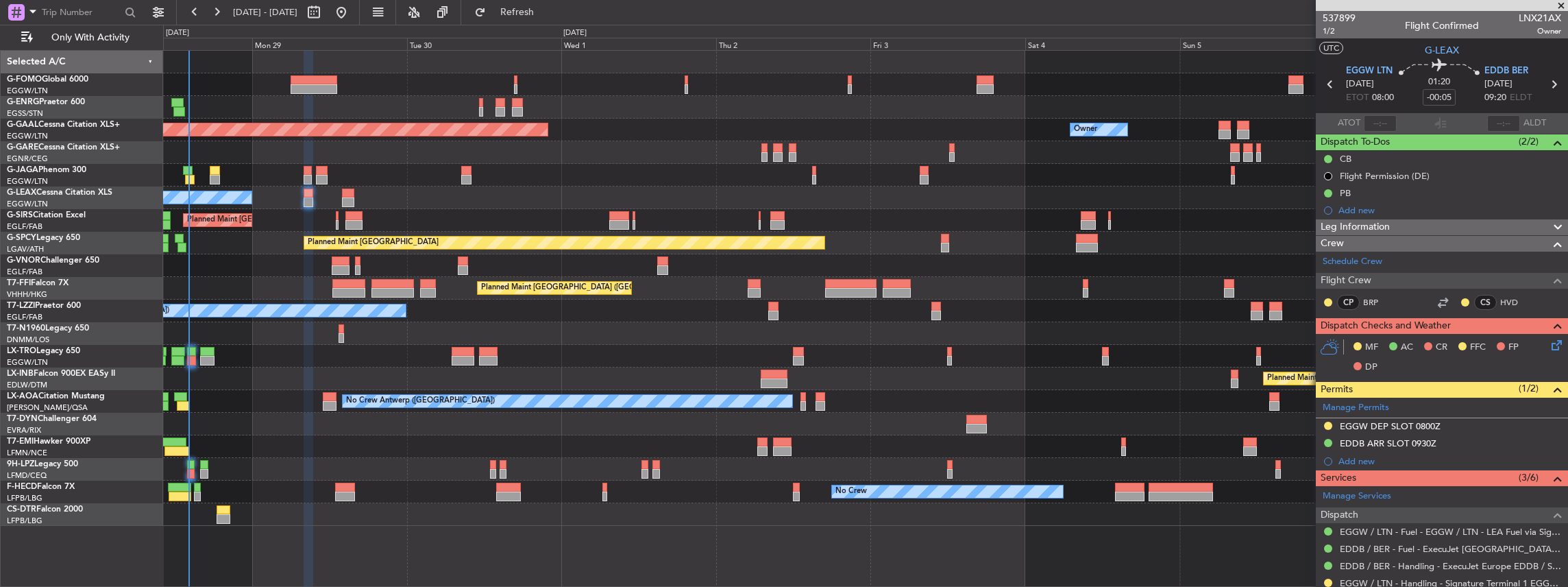
click at [1549, 347] on icon at bounding box center [1554, 343] width 11 height 11
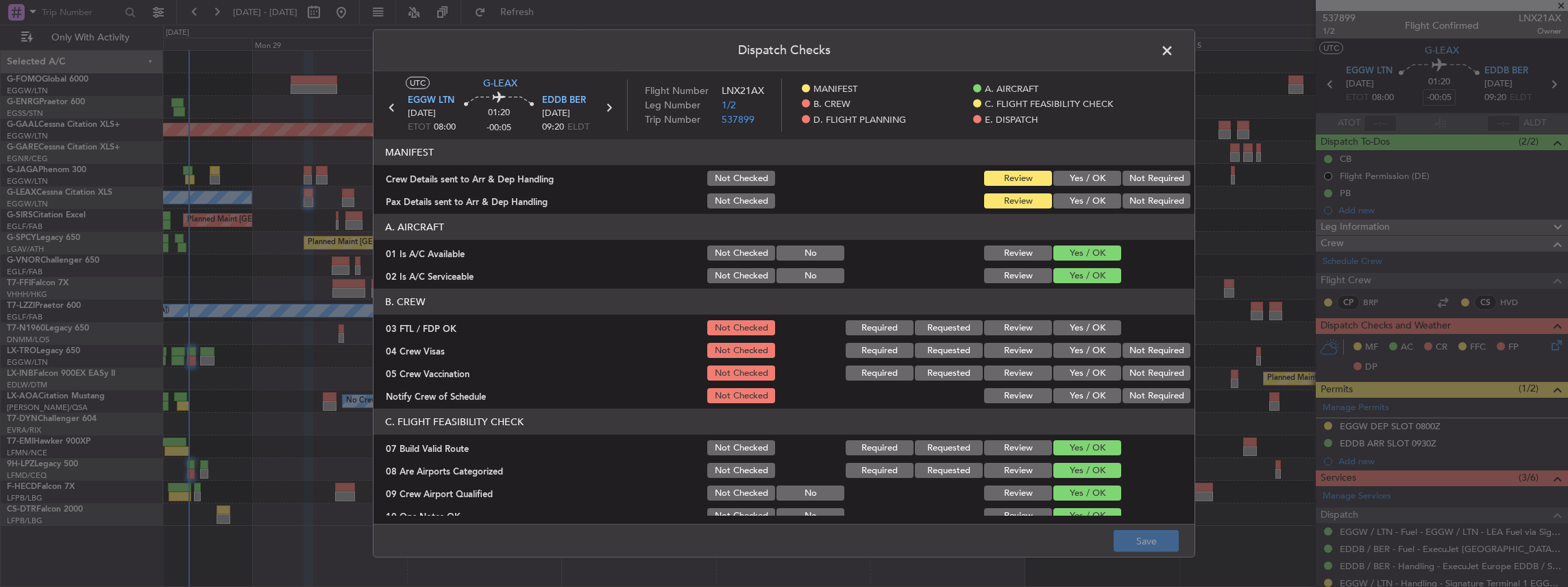
click at [1174, 46] on span at bounding box center [1174, 53] width 0 height 27
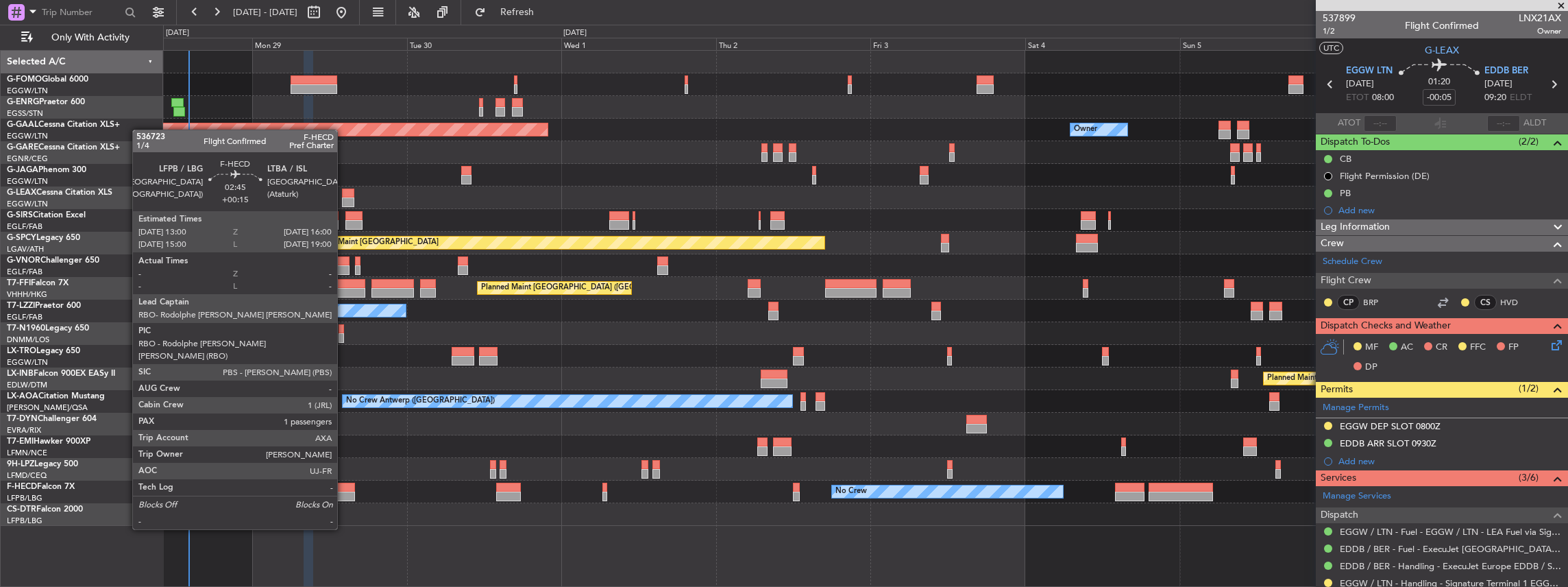
click at [344, 492] on div at bounding box center [345, 497] width 20 height 9
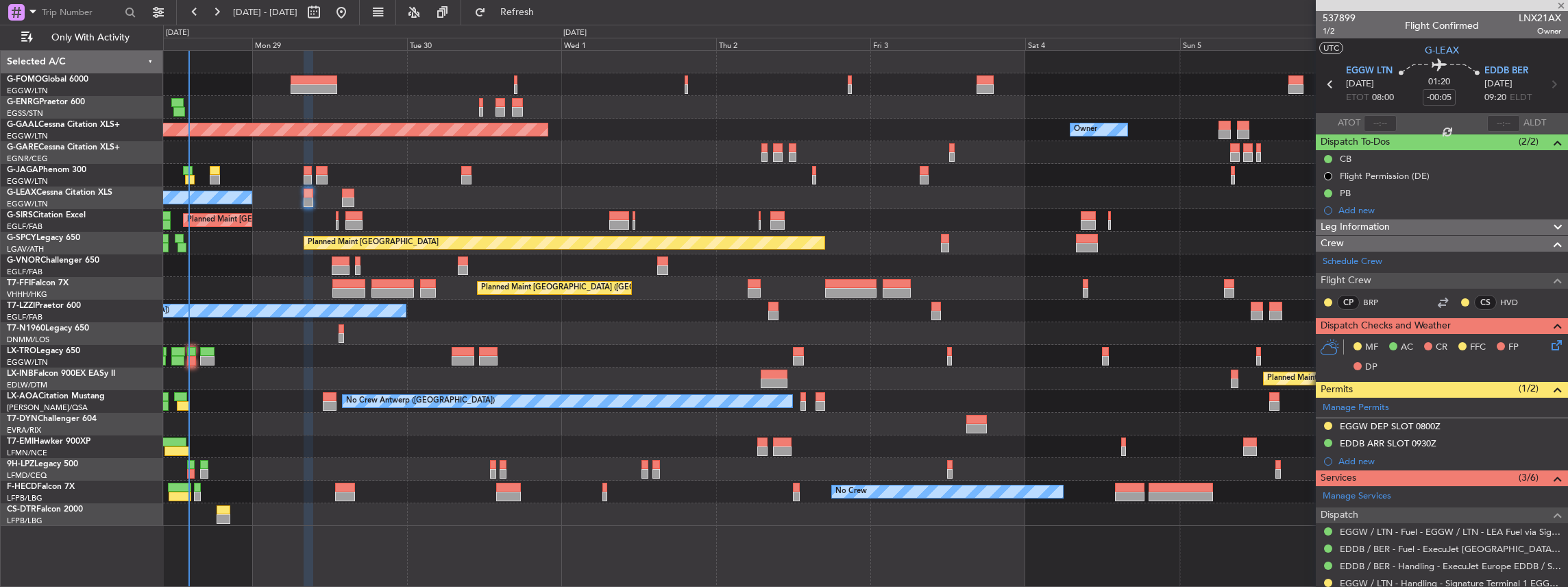
type input "+00:15"
type input "1"
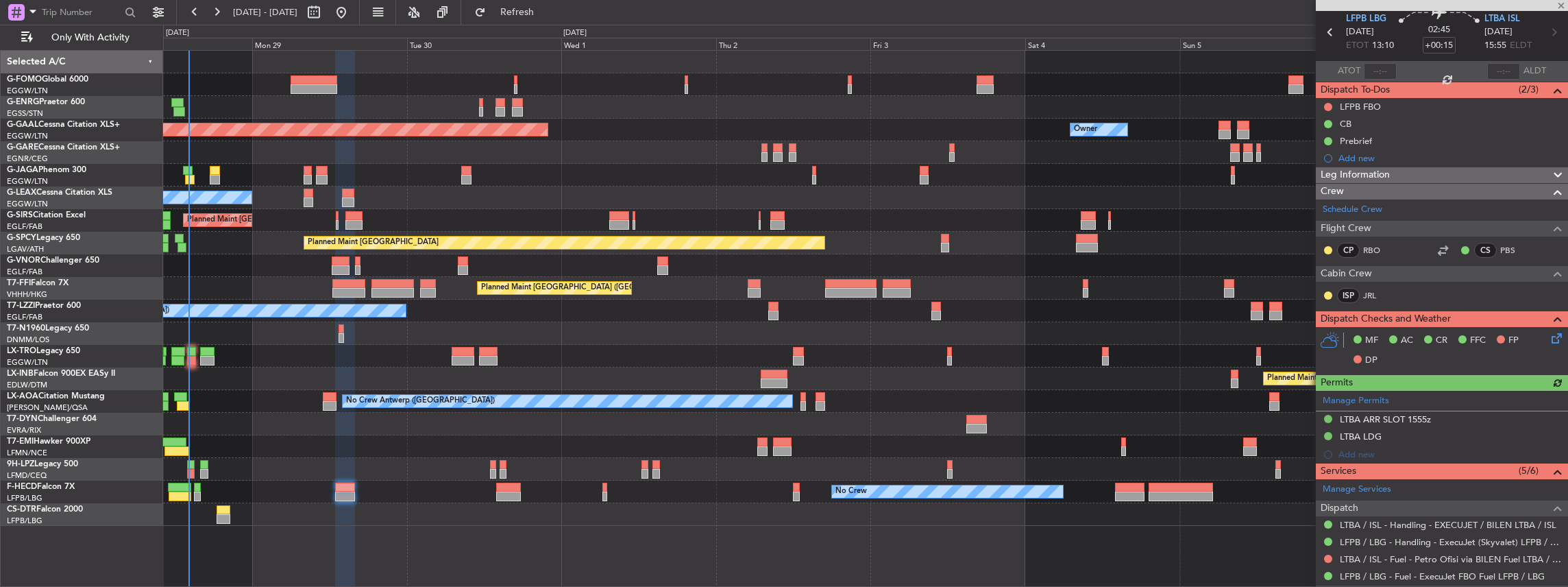
scroll to position [137, 0]
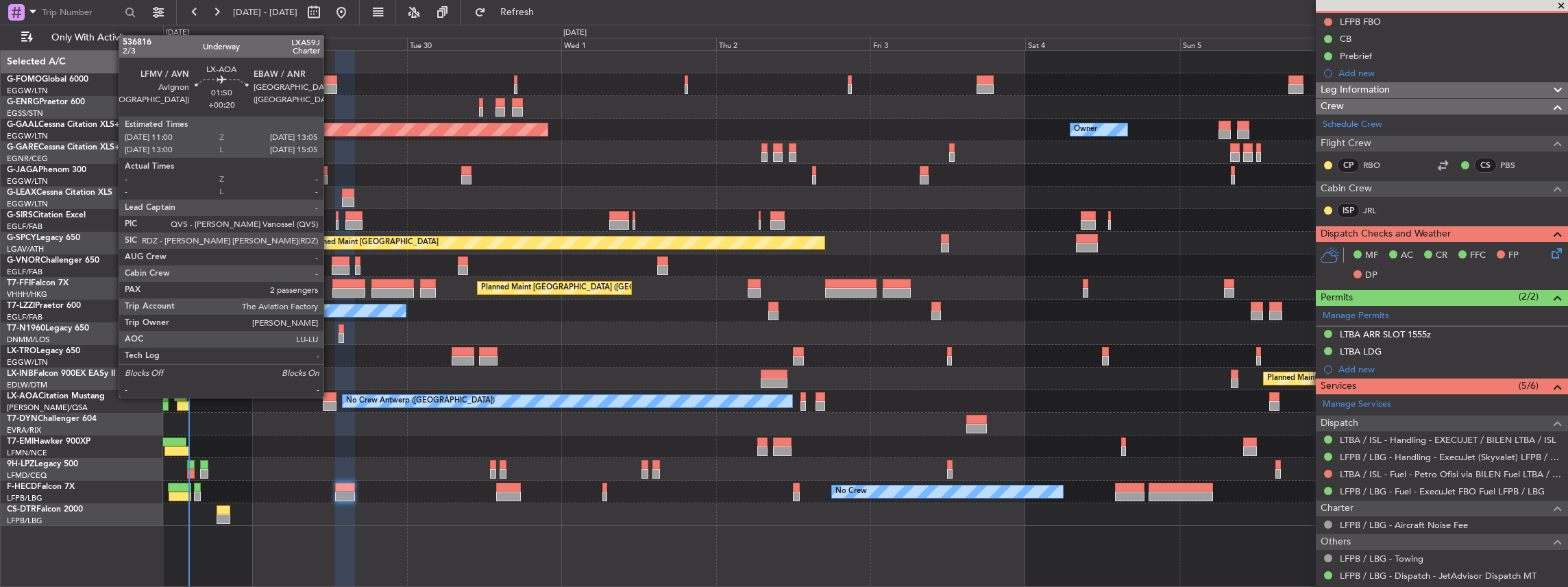
click at [330, 397] on div at bounding box center [330, 397] width 14 height 9
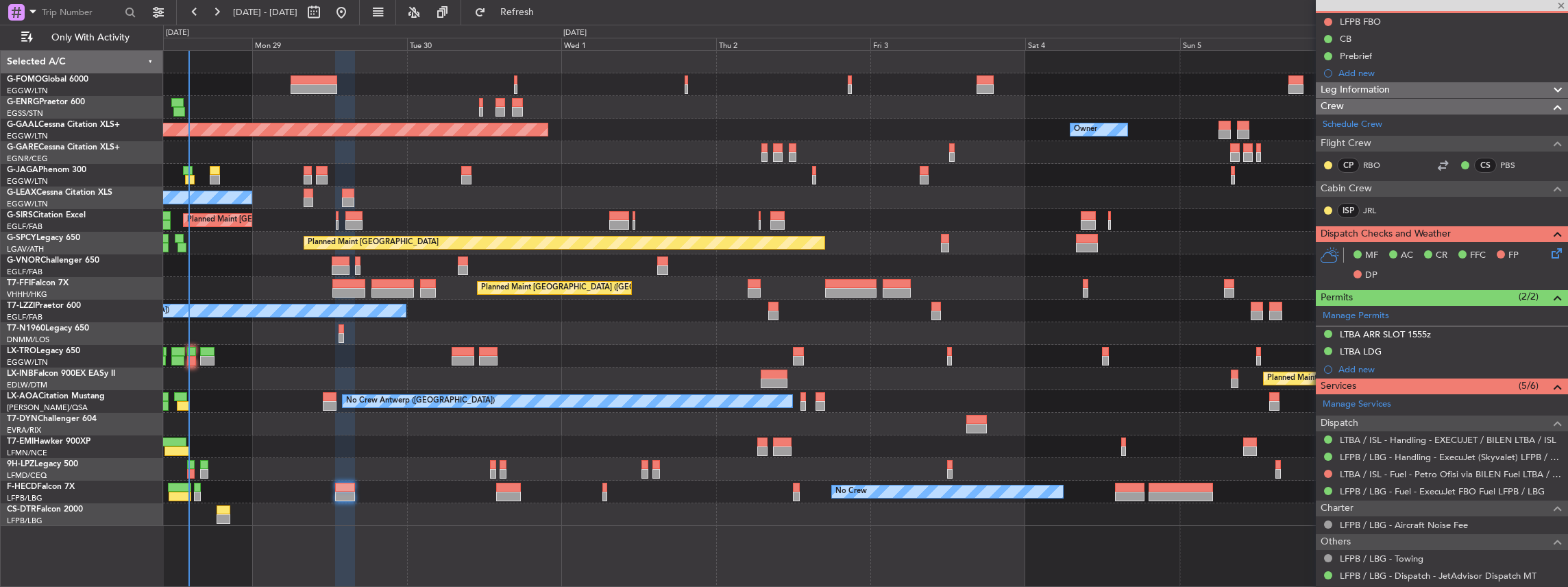
type input "+00:20"
type input "2"
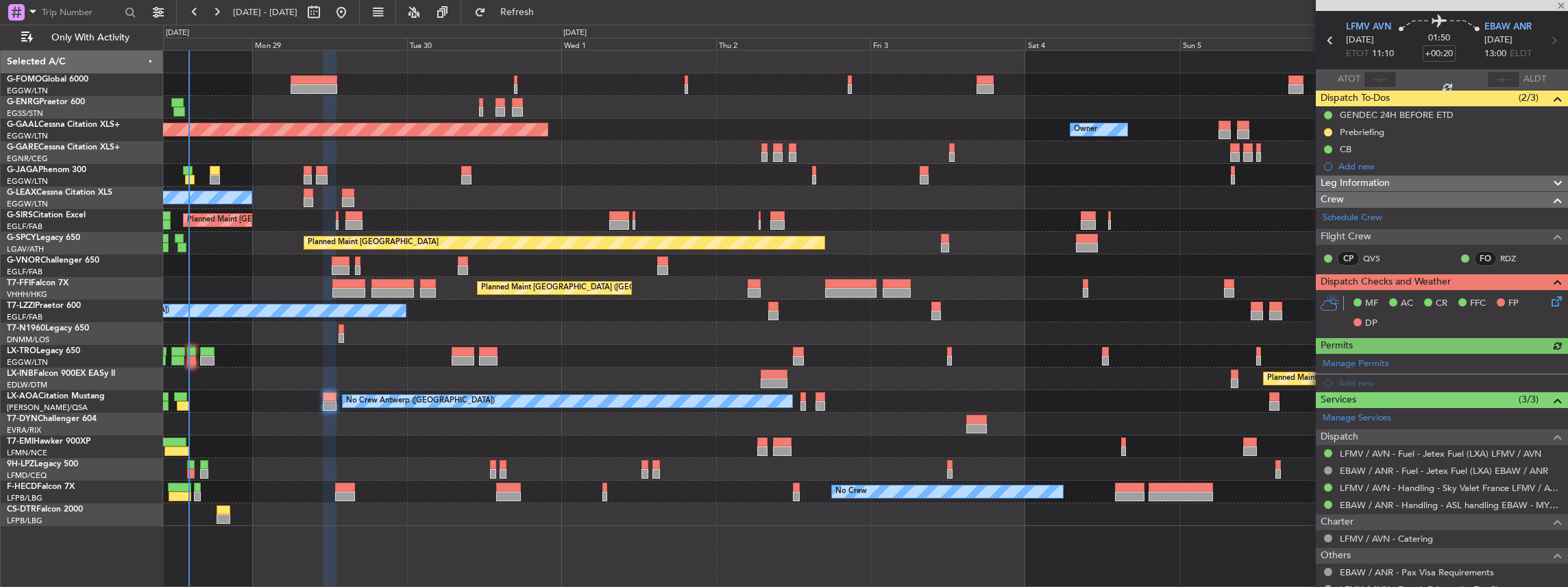
scroll to position [91, 0]
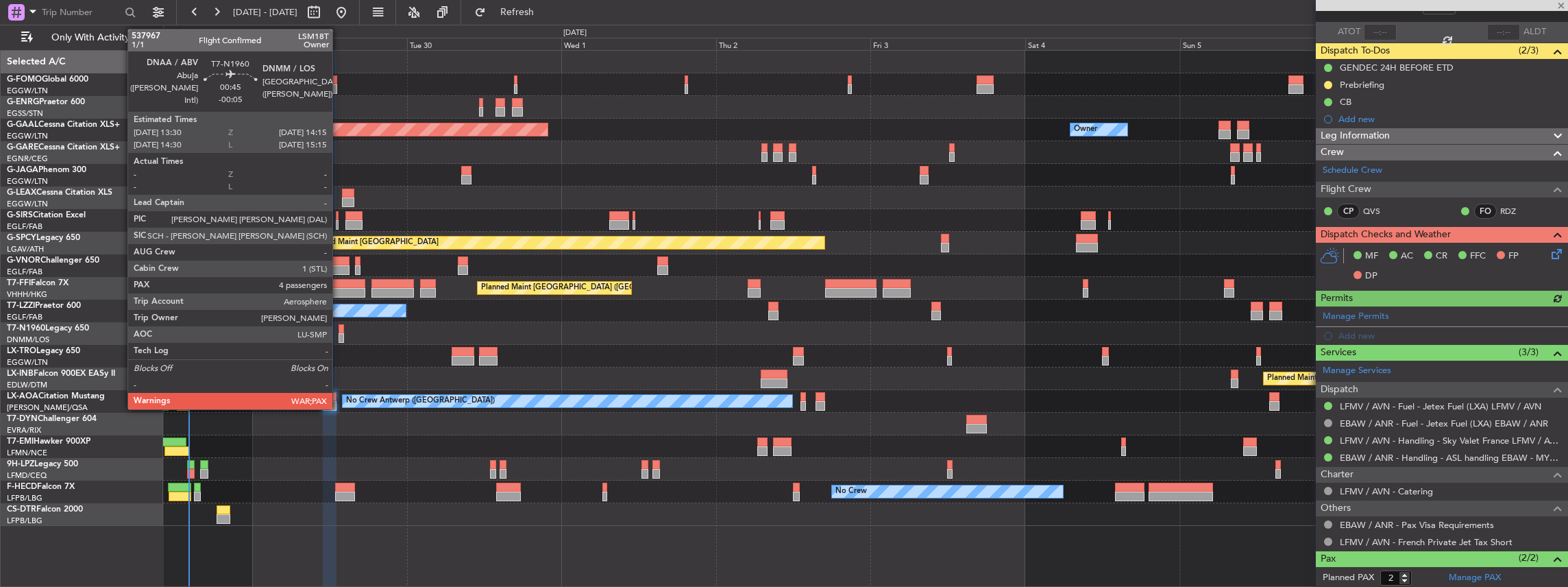
click at [339, 326] on div at bounding box center [341, 329] width 5 height 9
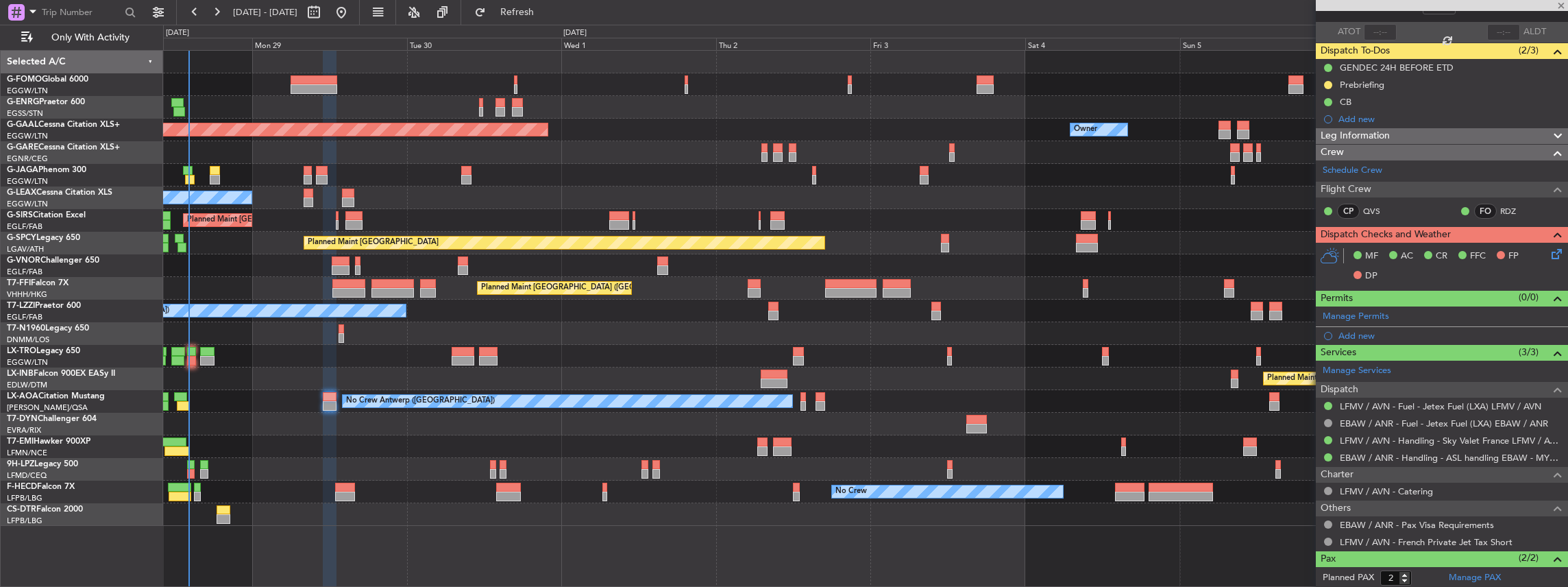
type input "-00:05"
type input "4"
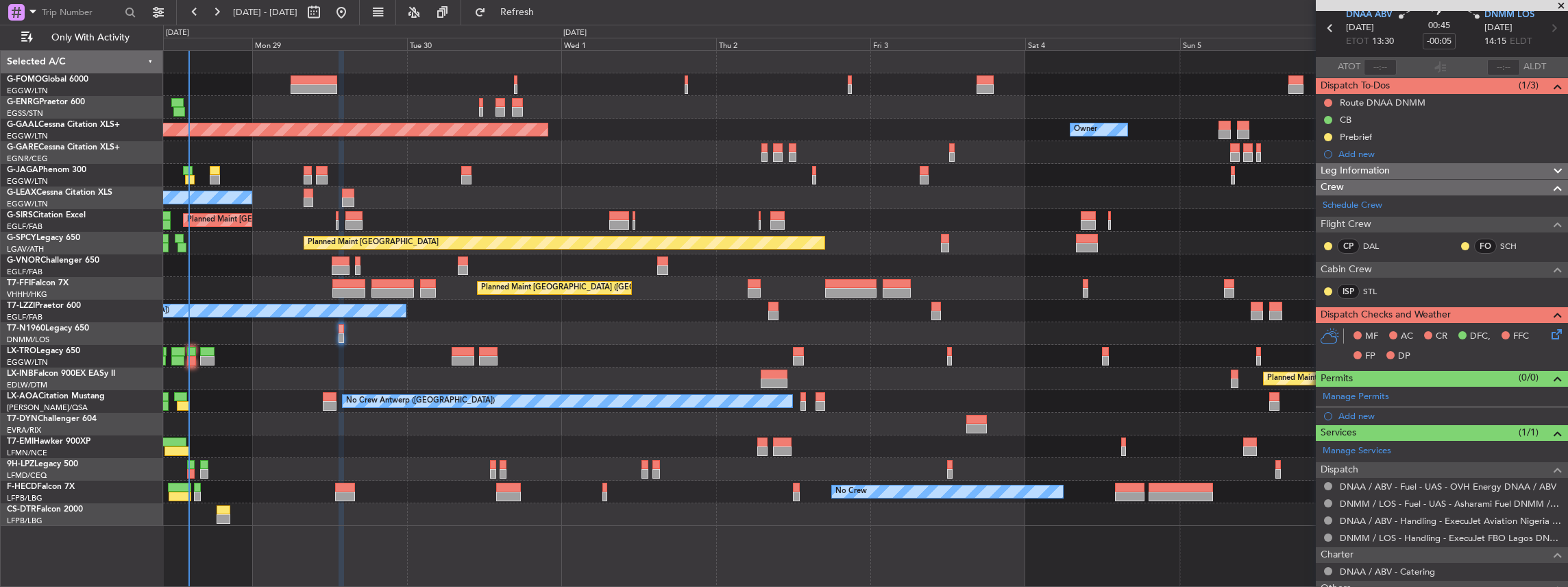
scroll to position [0, 0]
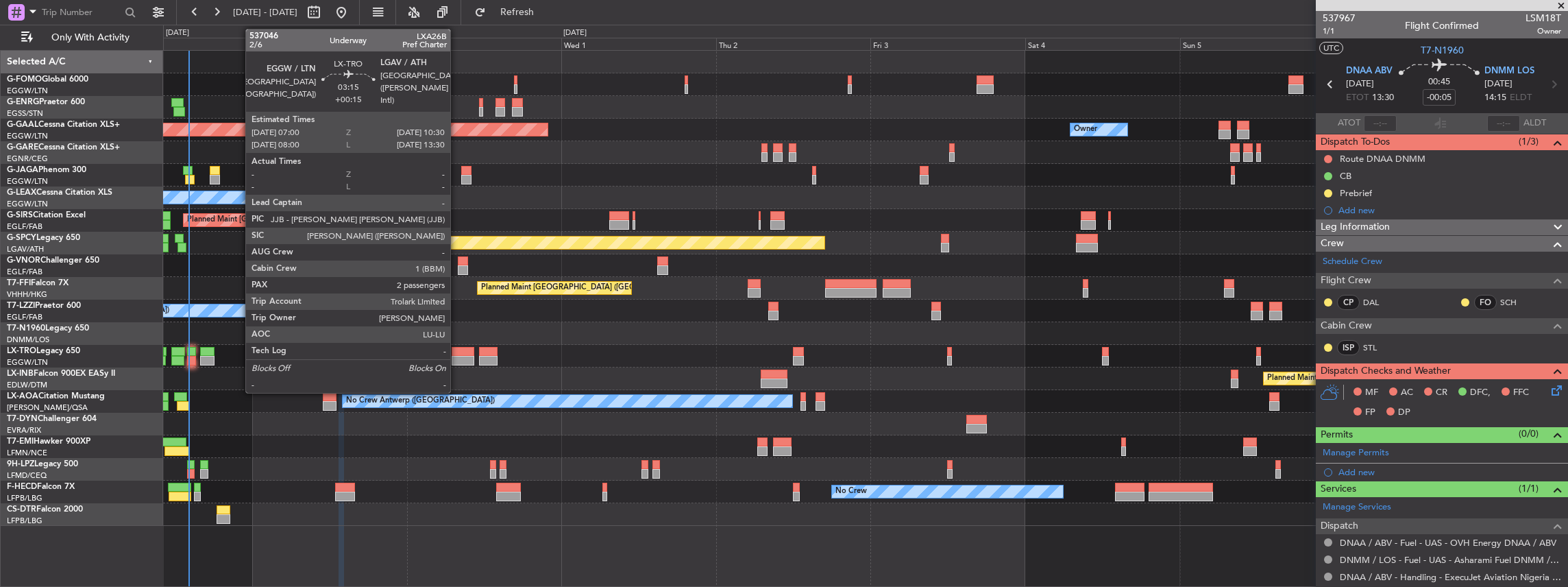
click at [457, 358] on div at bounding box center [462, 360] width 22 height 9
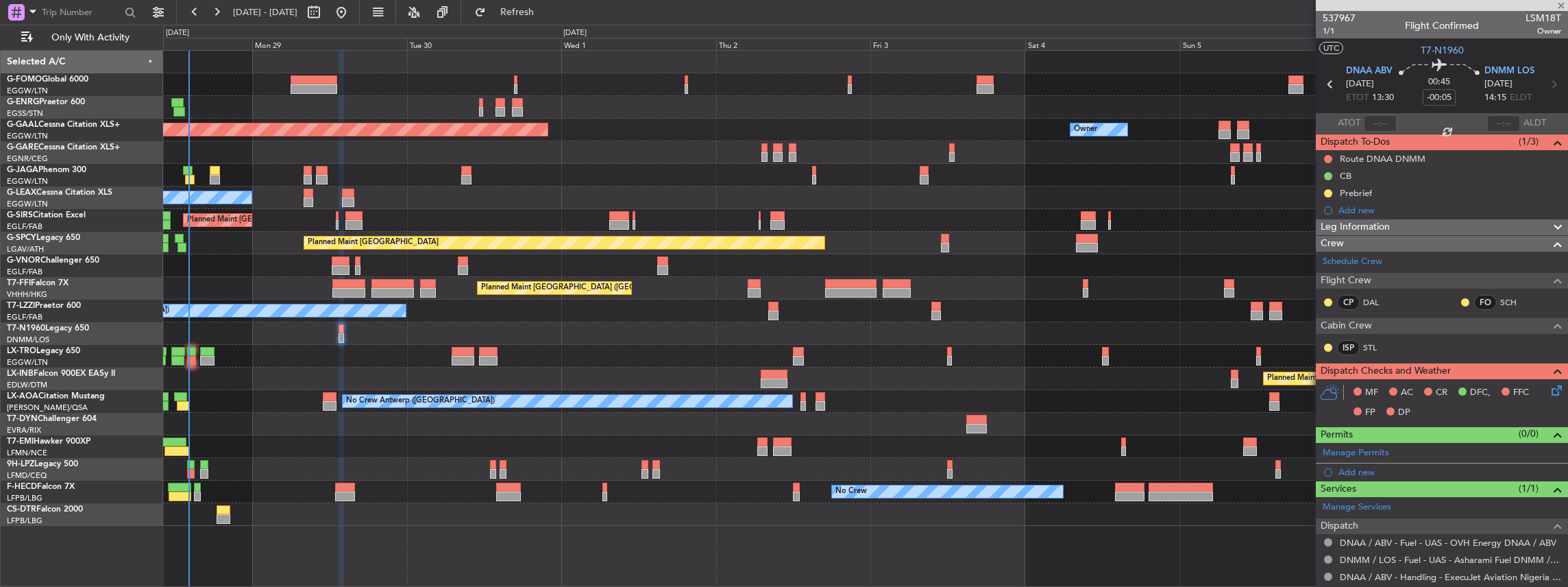
type input "+00:15"
type input "2"
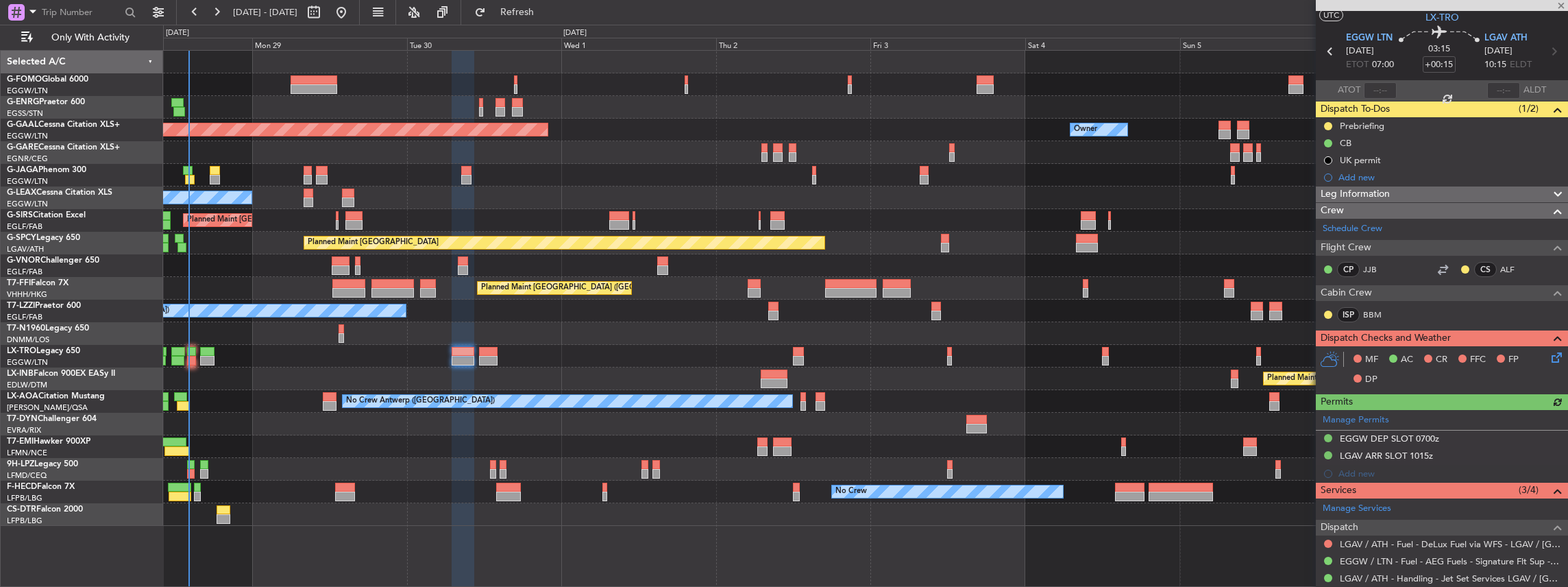
scroll to position [46, 0]
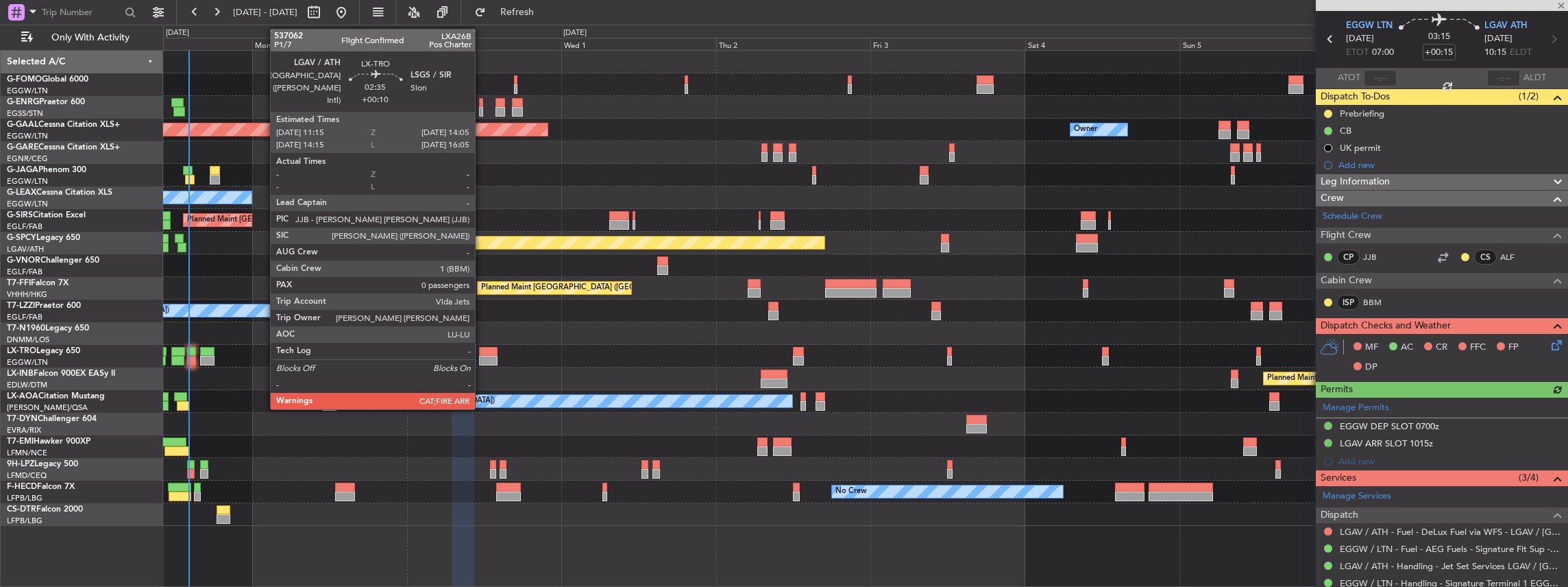
click at [481, 357] on div at bounding box center [488, 360] width 19 height 9
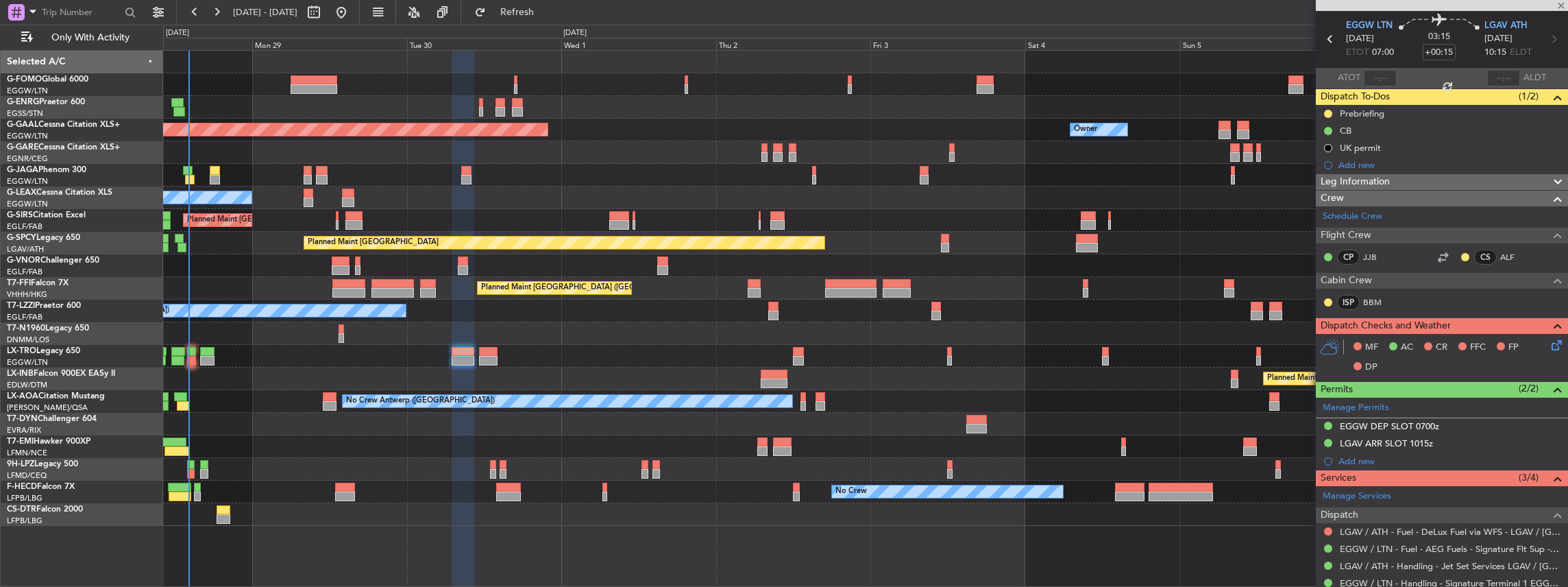
type input "+00:10"
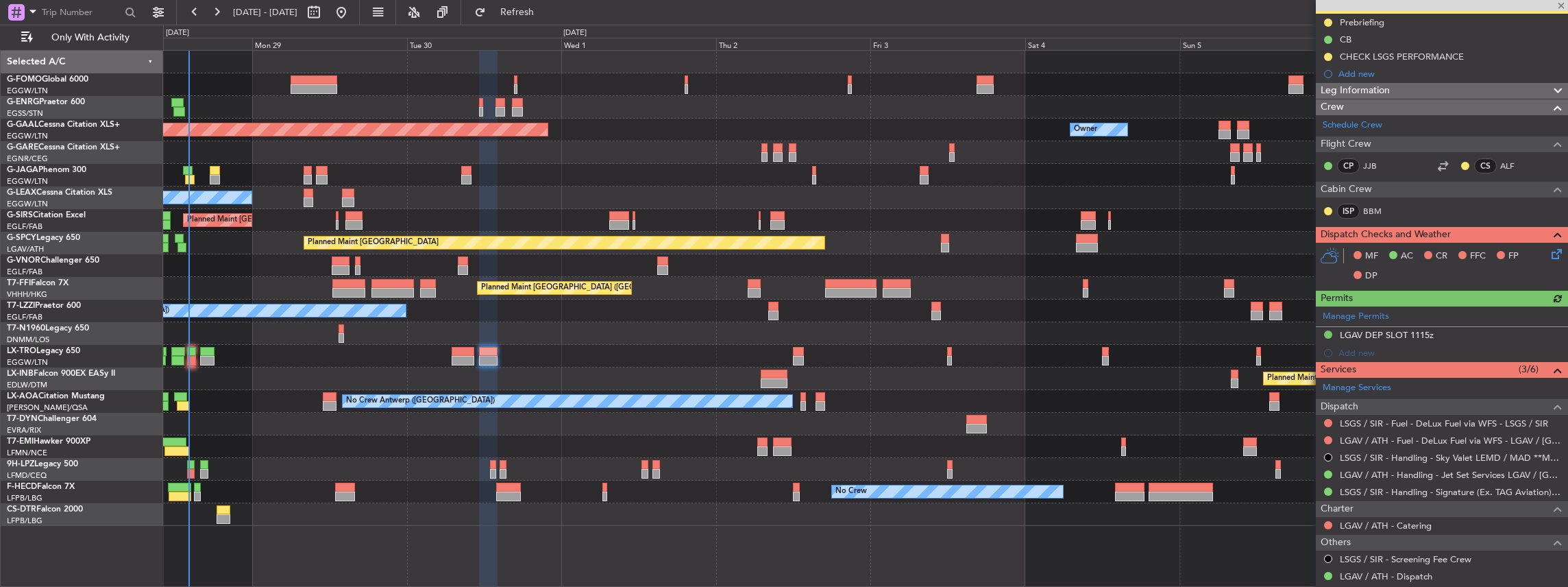
scroll to position [137, 0]
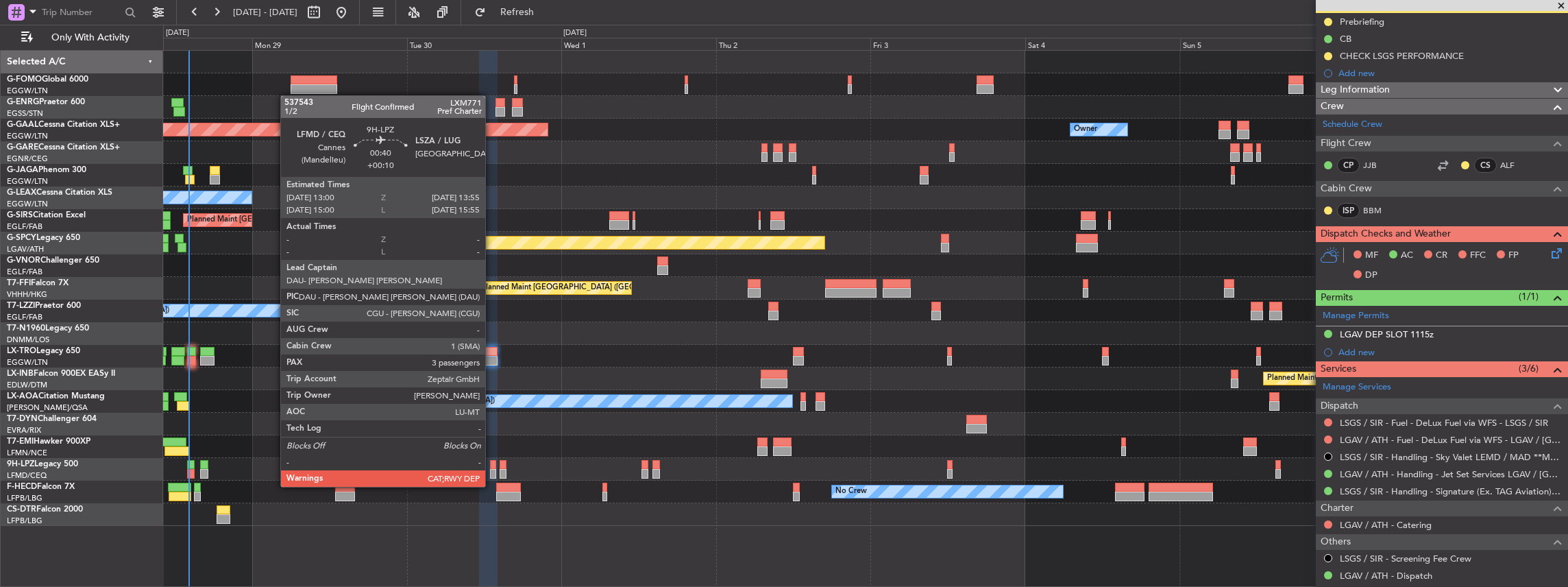
click at [492, 473] on div at bounding box center [493, 474] width 6 height 9
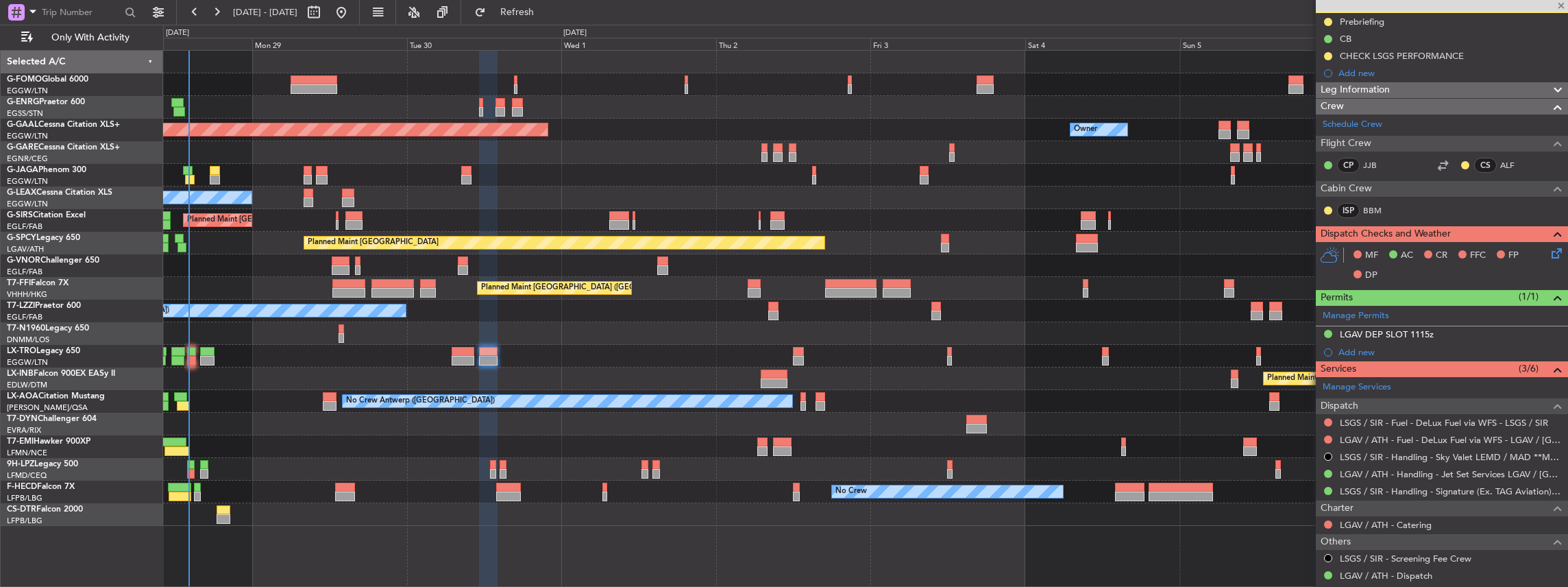
type input "3"
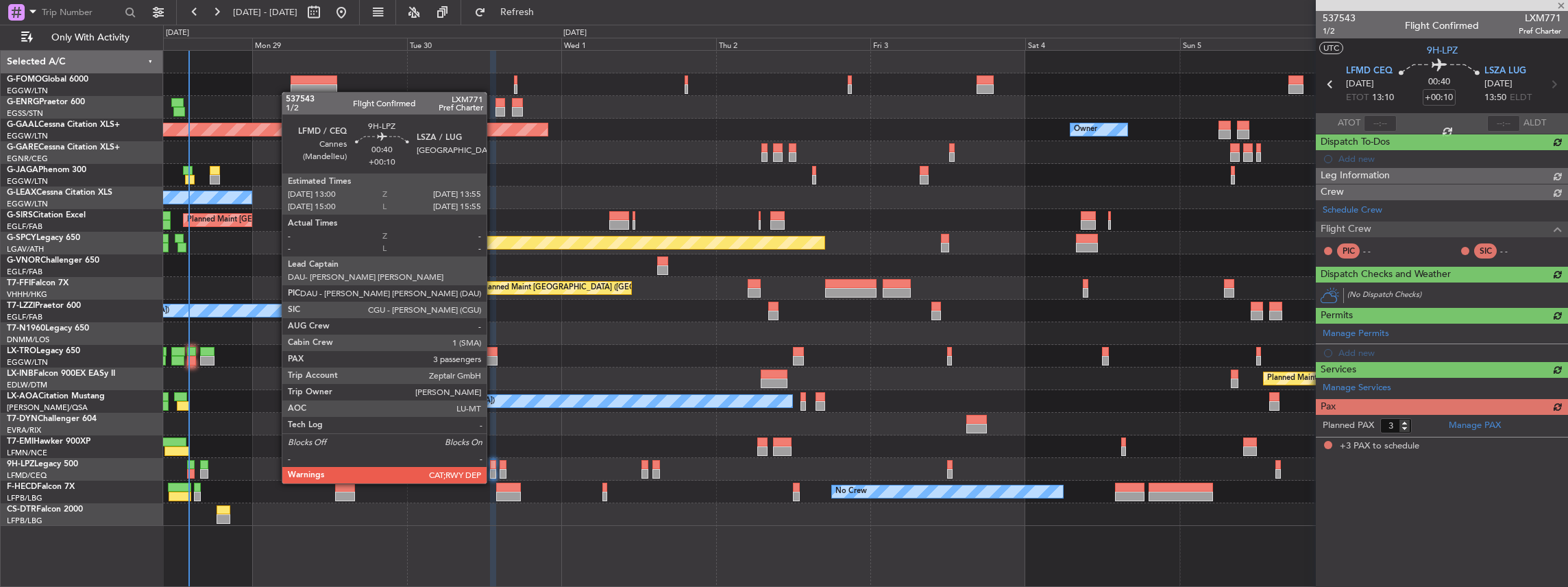
scroll to position [0, 0]
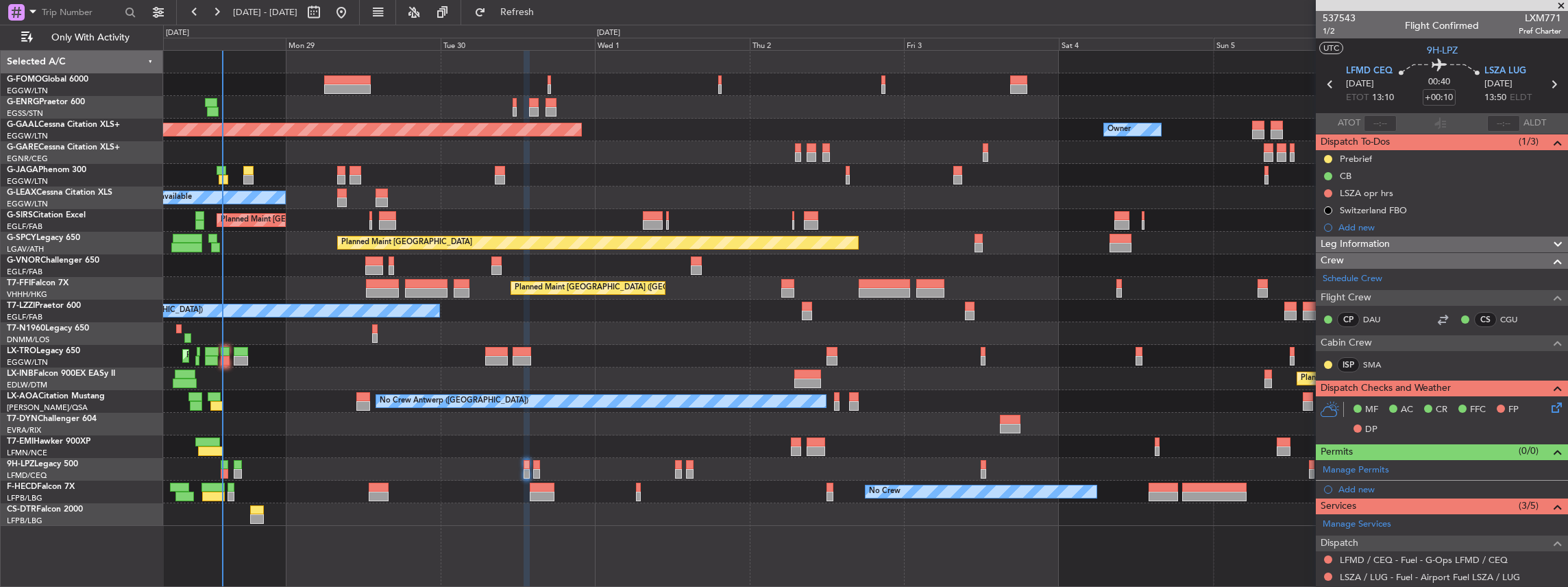
click at [370, 428] on div at bounding box center [866, 424] width 1405 height 22
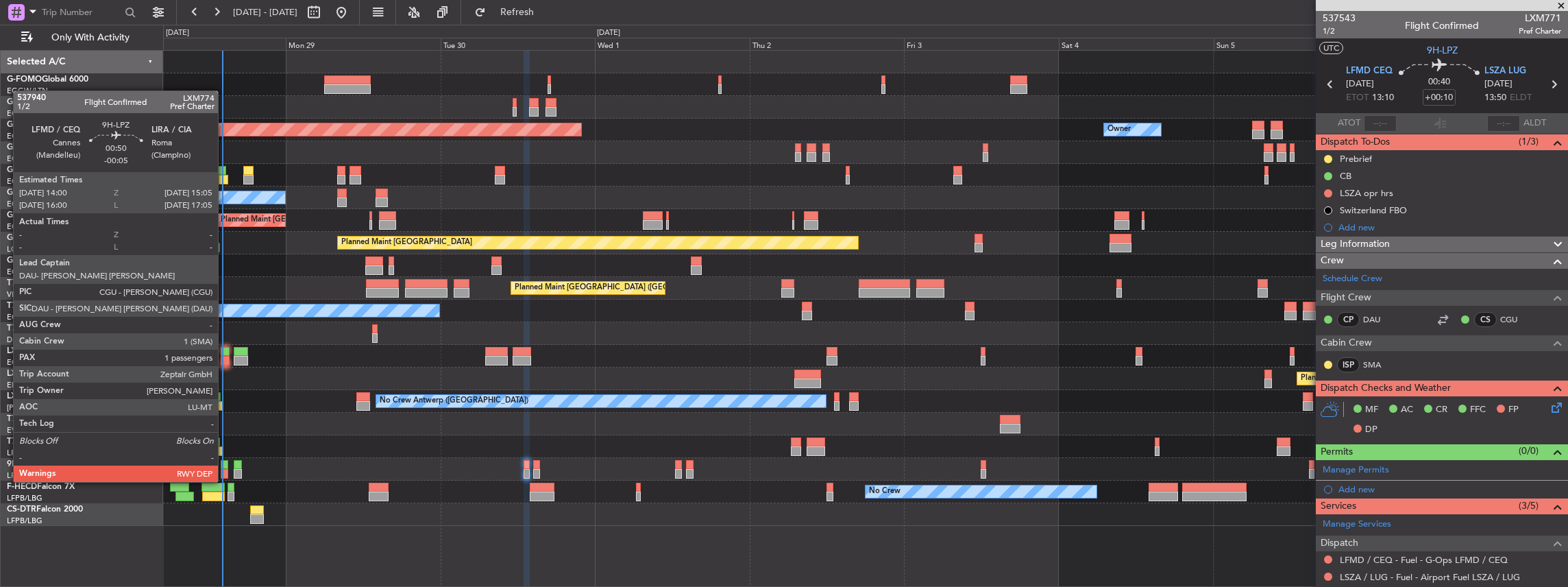
click at [225, 469] on div at bounding box center [225, 474] width 8 height 9
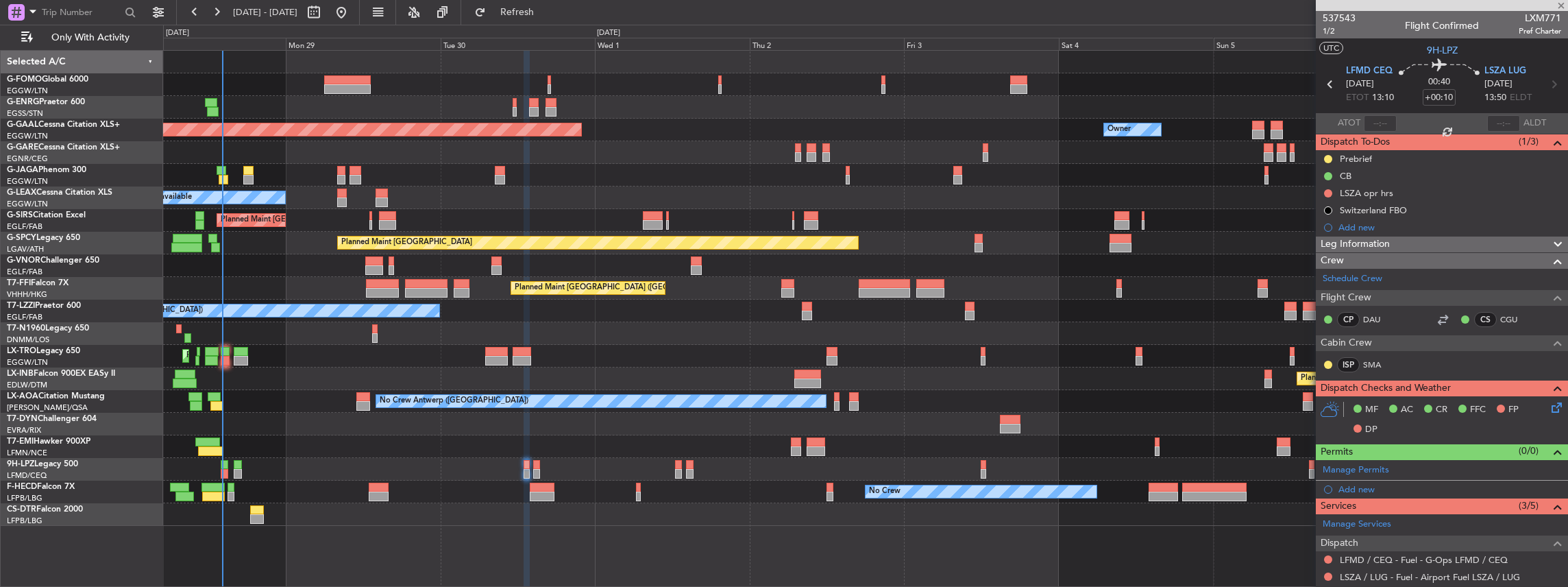
type input "-00:05"
type input "1"
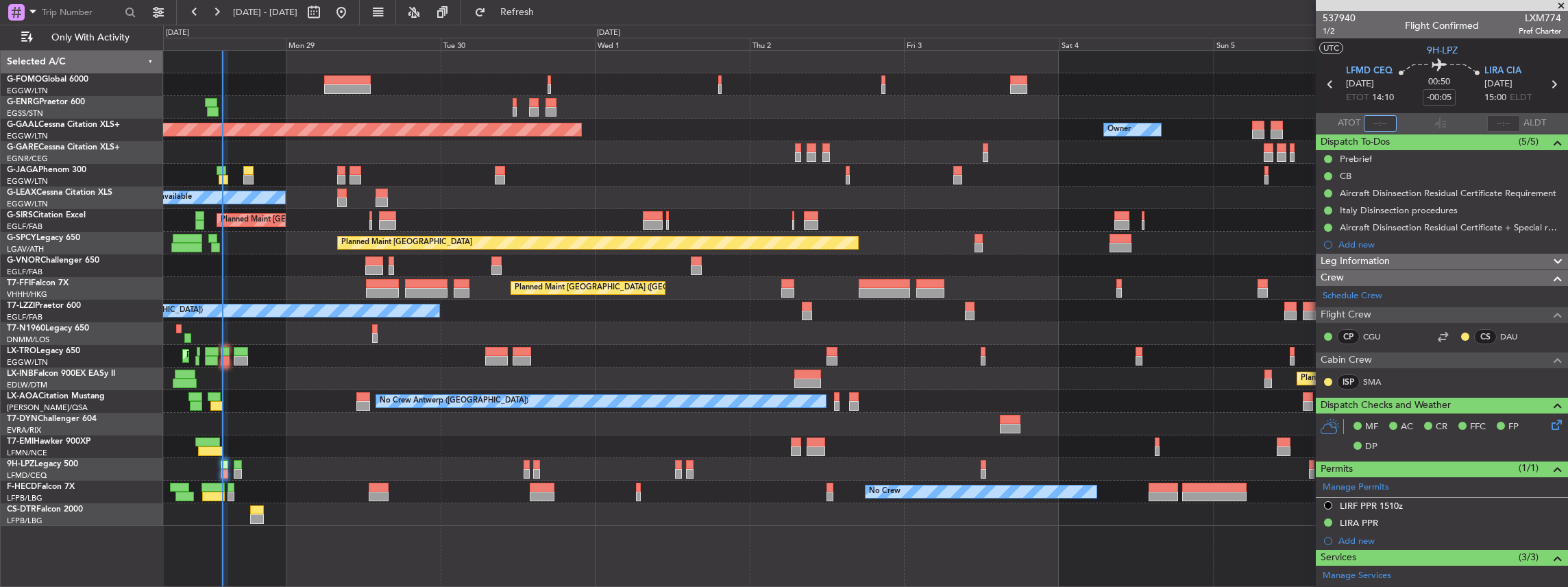
click at [1372, 122] on input "text" at bounding box center [1380, 123] width 33 height 16
click at [1441, 122] on div at bounding box center [1440, 123] width 16 height 16
click at [546, 13] on span "Refresh" at bounding box center [517, 12] width 57 height 9
type input "14:08"
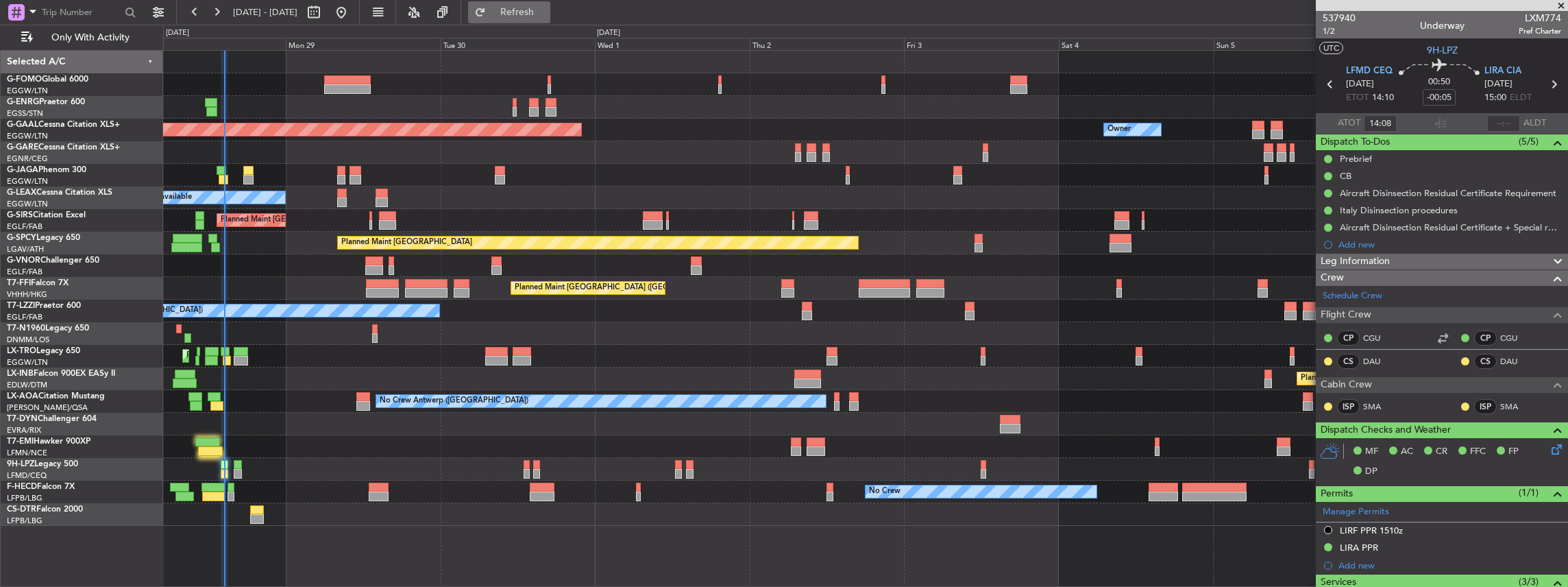
click at [550, 6] on button "Refresh" at bounding box center [509, 12] width 82 height 22
click at [221, 399] on div "No Crew Antwerp ([GEOGRAPHIC_DATA])" at bounding box center [866, 401] width 1405 height 22
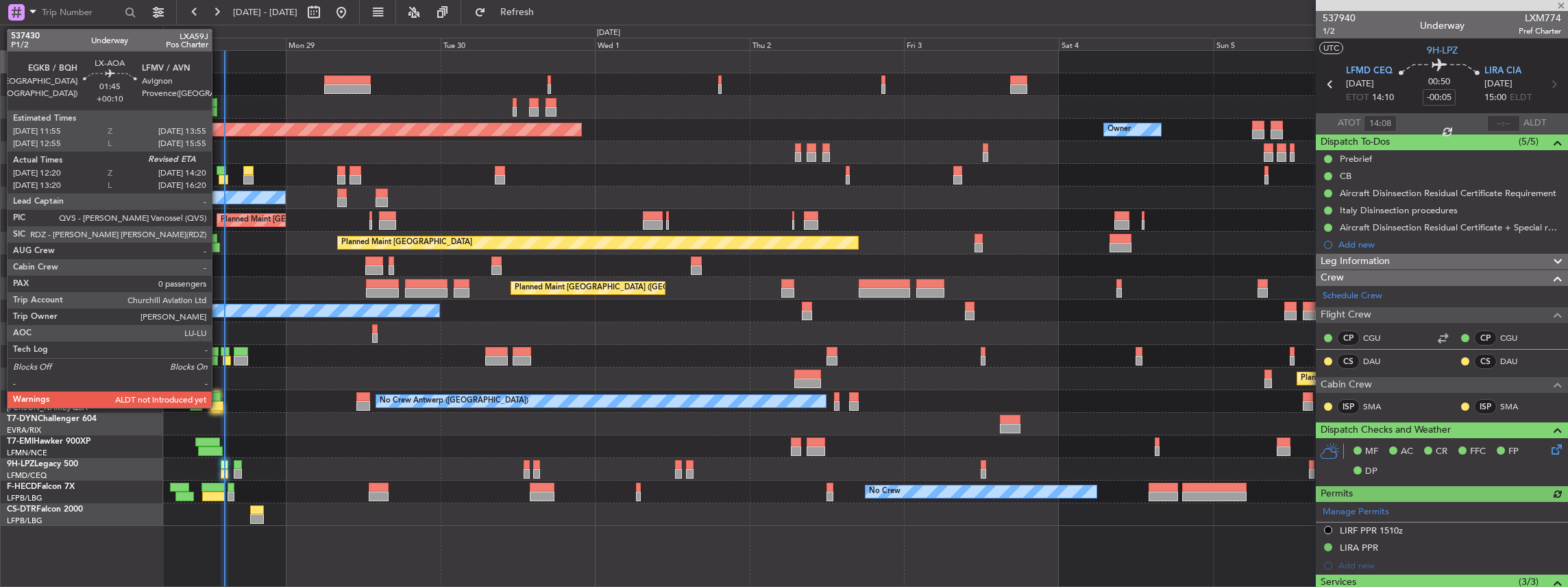
click at [219, 403] on div at bounding box center [216, 406] width 13 height 9
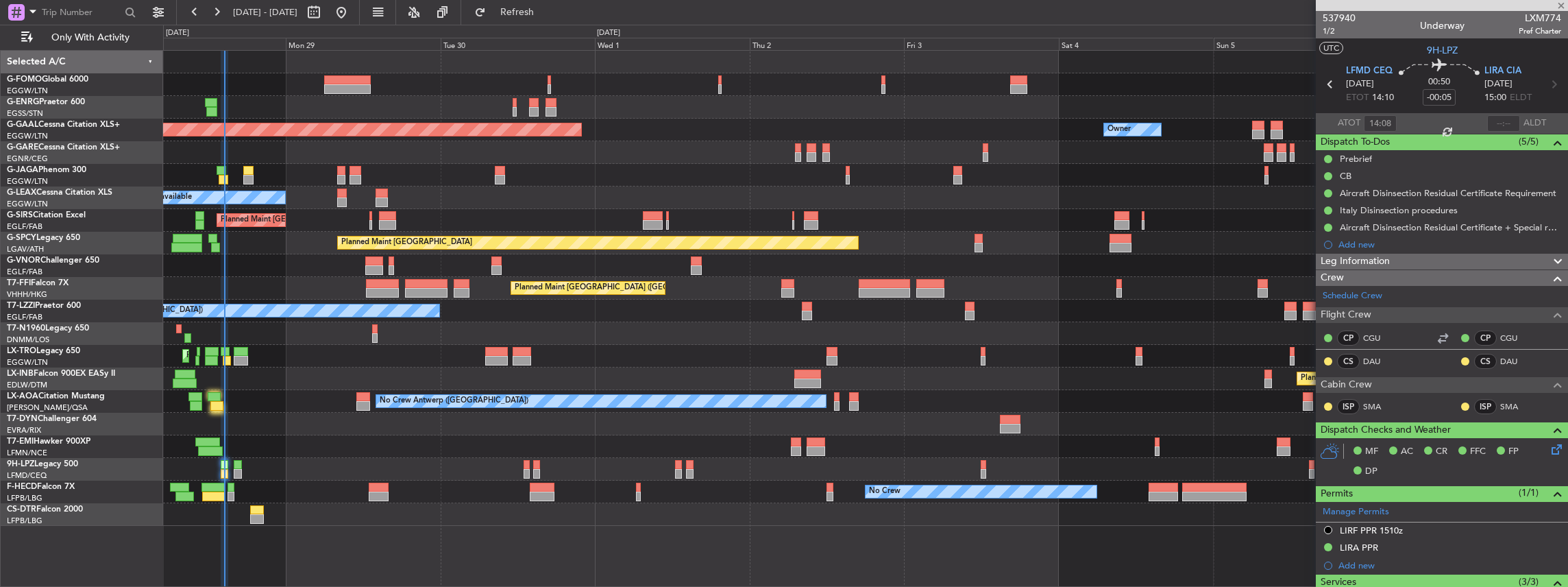
type input "+00:10"
type input "12:30"
type input "0"
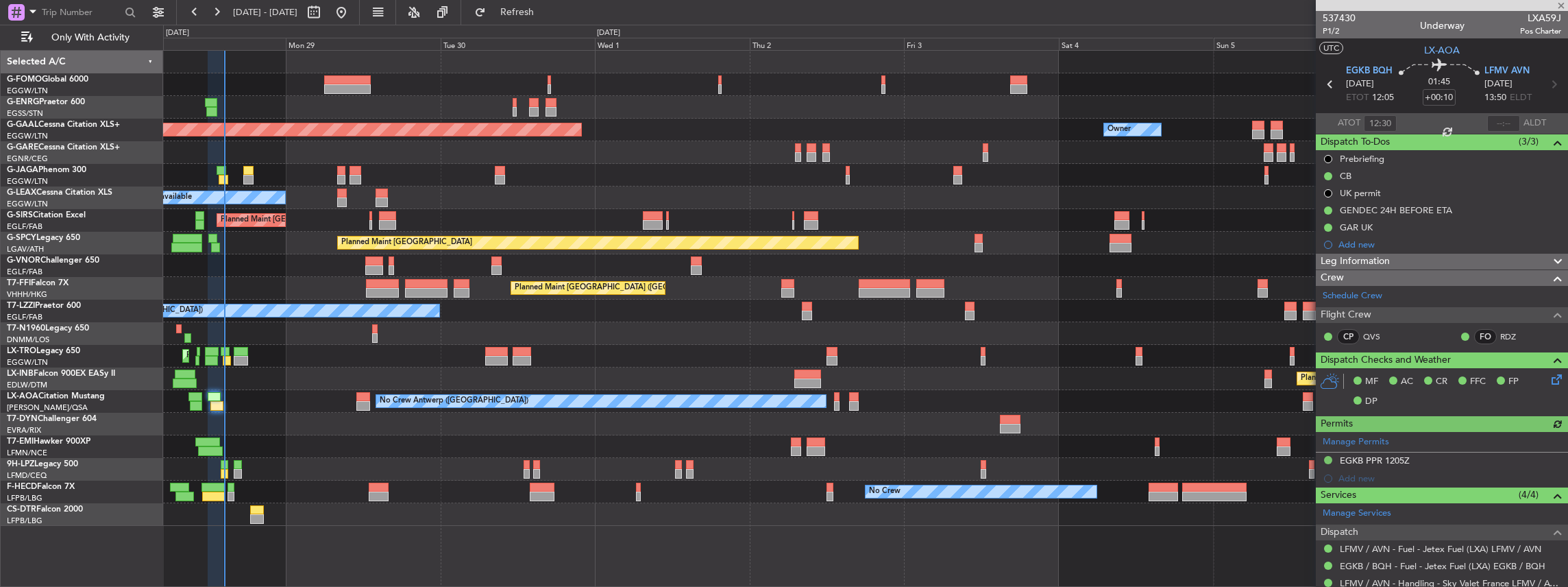
click at [1536, 13] on span "LXA59J" at bounding box center [1540, 18] width 41 height 15
copy span "LXA59J"
click at [315, 423] on div at bounding box center [866, 424] width 1405 height 22
click at [1540, 18] on span "LXA59J" at bounding box center [1540, 18] width 41 height 15
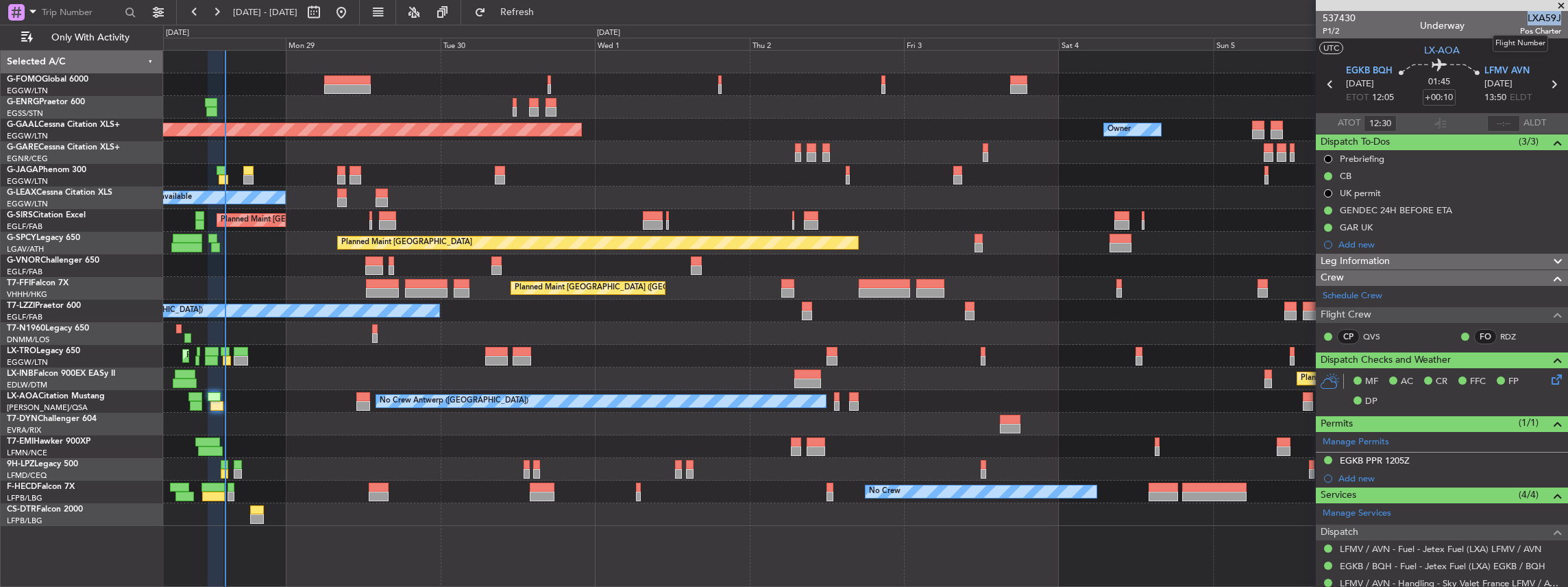
click at [1540, 18] on span "LXA59J" at bounding box center [1540, 18] width 41 height 15
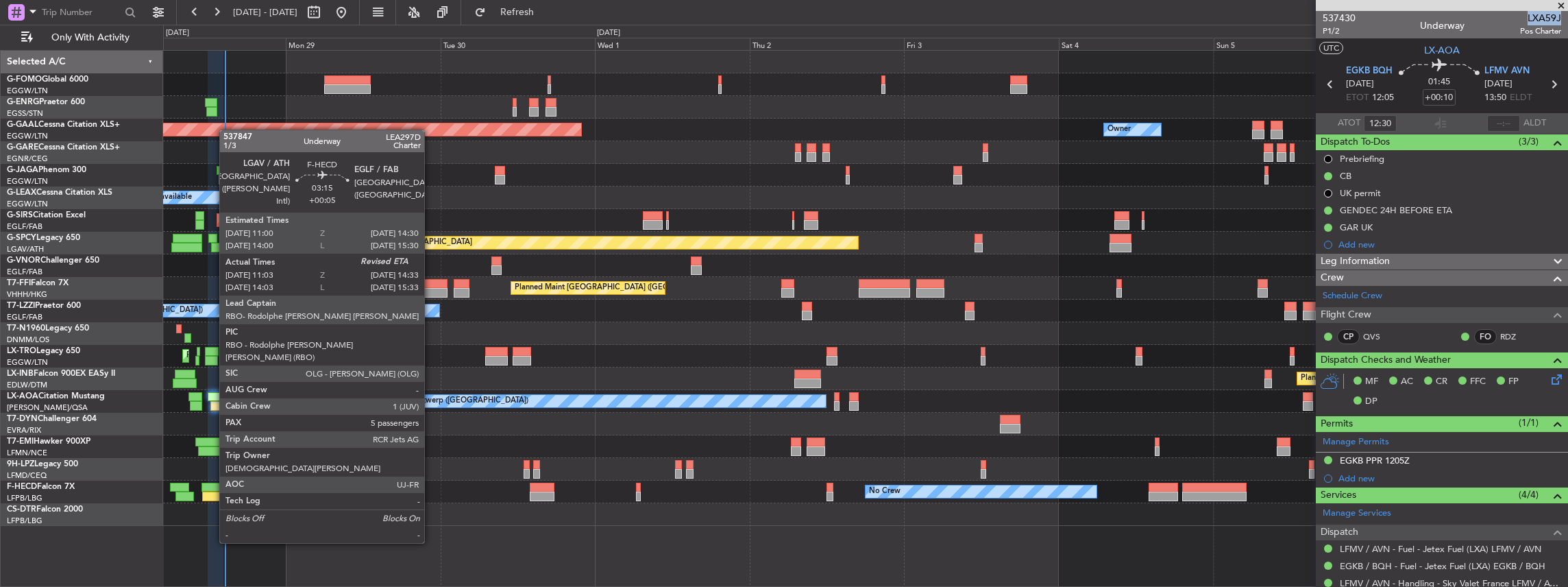
click at [213, 493] on div at bounding box center [213, 497] width 22 height 9
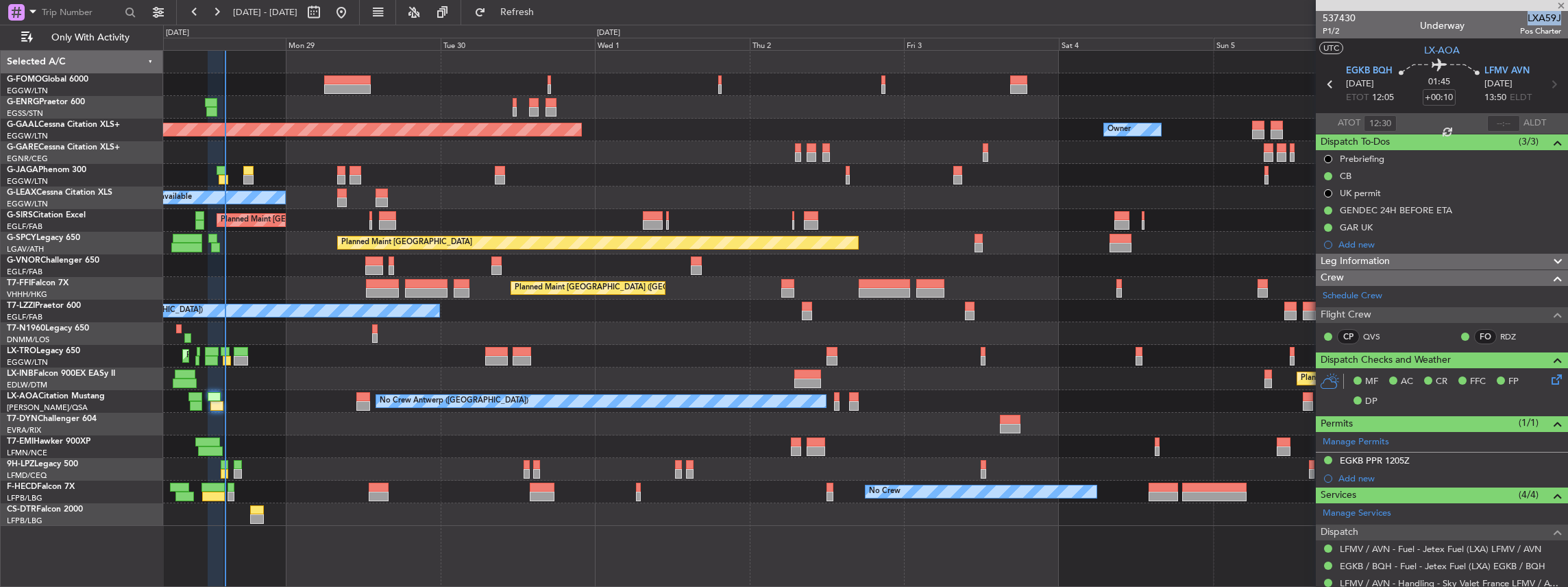
type input "+00:05"
type input "11:13"
type input "5"
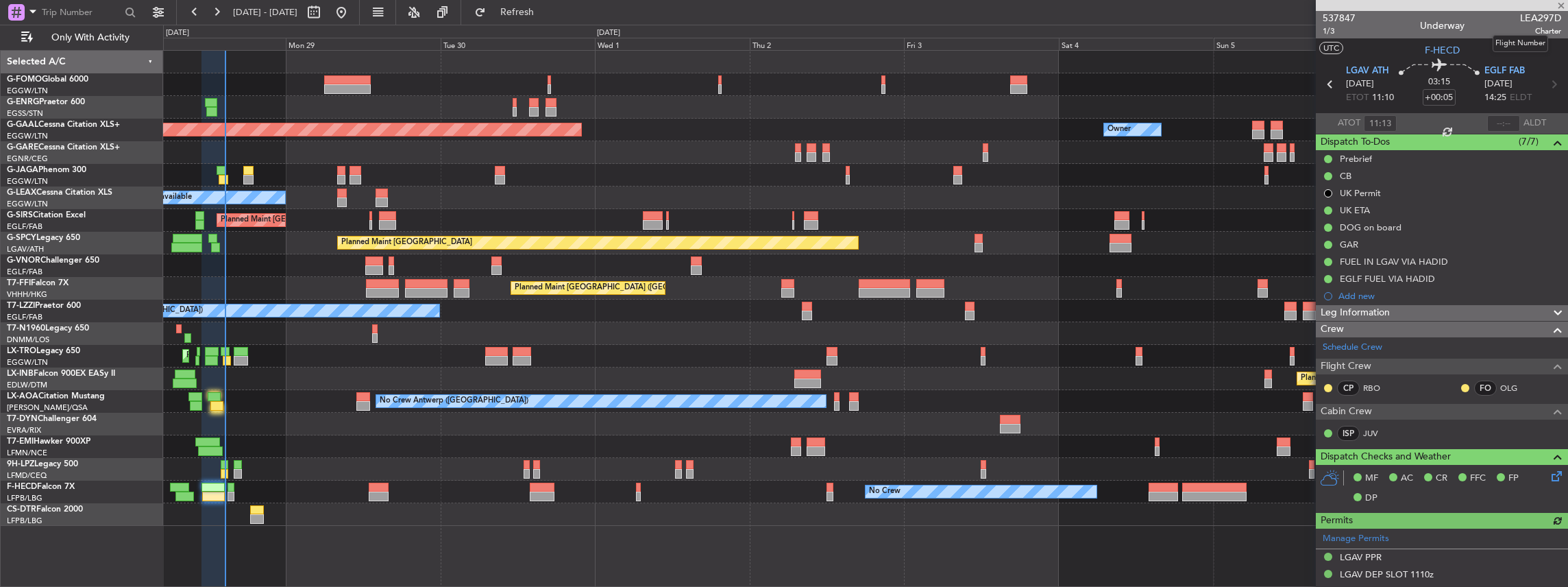
click at [1542, 15] on span "LEA297D" at bounding box center [1540, 18] width 41 height 15
copy span "LEA297D"
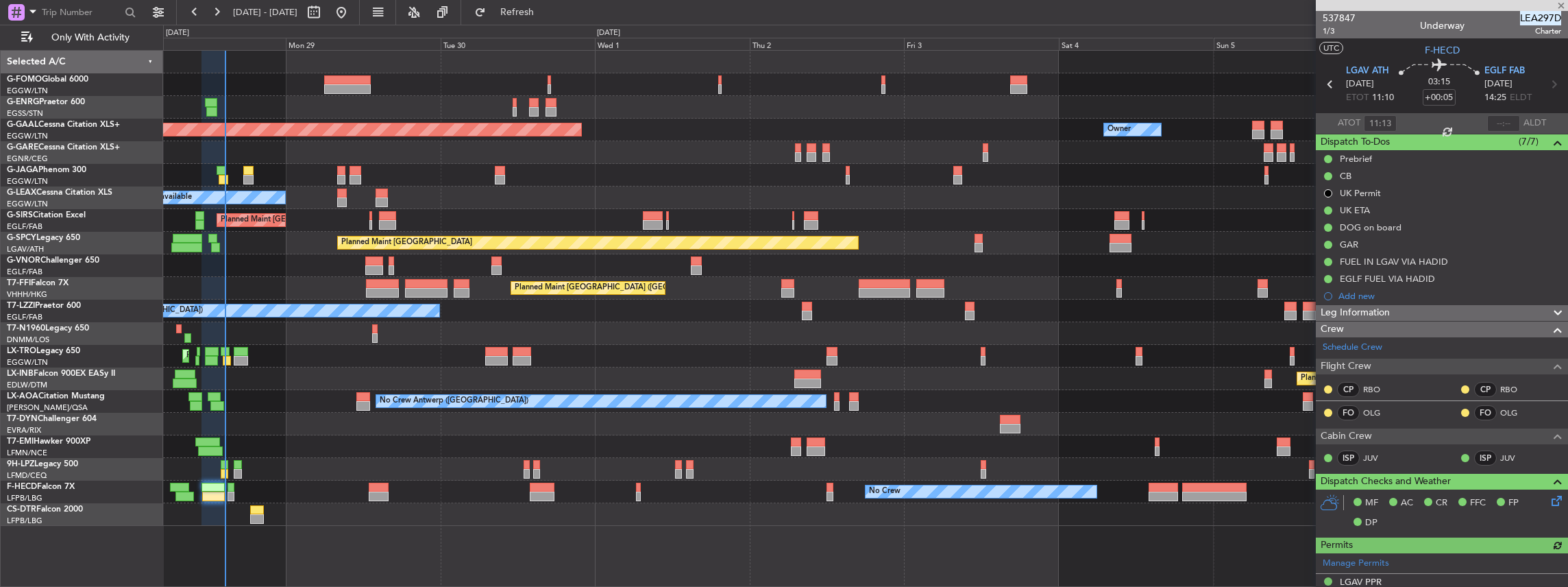
type input "14:30"
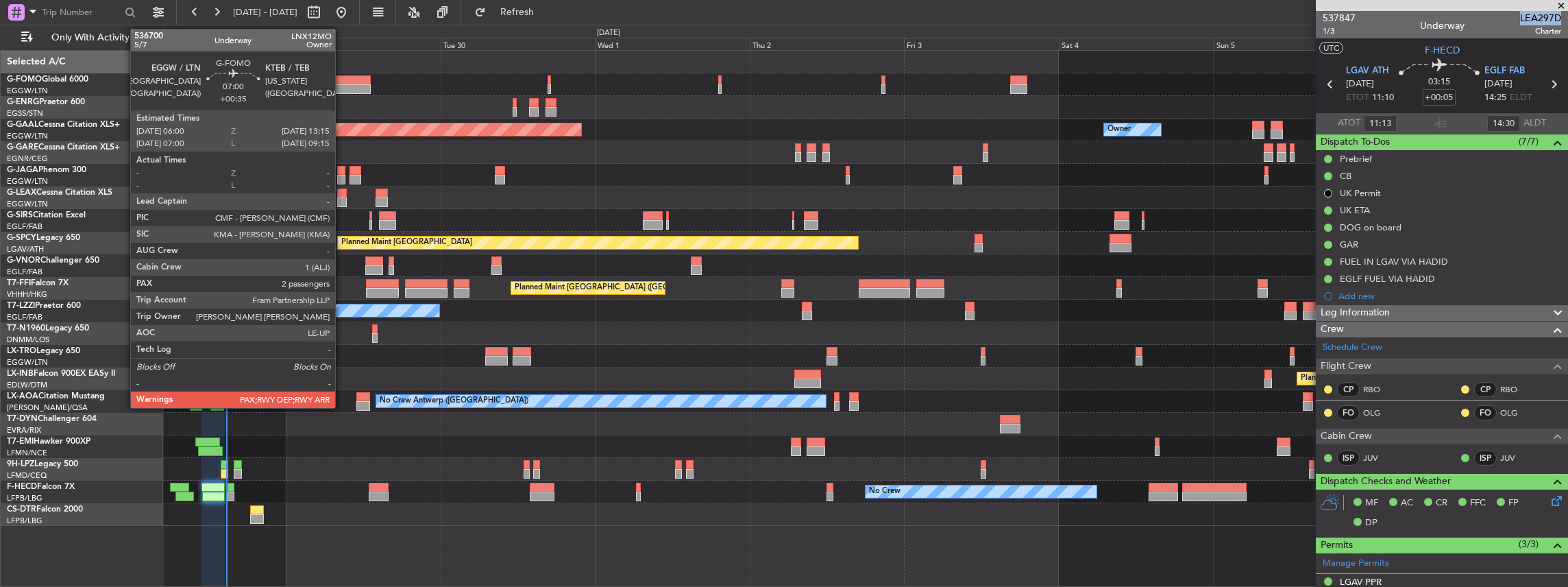
click at [342, 87] on div at bounding box center [347, 89] width 47 height 9
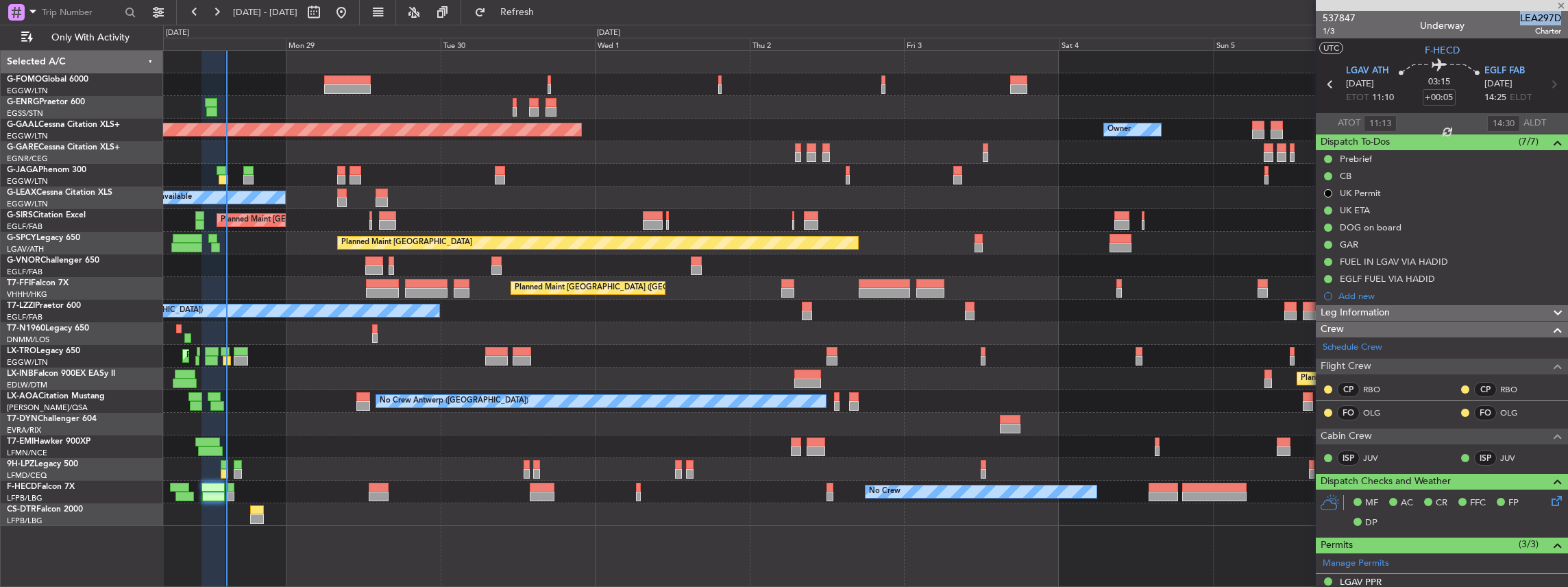
type input "+00:35"
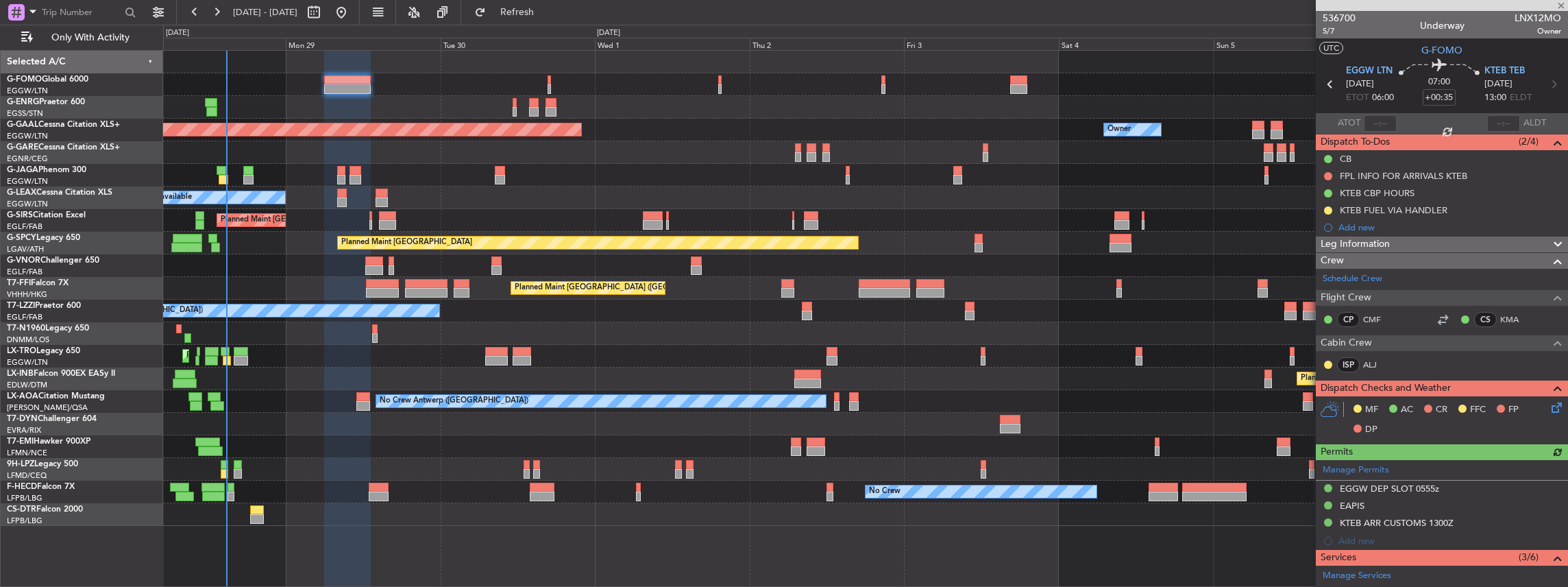
scroll to position [91, 0]
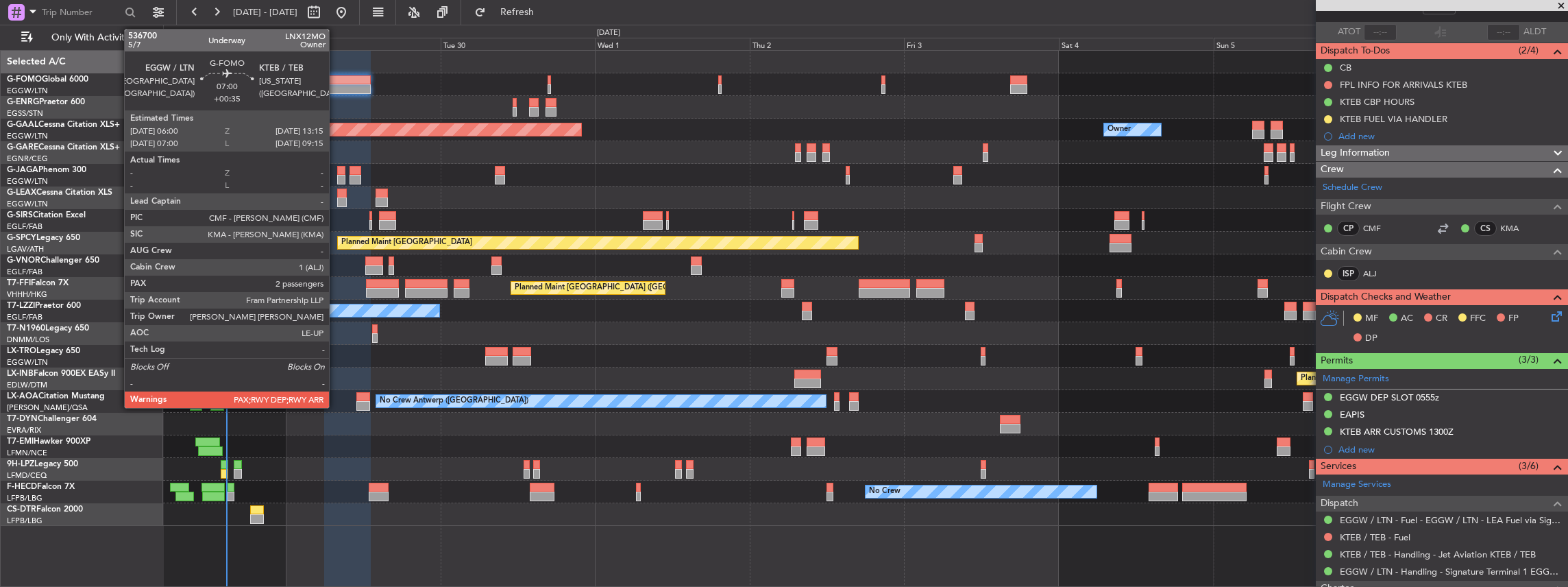
click at [336, 87] on div at bounding box center [347, 89] width 47 height 9
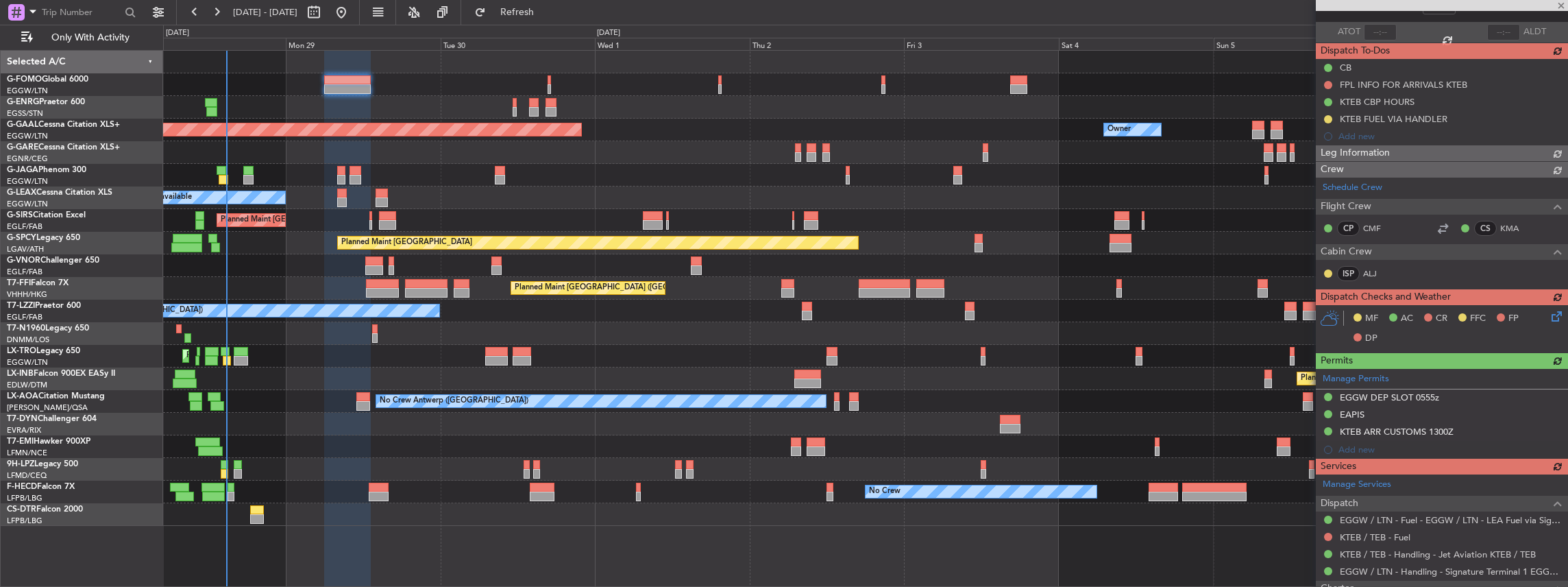
type input "3"
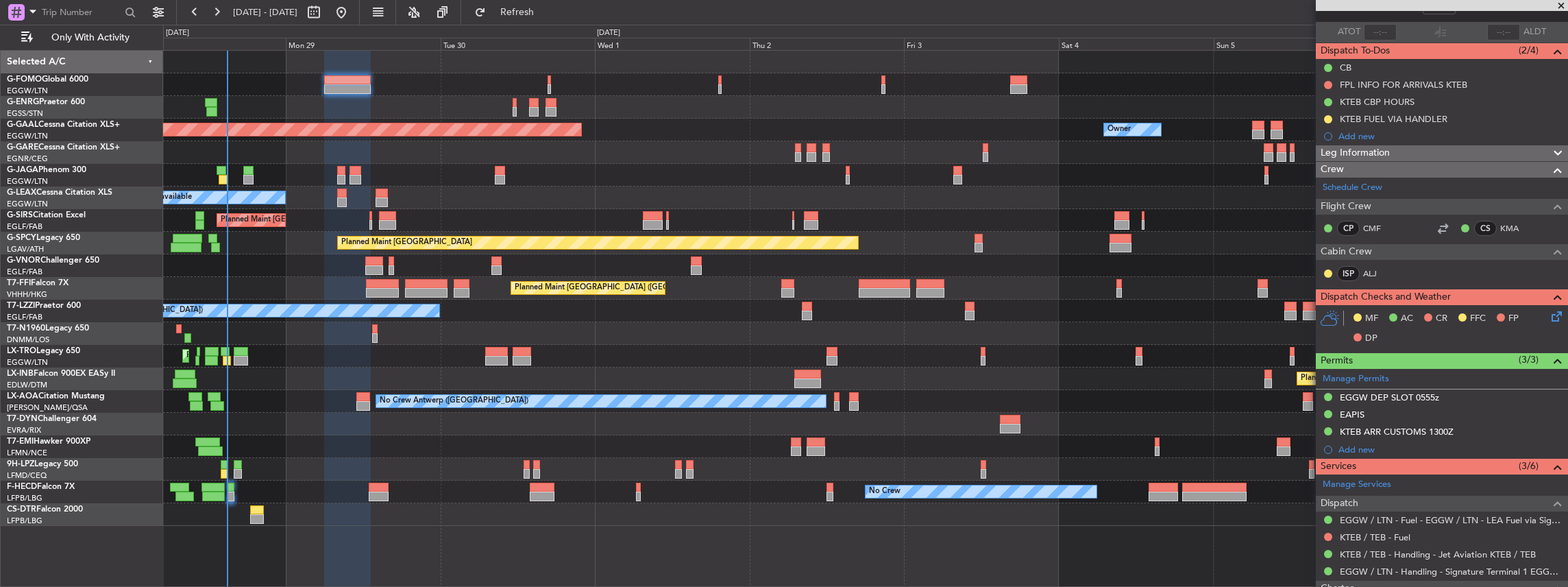
click at [1553, 314] on icon at bounding box center [1554, 314] width 11 height 11
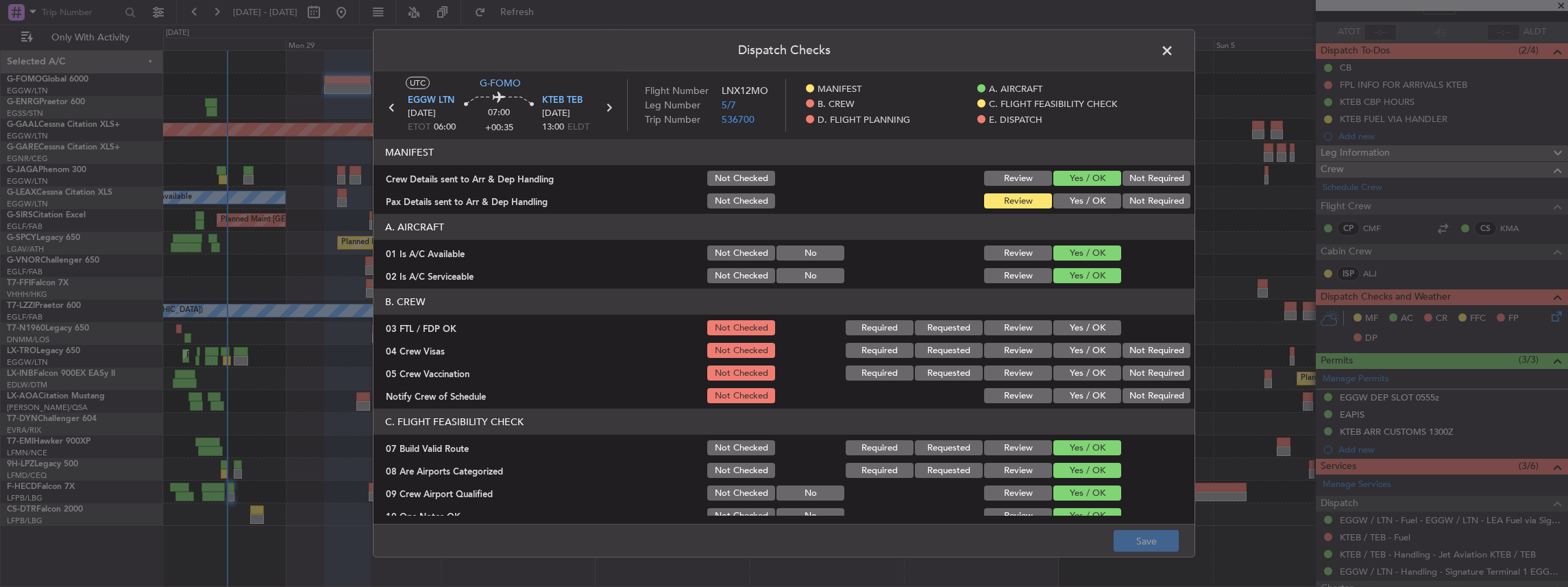
click at [1076, 197] on button "Yes / OK" at bounding box center [1087, 201] width 68 height 15
click at [1152, 548] on button "Save" at bounding box center [1146, 541] width 65 height 22
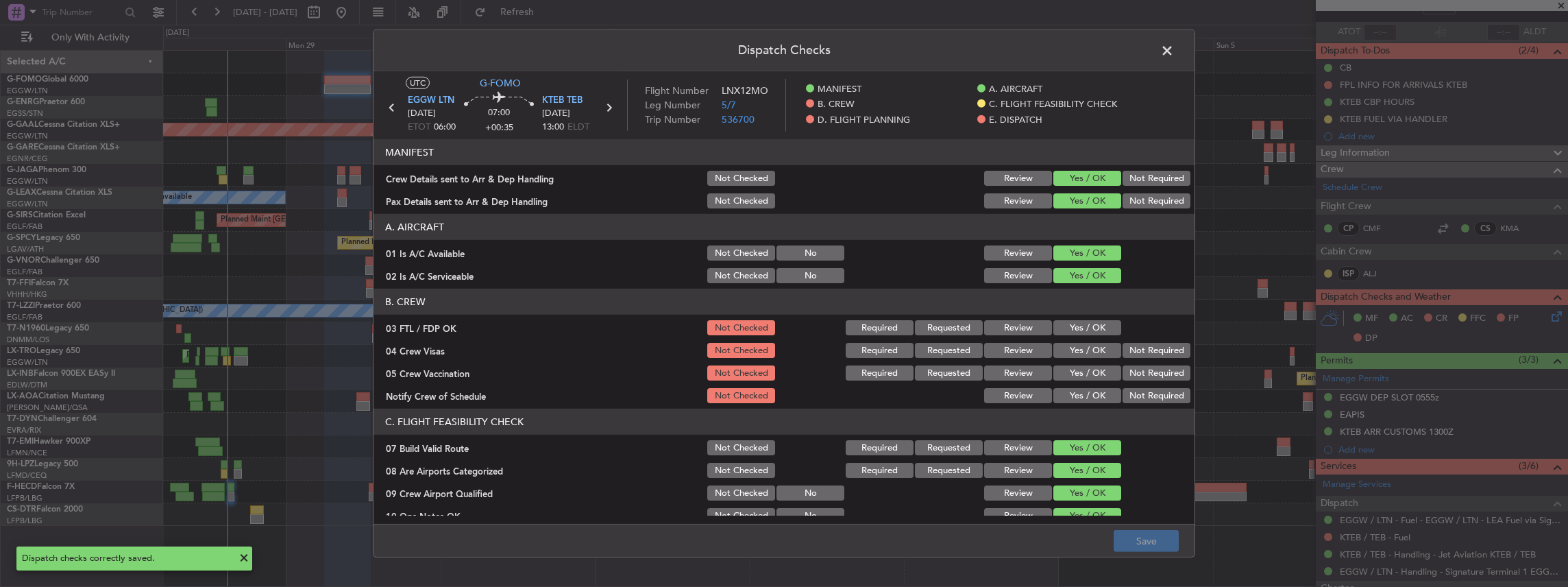
click at [1174, 46] on span at bounding box center [1174, 53] width 0 height 27
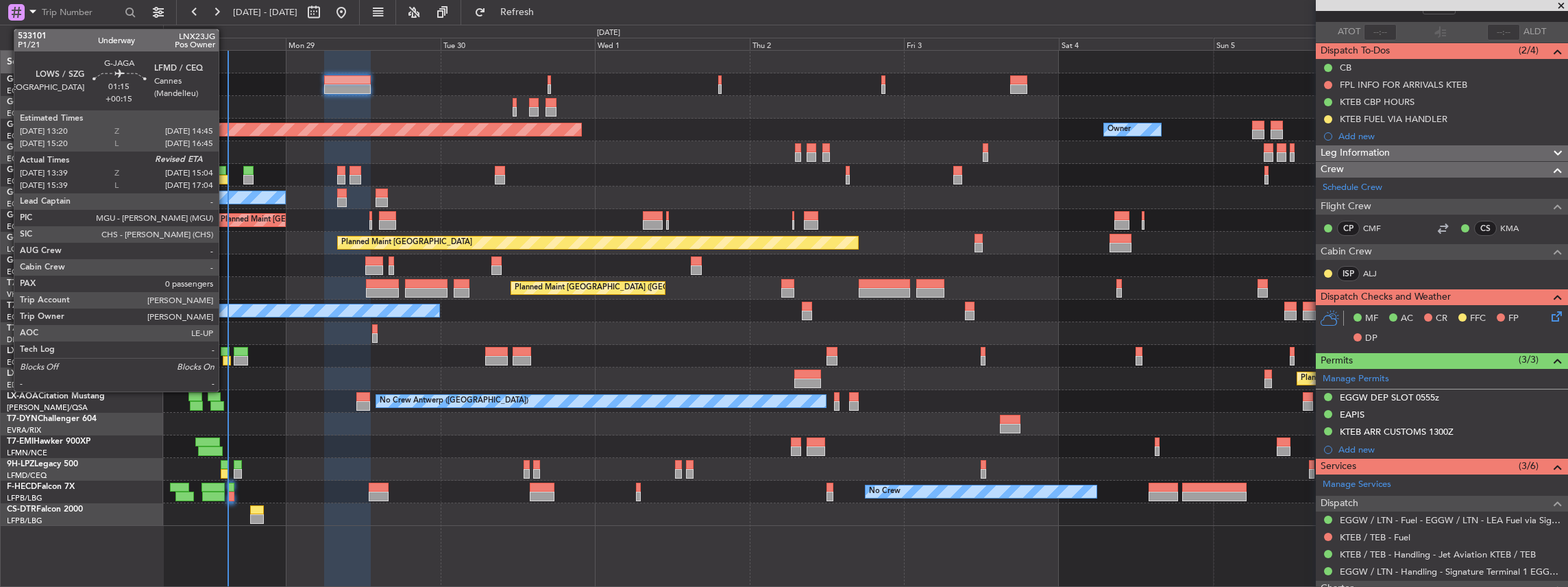
click at [225, 183] on div at bounding box center [223, 179] width 9 height 9
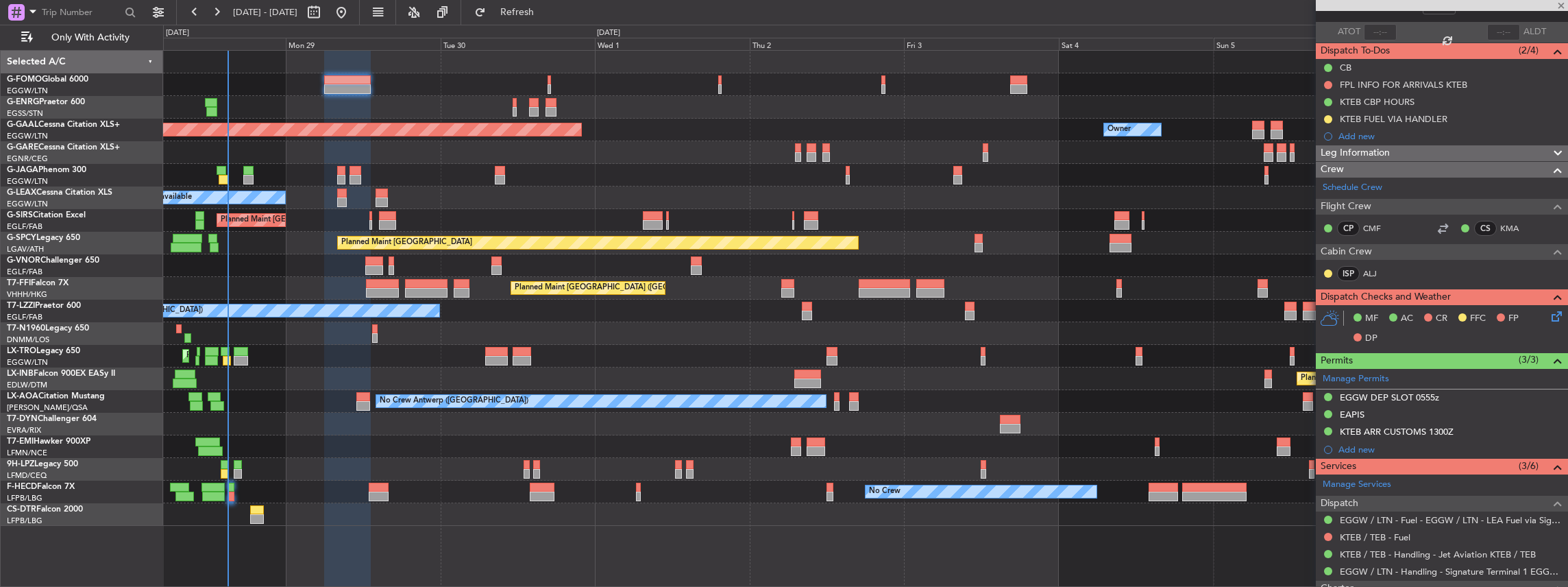
type input "+00:15"
type input "13:39"
type input "0"
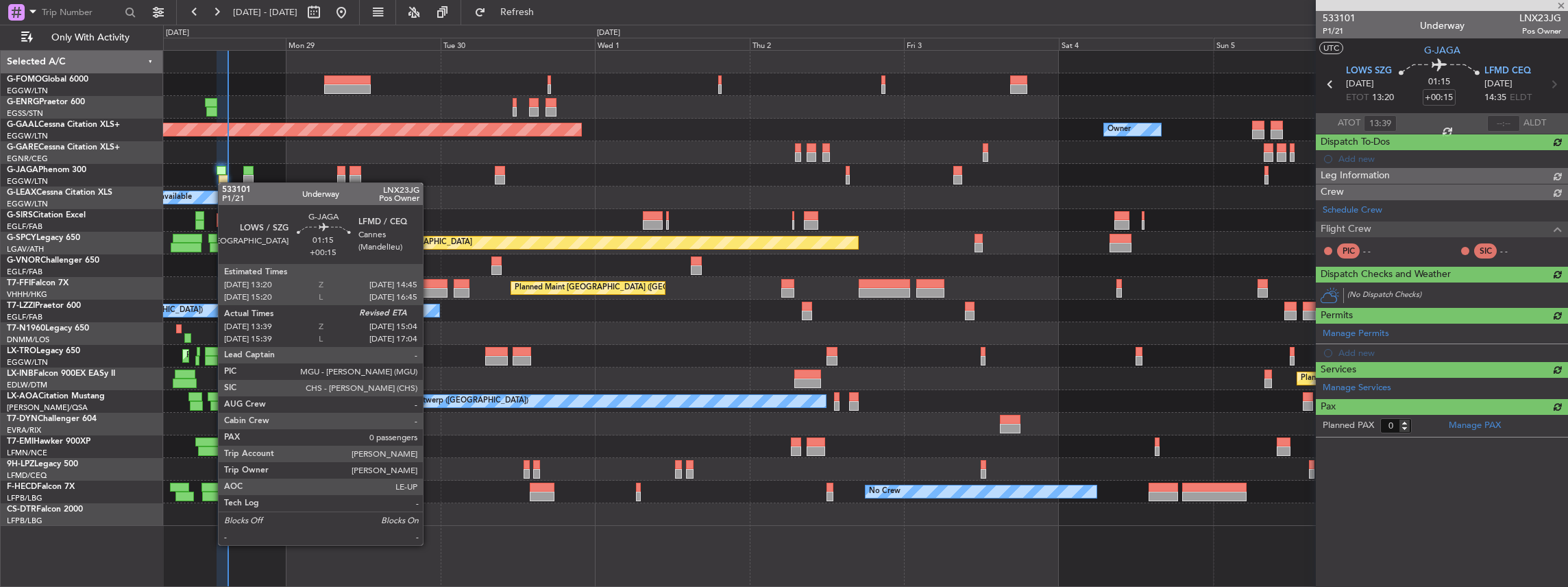
scroll to position [0, 0]
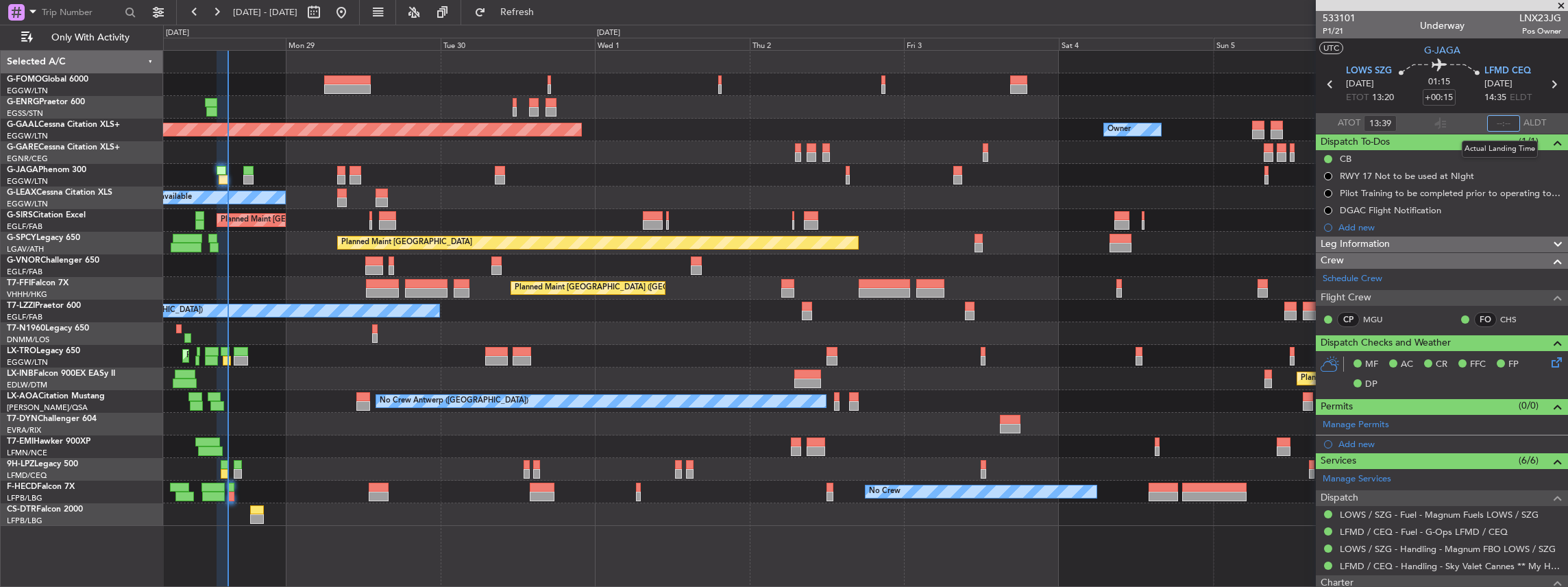
click at [1494, 119] on input "text" at bounding box center [1503, 123] width 33 height 16
type input "15:00"
click at [1413, 122] on section "ATOT 13:39 15:00 ALDT" at bounding box center [1442, 123] width 252 height 21
type input "15:39"
type input "17:00"
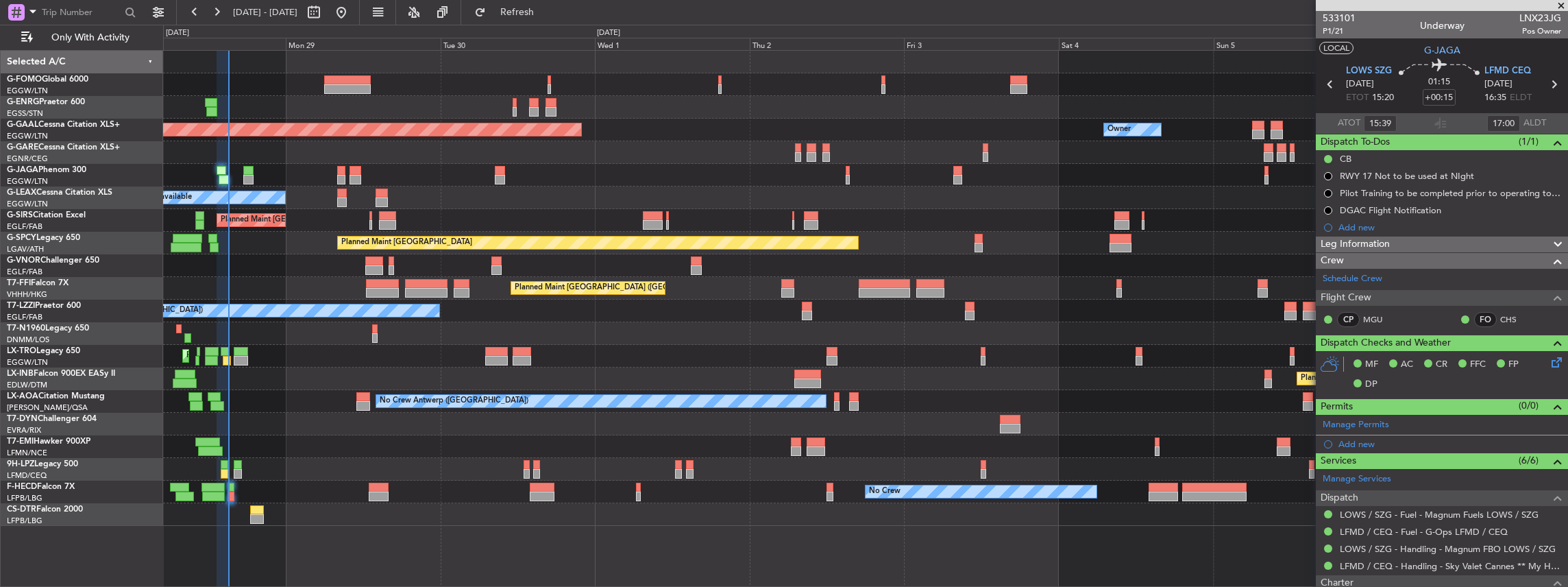
type input "13:39"
type input "15:00"
click at [550, 2] on button "Refresh" at bounding box center [509, 12] width 82 height 22
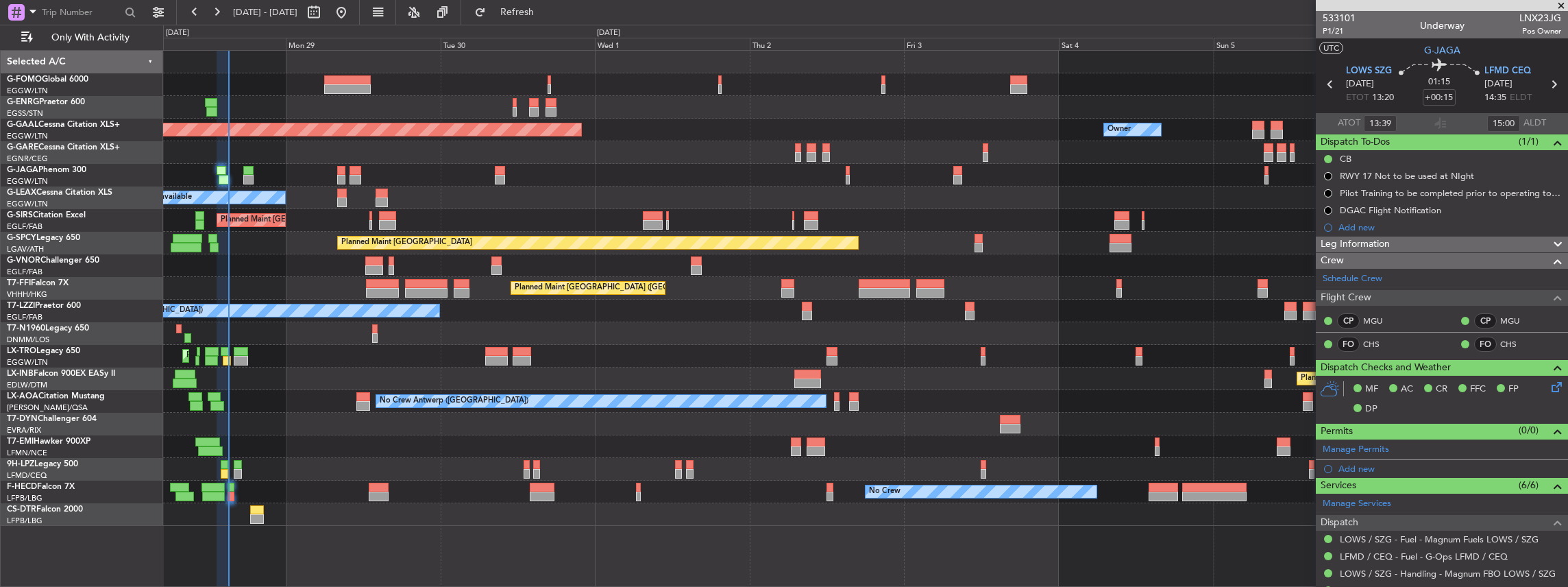
click at [220, 468] on div "No Crew" at bounding box center [866, 469] width 1405 height 22
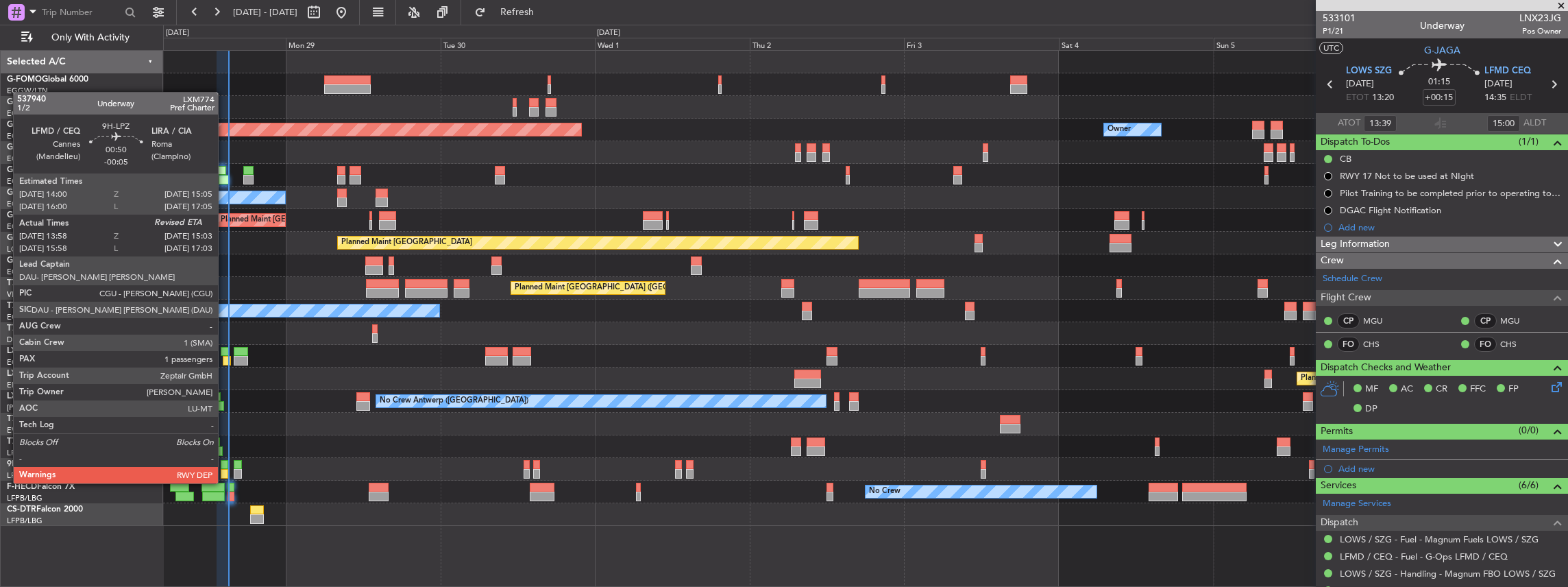
click at [225, 469] on div at bounding box center [225, 474] width 8 height 9
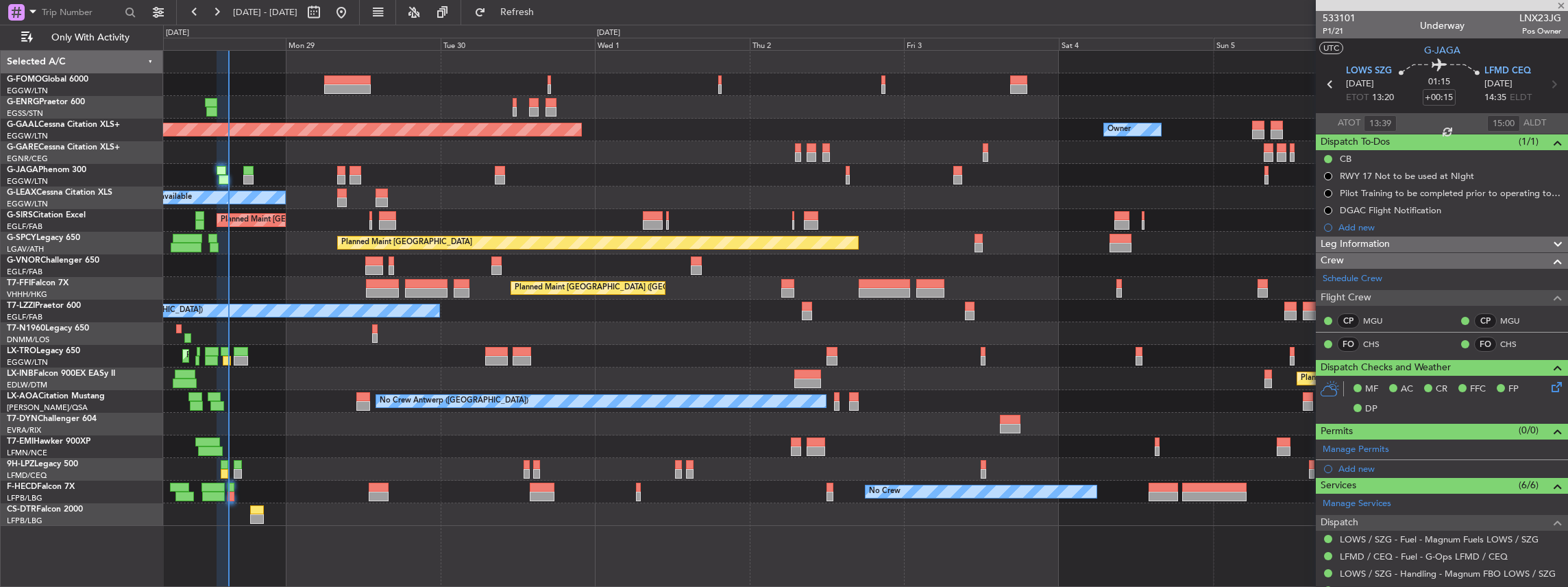
type input "-00:05"
type input "14:08"
type input "1"
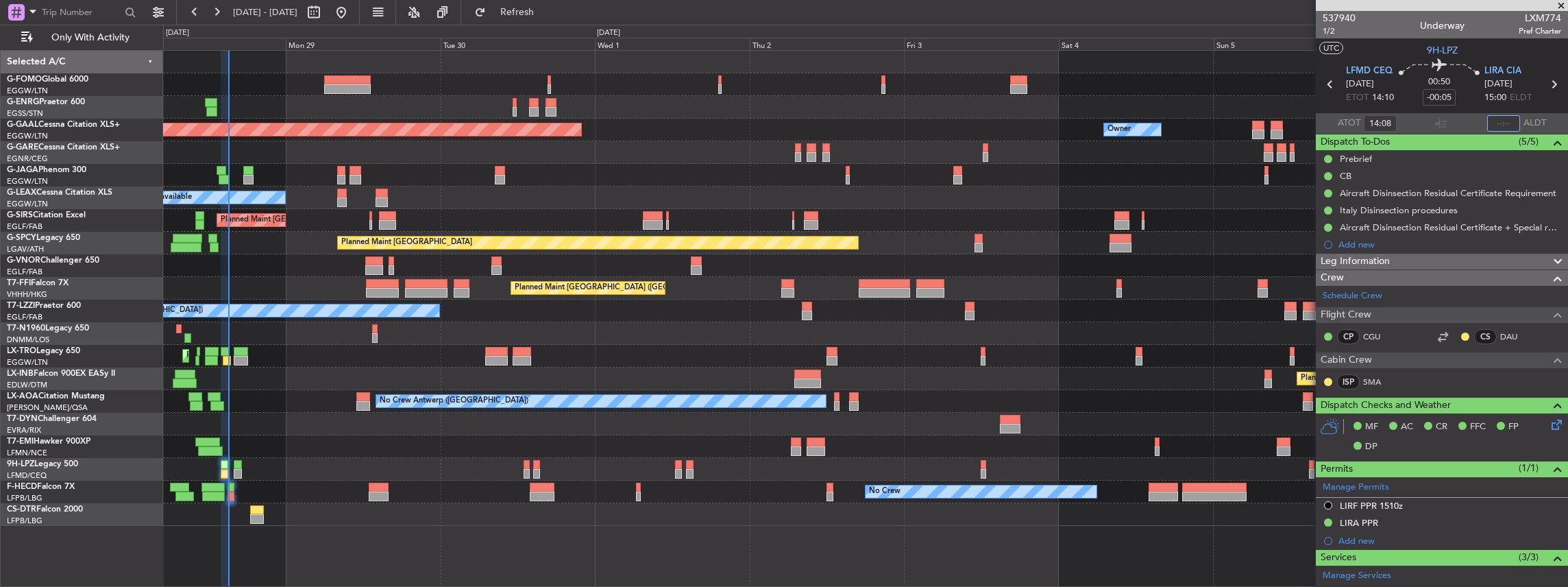
click at [1498, 124] on input "text" at bounding box center [1503, 123] width 33 height 16
click at [1457, 119] on section "ATOT 14:08 1502 ALDT" at bounding box center [1442, 123] width 252 height 21
type input "15:02"
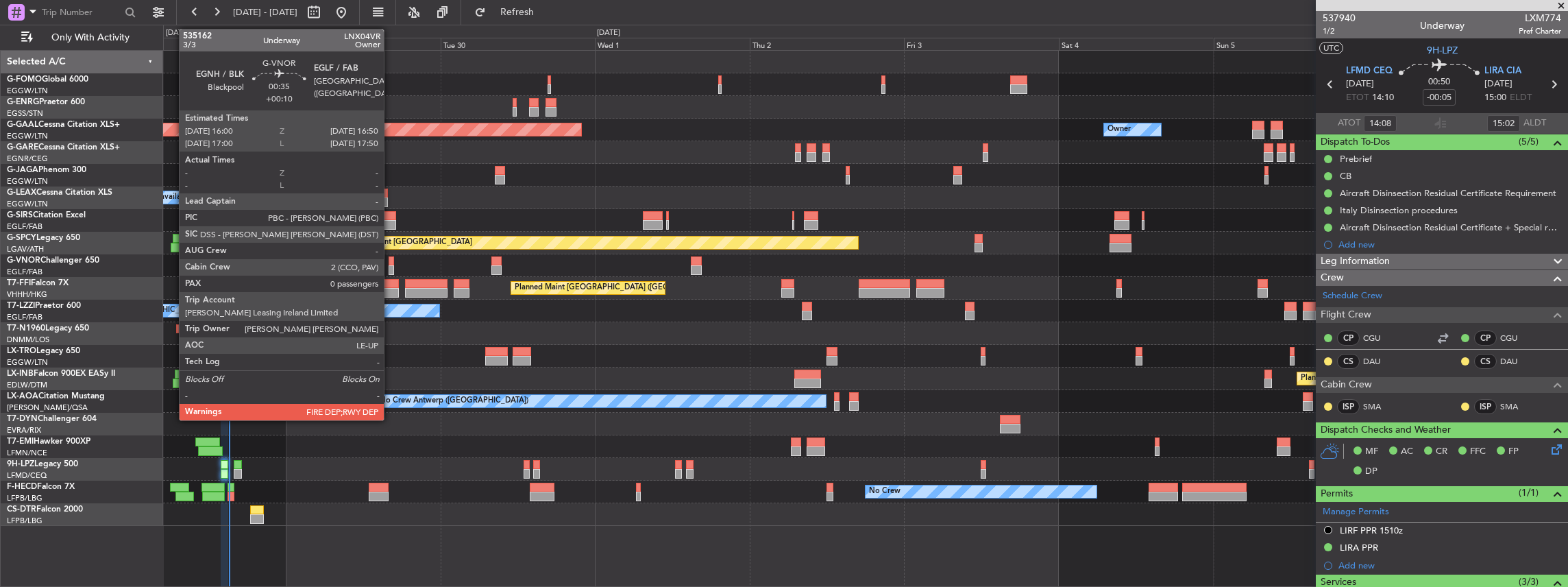
click at [390, 258] on div at bounding box center [391, 261] width 5 height 9
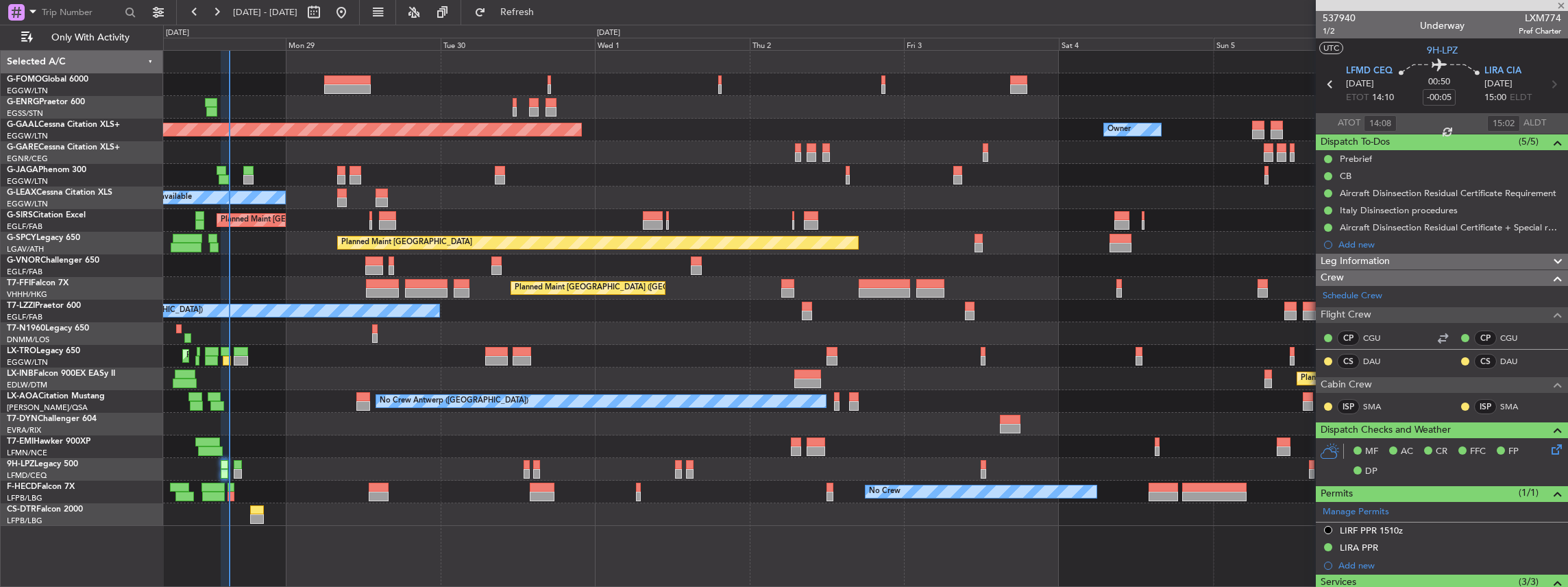
type input "+00:10"
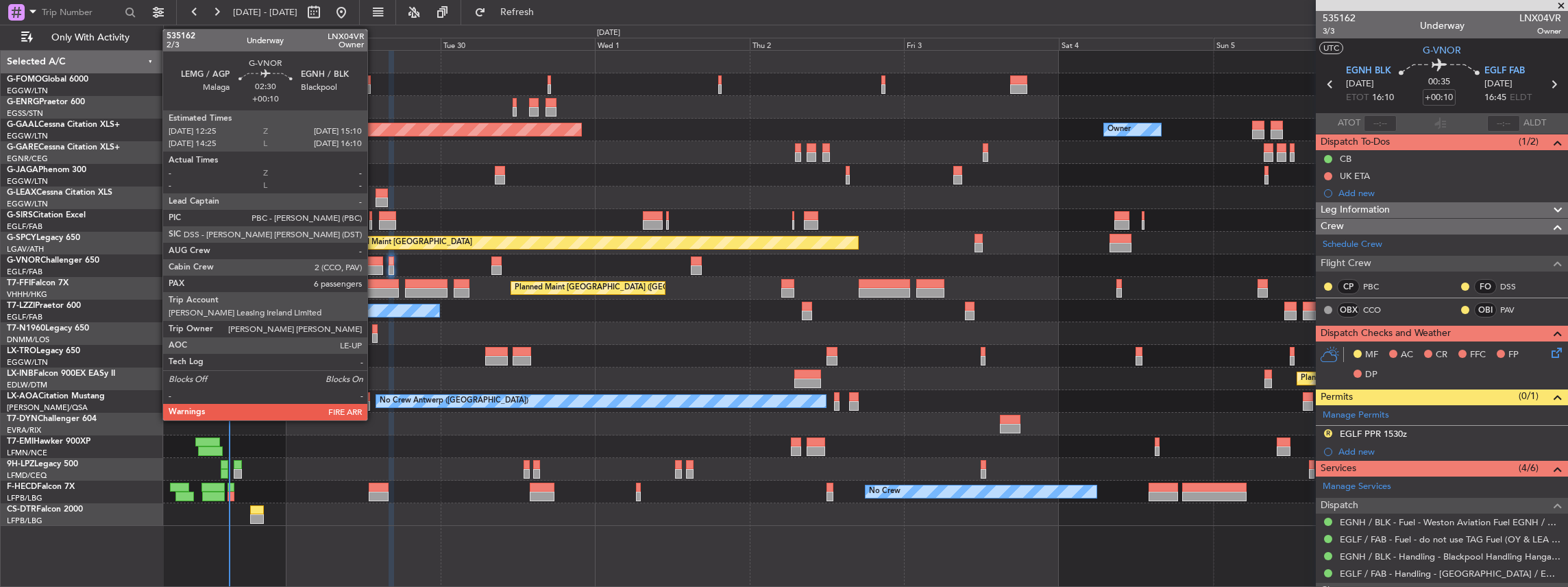
click at [374, 268] on div at bounding box center [374, 270] width 18 height 9
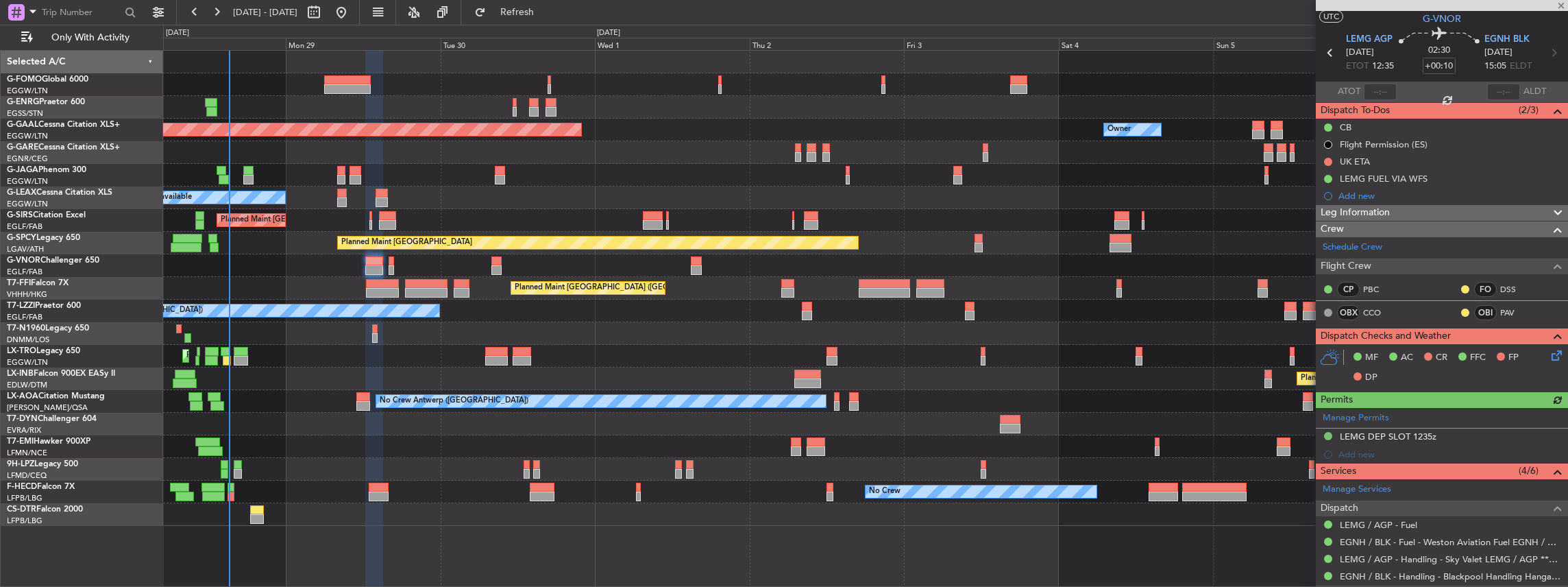
scroll to position [46, 0]
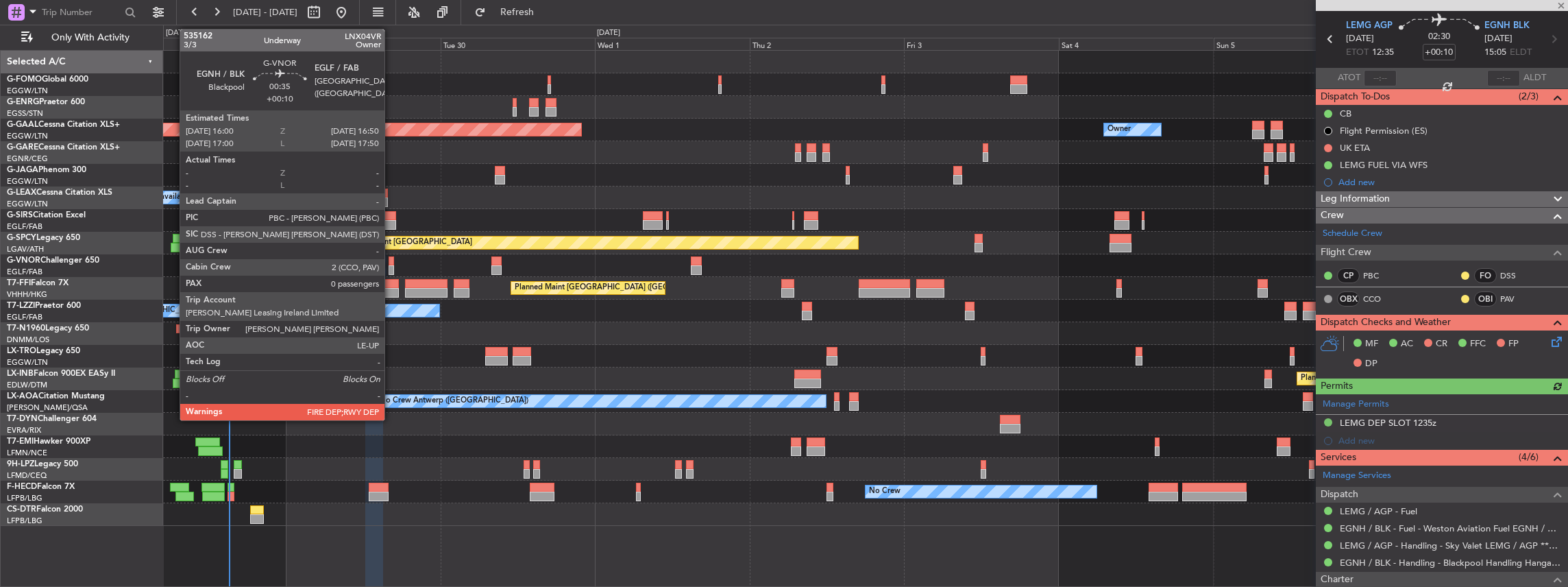
click at [391, 261] on div at bounding box center [391, 261] width 5 height 9
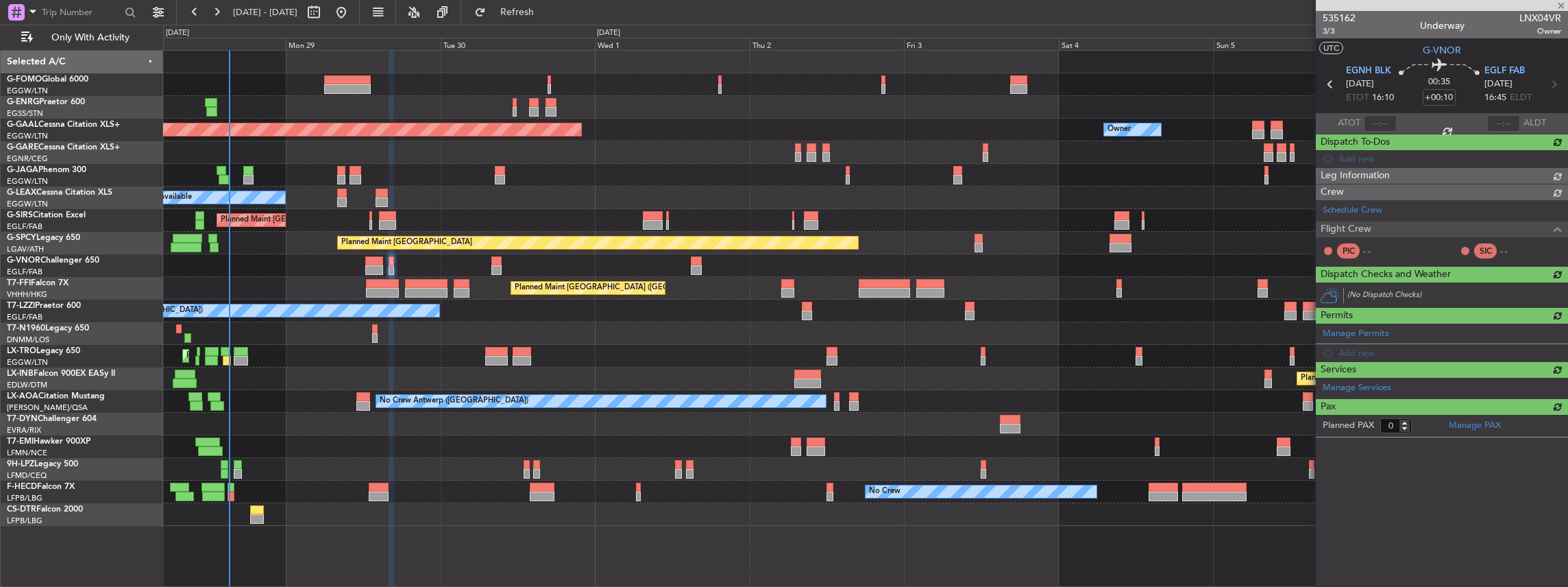
scroll to position [0, 0]
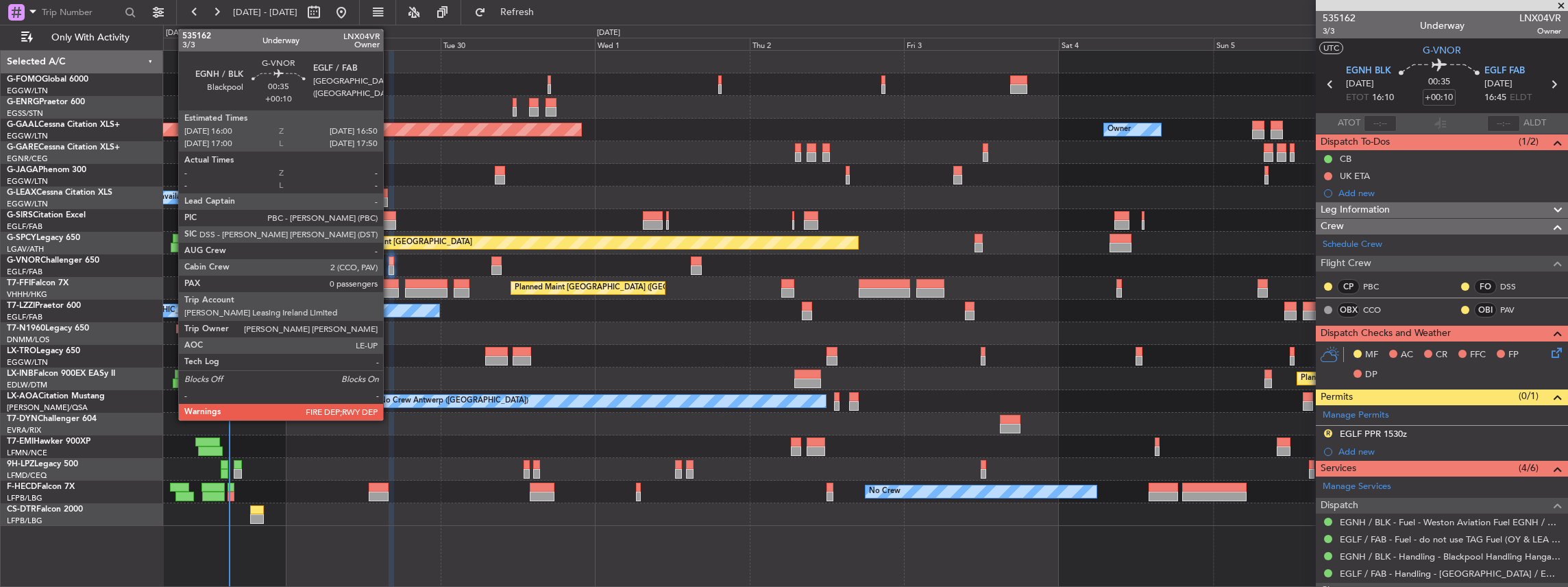
click at [390, 262] on div at bounding box center [391, 261] width 5 height 9
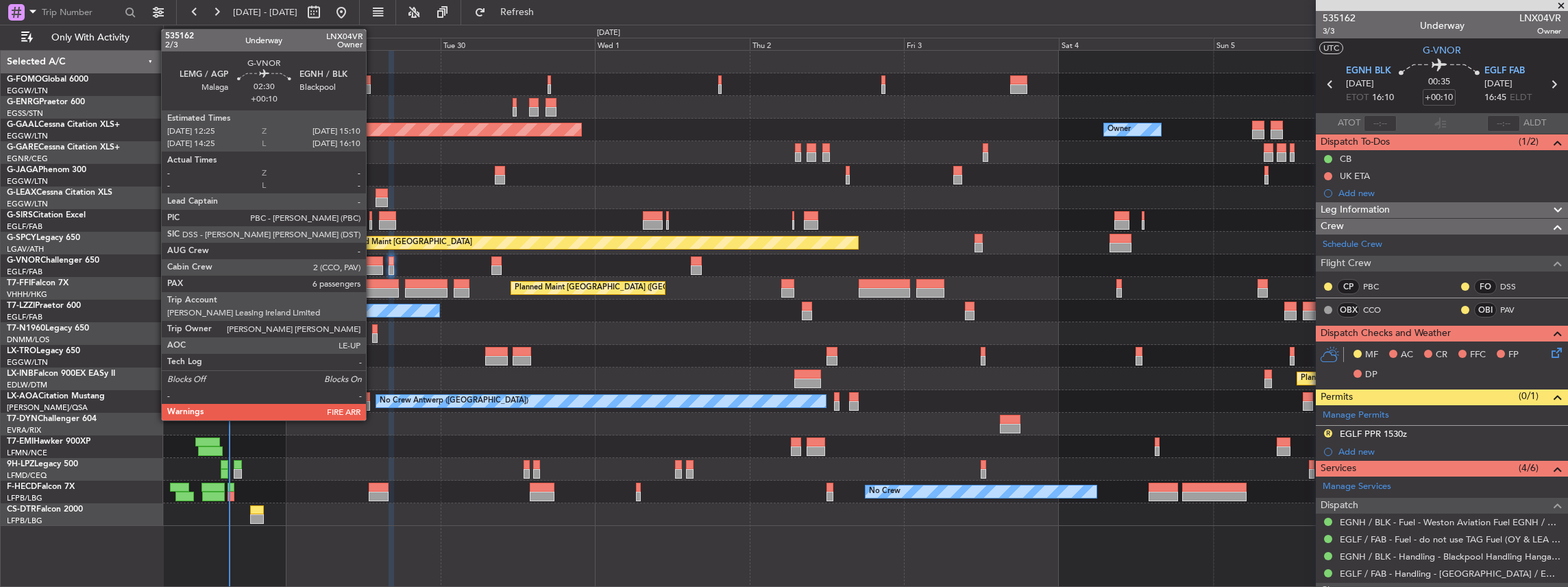
click at [372, 262] on div at bounding box center [374, 261] width 18 height 9
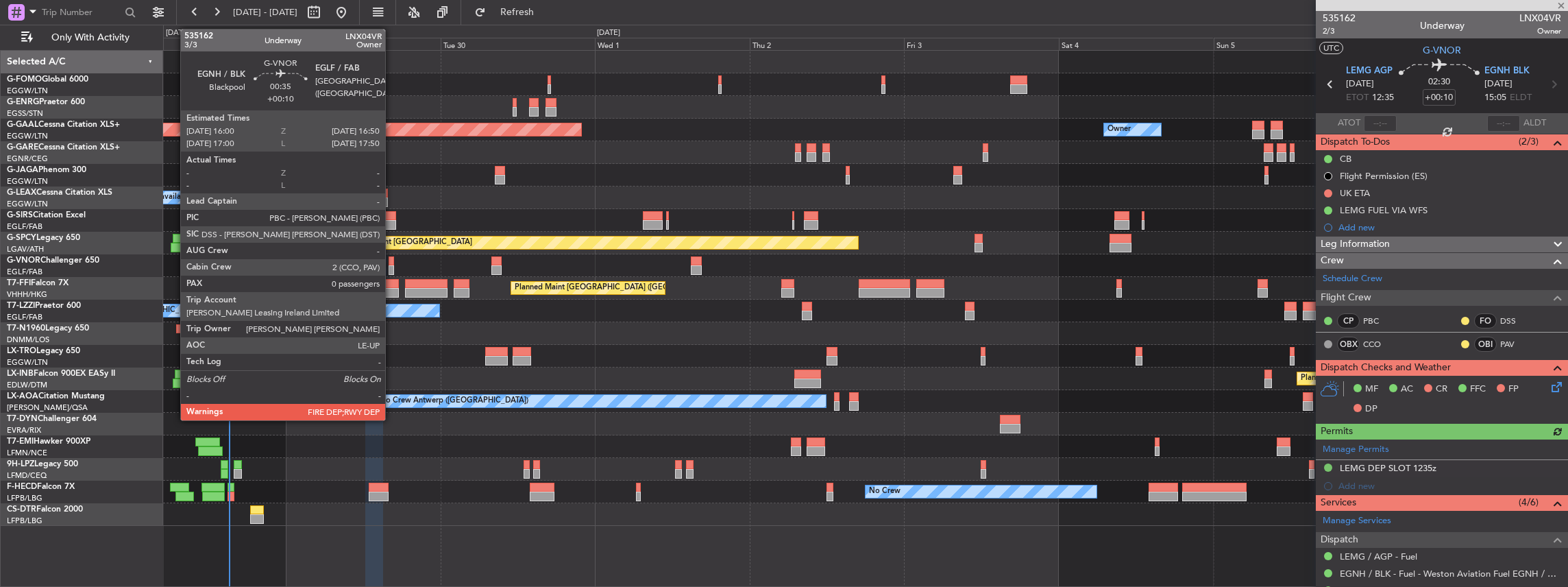
click at [392, 260] on div at bounding box center [391, 261] width 5 height 9
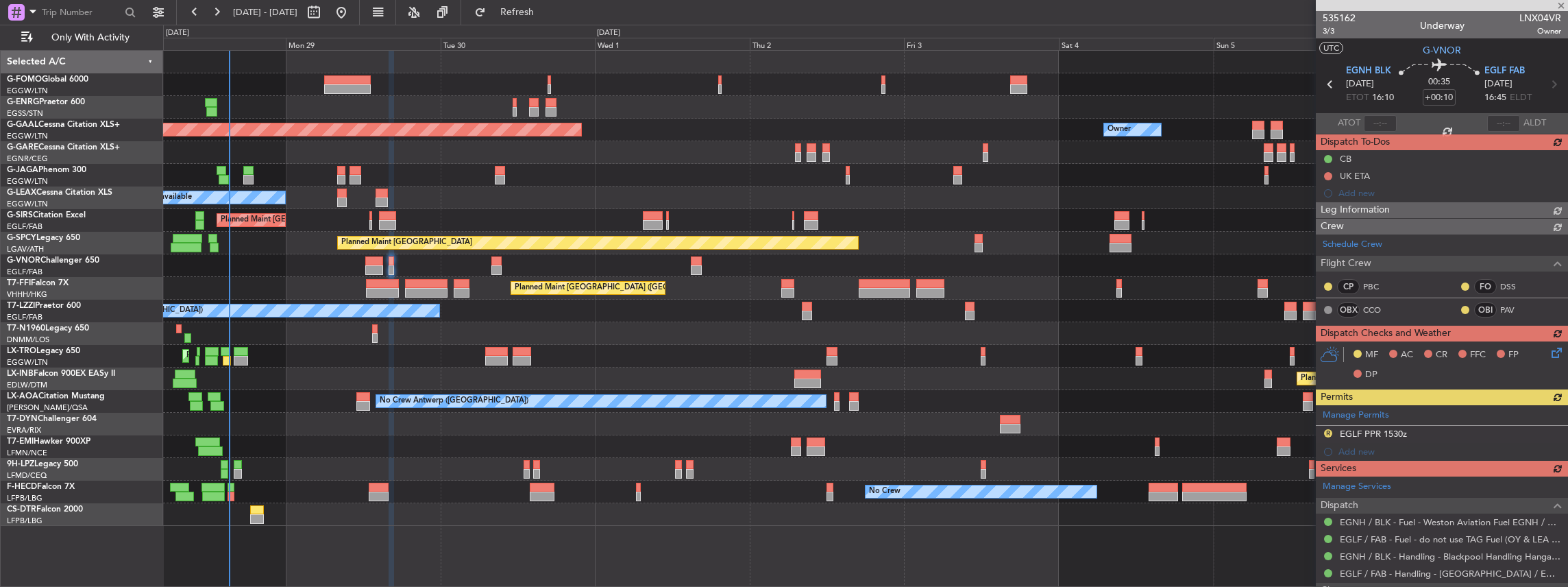
type input "2"
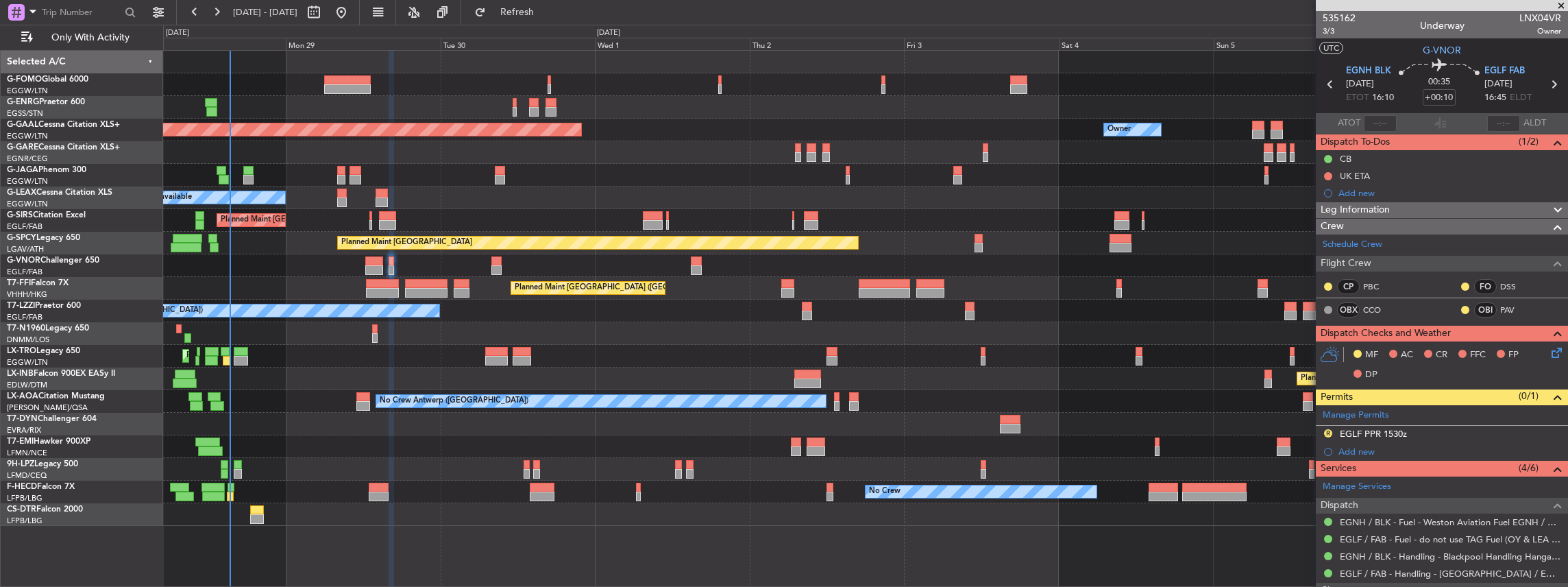
click at [1549, 353] on icon at bounding box center [1554, 350] width 11 height 11
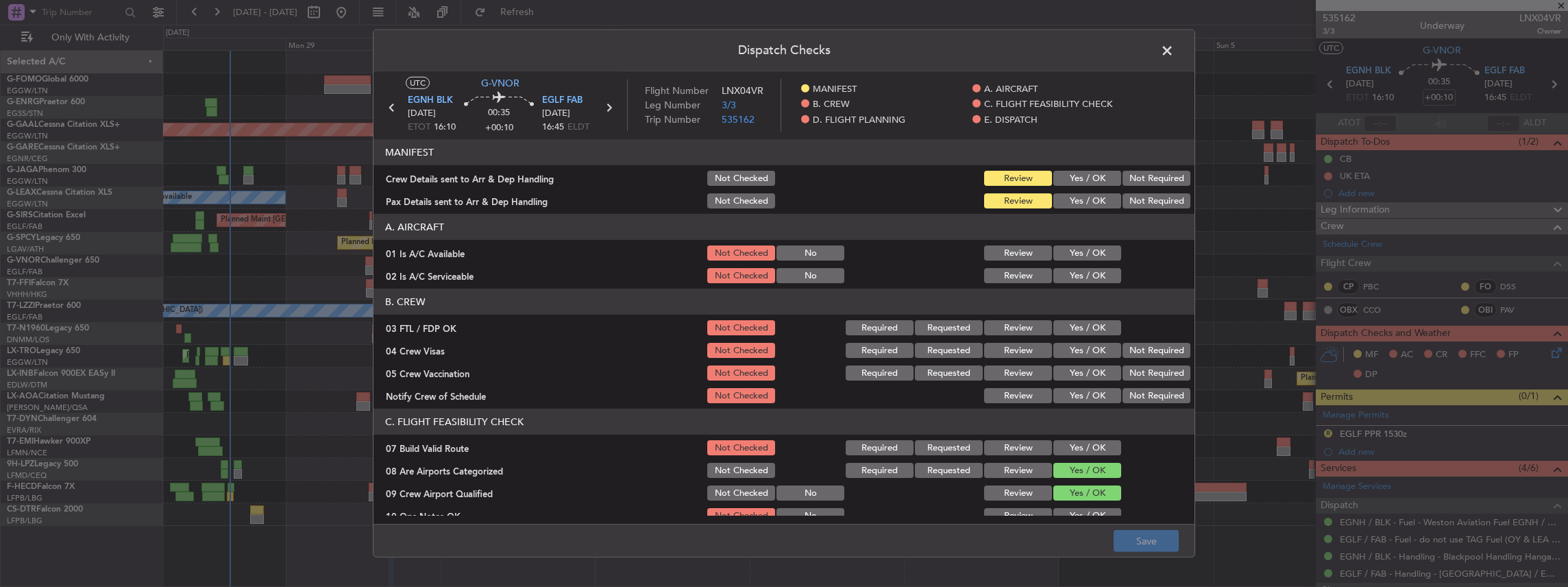
click at [1094, 179] on button "Yes / OK" at bounding box center [1087, 179] width 68 height 15
click at [1094, 199] on button "Yes / OK" at bounding box center [1087, 201] width 68 height 15
click at [1158, 533] on button "Save" at bounding box center [1146, 541] width 65 height 22
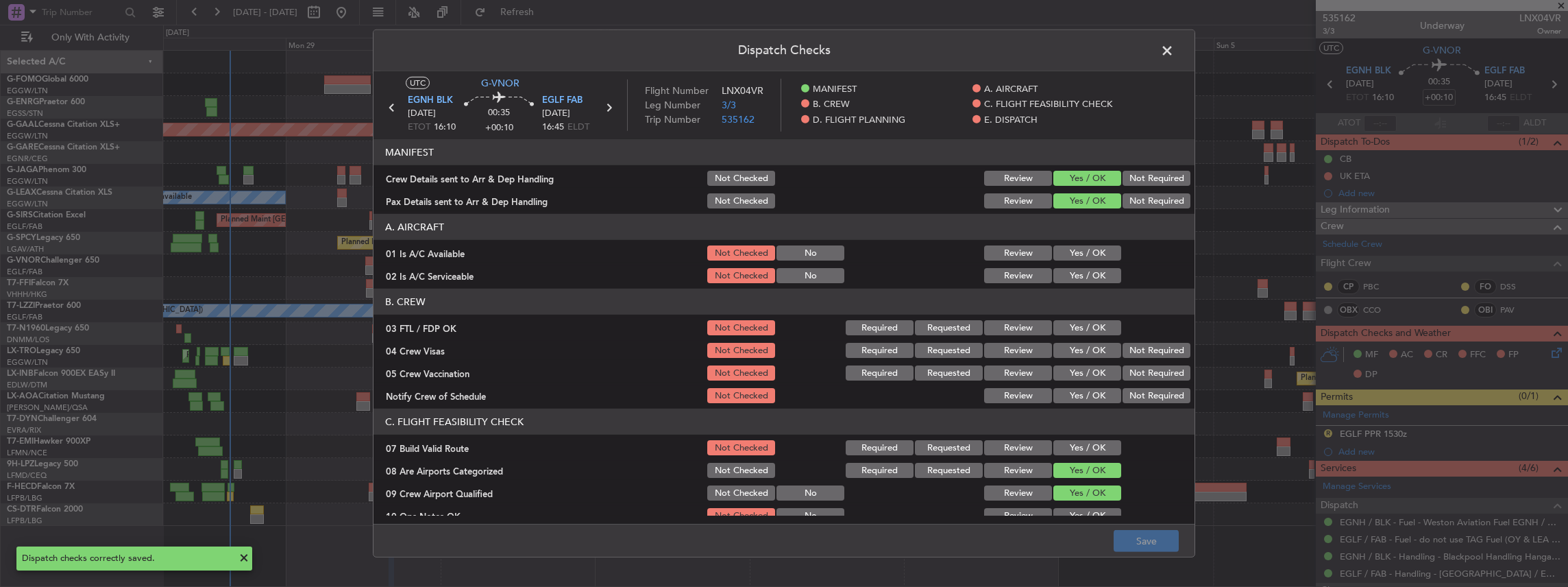
click at [1174, 49] on span at bounding box center [1174, 53] width 0 height 27
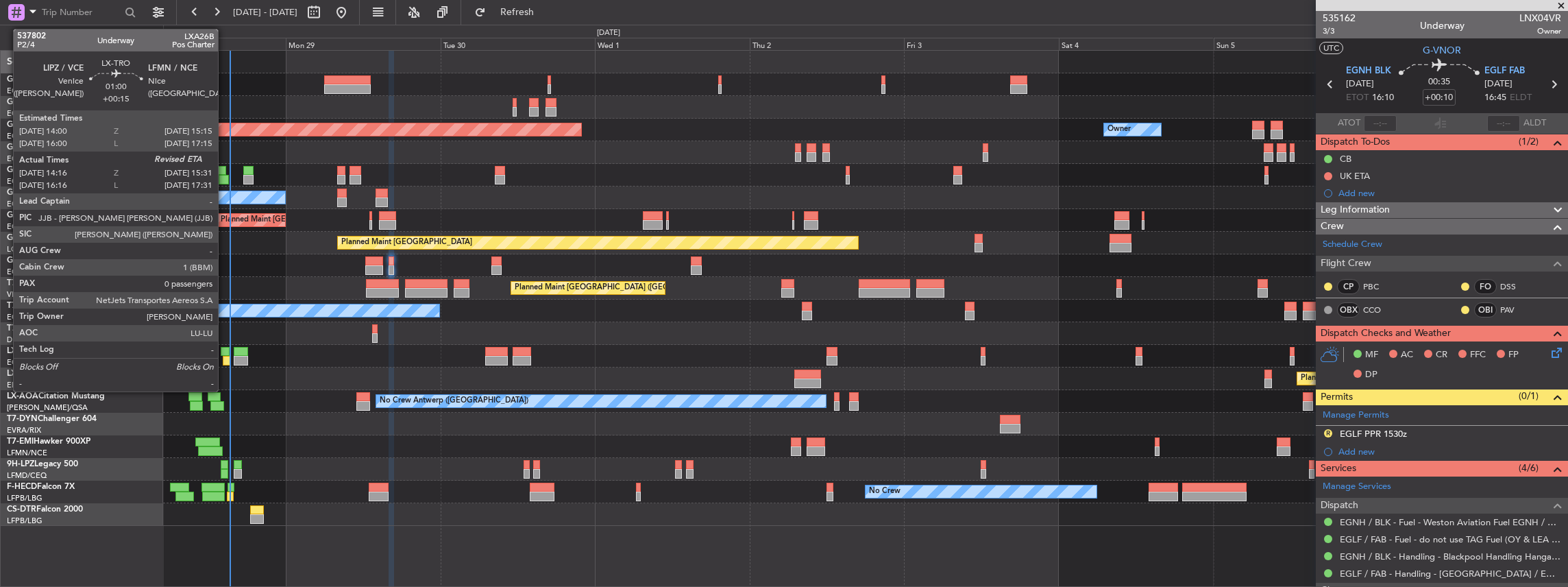
click at [225, 360] on div at bounding box center [226, 360] width 9 height 9
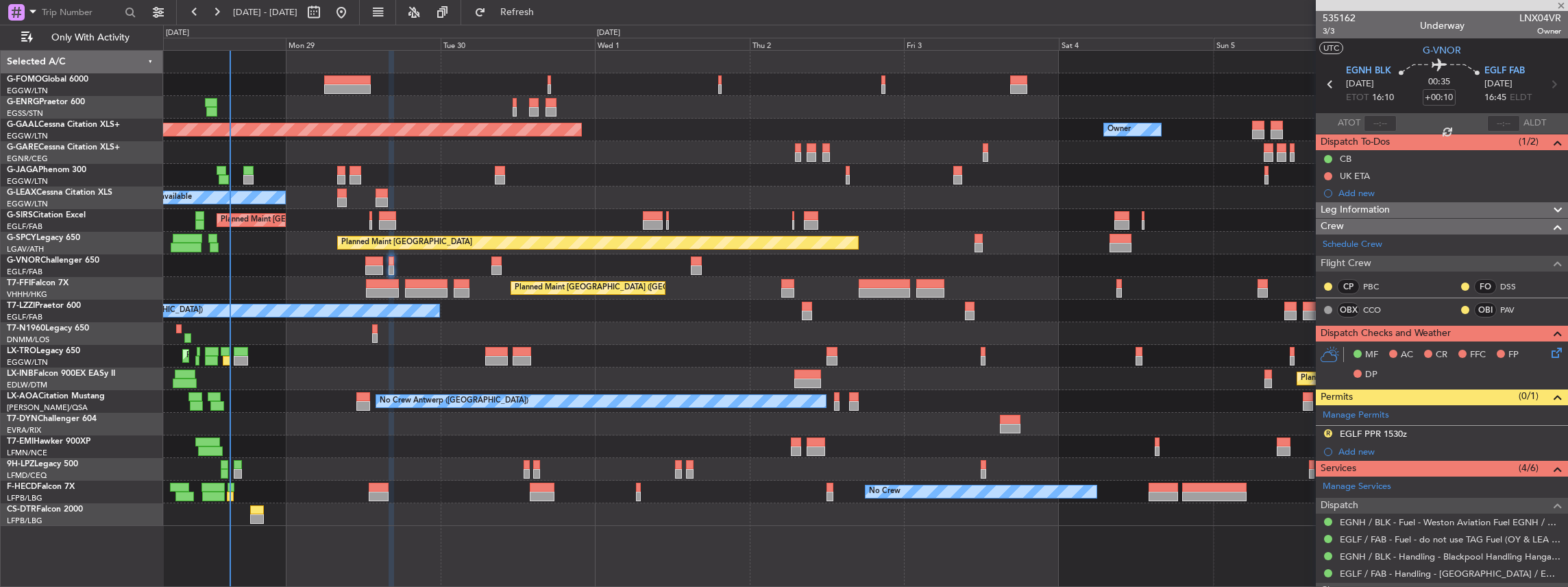
type input "+00:15"
type input "14:16"
type input "0"
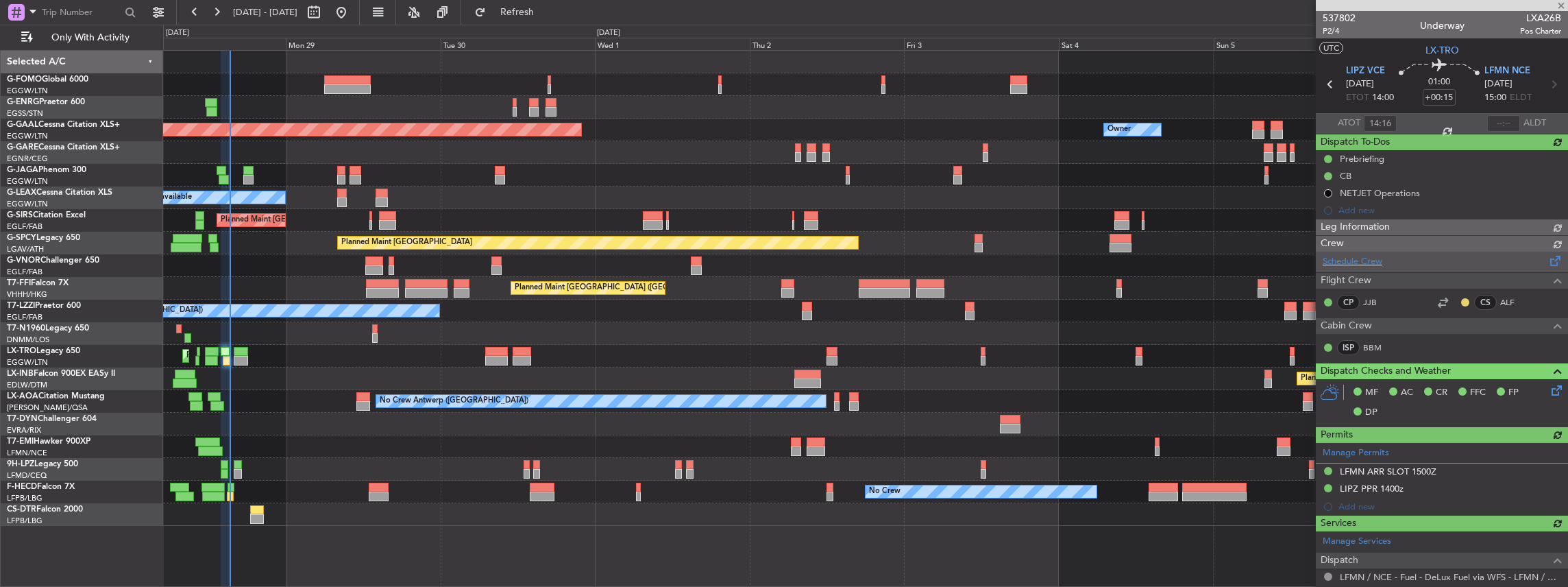
type input "15:14"
